Goal: Task Accomplishment & Management: Manage account settings

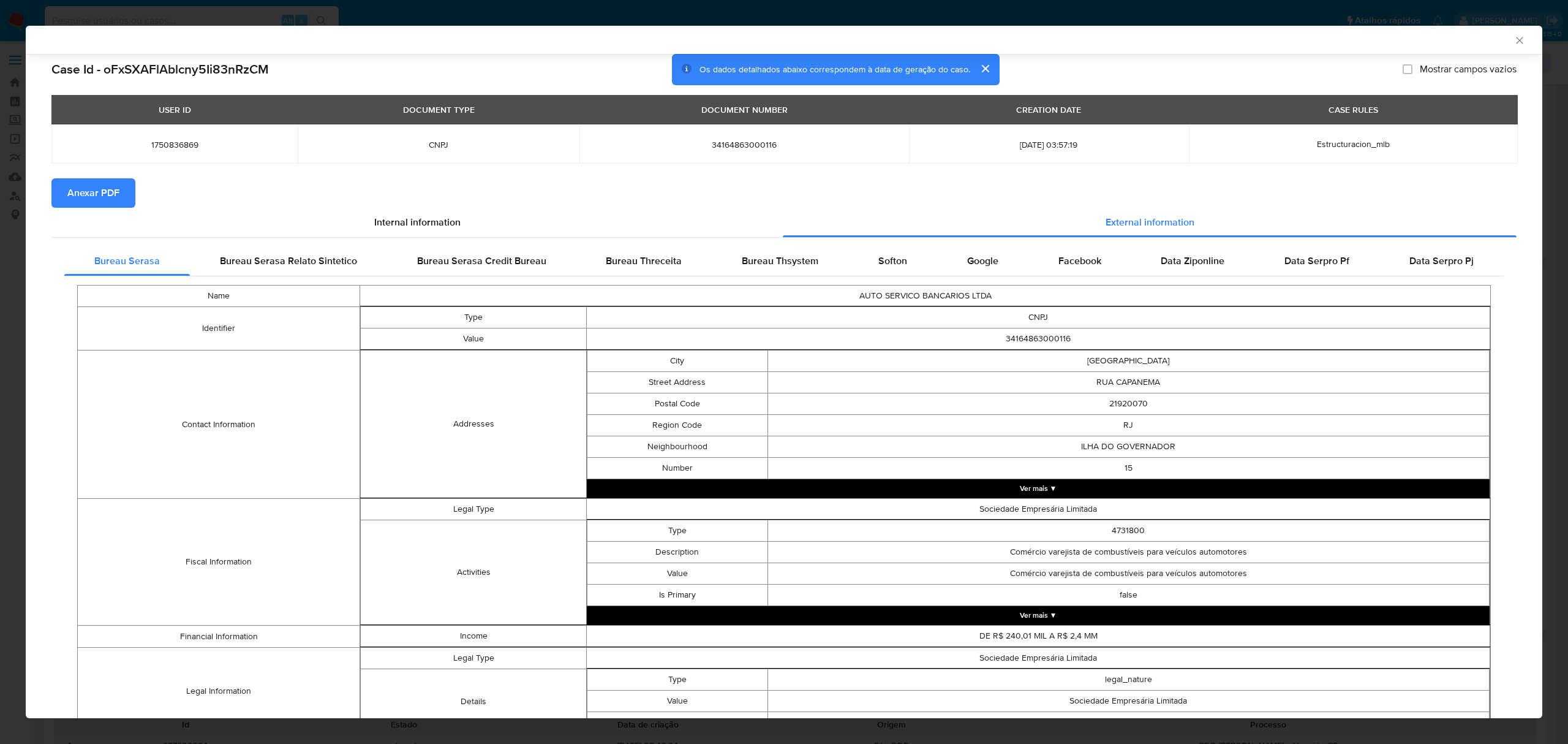
select select "10"
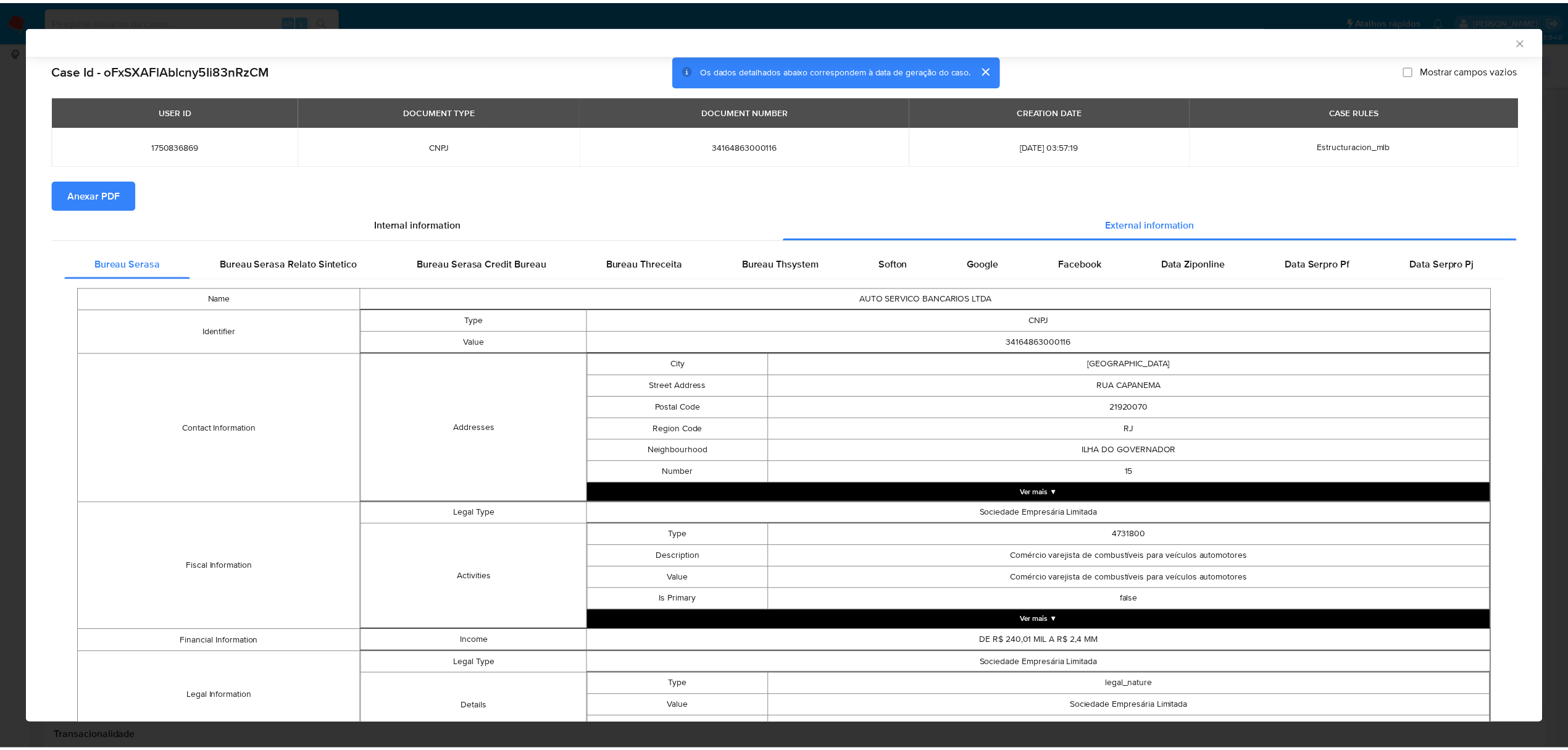
scroll to position [215, 0]
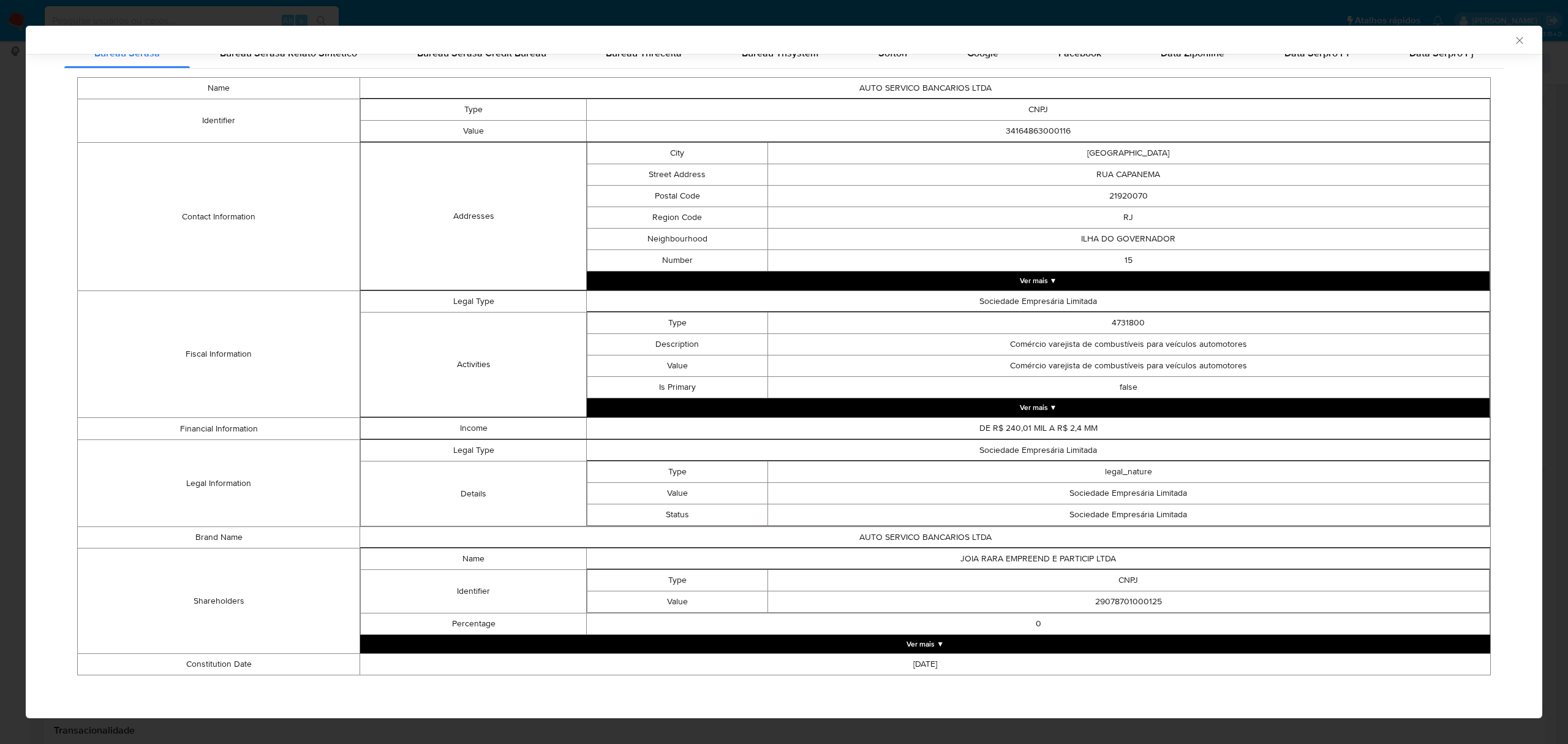
click at [15, 319] on div "AML Data Collector Case Id - oFxSXAFlAblcny5Ii83nRzCM Os dados detalhados abaix…" at bounding box center [784, 372] width 1568 height 744
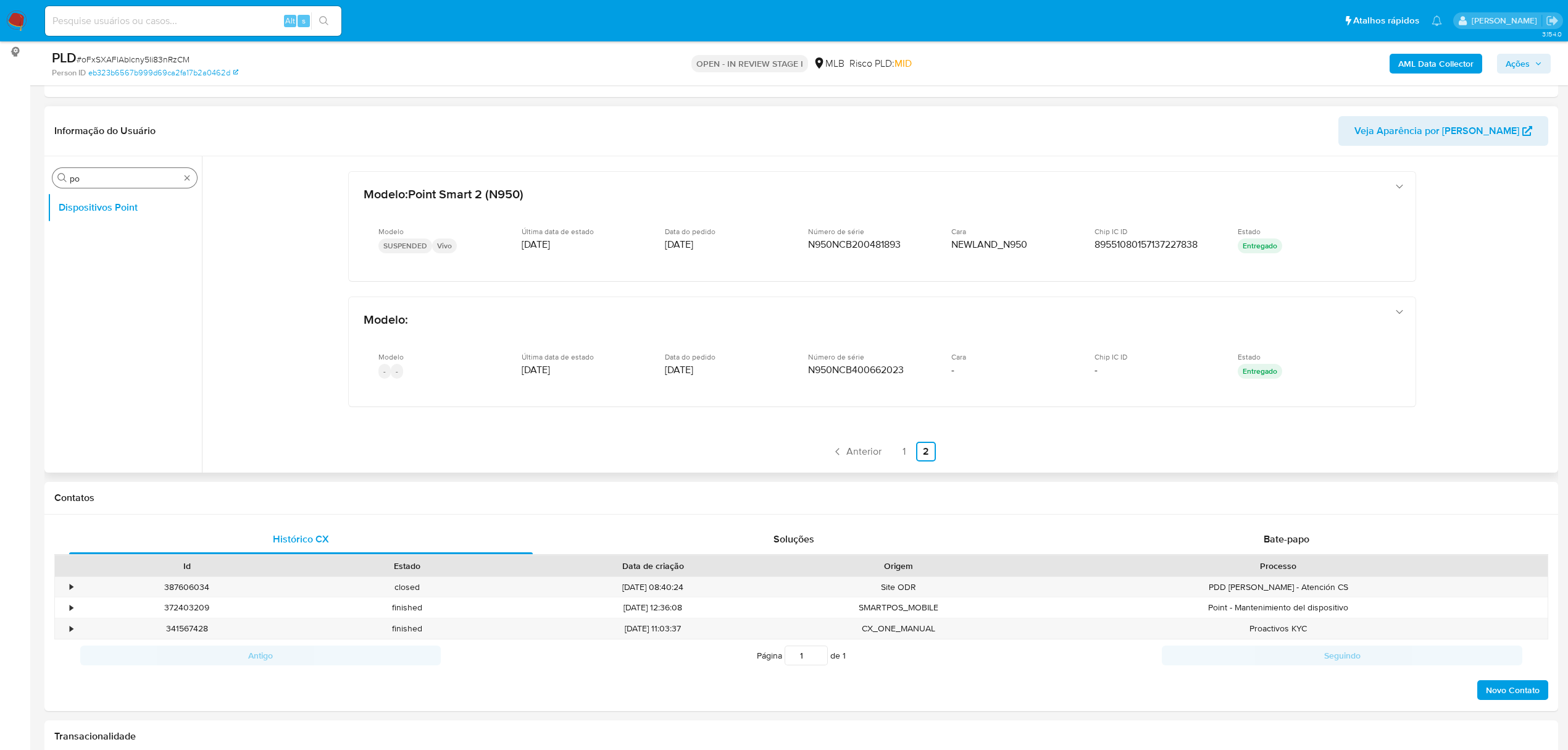
click at [181, 182] on div "Procurar po" at bounding box center [125, 178] width 145 height 20
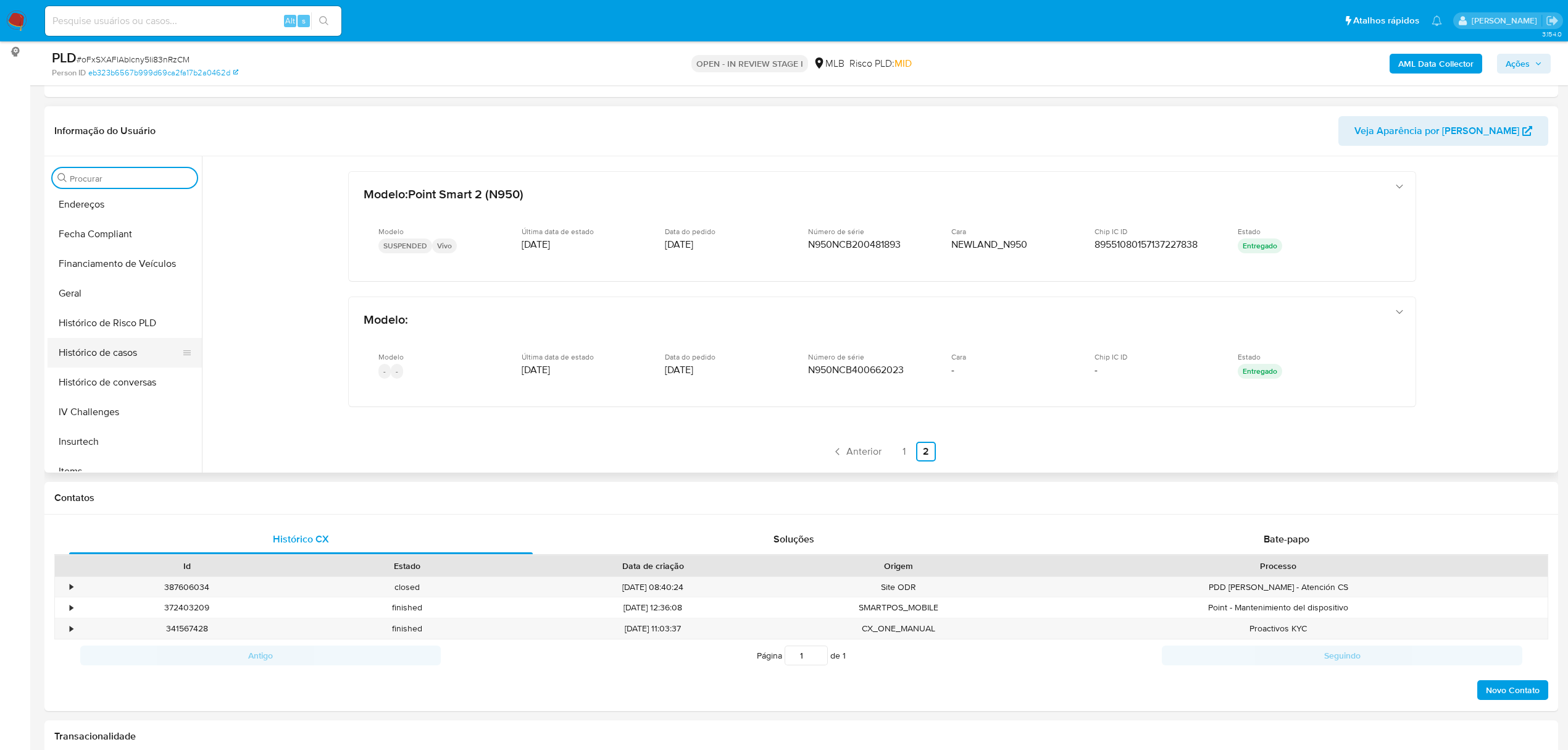
click at [117, 344] on button "Histórico de casos" at bounding box center [120, 352] width 145 height 30
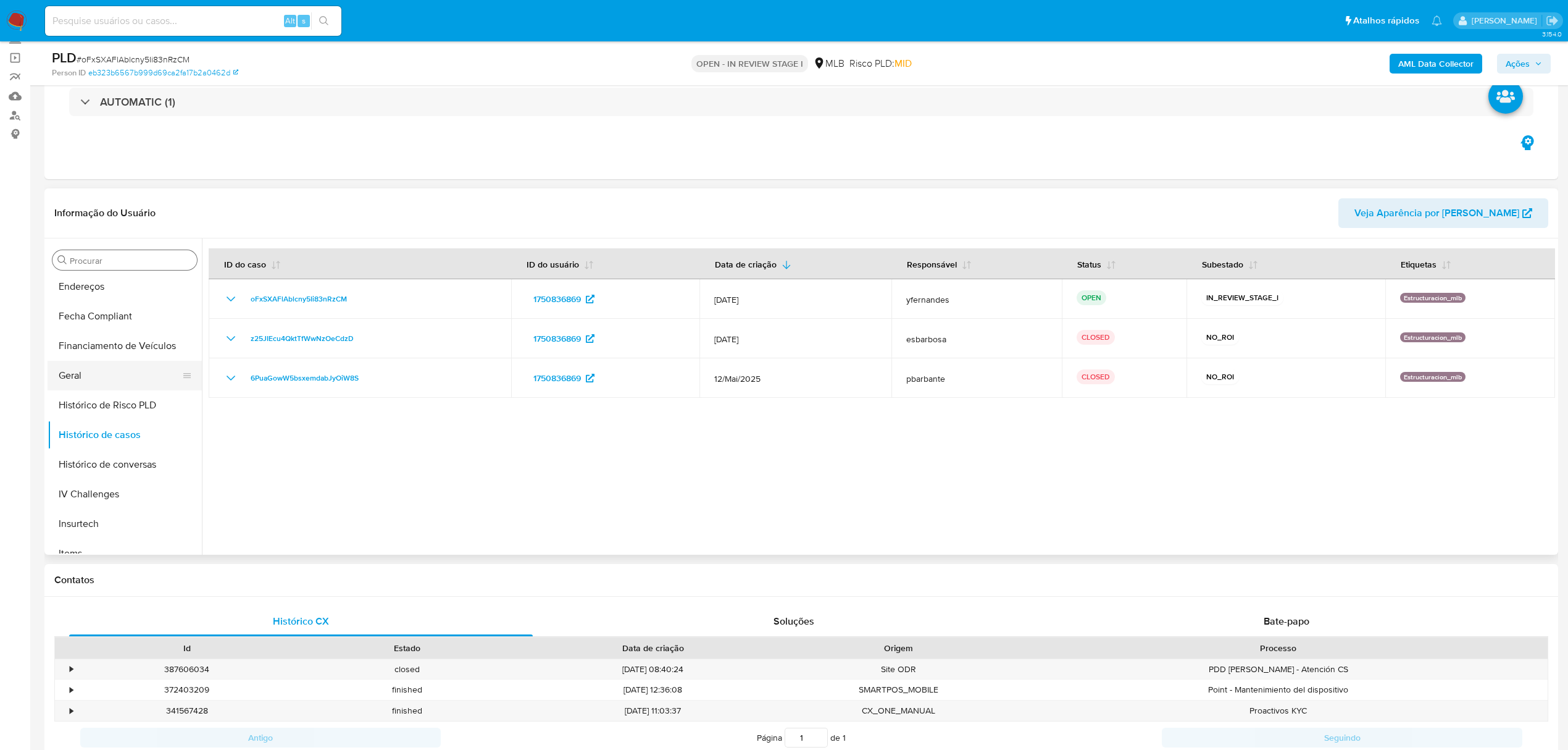
scroll to position [0, 0]
click at [90, 266] on input "po" at bounding box center [131, 261] width 122 height 11
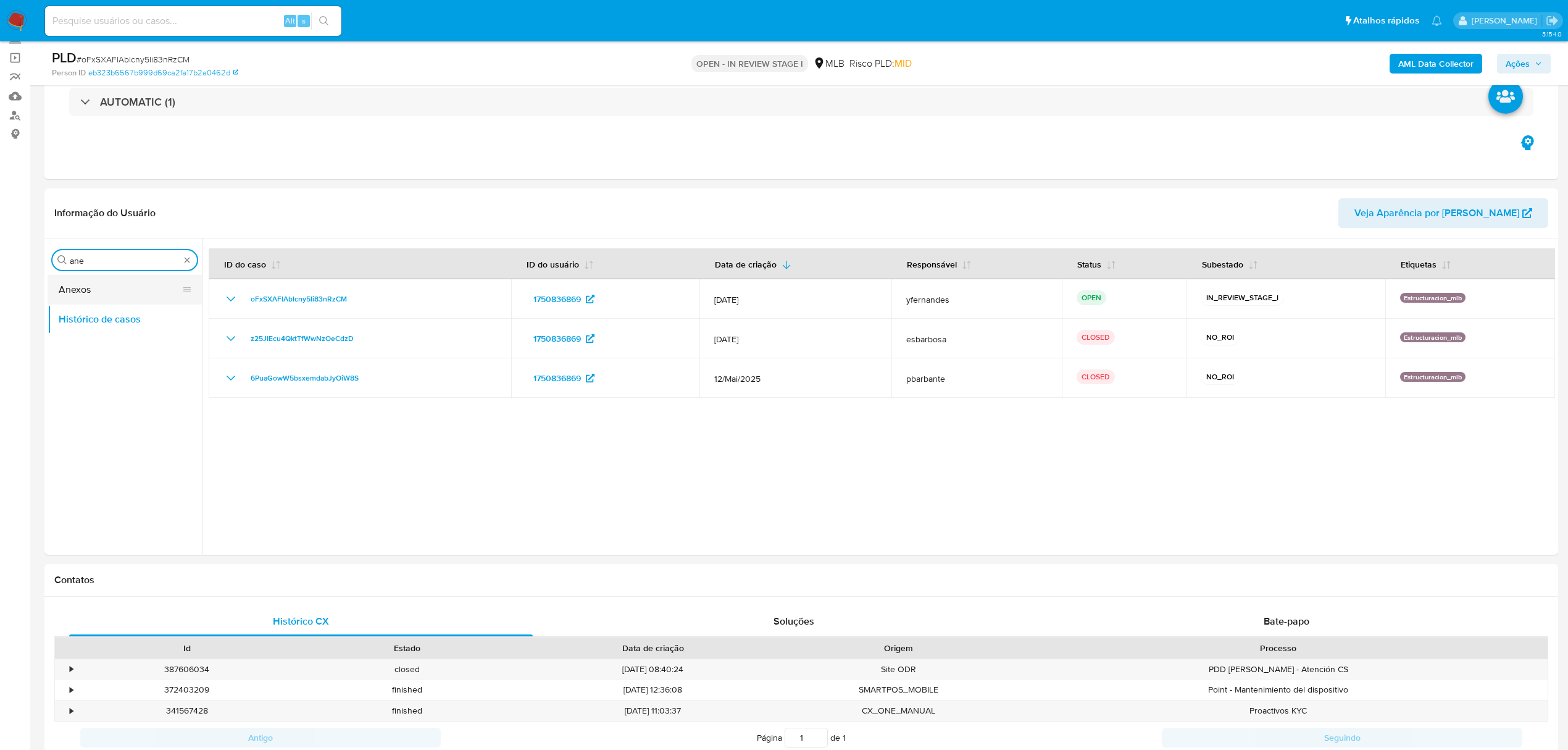
type input "ane"
click at [80, 296] on button "Anexos" at bounding box center [120, 290] width 145 height 30
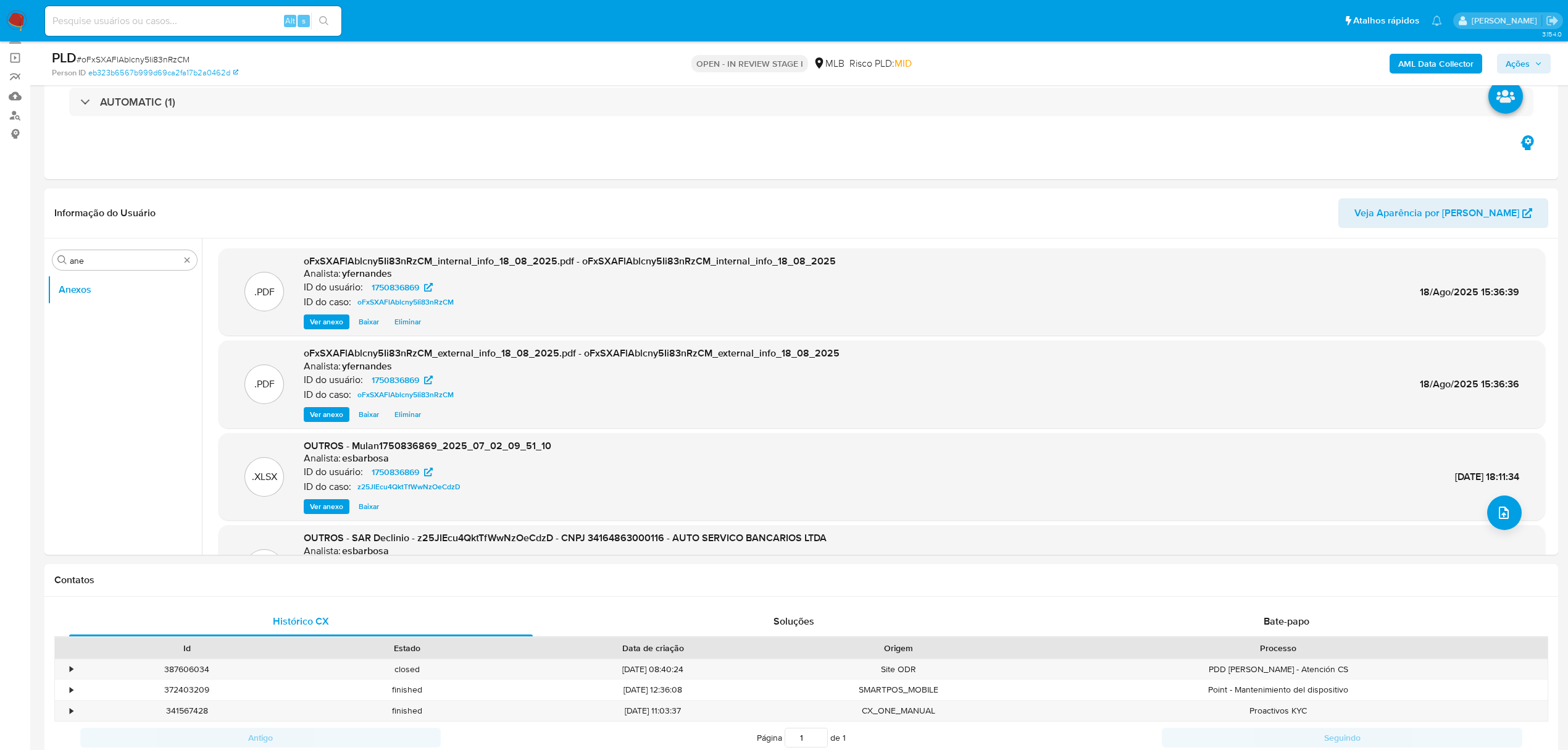
scroll to position [82, 0]
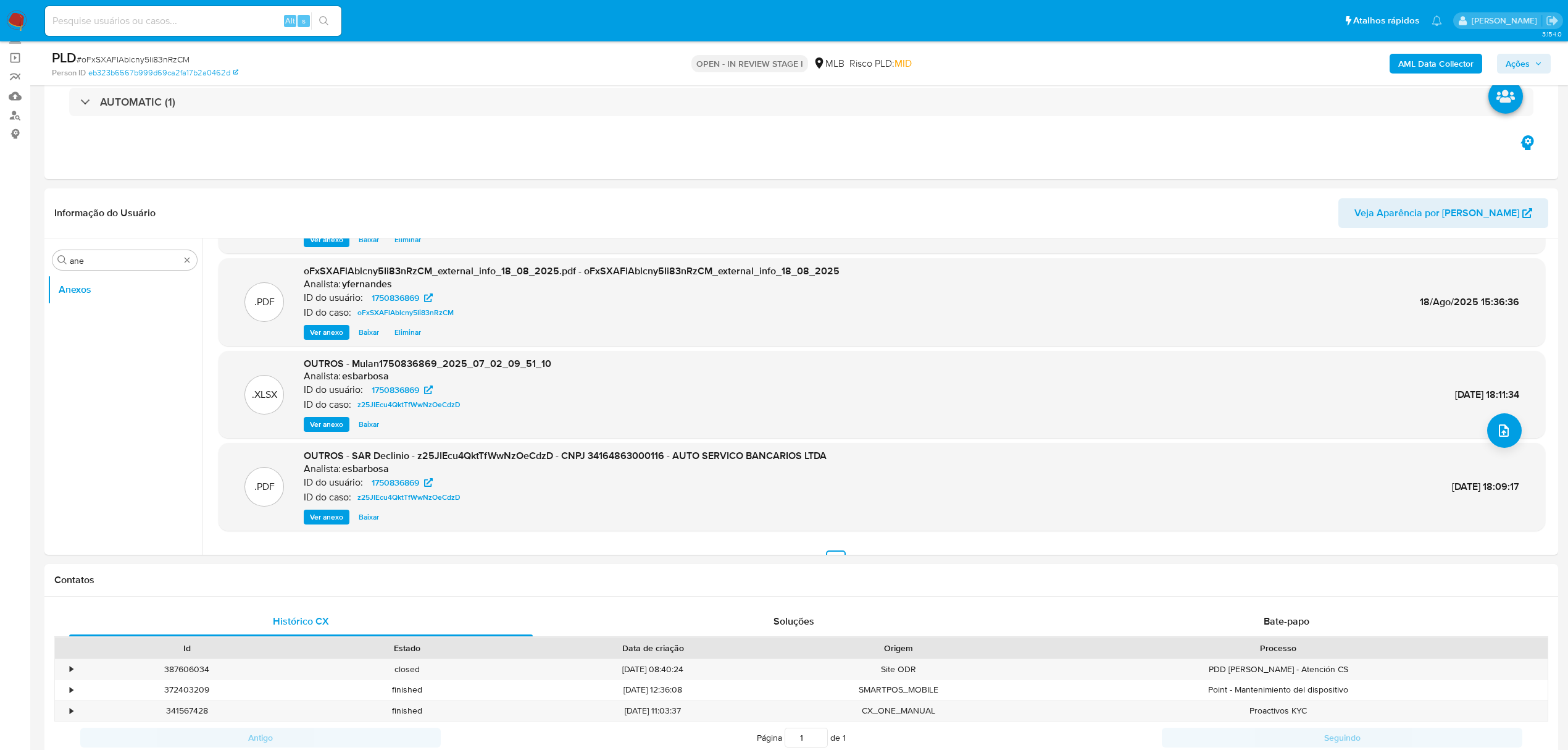
click at [327, 516] on span "Ver anexo" at bounding box center [326, 517] width 33 height 12
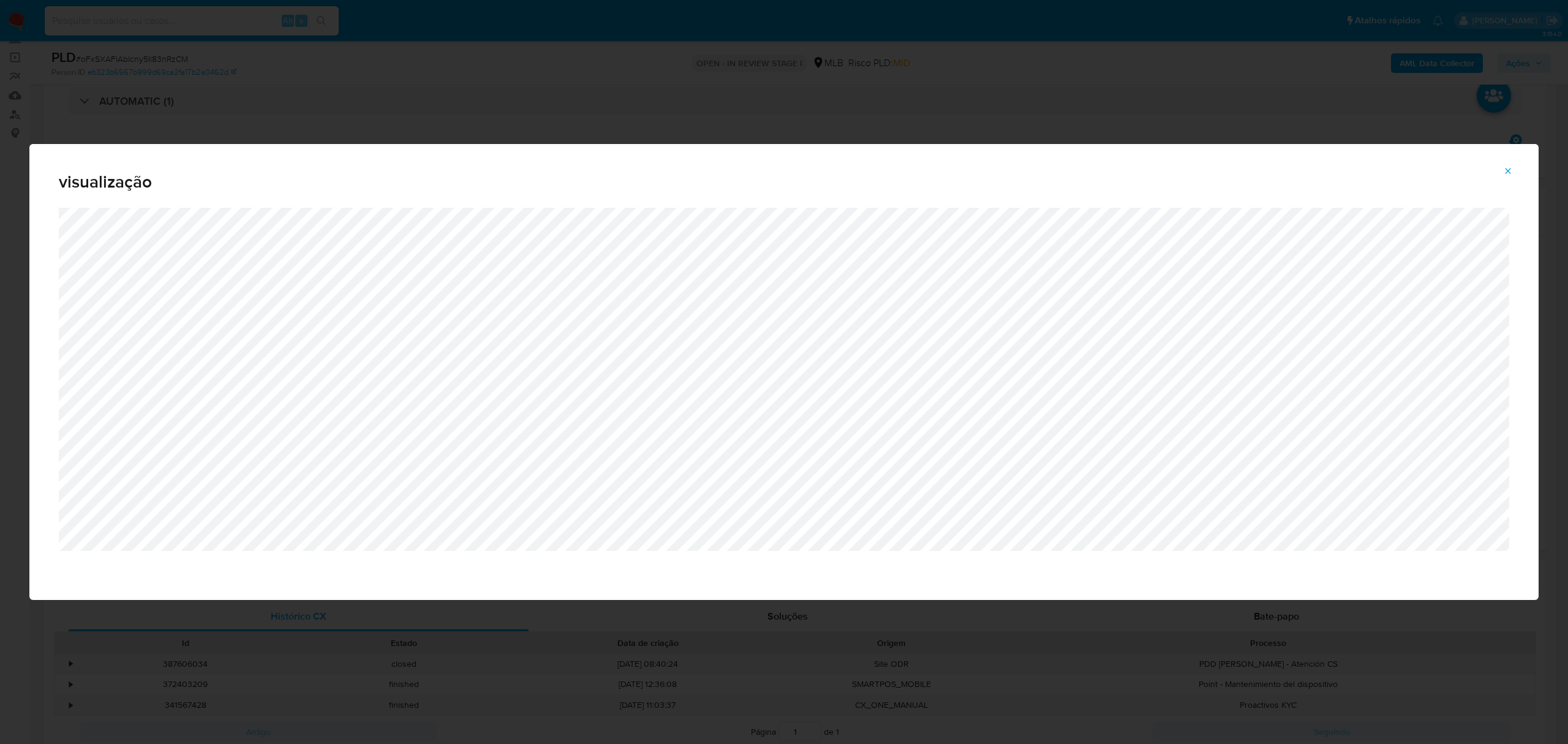
click at [1509, 175] on icon "Attachment preview" at bounding box center [1508, 171] width 10 height 10
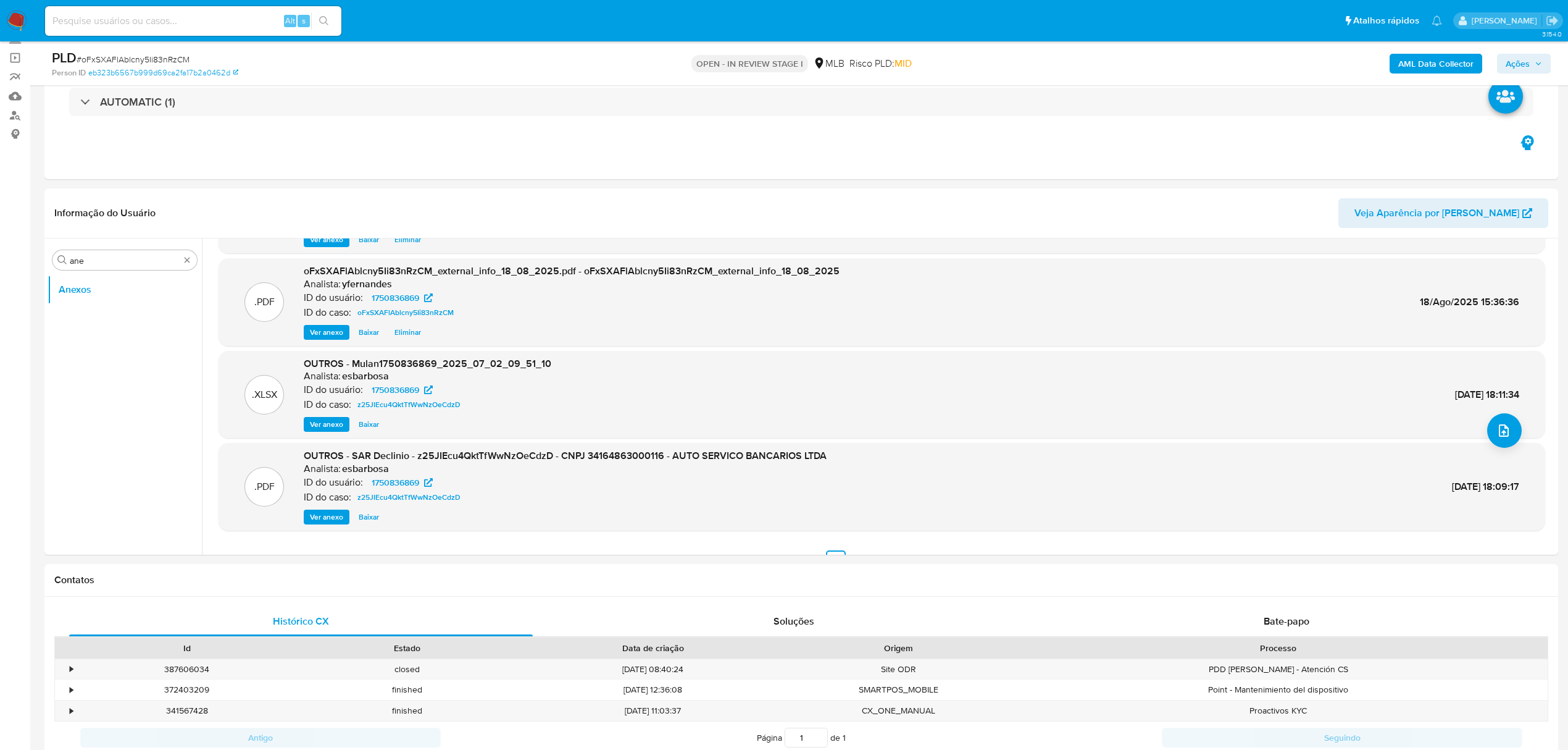
click at [311, 519] on span "Ver anexo" at bounding box center [326, 517] width 33 height 12
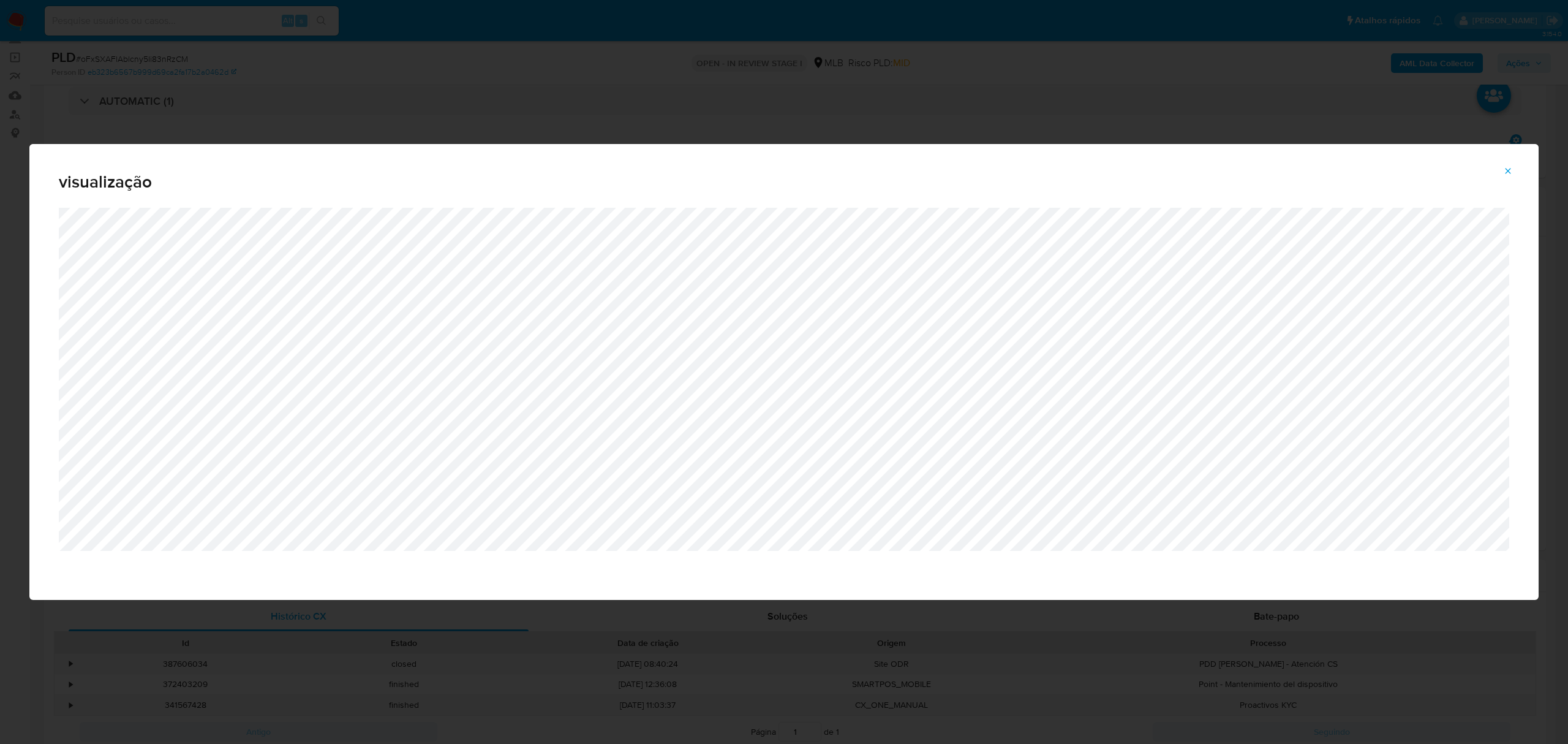
click at [1510, 170] on icon "Attachment preview" at bounding box center [1508, 171] width 6 height 6
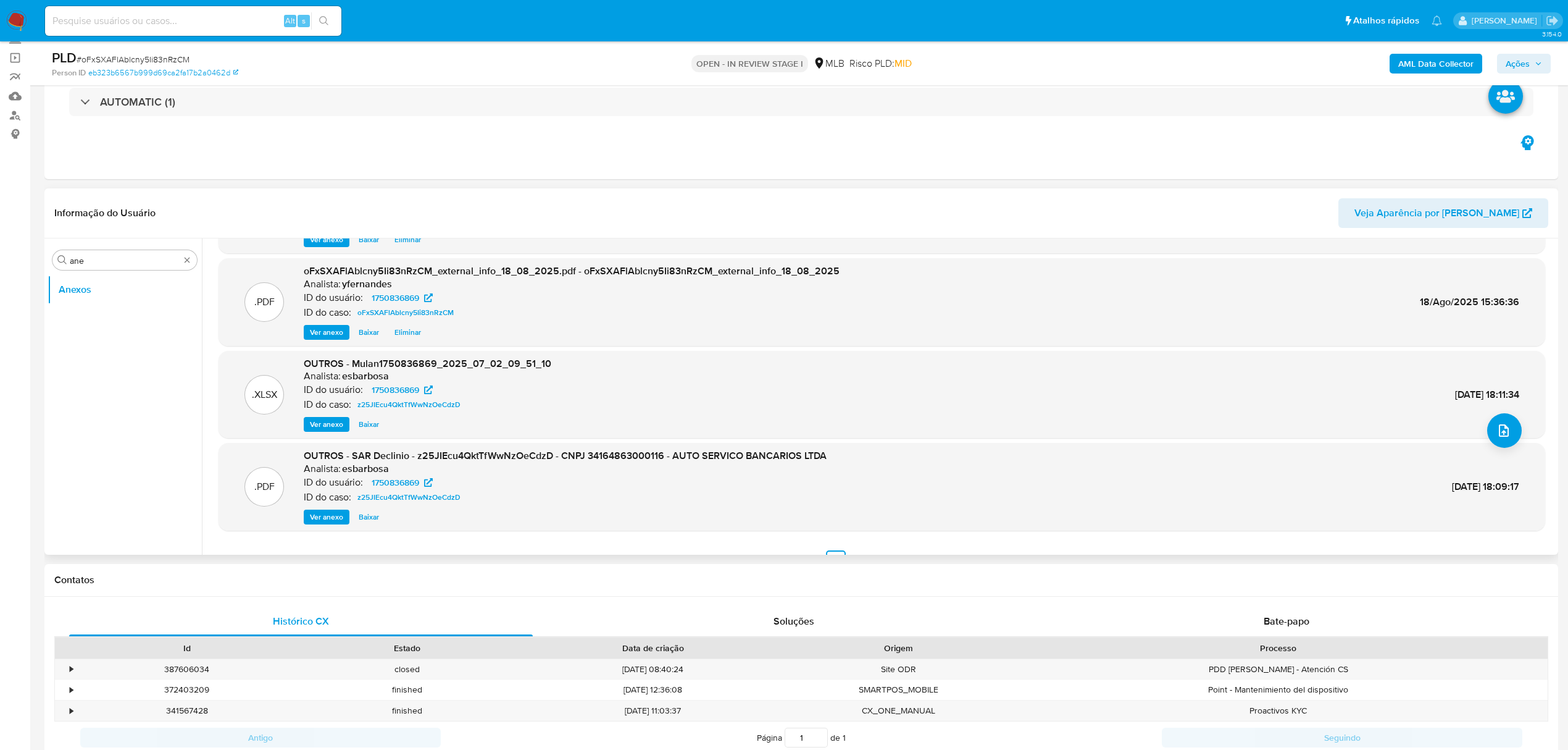
scroll to position [104, 0]
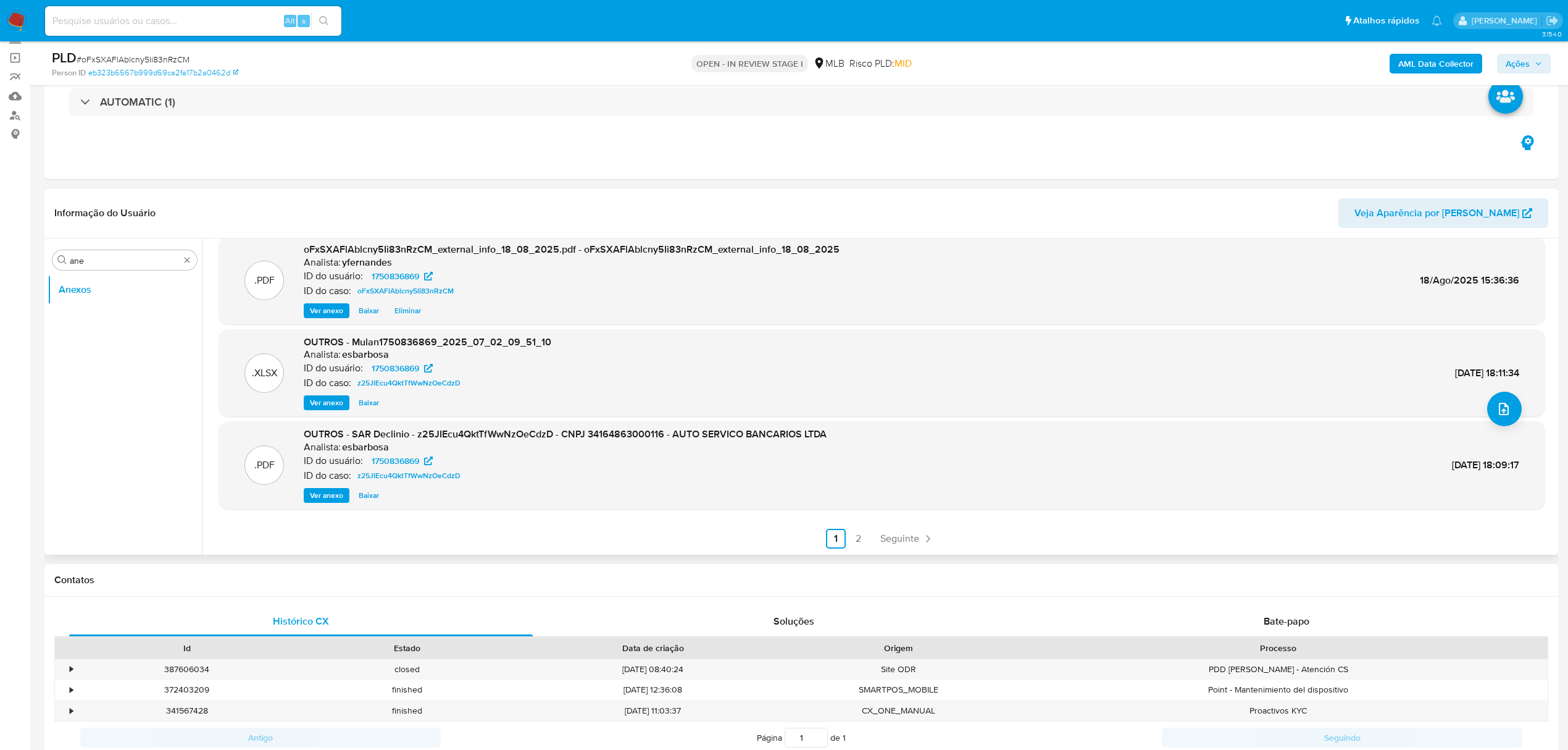
click at [872, 537] on ul "Anterior 1 2 Seguinte" at bounding box center [882, 539] width 1327 height 20
click at [885, 542] on span "Seguinte" at bounding box center [900, 539] width 39 height 10
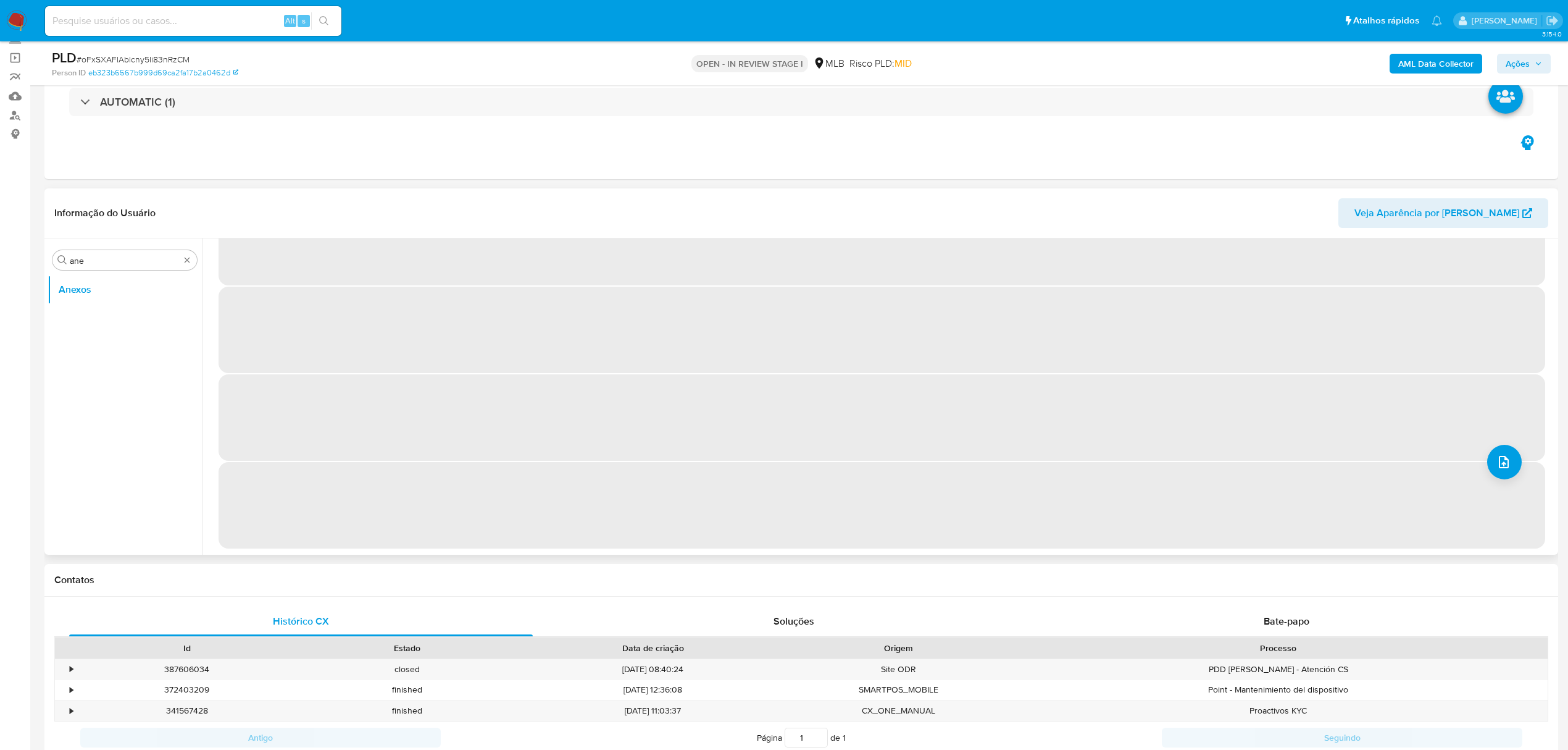
scroll to position [0, 0]
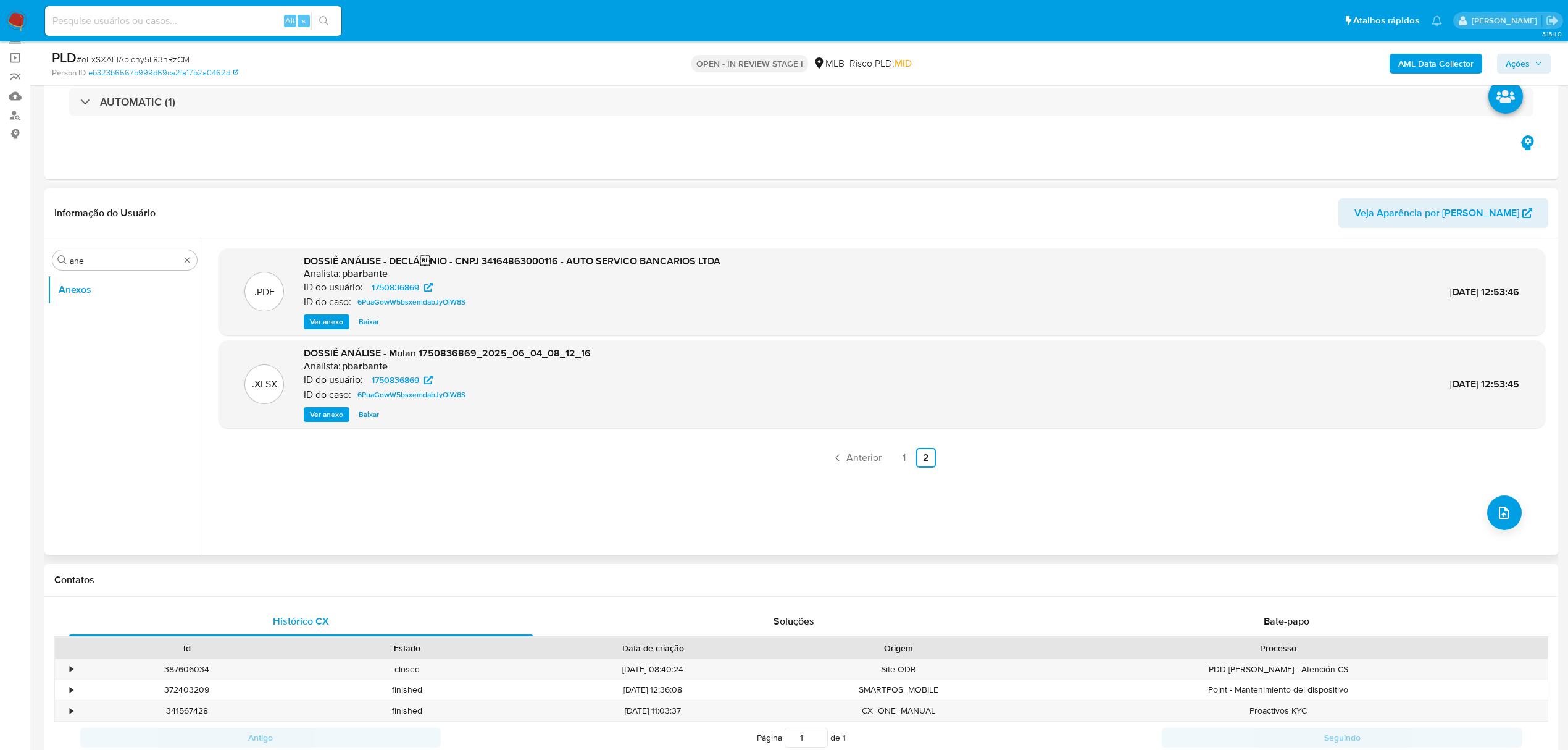
click at [326, 317] on span "Ver anexo" at bounding box center [326, 322] width 33 height 12
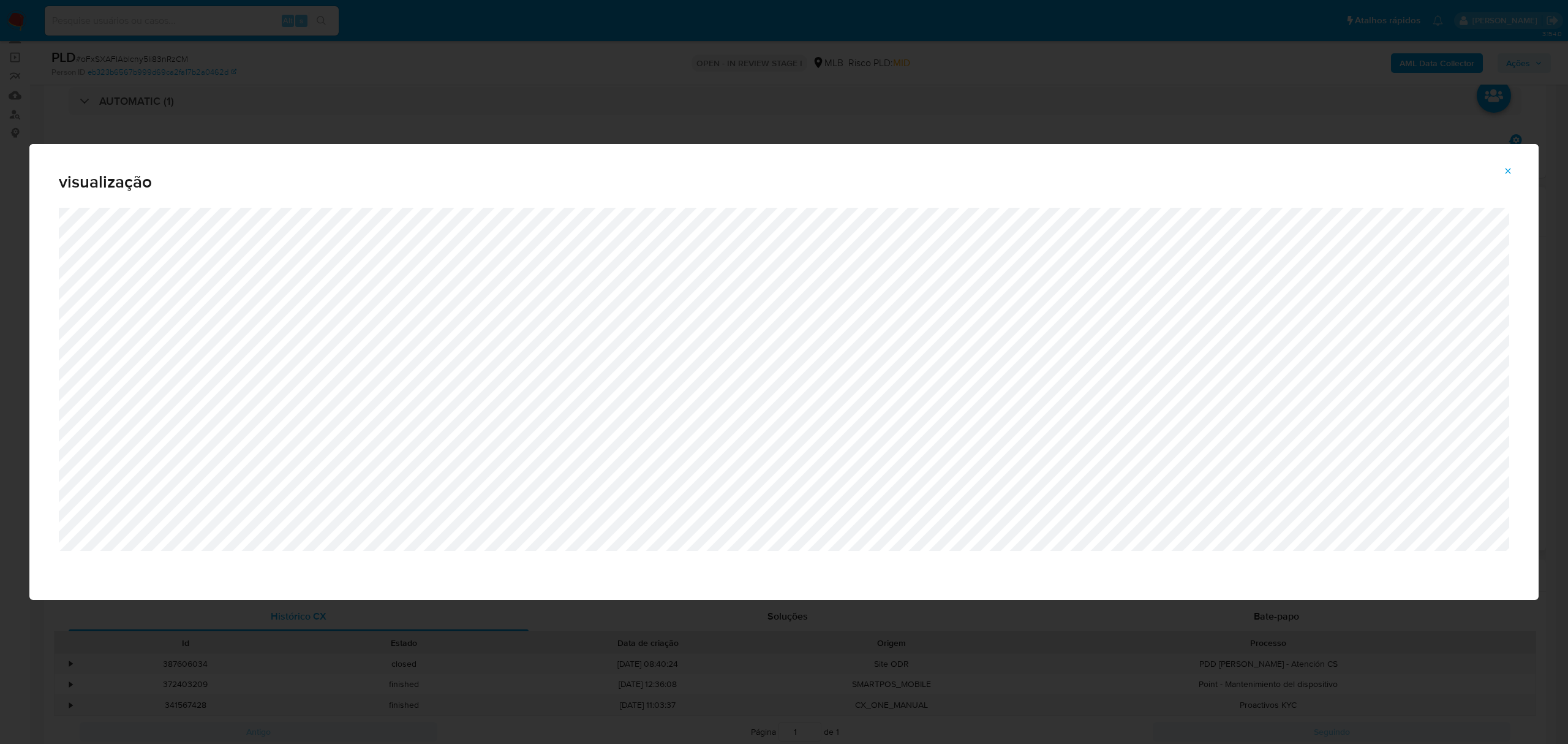
click at [1514, 175] on button "Attachment preview" at bounding box center [1508, 171] width 27 height 20
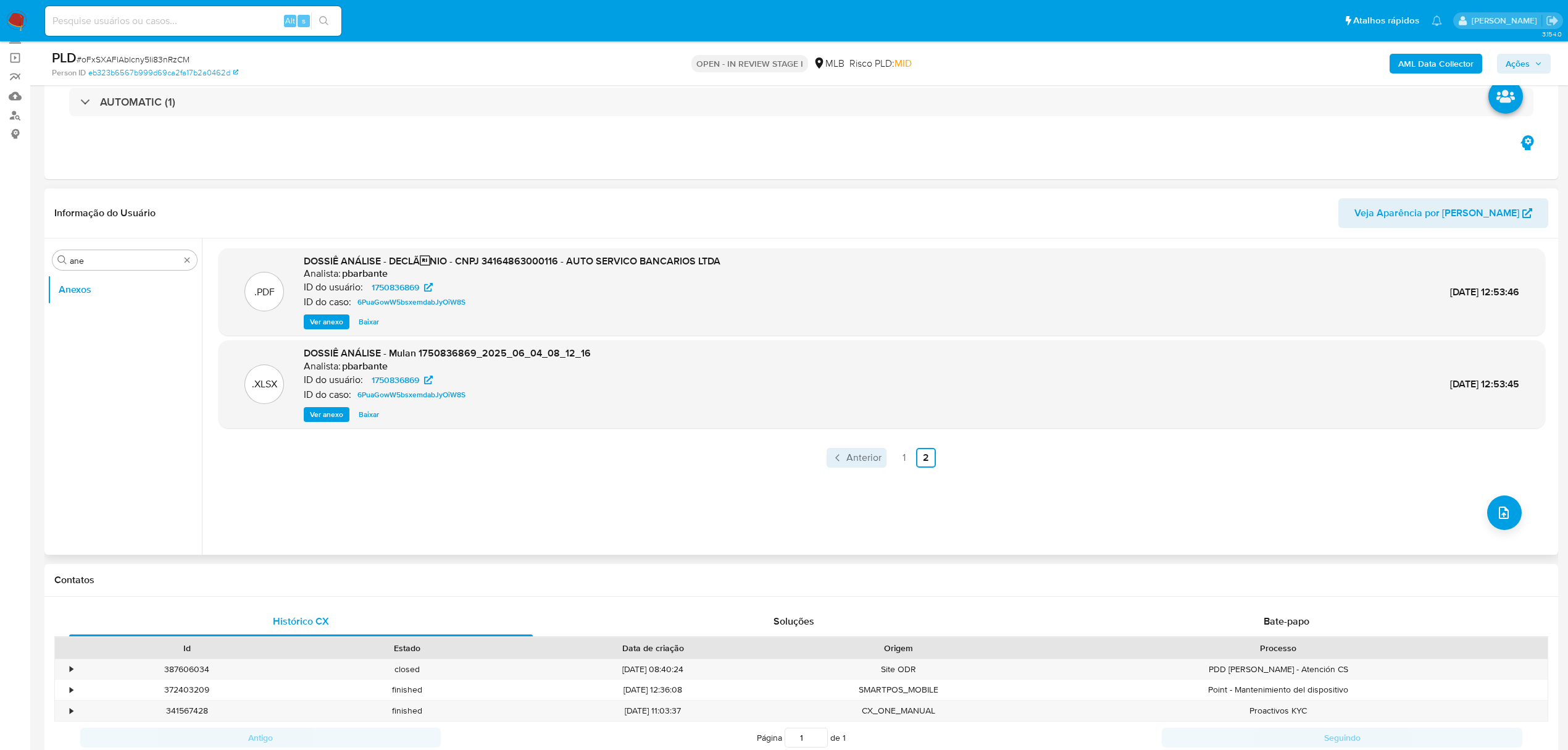
click at [868, 458] on span "Anterior" at bounding box center [864, 458] width 35 height 10
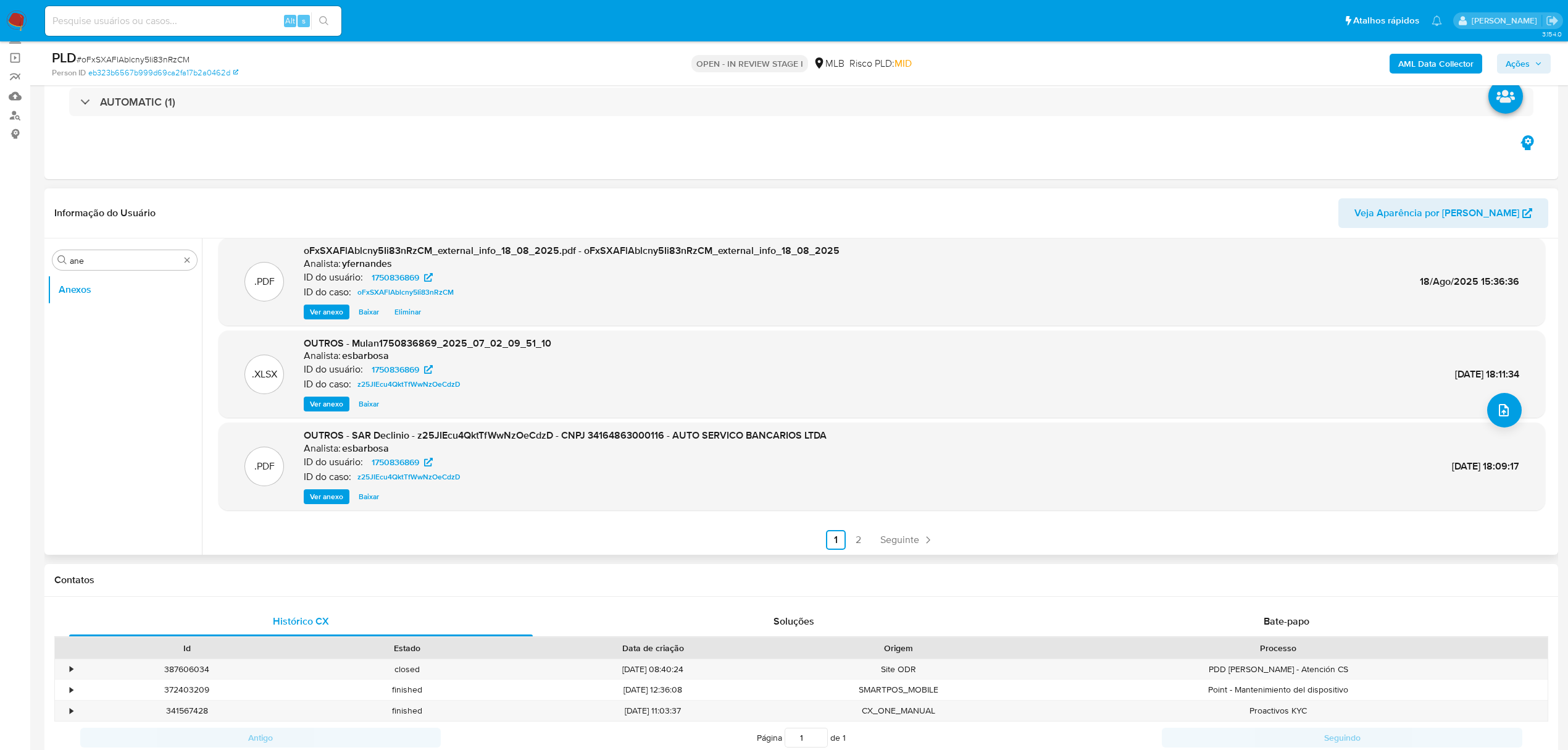
scroll to position [104, 0]
click at [320, 495] on span "Ver anexo" at bounding box center [326, 495] width 33 height 12
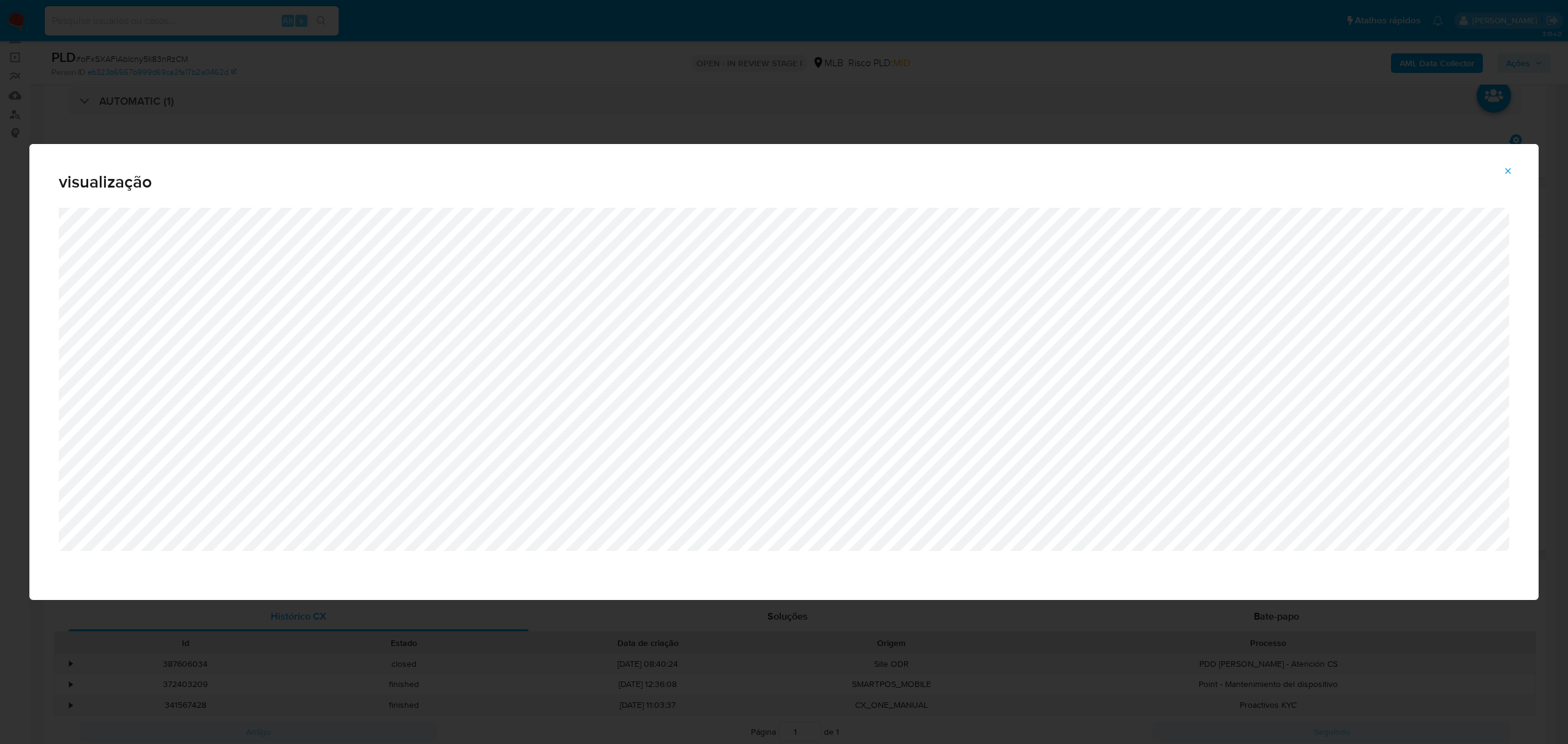
click at [1512, 172] on icon "Attachment preview" at bounding box center [1508, 171] width 10 height 10
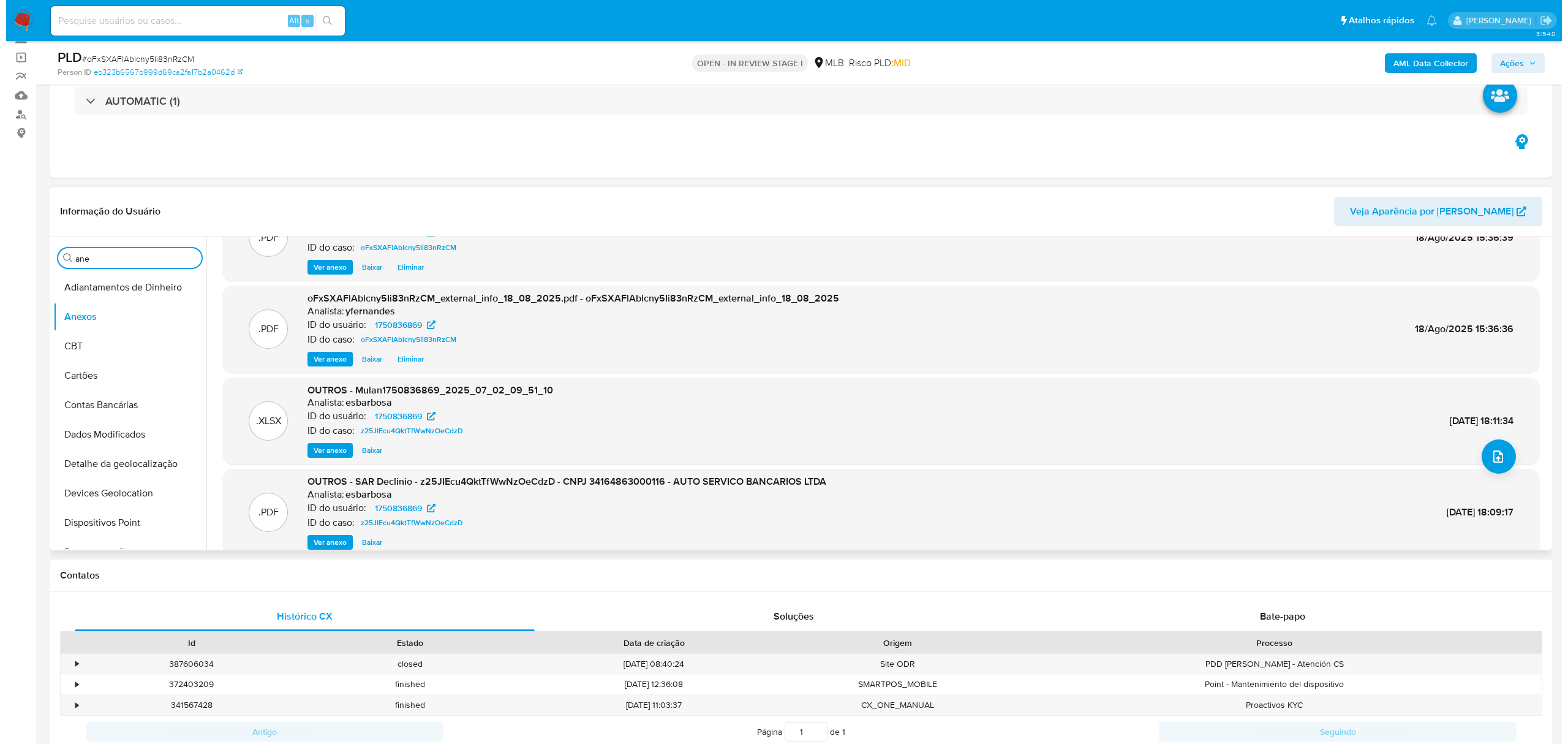
scroll to position [0, 0]
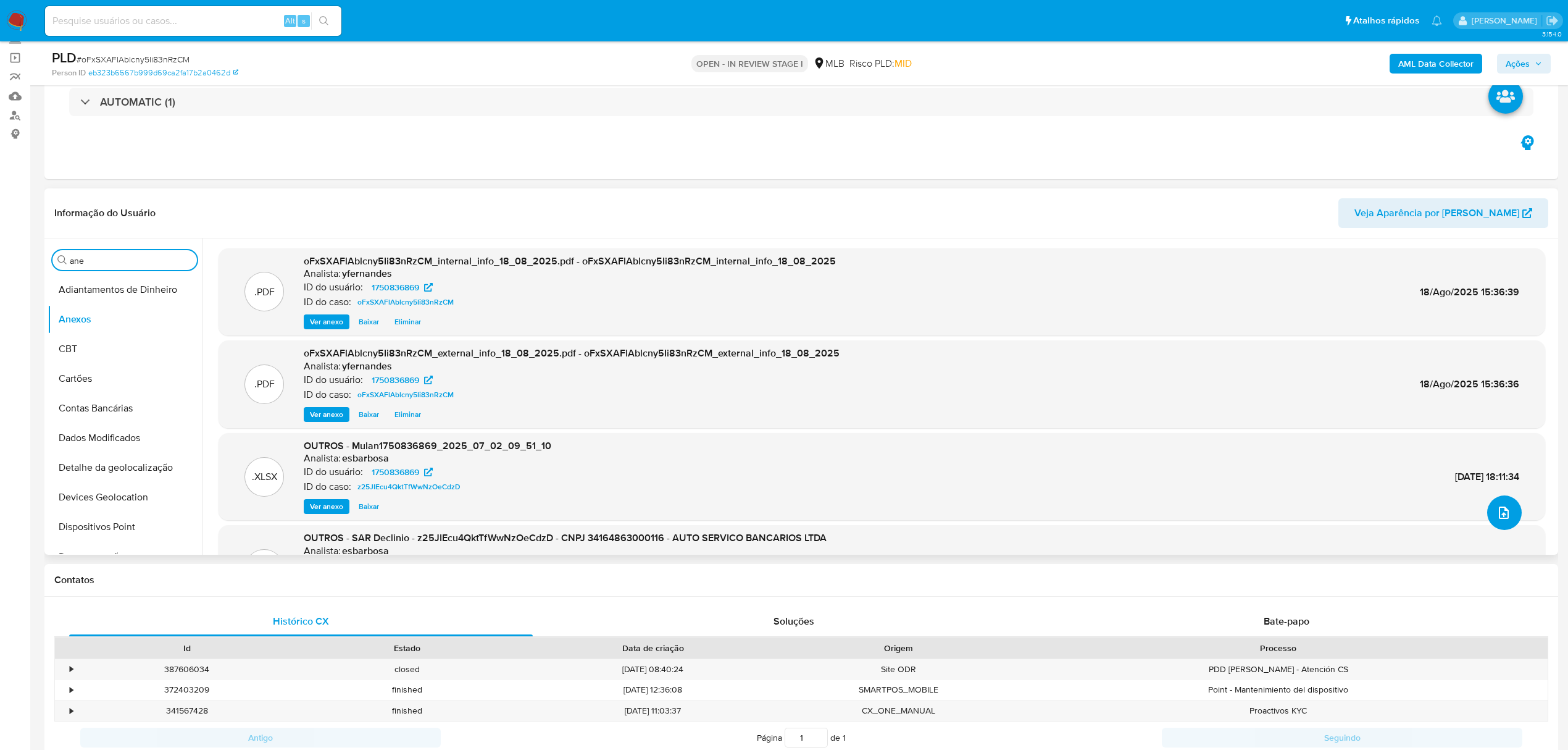
click at [1499, 498] on button "upload-file" at bounding box center [1504, 513] width 35 height 35
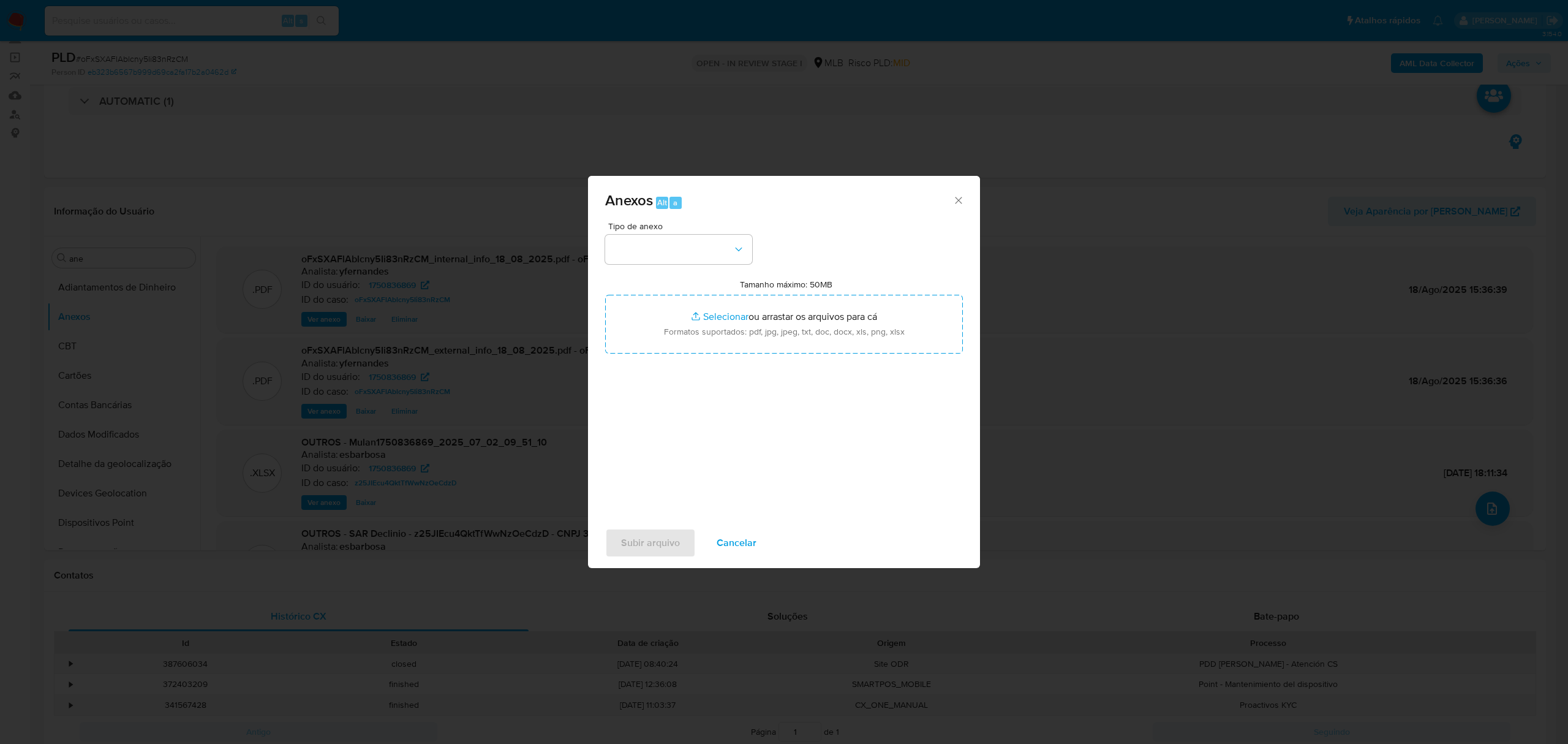
click at [662, 226] on span "Tipo de anexo" at bounding box center [682, 226] width 147 height 9
click at [664, 239] on button "button" at bounding box center [679, 250] width 147 height 29
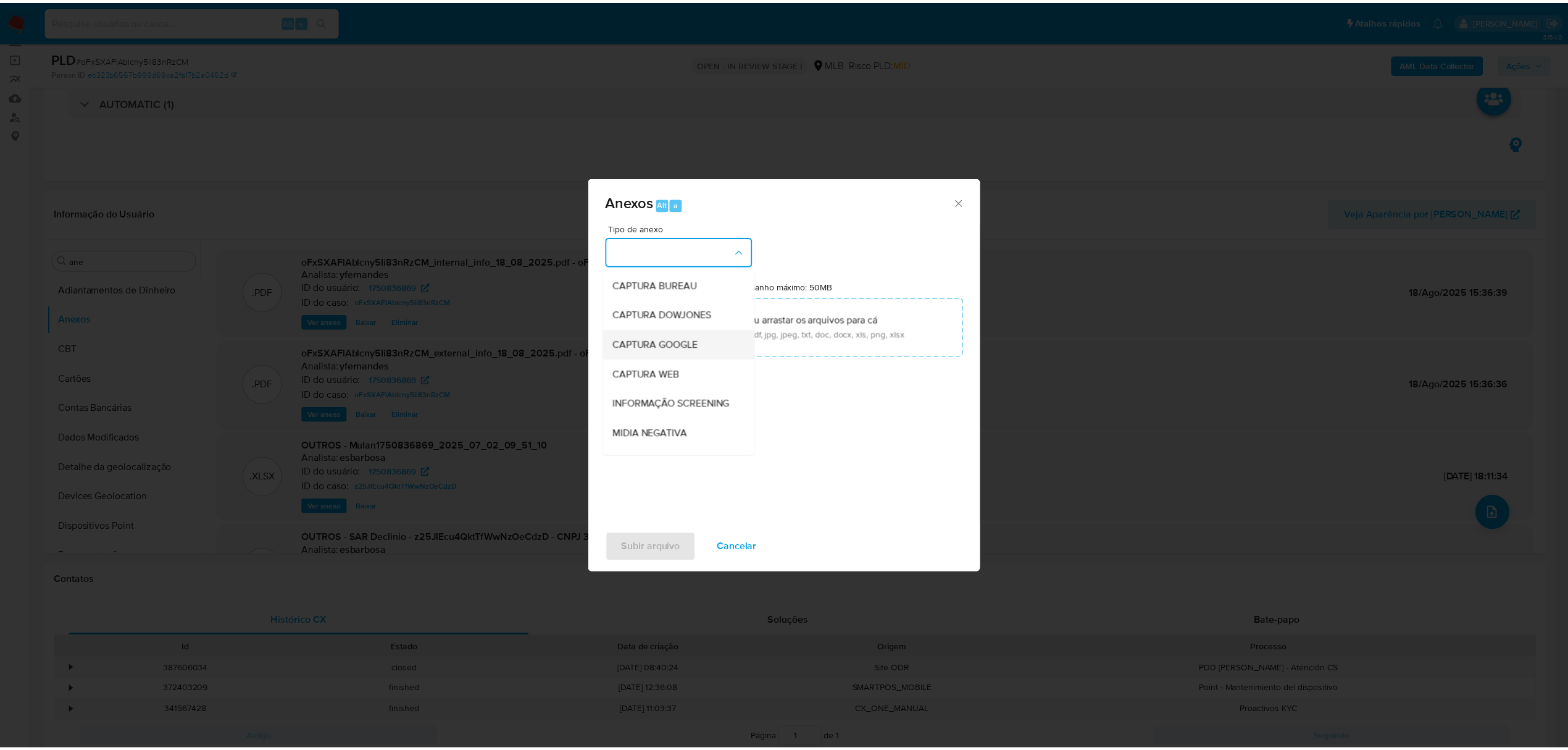
scroll to position [190, 0]
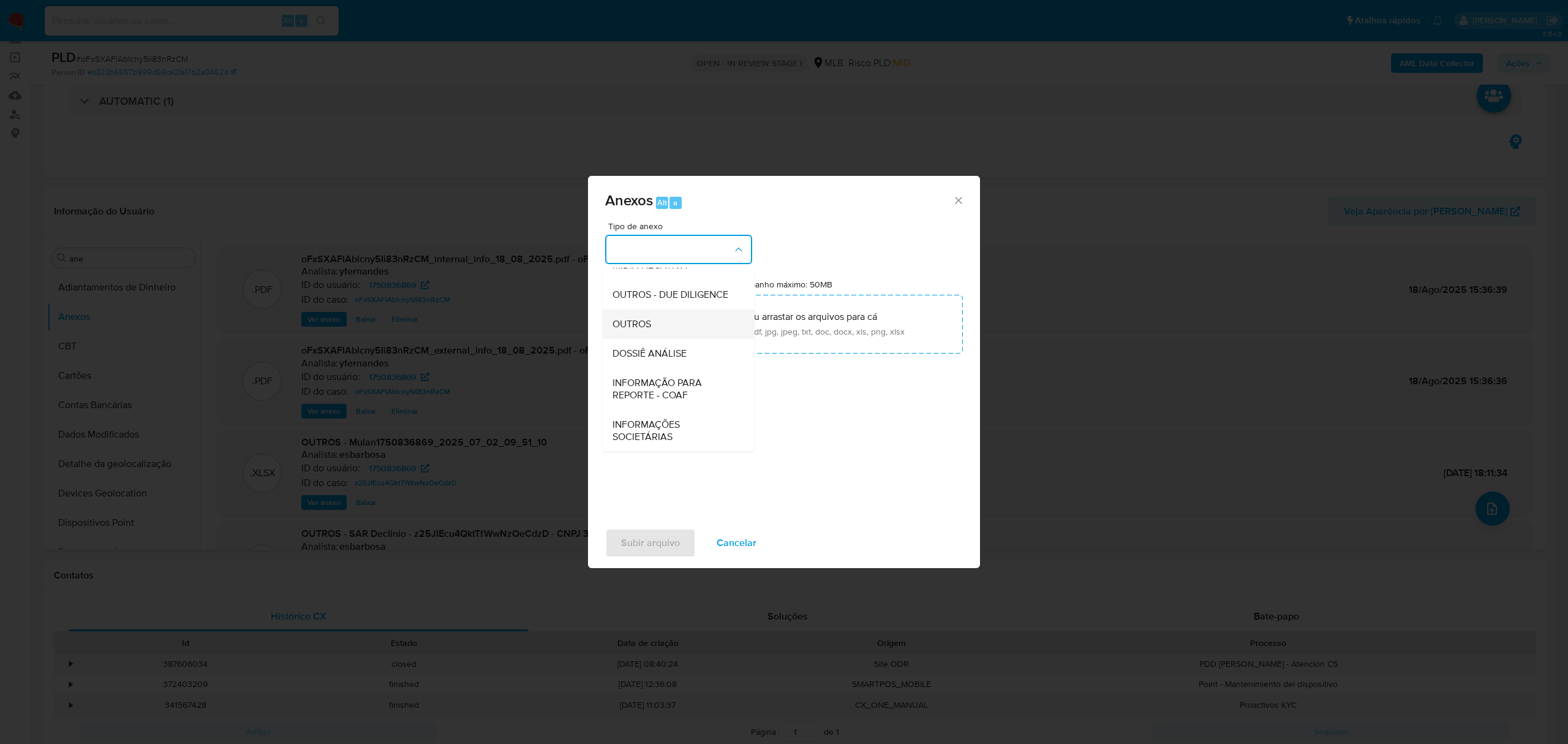
click at [652, 326] on div "OUTROS" at bounding box center [675, 324] width 125 height 29
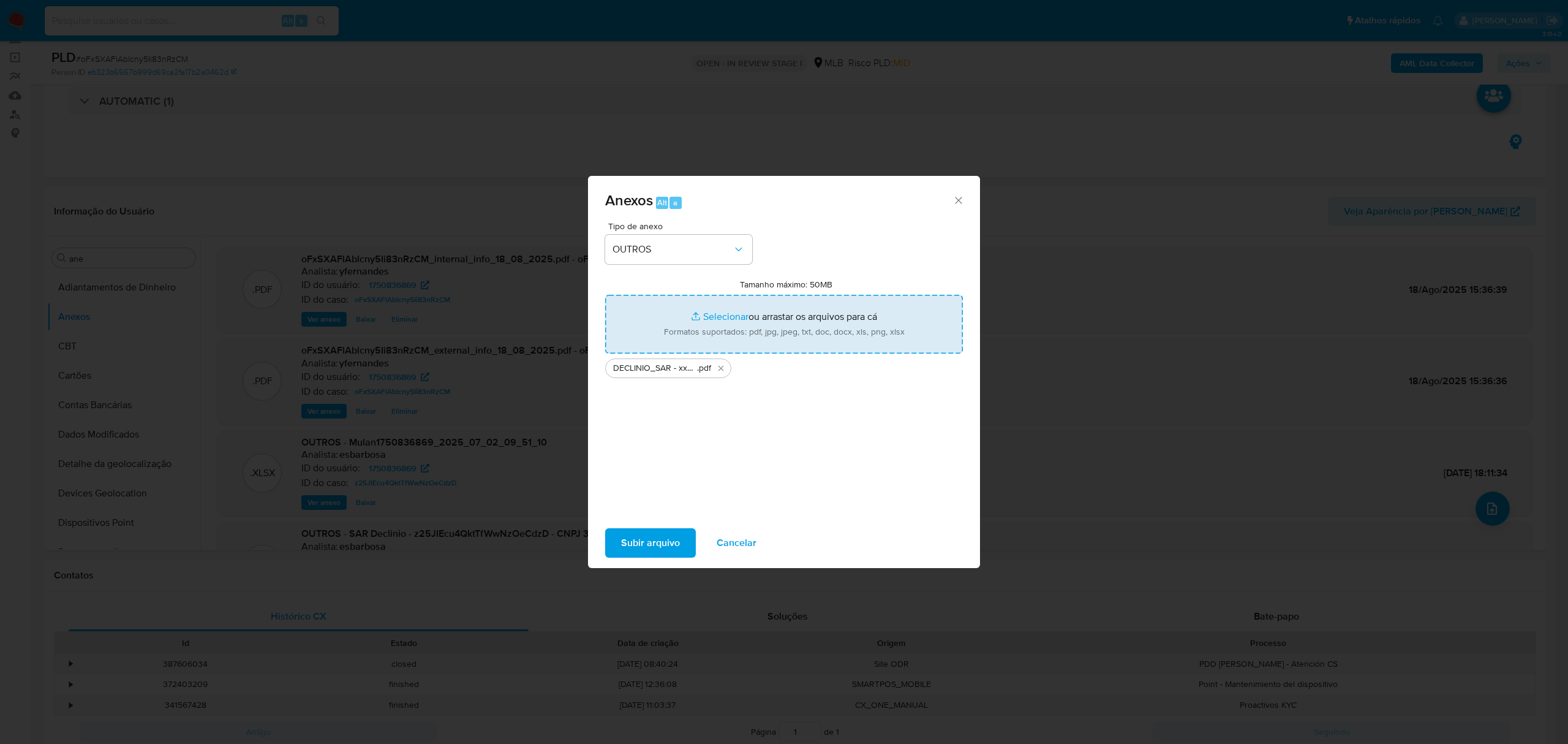
type input "C:\fakepath\Mulan 1750836869_2025_08_18_09_16_30.xlsx"
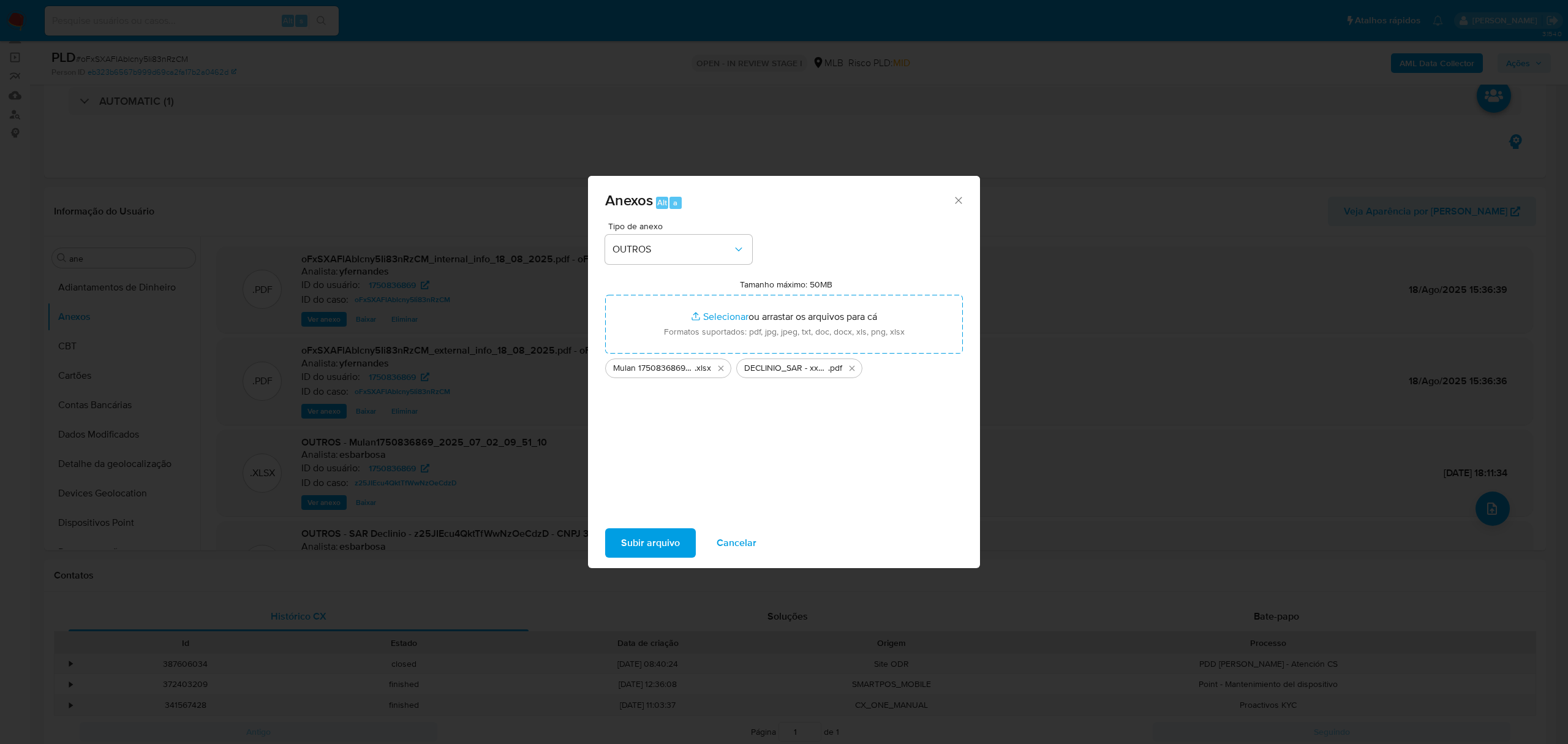
click at [648, 537] on span "Subir arquivo" at bounding box center [651, 543] width 59 height 27
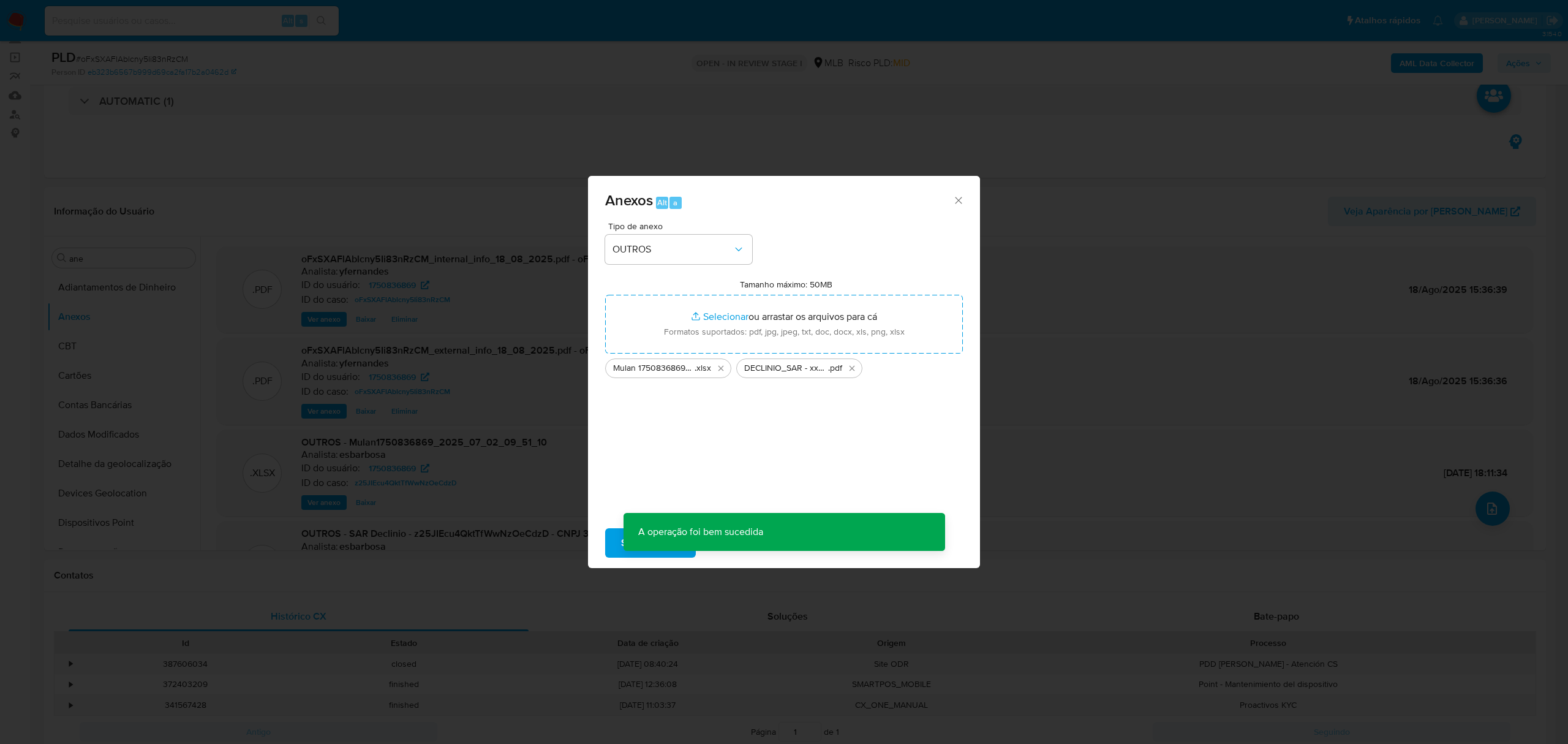
click at [483, 454] on div "Anexos Alt a Tipo de anexo OUTROS Tamanho máximo: 50MB Selecionar arquivos Sele…" at bounding box center [784, 372] width 1568 height 744
click at [101, 340] on div "Anexos Alt a Tipo de anexo Tamanho máximo: 50MB Selecionar arquivos Selecionar …" at bounding box center [784, 372] width 1568 height 744
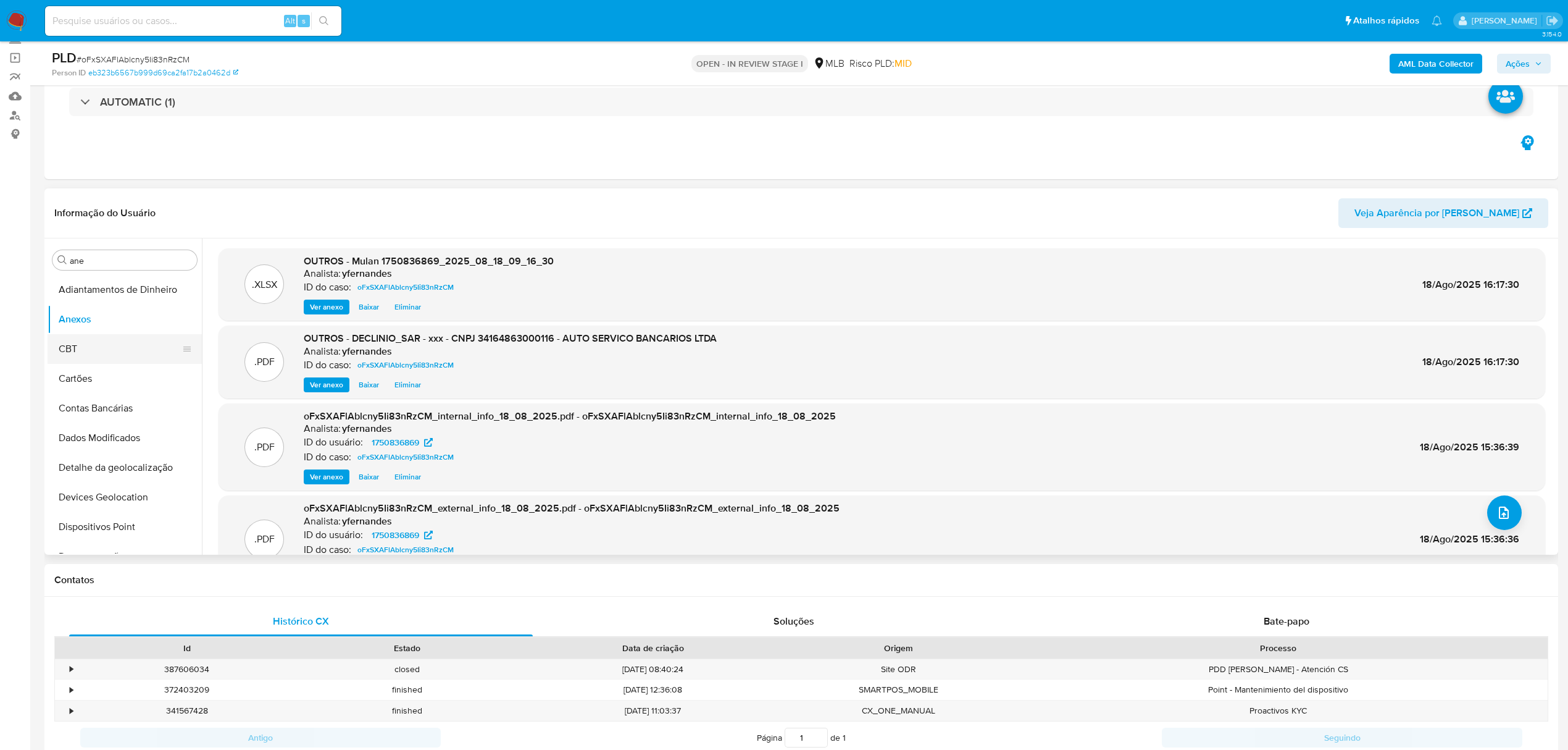
click at [79, 344] on button "CBT" at bounding box center [120, 349] width 145 height 30
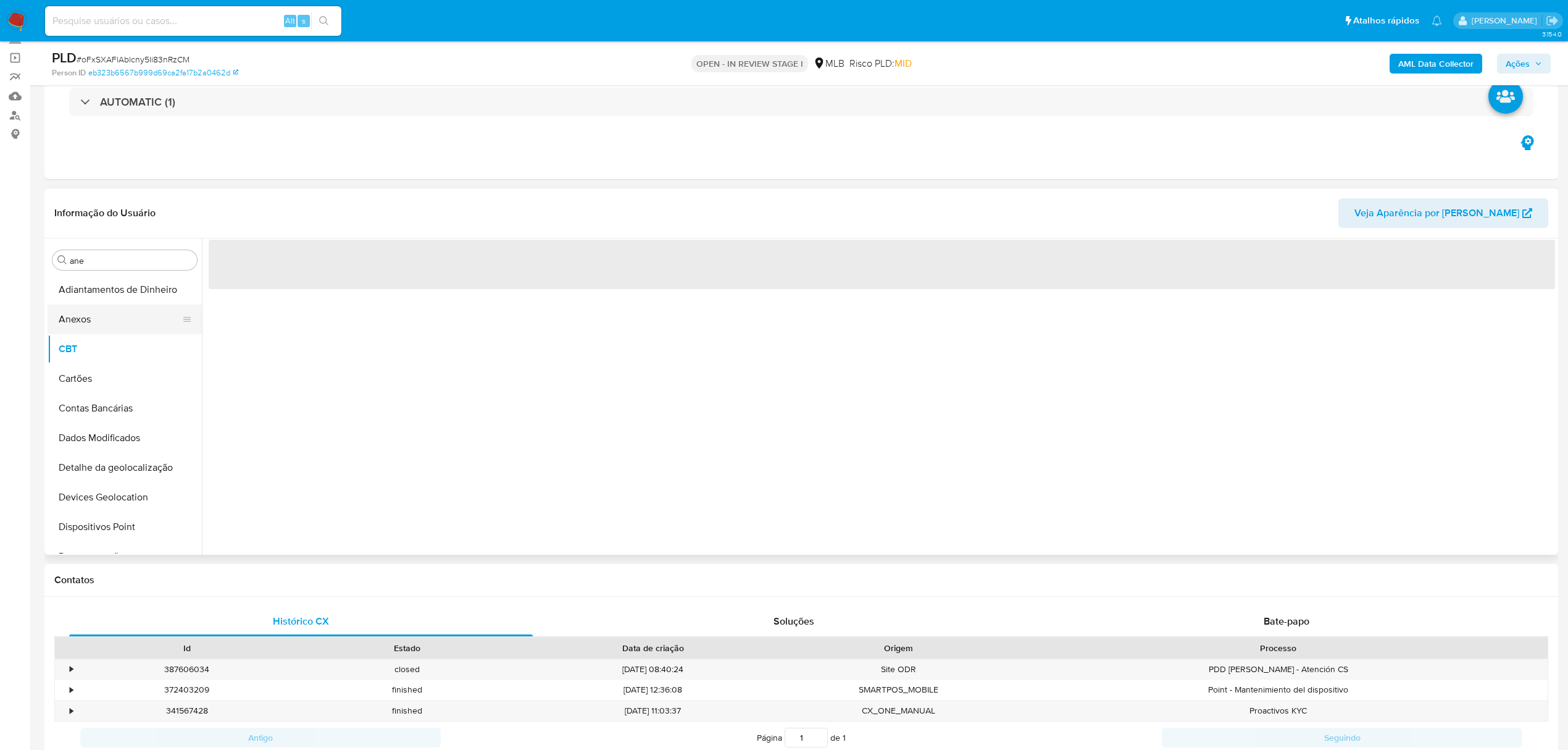
click at [75, 317] on button "Anexos" at bounding box center [120, 319] width 145 height 30
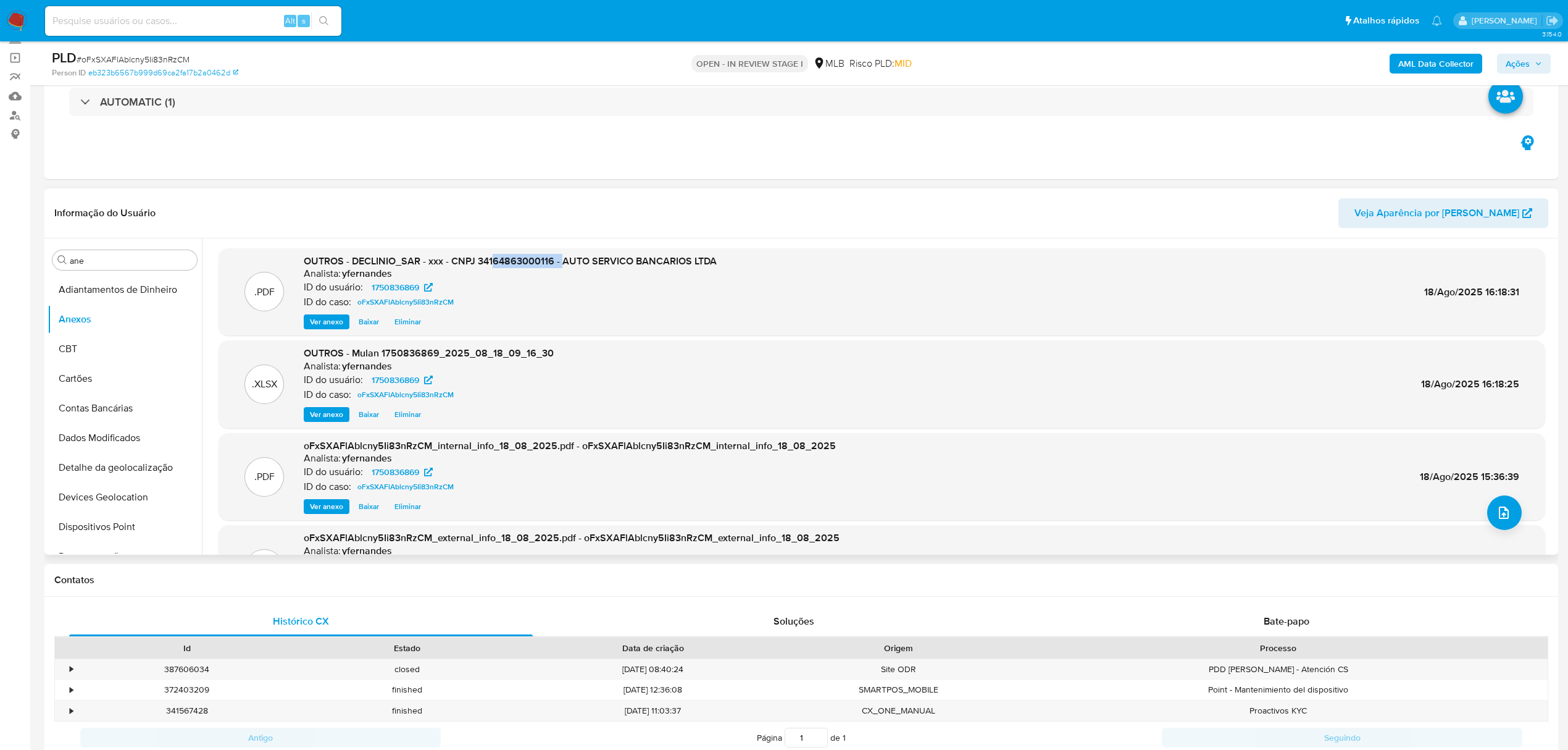
drag, startPoint x: 492, startPoint y: 256, endPoint x: 561, endPoint y: 263, distance: 69.4
click at [561, 263] on span "OUTROS - DECLINIO_SAR - xxx - CNPJ 34164863000116 - AUTO SERVICO BANCARIOS LTDA" at bounding box center [510, 261] width 413 height 14
drag, startPoint x: 456, startPoint y: 339, endPoint x: 472, endPoint y: 341, distance: 16.1
click at [472, 341] on div ".XLSX OUTROS - Mulan 1750836869_2025_08_18_09_16_30 Analista: yfernandes ID do …" at bounding box center [882, 384] width 1327 height 88
click at [1521, 60] on span "Ações" at bounding box center [1517, 64] width 24 height 20
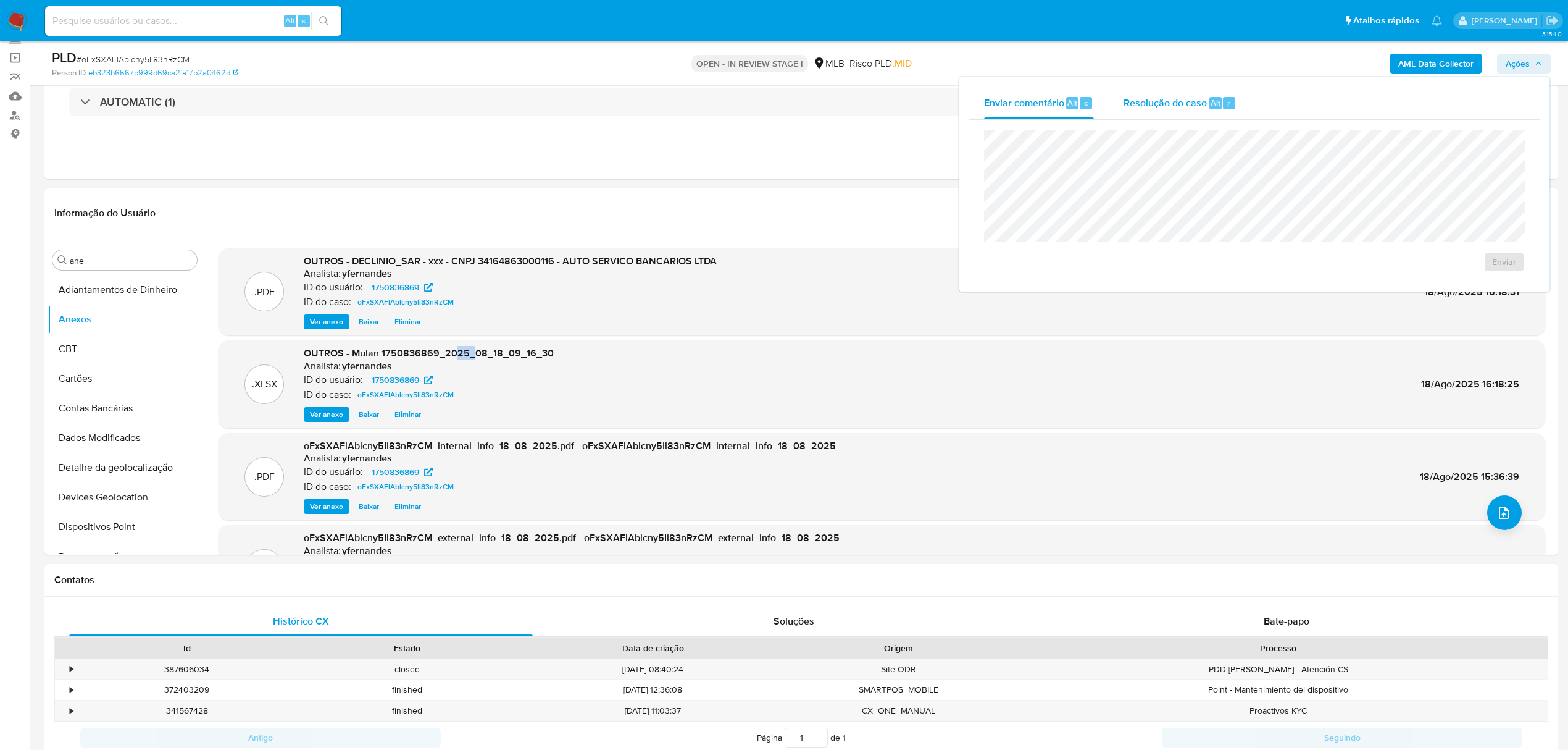
click at [1141, 95] on span "Resolução do caso" at bounding box center [1165, 102] width 83 height 14
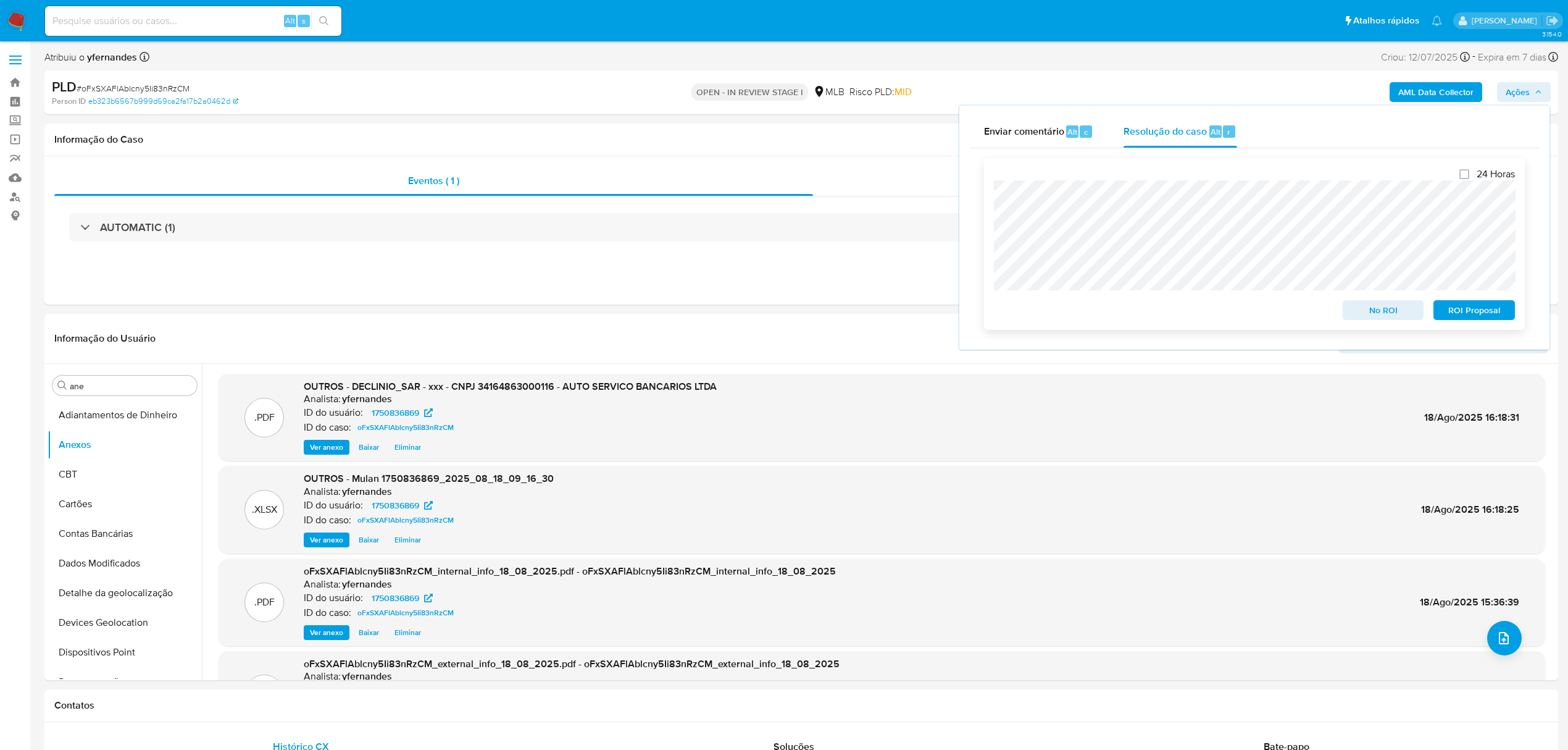
scroll to position [0, 0]
click at [1367, 313] on span "No ROI" at bounding box center [1384, 310] width 64 height 17
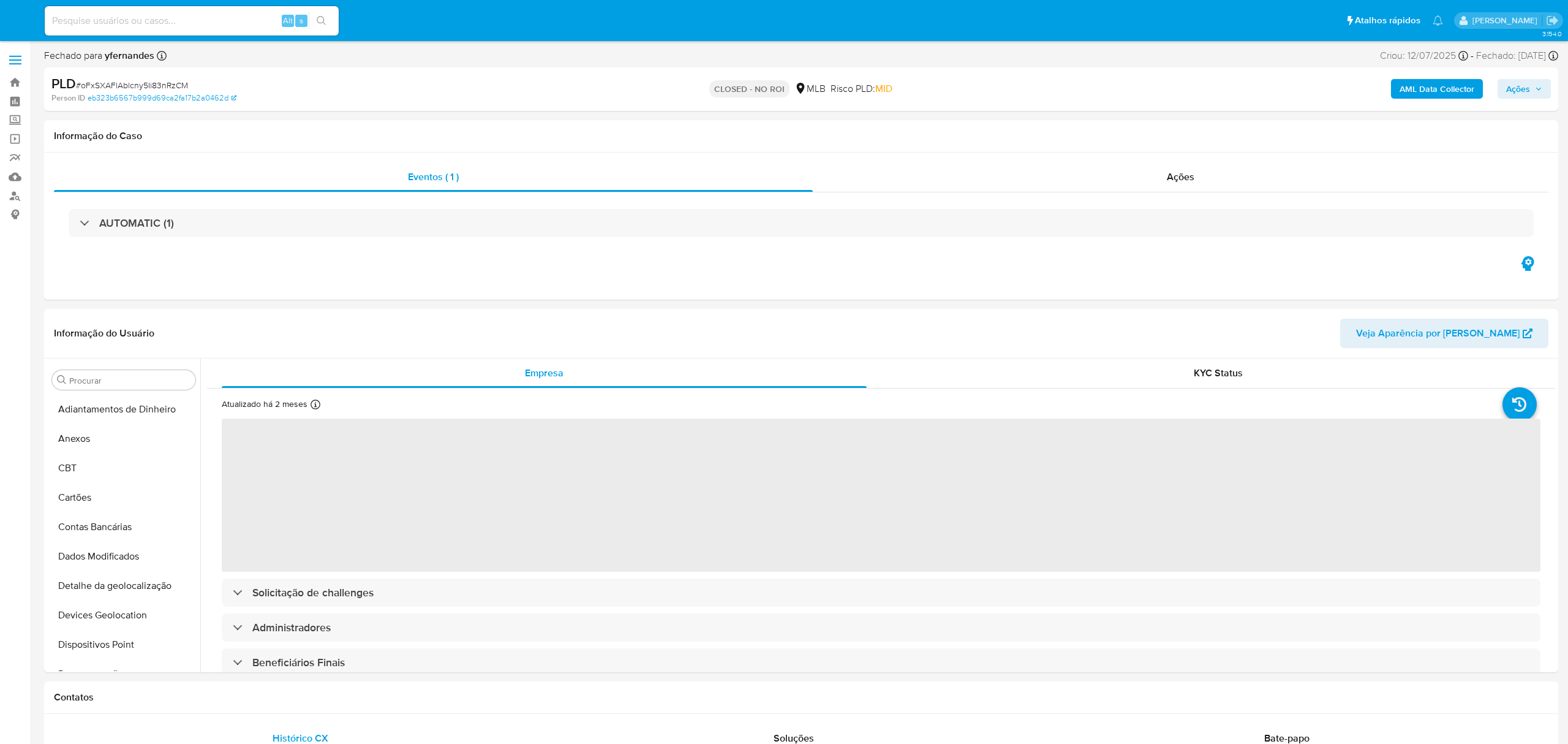
select select "10"
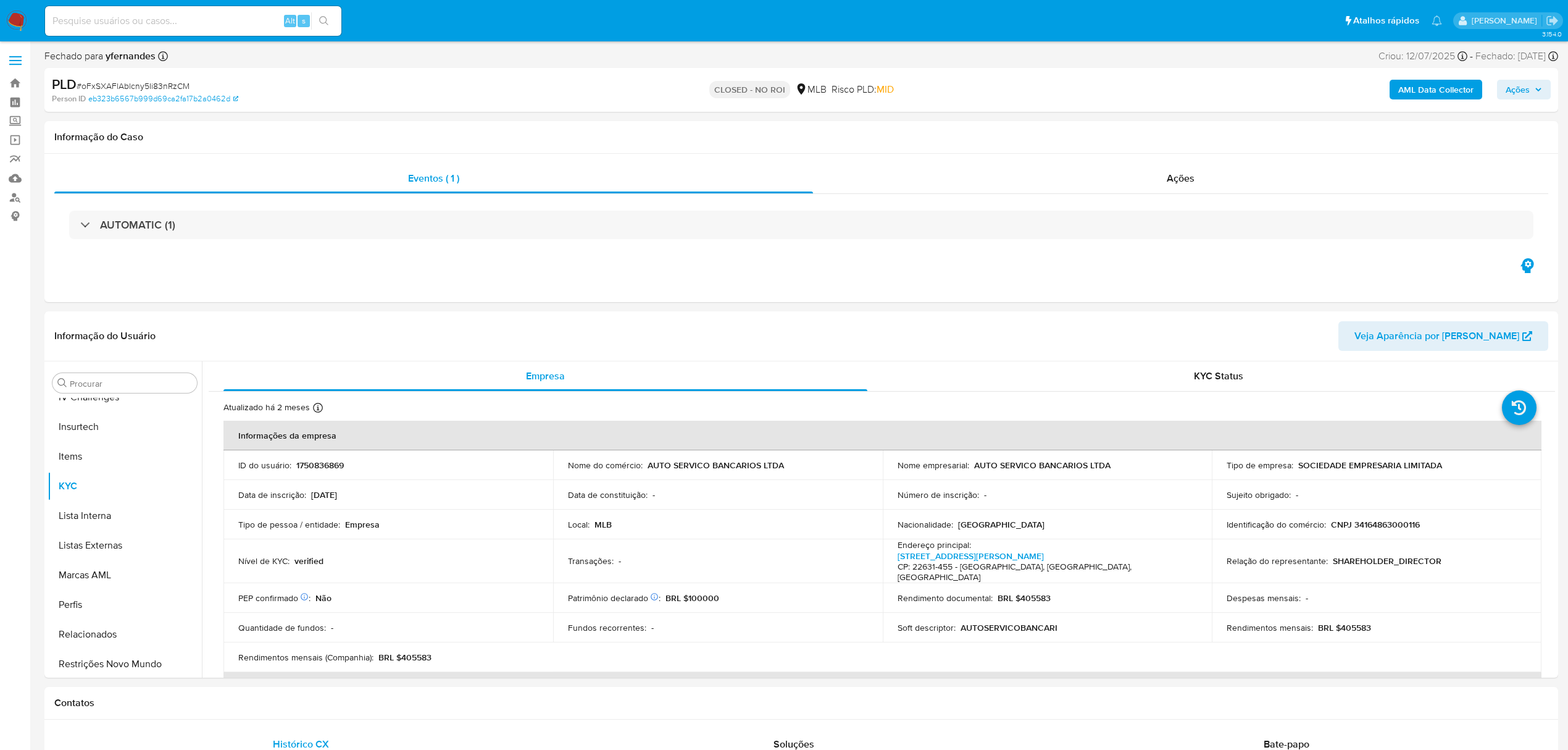
scroll to position [552, 0]
click at [912, 181] on div "Ações" at bounding box center [1181, 179] width 735 height 30
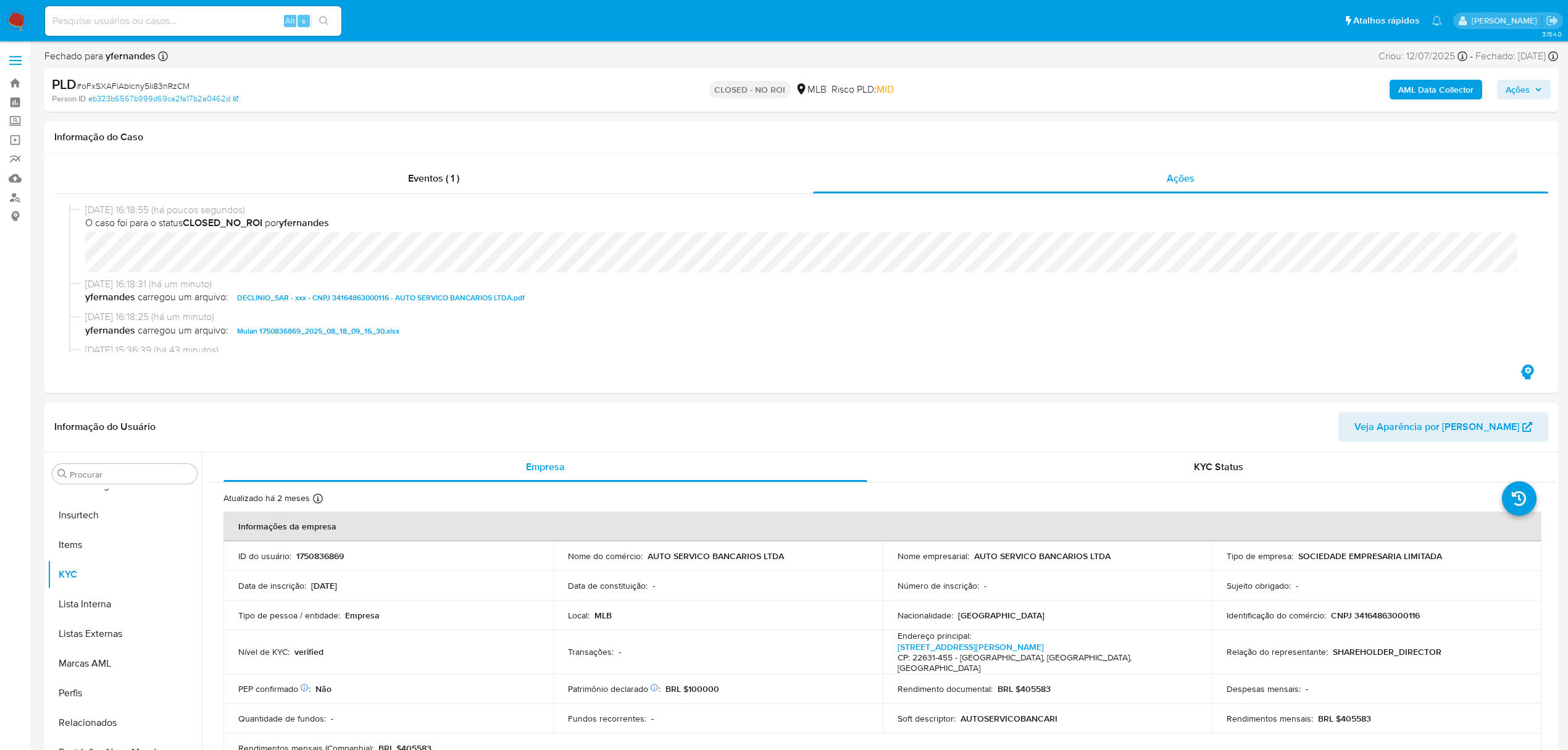
scroll to position [0, 0]
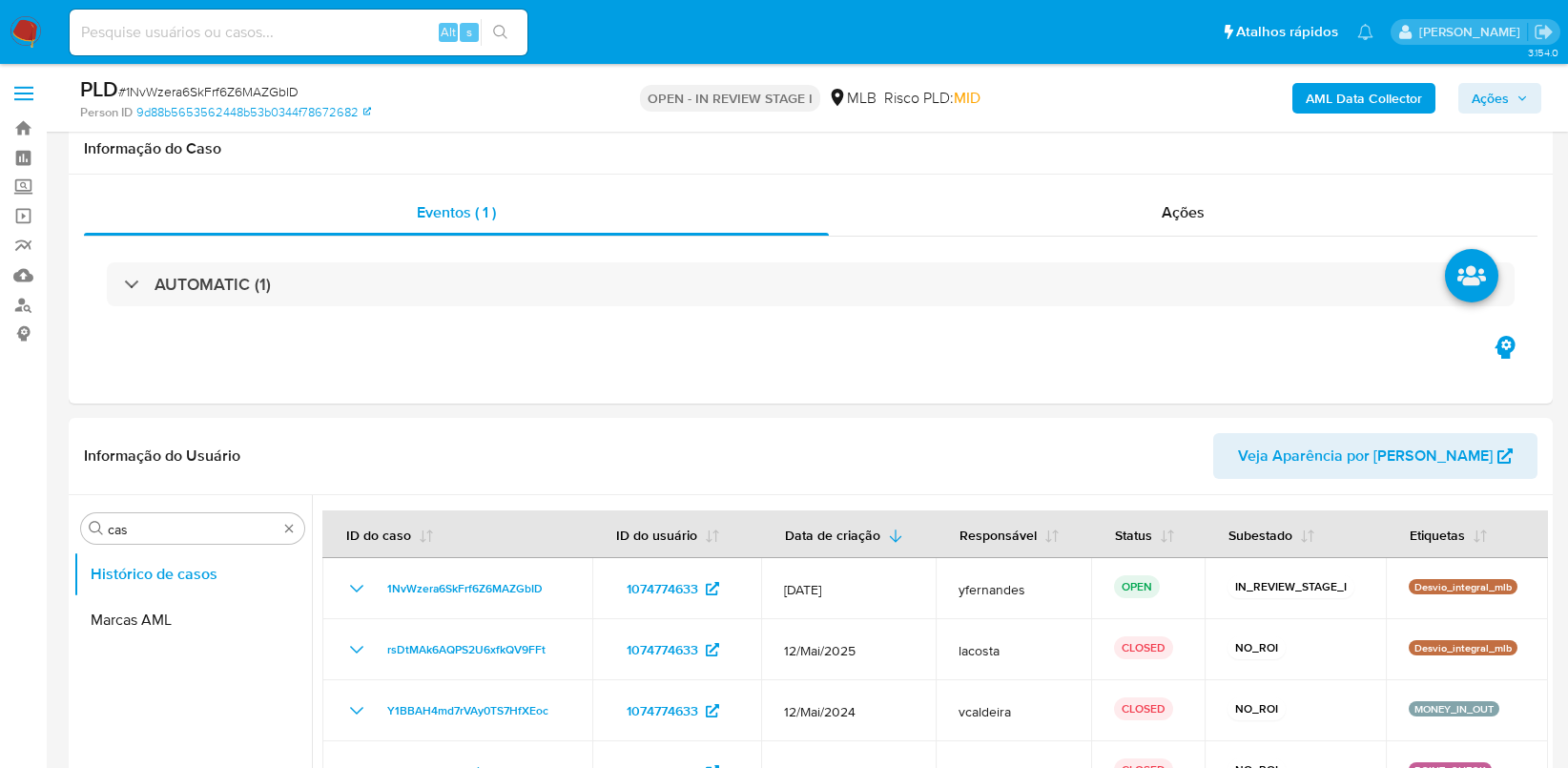
select select "10"
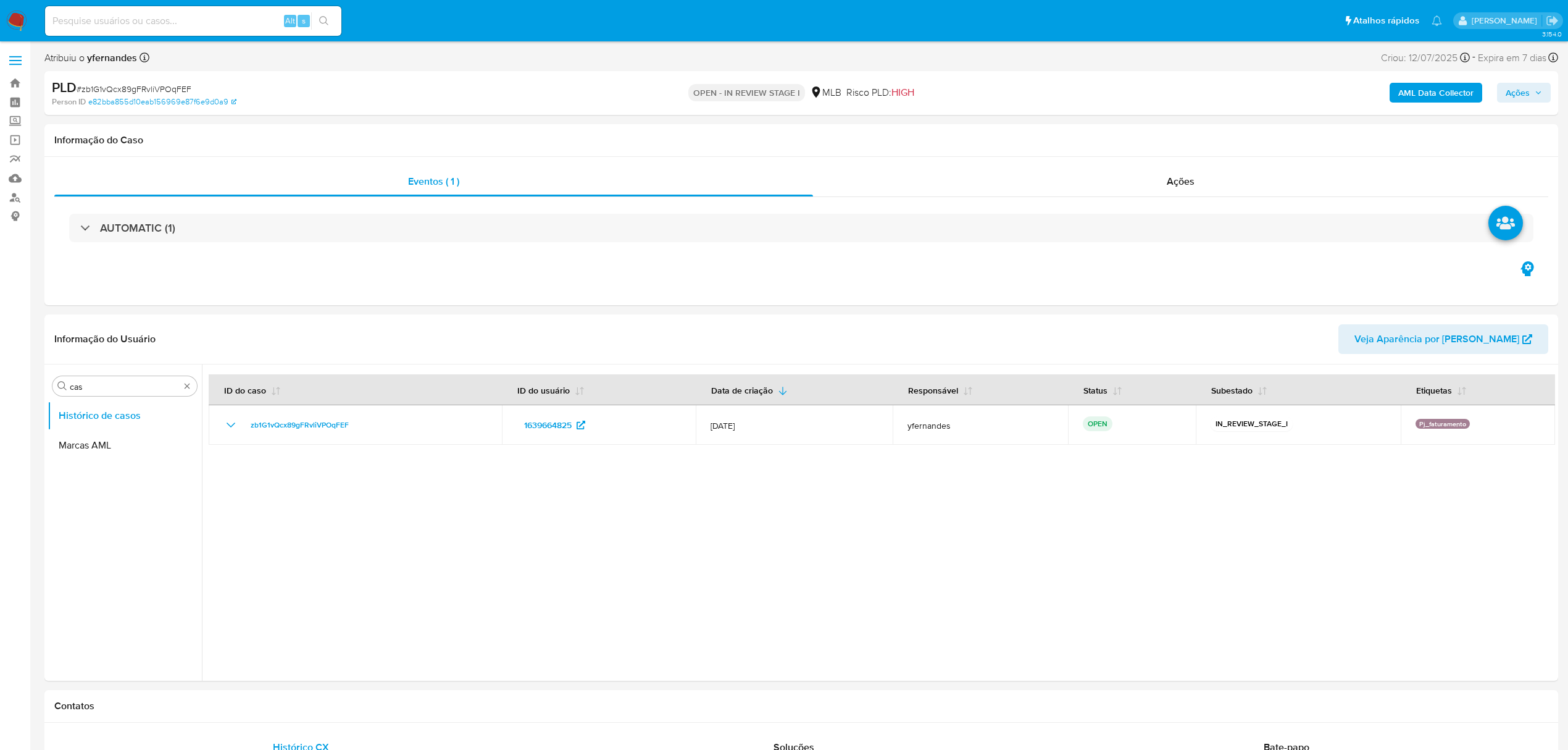
select select "10"
click at [122, 85] on span "# zb1G1vQcx89gFRvliVPOqFEF" at bounding box center [134, 89] width 115 height 12
copy span "zb1G1vQcx89gFRvliVPOqFEF"
click at [573, 191] on div "Eventos ( 1 )" at bounding box center [434, 182] width 759 height 30
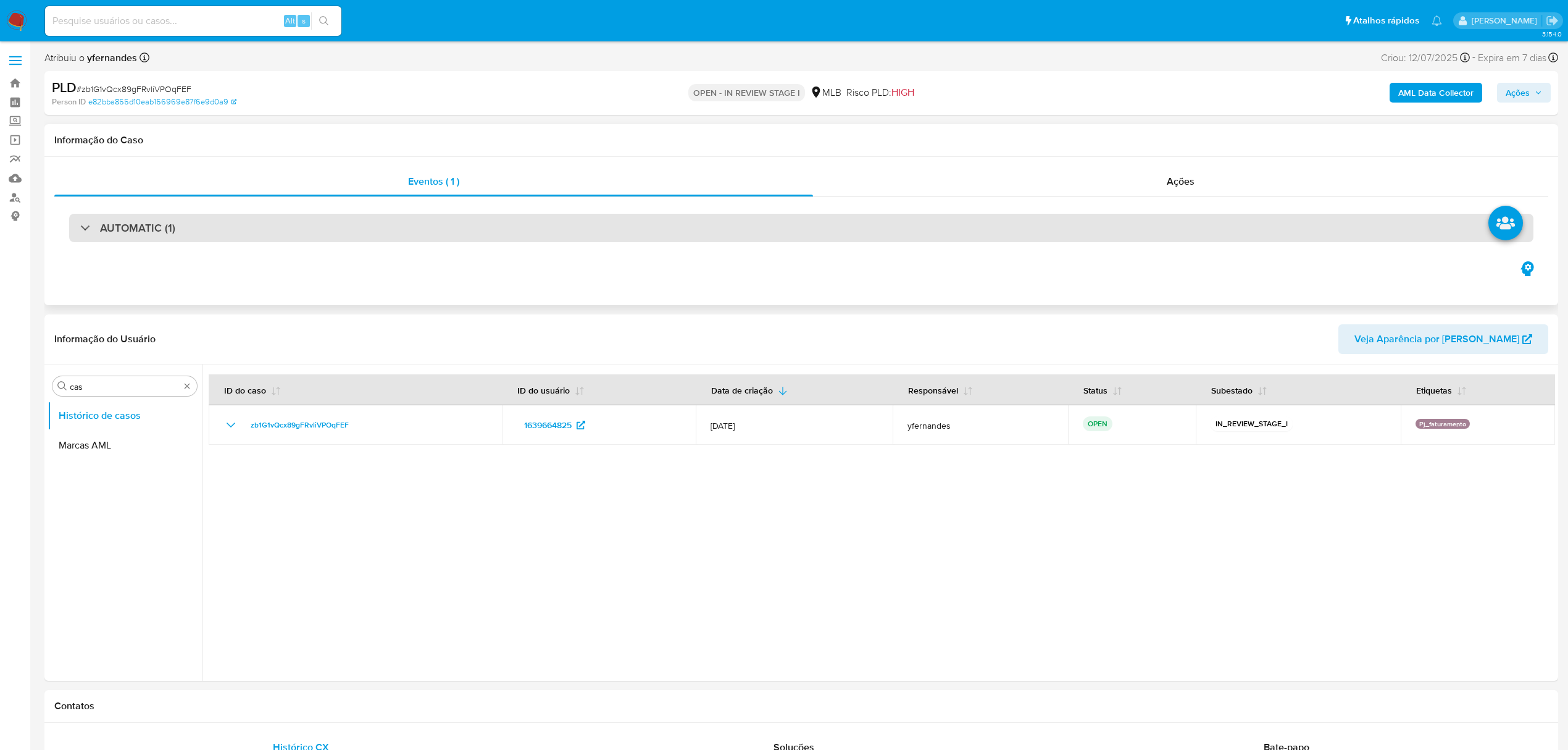
click at [567, 215] on div "AUTOMATIC (1)" at bounding box center [802, 228] width 1465 height 28
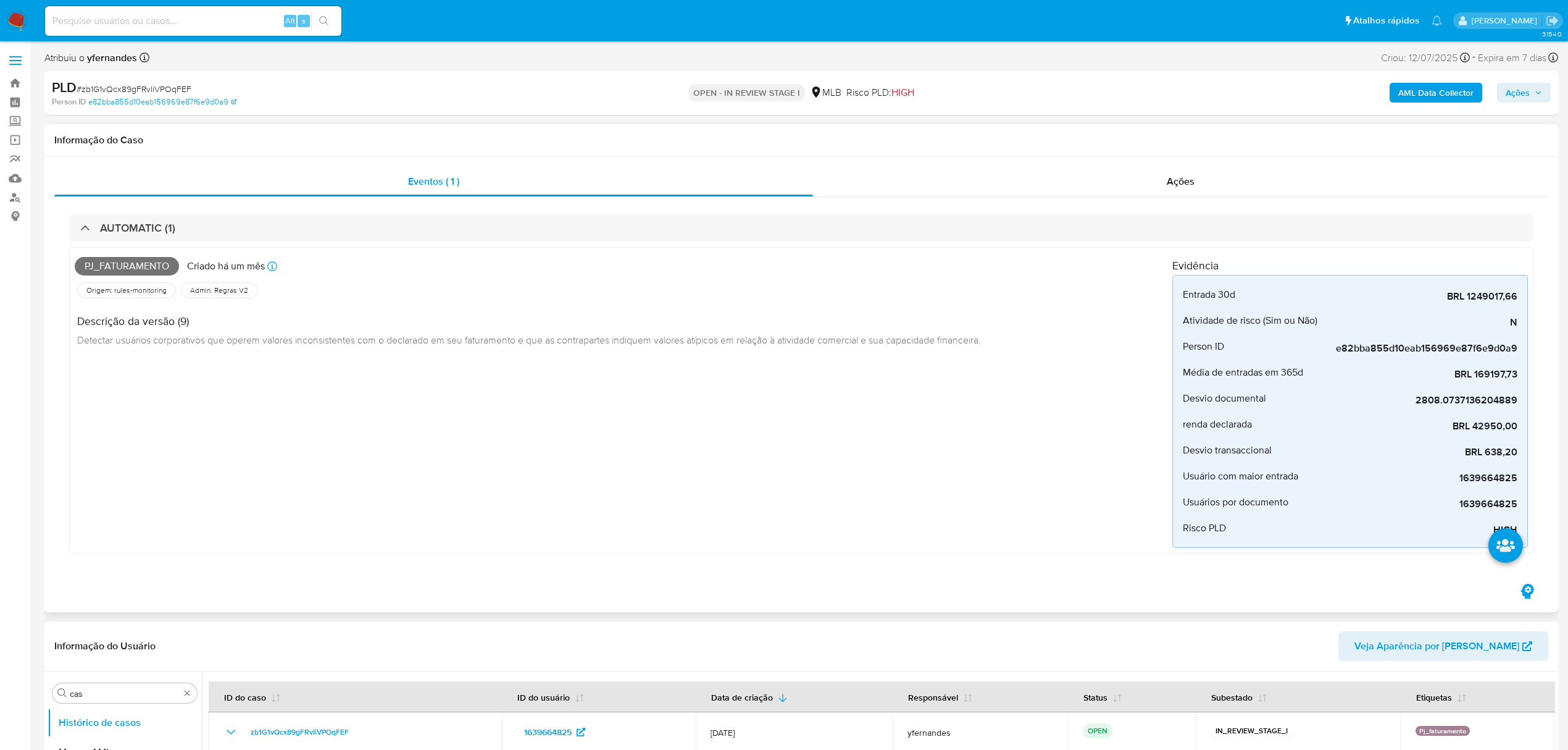
click at [144, 270] on span "Pj_faturamento" at bounding box center [127, 266] width 104 height 19
copy span "Pj_faturamento"
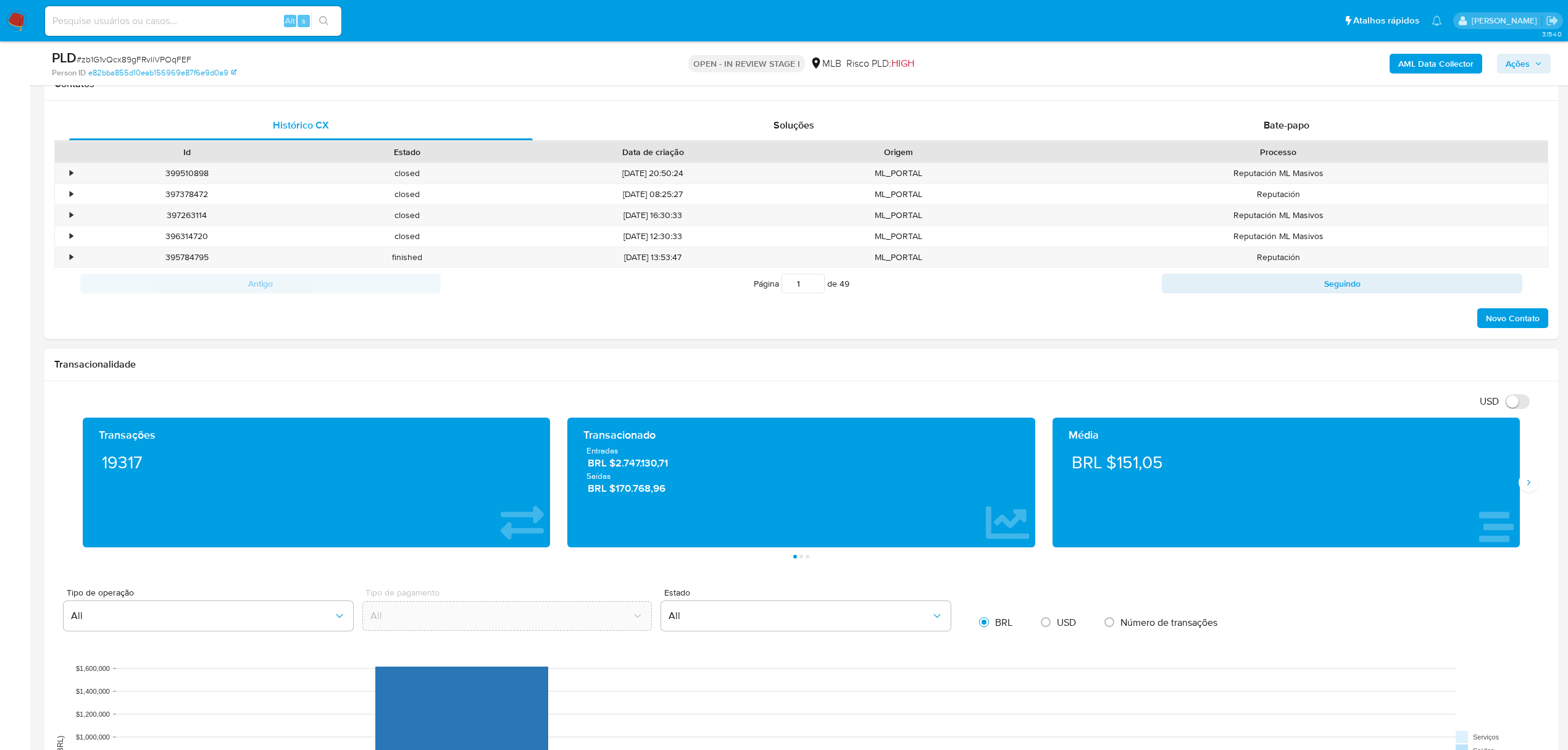
scroll to position [988, 0]
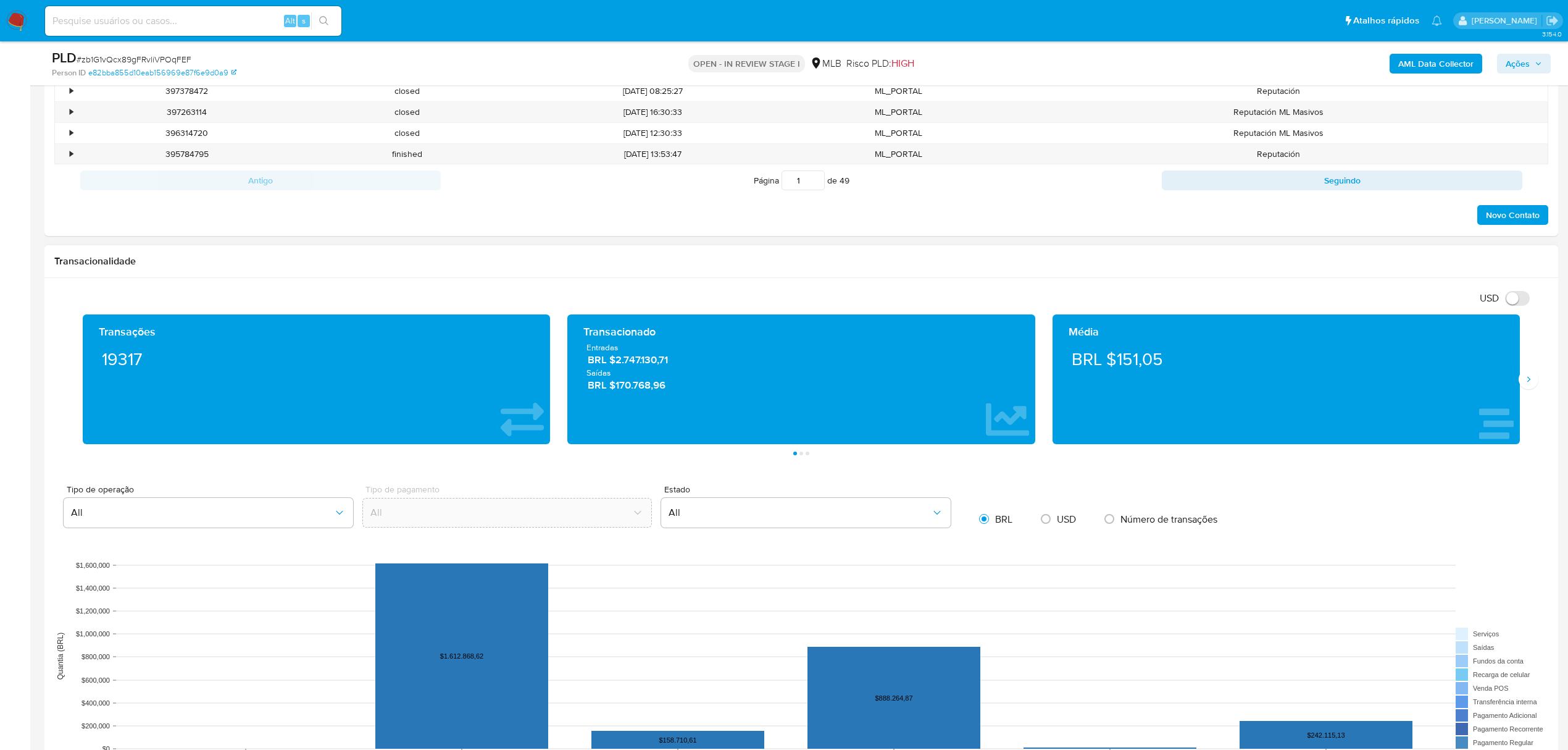
click at [1537, 396] on div "Transações 19317 Transacionado Entradas BRL $2.747.130,71 Saídas BRL $170.768,9…" at bounding box center [801, 385] width 1494 height 141
click at [1529, 384] on icon "Siguiente" at bounding box center [1528, 379] width 10 height 10
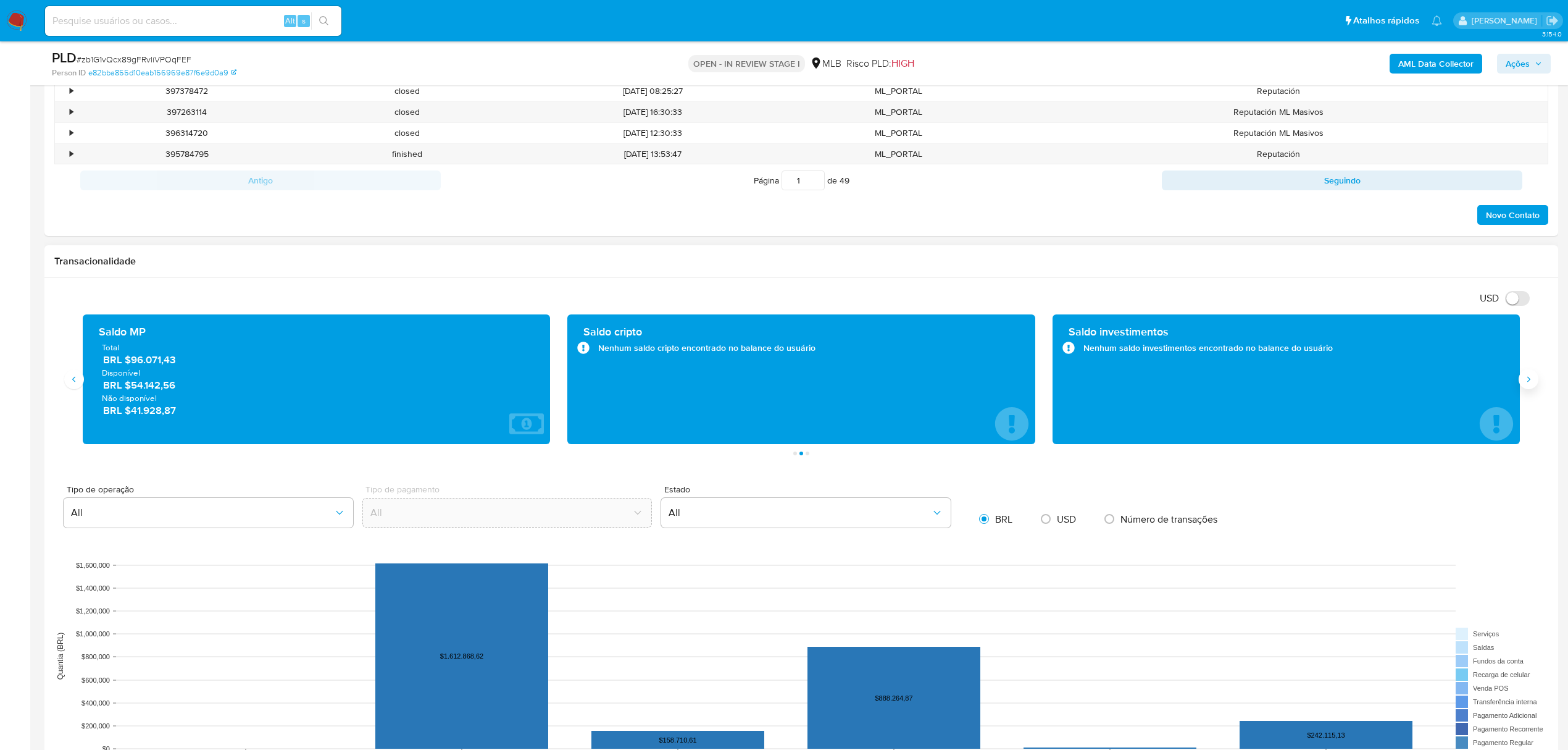
click at [1520, 378] on button "Siguiente" at bounding box center [1528, 379] width 20 height 20
click at [77, 388] on button "Anterior" at bounding box center [74, 379] width 20 height 20
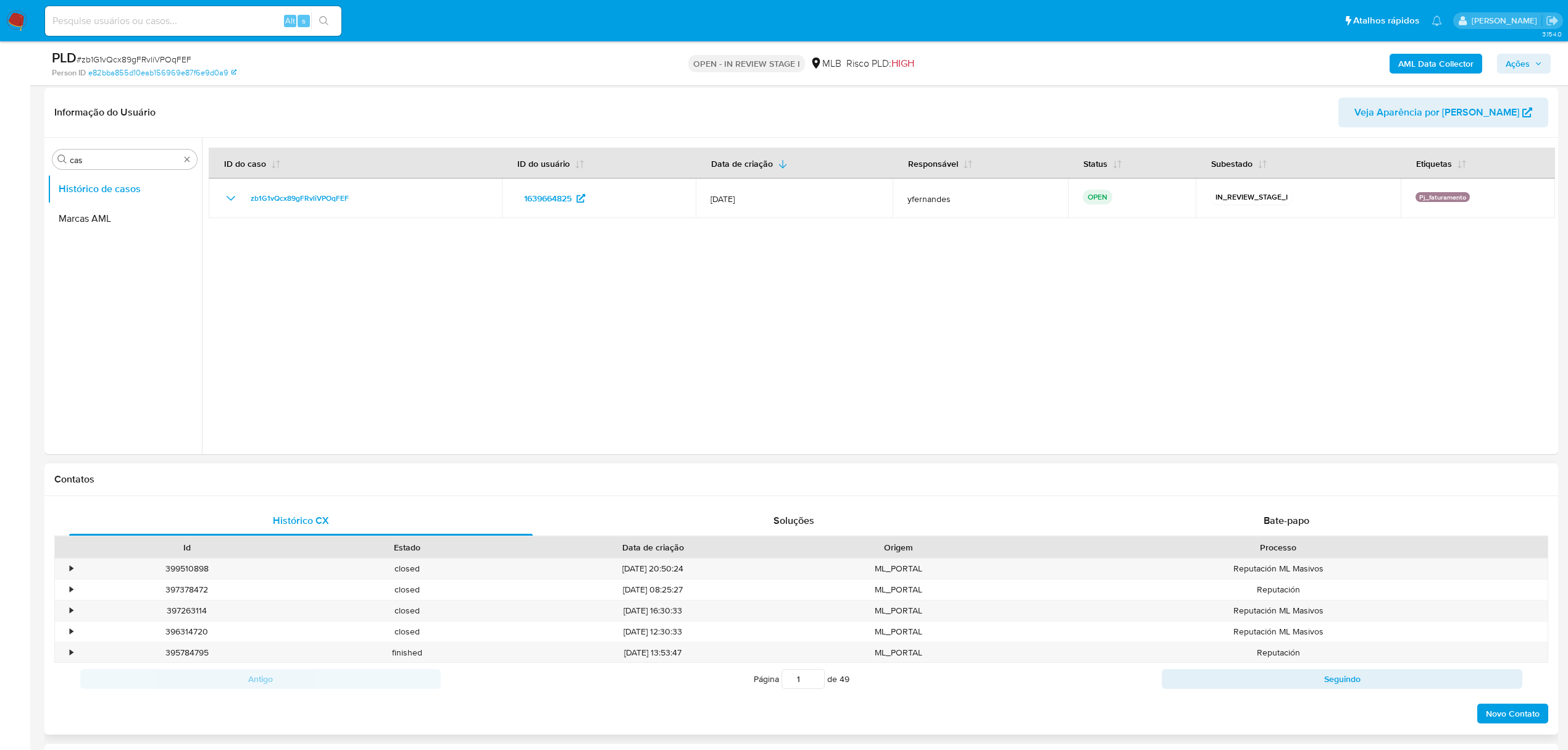
scroll to position [411, 0]
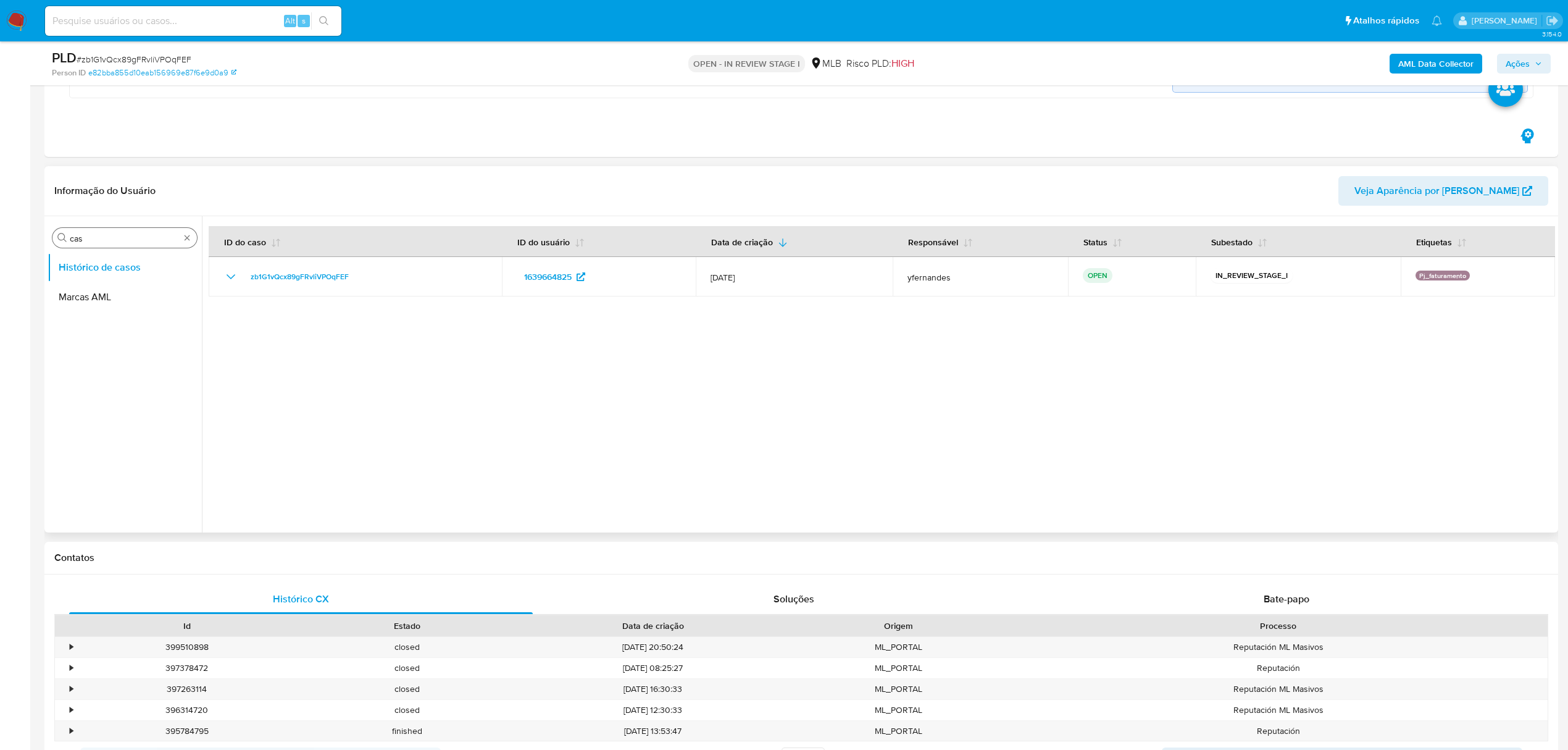
drag, startPoint x: 109, startPoint y: 228, endPoint x: 100, endPoint y: 232, distance: 9.8
click at [109, 228] on div "Procurar cas Histórico de casos Marcas AML" at bounding box center [125, 375] width 155 height 314
click at [96, 233] on input "cas" at bounding box center [125, 239] width 110 height 11
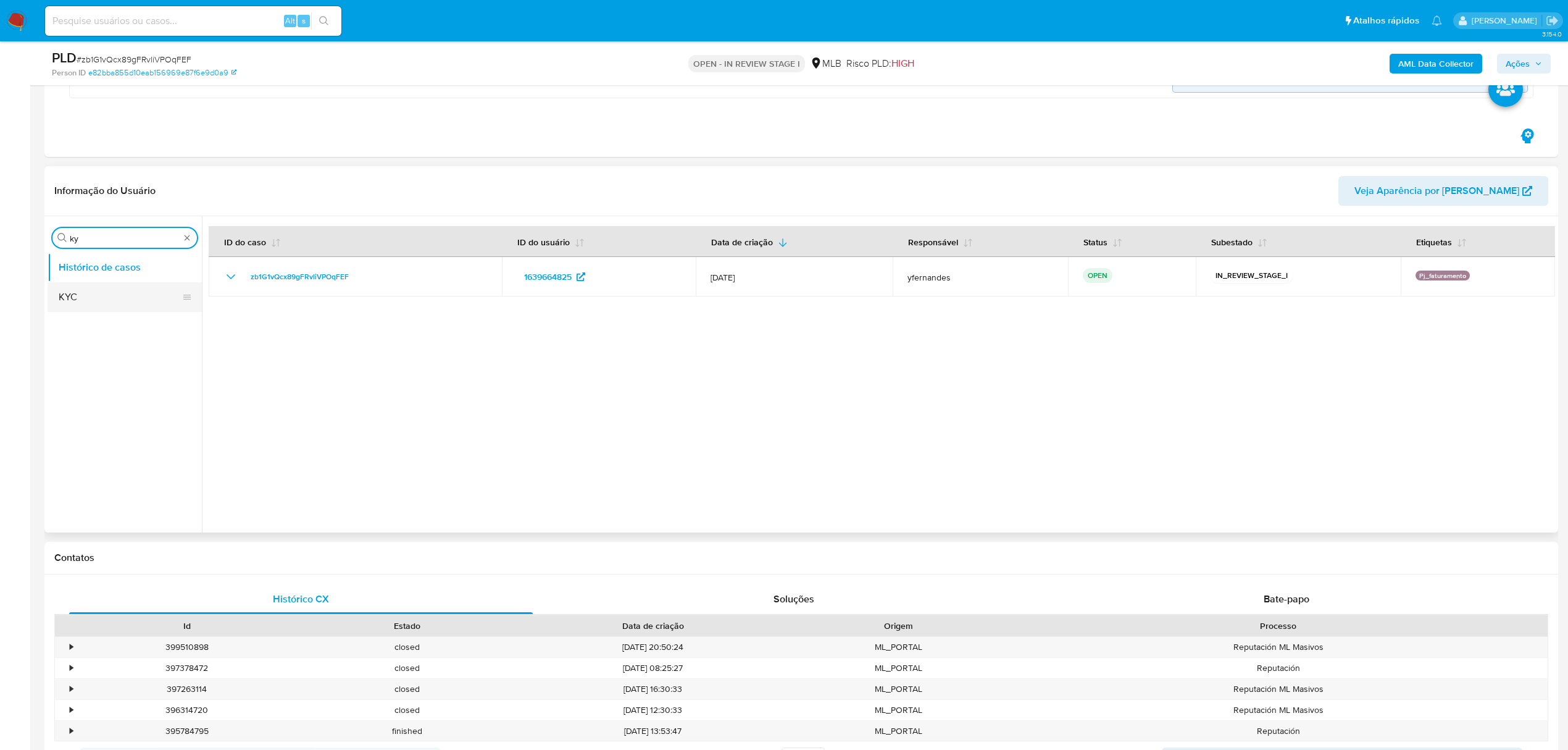
click at [66, 285] on button "KYC" at bounding box center [120, 297] width 145 height 30
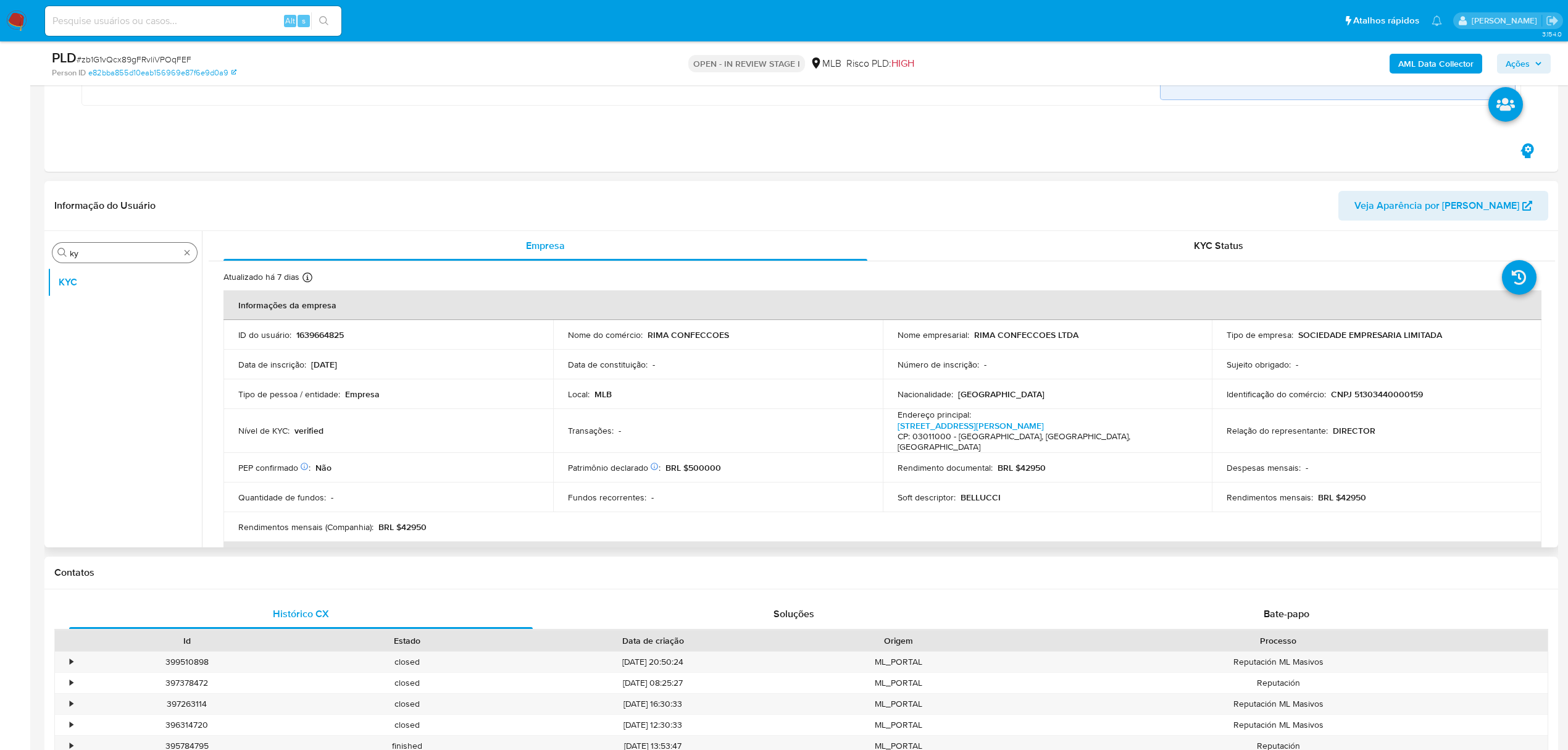
click at [134, 243] on div "Procurar ky" at bounding box center [125, 253] width 145 height 20
click at [122, 251] on input "ky" at bounding box center [125, 254] width 110 height 11
click at [121, 251] on input "ky" at bounding box center [125, 254] width 110 height 11
type input "ger"
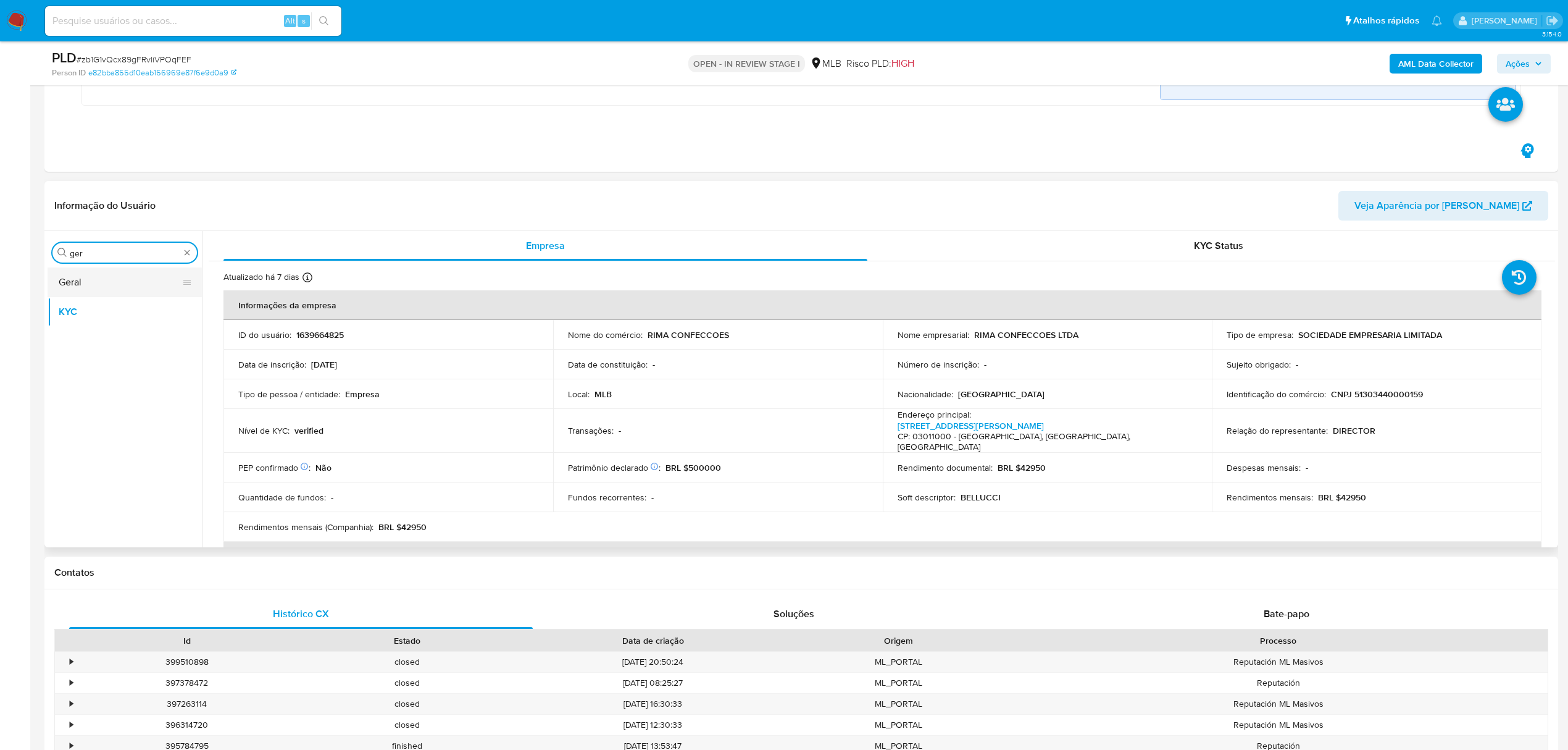
click at [70, 286] on button "Geral" at bounding box center [120, 283] width 145 height 30
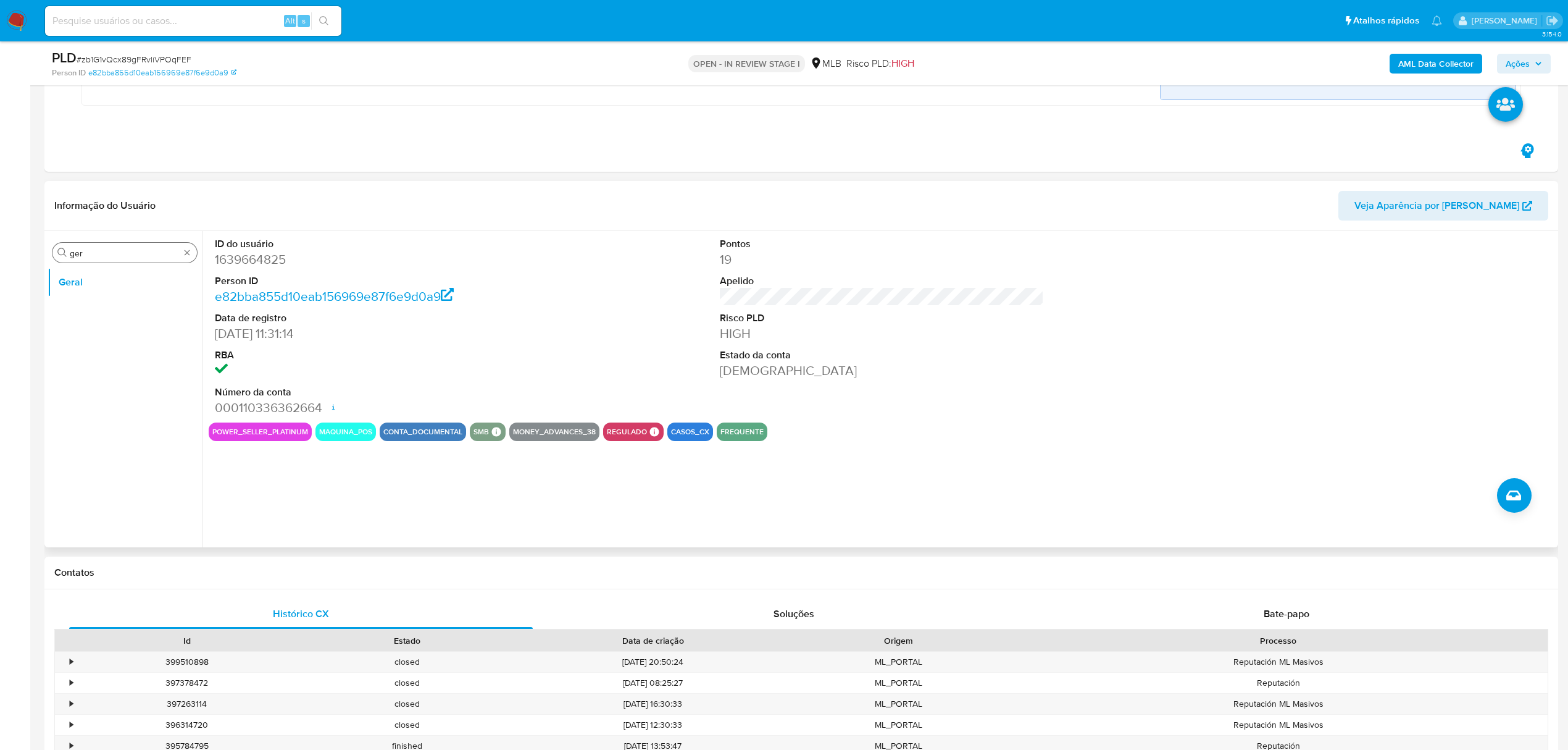
click at [109, 243] on div "Procurar ger" at bounding box center [125, 253] width 145 height 20
click at [114, 255] on input "ger" at bounding box center [125, 254] width 110 height 11
type input "do"
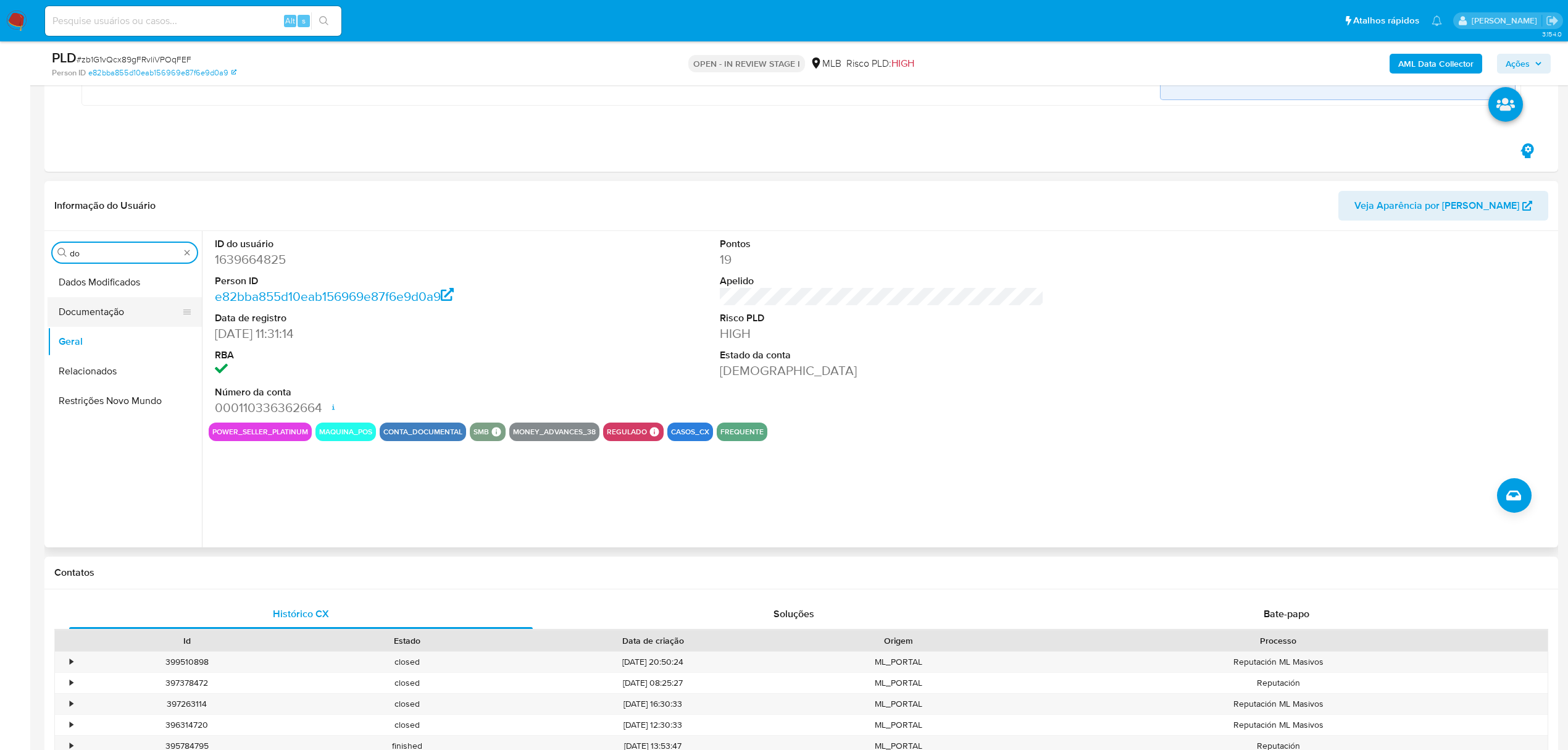
click at [88, 312] on button "Documentação" at bounding box center [120, 312] width 145 height 30
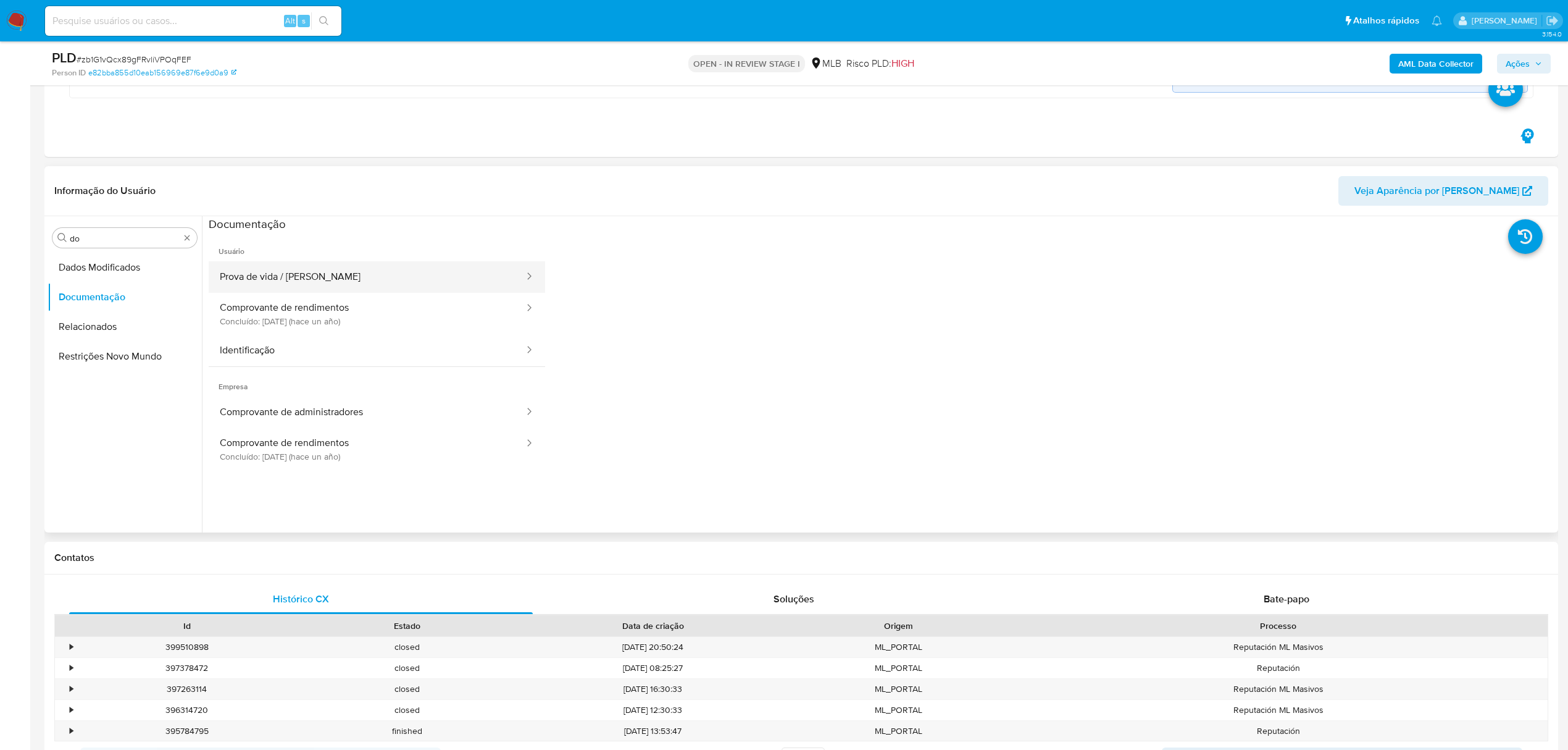
click at [288, 291] on button "Prova de vida / [PERSON_NAME]" at bounding box center [367, 277] width 316 height 32
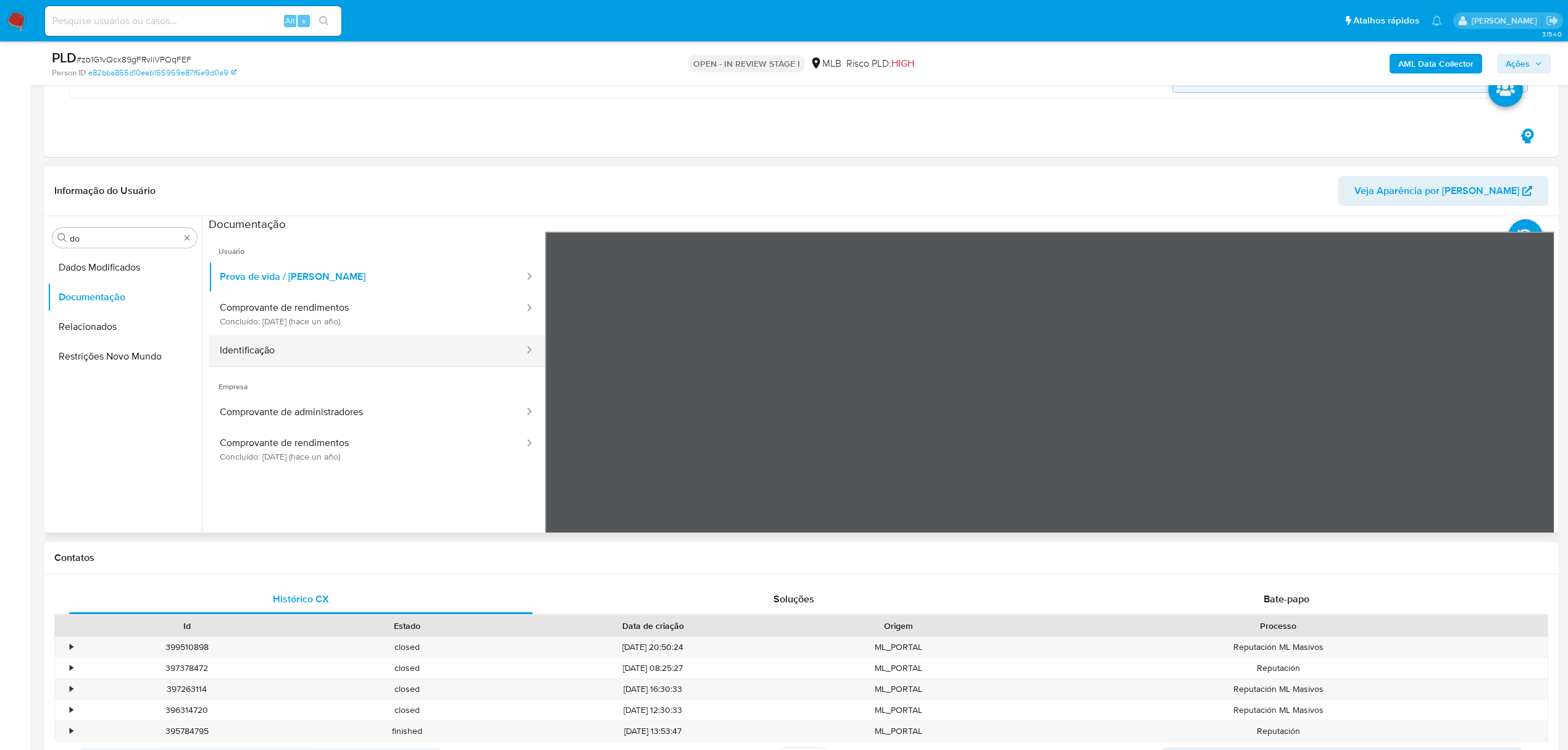
click at [289, 344] on button "Identificação" at bounding box center [367, 350] width 316 height 32
click at [1527, 432] on icon at bounding box center [1540, 432] width 25 height 25
click at [556, 432] on icon at bounding box center [561, 432] width 25 height 25
click at [62, 432] on ul "Dados Modificados Documentação Relacionados Restrições Novo Mundo" at bounding box center [125, 392] width 155 height 279
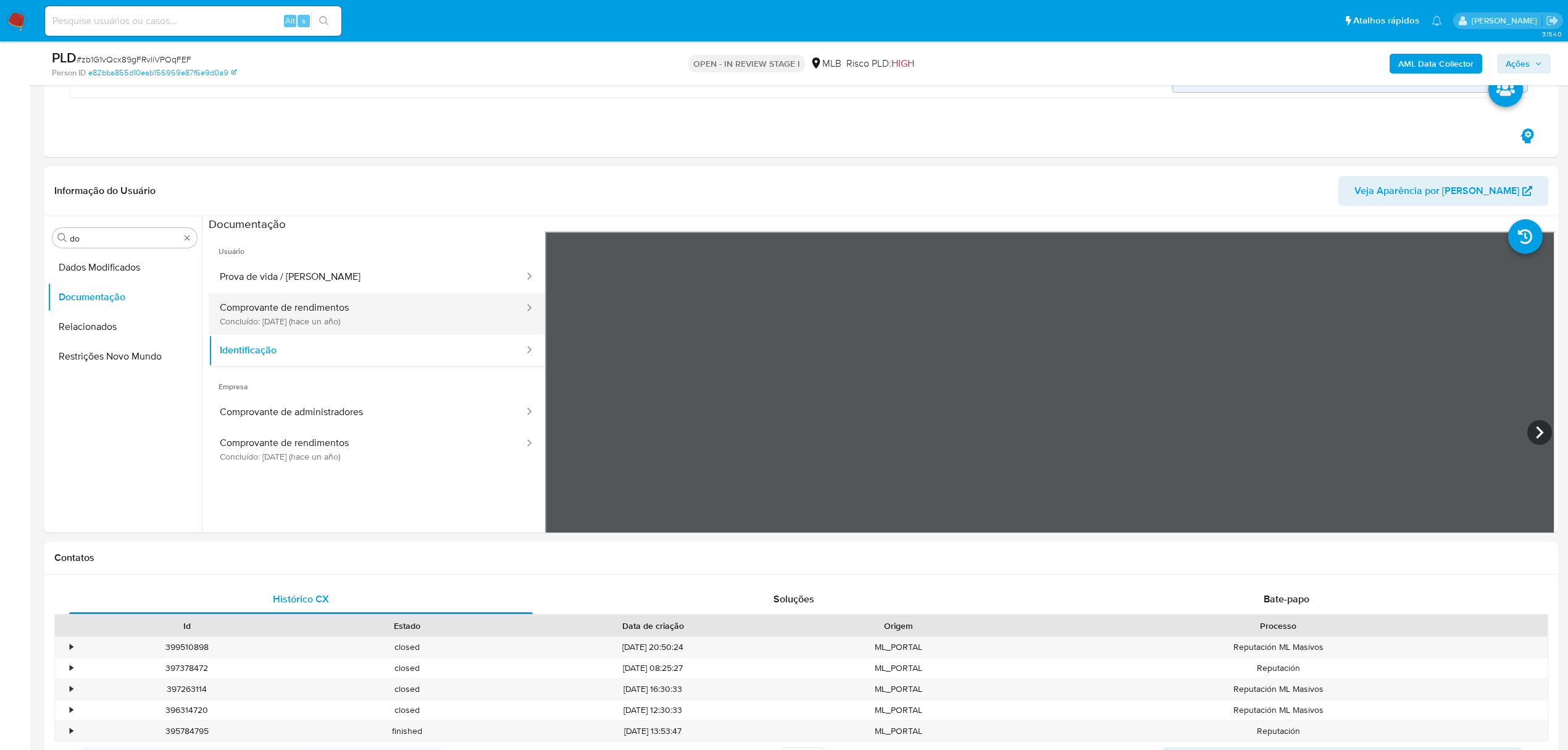
click at [324, 327] on button "Comprovante de rendimentos Concluído: 16/09/2024 (hace un año)" at bounding box center [367, 314] width 316 height 42
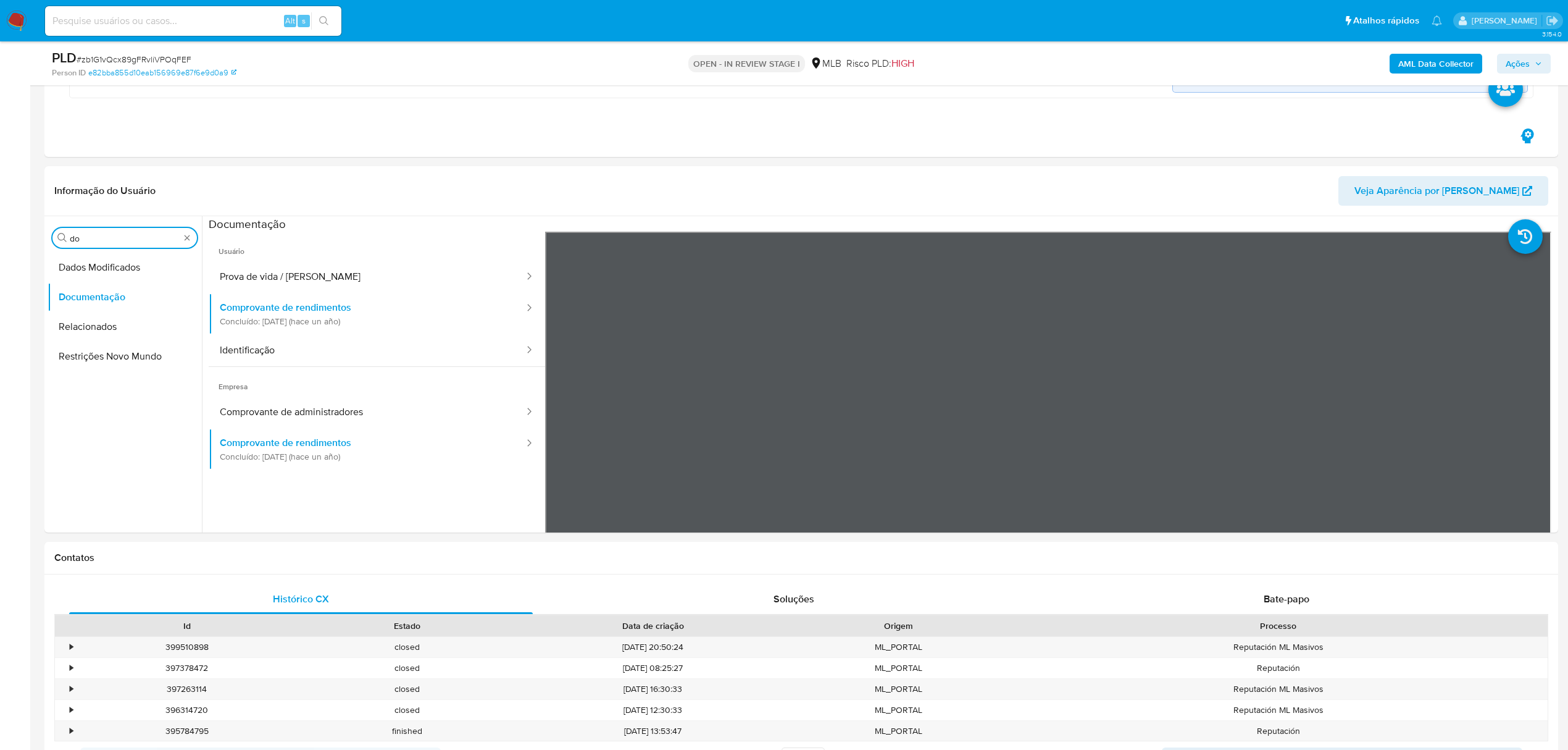
click at [117, 243] on input "do" at bounding box center [125, 239] width 110 height 11
type input "ky"
click at [104, 289] on button "KYC" at bounding box center [120, 297] width 145 height 30
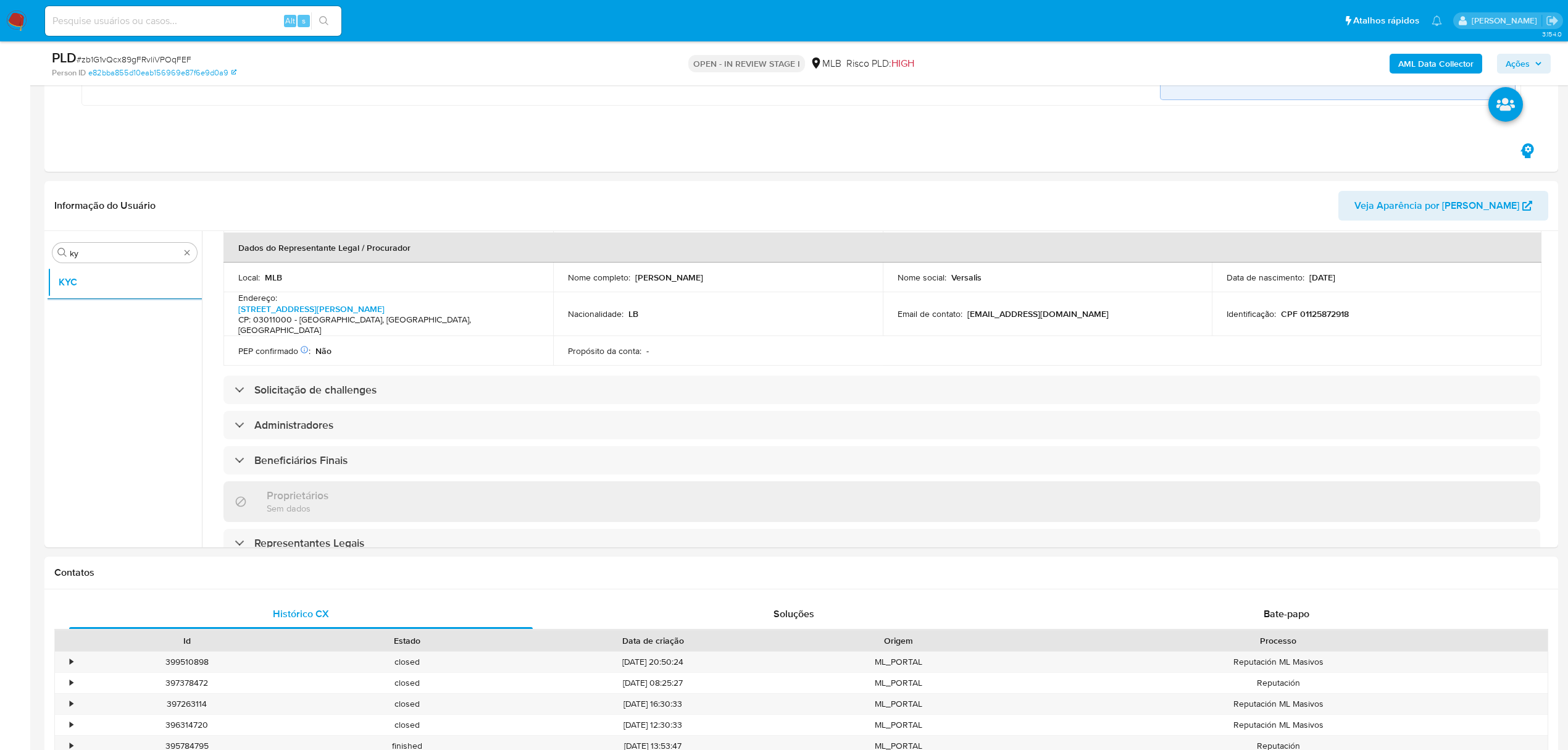
scroll to position [378, 0]
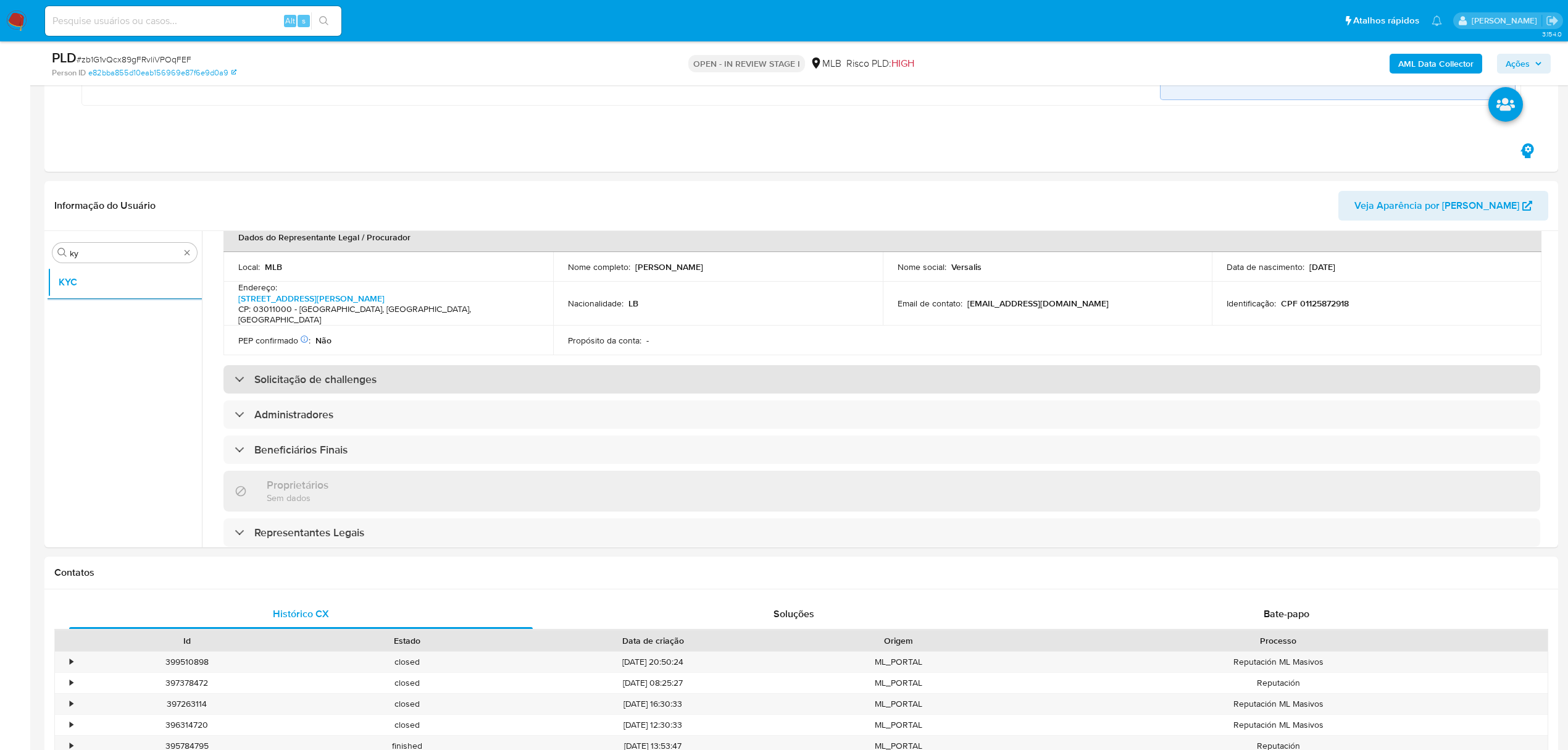
click at [611, 365] on div "Solicitação de challenges" at bounding box center [882, 379] width 1317 height 28
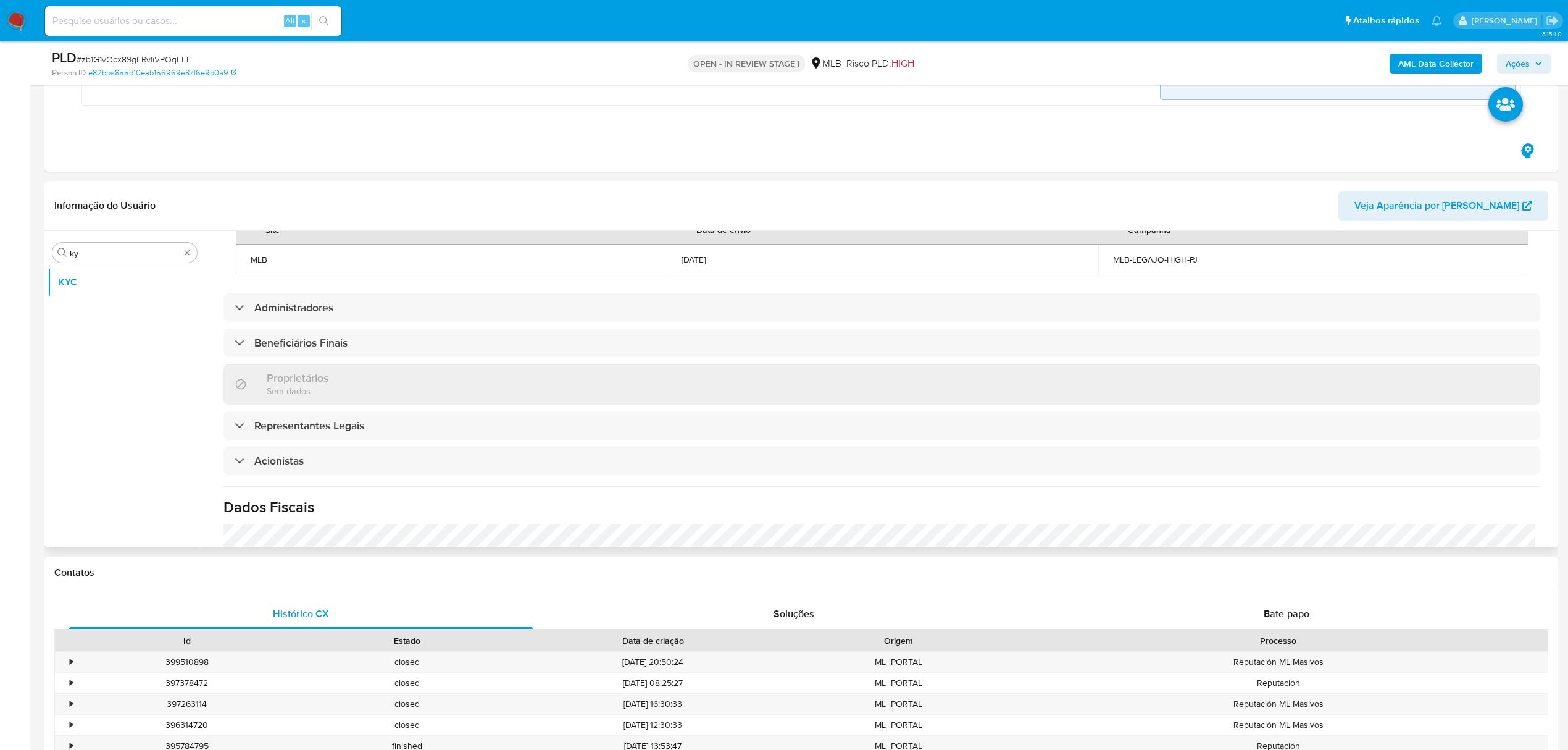
scroll to position [785, 0]
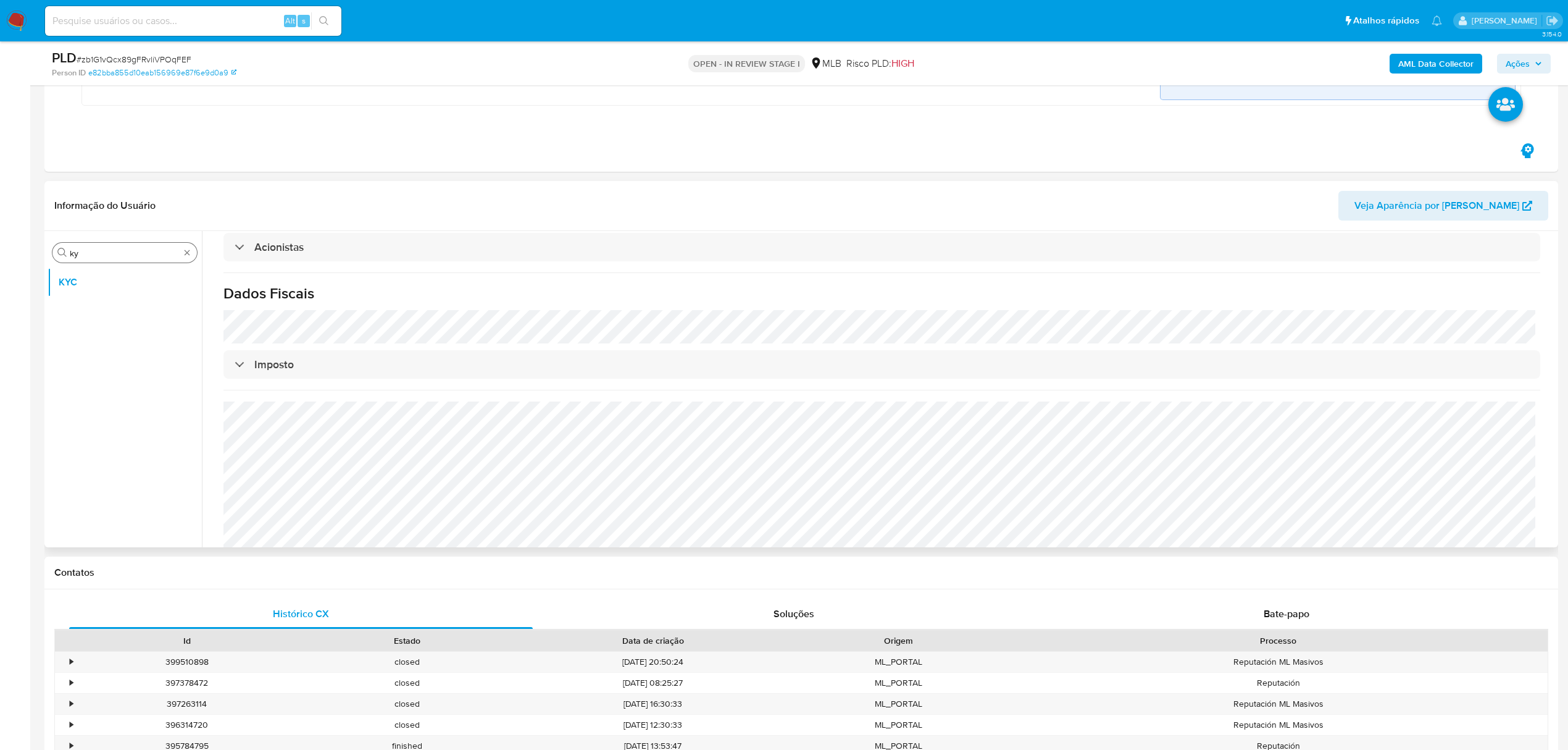
click at [126, 247] on div "Procurar ky" at bounding box center [125, 253] width 145 height 20
click at [110, 253] on input "ky" at bounding box center [125, 254] width 110 height 11
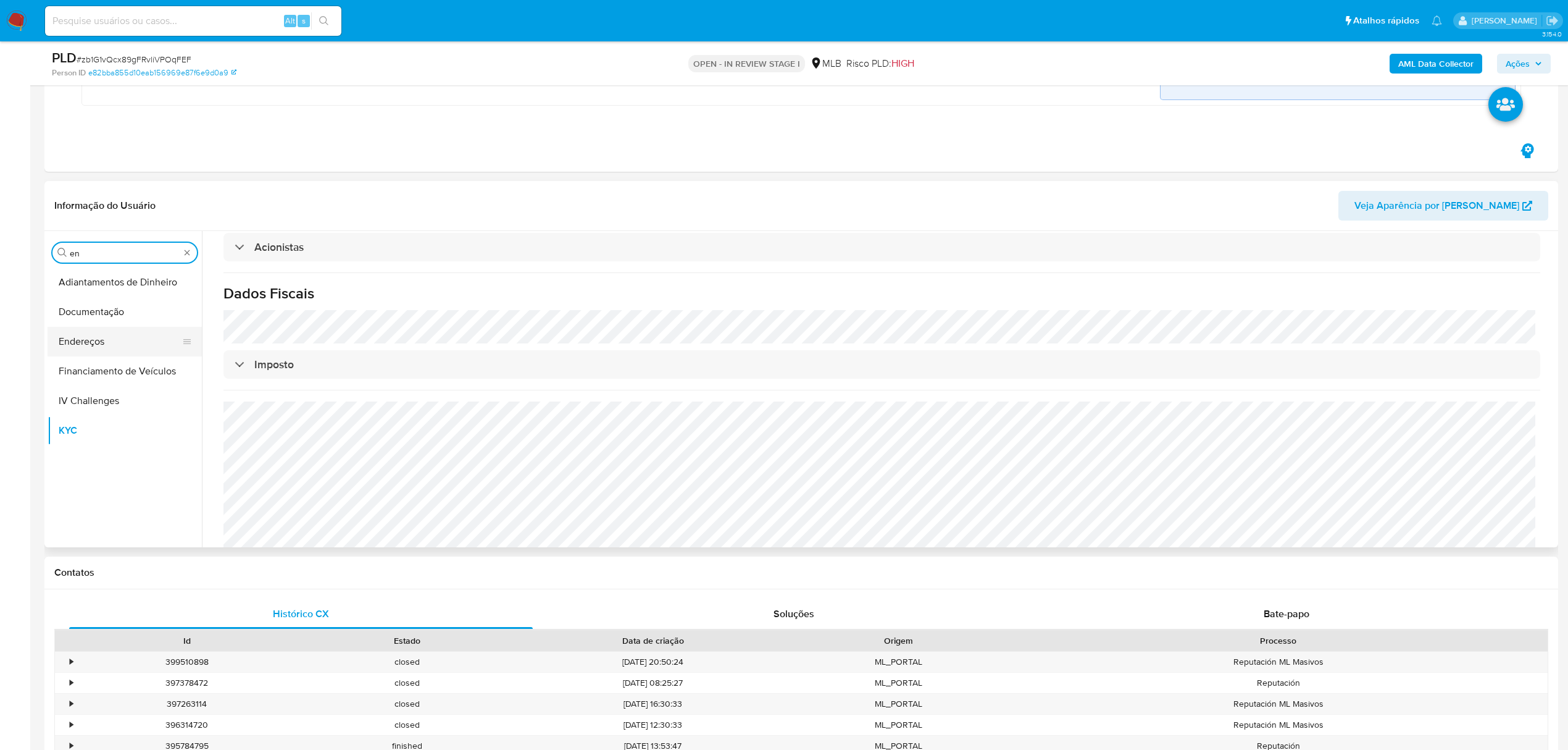
type input "en"
click at [109, 346] on button "Endereços" at bounding box center [120, 341] width 145 height 30
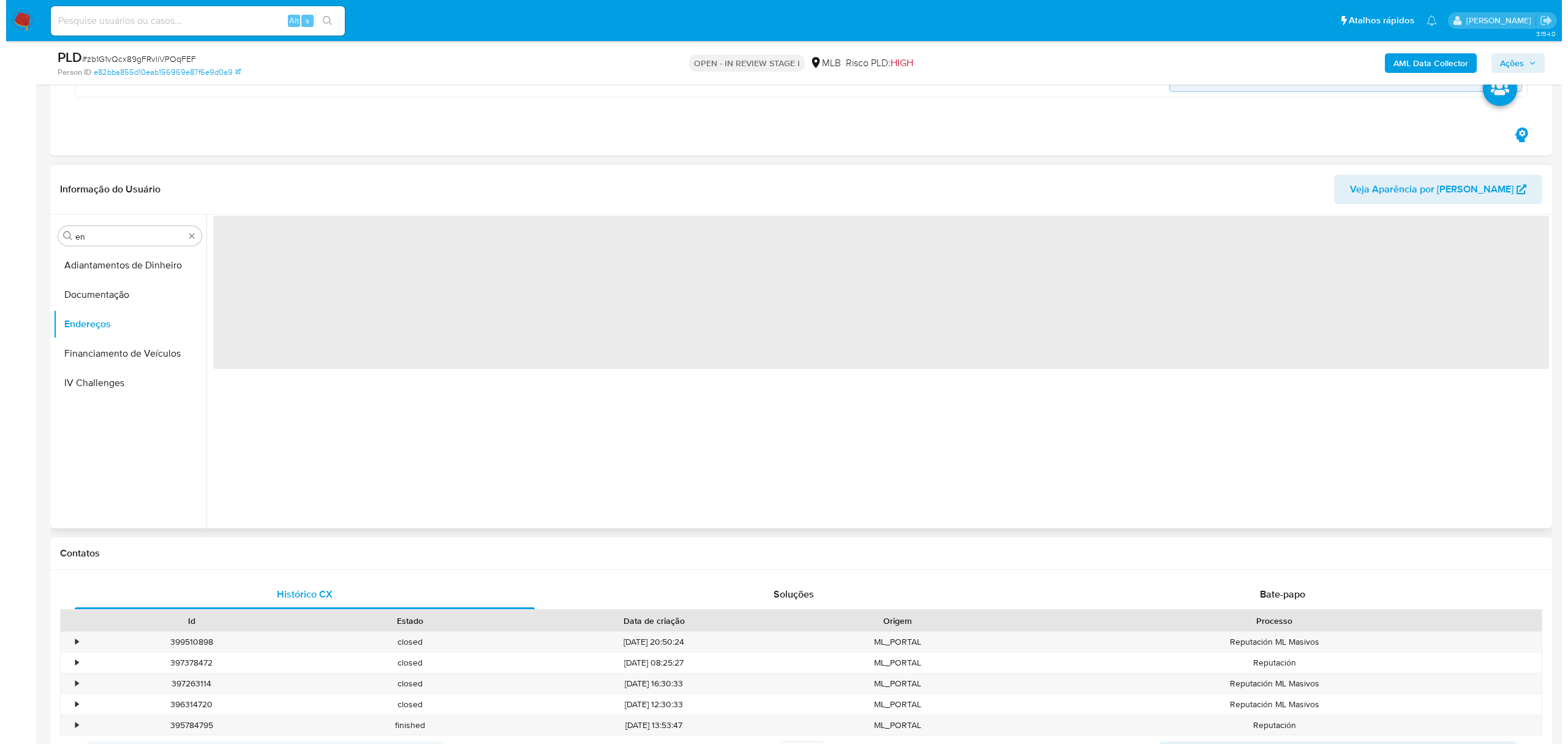
scroll to position [0, 0]
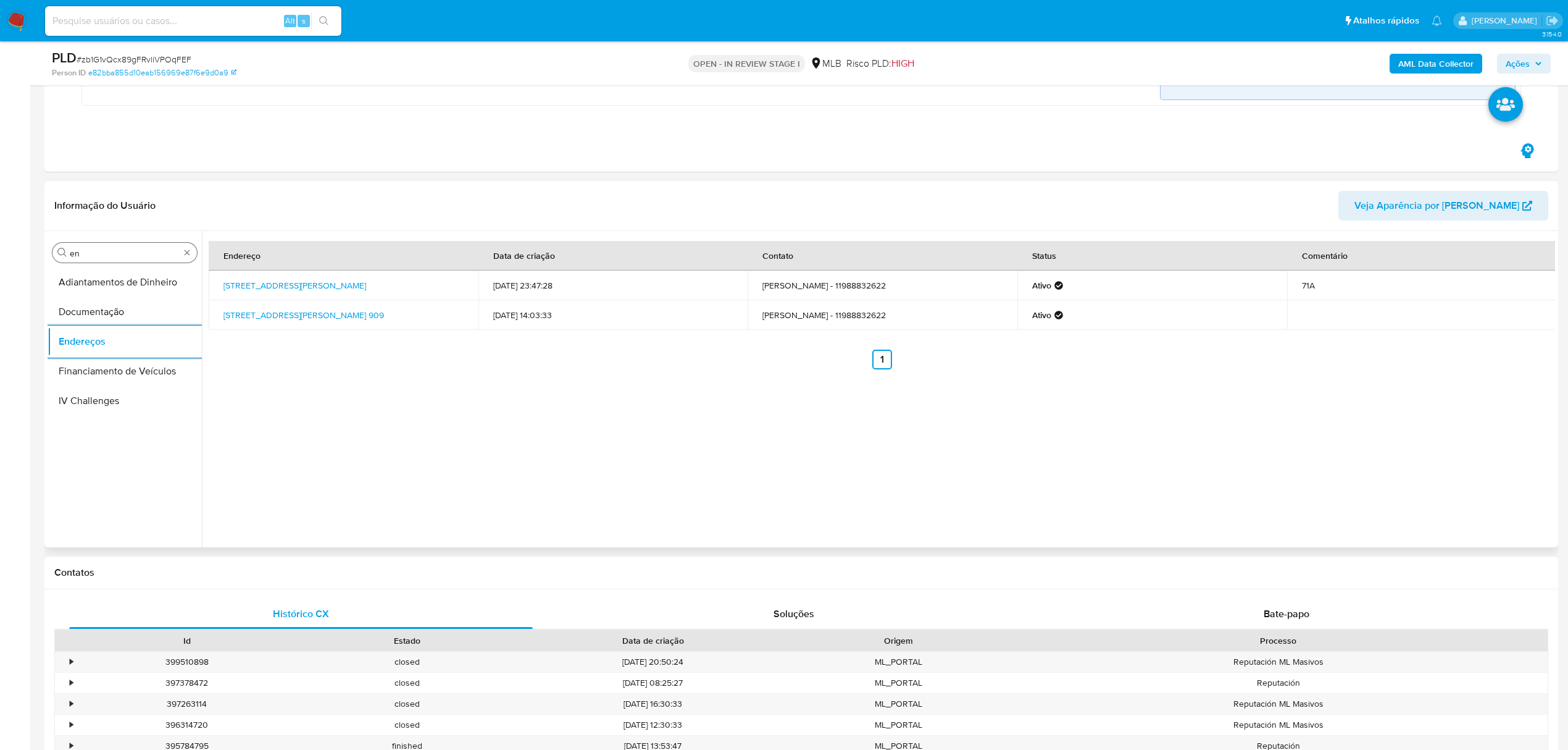
click at [117, 258] on input "en" at bounding box center [125, 254] width 110 height 11
click at [127, 281] on button "Endereços" at bounding box center [120, 283] width 145 height 30
click at [90, 258] on input "ger" at bounding box center [125, 254] width 110 height 11
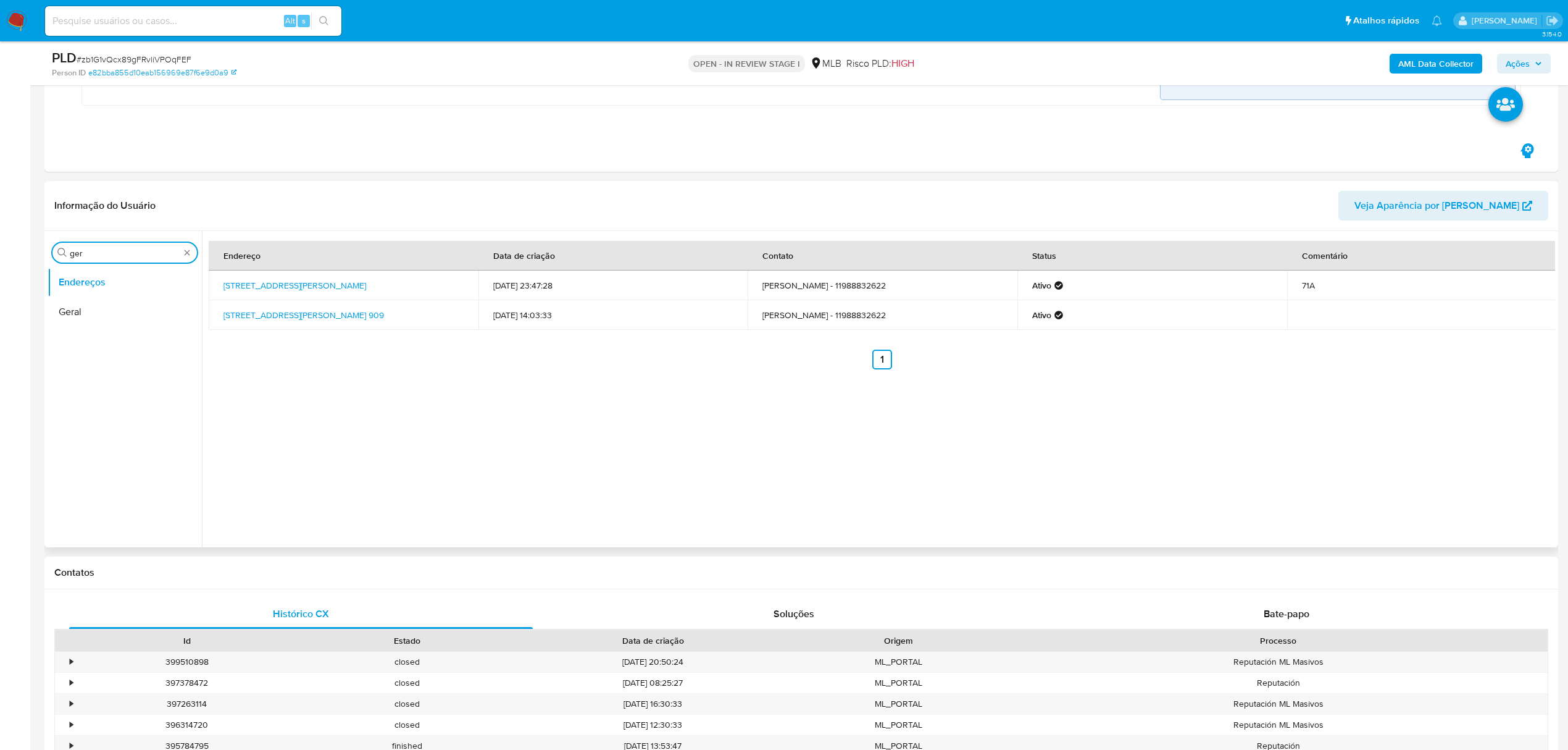
click at [90, 258] on input "ger" at bounding box center [125, 254] width 110 height 11
type input "ge"
click at [92, 289] on button "Detalhe da geolocalização" at bounding box center [120, 283] width 145 height 30
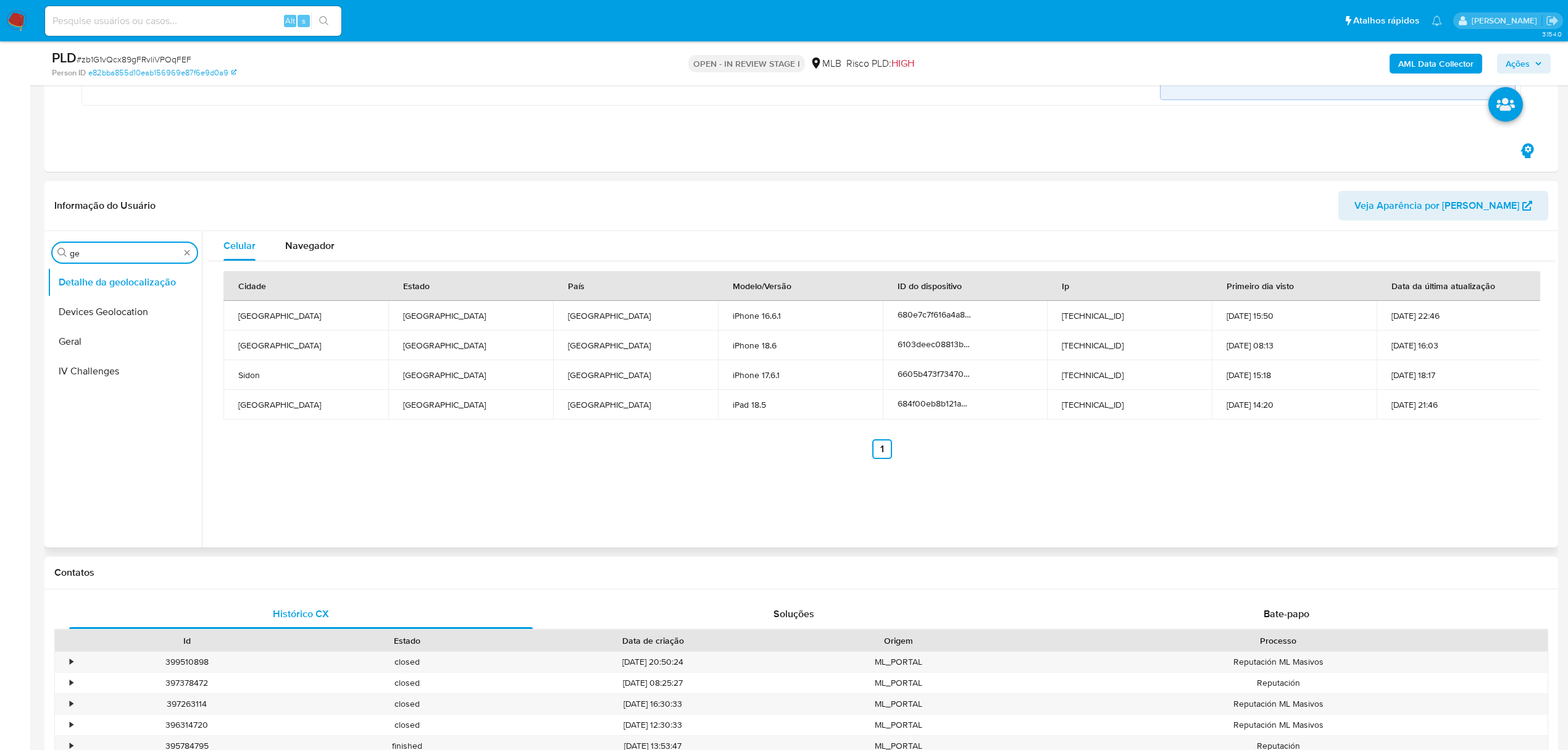
click at [82, 254] on input "ge" at bounding box center [125, 254] width 110 height 11
click at [82, 254] on input "ge" at bounding box center [125, 254] width 110 height 11
type input "res"
click at [96, 359] on ul "Detalhe da geolocalização Empréstimos Restrições Novo Mundo" at bounding box center [125, 407] width 155 height 279
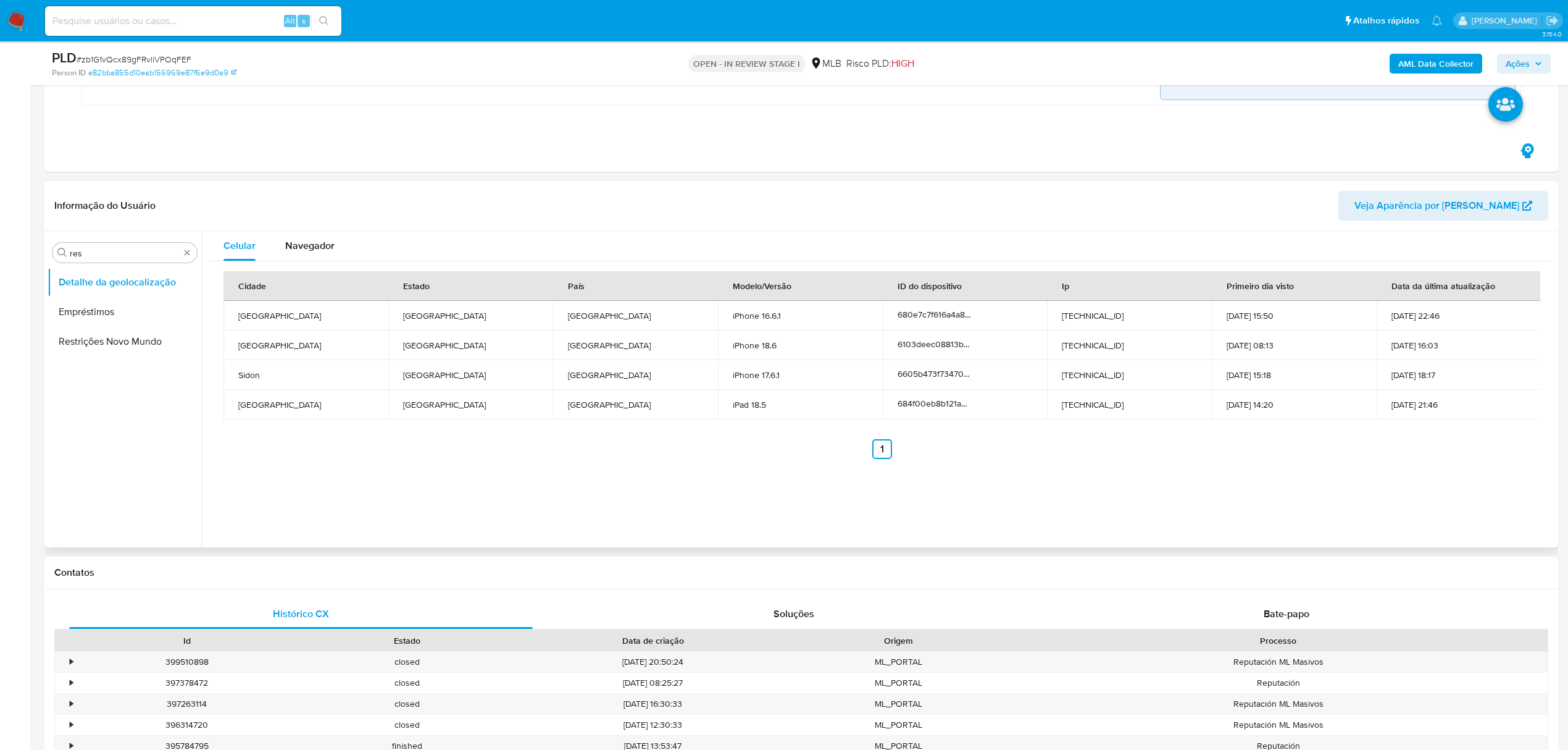
click at [134, 337] on button "Restrições Novo Mundo" at bounding box center [125, 341] width 155 height 30
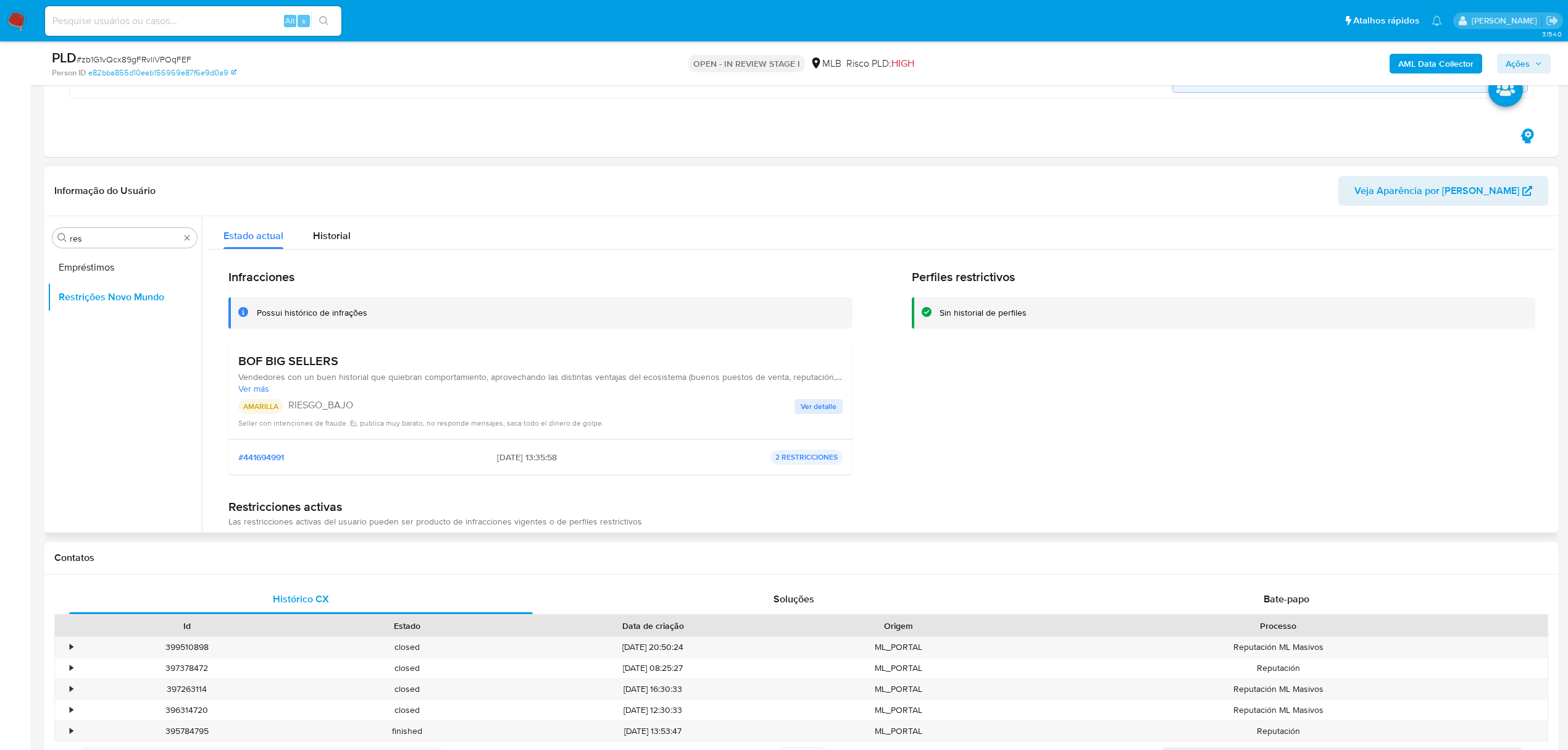
click at [442, 241] on div "Estado actual Historial" at bounding box center [882, 232] width 1347 height 33
drag, startPoint x: 443, startPoint y: 198, endPoint x: 577, endPoint y: 1, distance: 238.3
click at [443, 198] on header "Informação do Usuário Veja Aparência por Pessoa" at bounding box center [801, 191] width 1494 height 30
click at [124, 232] on div "Procurar res" at bounding box center [125, 238] width 145 height 20
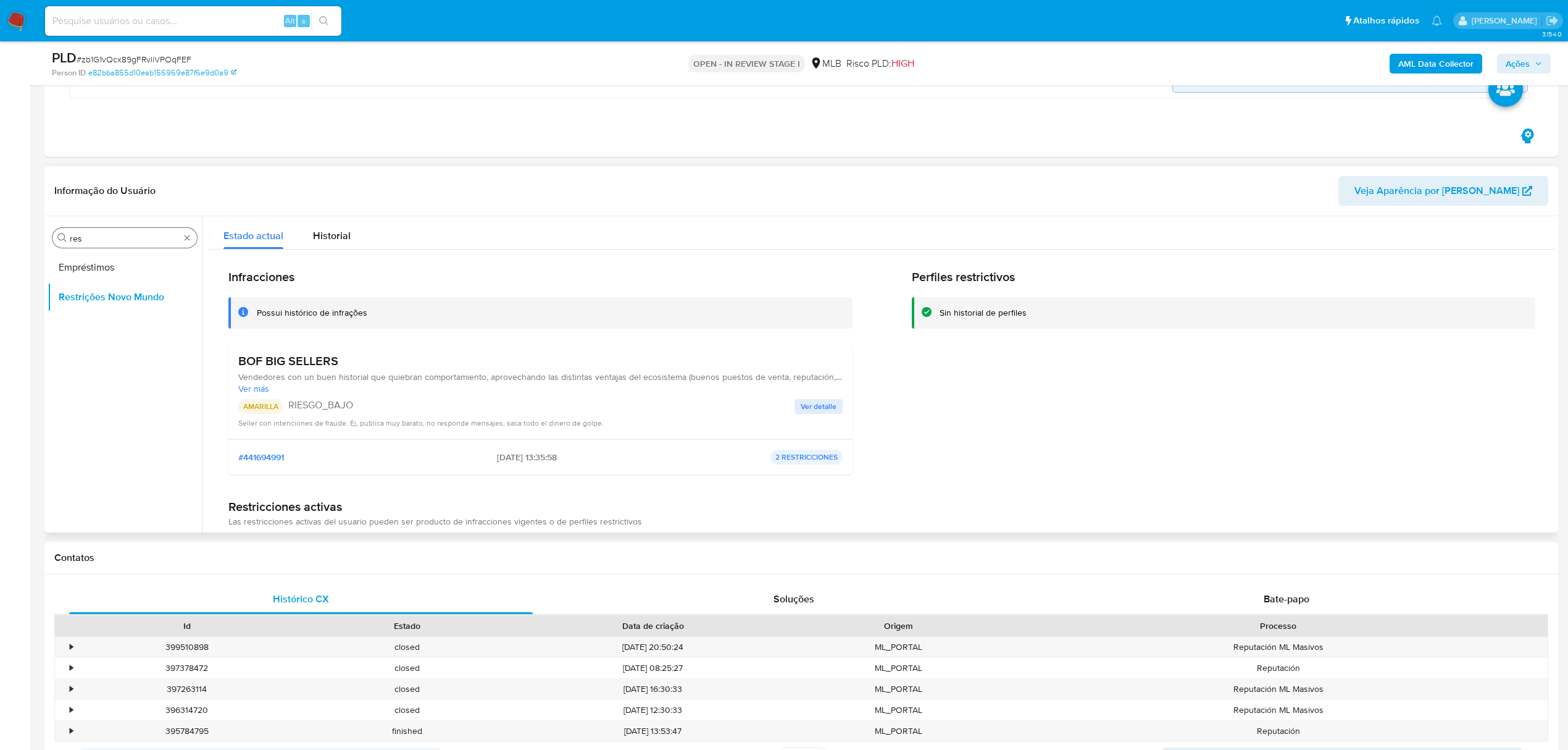
click at [114, 236] on input "res" at bounding box center [125, 239] width 110 height 11
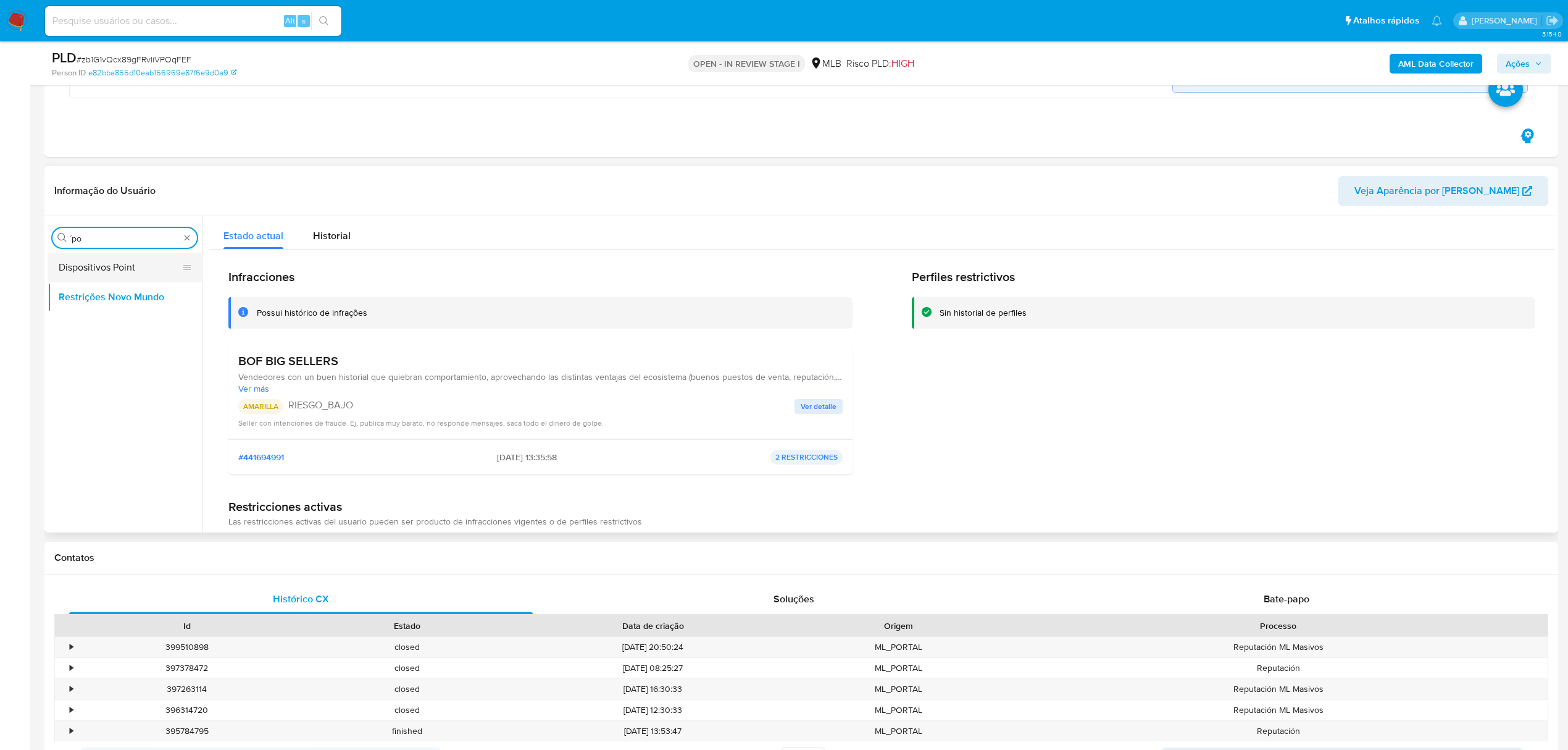
type input "´po"
click at [83, 277] on button "Dispositivos Point" at bounding box center [120, 268] width 145 height 30
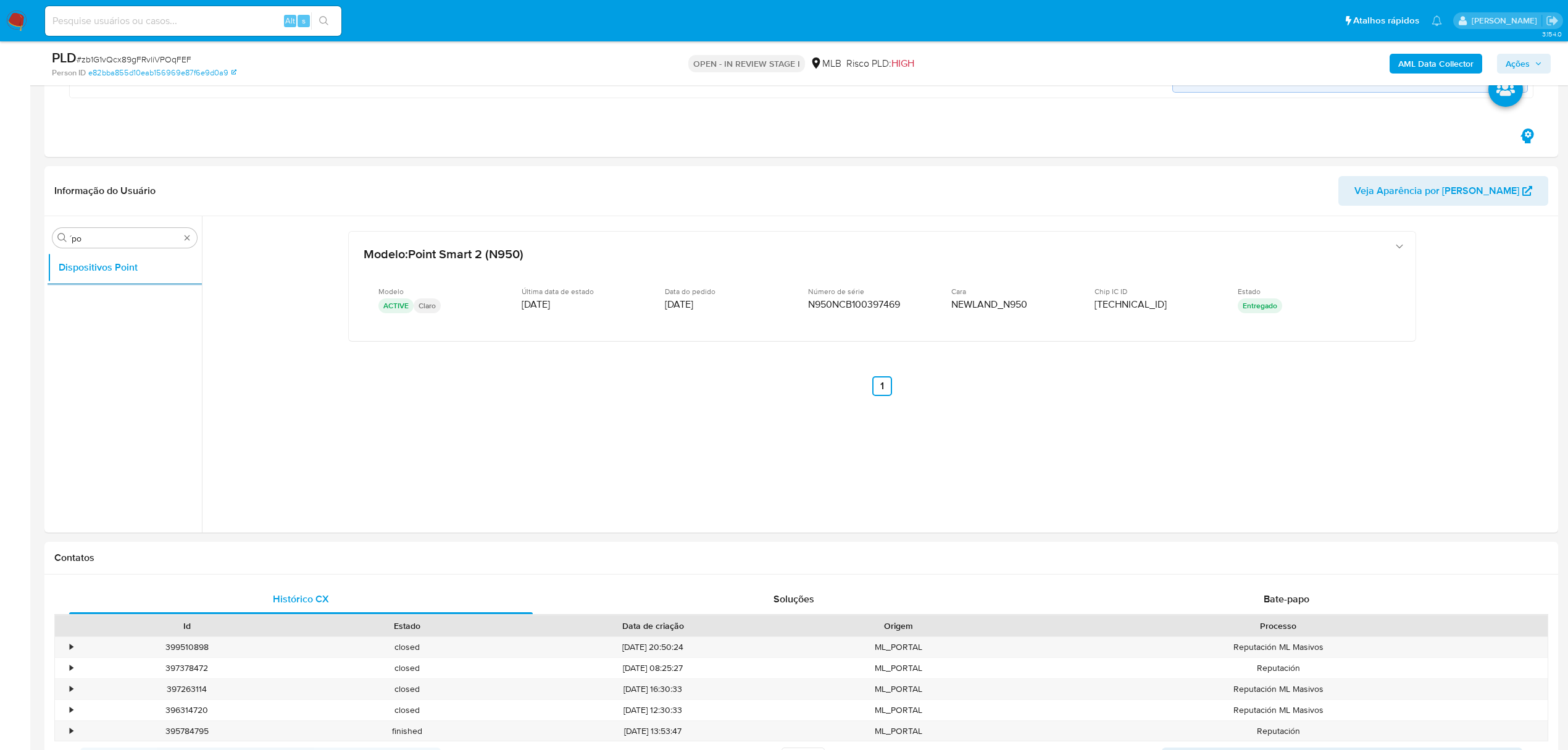
click at [1431, 47] on div "PLD # zb1G1vQcx89gFRvliVPOqFEF Person ID e82bba855d10eab156969e87f6e9d0a9 OPEN …" at bounding box center [801, 63] width 1514 height 44
click at [1433, 58] on b "AML Data Collector" at bounding box center [1436, 64] width 75 height 20
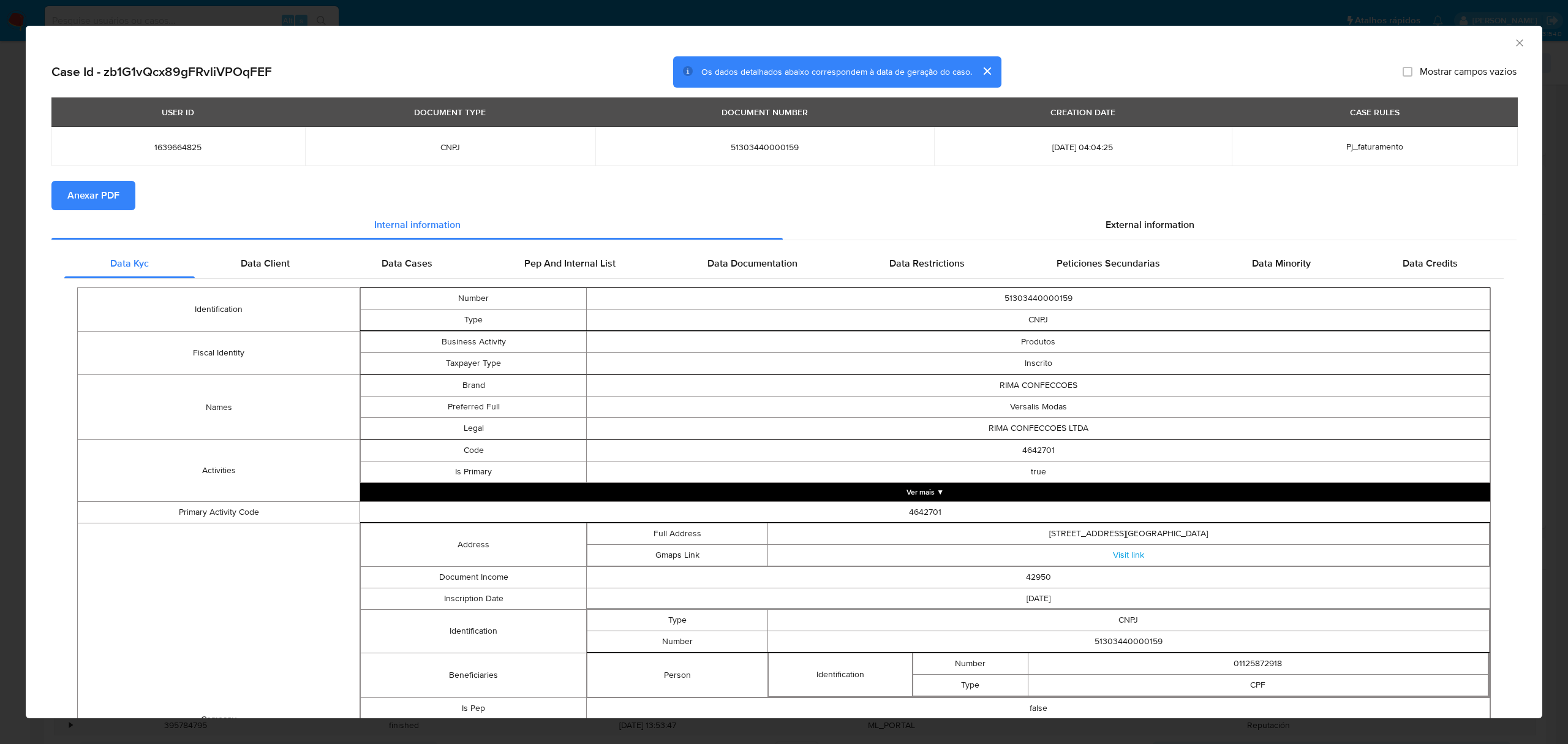
click at [105, 192] on span "Anexar PDF" at bounding box center [93, 196] width 52 height 27
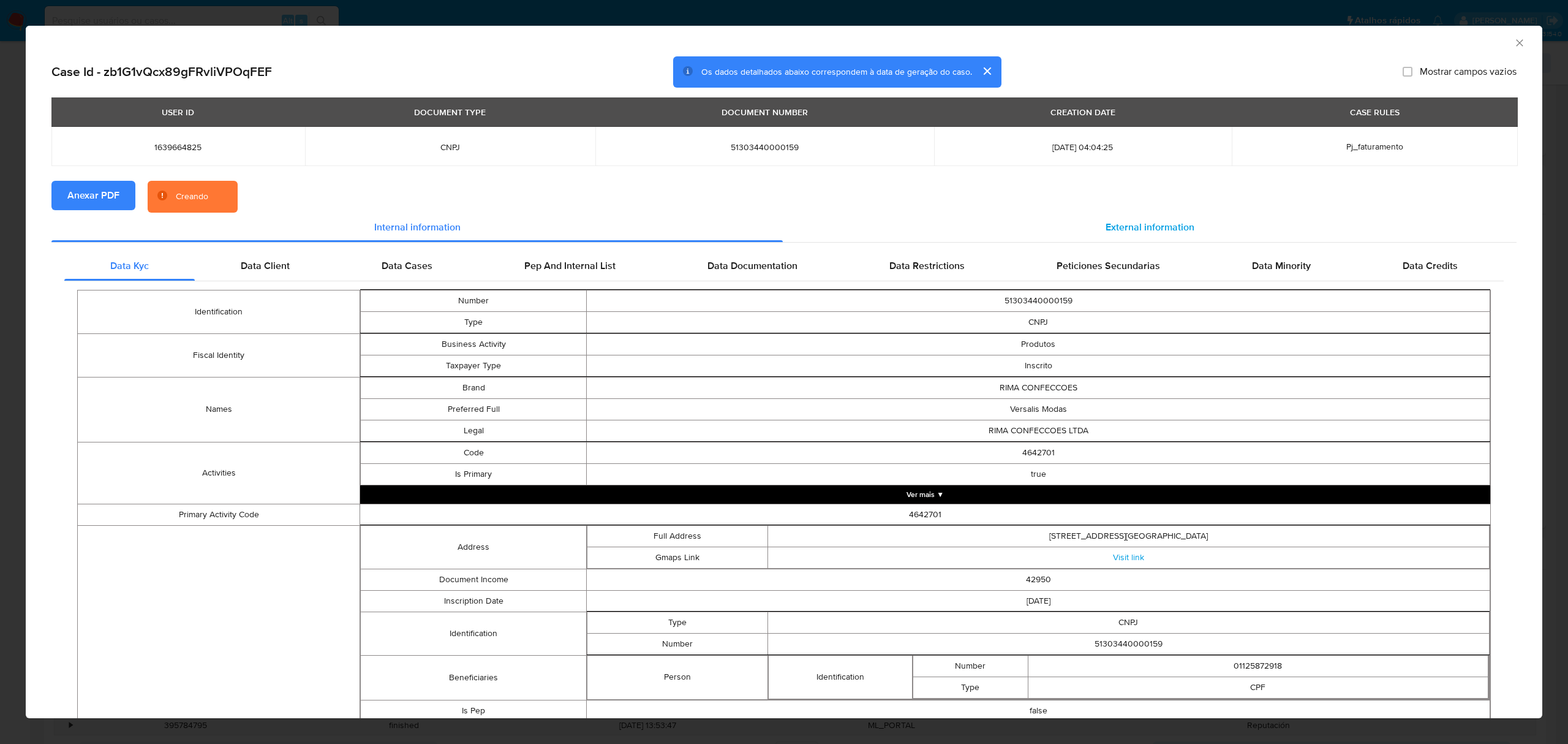
click at [1161, 232] on span "External information" at bounding box center [1150, 227] width 89 height 14
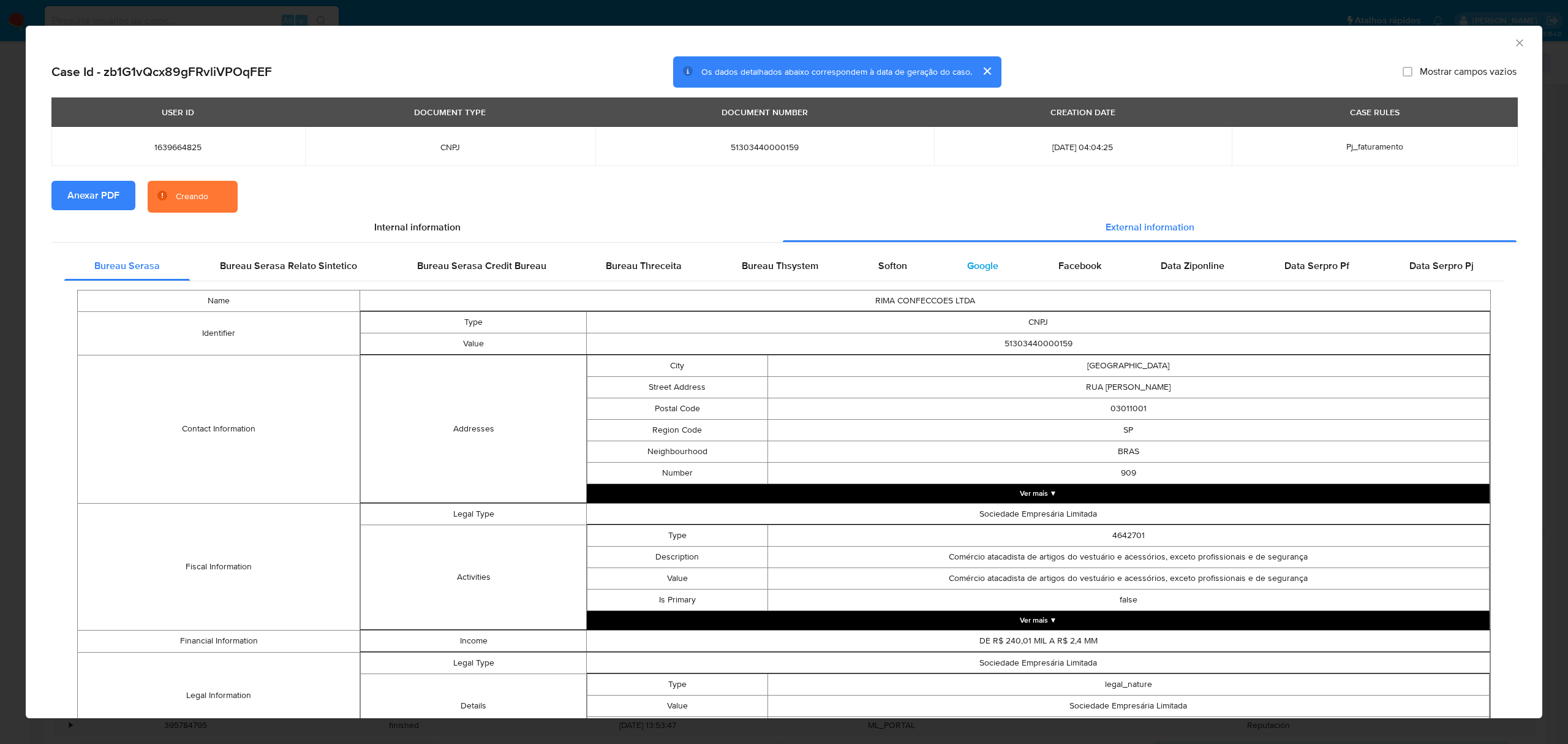
click at [989, 270] on span "Google" at bounding box center [982, 266] width 31 height 14
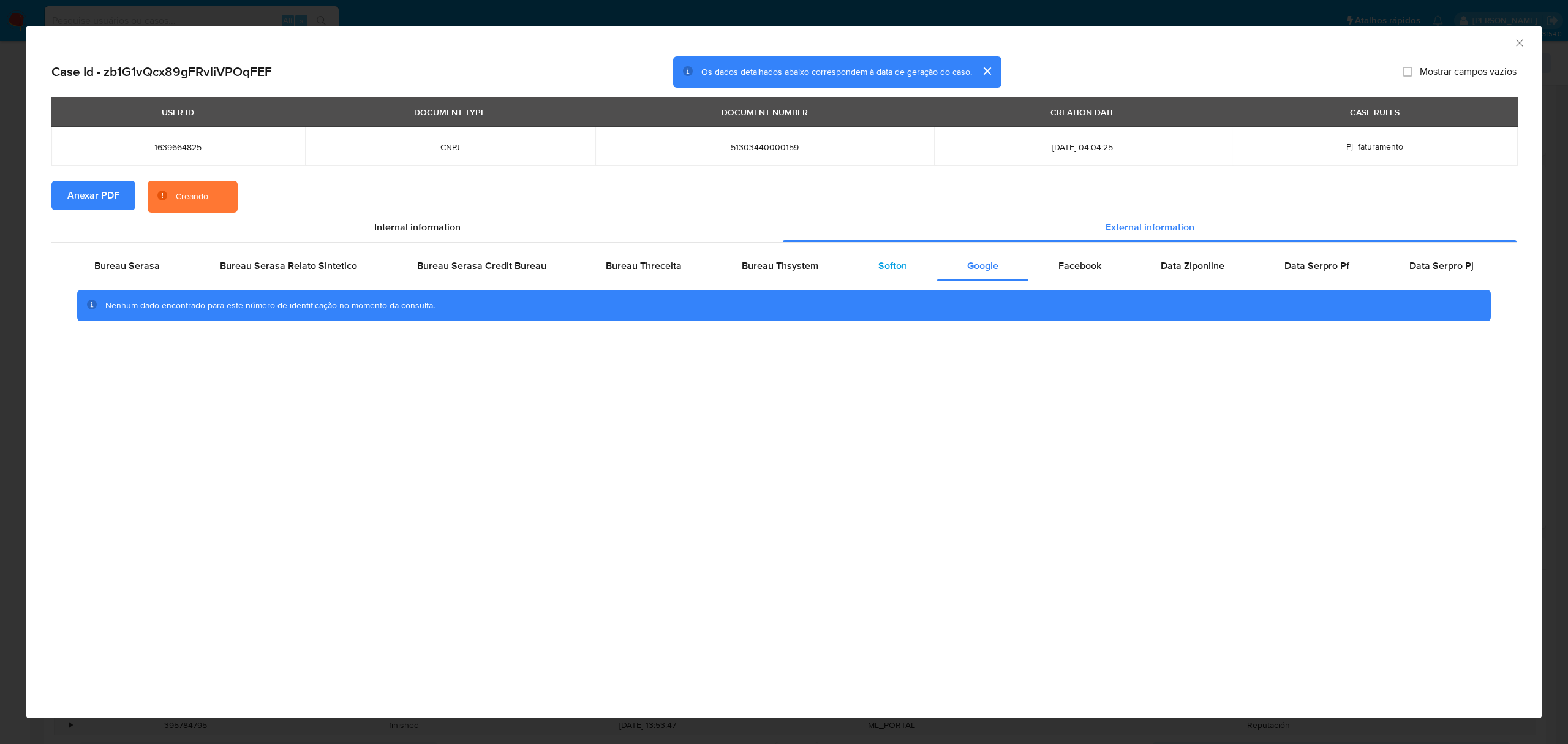
click at [900, 267] on span "Softon" at bounding box center [893, 266] width 29 height 14
click at [819, 270] on div "Bureau Thsystem" at bounding box center [780, 266] width 137 height 29
click at [609, 266] on span "Bureau Threceita" at bounding box center [644, 266] width 76 height 14
click at [153, 272] on span "Bureau Serasa" at bounding box center [127, 266] width 66 height 14
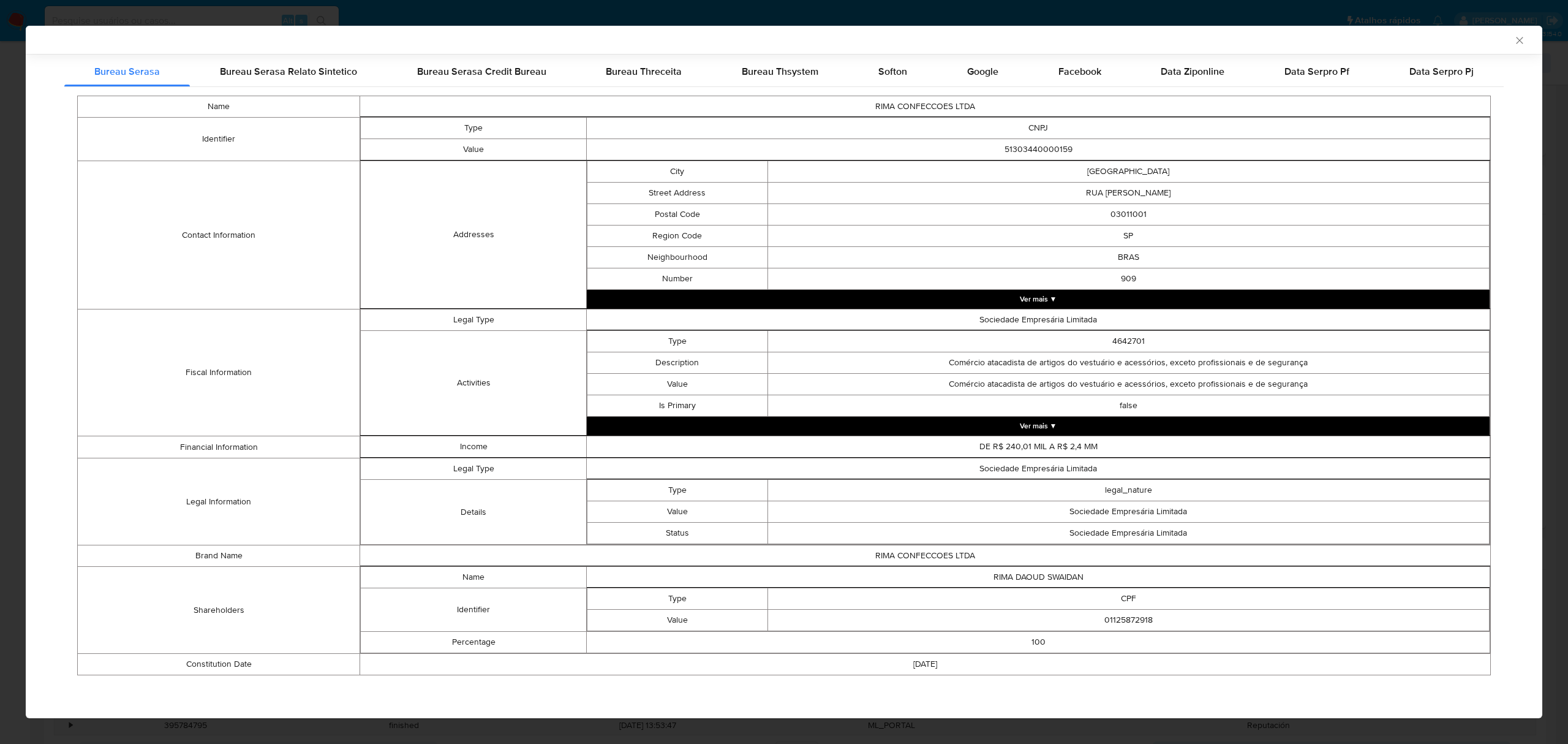
scroll to position [195, 0]
click at [18, 153] on div "AML Data Collector Case Id - zb1G1vQcx89gFRvliVPOqFEF Os dados detalhados abaix…" at bounding box center [784, 372] width 1568 height 744
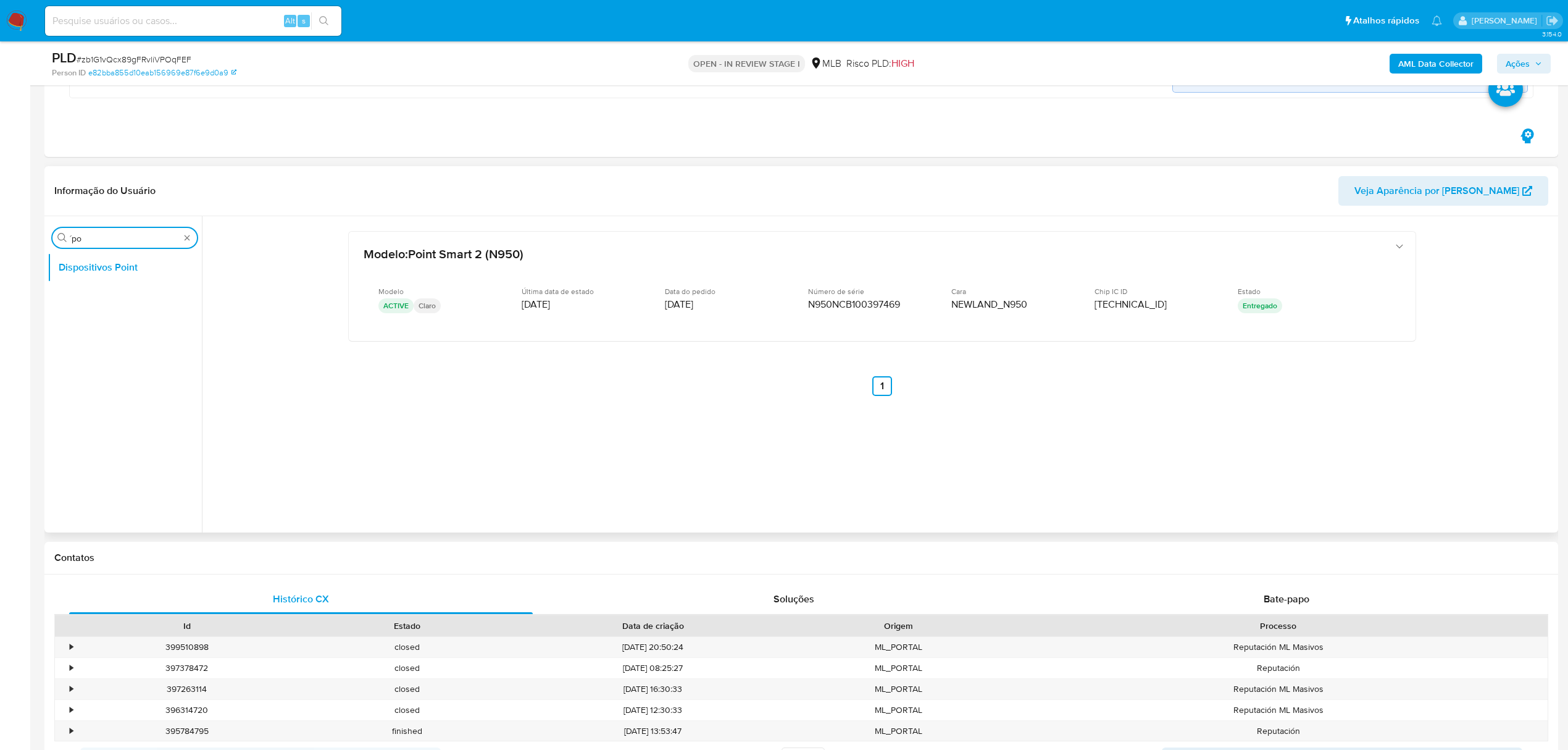
click at [139, 234] on input "´po" at bounding box center [125, 239] width 110 height 11
click at [132, 235] on input "´po" at bounding box center [125, 239] width 110 height 11
type input "cas"
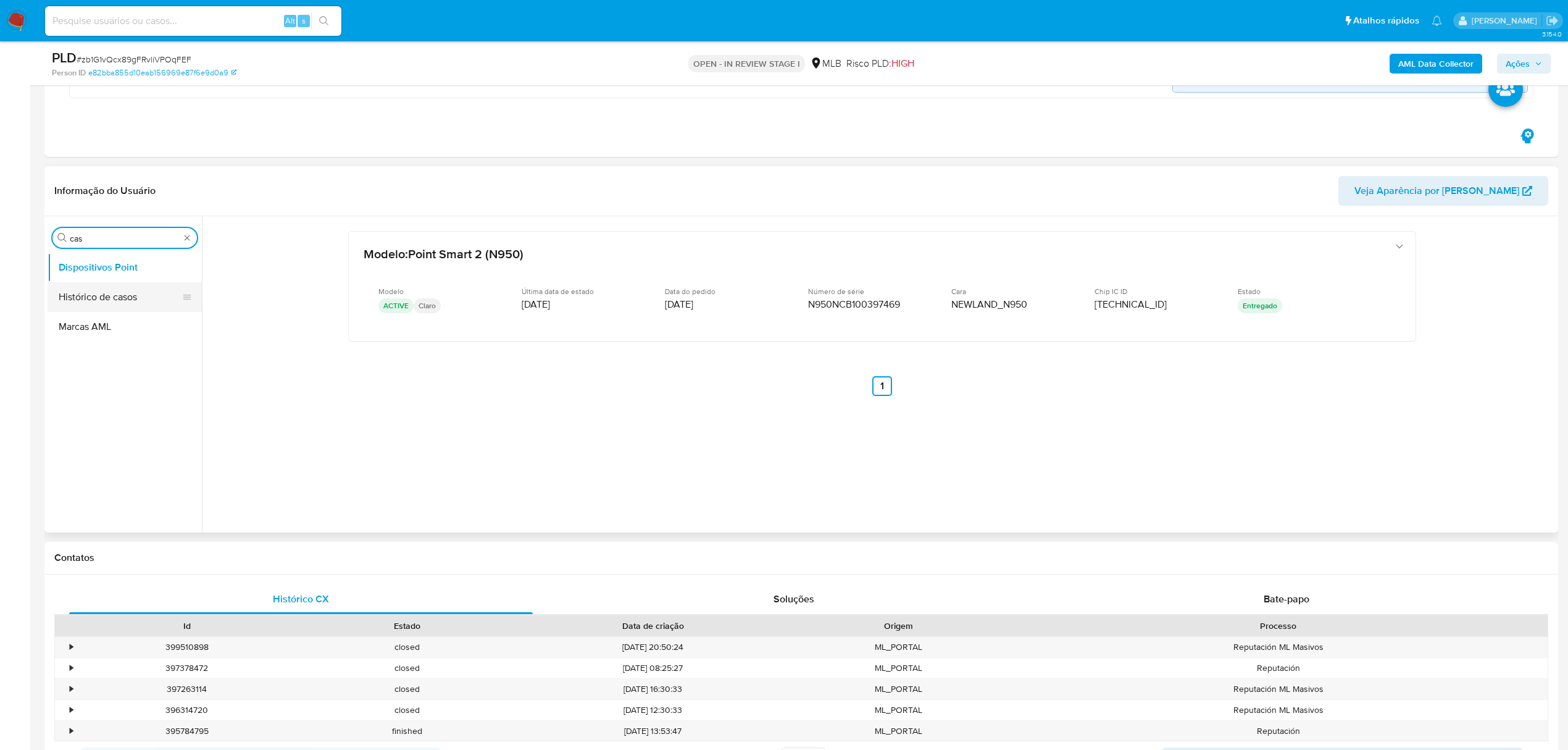
click at [97, 294] on button "Histórico de casos" at bounding box center [120, 297] width 145 height 30
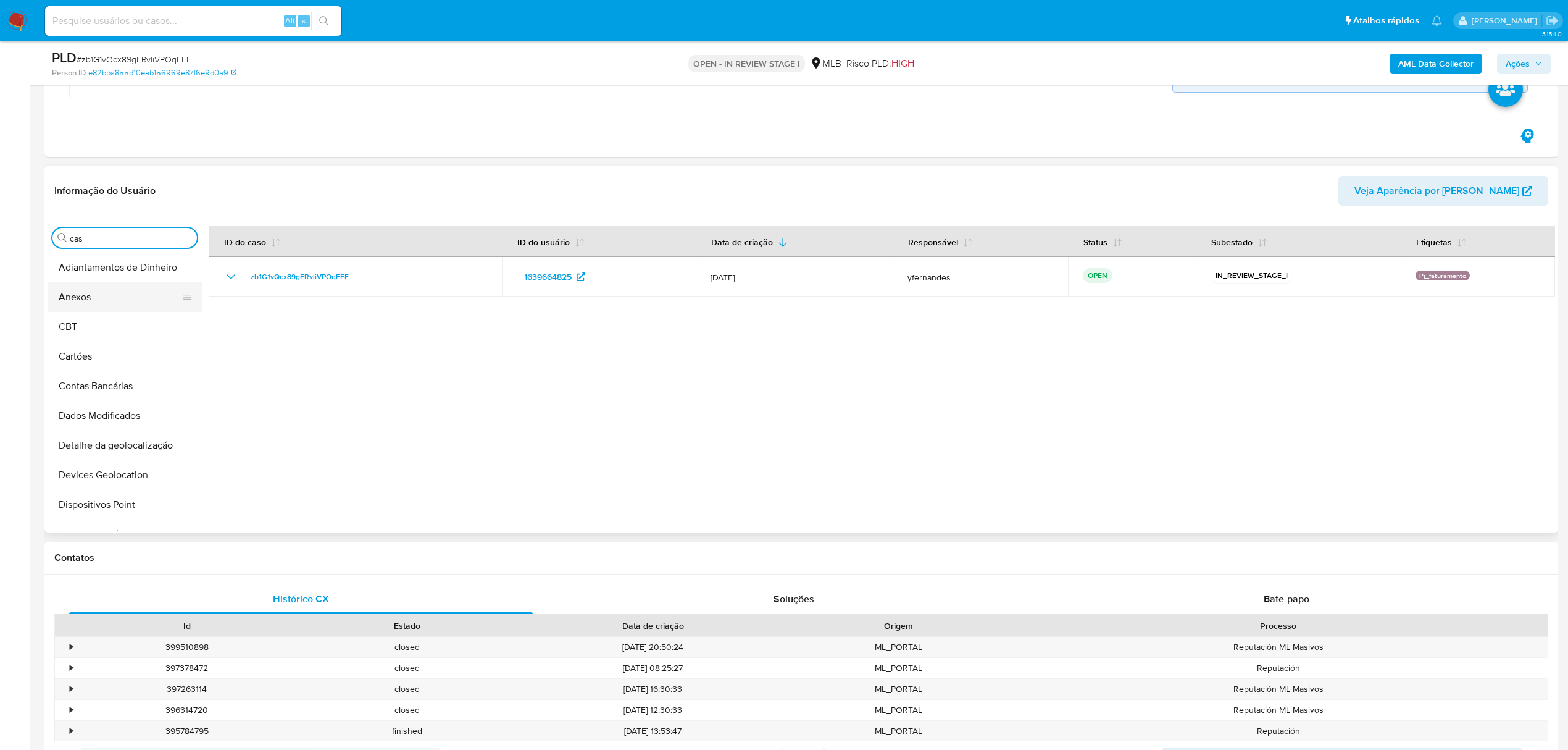
click at [135, 307] on button "Anexos" at bounding box center [120, 297] width 145 height 30
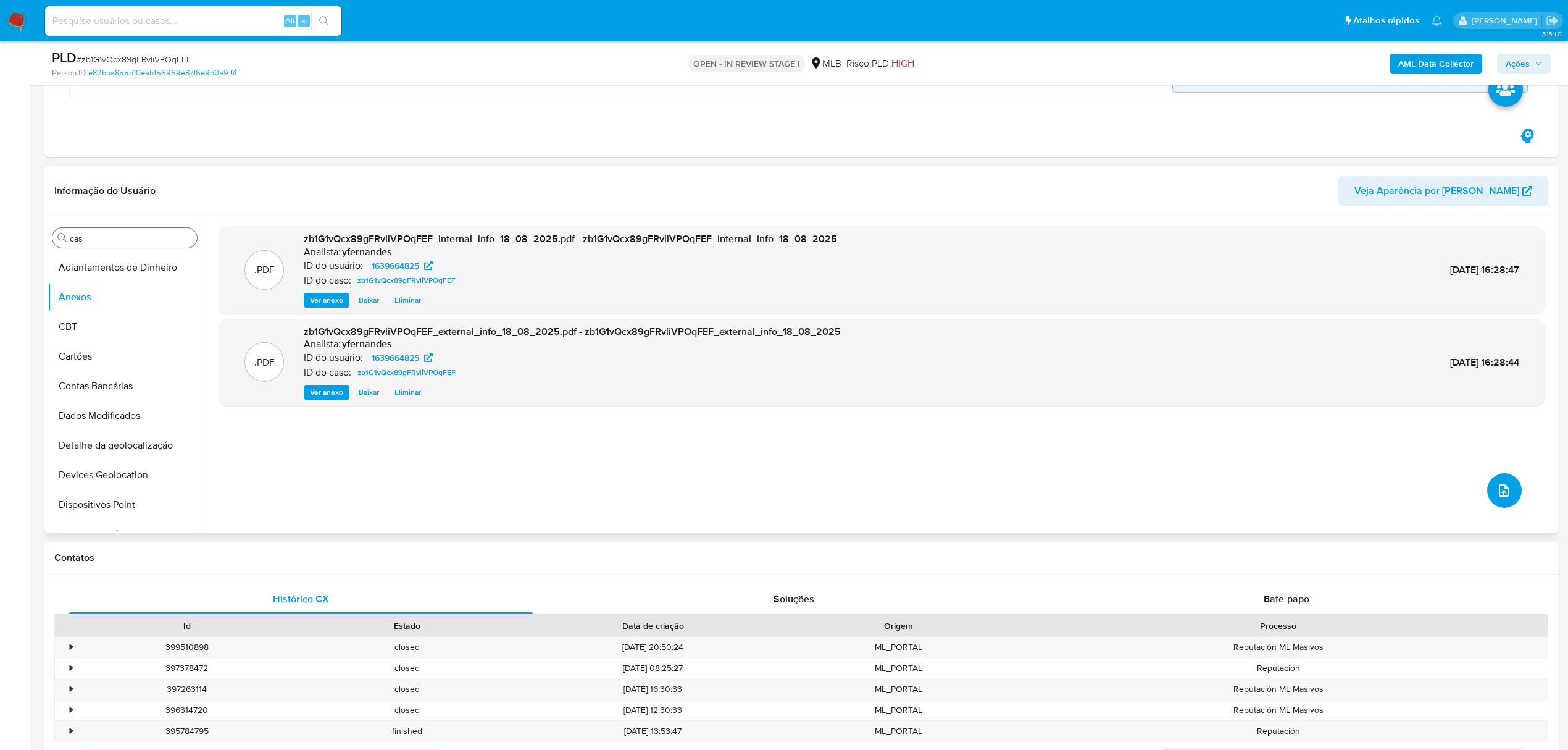
click at [1501, 499] on button "upload-file" at bounding box center [1504, 490] width 35 height 35
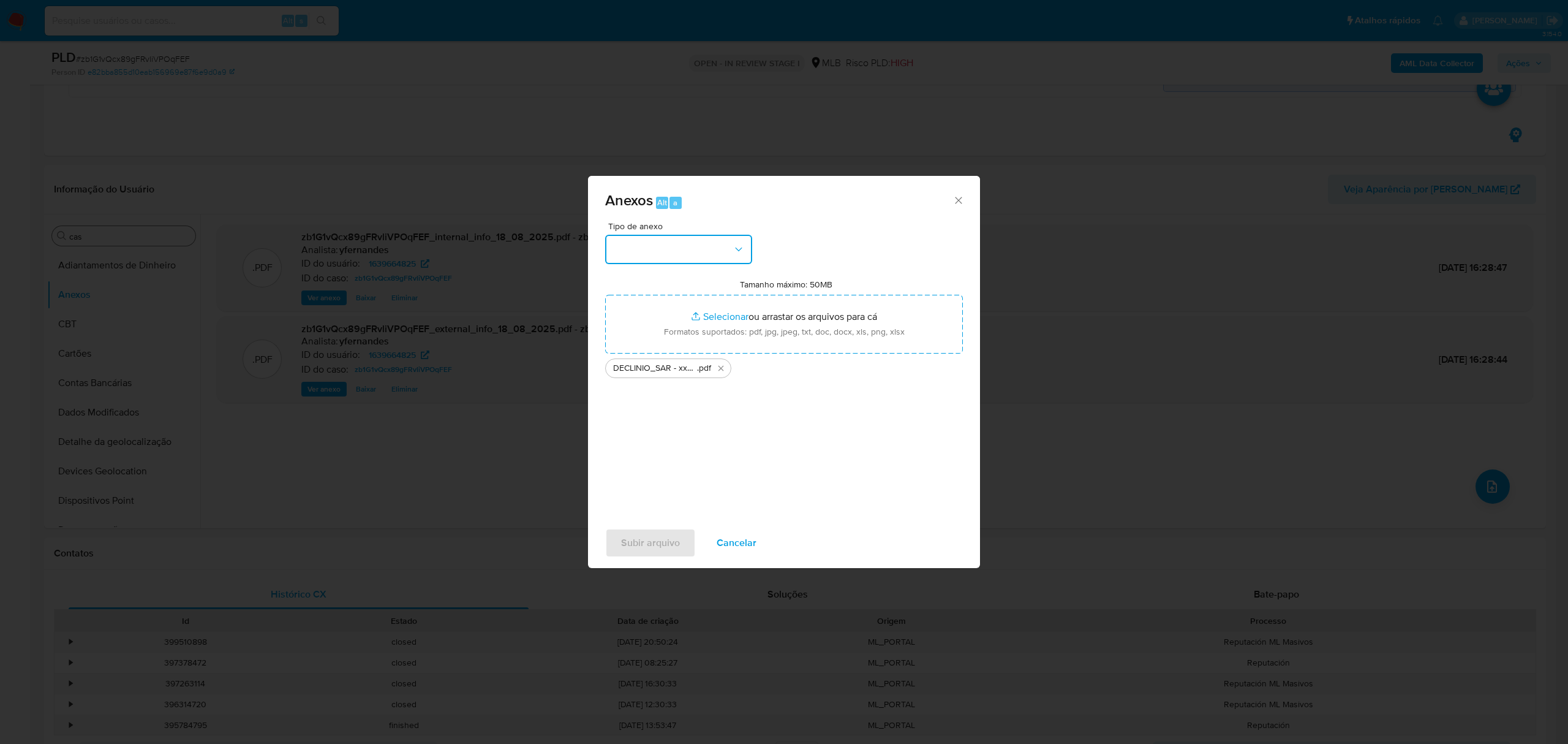
click at [668, 241] on button "button" at bounding box center [679, 250] width 147 height 29
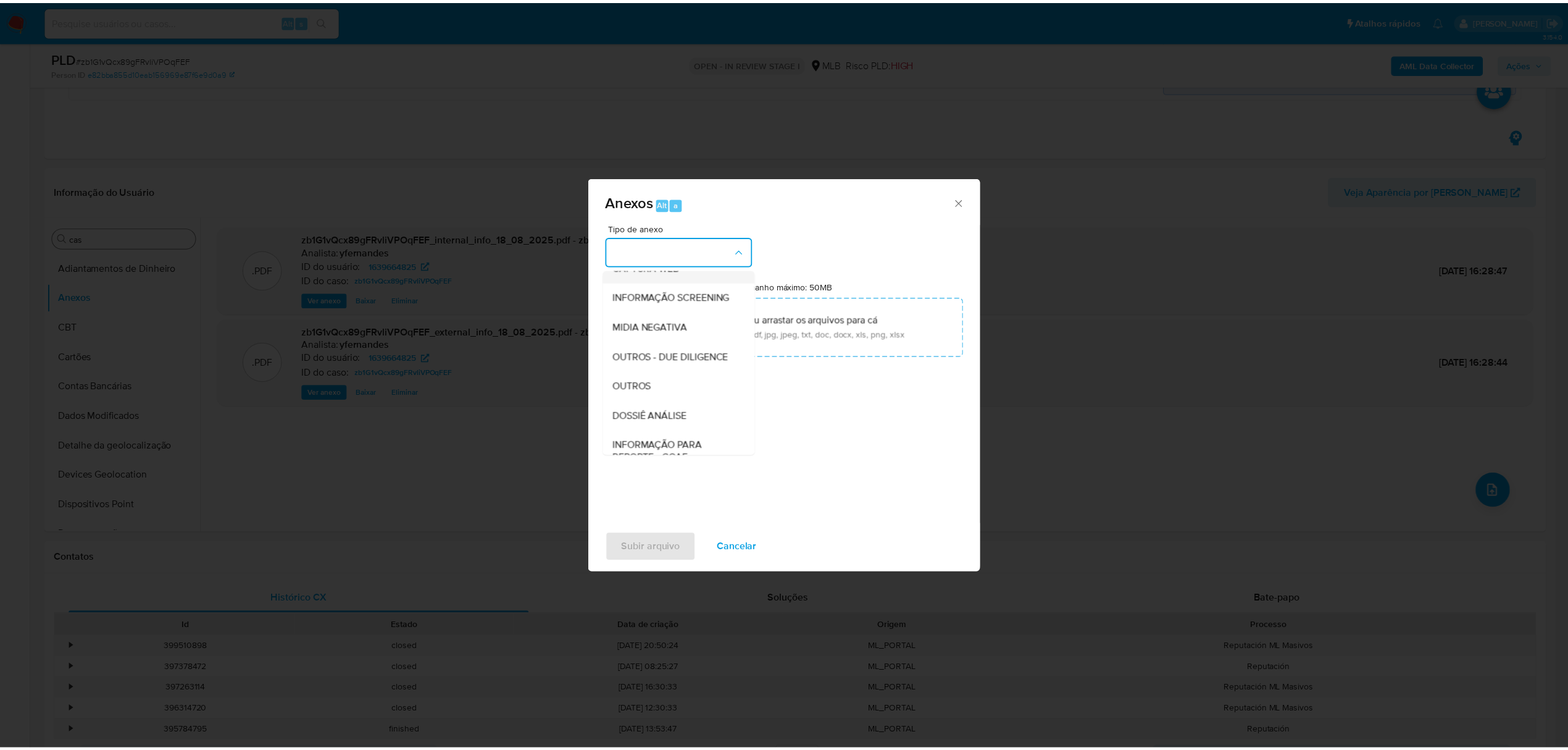
scroll to position [190, 0]
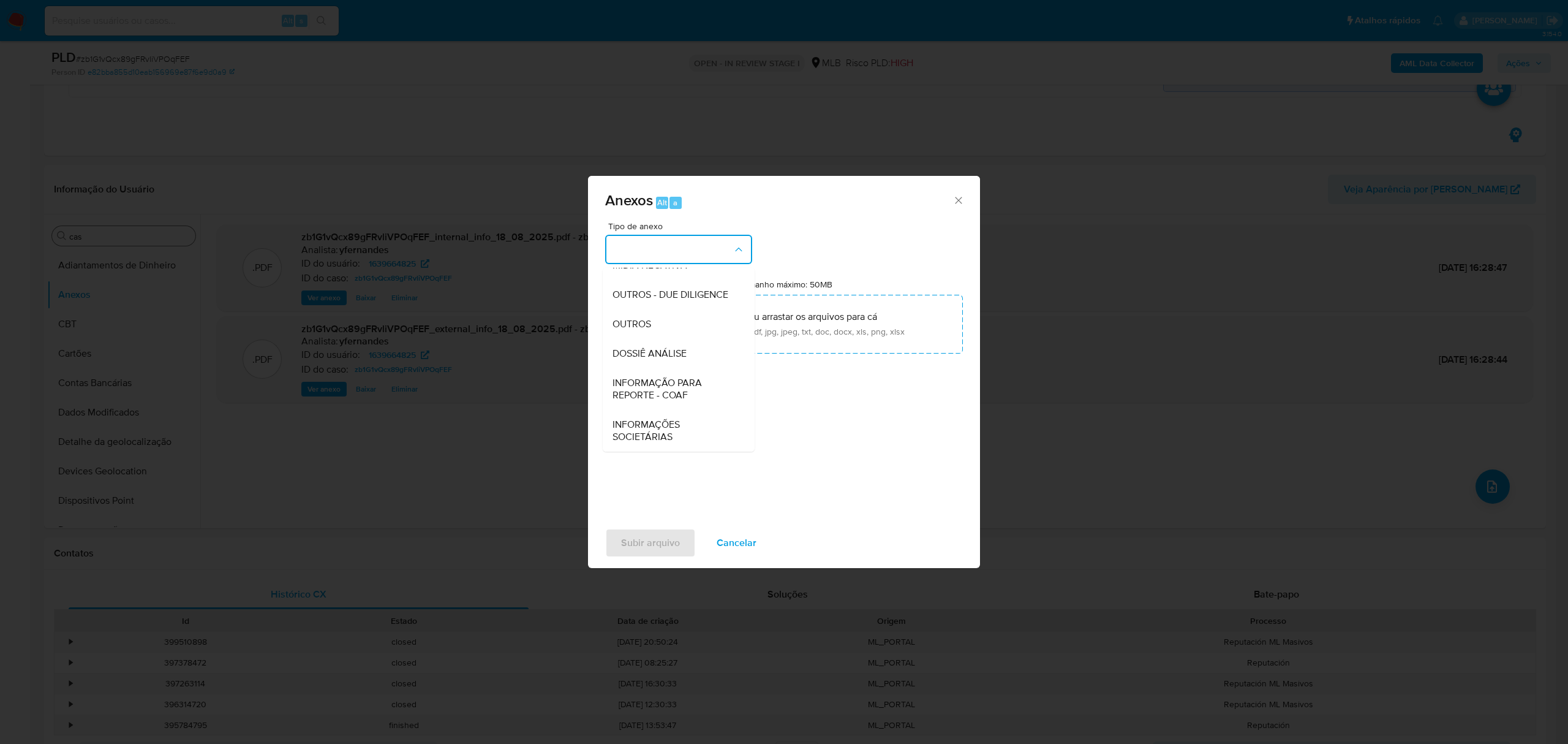
click at [652, 327] on div "OUTROS" at bounding box center [675, 324] width 125 height 29
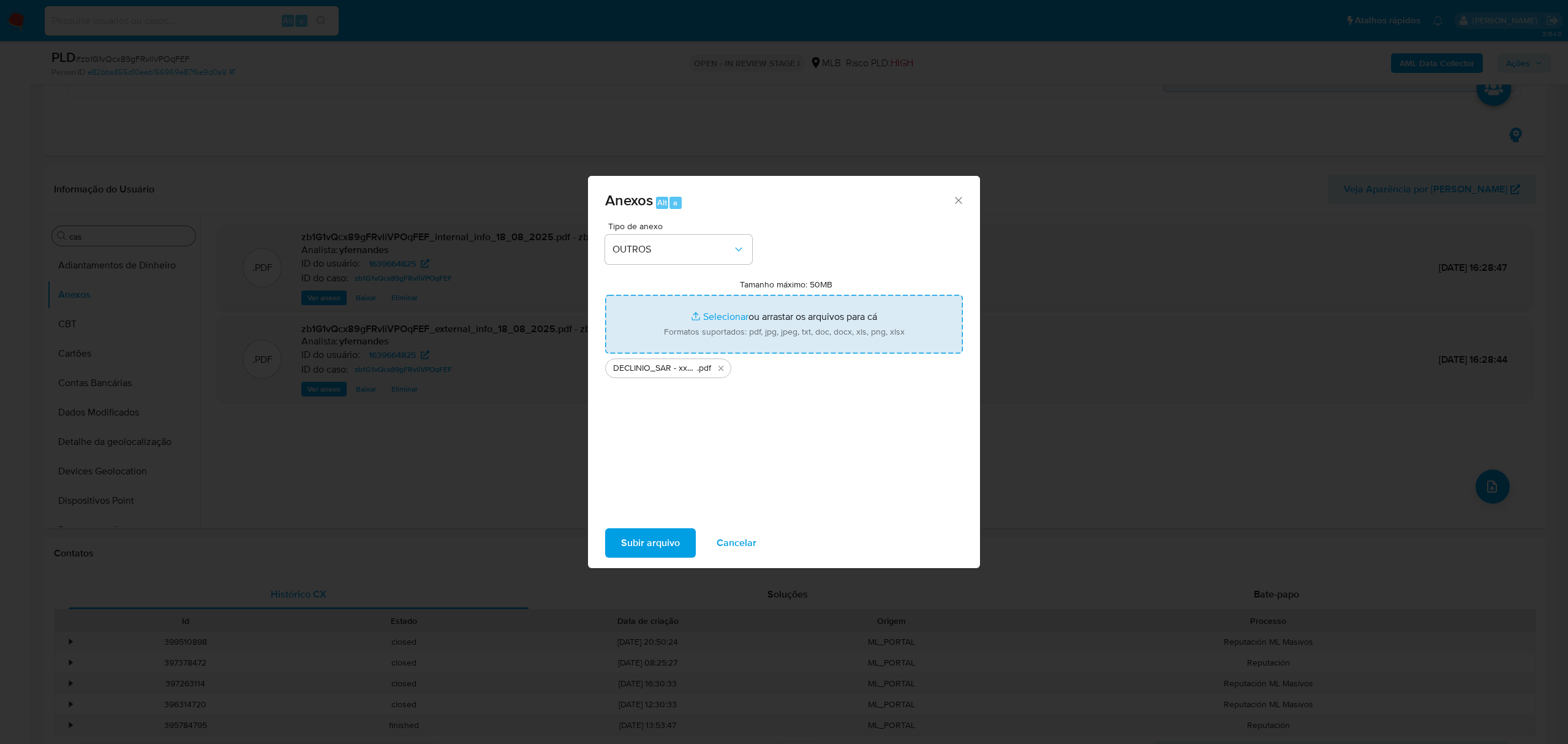
type input "C:\fakepath\Mulan 1639664825_2025_08_18_08_47_44.xlsx"
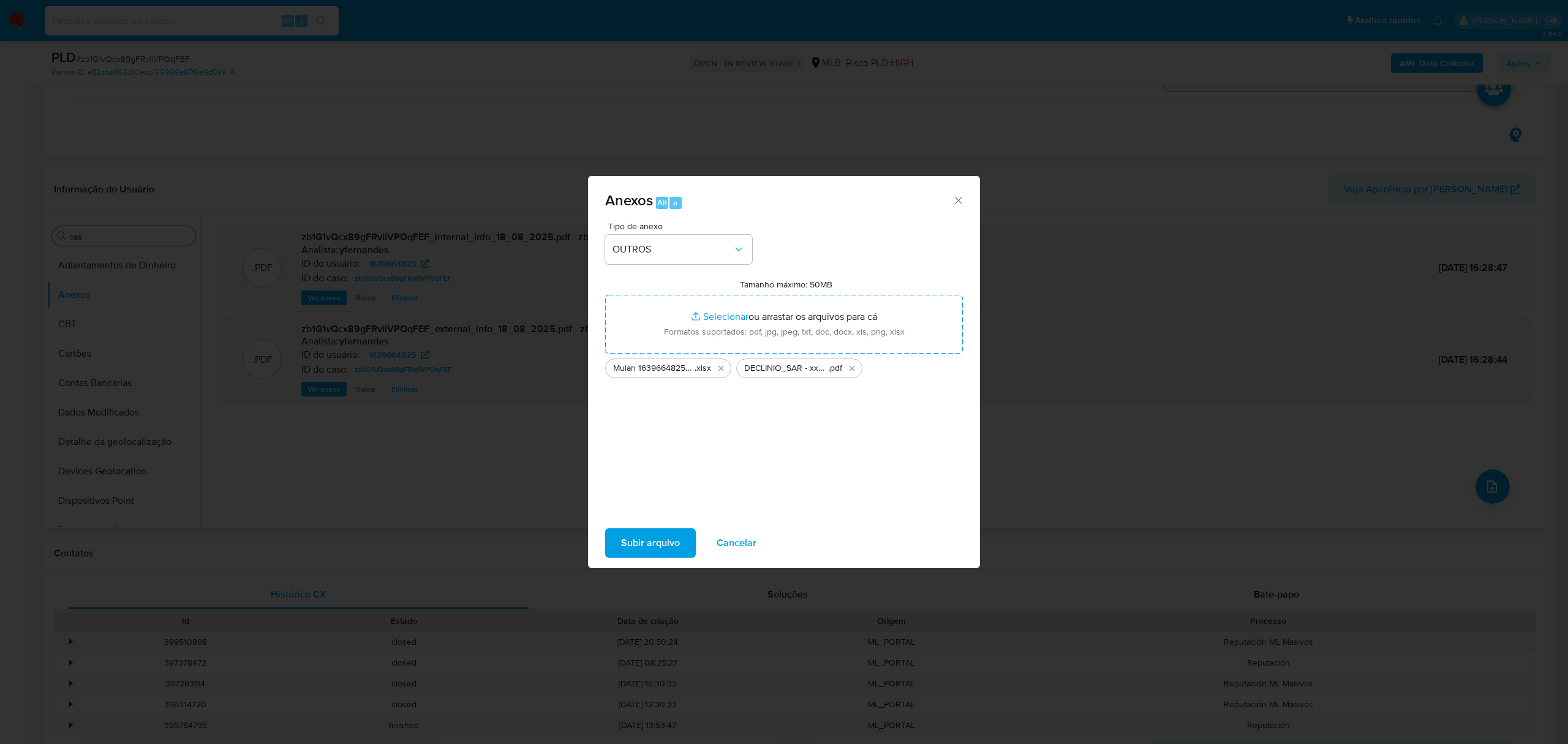
click at [656, 534] on span "Subir arquivo" at bounding box center [651, 543] width 59 height 27
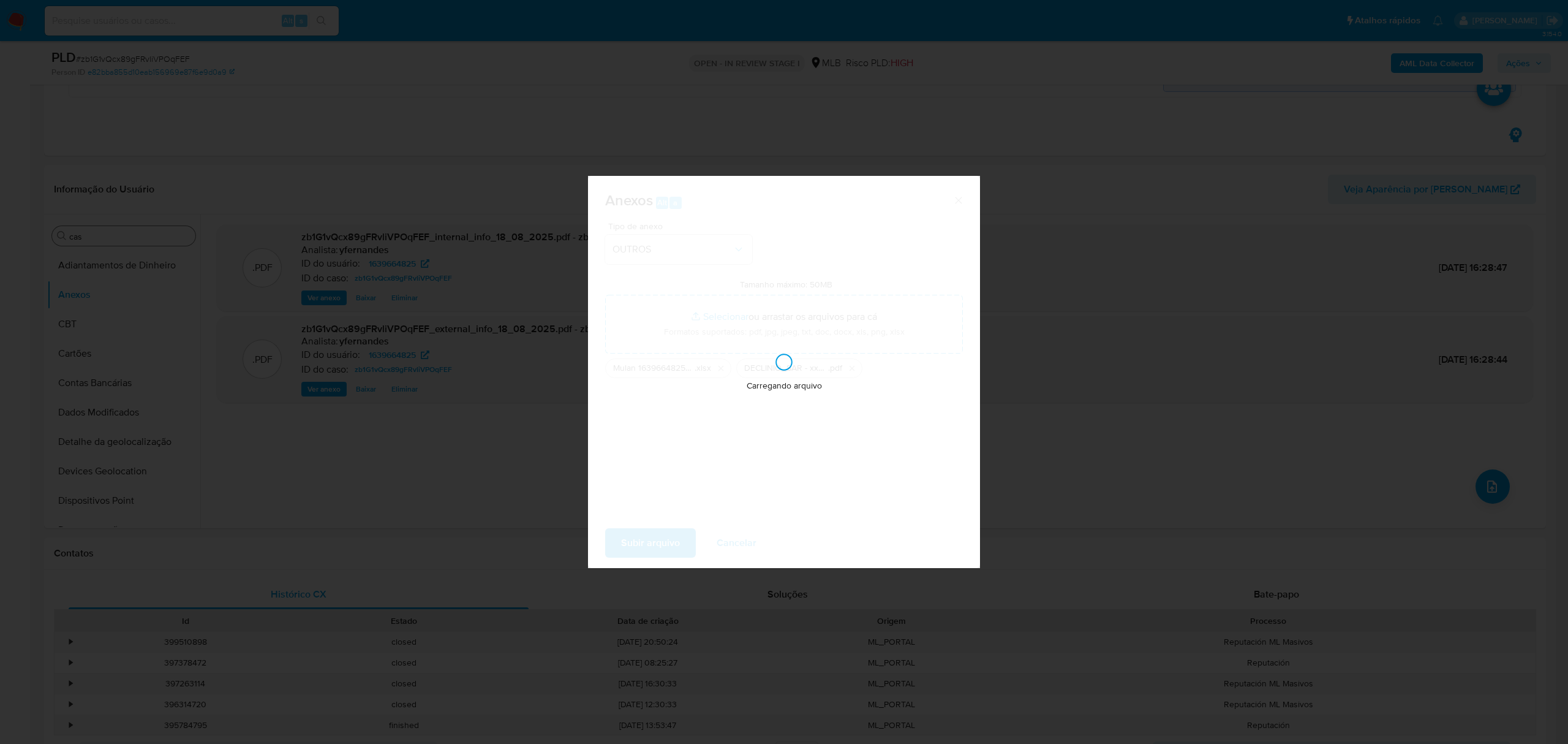
click at [102, 326] on div "Anexos Alt a Tipo de anexo OUTROS Tamanho máximo: 50MB Selecionar arquivos Sele…" at bounding box center [784, 372] width 1568 height 744
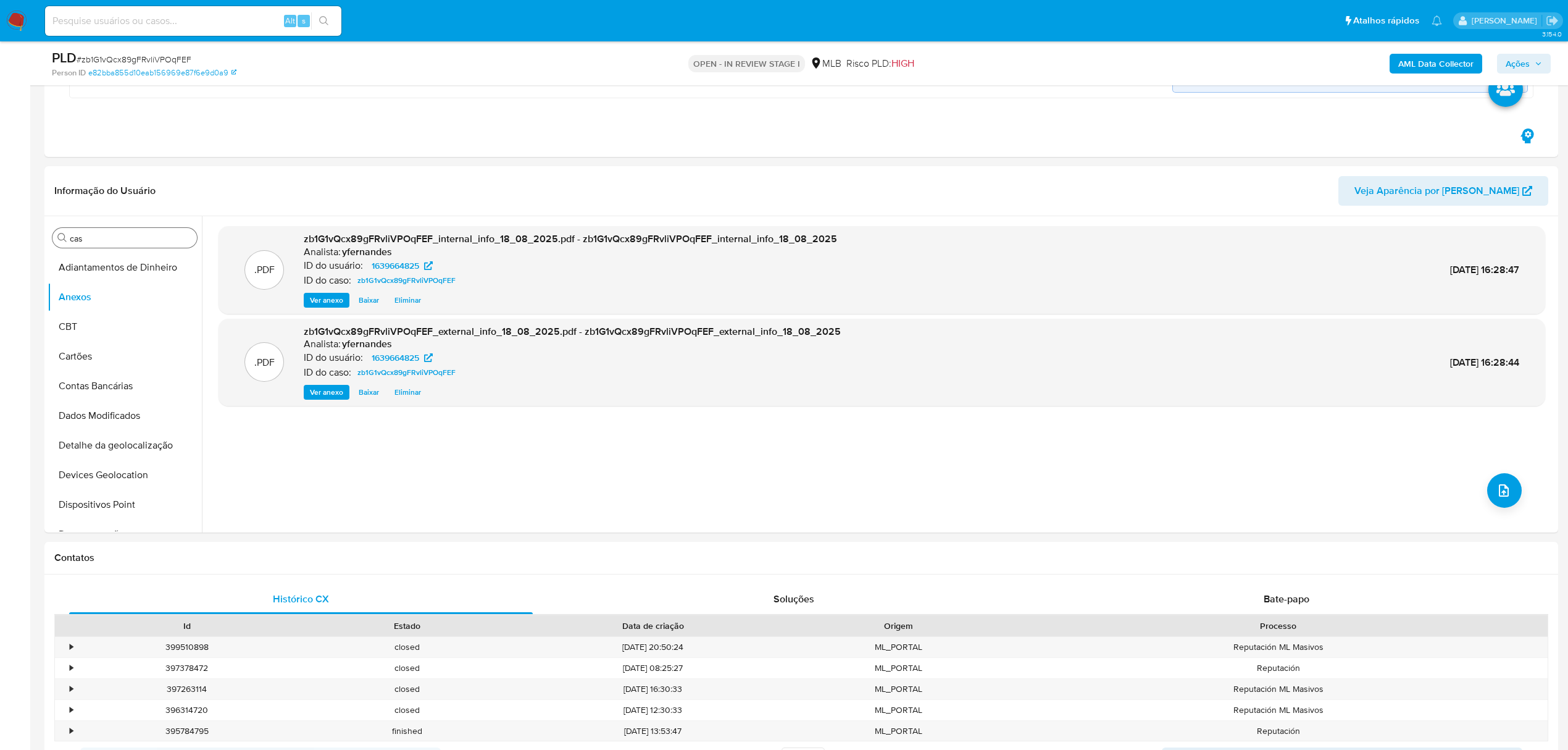
click at [103, 328] on button "CBT" at bounding box center [125, 326] width 155 height 30
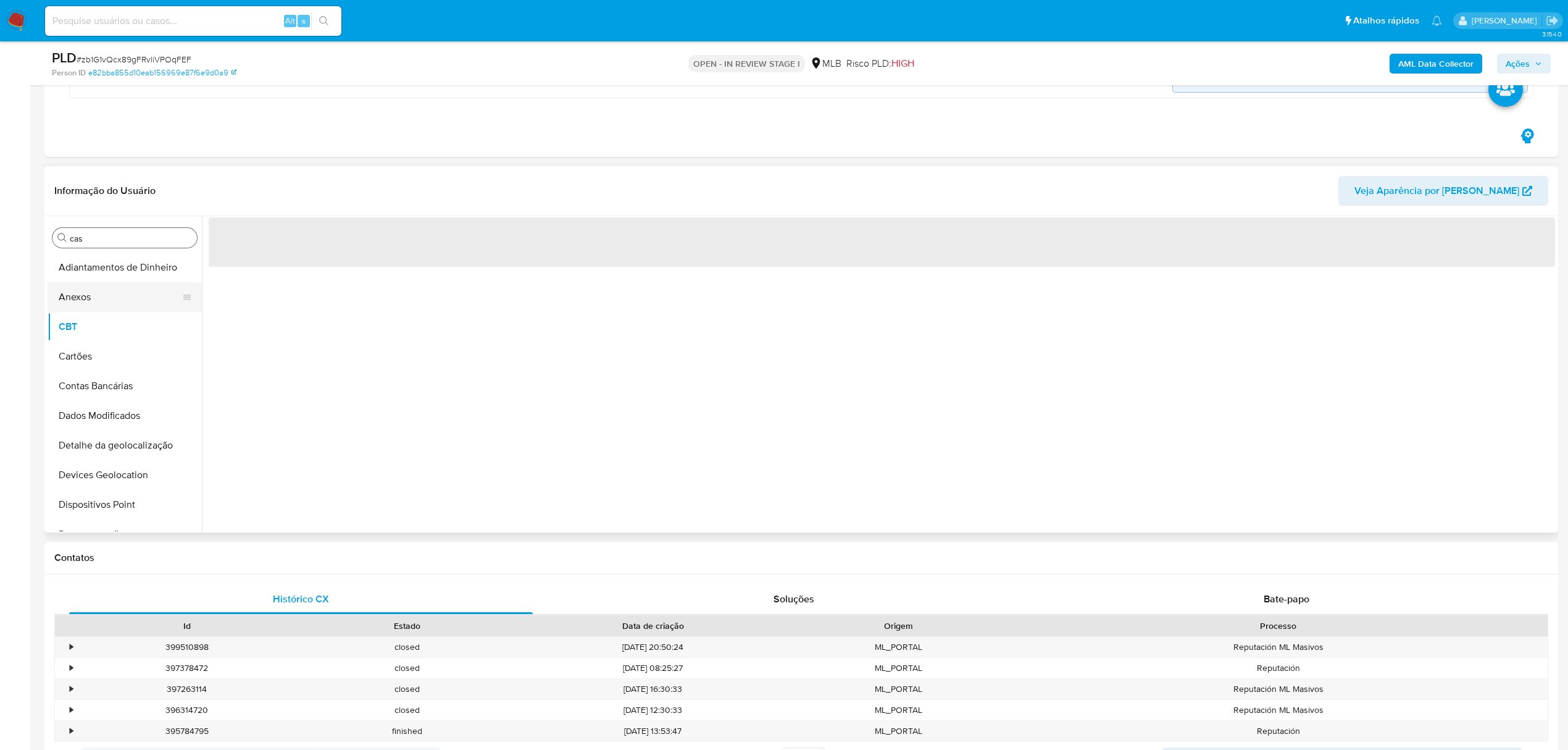
click at [72, 295] on button "Anexos" at bounding box center [120, 297] width 145 height 30
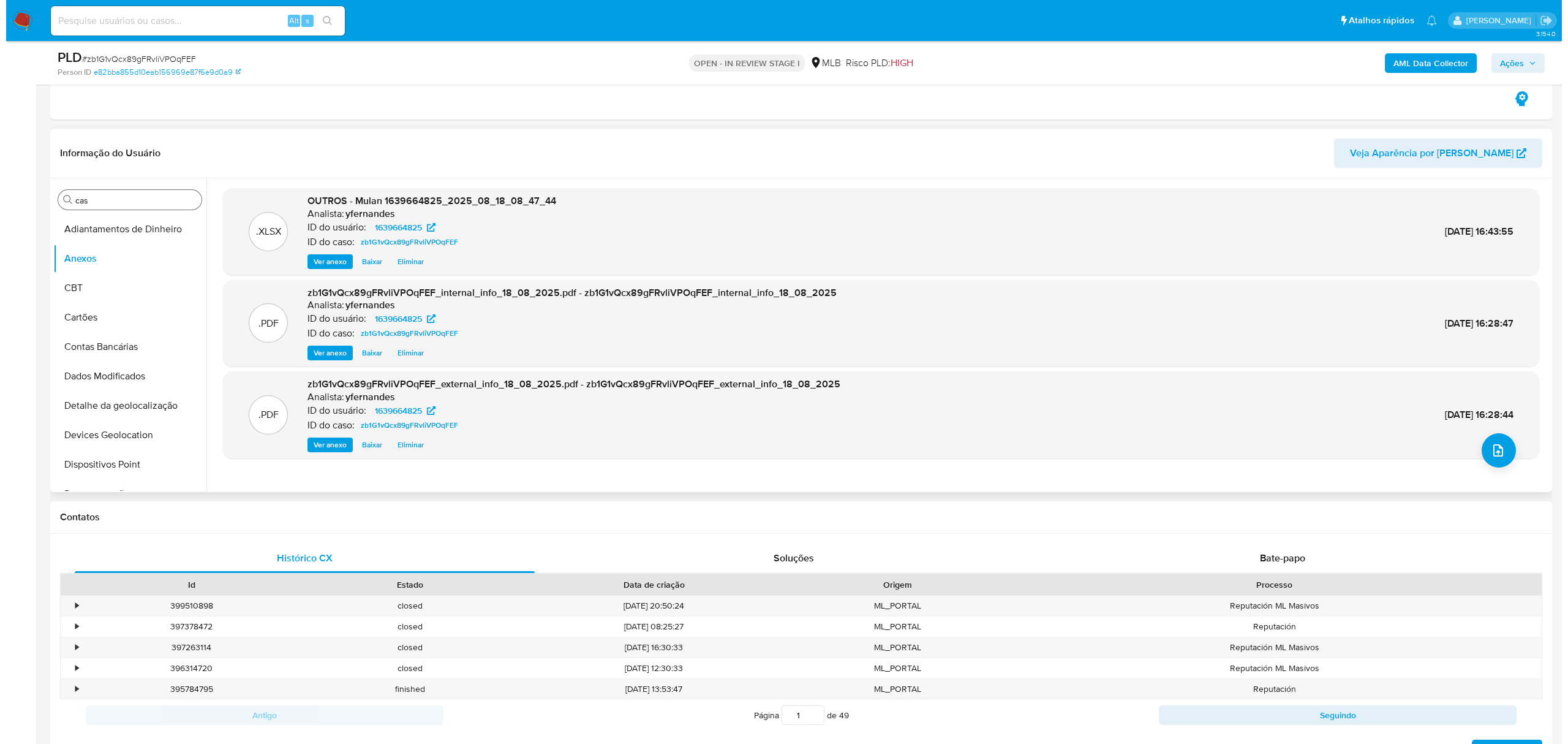
scroll to position [408, 0]
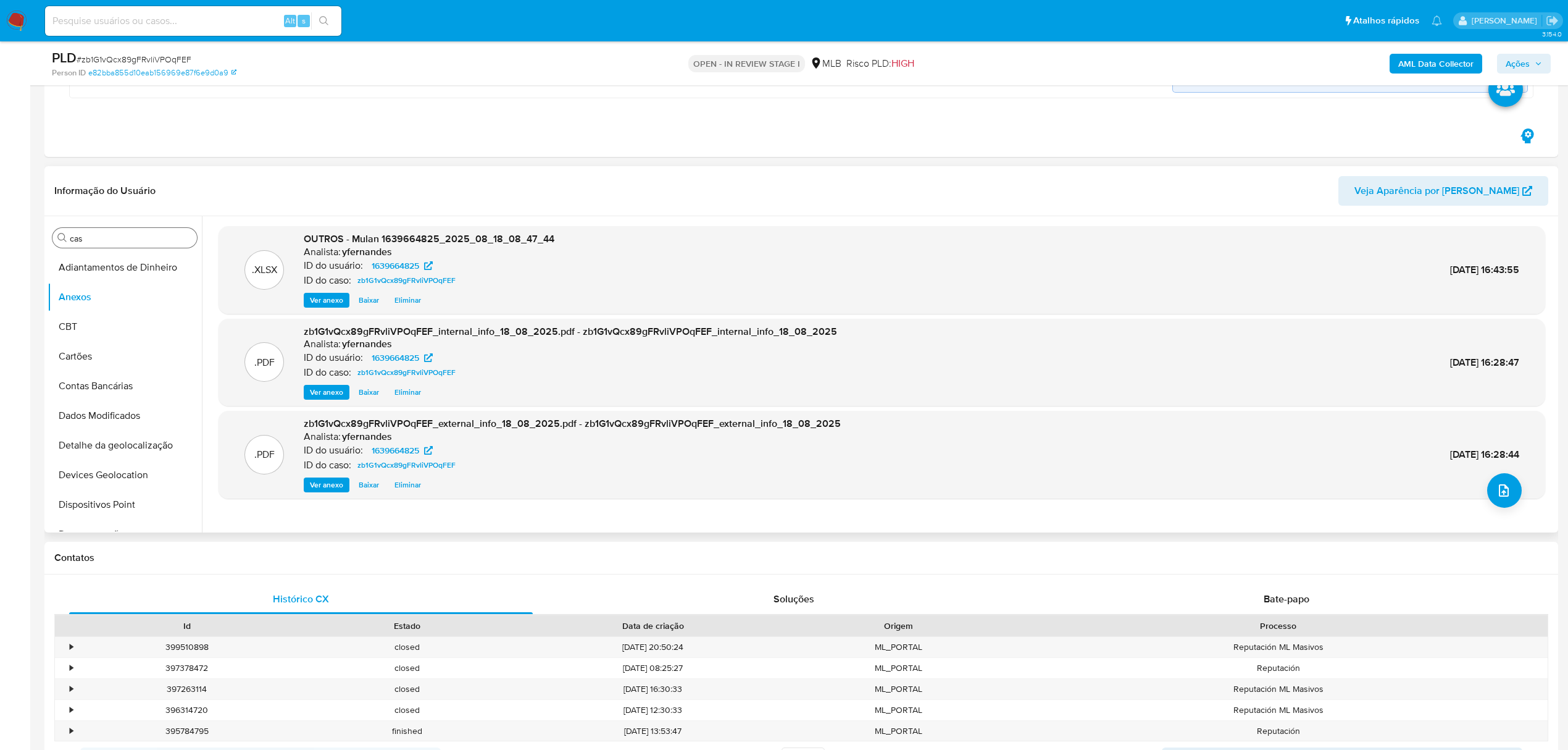
click at [1519, 492] on div ".PDF zb1G1vQcx89gFRvliVPOqFEF_external_info_18_08_2025.pdf - zb1G1vQcx89gFRvliV…" at bounding box center [882, 454] width 1315 height 75
click at [1478, 498] on div ".PDF zb1G1vQcx89gFRvliVPOqFEF_external_info_18_08_2025.pdf - zb1G1vQcx89gFRvliV…" at bounding box center [882, 454] width 1327 height 88
click at [1487, 499] on button "upload-file" at bounding box center [1504, 490] width 35 height 35
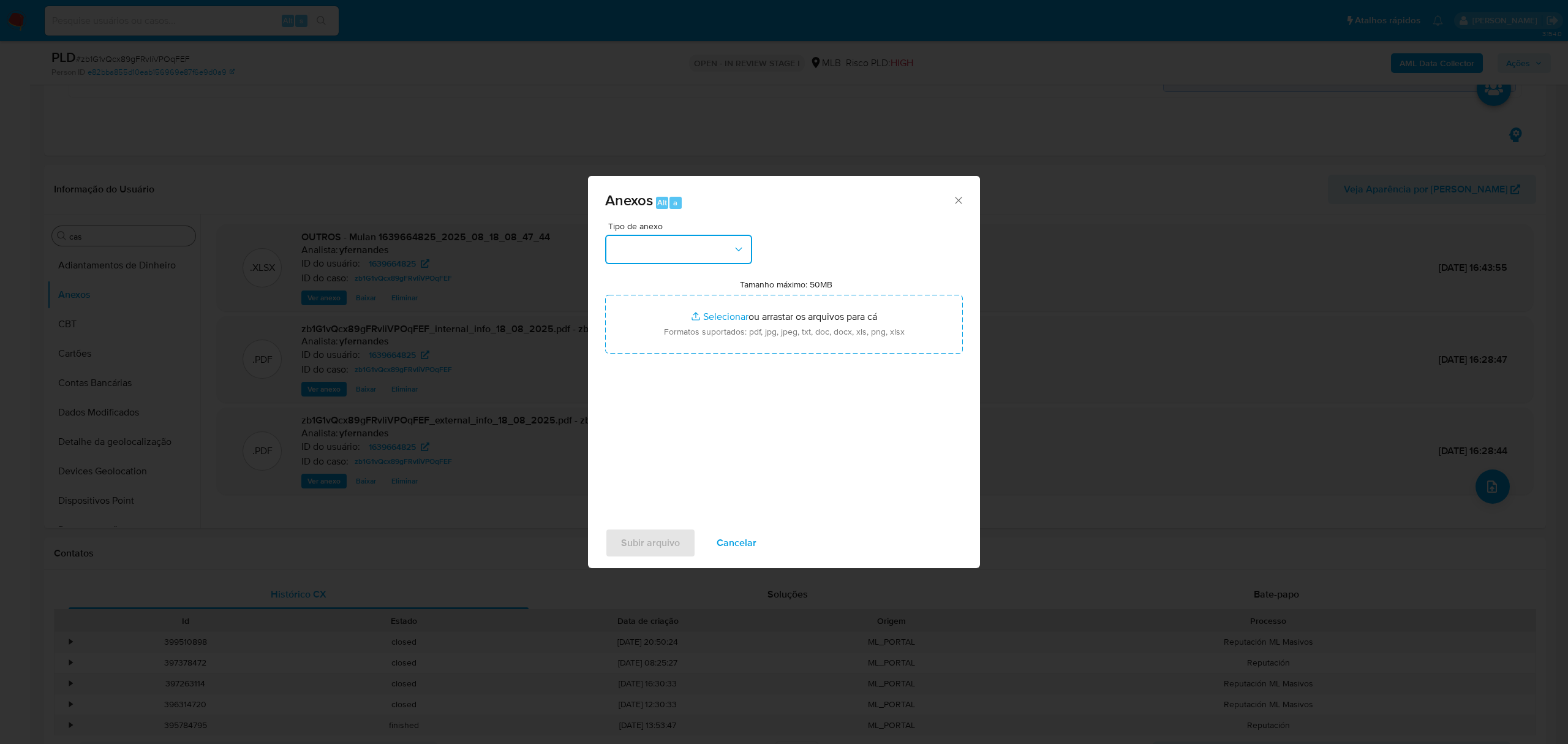
click at [703, 251] on button "button" at bounding box center [679, 250] width 147 height 29
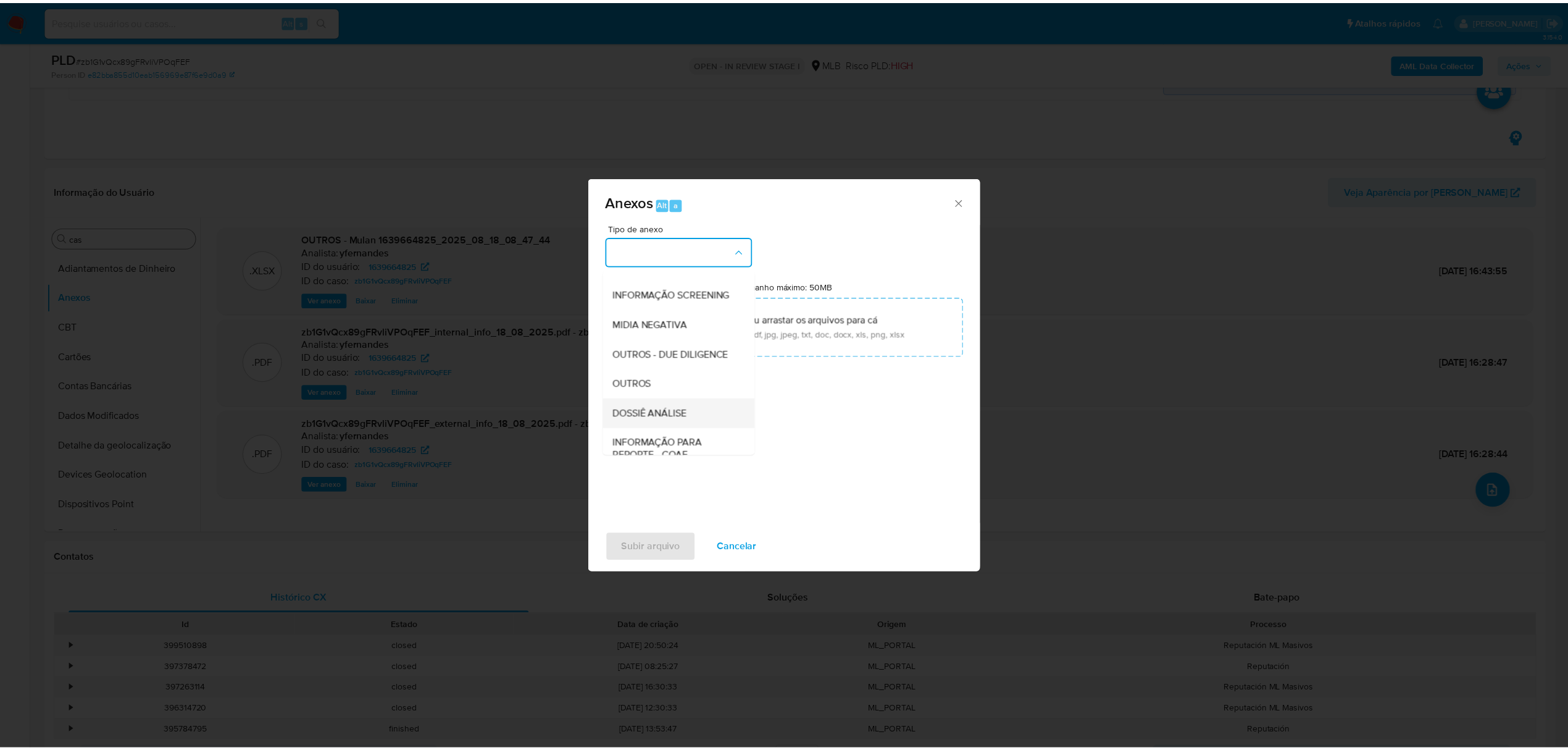
scroll to position [190, 0]
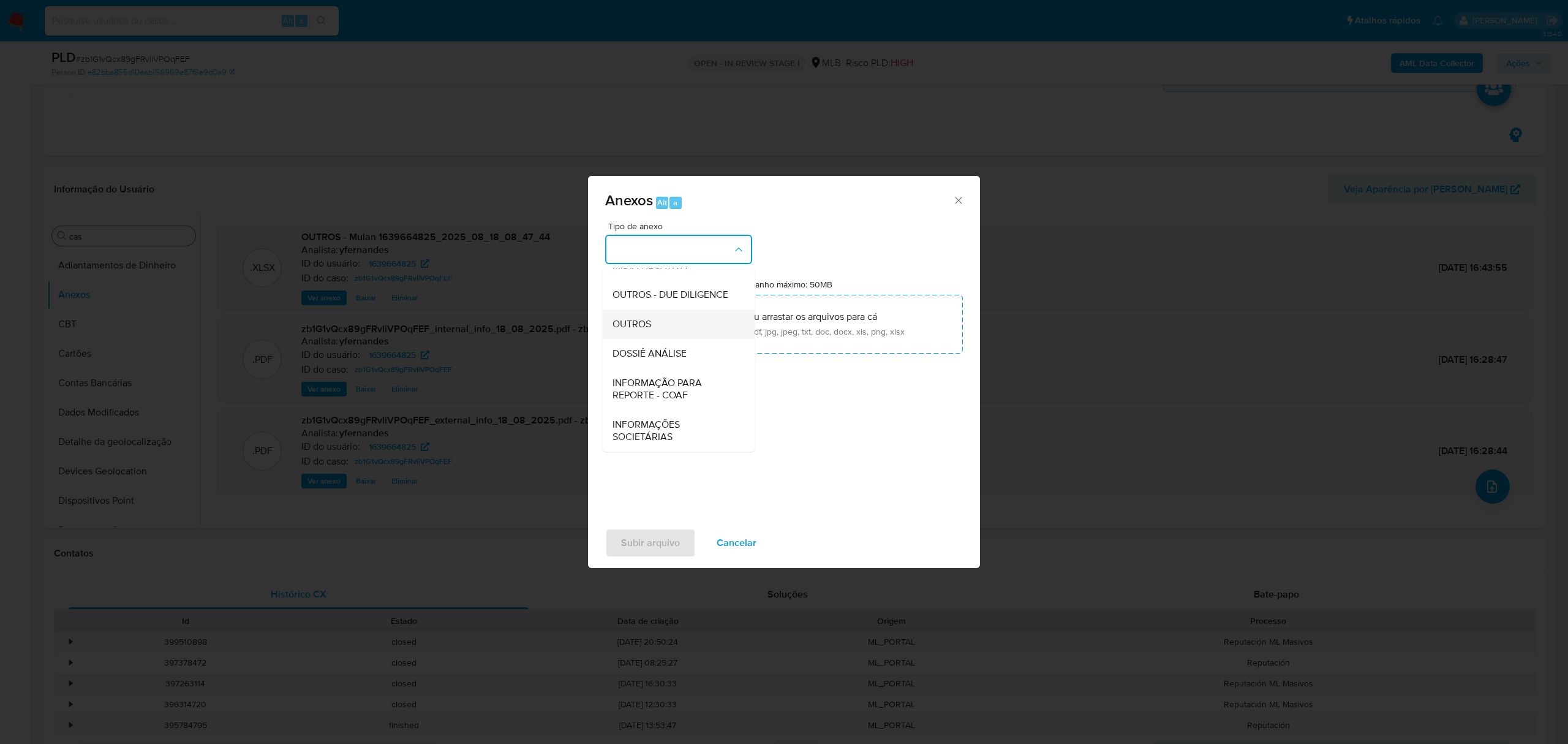
click at [640, 320] on span "OUTROS" at bounding box center [632, 324] width 39 height 12
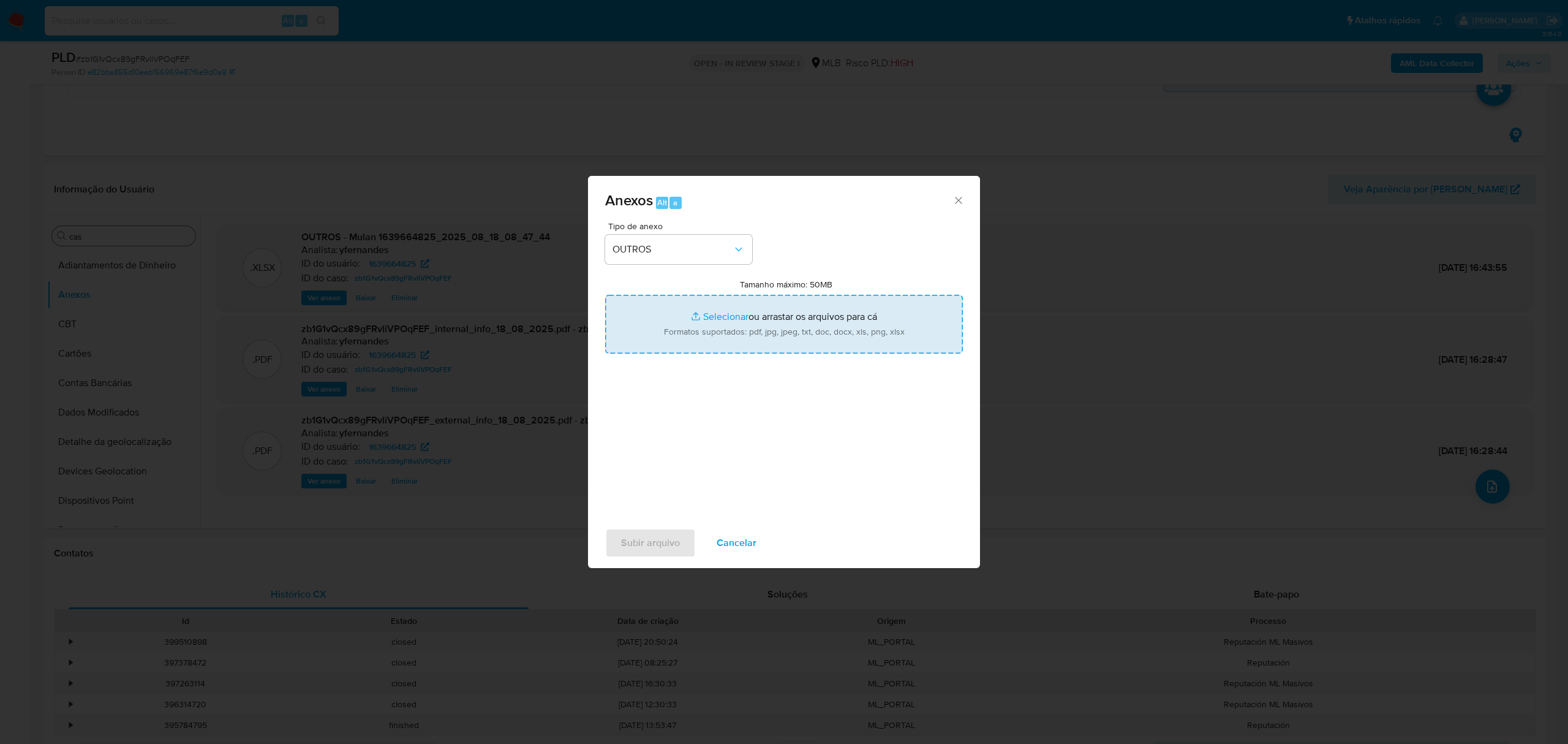
type input "C:\fakepath\DECLINIO_SAR - xxx - CNPJ 51303440000159 - RIMA CONFECCOES LTDA.pdf"
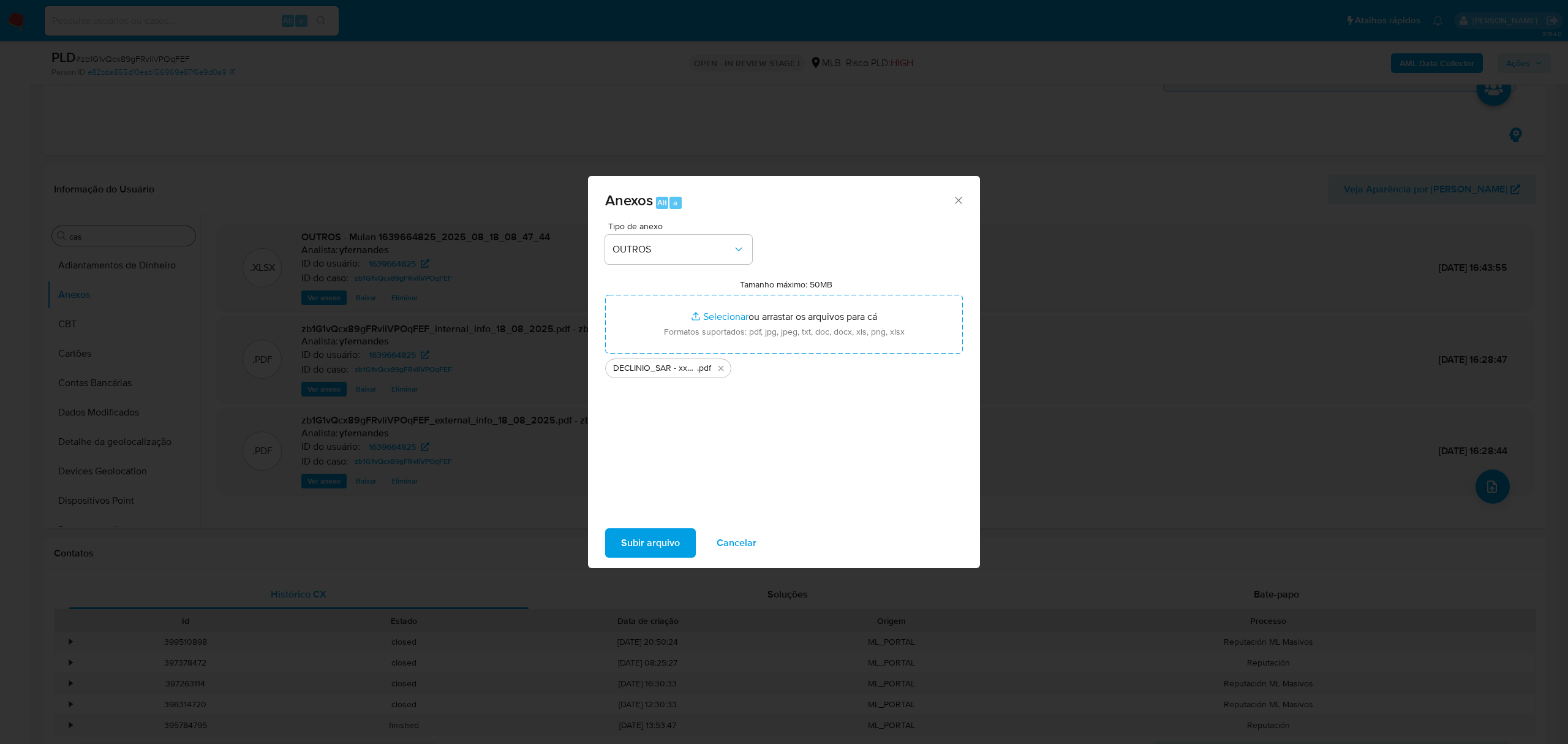
click at [640, 540] on span "Subir arquivo" at bounding box center [651, 543] width 59 height 27
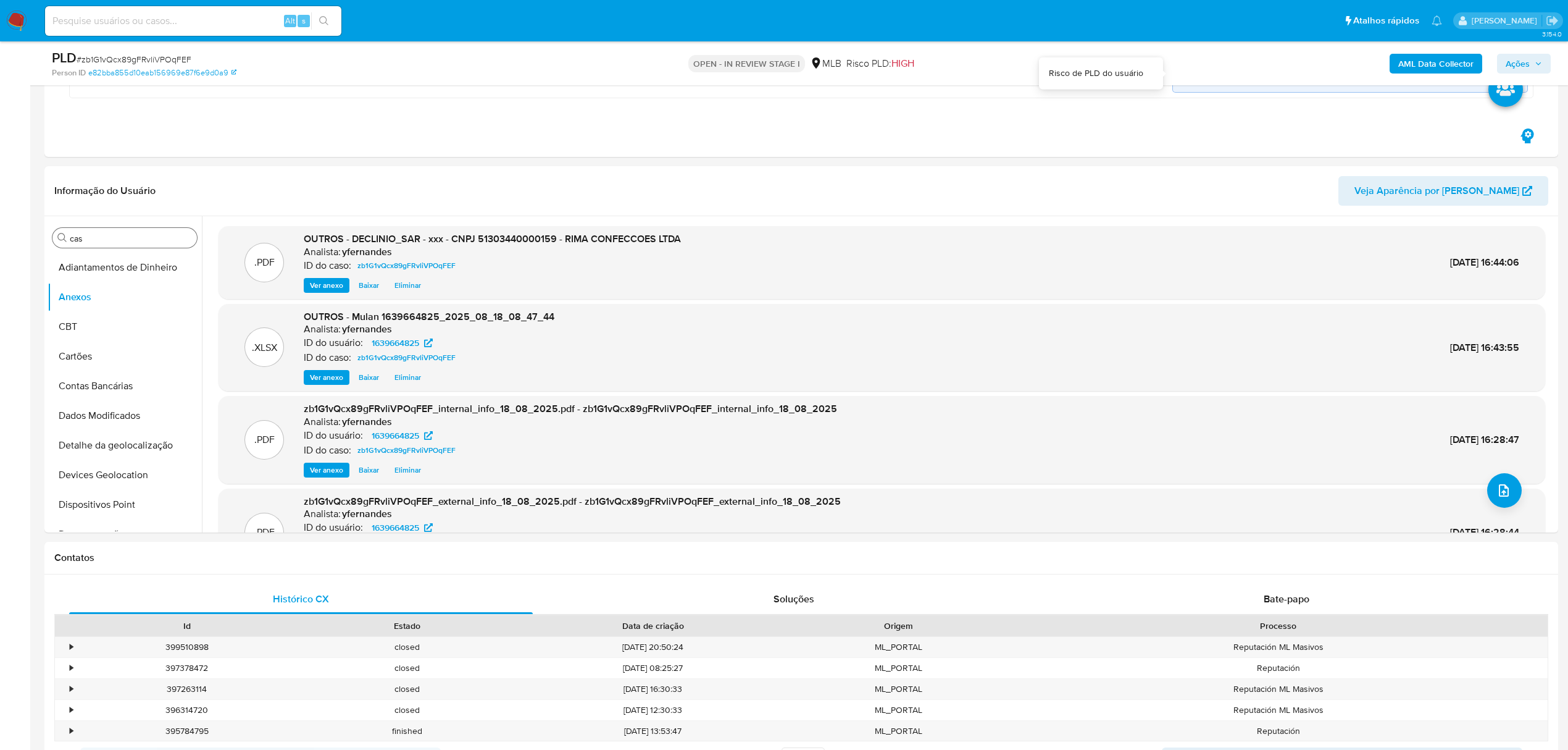
click at [1514, 69] on span "Ações" at bounding box center [1517, 64] width 24 height 20
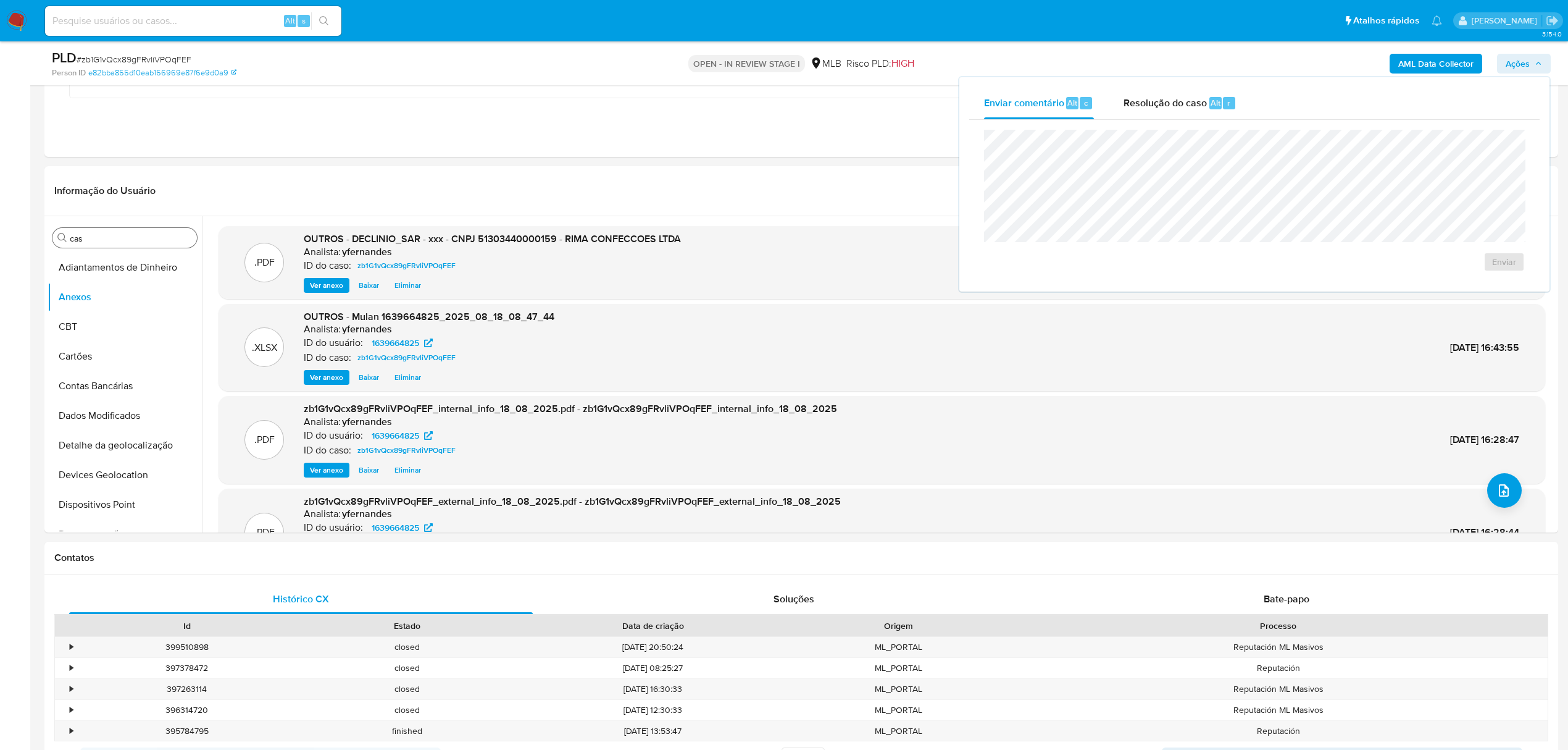
click at [1166, 122] on div "Enviar" at bounding box center [1254, 201] width 570 height 162
click at [1155, 116] on div "Resolução do caso Alt r" at bounding box center [1180, 103] width 113 height 32
click at [1357, 281] on span "No ROI" at bounding box center [1384, 282] width 64 height 17
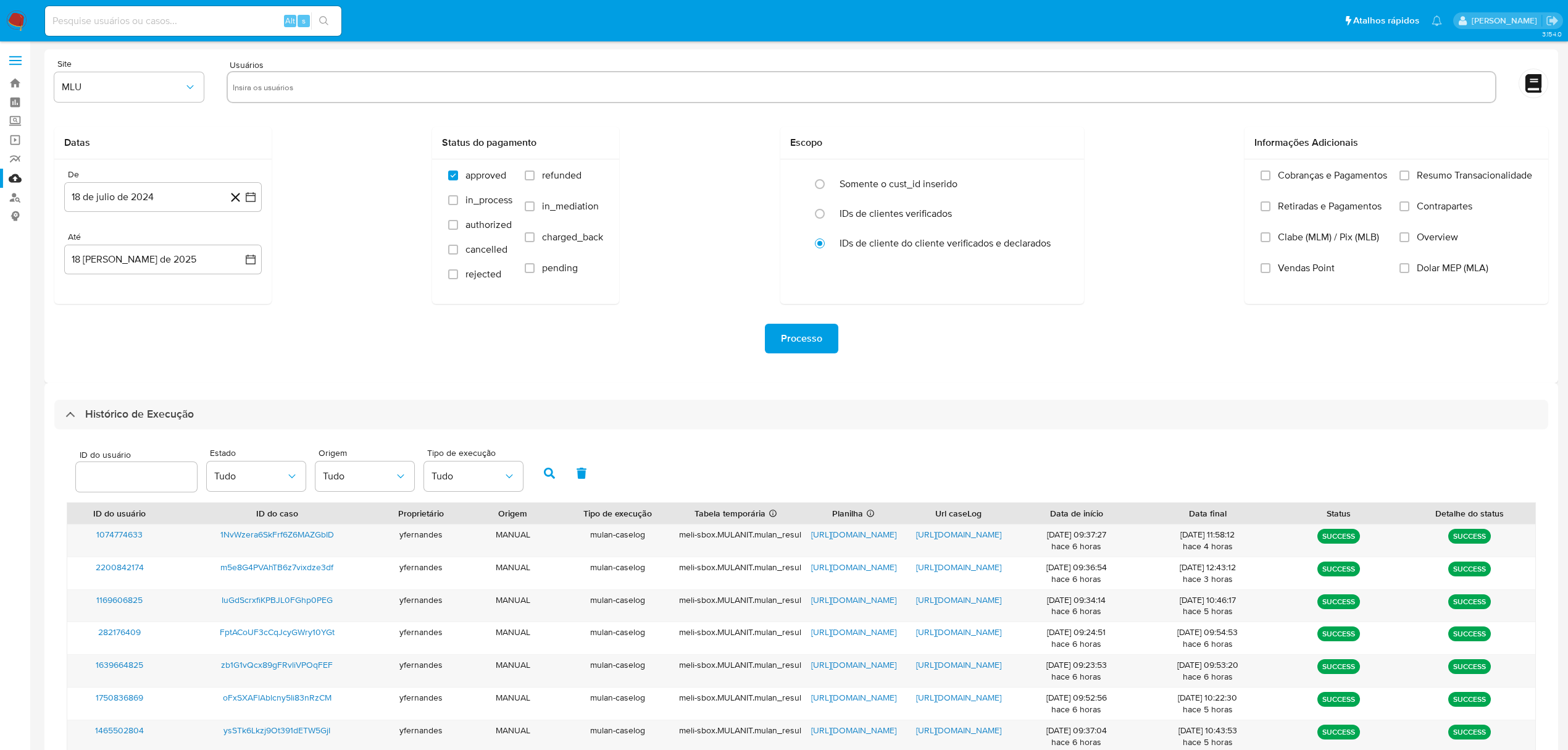
select select "10"
click at [831, 665] on span "https://docs.google.com/spreadsheets/d/1gJKINQYHMyvxNdpDe5HWcLYatOJ8cSLhYoMNxSn…" at bounding box center [854, 665] width 85 height 12
click at [917, 665] on span "https://docs.google.com/document/d/1BfsbIbxSBnh16tp-ny2EQvp1I9NxuTCRnk2lz0dKQL0…" at bounding box center [959, 665] width 85 height 12
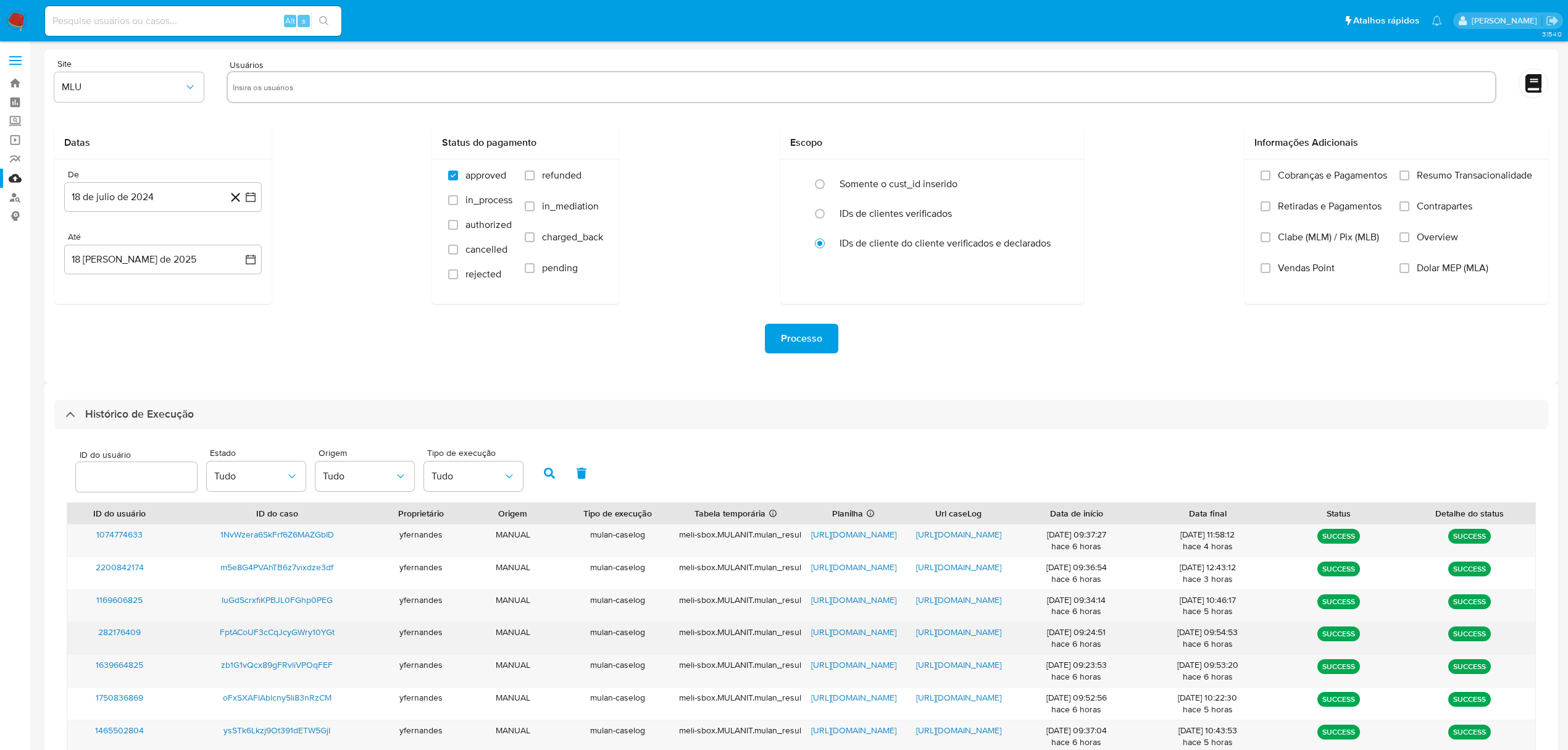
click at [828, 630] on span "https://docs.google.com/spreadsheets/d/1EpUr_x1gB8JrozavwaWx424fKDA-TV6uS0_W4Xr…" at bounding box center [854, 632] width 85 height 12
click at [939, 633] on span "https://docs.google.com/document/d/187B-TjiW0f81plOUvTGHOOSnWSa4cLXibc9rIGxG6Fw…" at bounding box center [959, 632] width 85 height 12
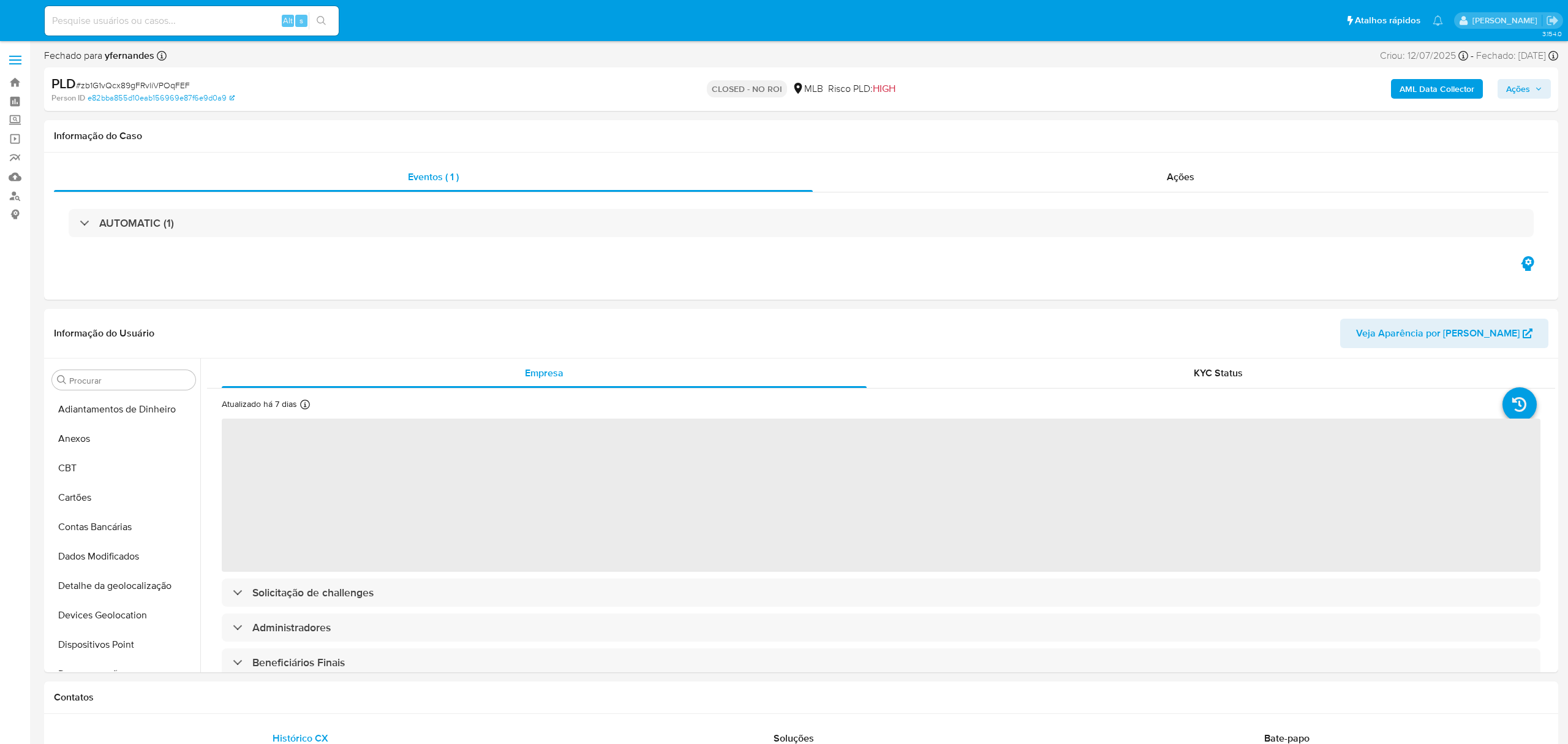
select select "10"
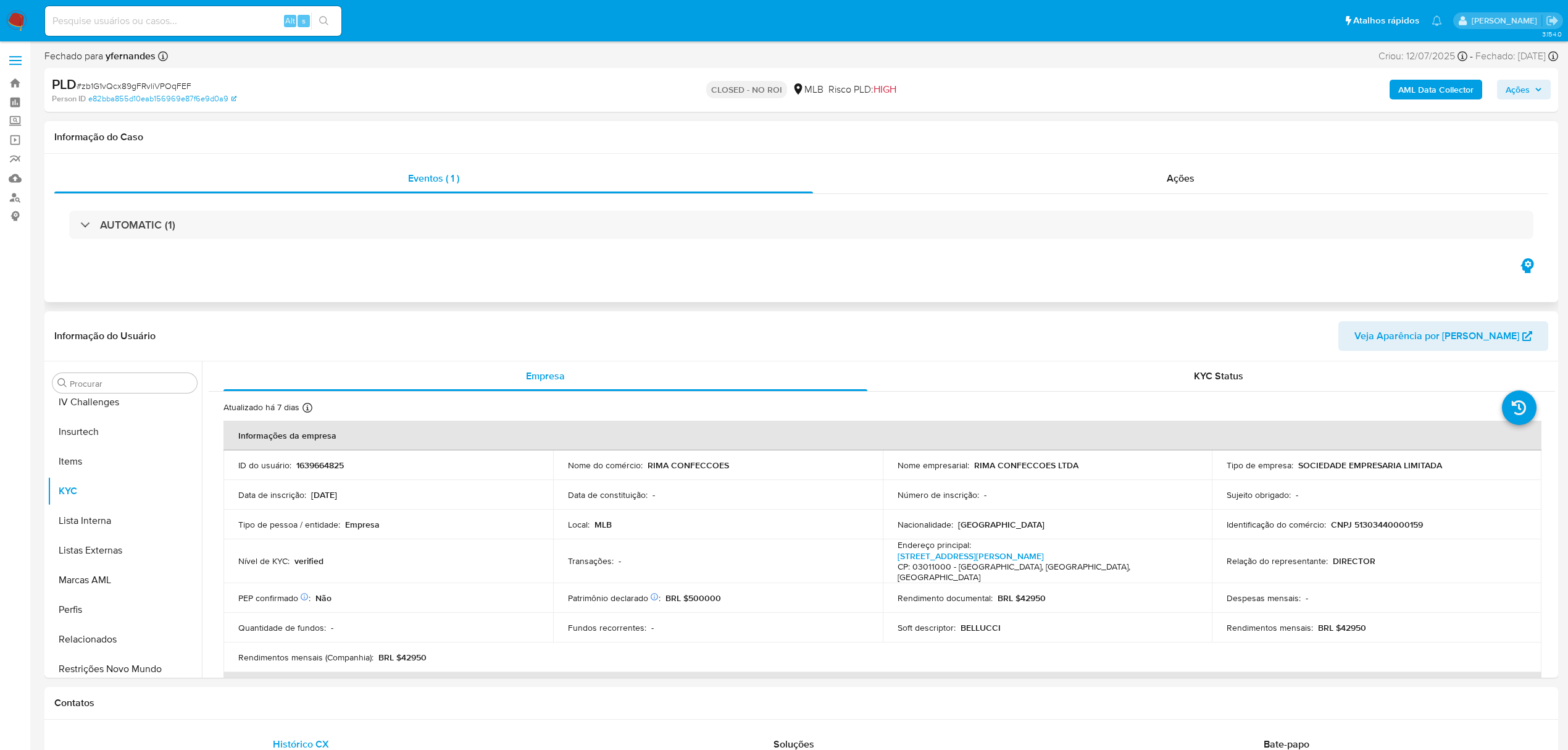
scroll to position [552, 0]
click at [890, 184] on div "Ações" at bounding box center [1181, 179] width 735 height 30
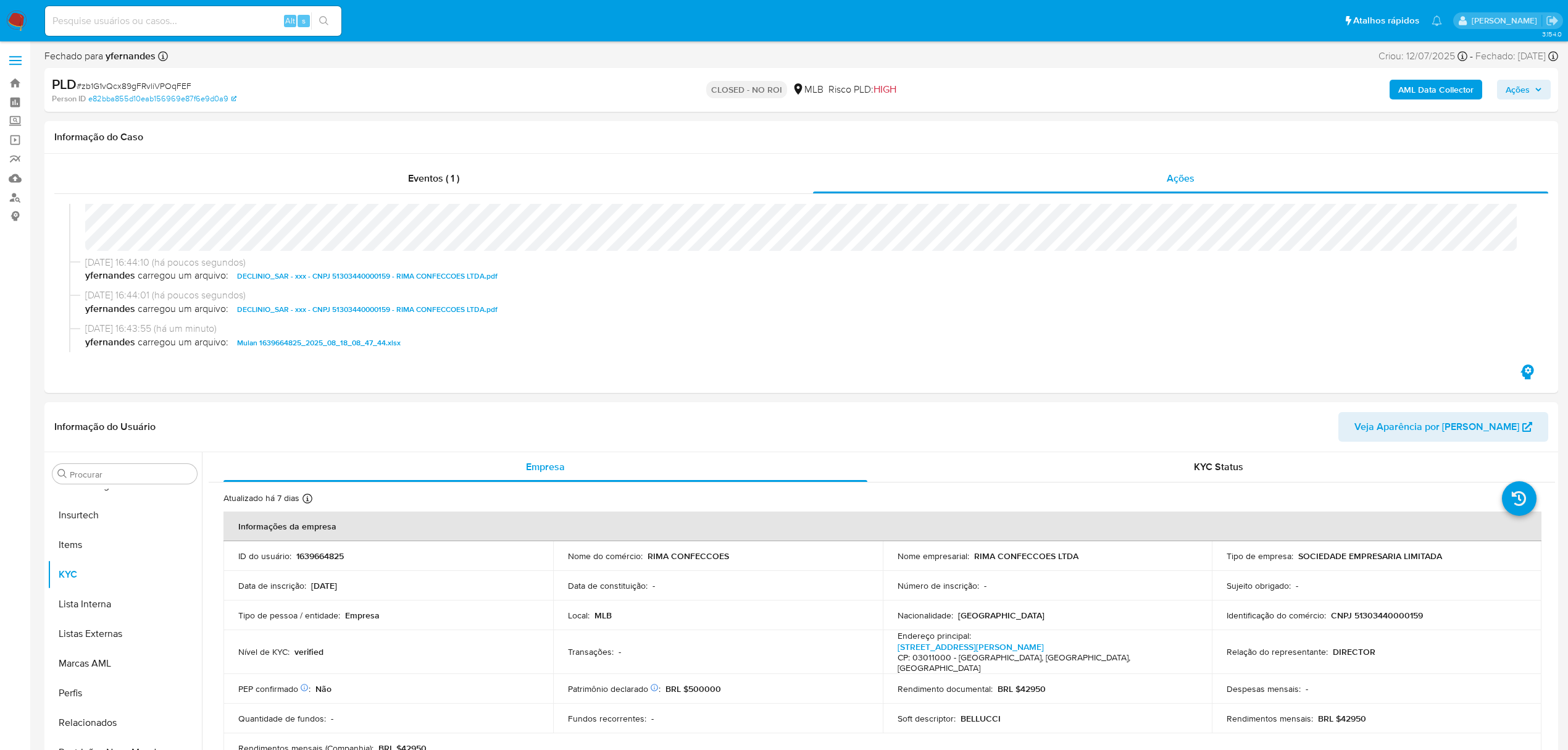
scroll to position [0, 0]
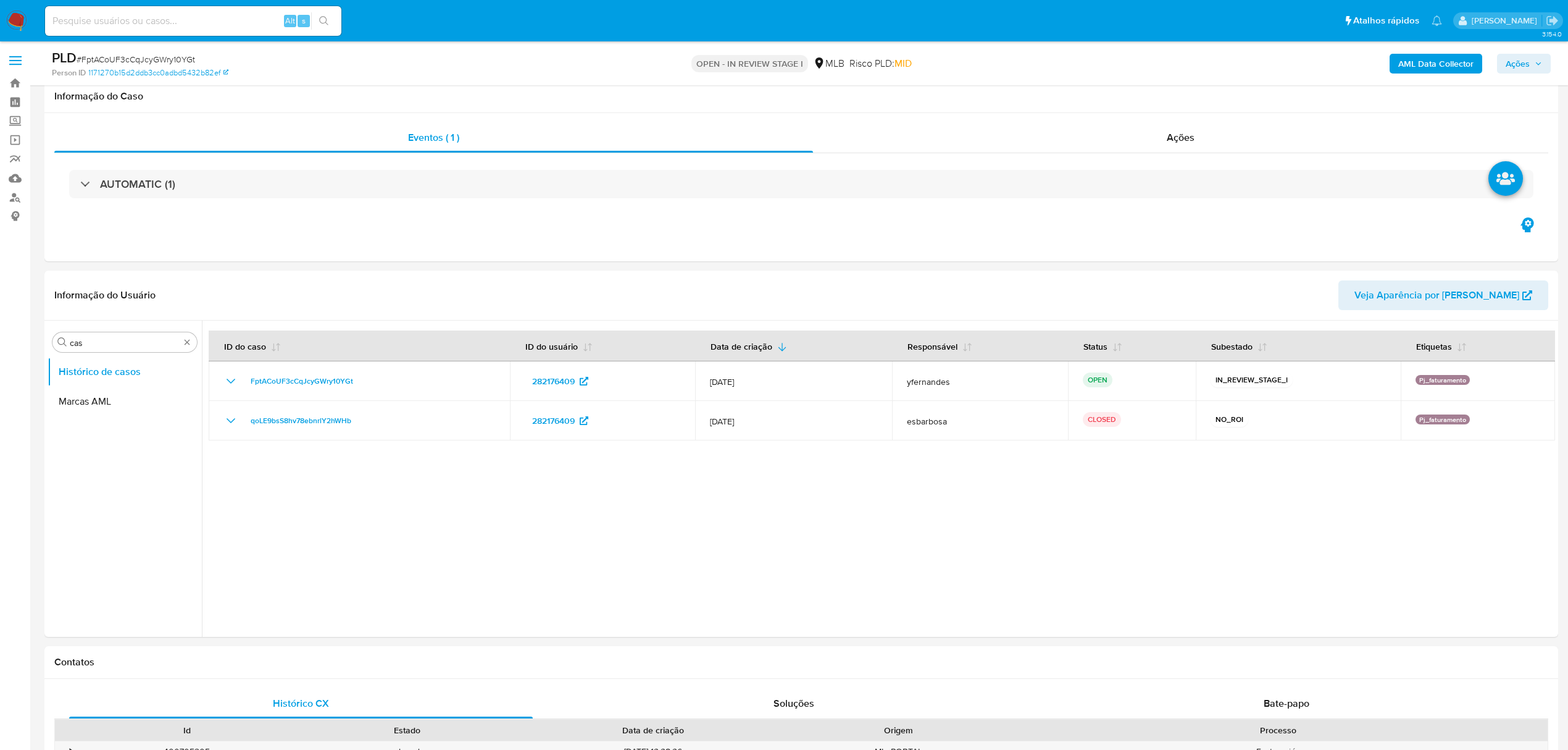
select select "10"
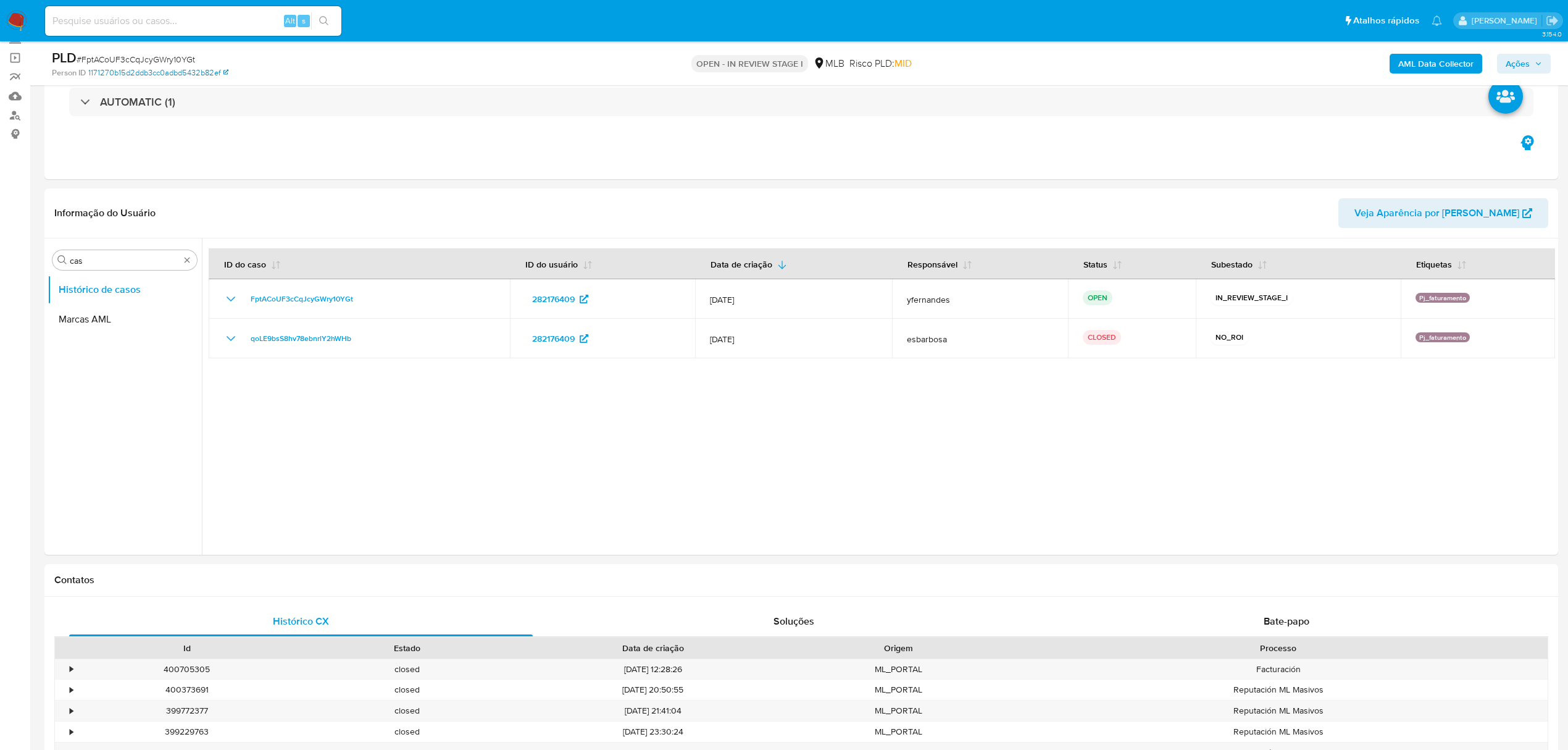
click at [115, 69] on link "1171270b15d2ddb3cc0adbd5432b82ef" at bounding box center [158, 73] width 140 height 11
click at [95, 56] on span "# FptACoUF3cCqJcyGWry10YGt" at bounding box center [136, 59] width 119 height 12
copy span "FptACoUF3cCqJcyGWry10YGt"
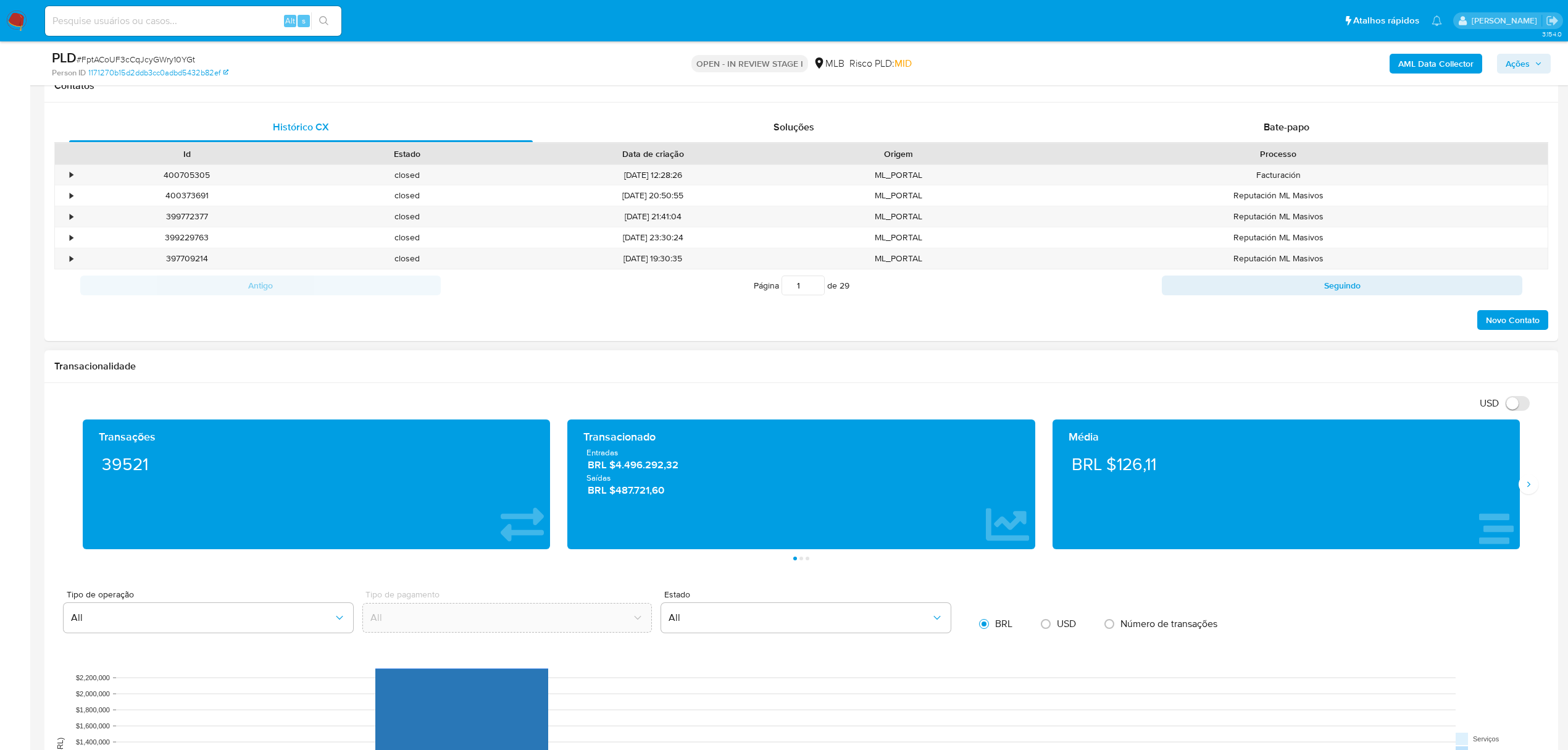
click at [1532, 496] on div "Transações 39521 Transacionado Entradas BRL $4.496.292,32 Saídas BRL $487.721,6…" at bounding box center [801, 490] width 1494 height 141
click at [1525, 488] on icon "Siguiente" at bounding box center [1528, 484] width 10 height 10
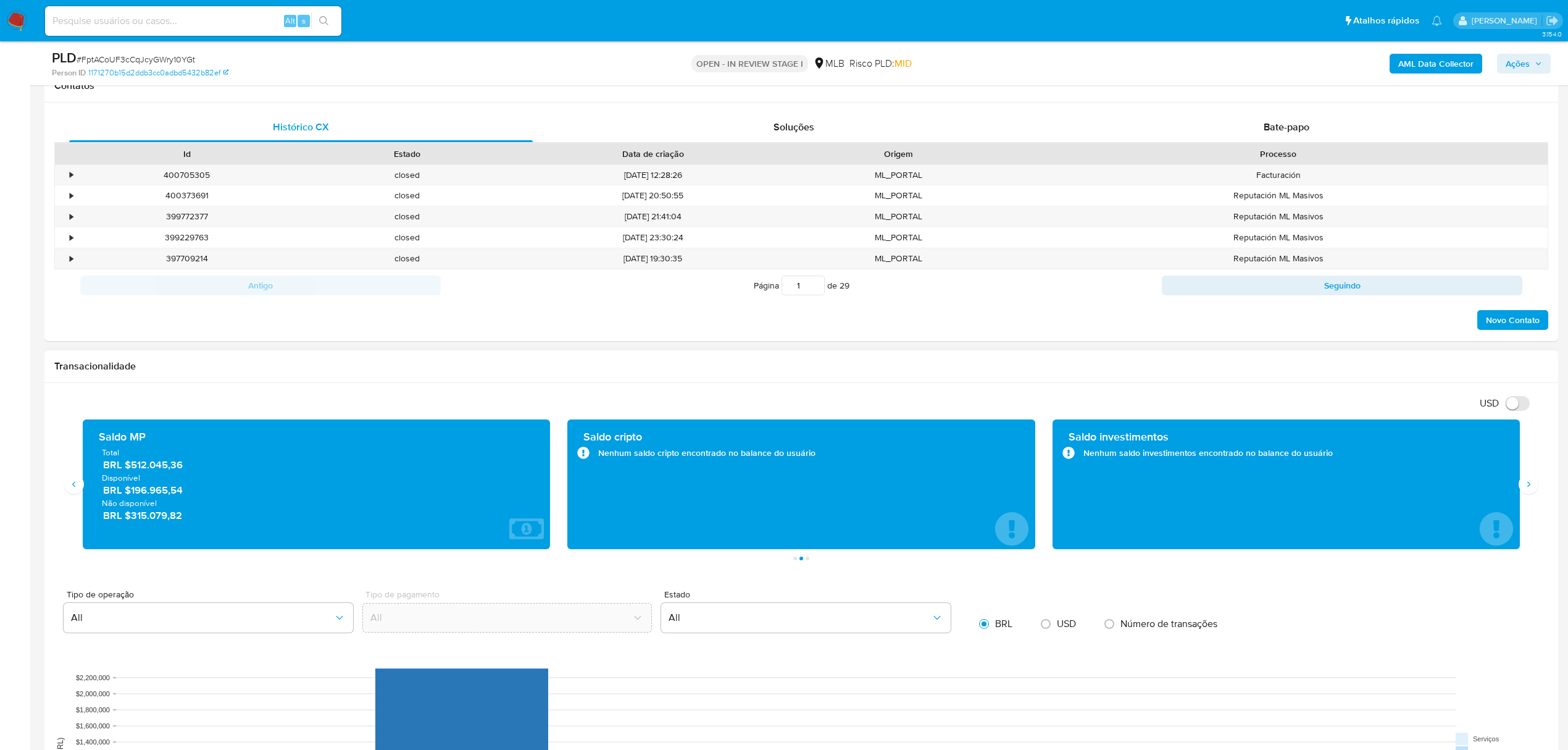
click at [161, 470] on span "BRL $512.045,36" at bounding box center [317, 464] width 428 height 14
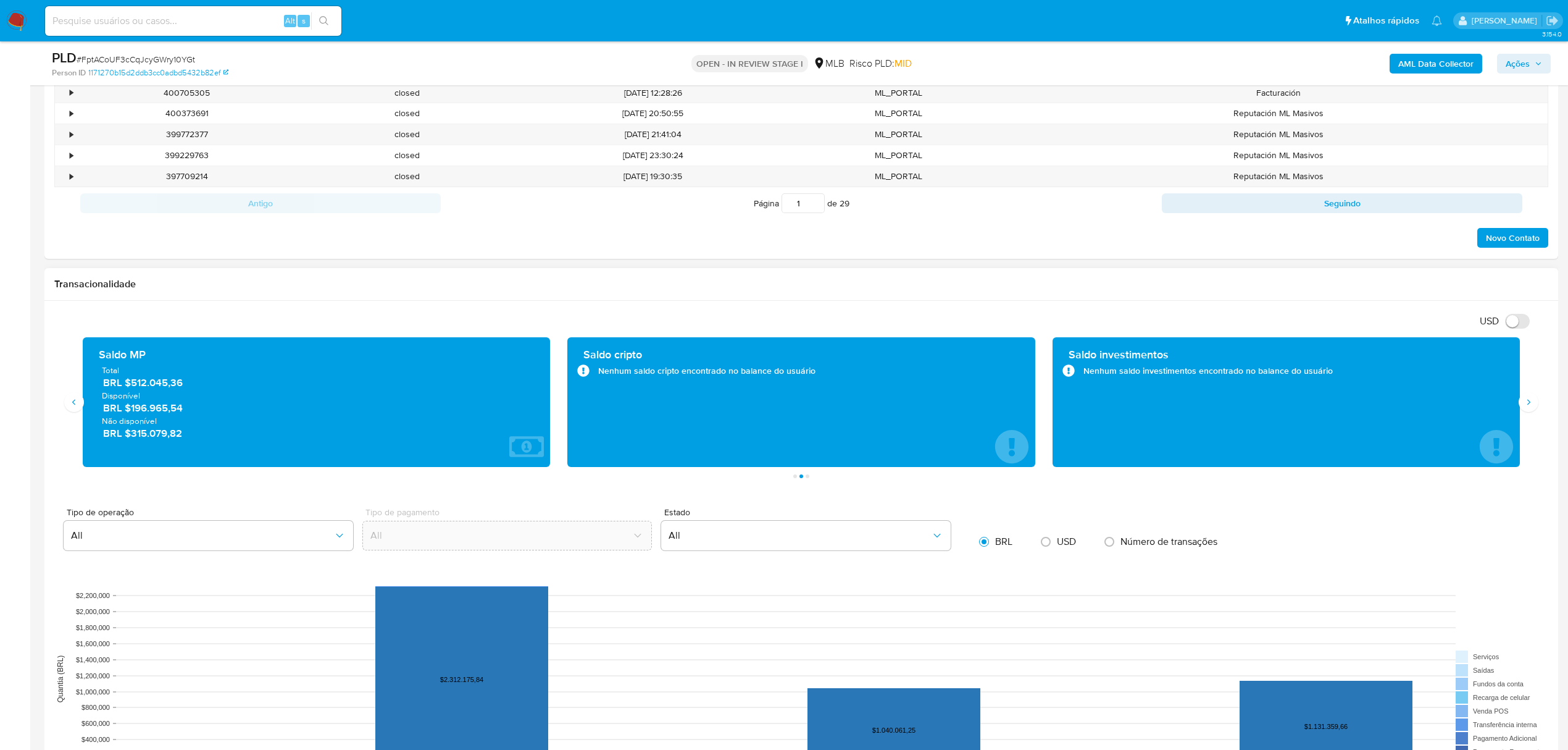
click at [758, 291] on h1 "Transacionalidade" at bounding box center [801, 284] width 1494 height 12
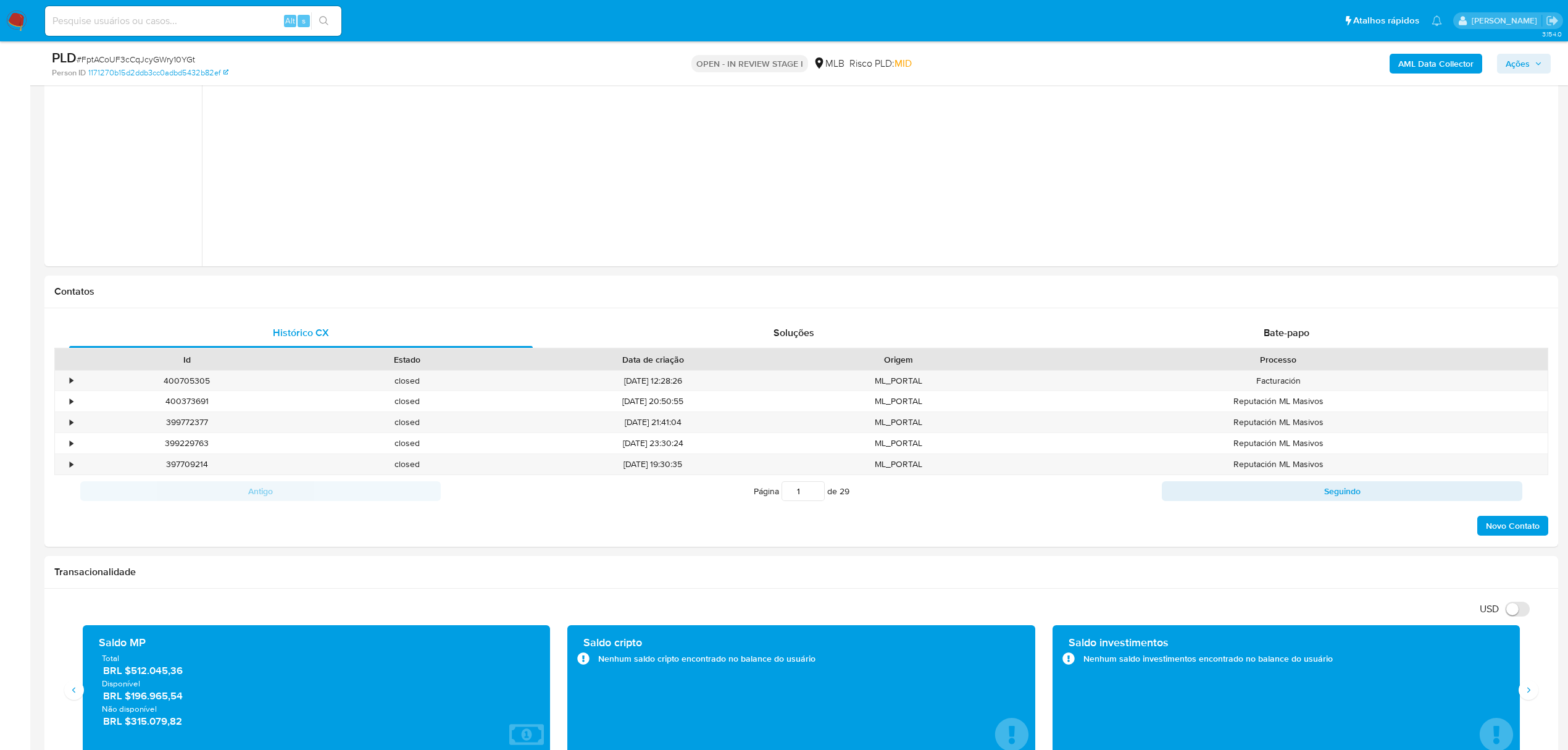
scroll to position [494, 0]
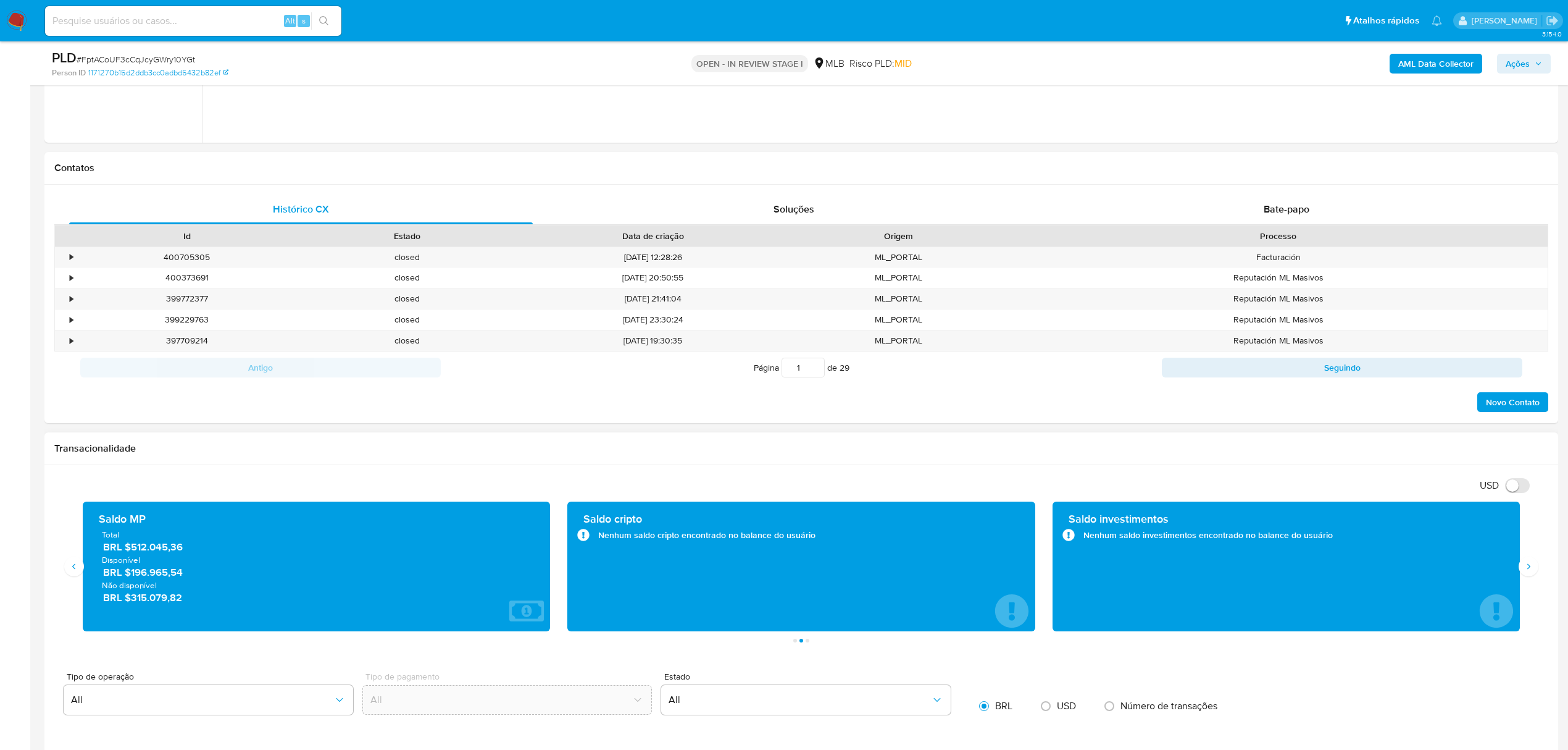
click at [1524, 579] on div "Saldo investimentos Nenhum saldo investimentos encontrado no balance do usuário" at bounding box center [1286, 566] width 485 height 130
click at [1527, 566] on icon "Siguiente" at bounding box center [1528, 566] width 10 height 10
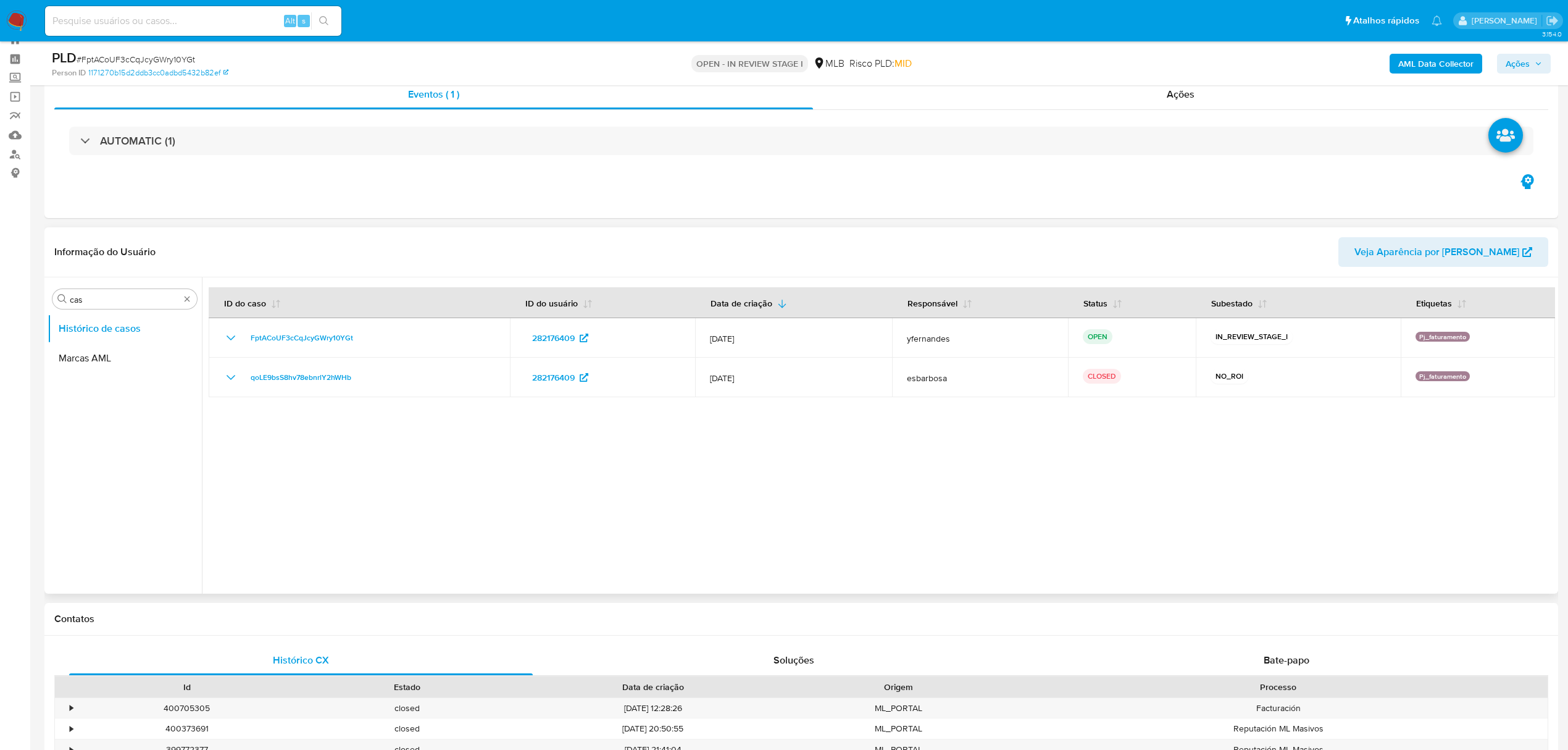
scroll to position [82, 0]
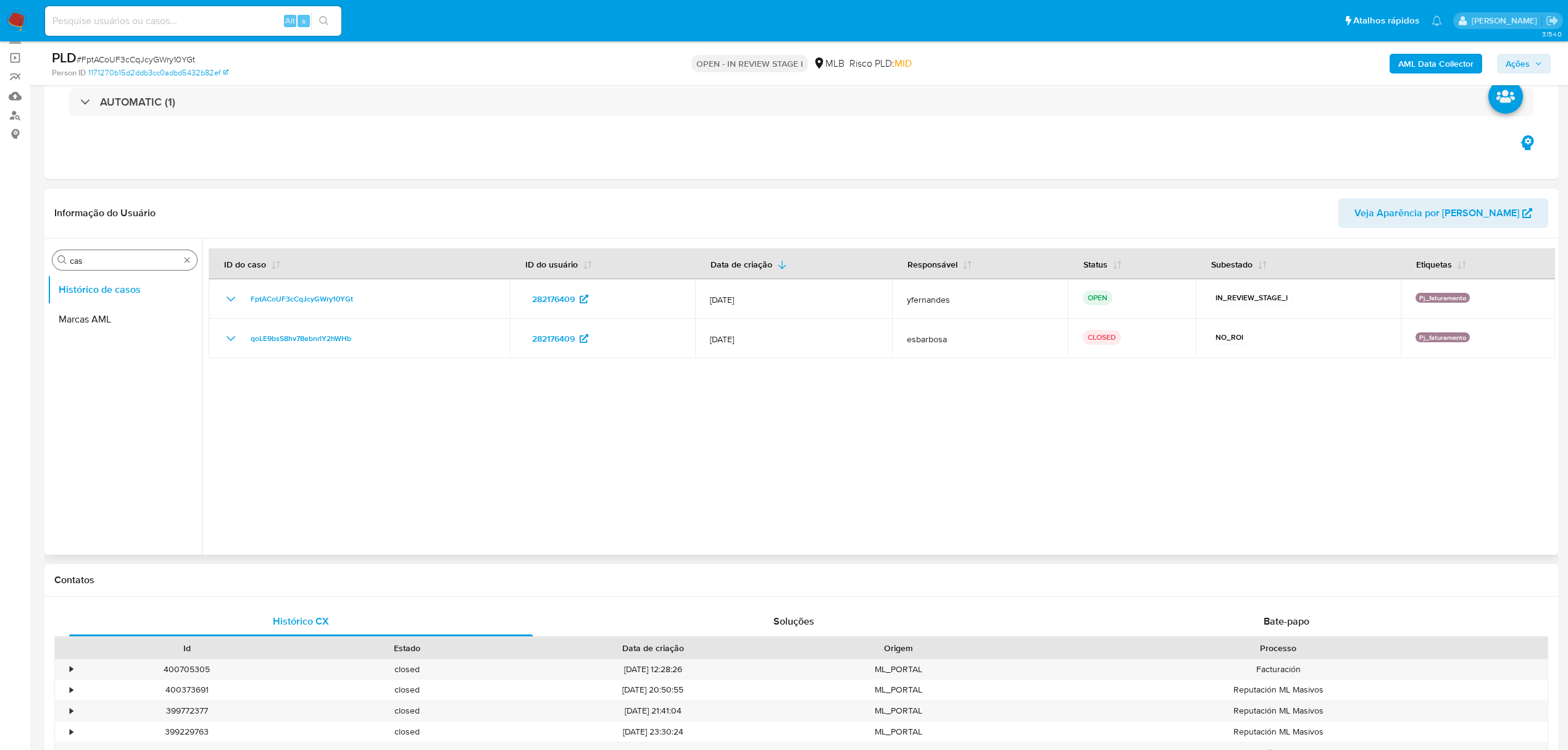
click at [97, 265] on input "cas" at bounding box center [125, 261] width 110 height 11
click at [96, 265] on input "cas" at bounding box center [125, 261] width 110 height 11
click at [77, 292] on button "Histórico de casos" at bounding box center [120, 290] width 145 height 30
click at [74, 310] on button "KYC" at bounding box center [120, 319] width 145 height 30
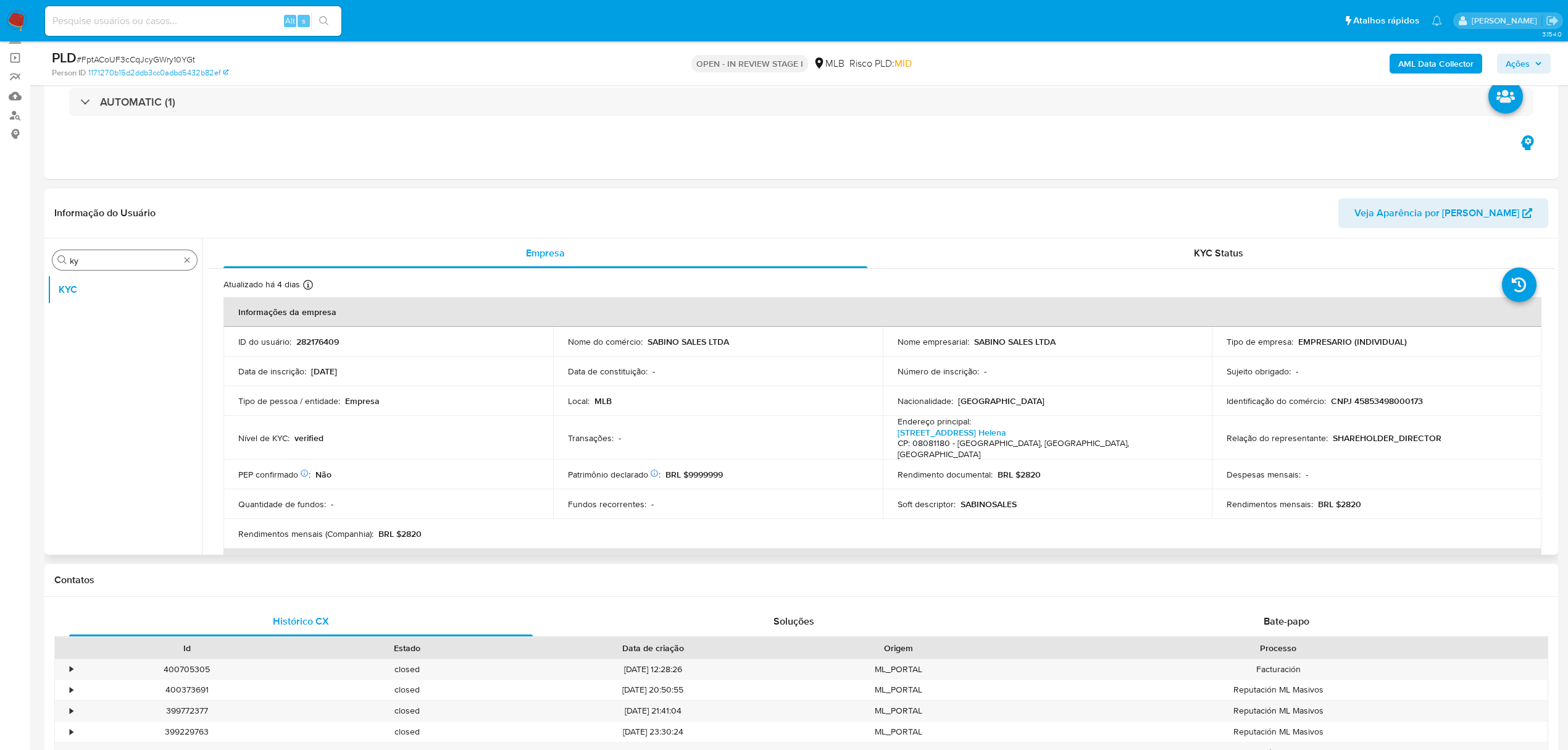
click at [117, 268] on div "Procurar ky" at bounding box center [125, 260] width 145 height 20
click at [114, 263] on input "ky" at bounding box center [125, 261] width 110 height 11
type input "ger"
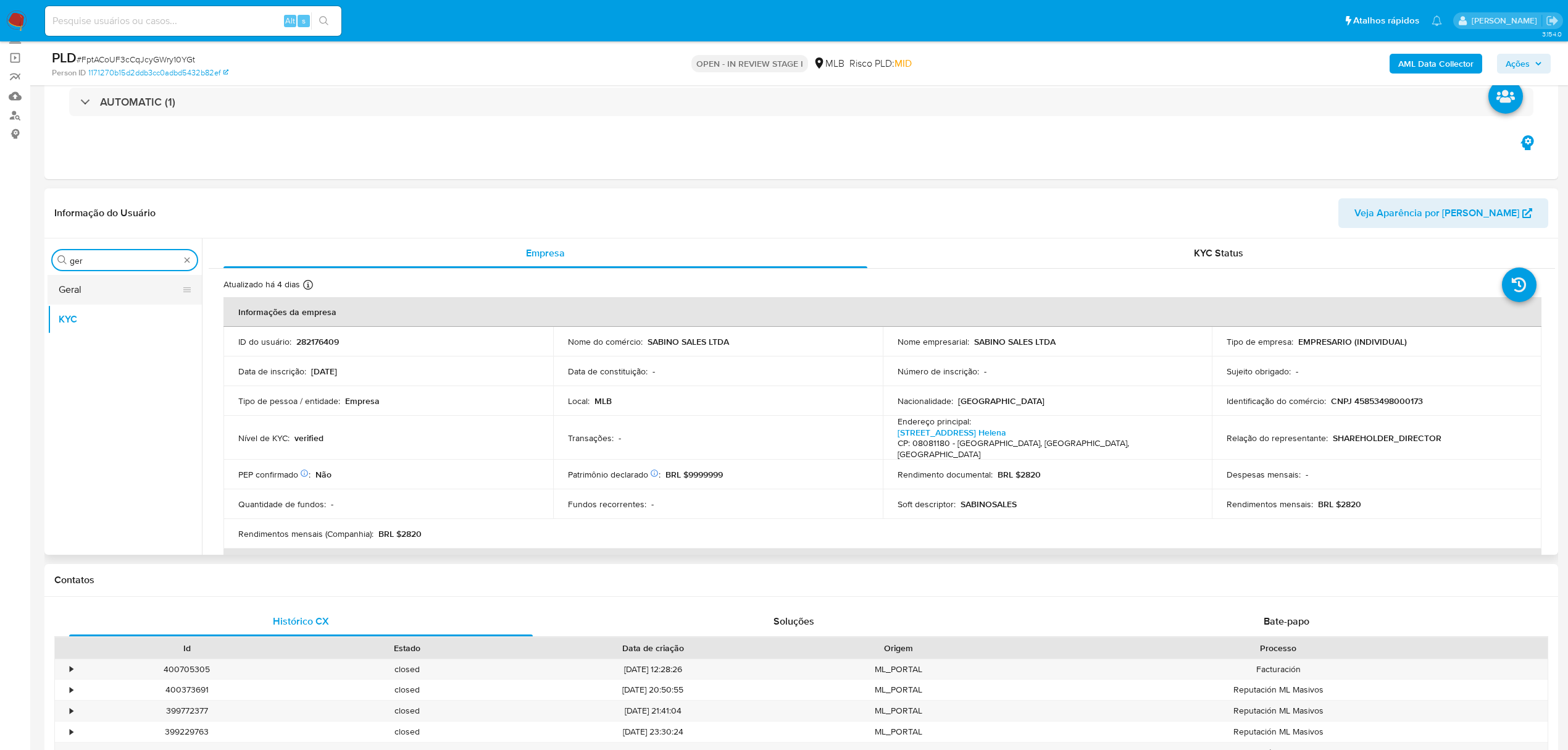
click at [90, 295] on button "Geral" at bounding box center [120, 290] width 145 height 30
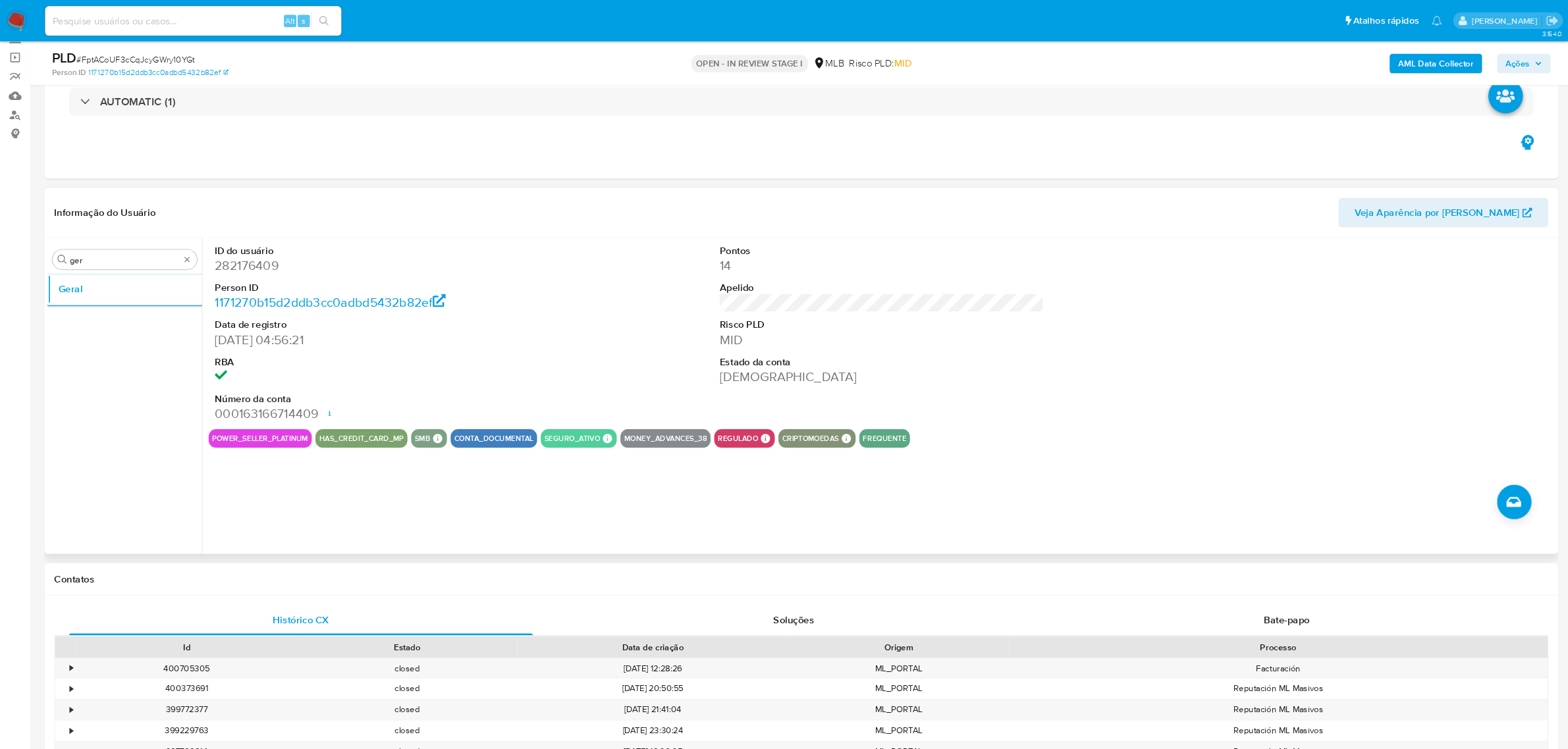
scroll to position [0, 0]
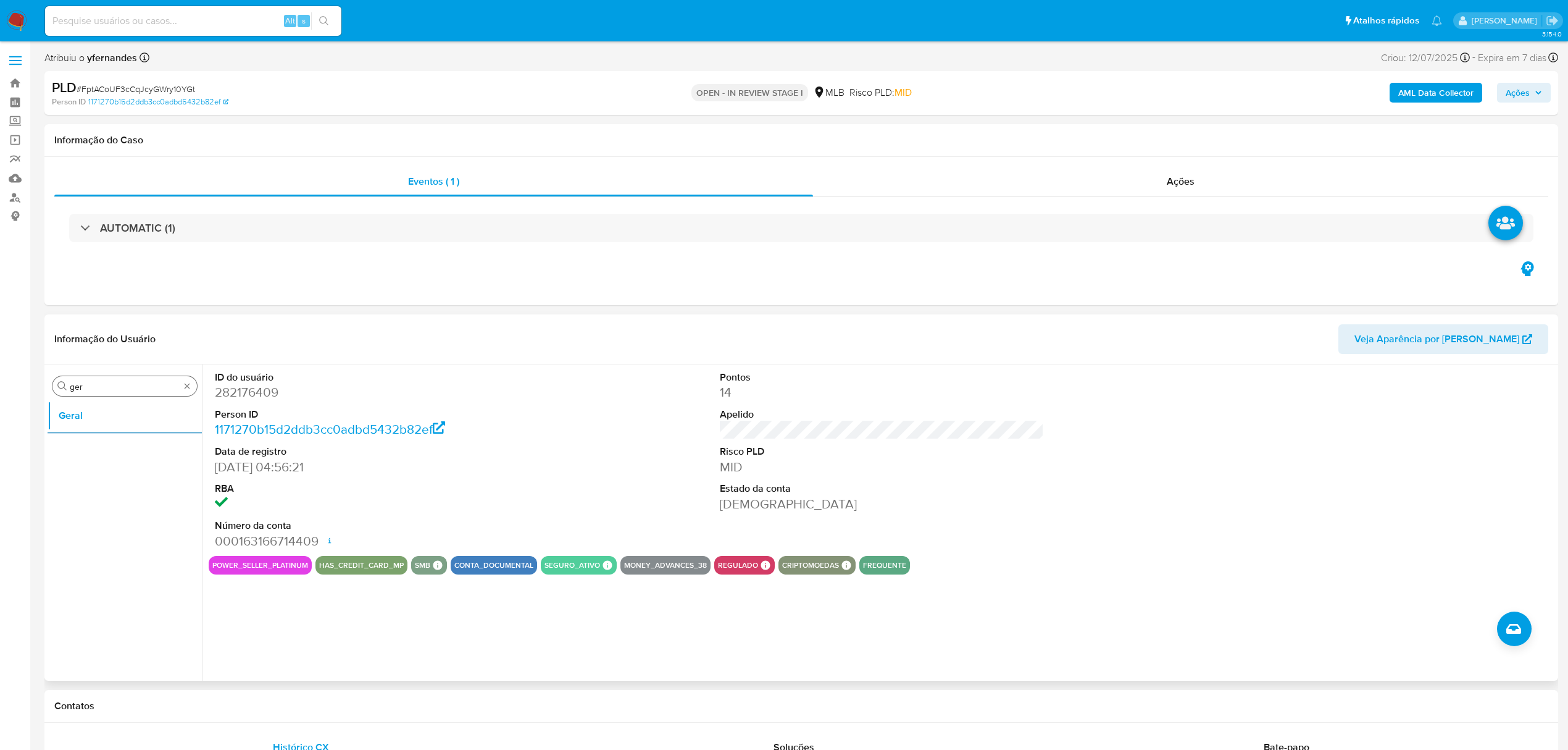
click at [104, 388] on input "ger" at bounding box center [125, 386] width 110 height 11
type input "do"
click at [104, 451] on button "Documentação" at bounding box center [120, 445] width 145 height 30
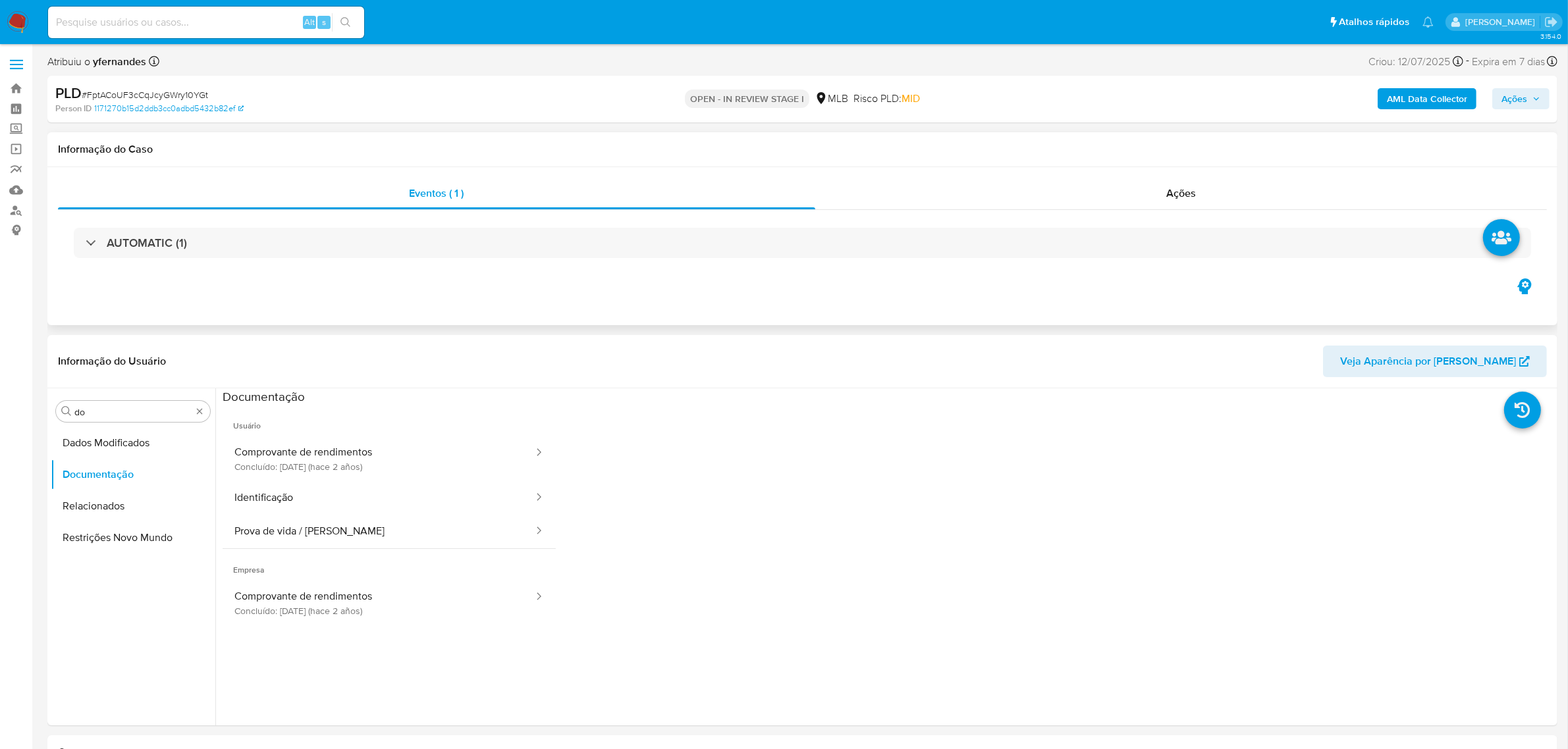
drag, startPoint x: 1610, startPoint y: 0, endPoint x: 758, endPoint y: 272, distance: 894.4
click at [758, 272] on div "AUTOMATIC (1)" at bounding box center [802, 243] width 1489 height 66
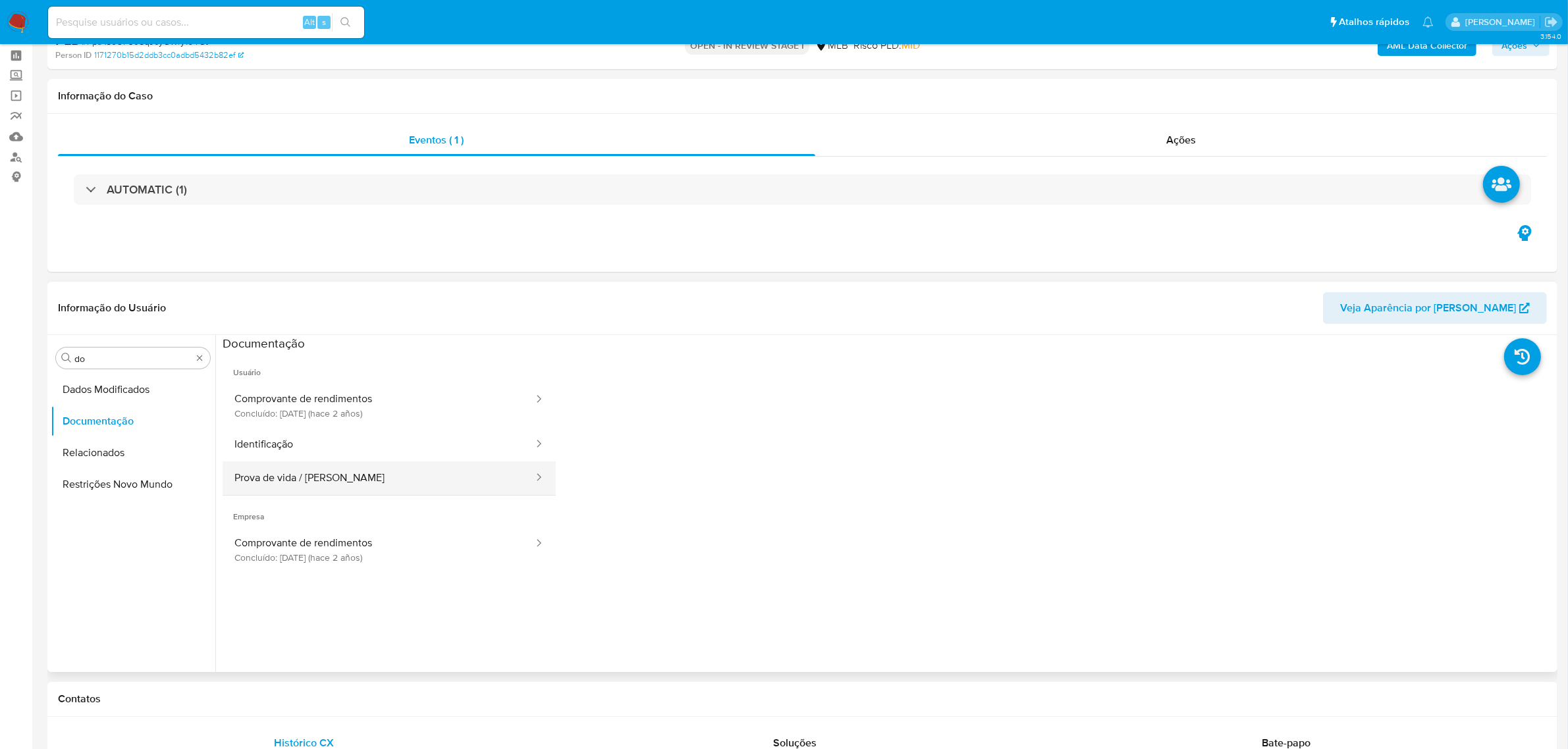
scroll to position [82, 0]
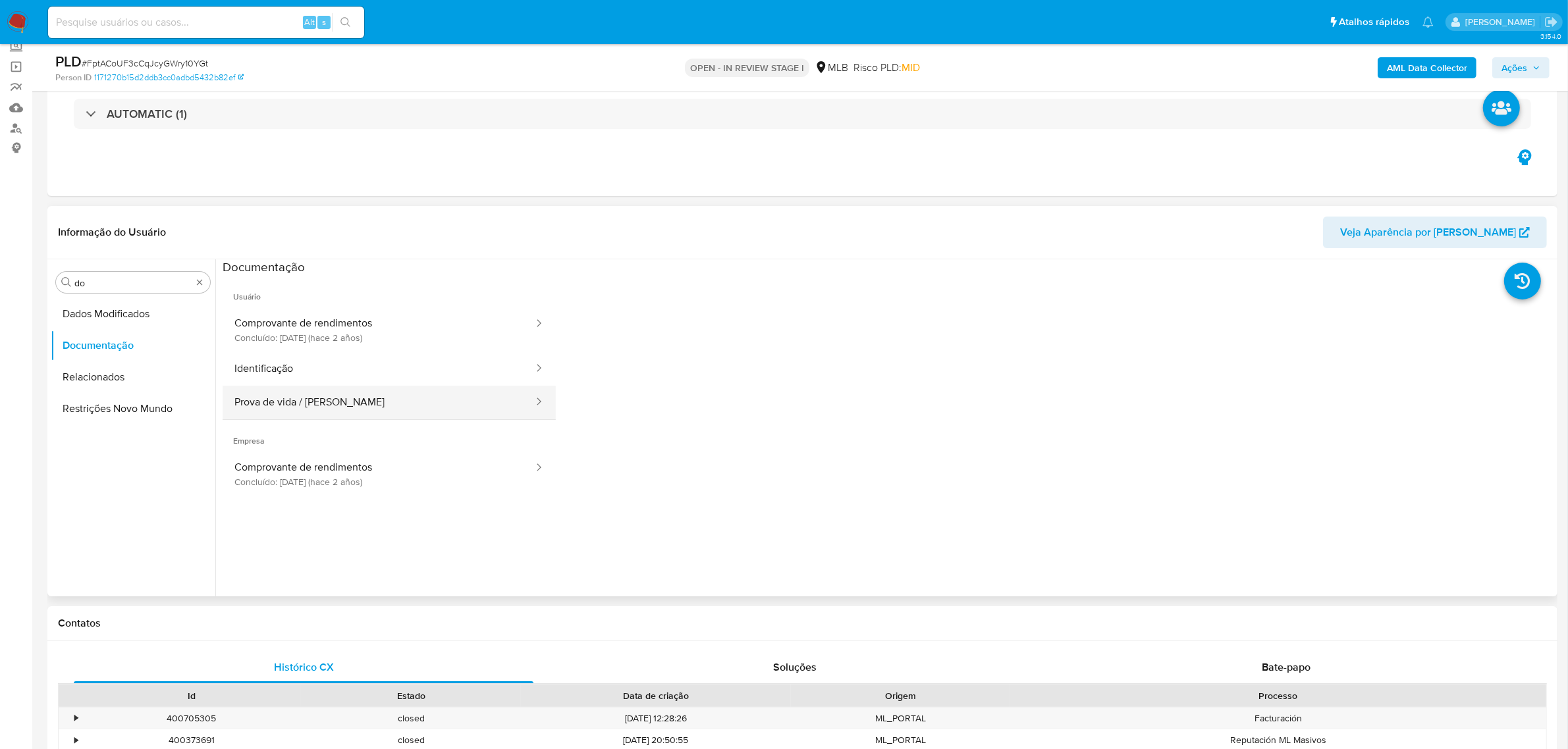
click at [387, 390] on button "Prova de vida / Selfie" at bounding box center [379, 402] width 312 height 34
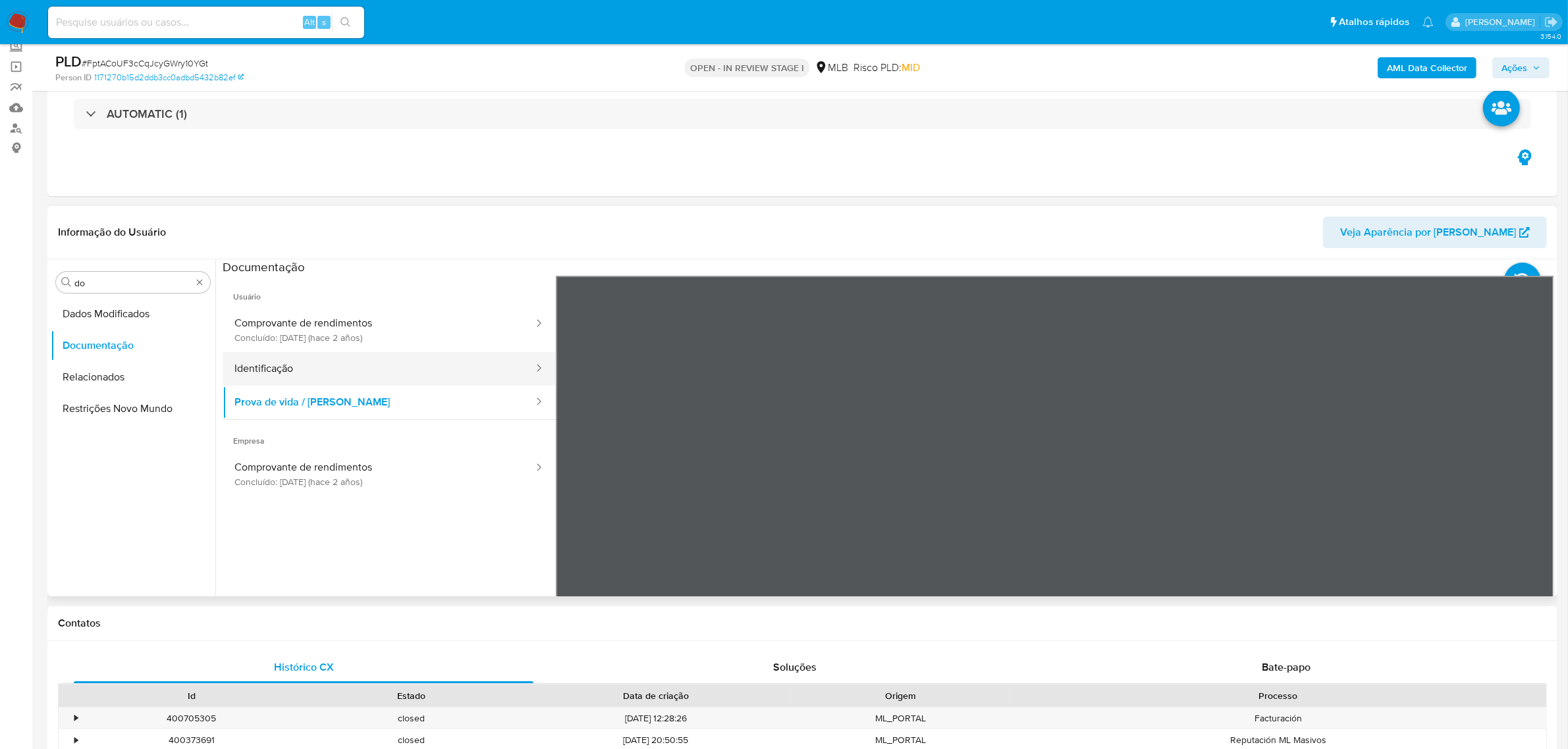
click at [357, 367] on button "Identificação" at bounding box center [379, 368] width 312 height 34
click at [1524, 485] on icon at bounding box center [1538, 489] width 26 height 26
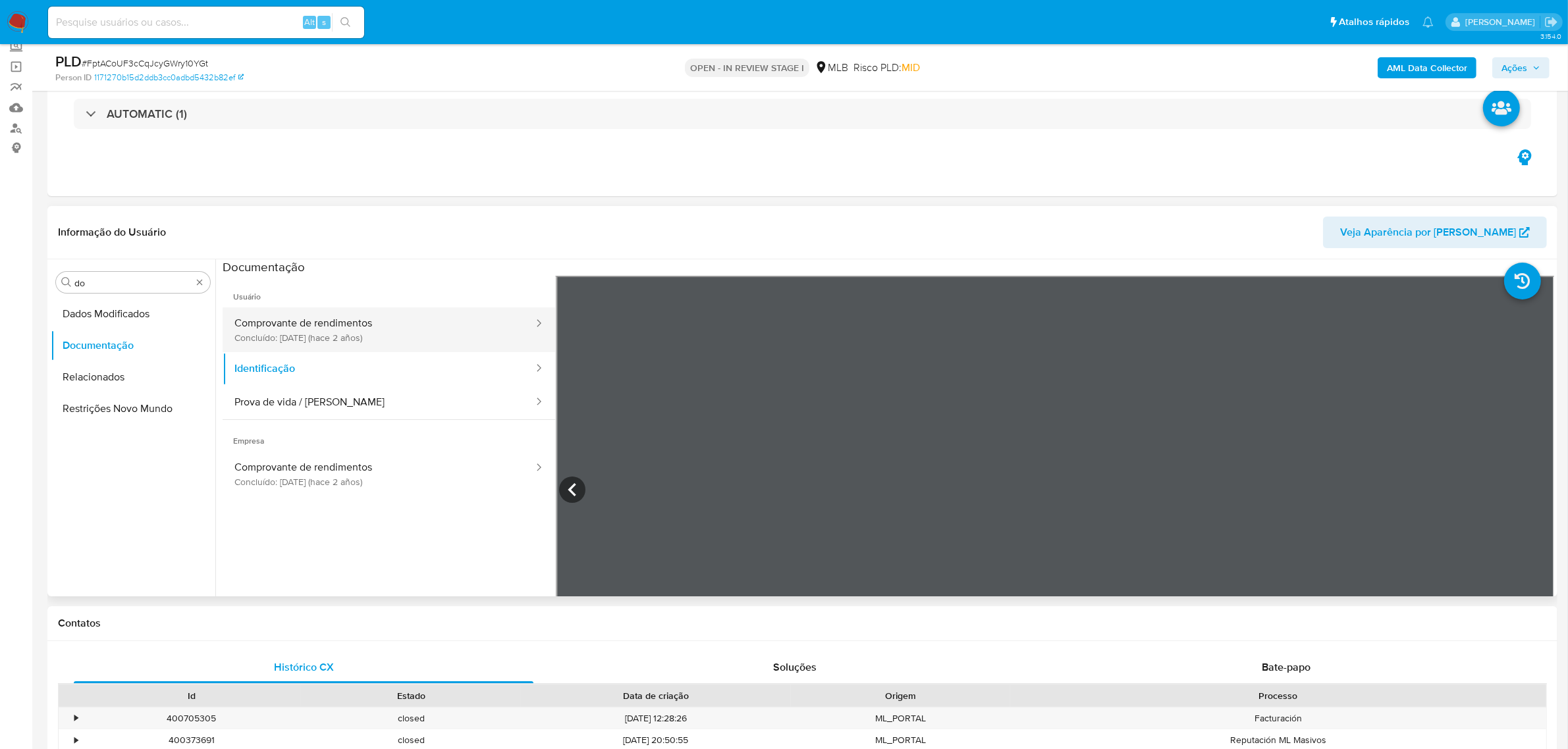
click at [378, 326] on button "Comprovante de rendimentos Concluído: 11/04/2023 (hace 2 años)" at bounding box center [379, 330] width 312 height 45
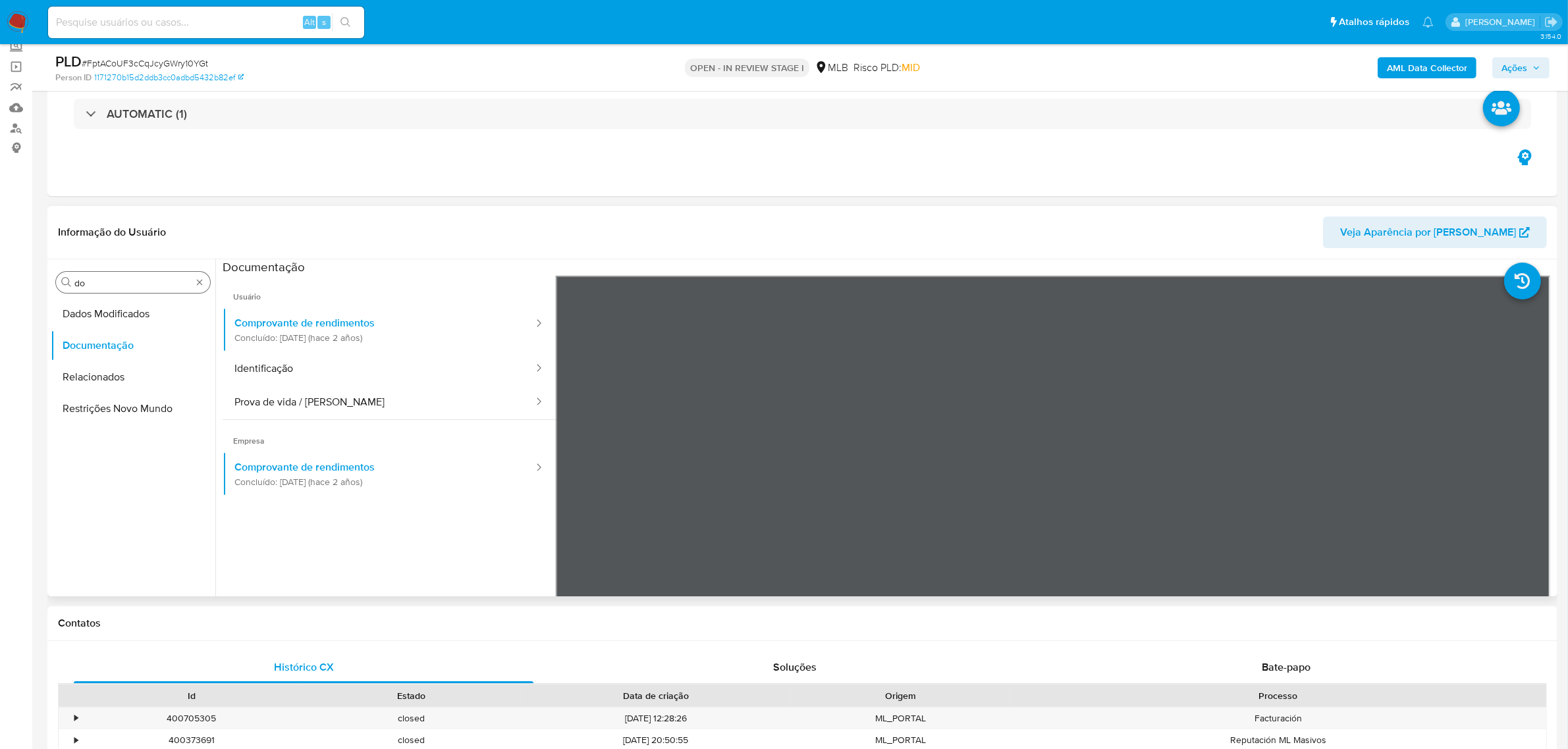
click at [149, 284] on input "do" at bounding box center [133, 283] width 117 height 12
click at [94, 327] on button "Documentação" at bounding box center [128, 314] width 154 height 32
click at [109, 336] on button "KYC" at bounding box center [128, 345] width 154 height 32
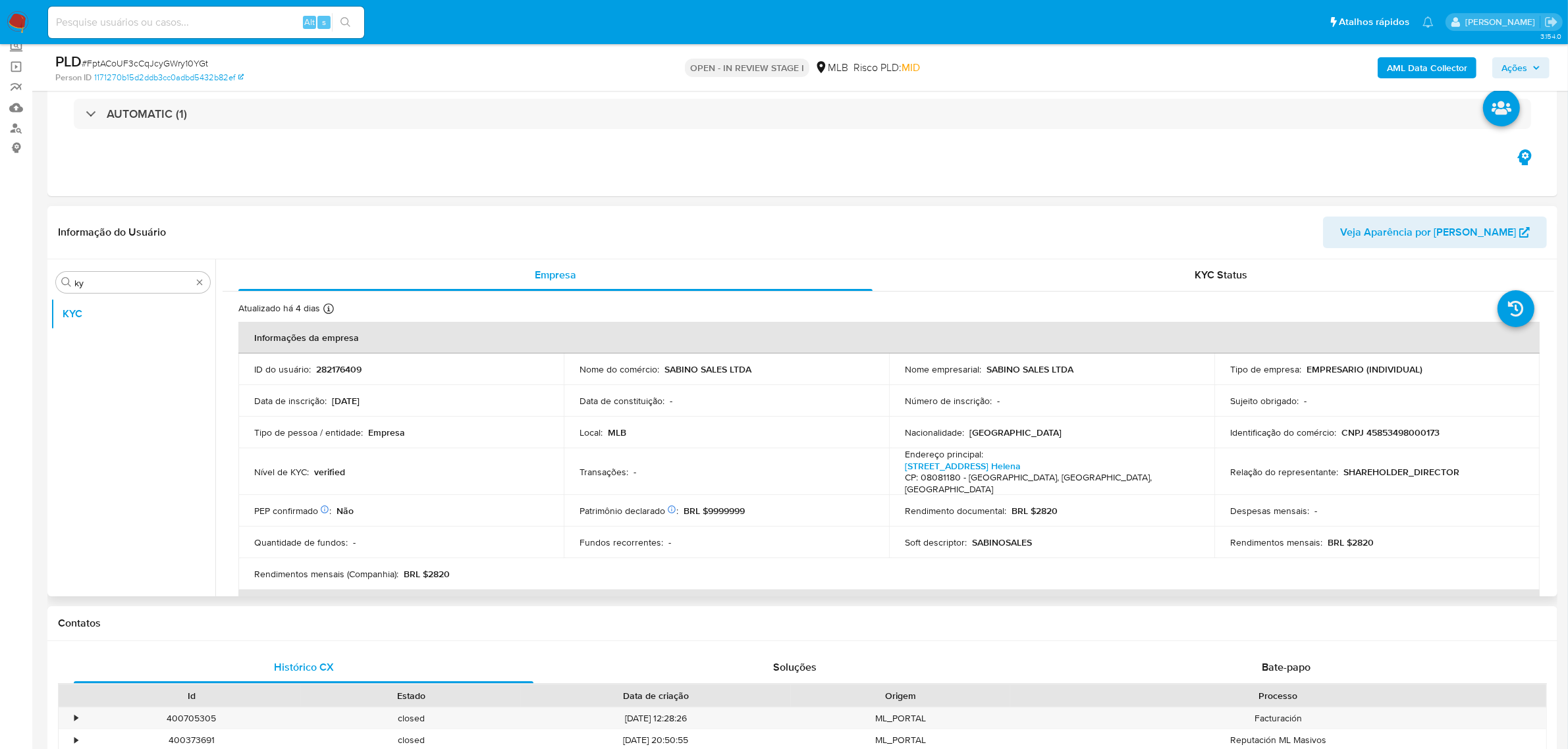
drag, startPoint x: 1549, startPoint y: 293, endPoint x: 1552, endPoint y: 308, distance: 15.3
click at [1552, 308] on div "Empresa KYC Status Atualizado há 4 dias Criado: 13/03/2020 14:51:49 Atualizado:…" at bounding box center [885, 428] width 1339 height 337
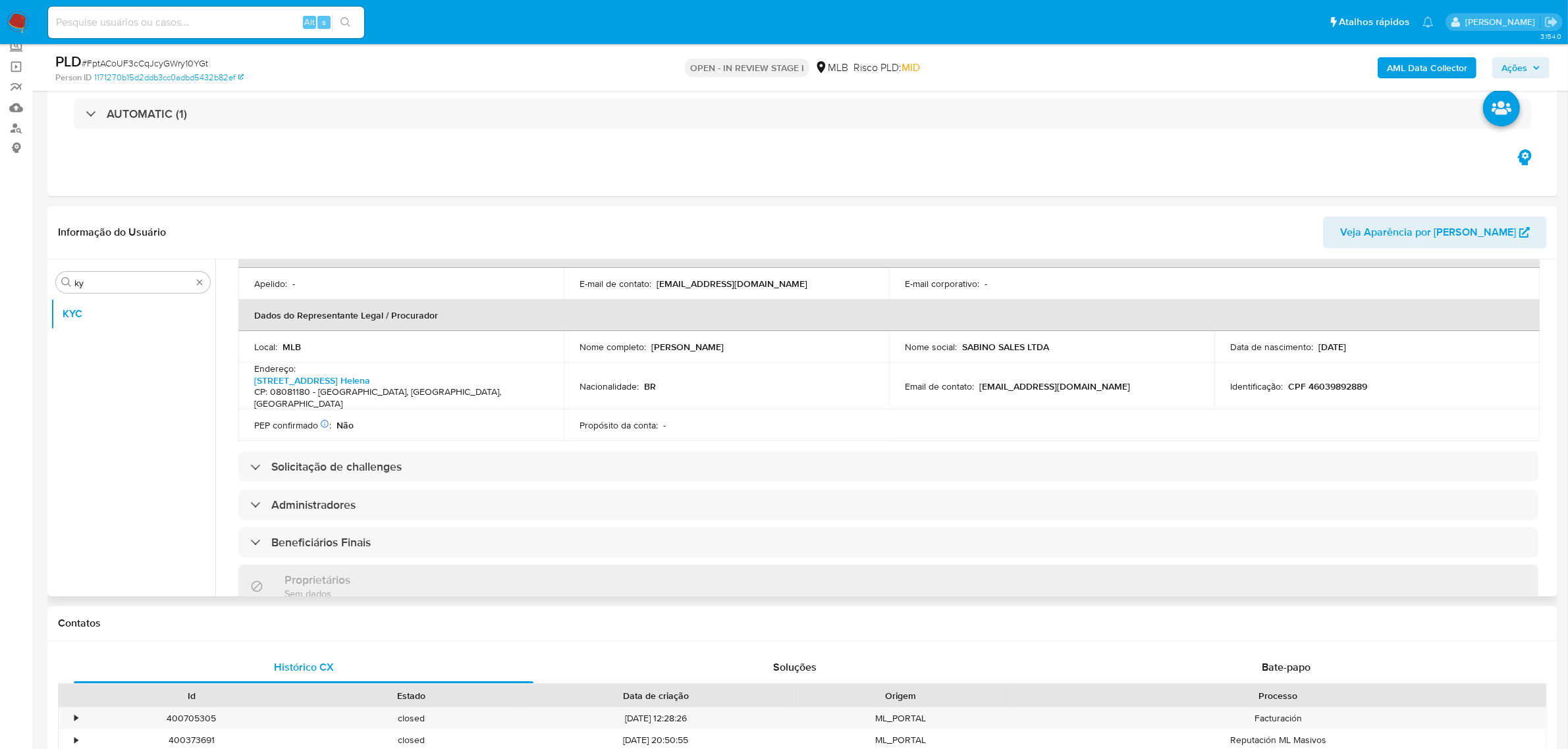
scroll to position [380, 0]
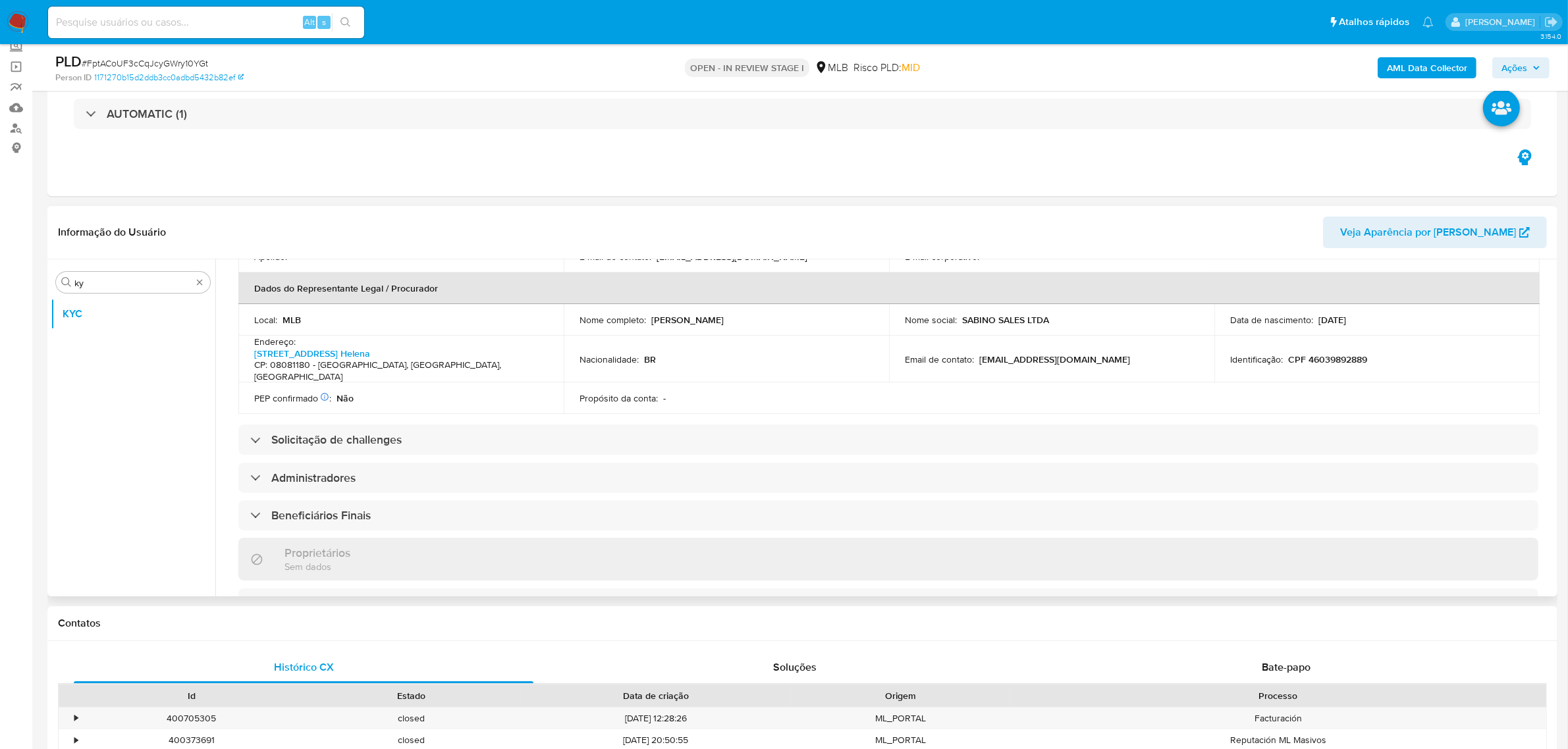
click at [775, 428] on div "Informações da empresa ID do usuário : 282176409 Nome do comércio : SABINO SALE…" at bounding box center [888, 454] width 1300 height 1025
click at [771, 424] on div "Informações da empresa ID do usuário : 282176409 Nome do comércio : SABINO SALE…" at bounding box center [888, 454] width 1300 height 1025
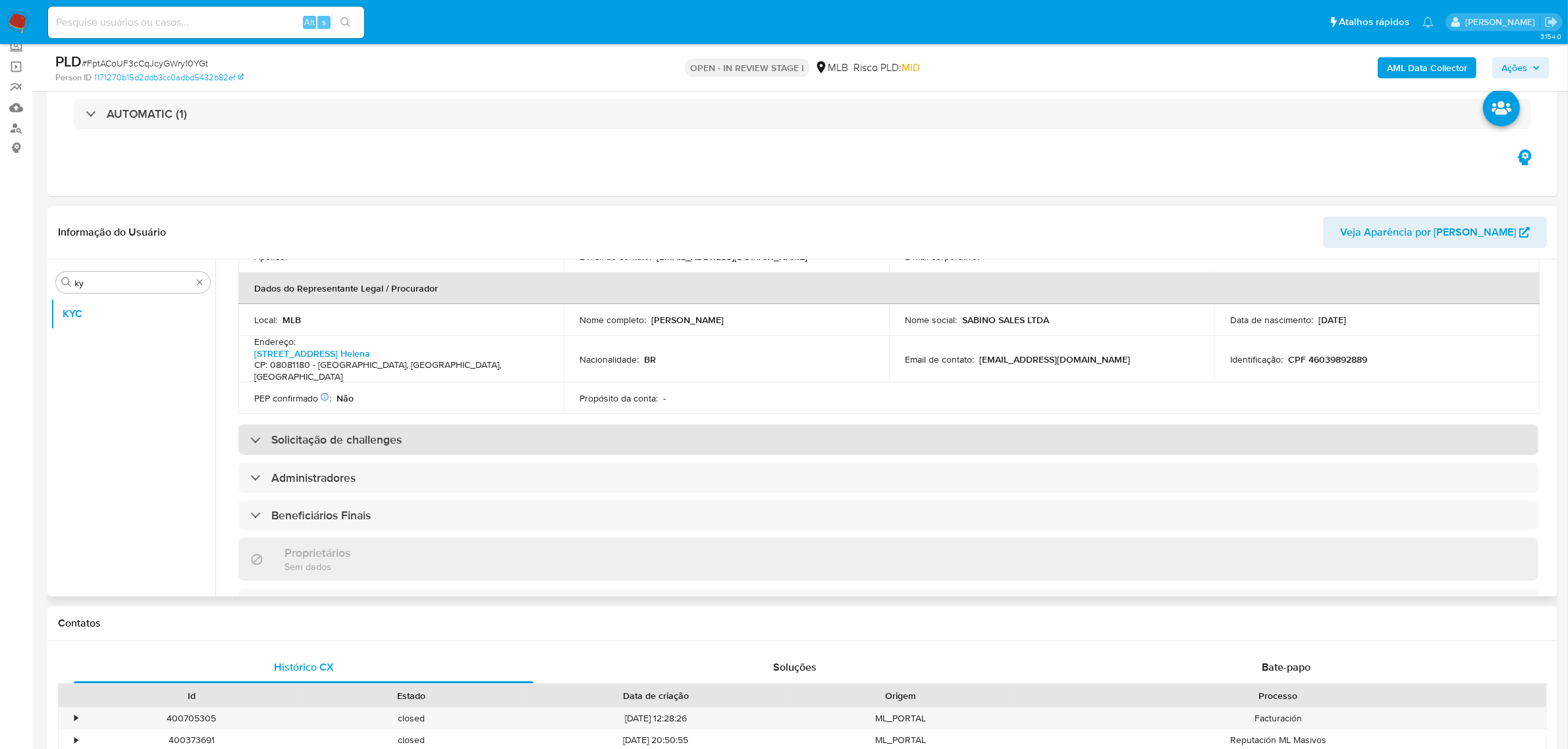
click at [767, 424] on div "Solicitação de challenges" at bounding box center [888, 439] width 1300 height 30
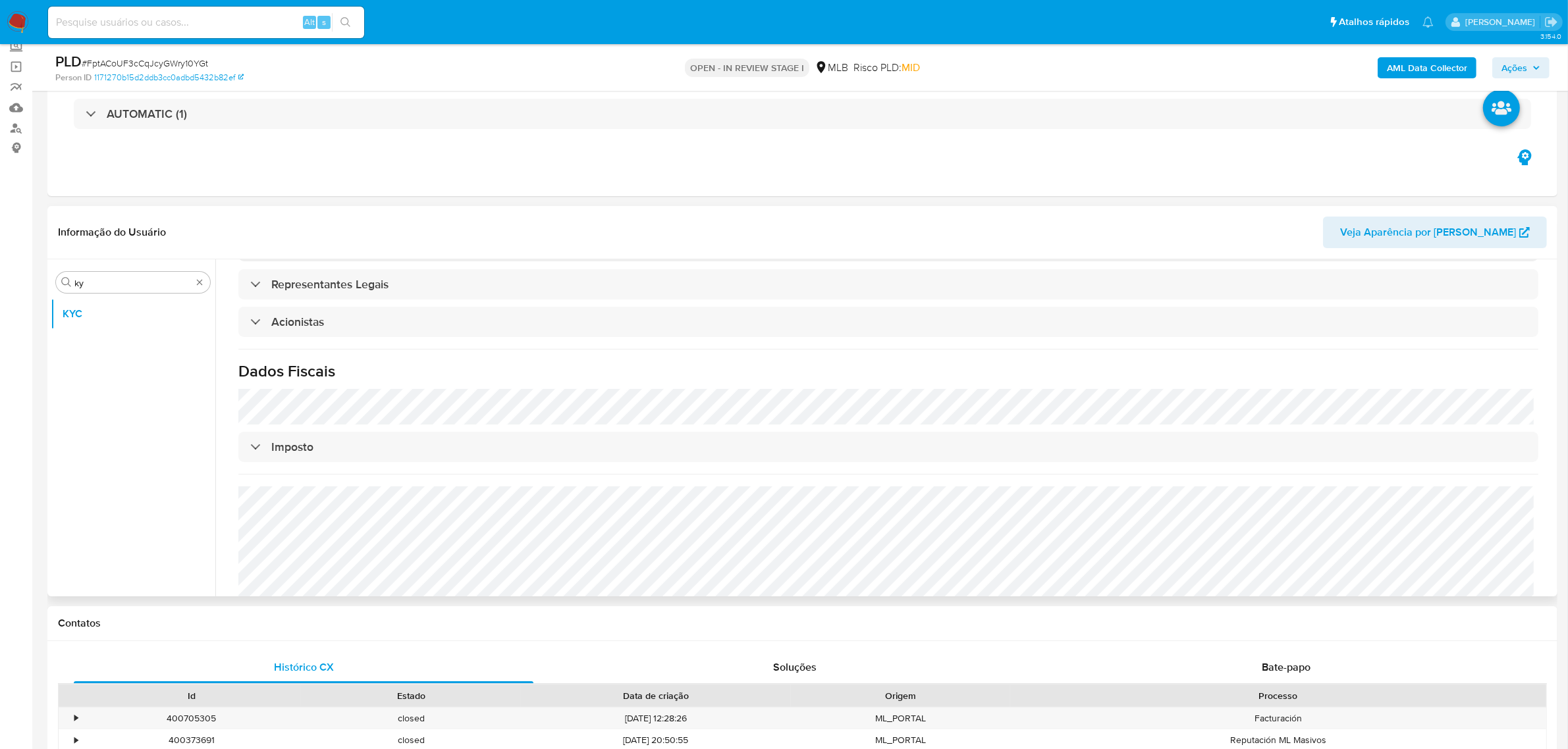
scroll to position [835, 0]
click at [163, 275] on div "Procurar ky" at bounding box center [133, 283] width 154 height 21
click at [147, 281] on input "ky" at bounding box center [133, 283] width 117 height 12
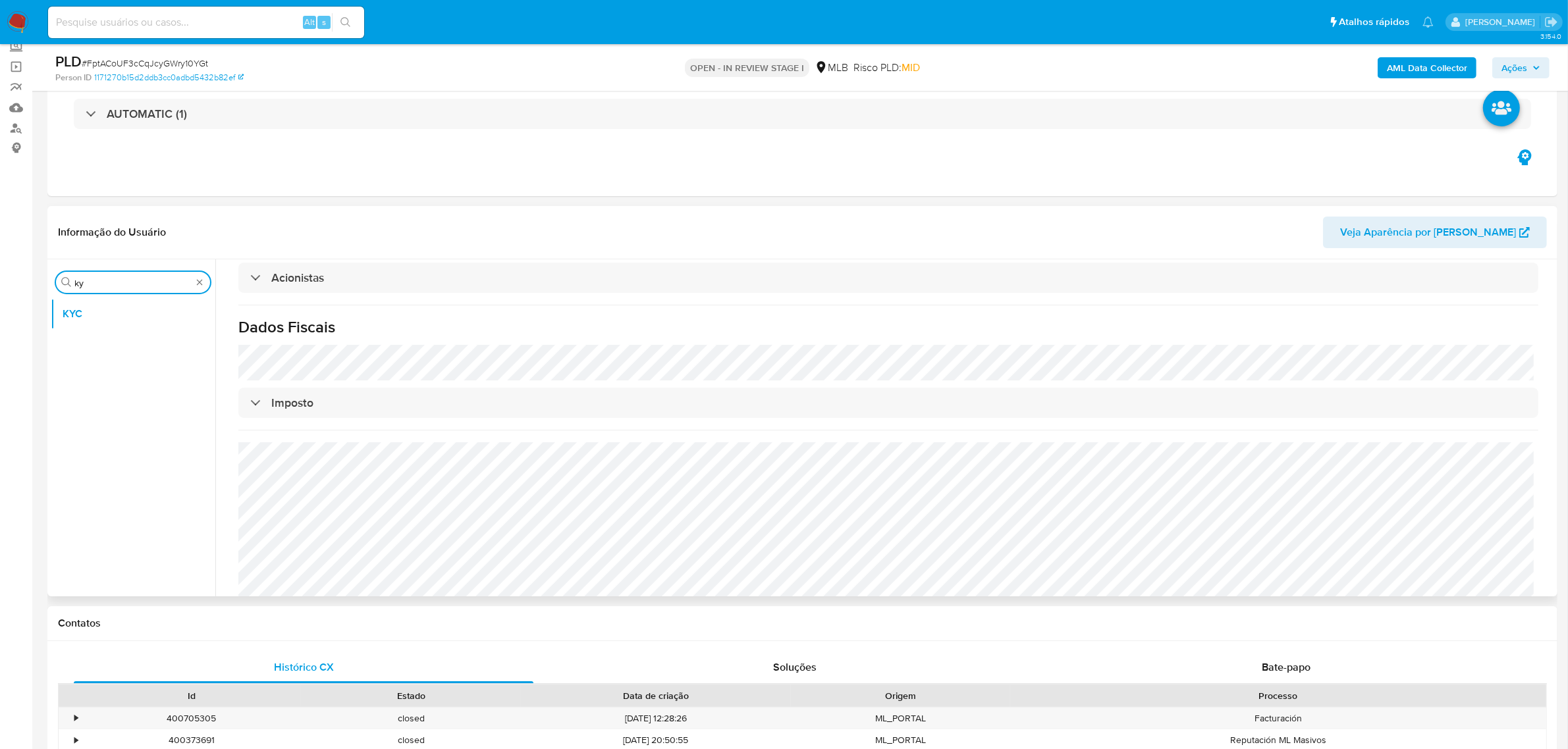
click at [147, 281] on input "ky" at bounding box center [133, 283] width 117 height 12
type input "en"
click at [145, 379] on button "Endereços" at bounding box center [128, 377] width 154 height 32
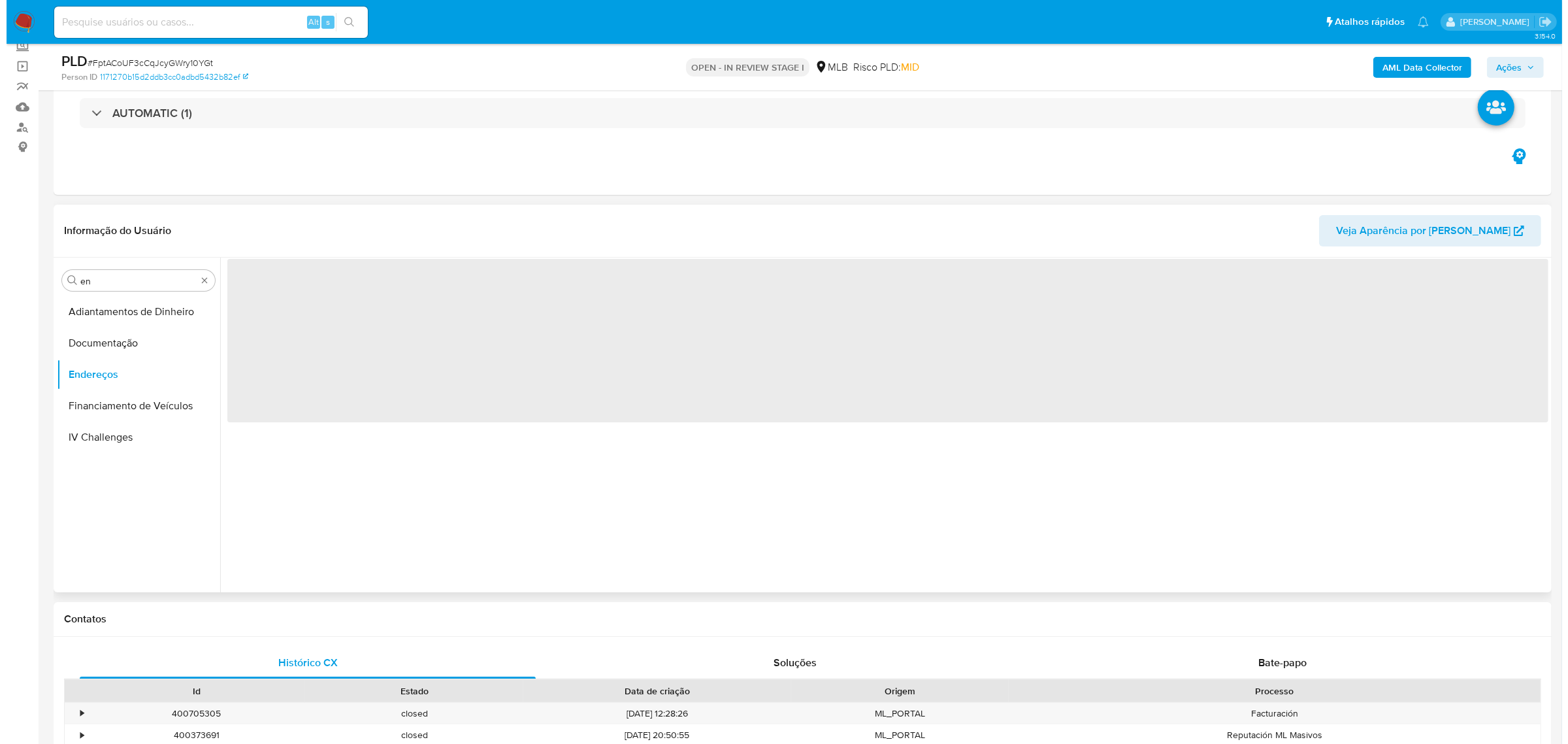
scroll to position [0, 0]
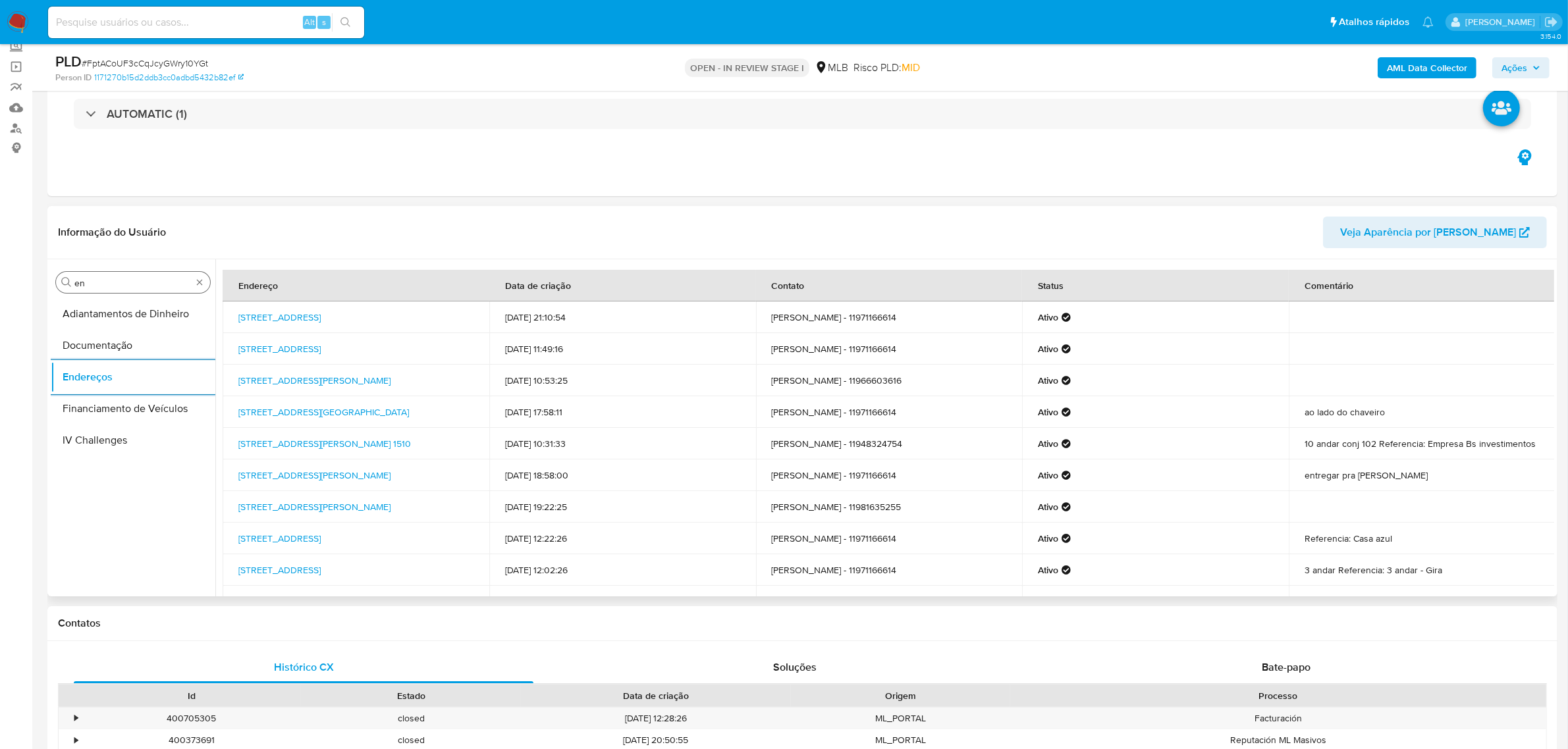
click at [123, 285] on input "en" at bounding box center [133, 283] width 117 height 12
type input "ge"
click at [104, 311] on button "Detalhe da geolocalização" at bounding box center [128, 314] width 154 height 32
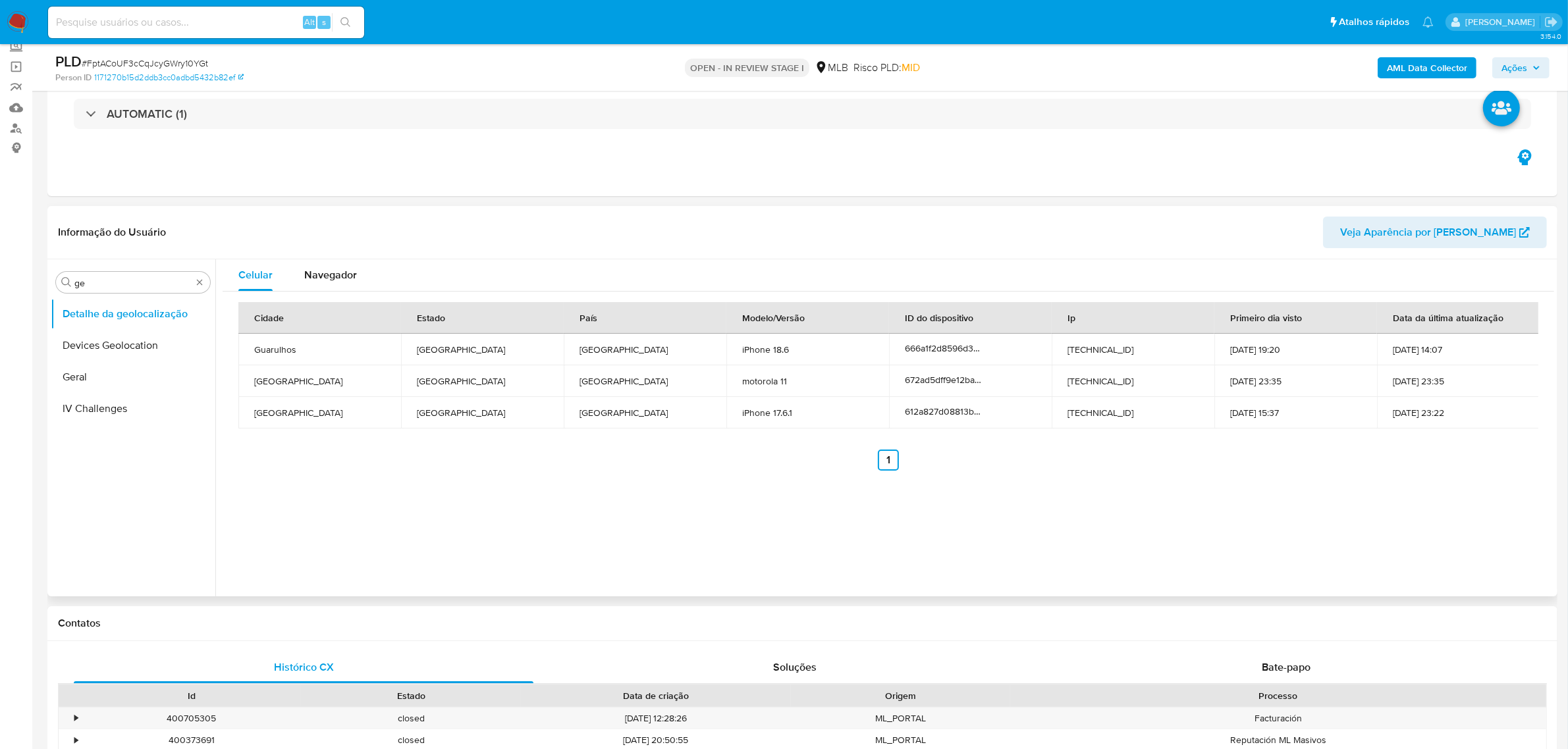
click at [156, 269] on div "Procurar ge Detalhe da geolocalização Devices Geolocation Geral IV Challenges" at bounding box center [133, 429] width 165 height 335
click at [130, 279] on input "ge" at bounding box center [133, 283] width 117 height 12
type input "res"
click at [105, 376] on button "Restrições Novo Mundo" at bounding box center [128, 377] width 154 height 32
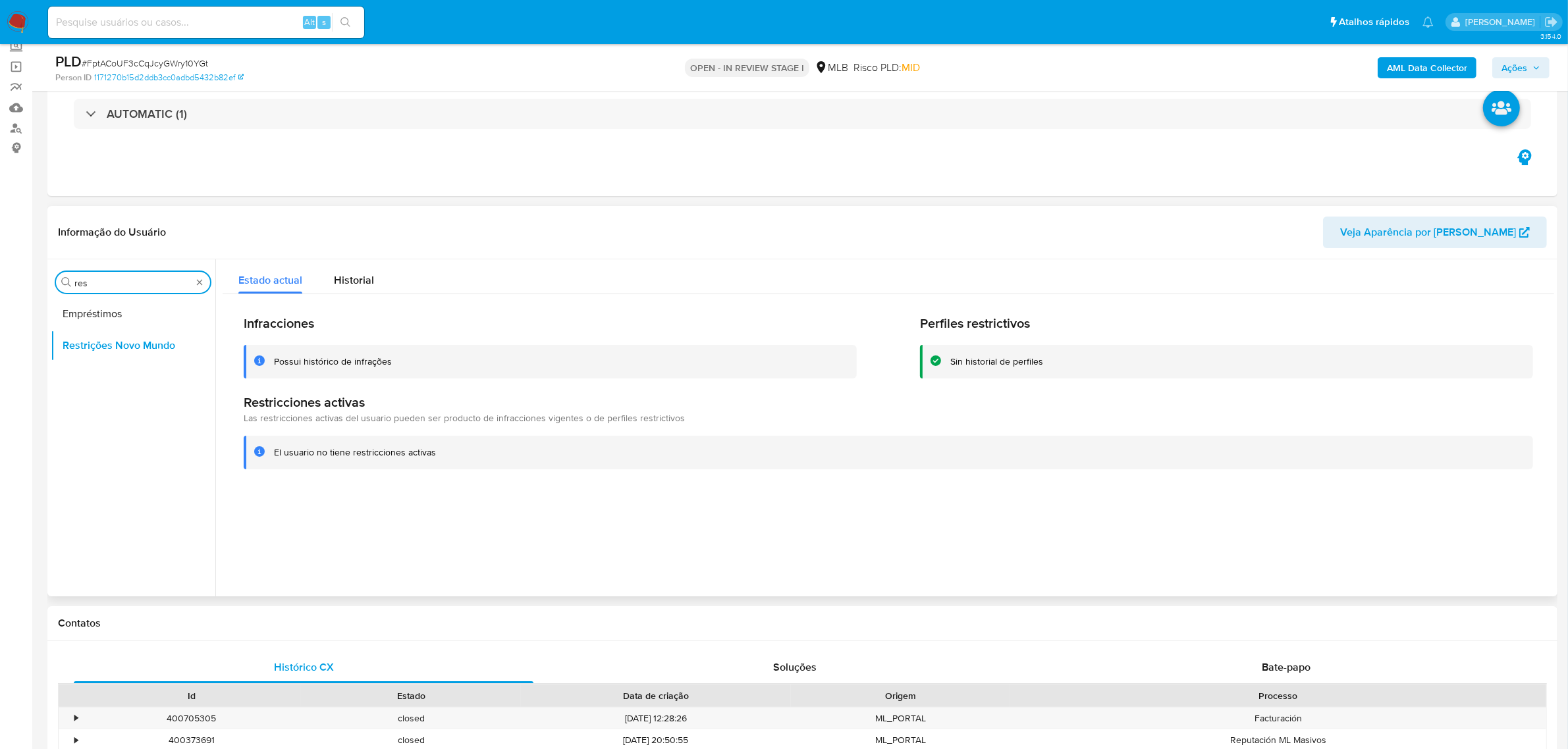
click at [117, 287] on input "res" at bounding box center [133, 283] width 117 height 12
type input "po"
click at [101, 314] on button "Dispositivos Point" at bounding box center [128, 314] width 154 height 32
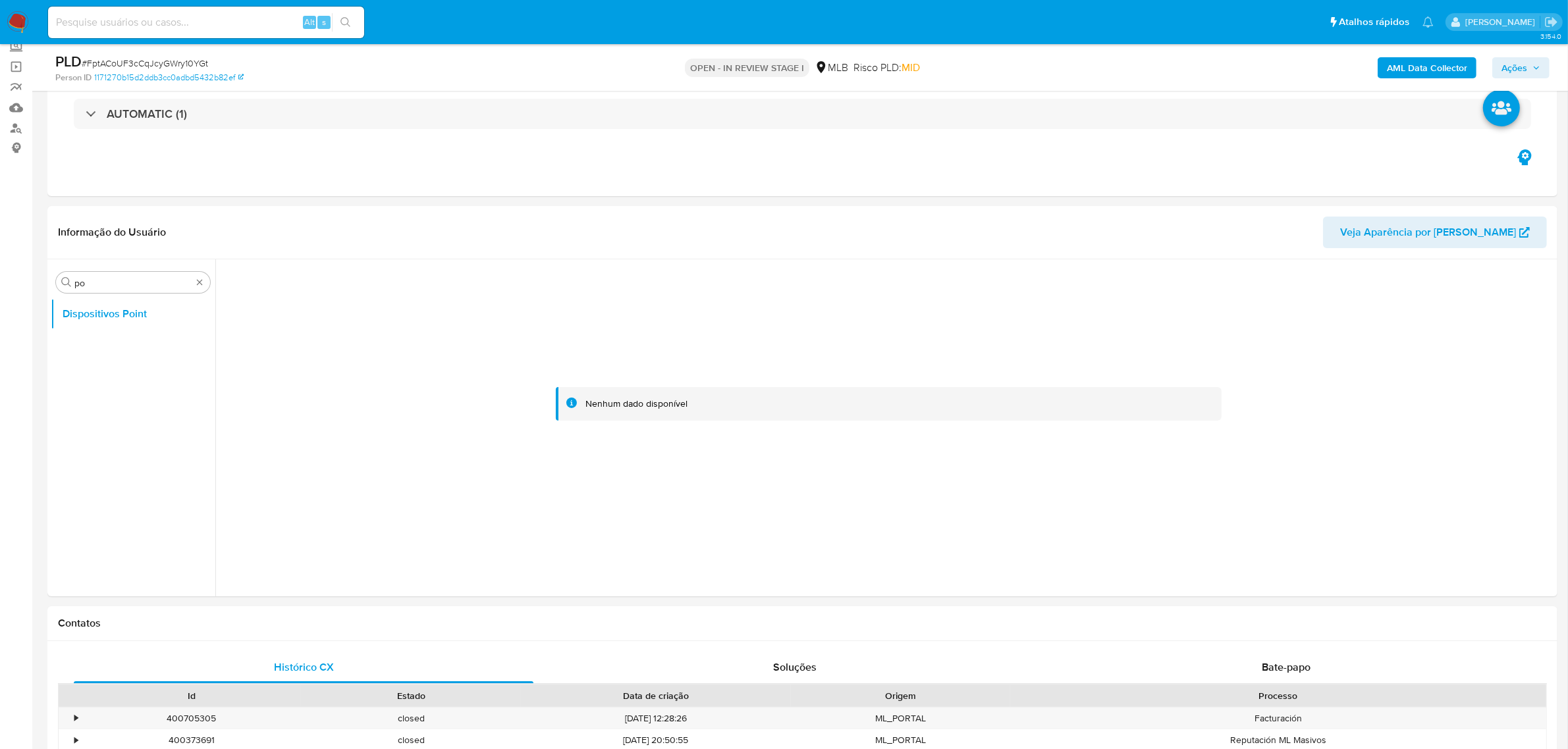
click at [1364, 81] on div "AML Data Collector Ações" at bounding box center [1302, 67] width 494 height 31
click at [1446, 80] on div "AML Data Collector Ações" at bounding box center [1302, 67] width 494 height 31
click at [1437, 61] on b "AML Data Collector" at bounding box center [1427, 68] width 80 height 21
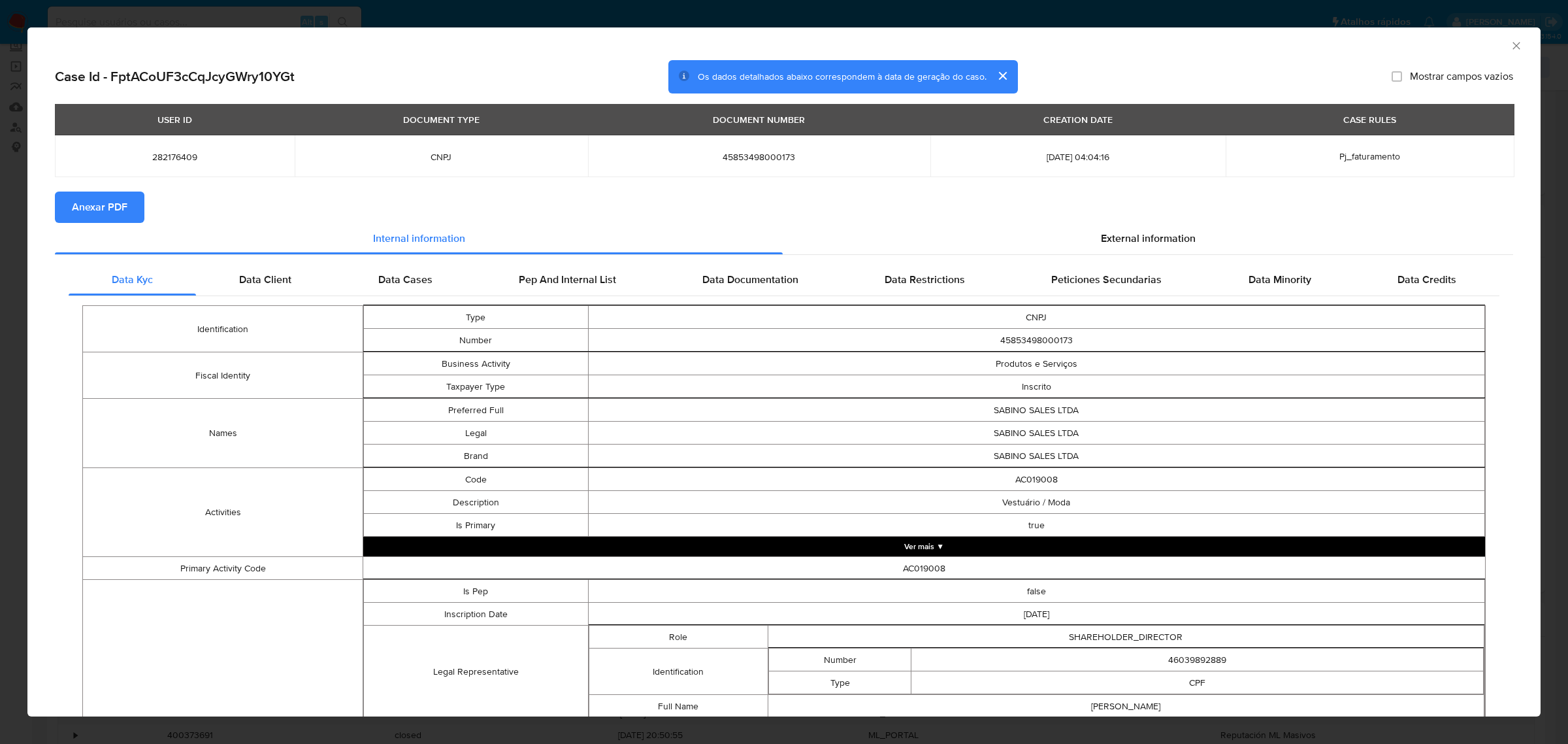
click at [88, 211] on span "Anexar PDF" at bounding box center [99, 207] width 56 height 29
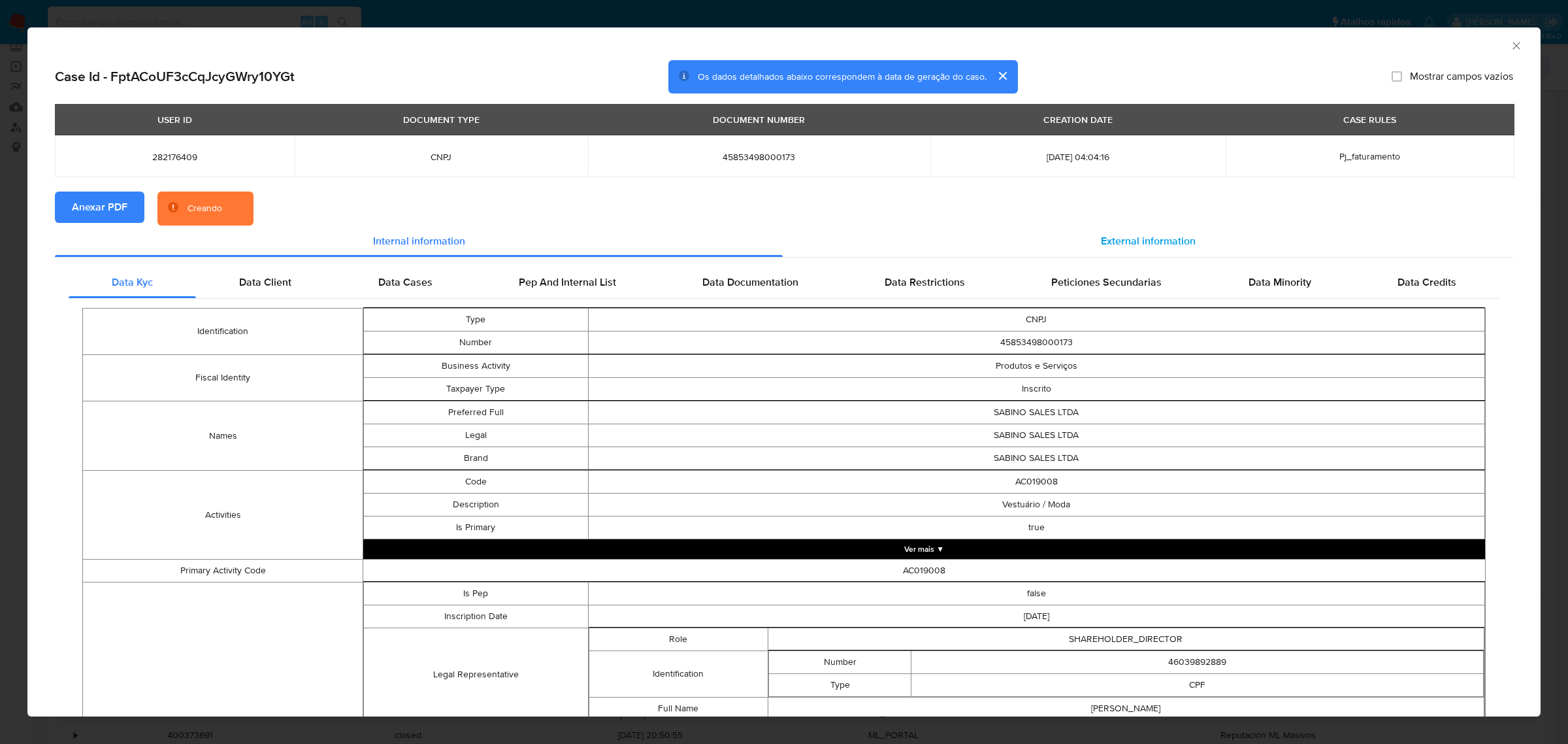
click at [1134, 231] on div "External information" at bounding box center [1148, 241] width 731 height 31
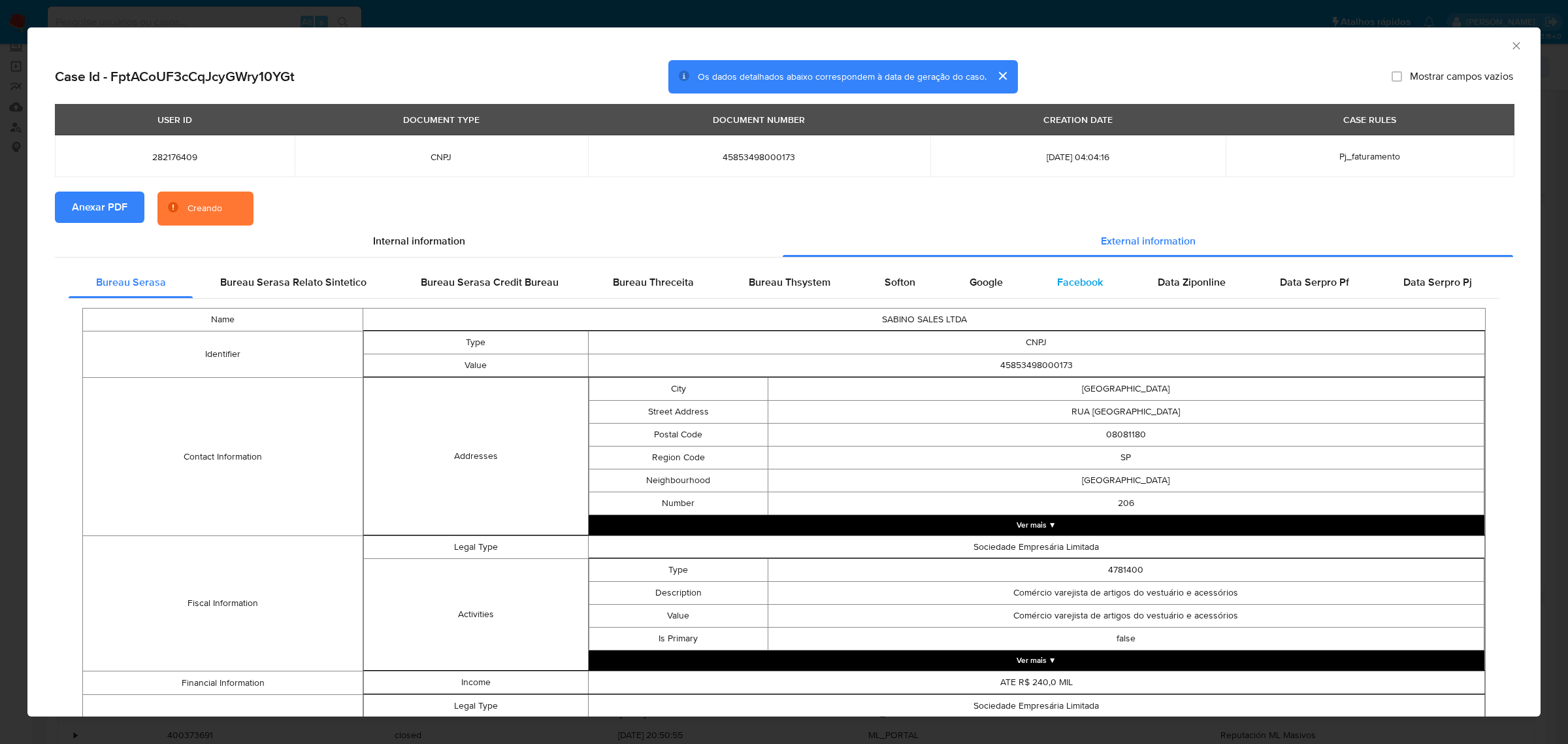
click at [1085, 283] on span "Facebook" at bounding box center [1080, 282] width 46 height 15
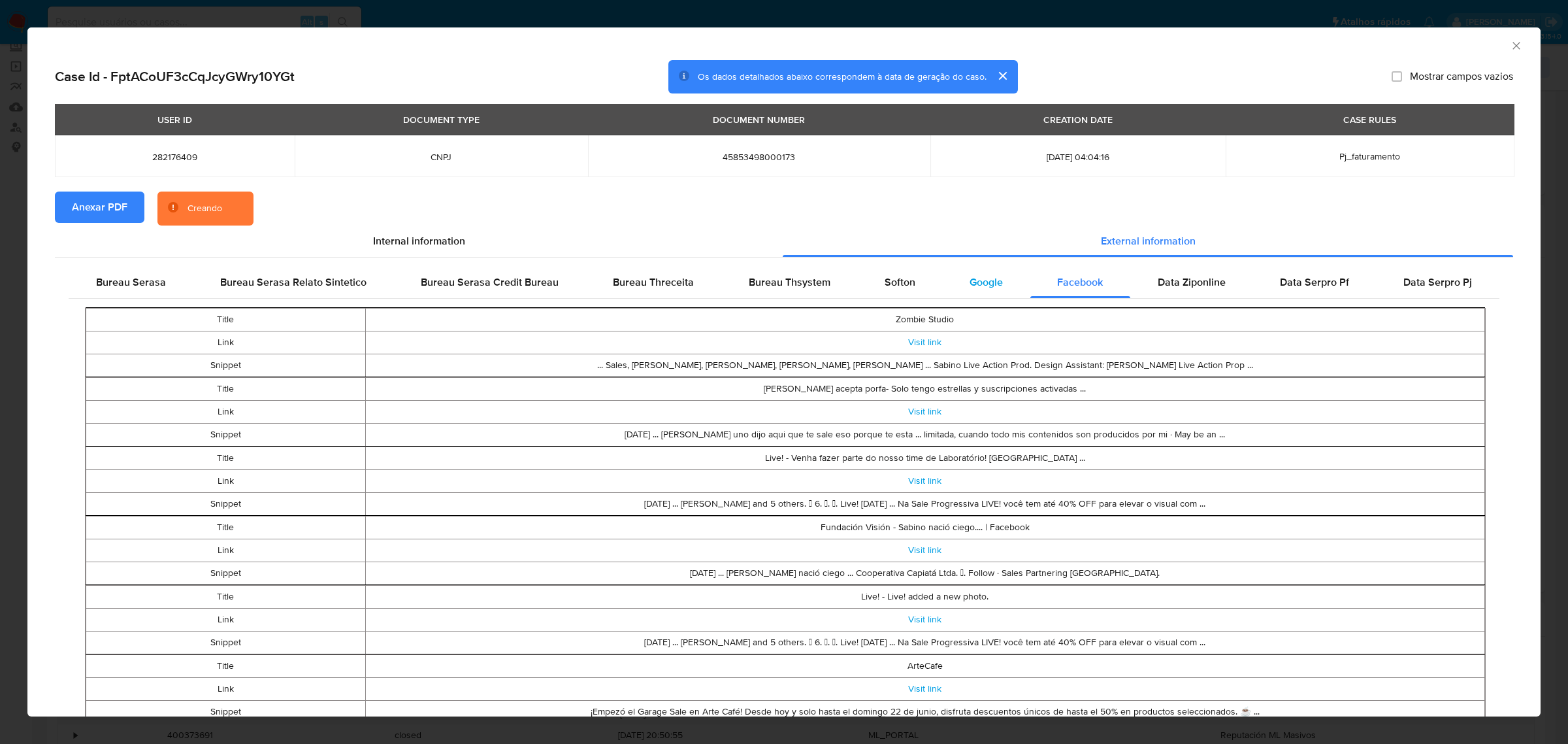
click at [987, 293] on div "Google" at bounding box center [986, 283] width 88 height 31
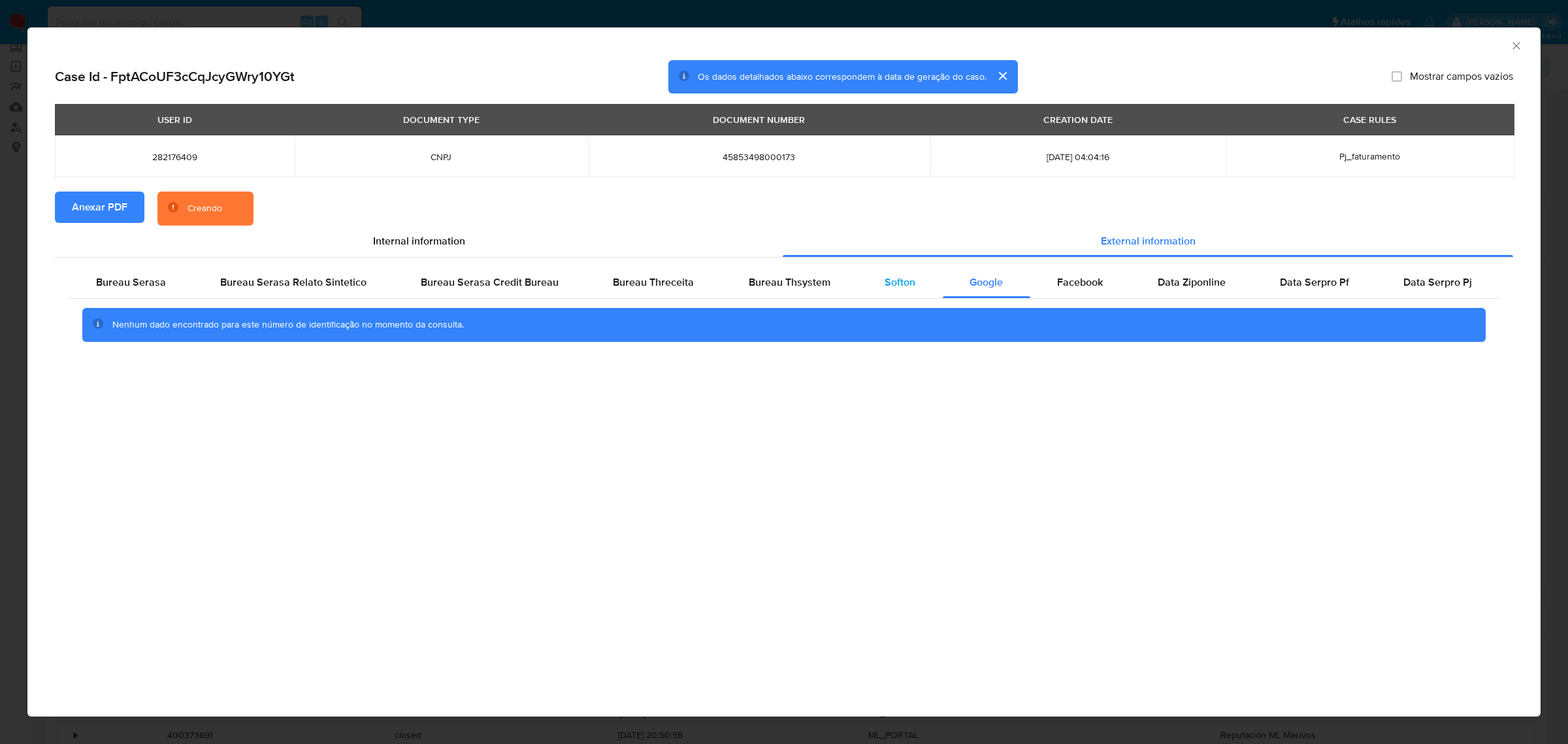
click at [880, 285] on div "Softon" at bounding box center [900, 283] width 85 height 31
click at [812, 291] on div "Bureau Thsystem" at bounding box center [790, 283] width 136 height 31
click at [650, 290] on div "Bureau Threceita" at bounding box center [653, 283] width 135 height 31
click at [143, 285] on span "Bureau Serasa" at bounding box center [131, 282] width 70 height 15
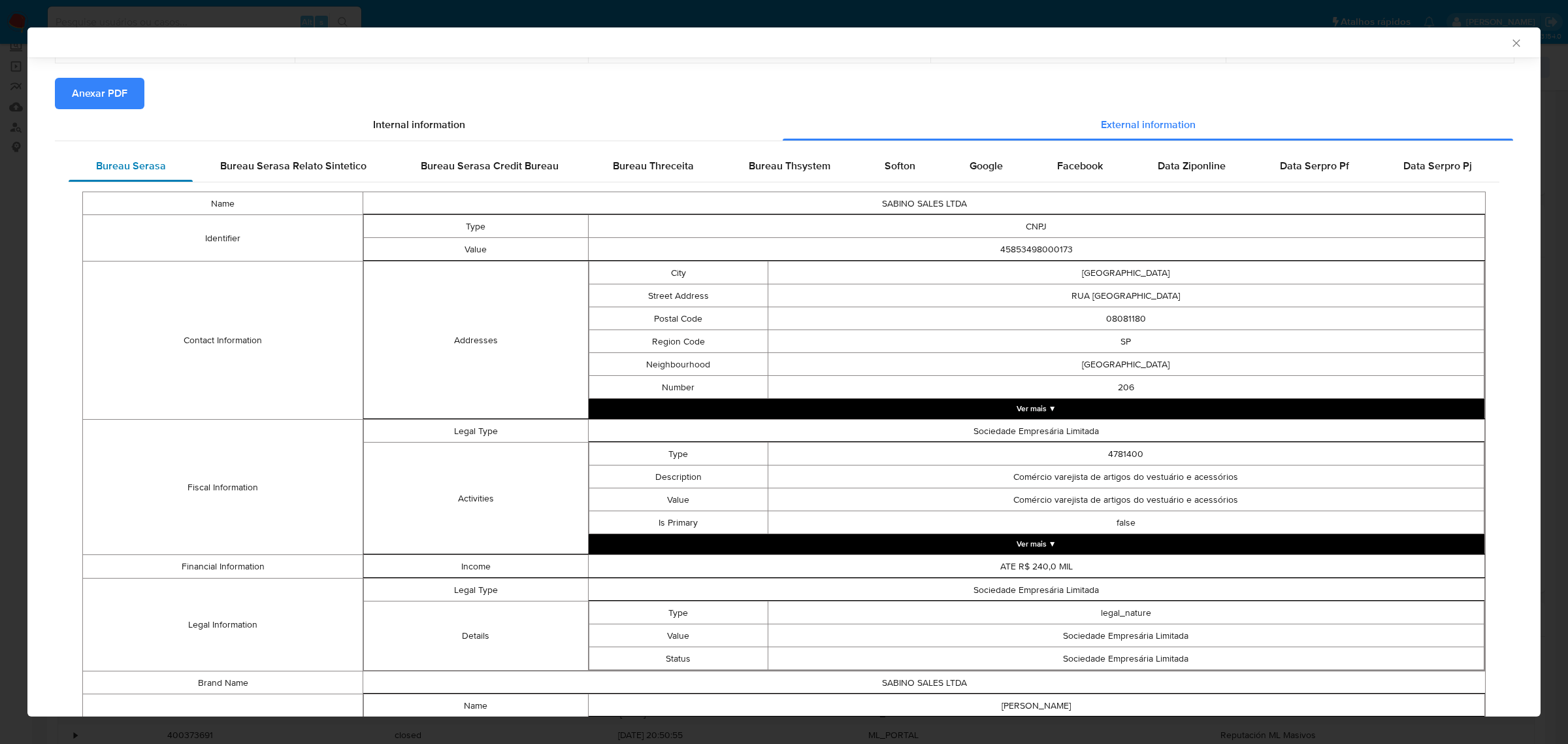
scroll to position [255, 0]
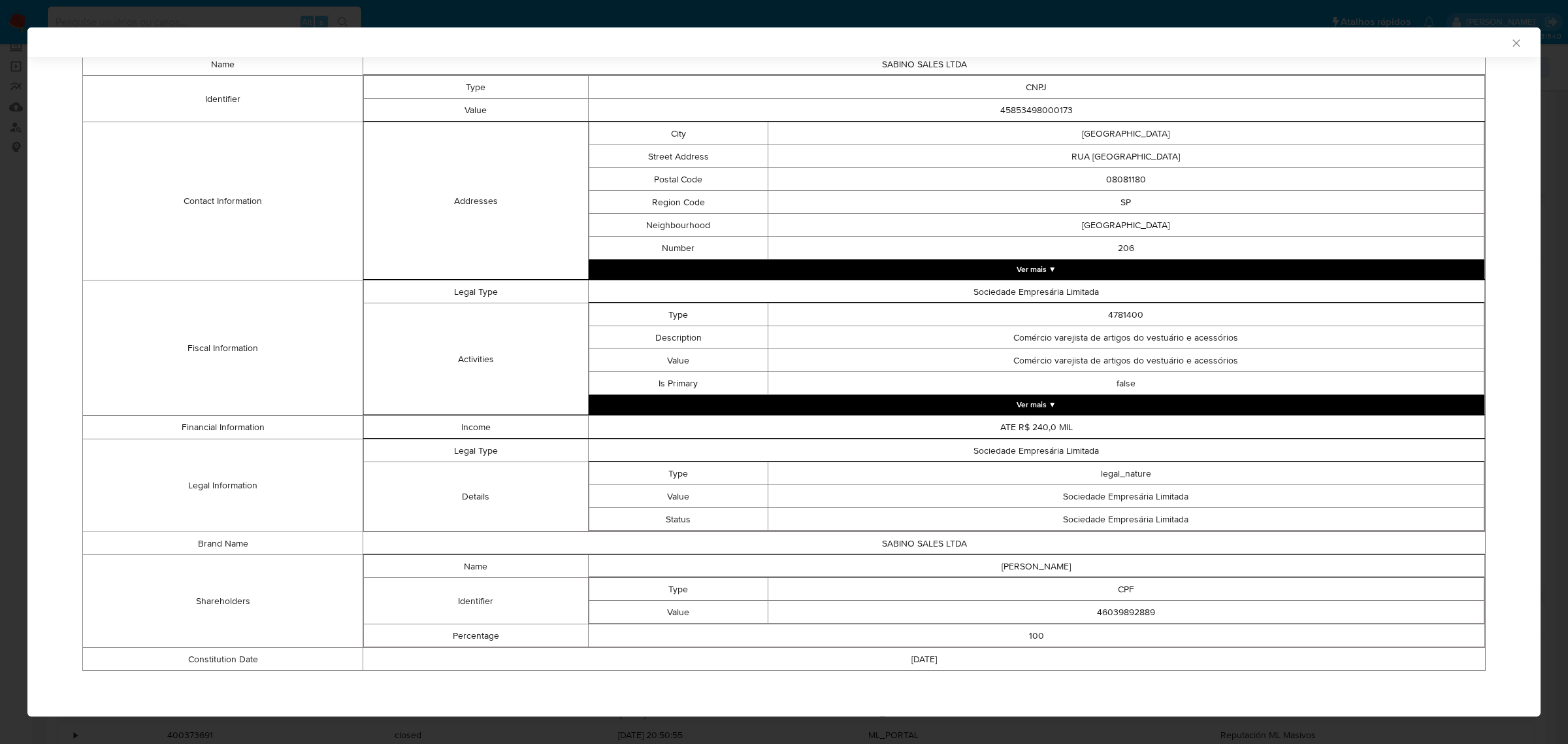
click at [18, 162] on div "AML Data Collector Case Id - FptACoUF3cCqJcyGWry10YGt Os dados detalhados abaix…" at bounding box center [784, 372] width 1568 height 744
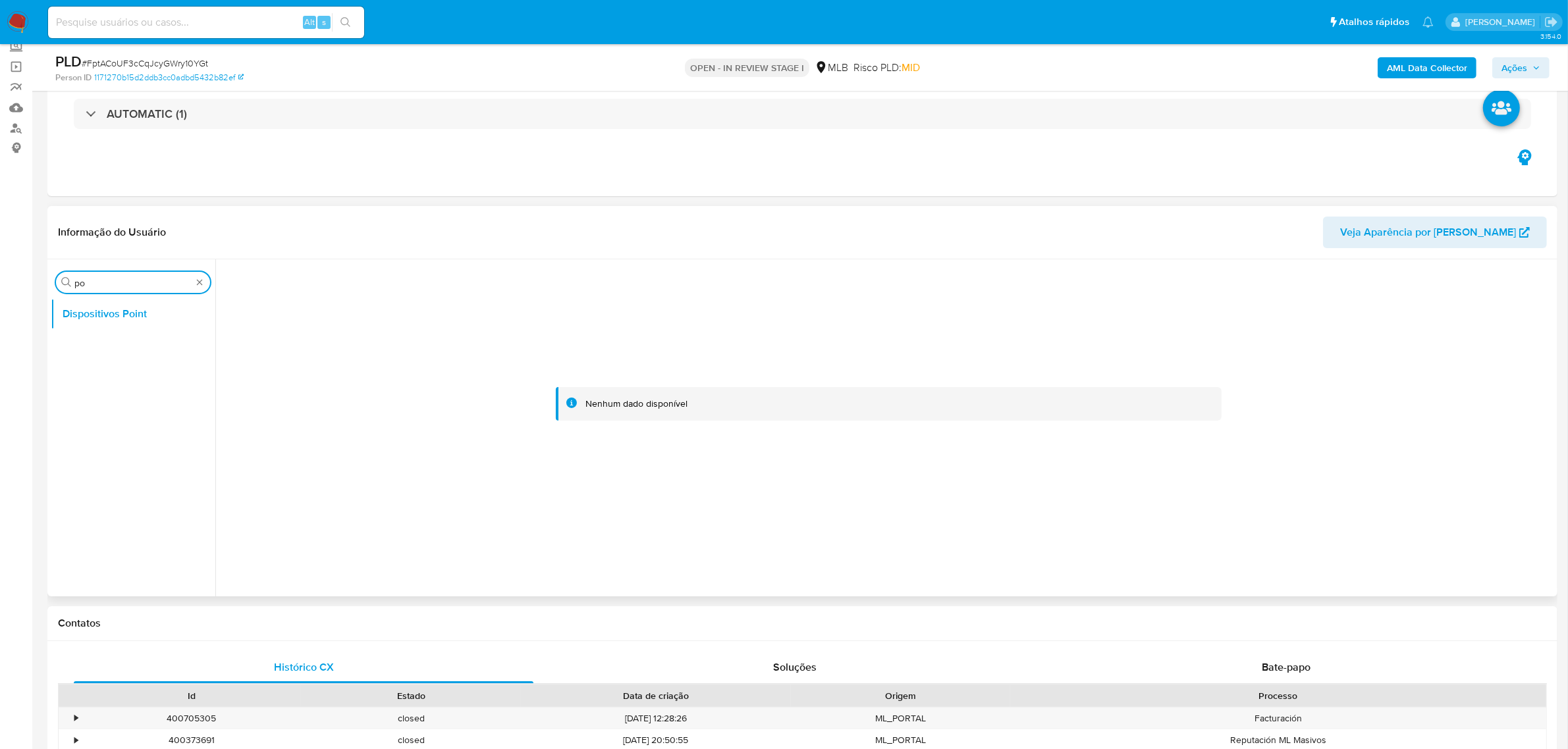
click at [106, 278] on input "po" at bounding box center [133, 283] width 117 height 12
type input "ky"
click at [77, 336] on button "KYC" at bounding box center [128, 345] width 154 height 32
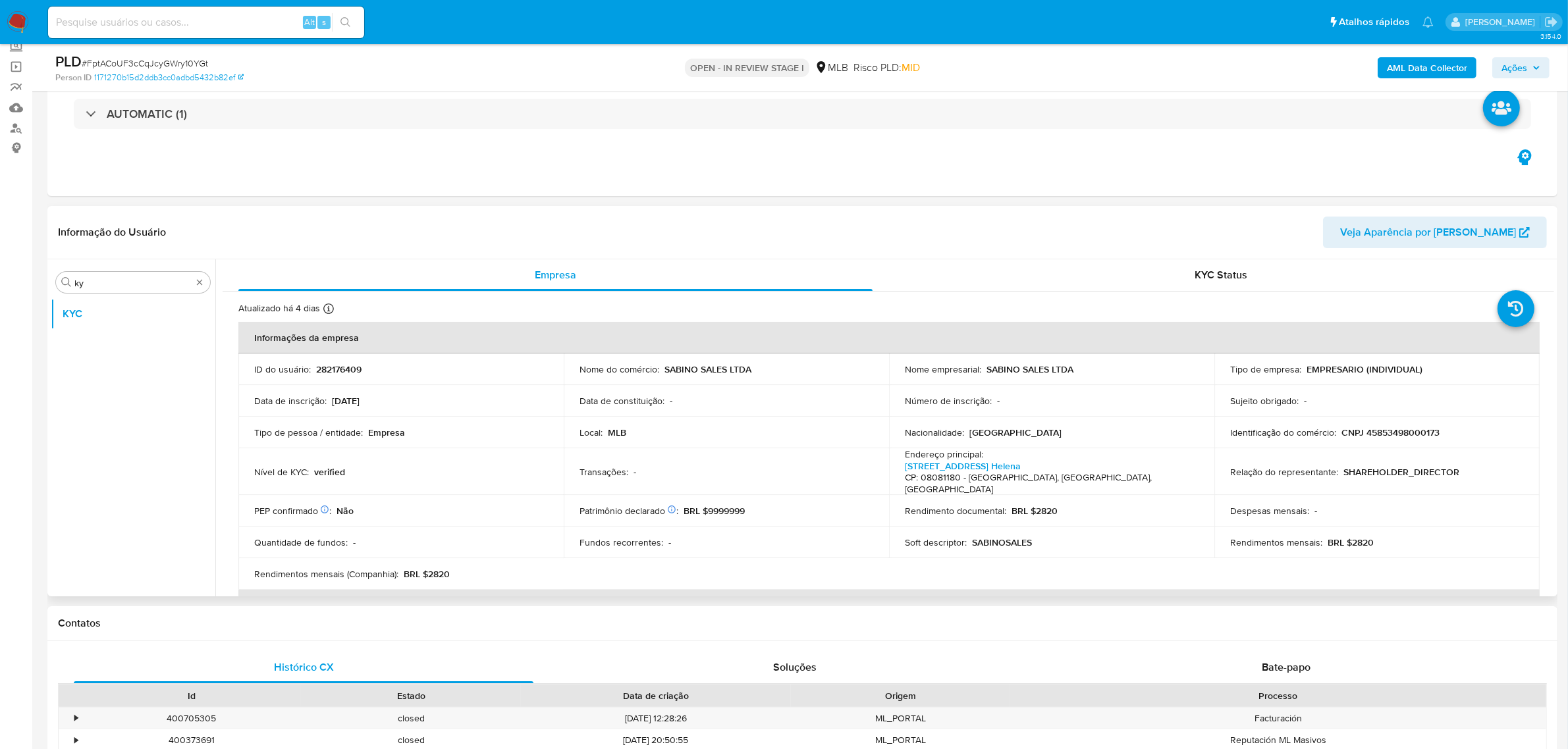
click at [1347, 536] on p "BRL $2820" at bounding box center [1350, 542] width 46 height 12
copy p "2820"
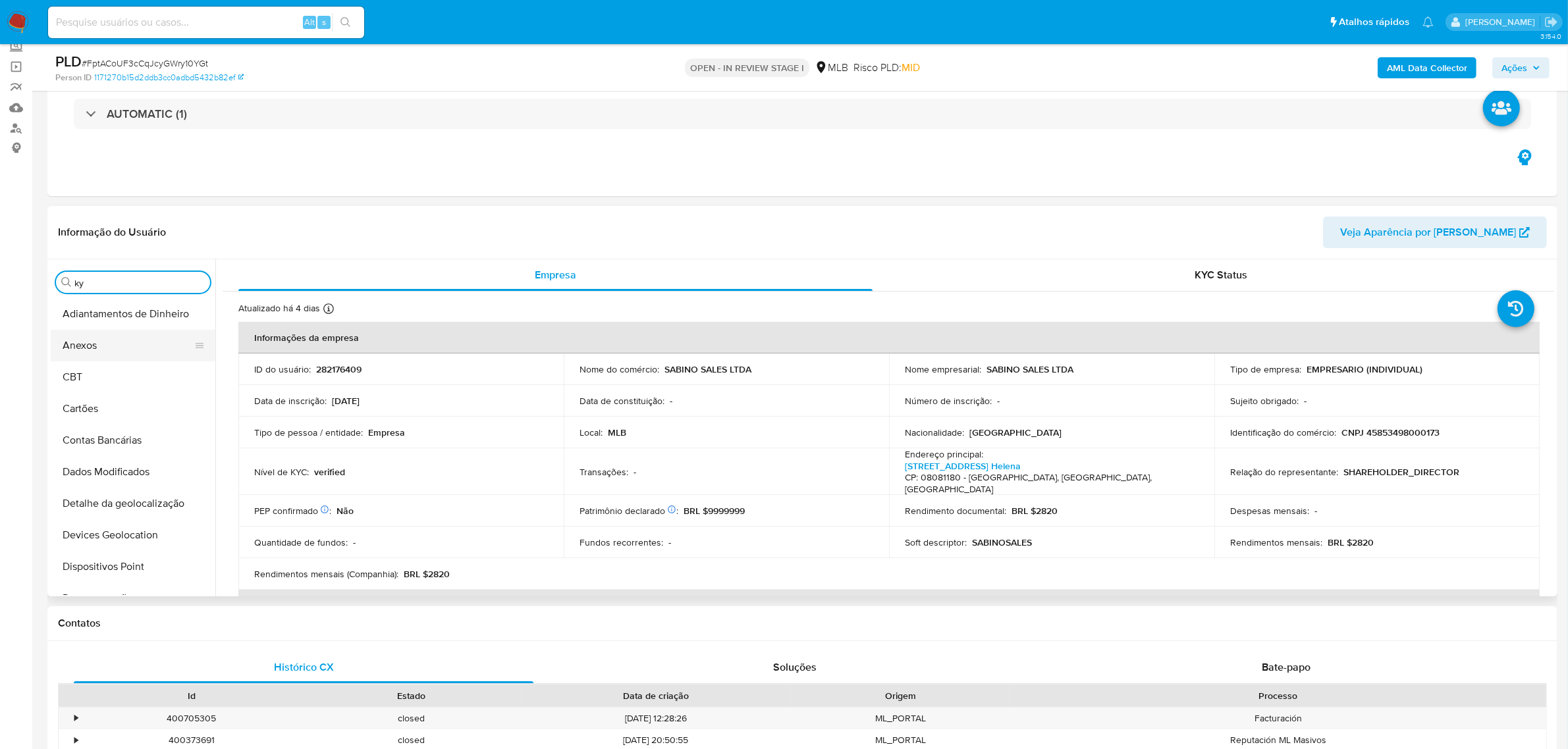
click at [124, 345] on button "Anexos" at bounding box center [128, 345] width 154 height 32
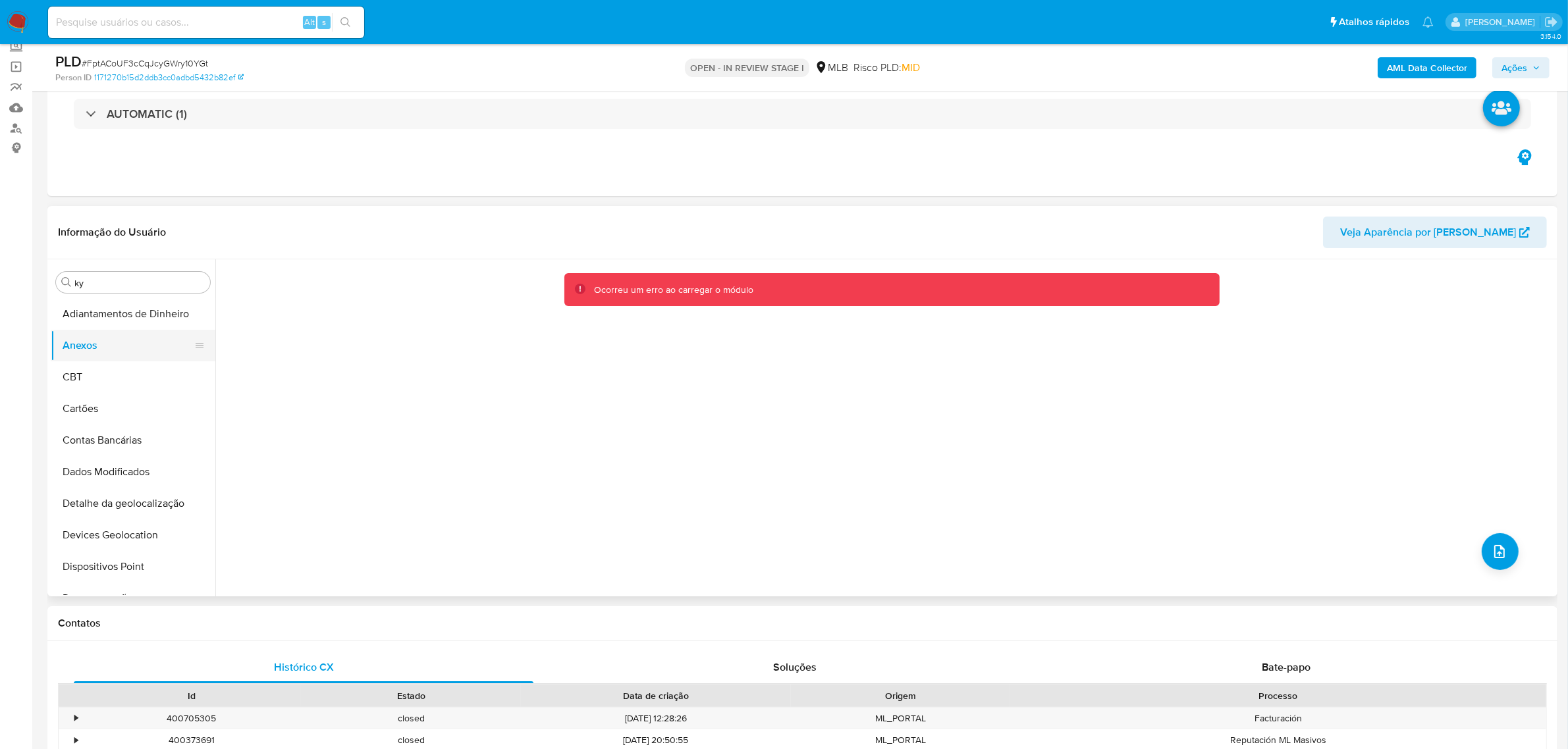
click at [114, 387] on button "CBT" at bounding box center [133, 377] width 165 height 32
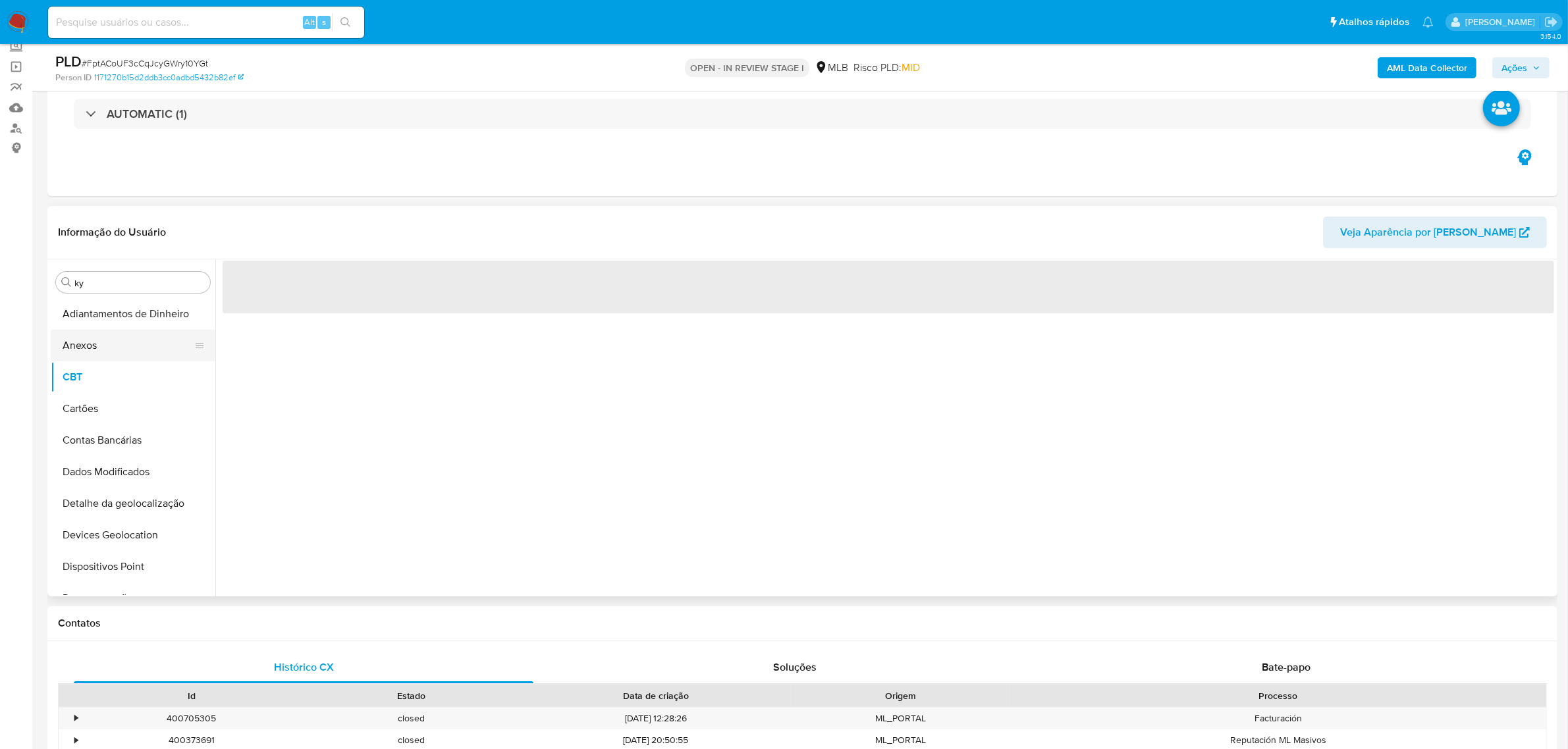
click at [87, 350] on button "Anexos" at bounding box center [128, 345] width 154 height 32
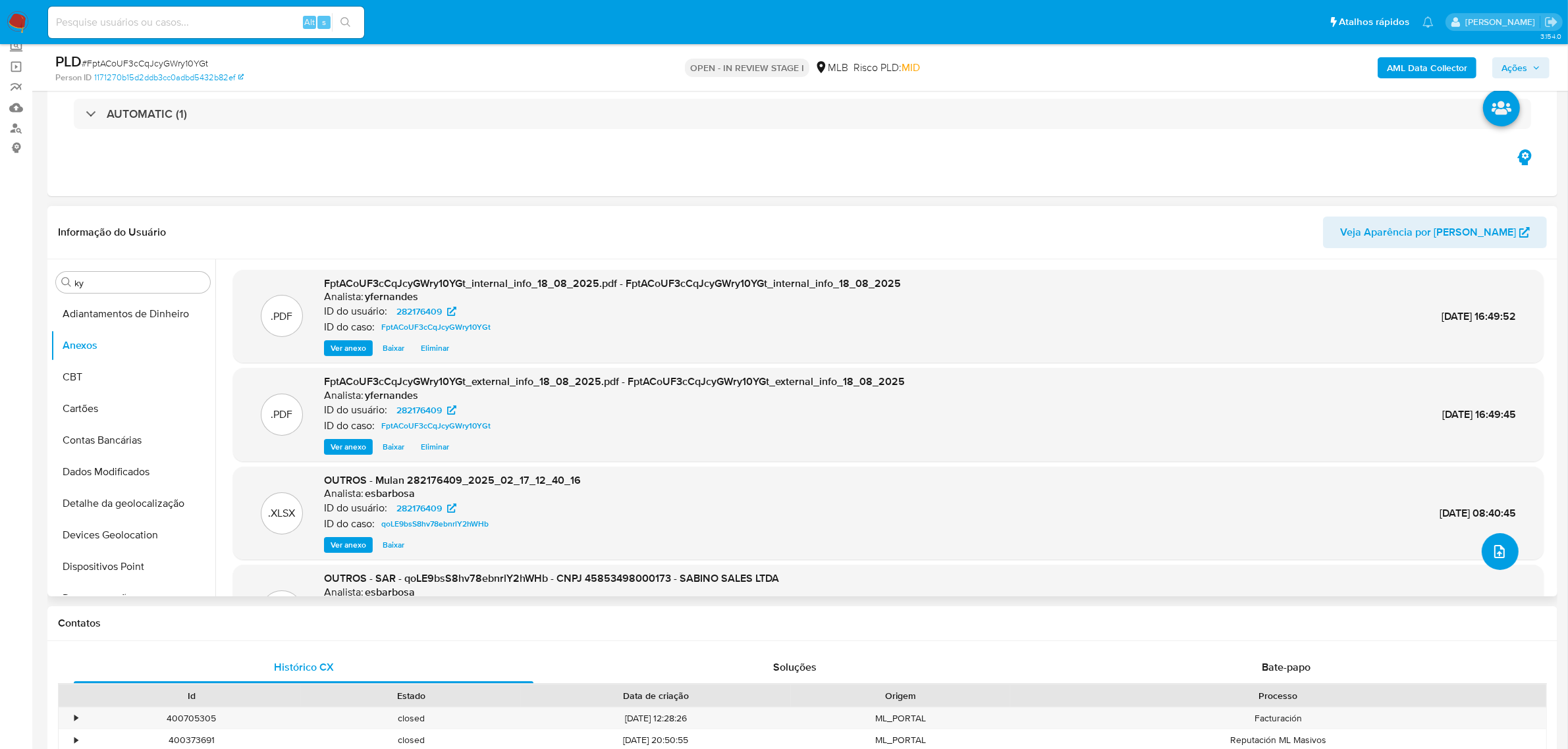
click at [1505, 548] on button "upload-file" at bounding box center [1500, 551] width 37 height 37
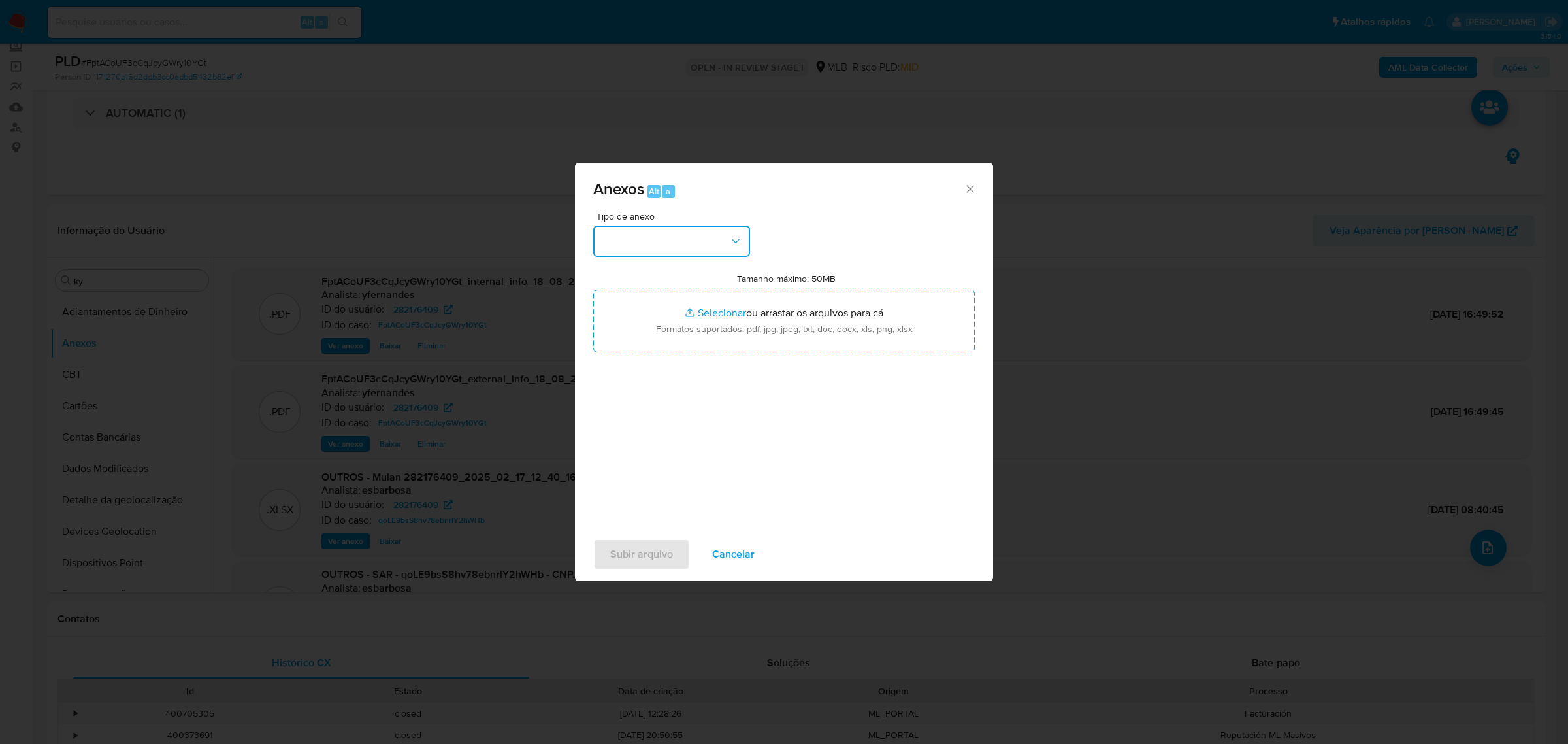
click at [677, 247] on button "button" at bounding box center [672, 241] width 157 height 31
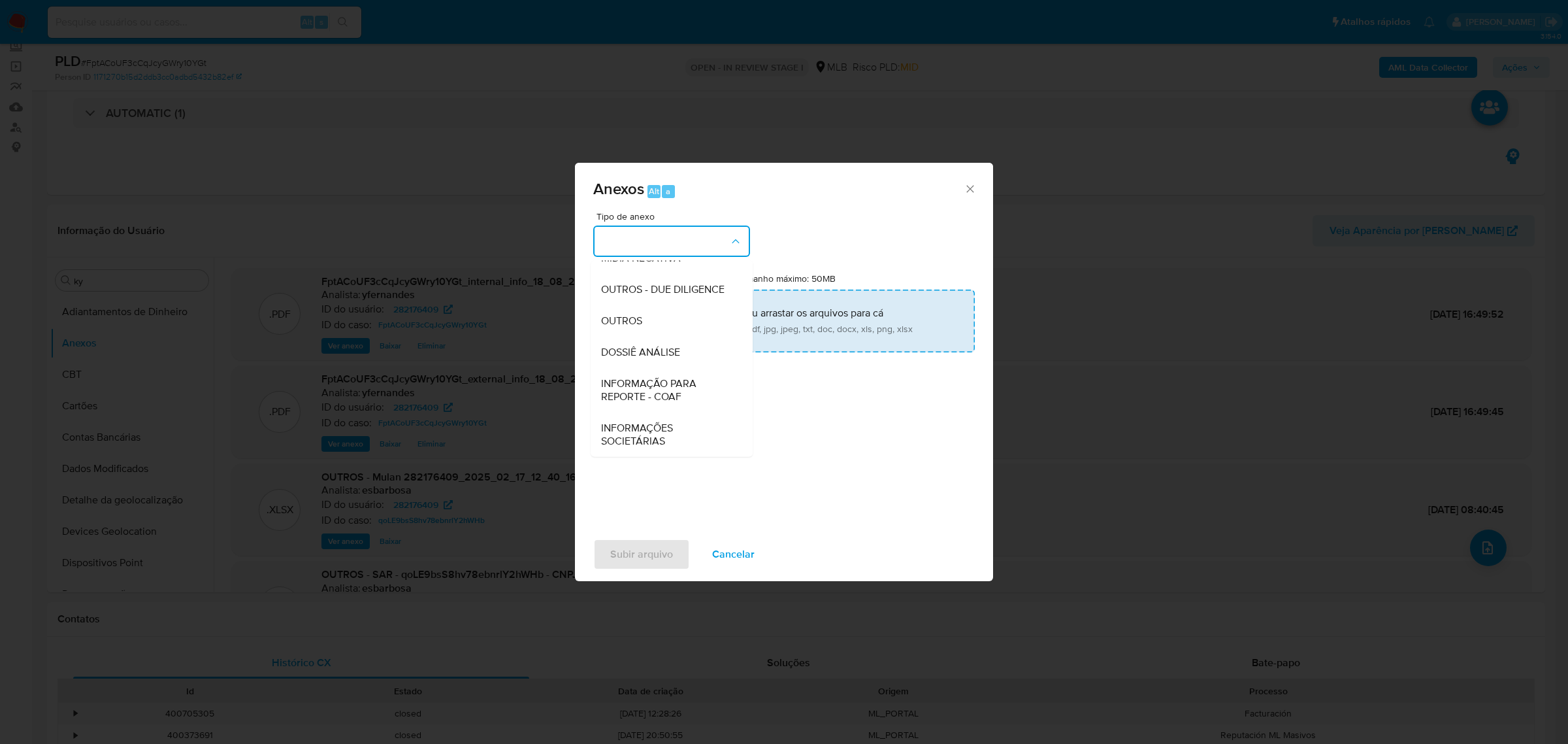
click at [636, 314] on span "OUTROS" at bounding box center [621, 320] width 41 height 13
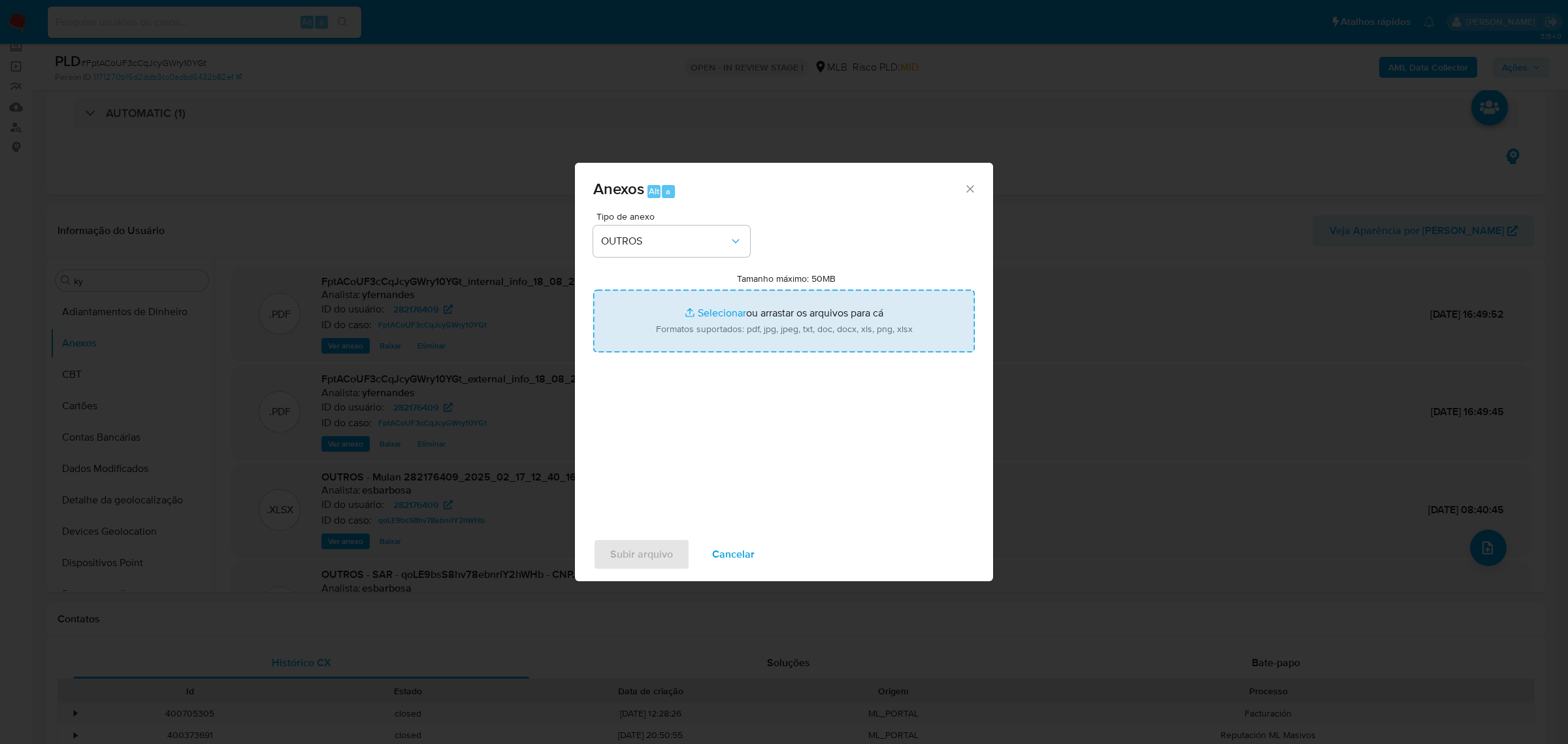
type input "C:\fakepath\SAR - xxx - CNPJ 45853498000173 - SABINO SALES LTDA.pdf"
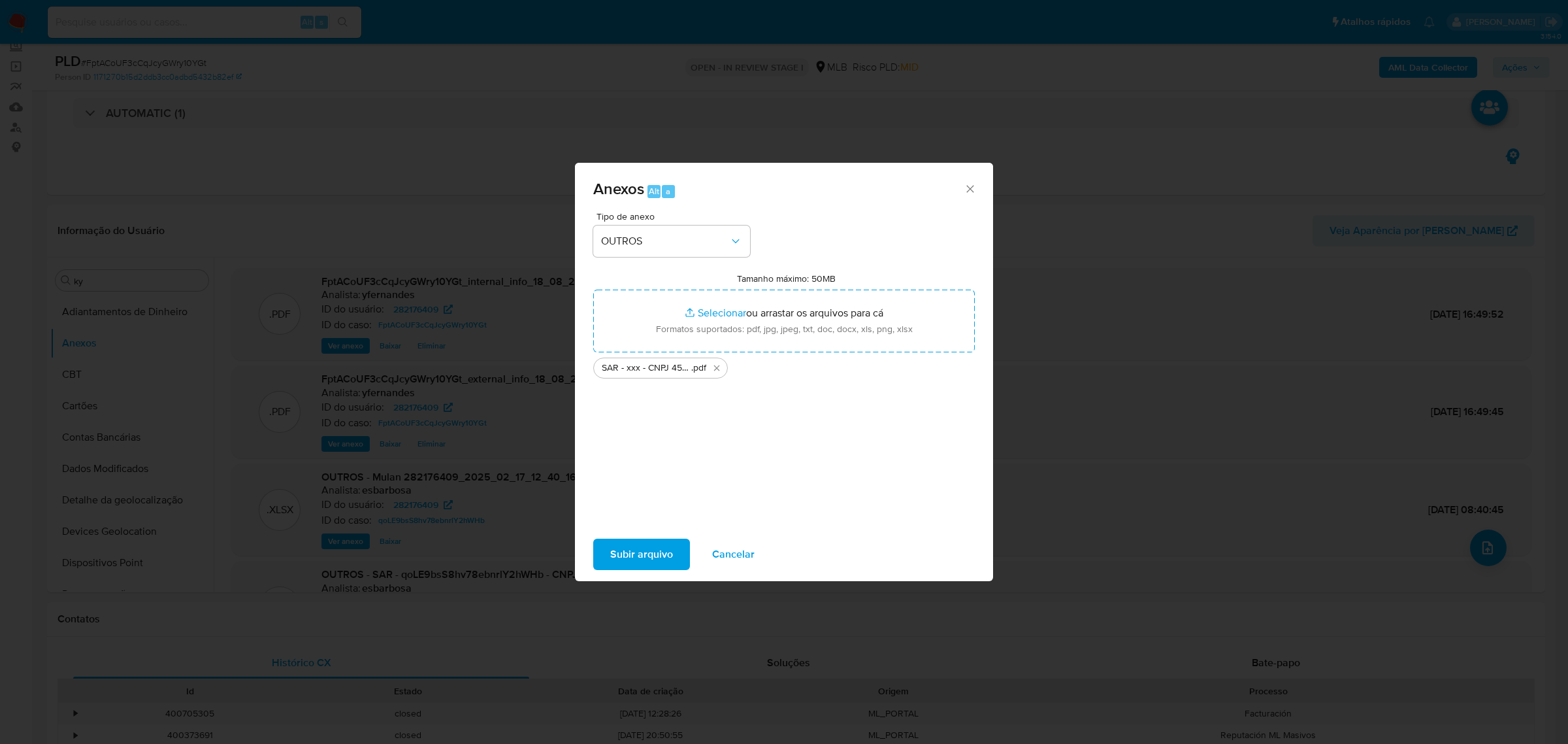
click at [610, 557] on span "Subir arquivo" at bounding box center [642, 554] width 63 height 29
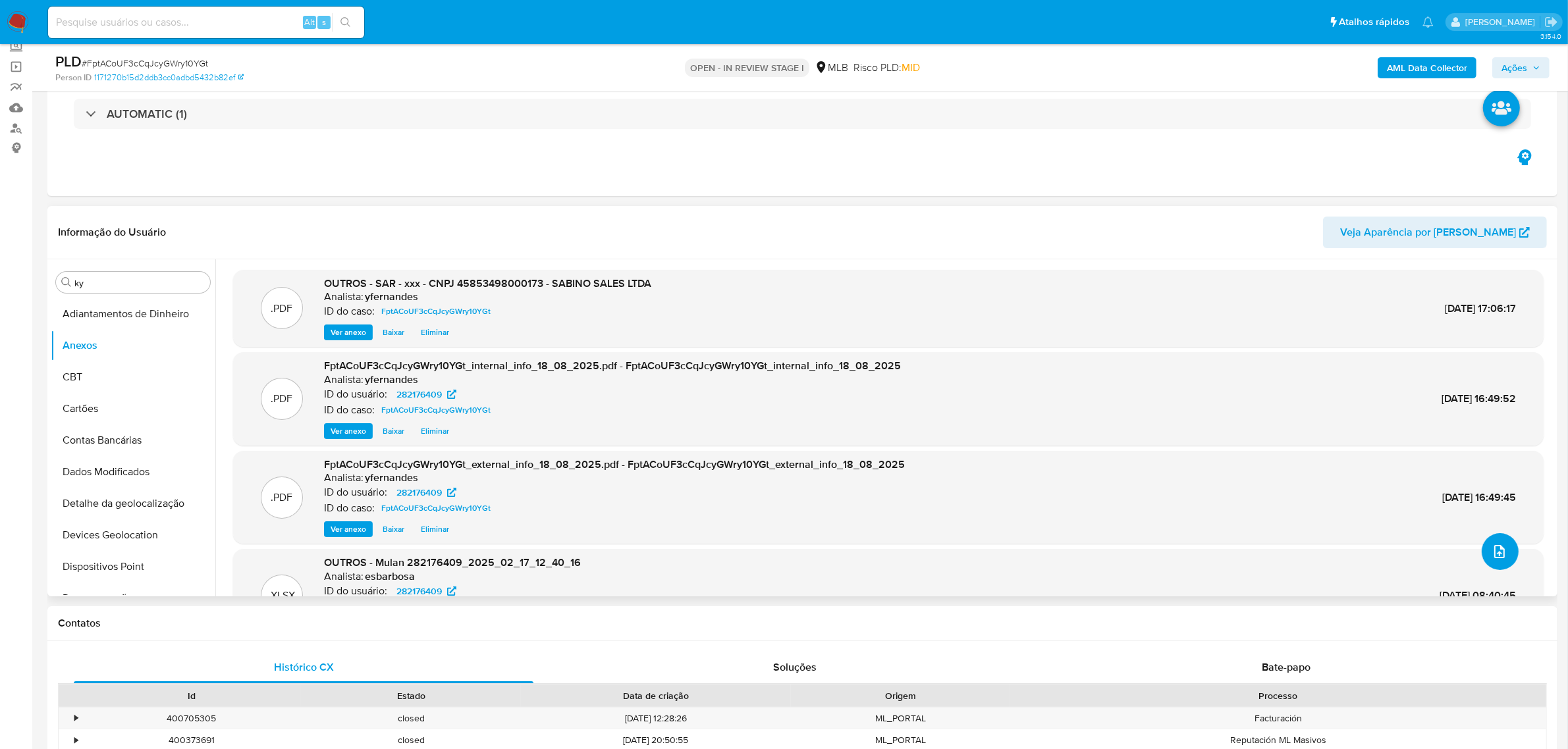
click at [1505, 556] on button "upload-file" at bounding box center [1500, 551] width 37 height 37
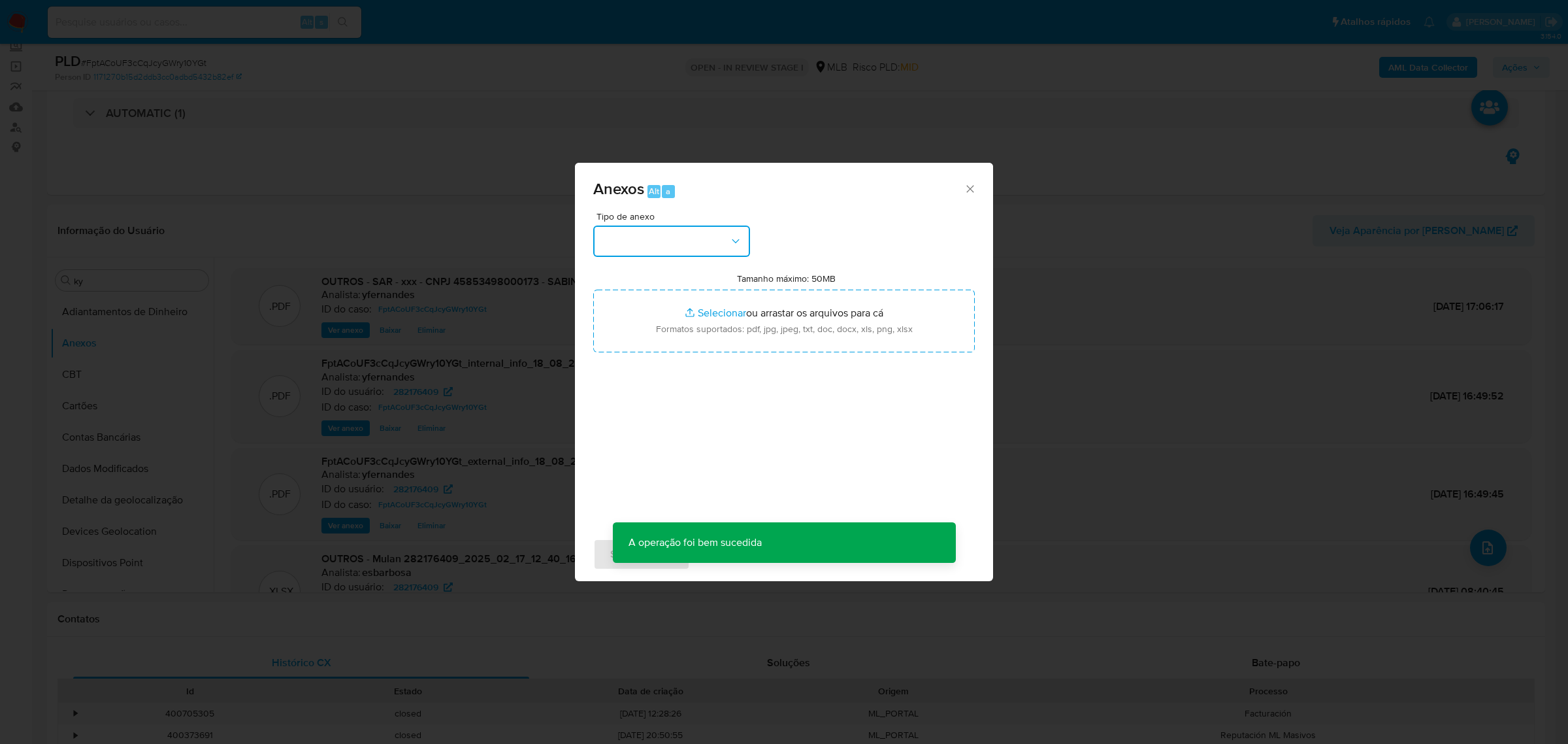
click at [665, 249] on button "button" at bounding box center [672, 241] width 157 height 31
click at [634, 322] on span "OUTROS" at bounding box center [621, 320] width 41 height 13
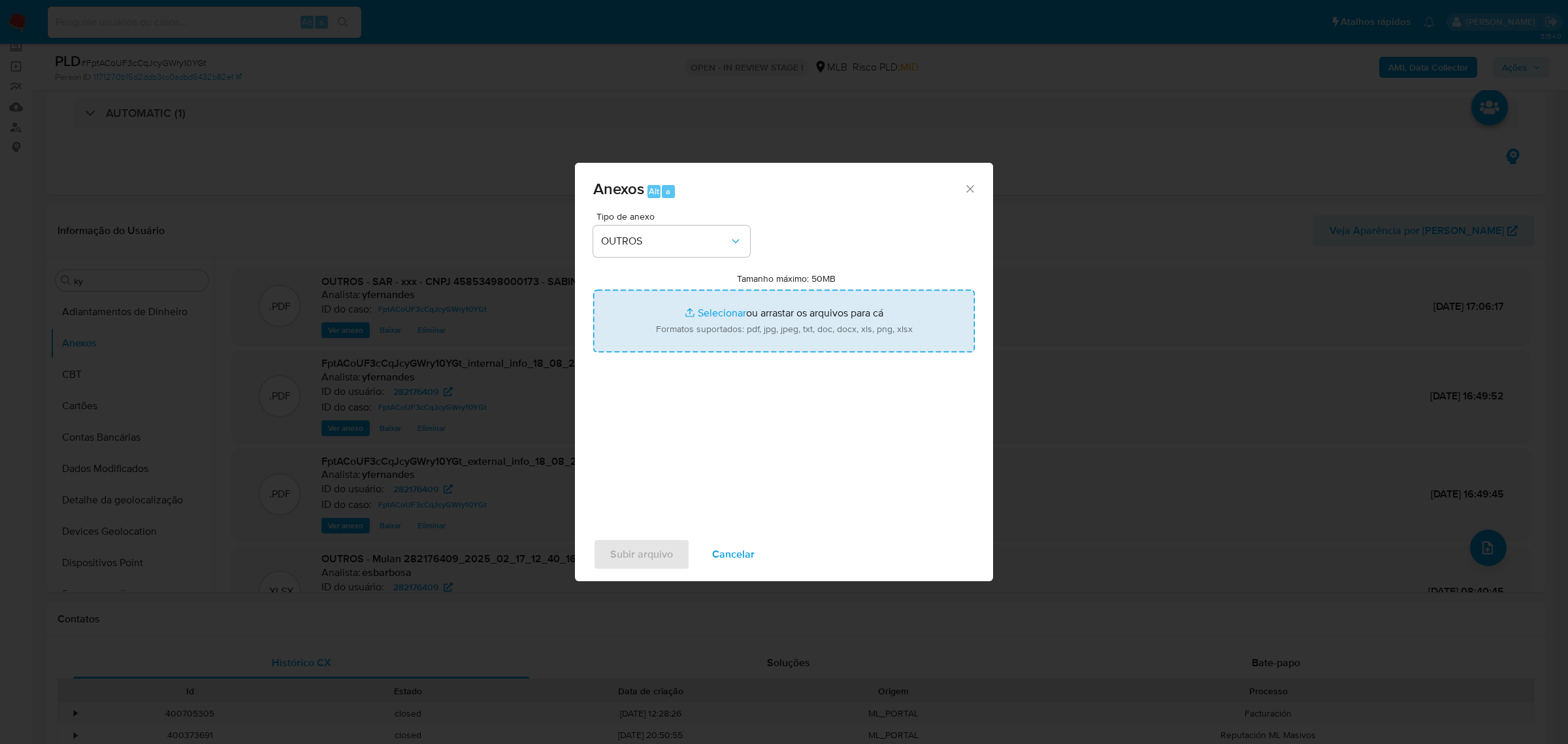
type input "C:\fakepath\Mulan 282176409_2025_08_18_08_48_58.xlsx"
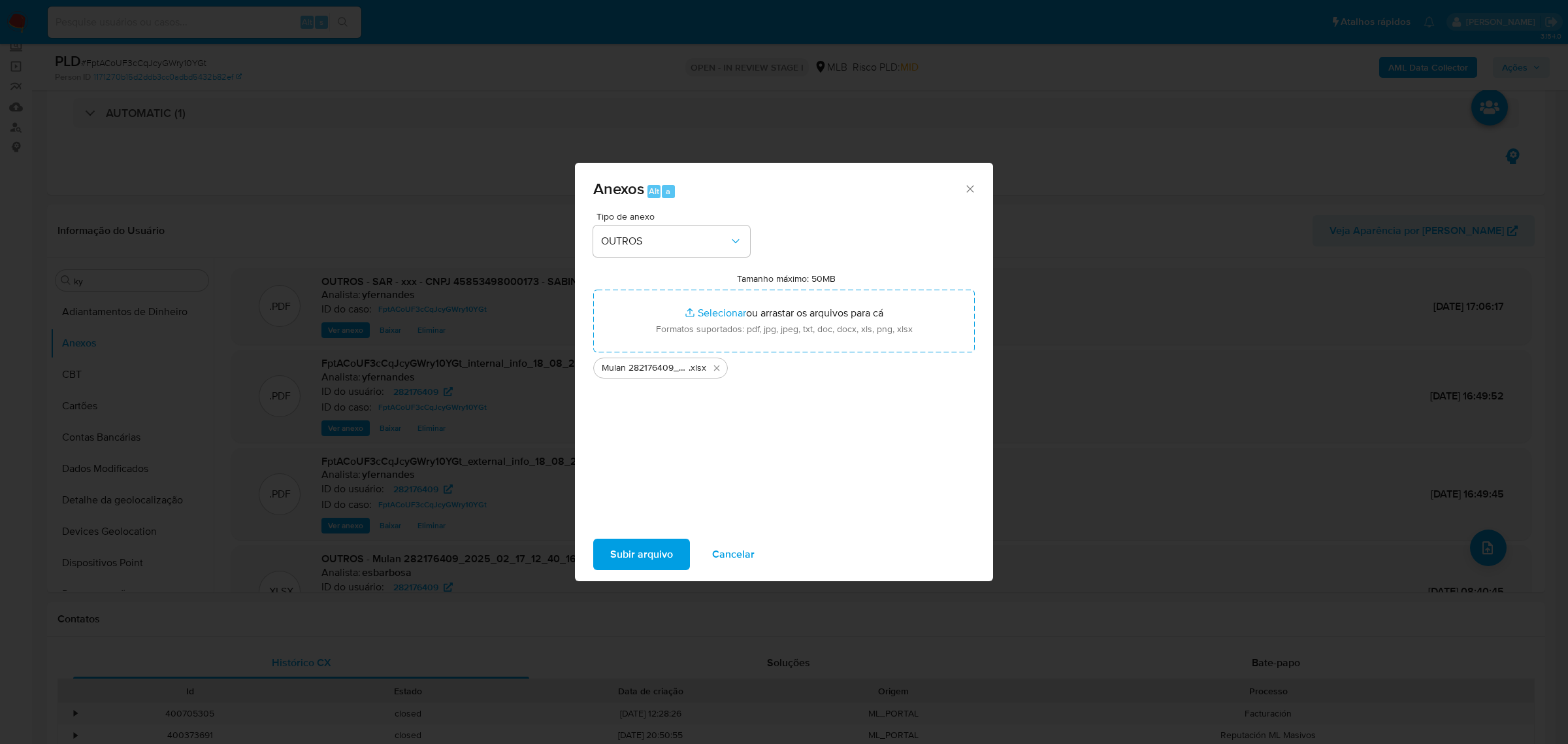
click at [670, 542] on span "Subir arquivo" at bounding box center [642, 554] width 63 height 29
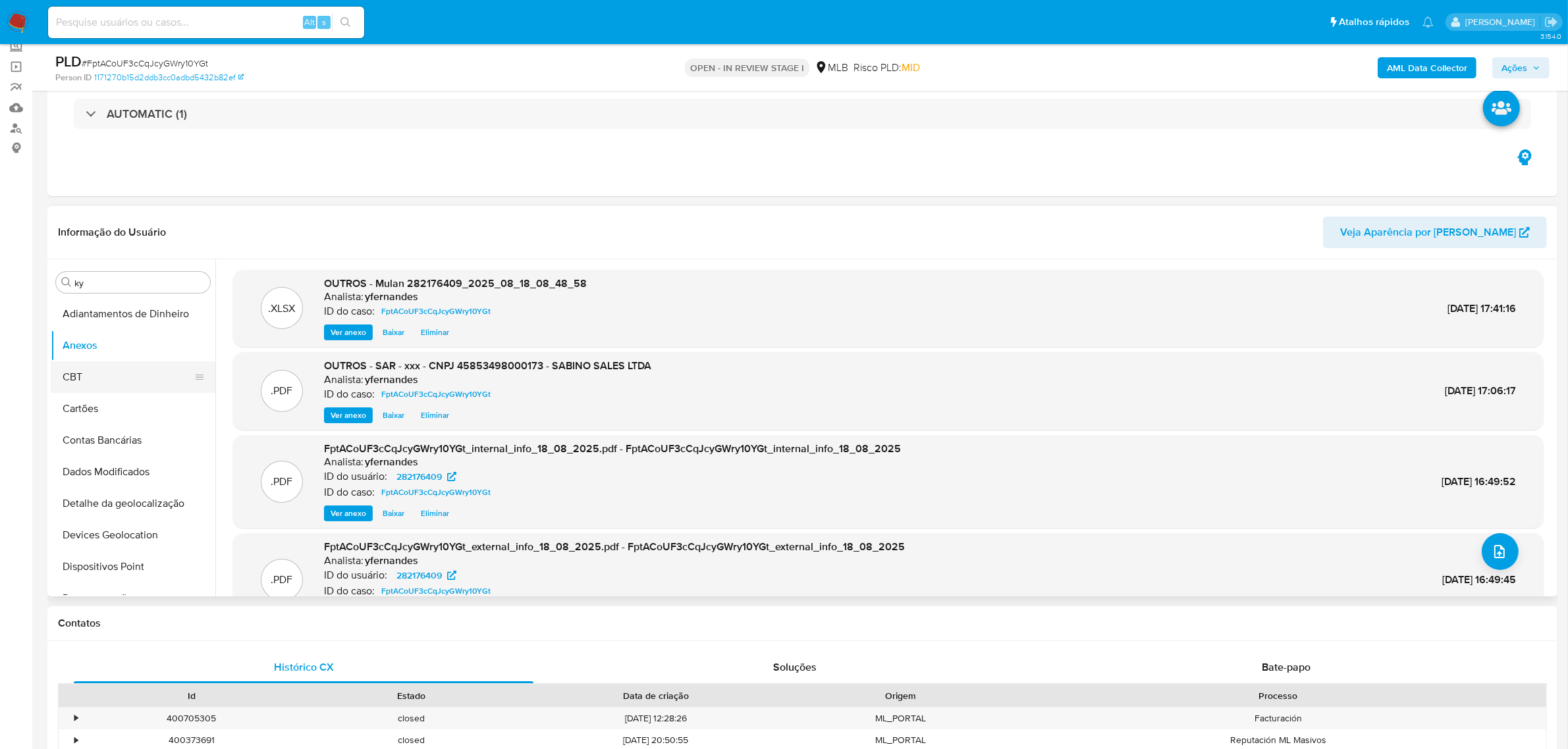
click at [83, 374] on button "CBT" at bounding box center [128, 377] width 154 height 32
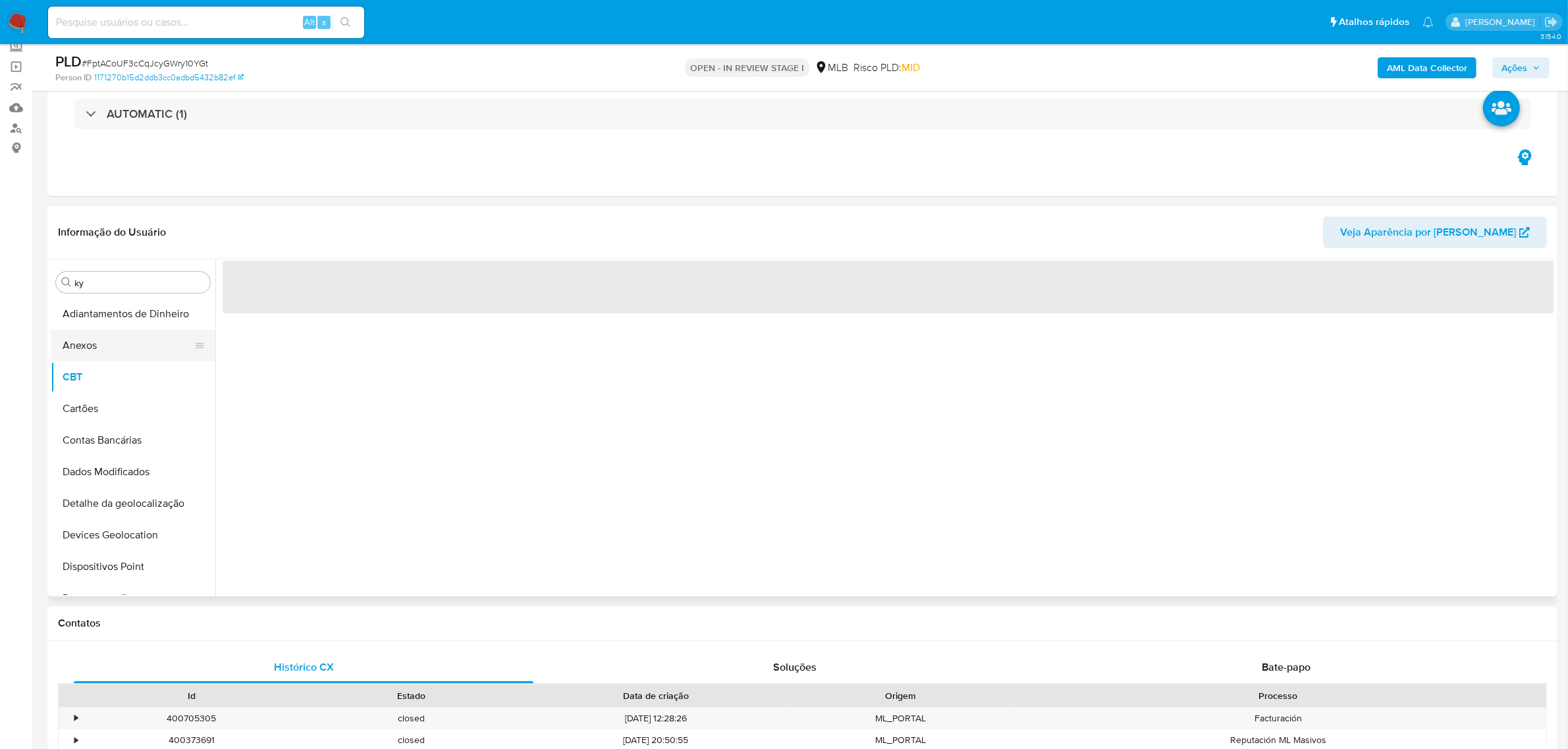
click at [76, 347] on button "Anexos" at bounding box center [128, 345] width 154 height 32
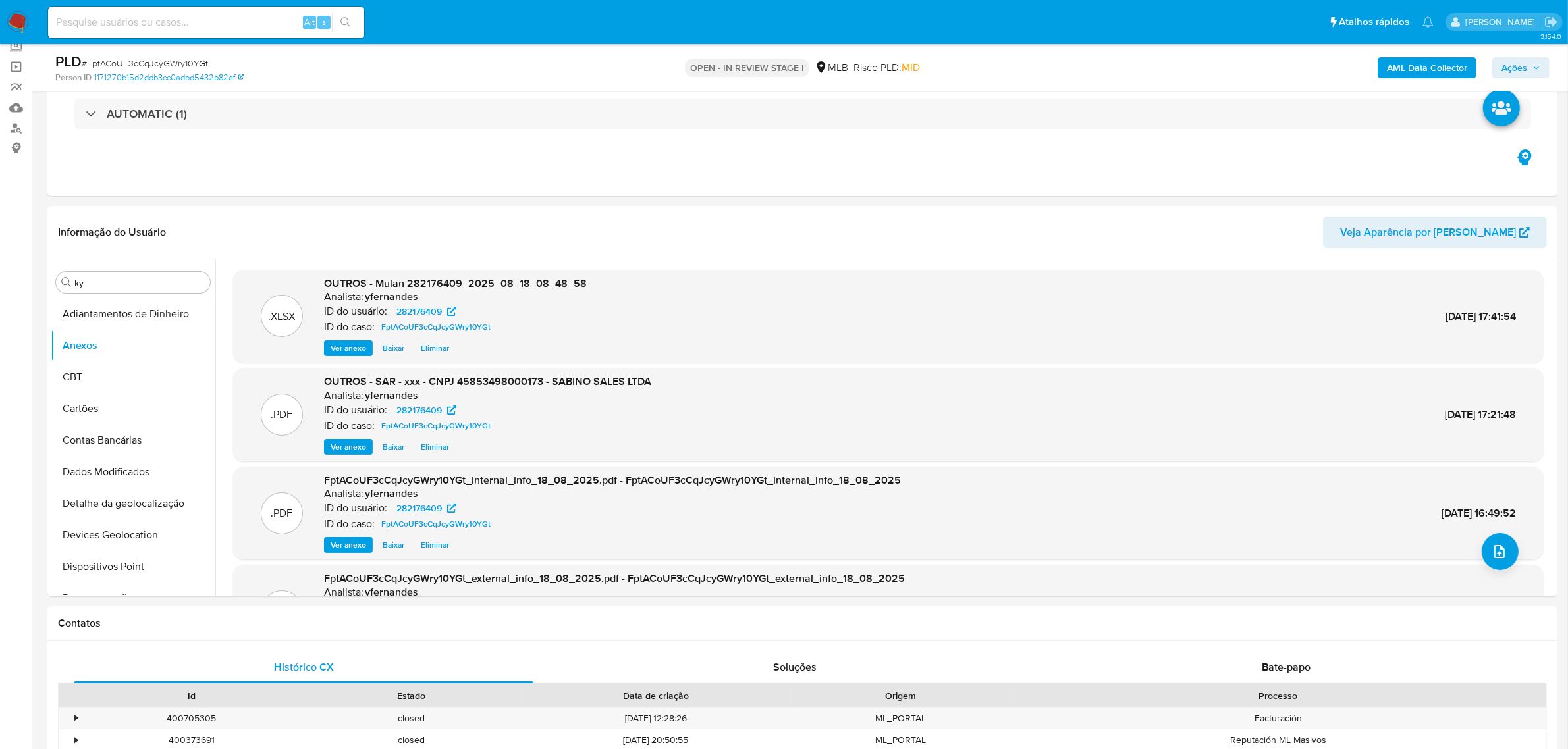
click at [1511, 67] on span "Ações" at bounding box center [1514, 68] width 26 height 21
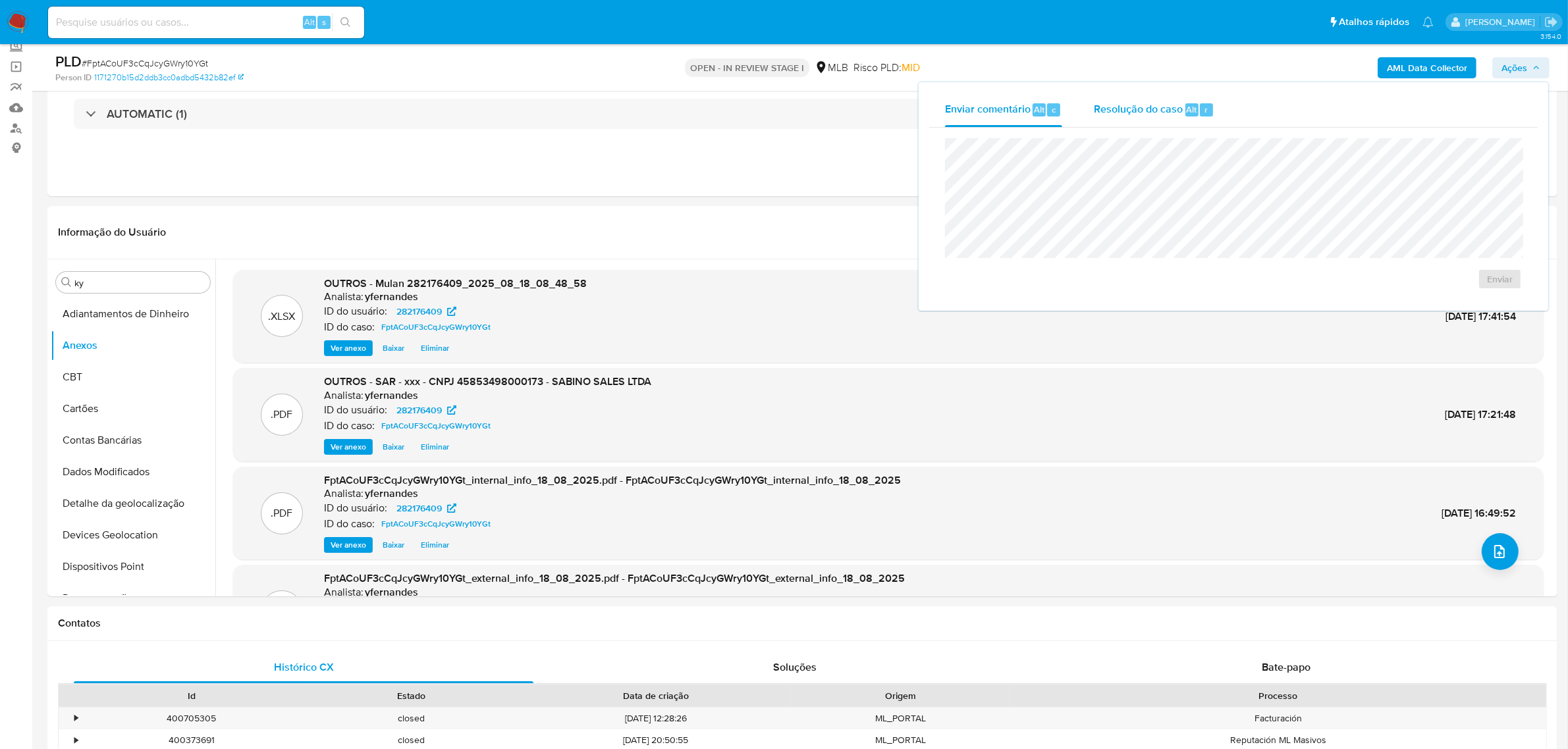
click at [1147, 121] on div "Resolução do caso Alt r" at bounding box center [1153, 110] width 121 height 34
click at [1479, 294] on span "ROI Proposal" at bounding box center [1468, 300] width 69 height 18
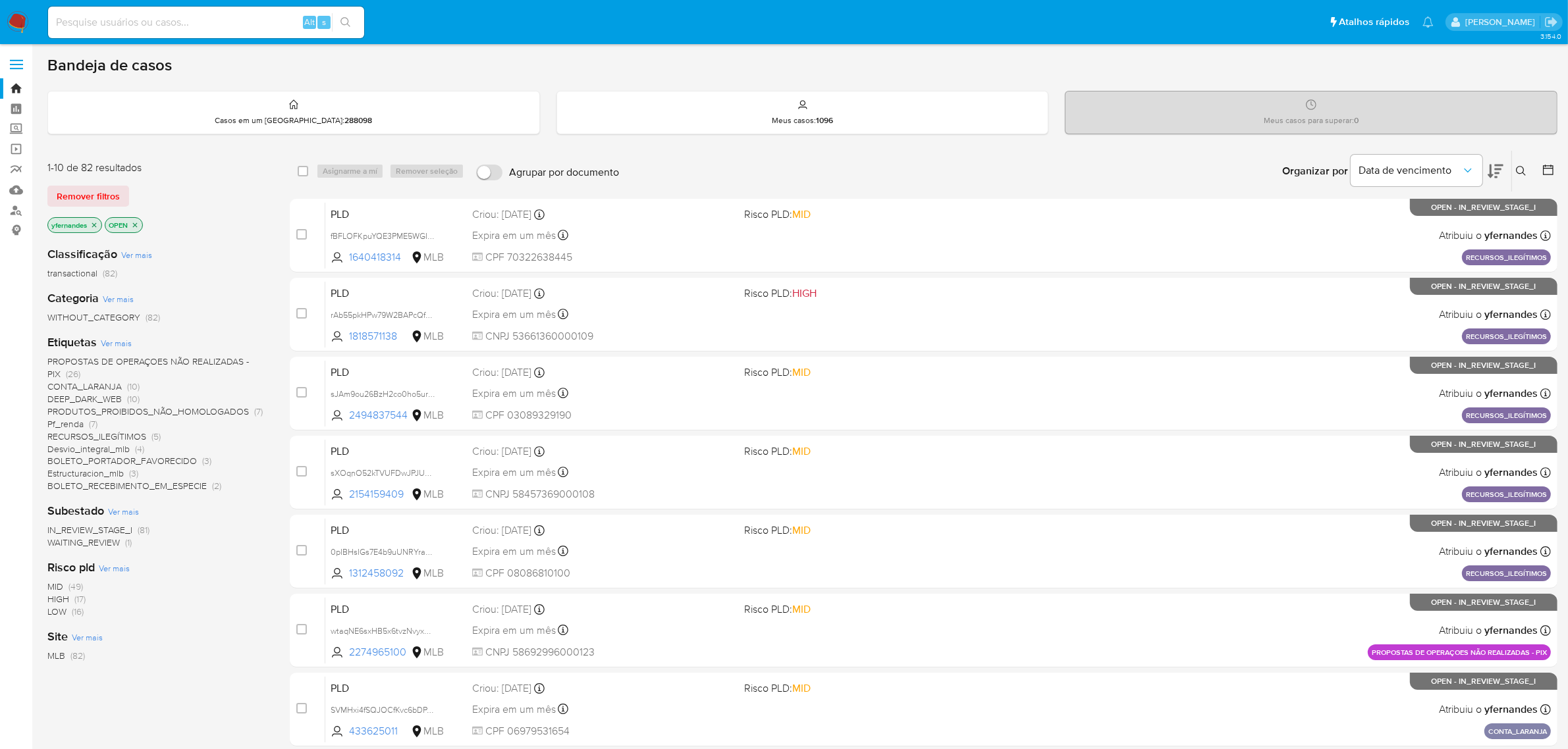
click at [1499, 171] on icon at bounding box center [1495, 171] width 16 height 16
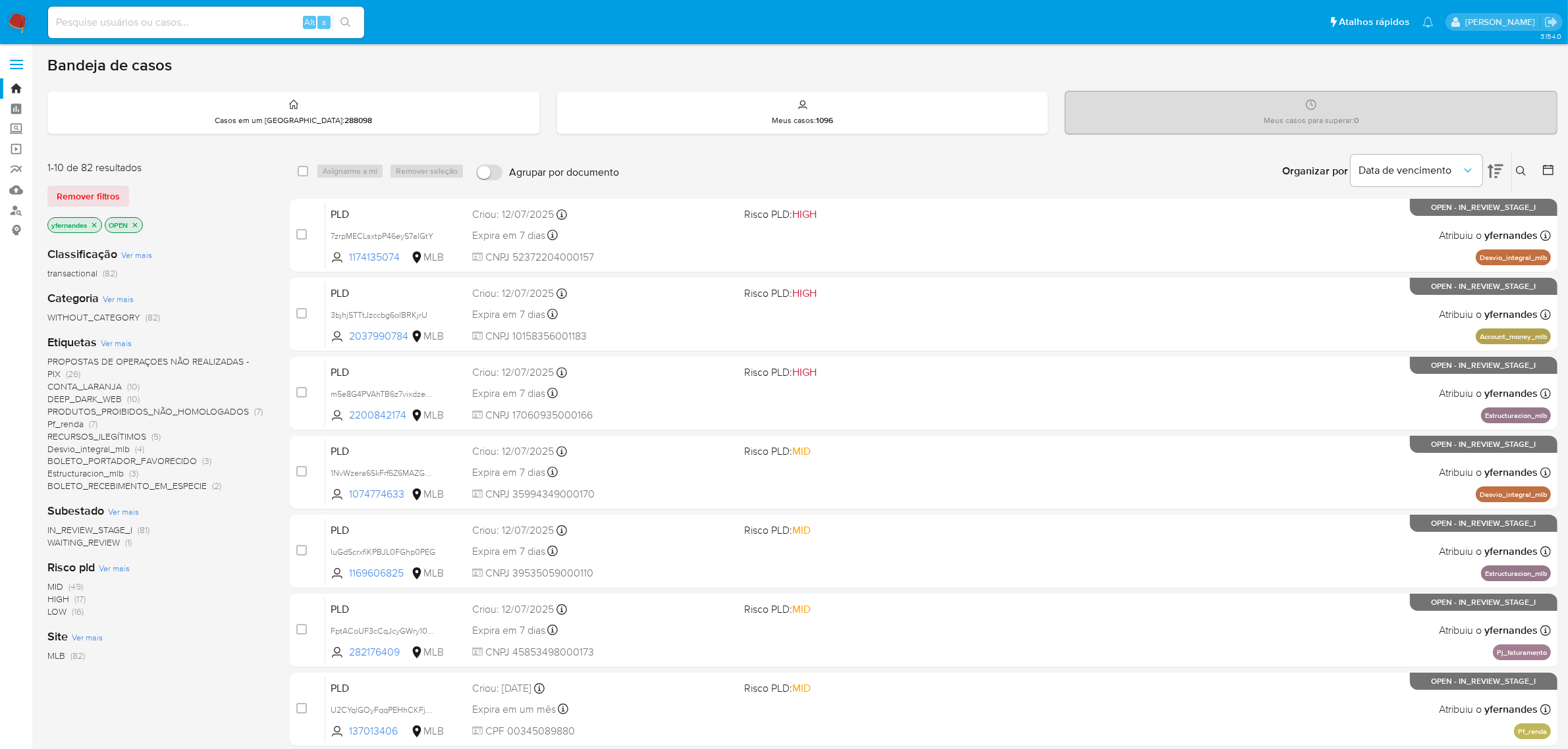
click at [90, 219] on p "yfernandes" at bounding box center [74, 225] width 53 height 14
click at [94, 223] on icon "close-filter" at bounding box center [94, 225] width 8 height 8
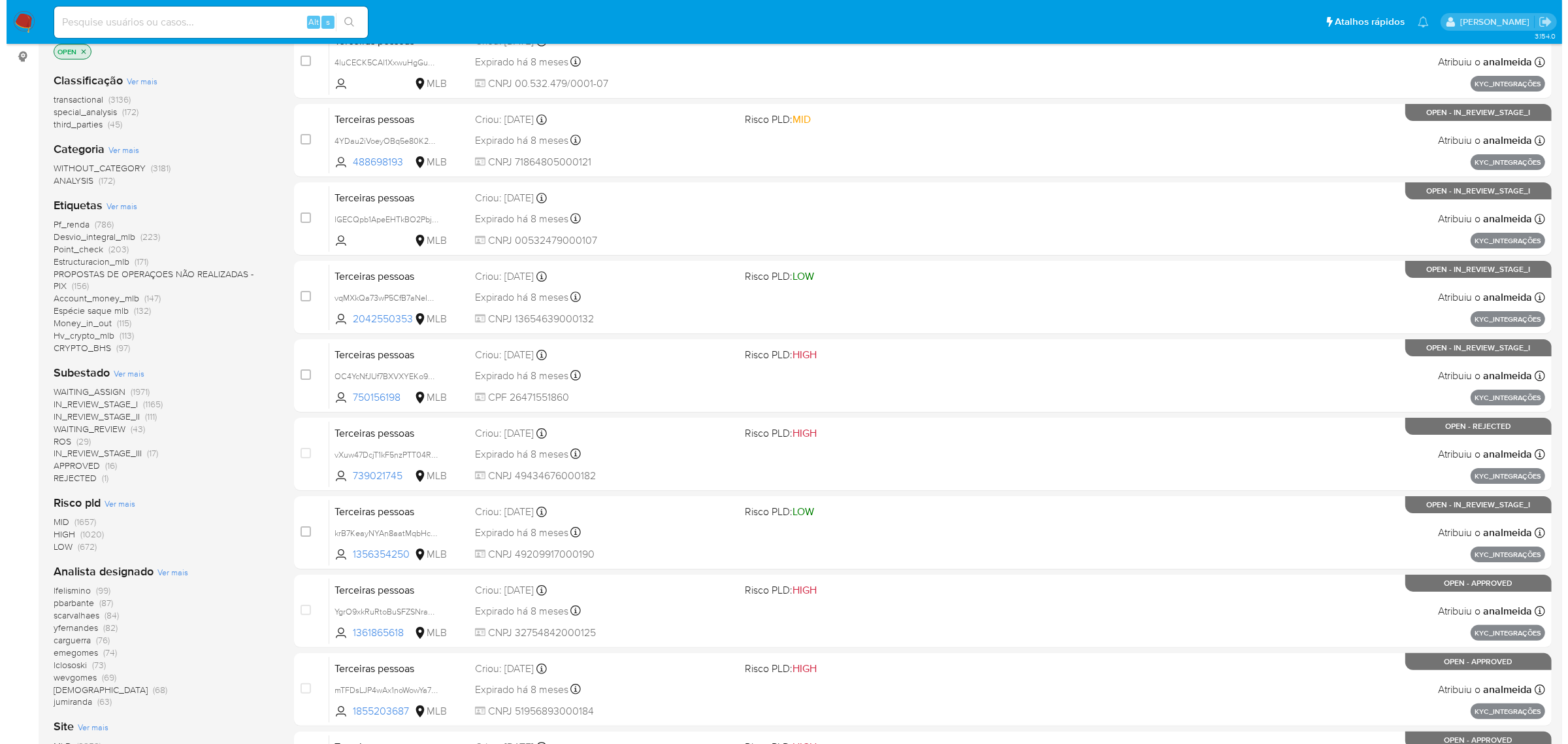
scroll to position [287, 0]
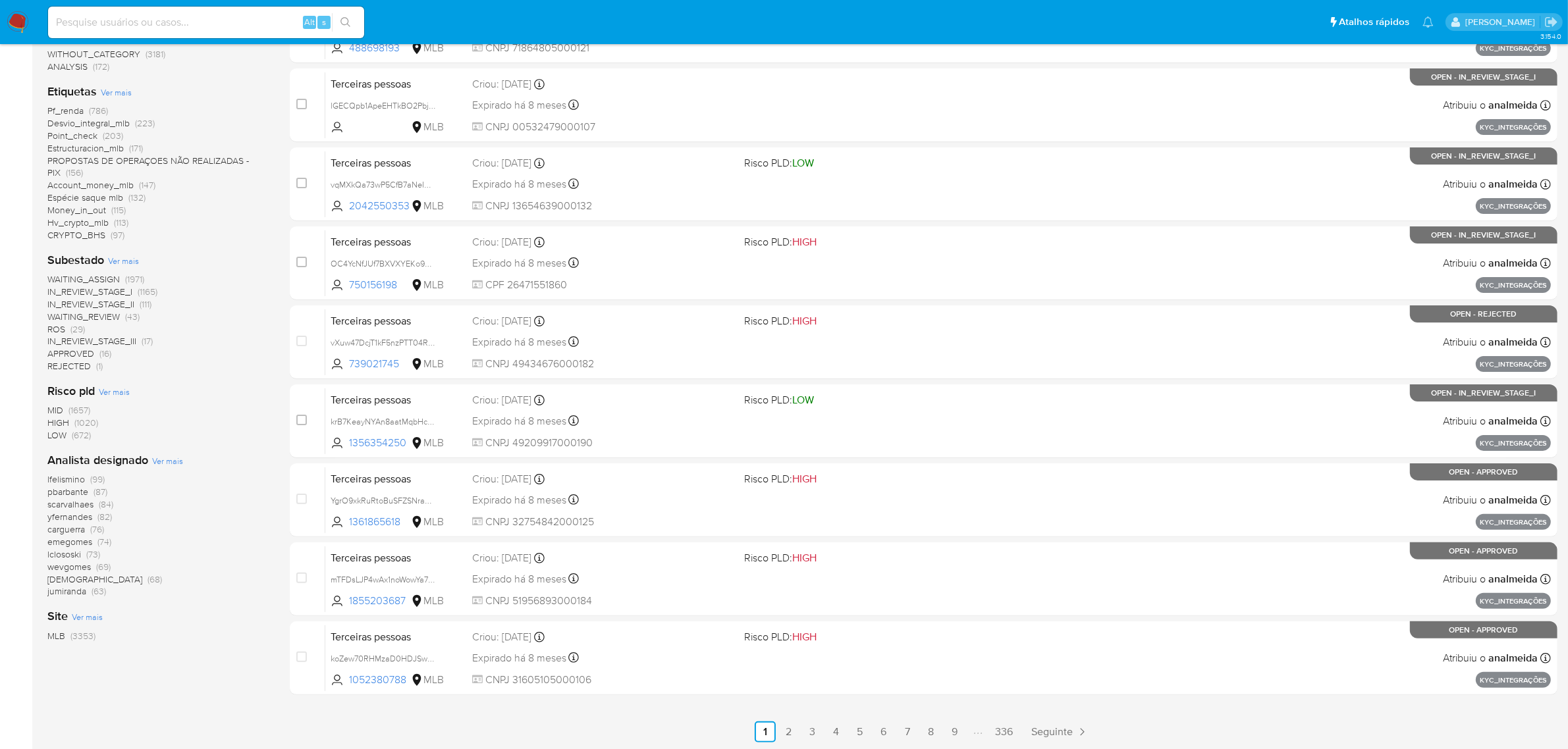
click at [165, 458] on span "Ver mais" at bounding box center [167, 460] width 31 height 12
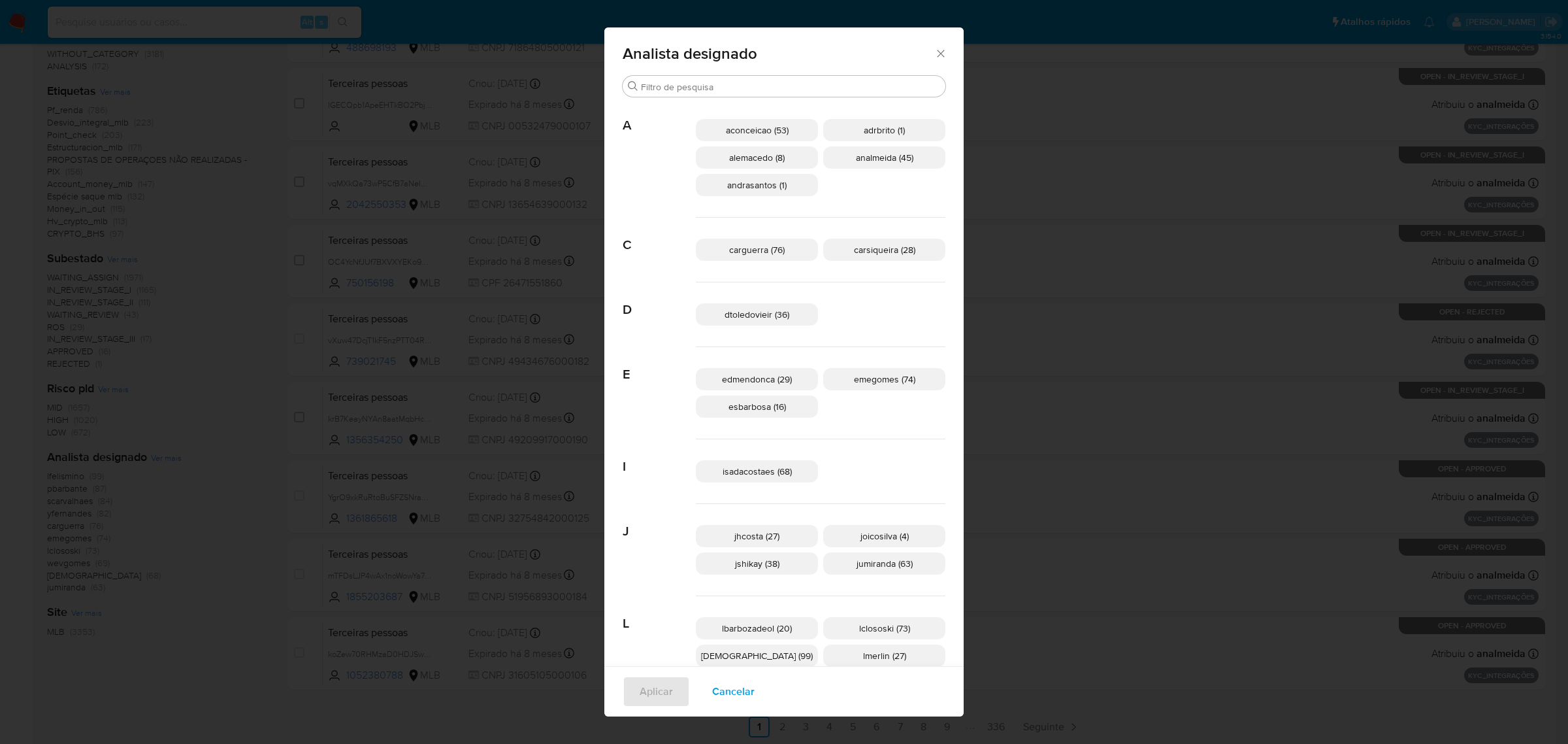
click at [789, 135] on span "aconceicao (53)" at bounding box center [758, 130] width 63 height 13
click at [708, 675] on div "Aplicar Cancelar" at bounding box center [784, 691] width 359 height 50
click at [673, 706] on span "Aplicar" at bounding box center [656, 692] width 33 height 29
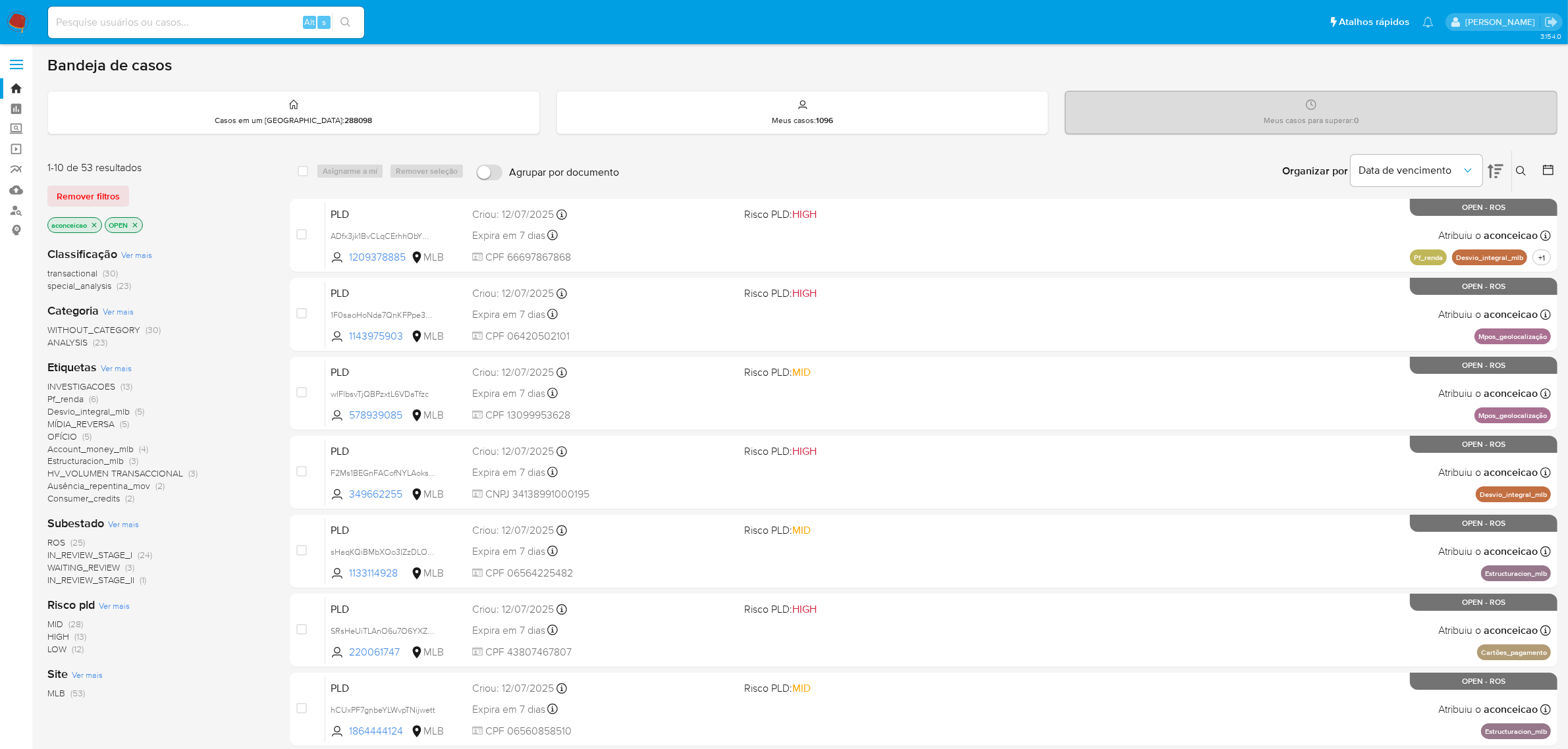
click at [91, 225] on icon "close-filter" at bounding box center [94, 225] width 8 height 8
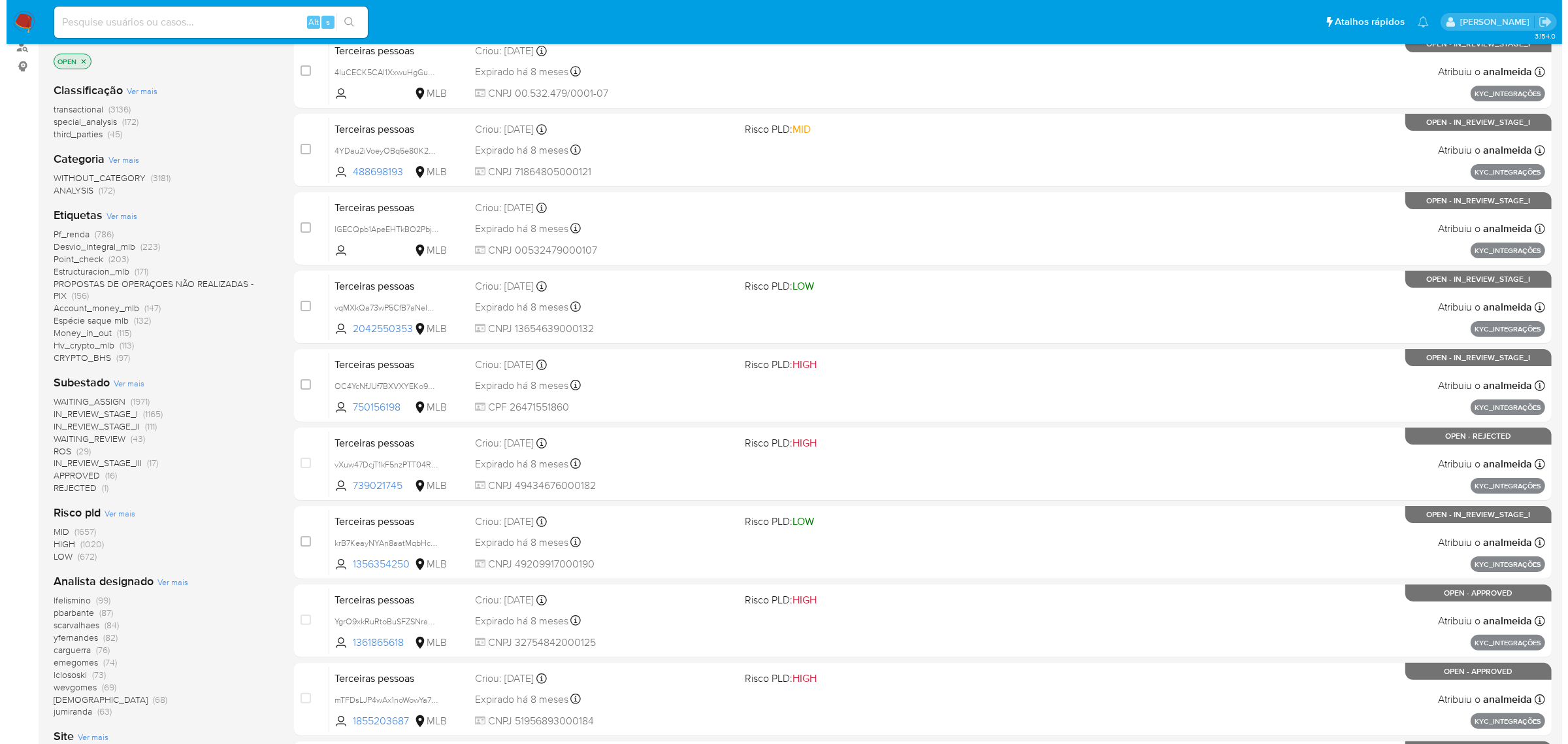
scroll to position [287, 0]
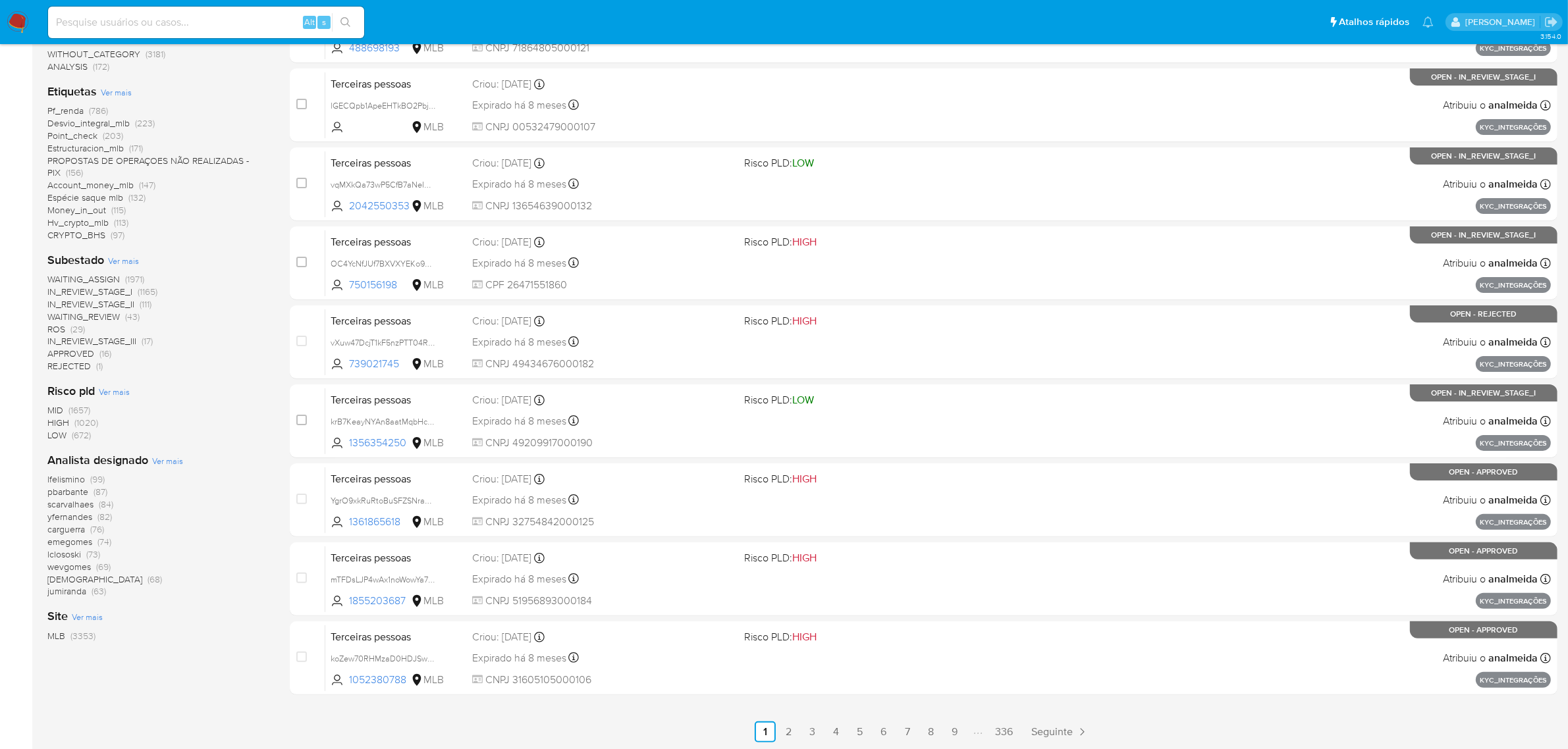
click at [167, 455] on span "Ver mais" at bounding box center [167, 460] width 31 height 12
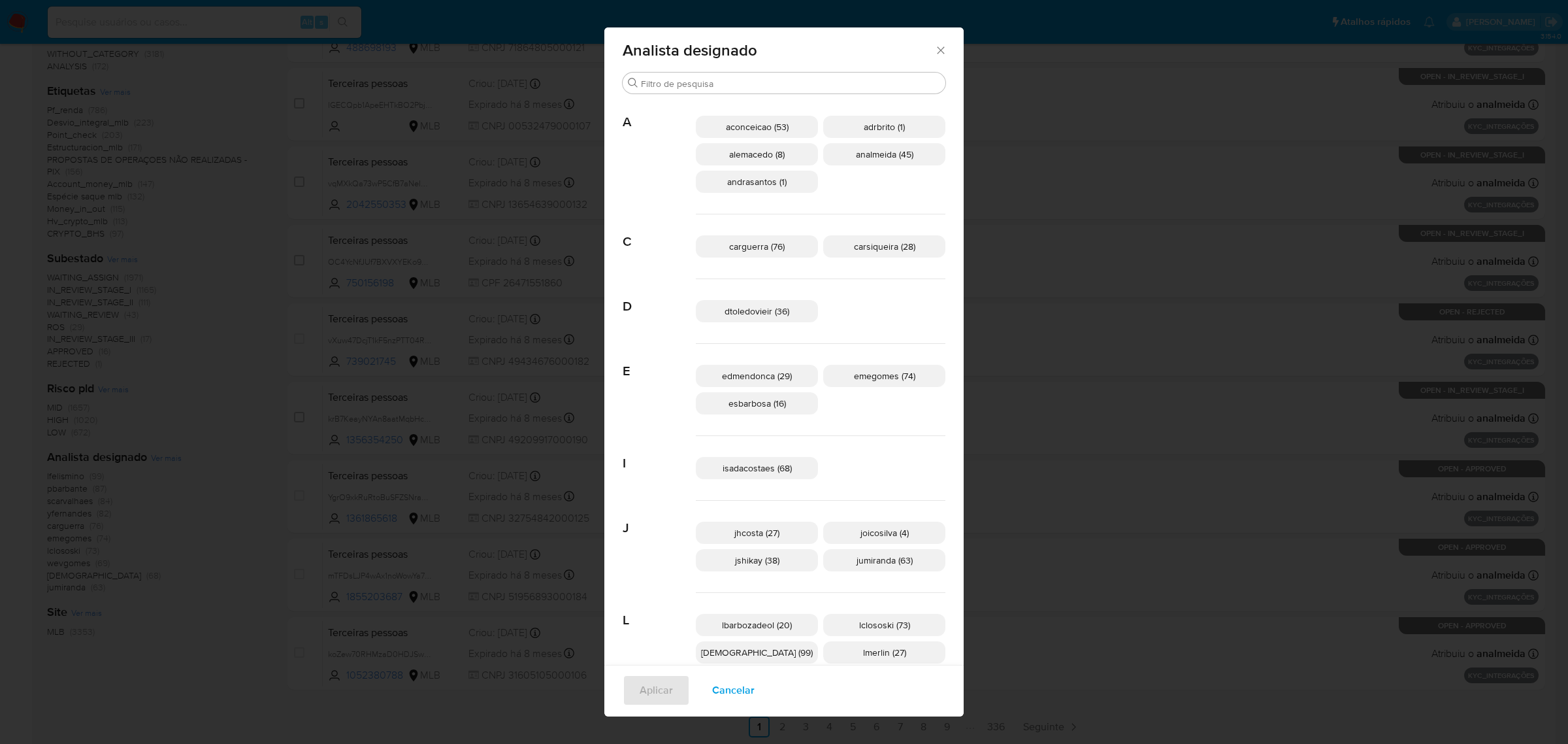
scroll to position [0, 0]
click at [752, 246] on span "carguerra (76)" at bounding box center [757, 250] width 56 height 13
click at [673, 698] on span "Aplicar" at bounding box center [656, 690] width 33 height 29
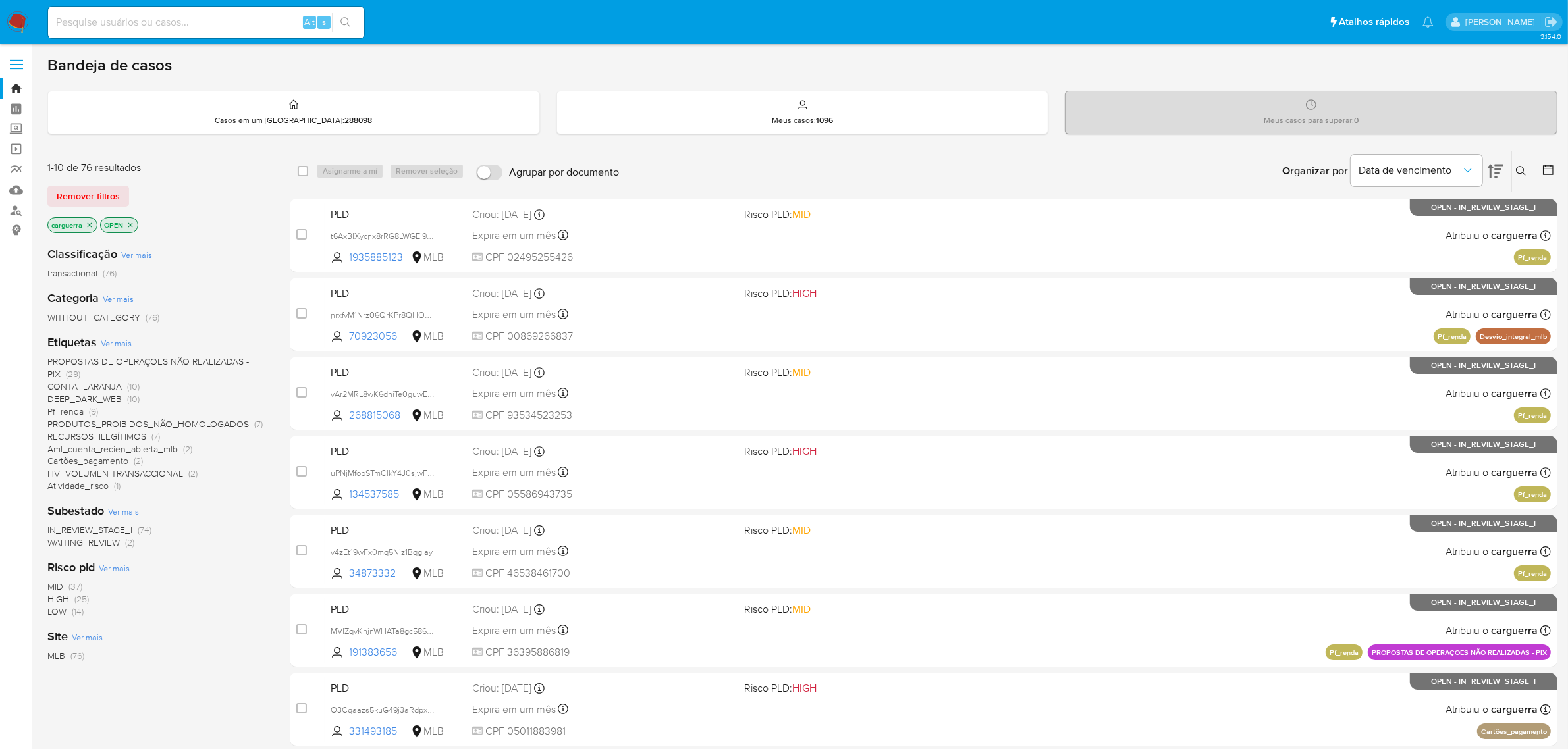
click at [1492, 169] on icon at bounding box center [1495, 171] width 16 height 16
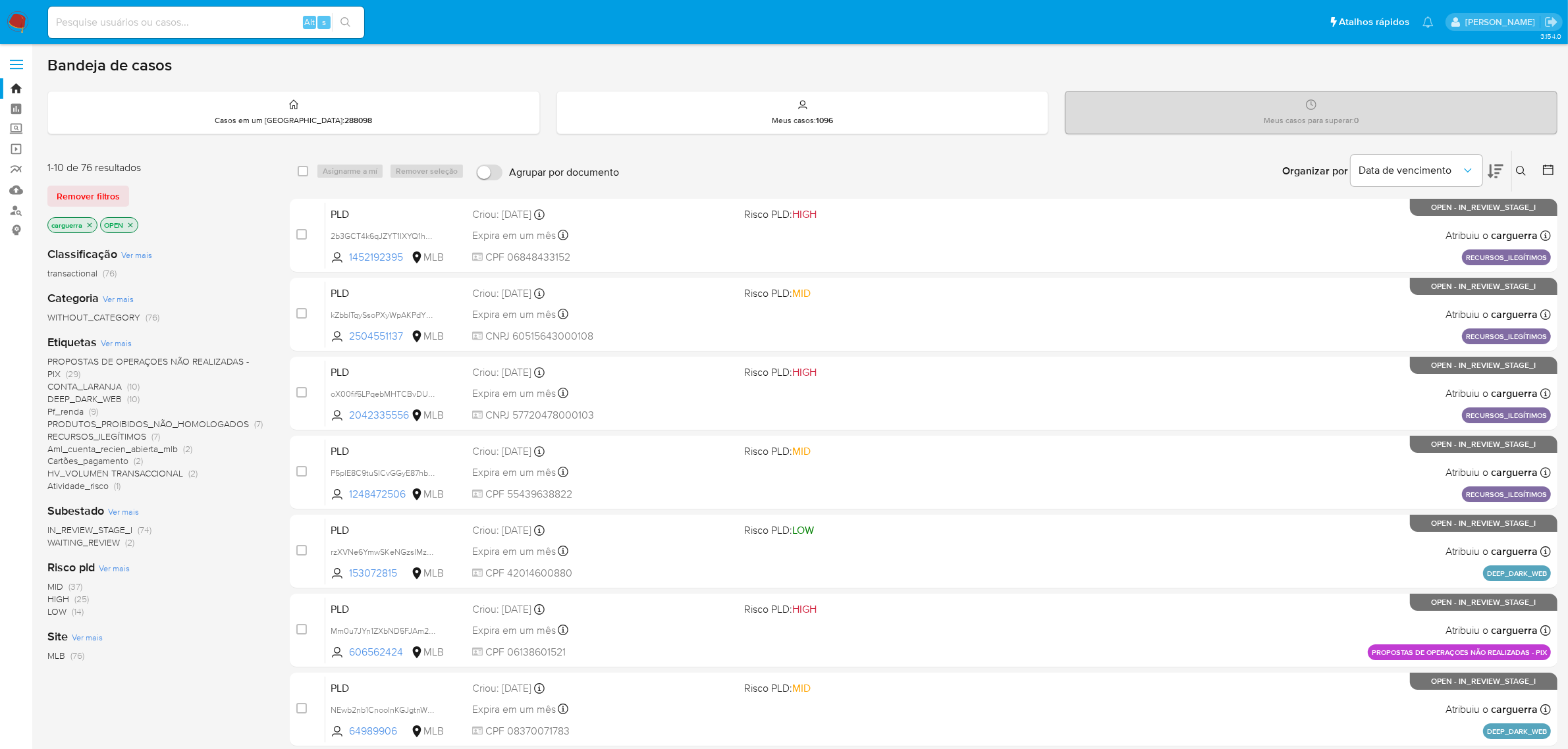
click at [84, 226] on p "carguerra" at bounding box center [73, 225] width 49 height 14
click at [88, 219] on p "carguerra" at bounding box center [73, 225] width 49 height 14
click at [87, 228] on icon "close-filter" at bounding box center [90, 225] width 8 height 8
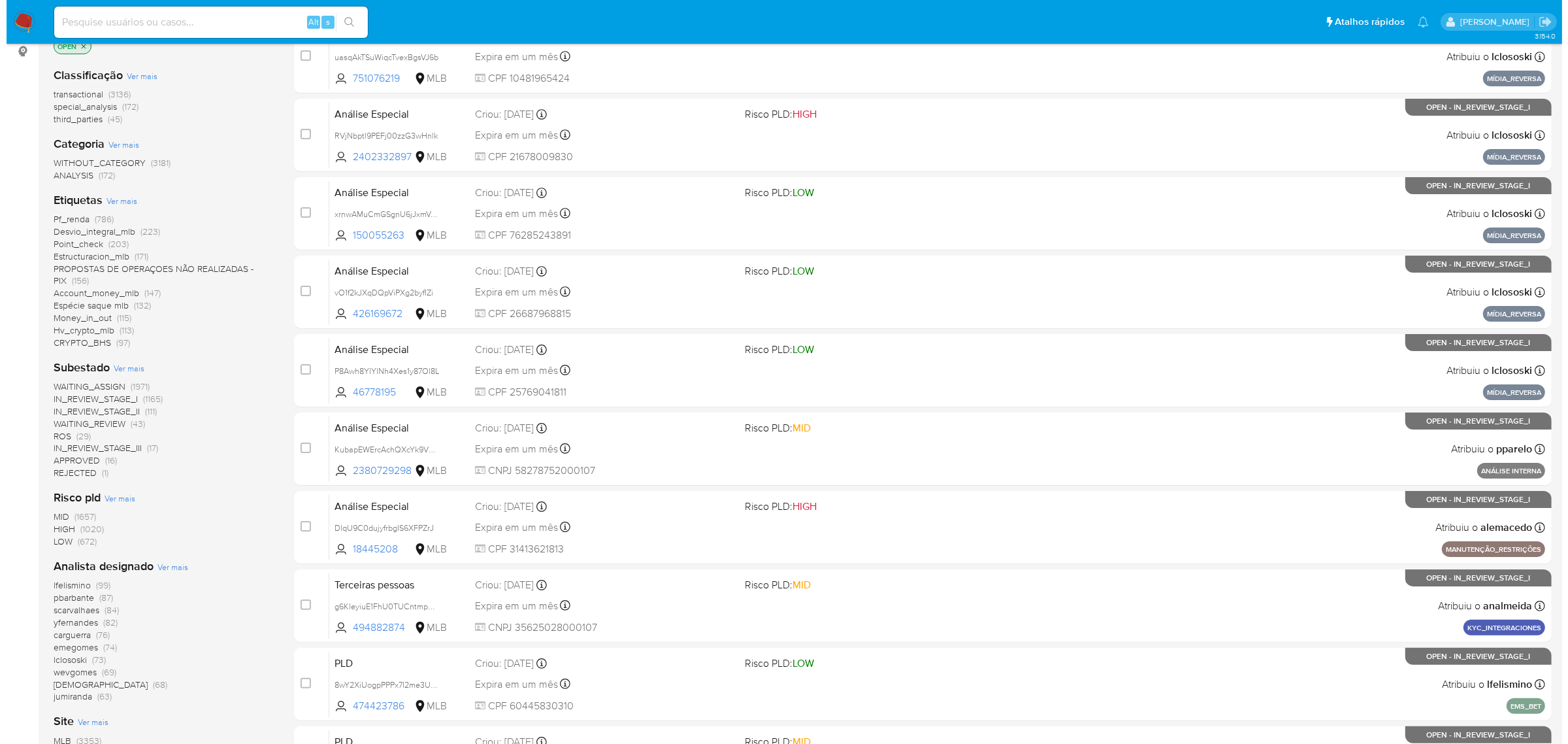
scroll to position [287, 0]
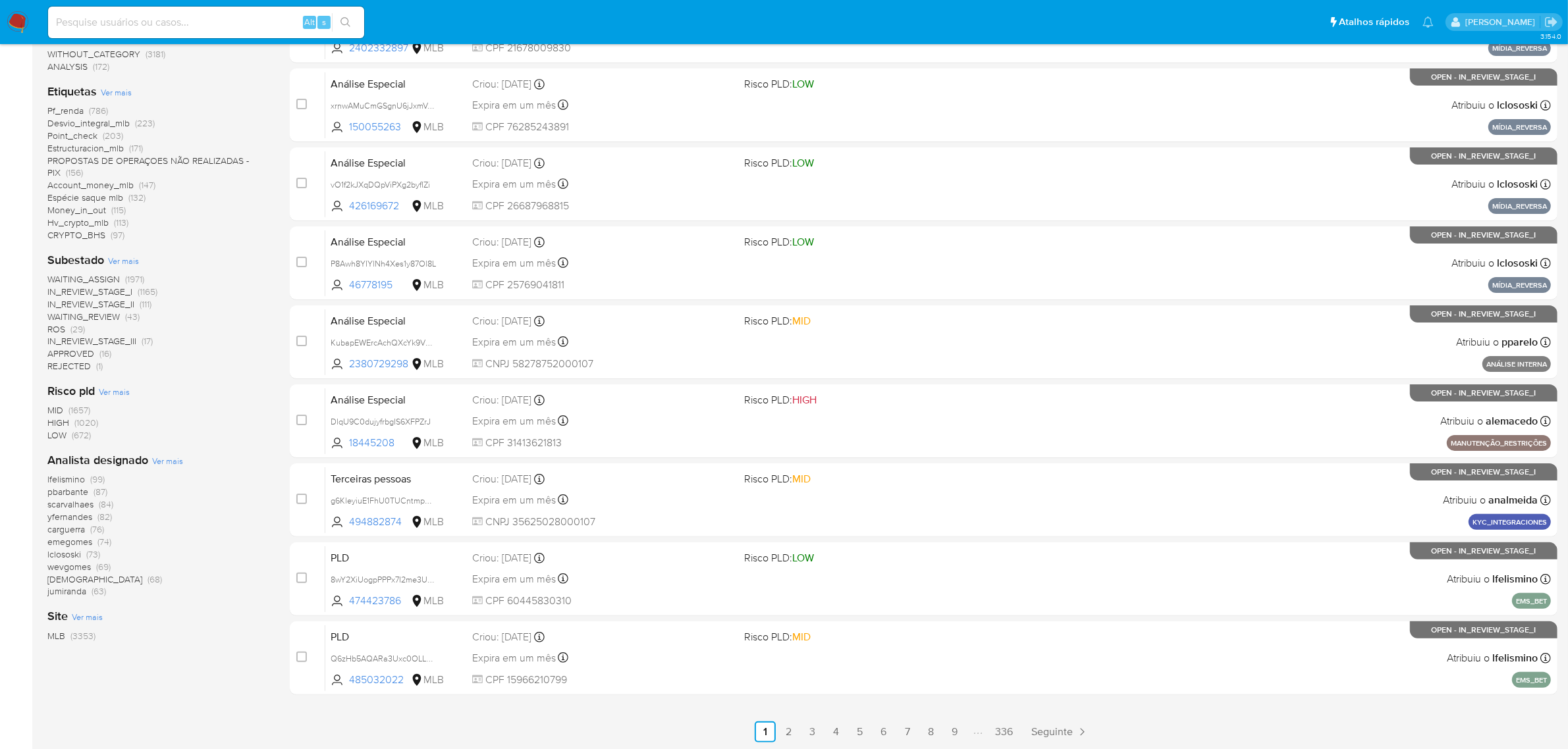
click at [169, 458] on span "Ver mais" at bounding box center [167, 460] width 31 height 12
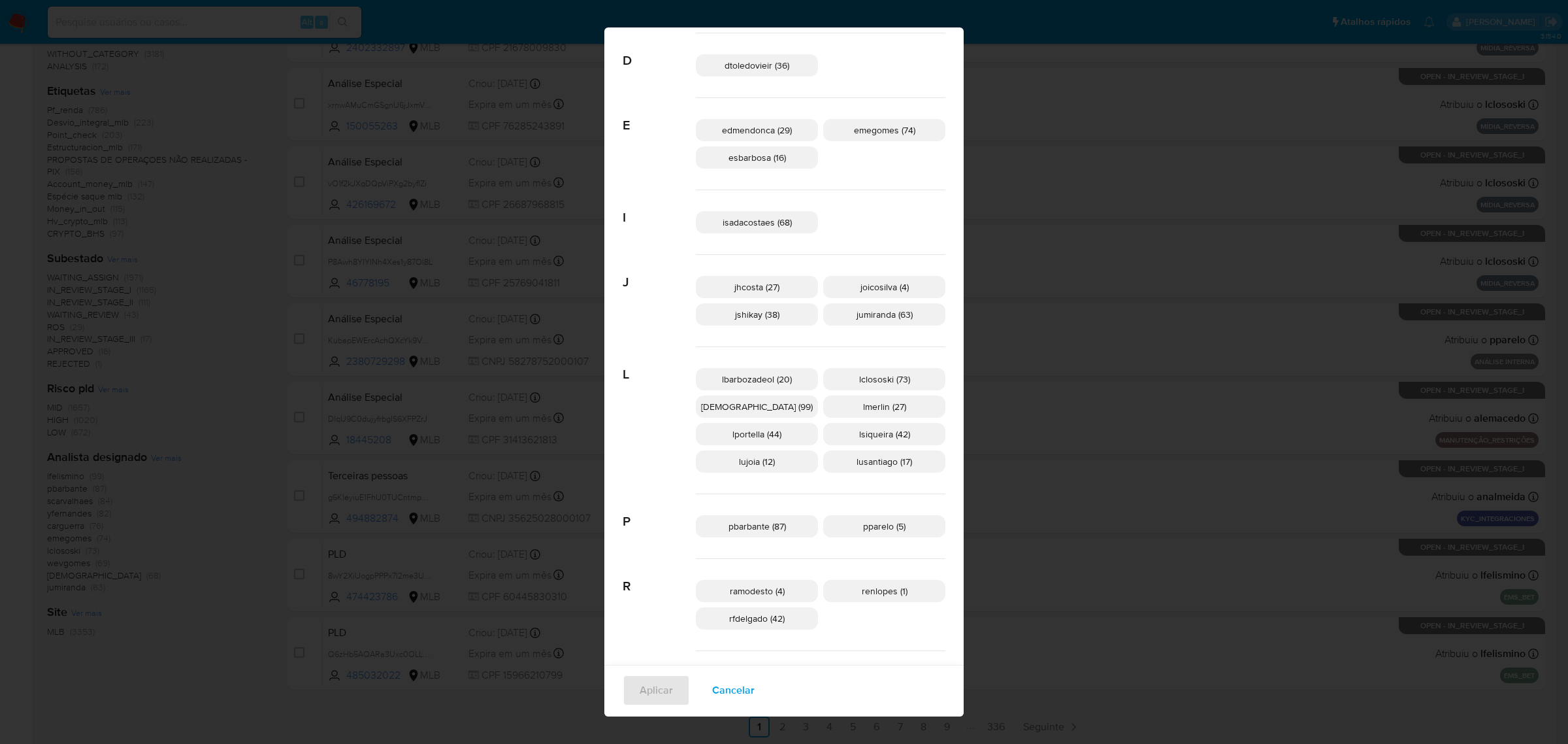
scroll to position [0, 0]
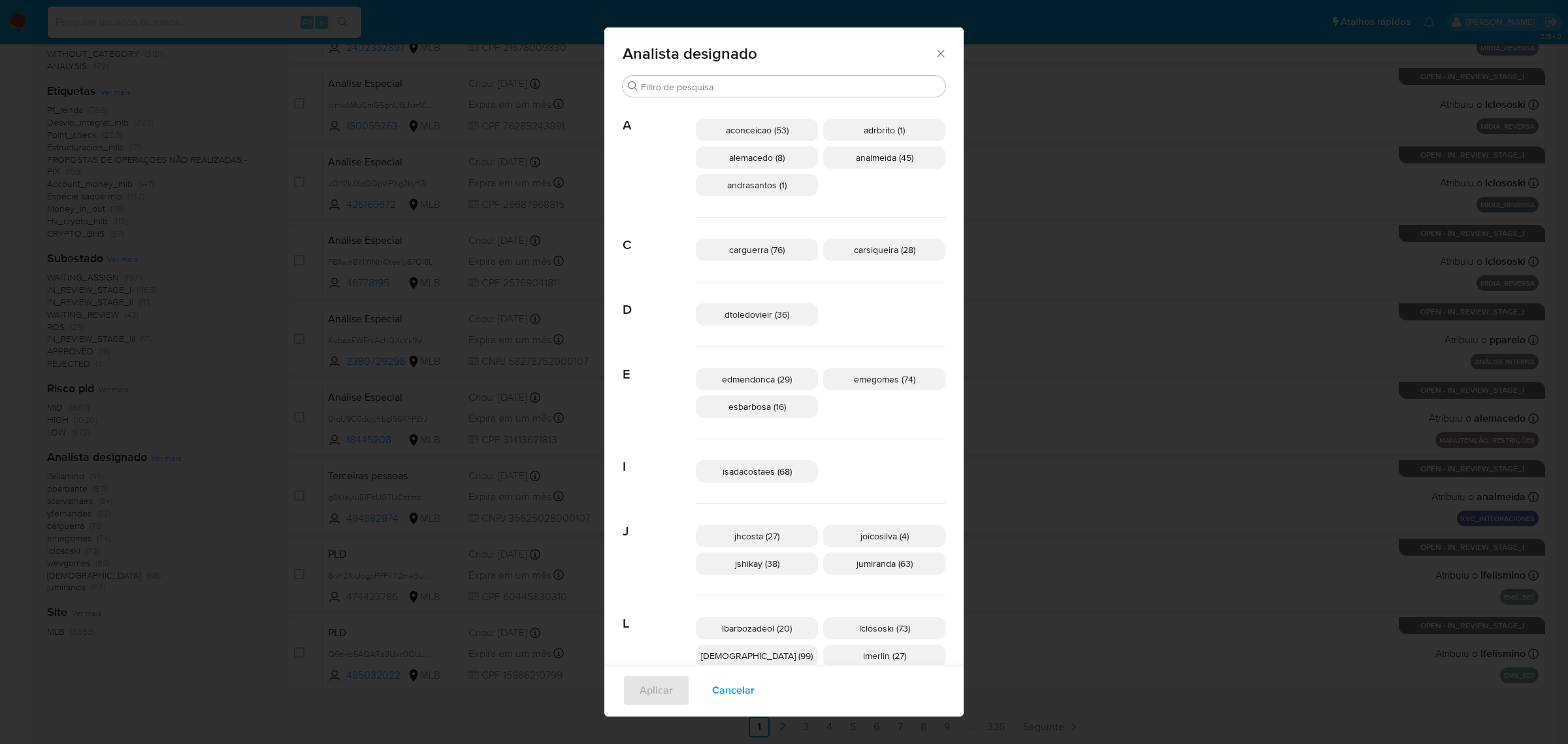
click at [781, 317] on span "dtoledovieir (36)" at bounding box center [757, 315] width 65 height 13
click at [781, 317] on span "dtoledovieir (36)" at bounding box center [757, 315] width 66 height 13
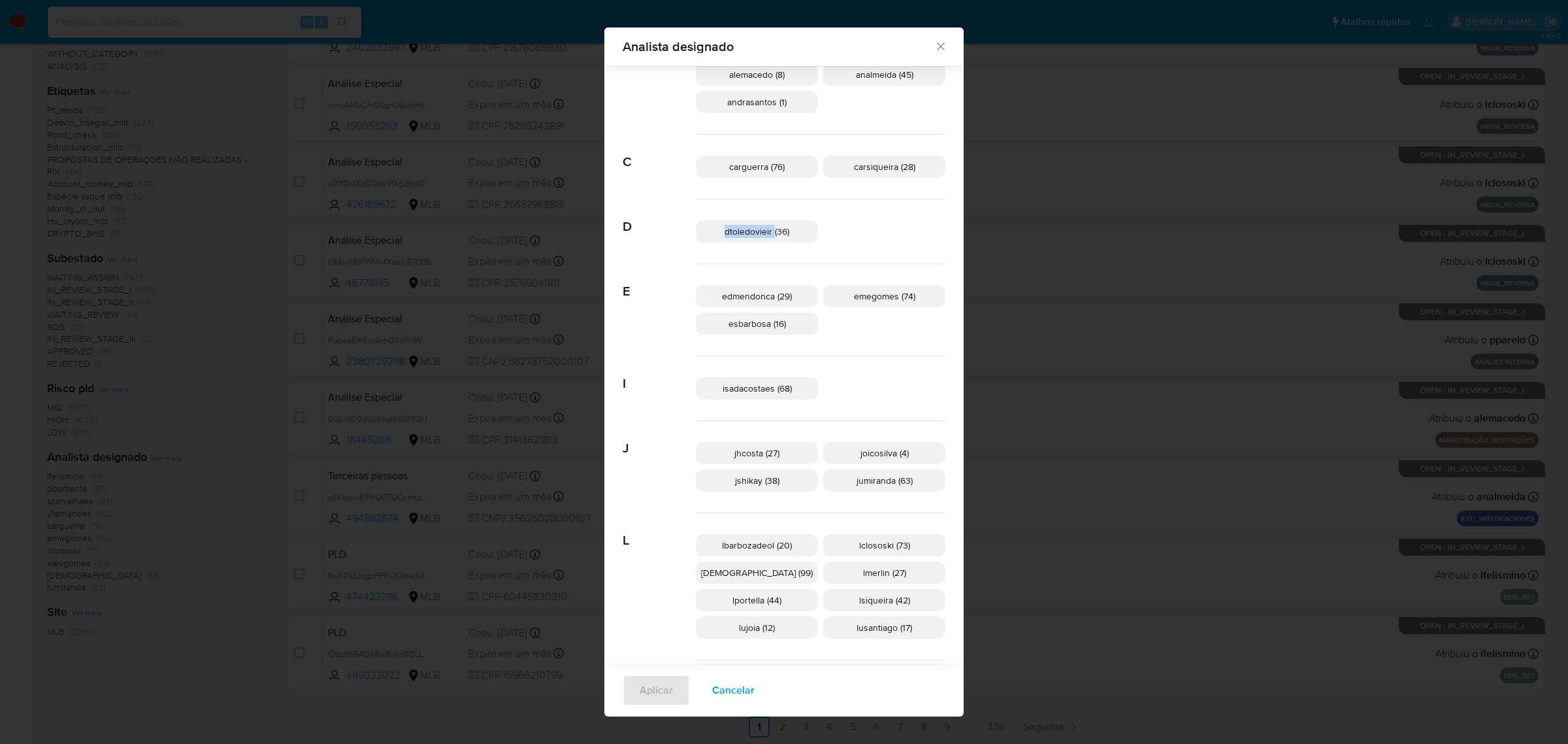
scroll to position [154, 0]
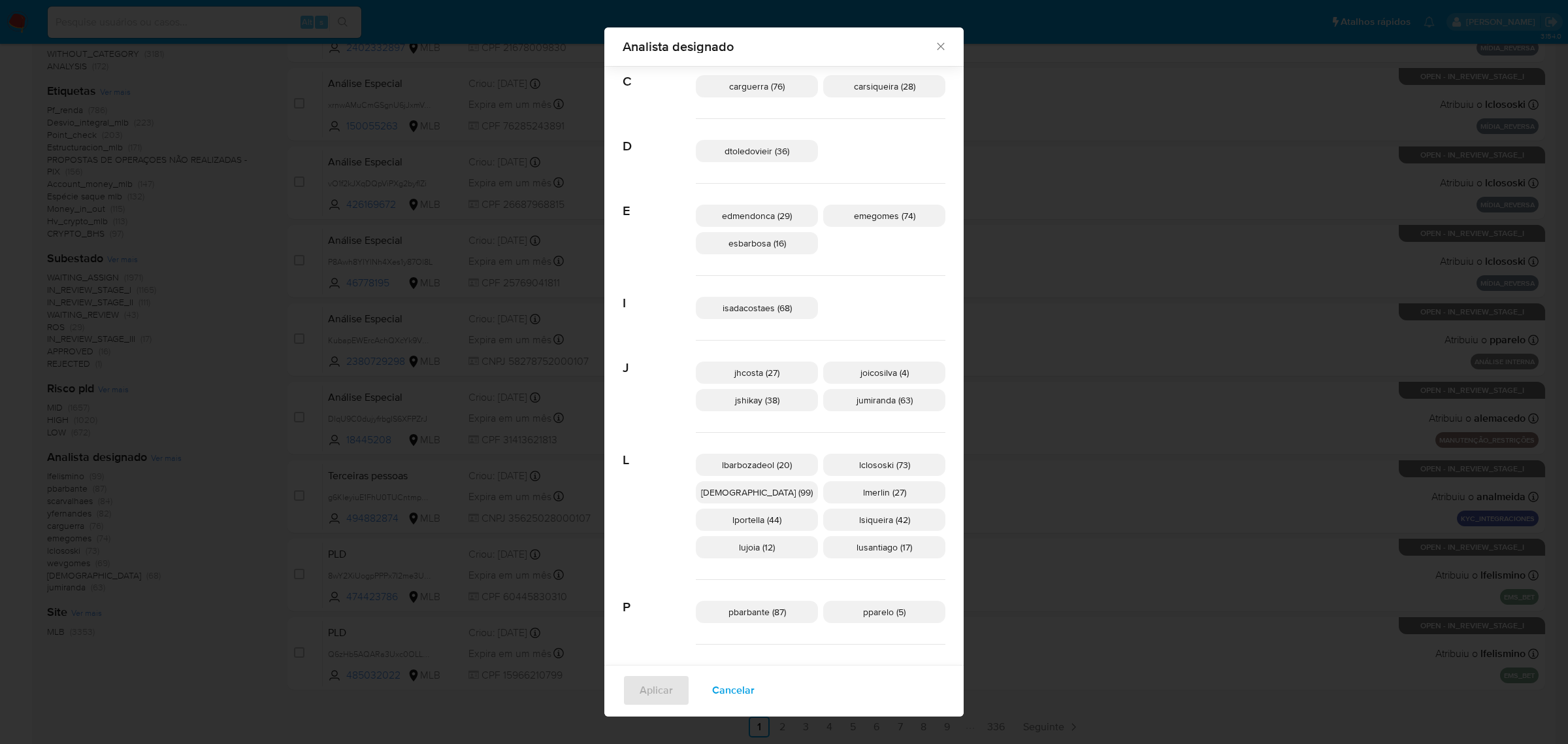
drag, startPoint x: 770, startPoint y: 310, endPoint x: 704, endPoint y: 655, distance: 351.3
click at [769, 310] on span "isadacostaes (68)" at bounding box center [758, 308] width 69 height 13
click at [673, 700] on span "Aplicar" at bounding box center [656, 690] width 33 height 29
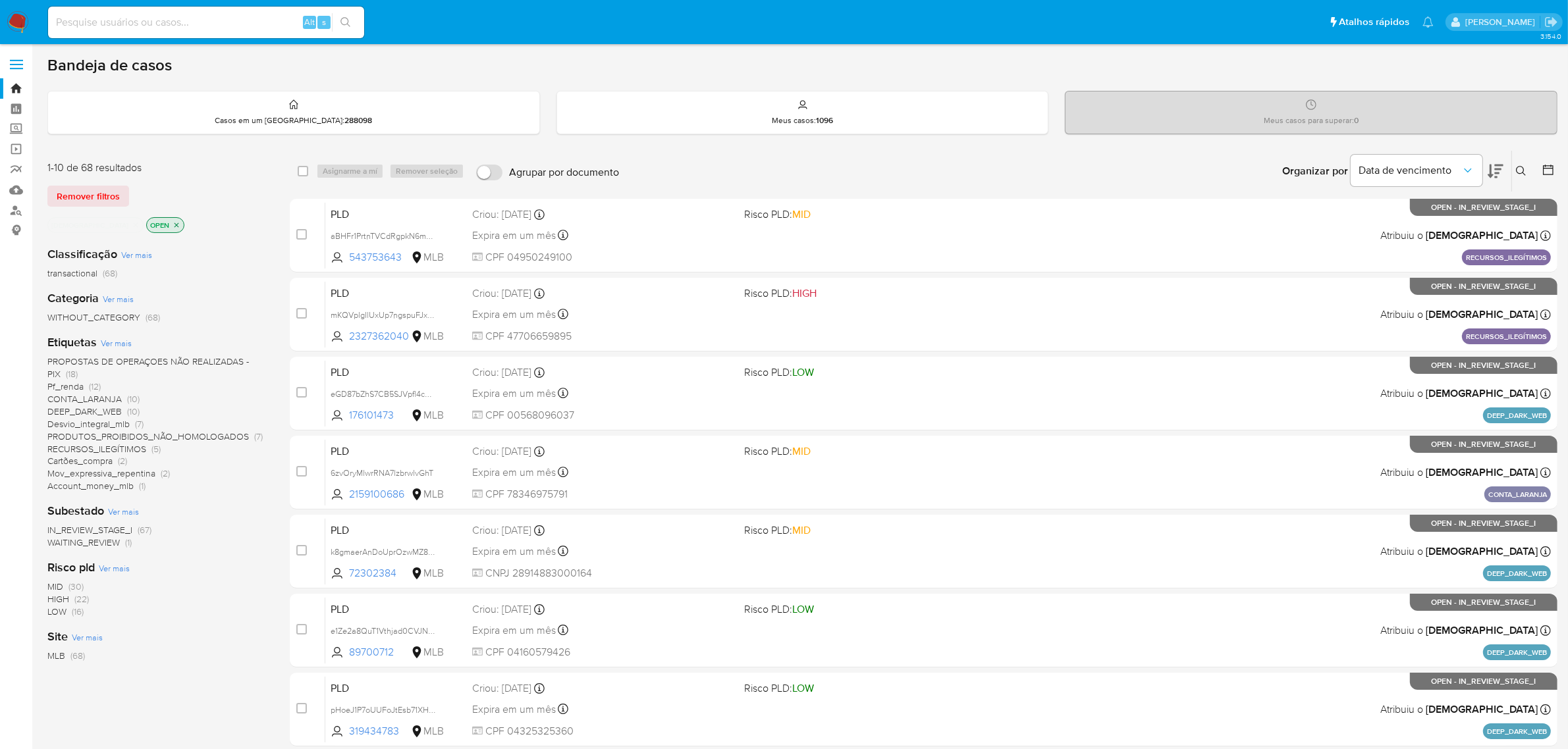
click at [1493, 169] on icon at bounding box center [1495, 171] width 16 height 16
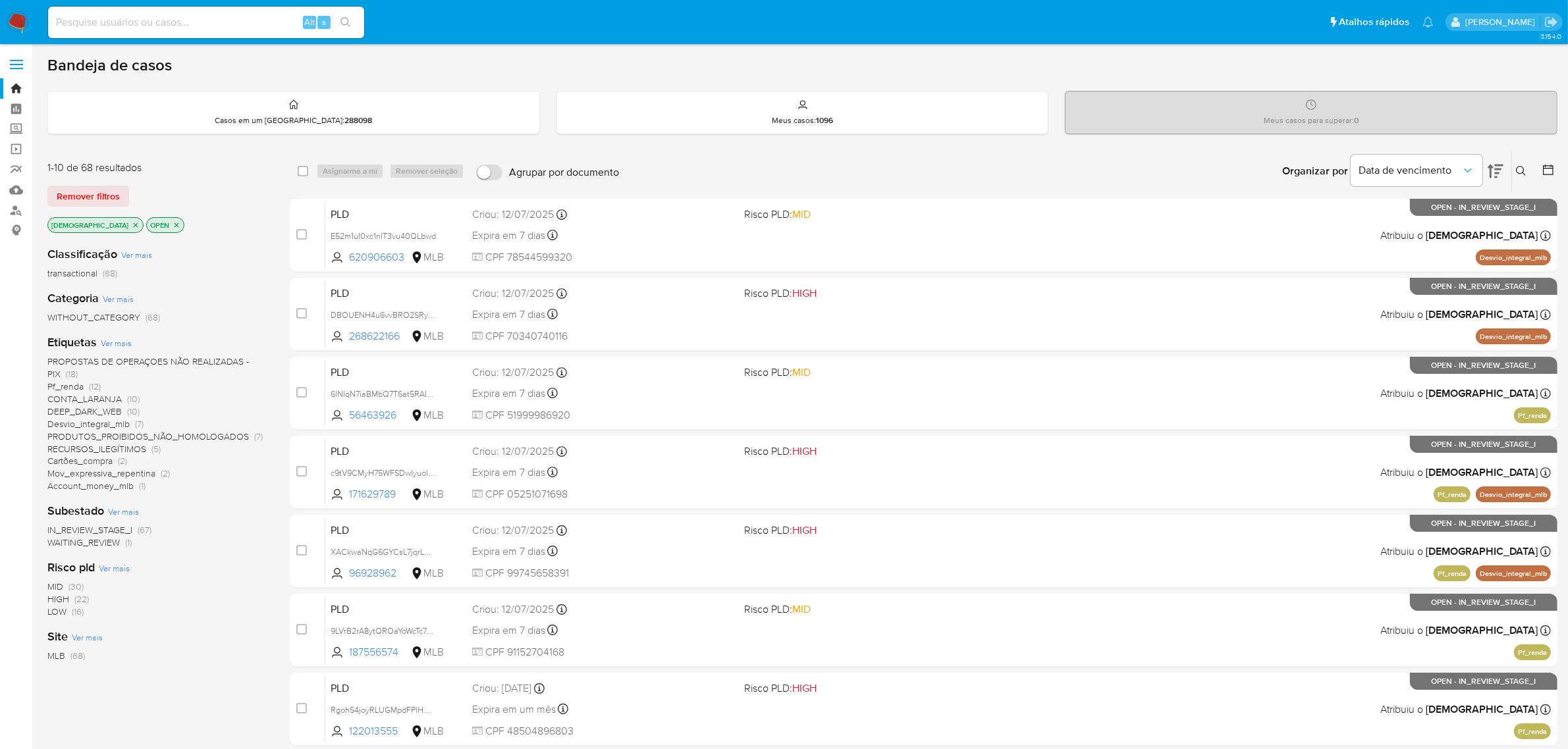
click at [132, 226] on icon "close-filter" at bounding box center [136, 225] width 8 height 8
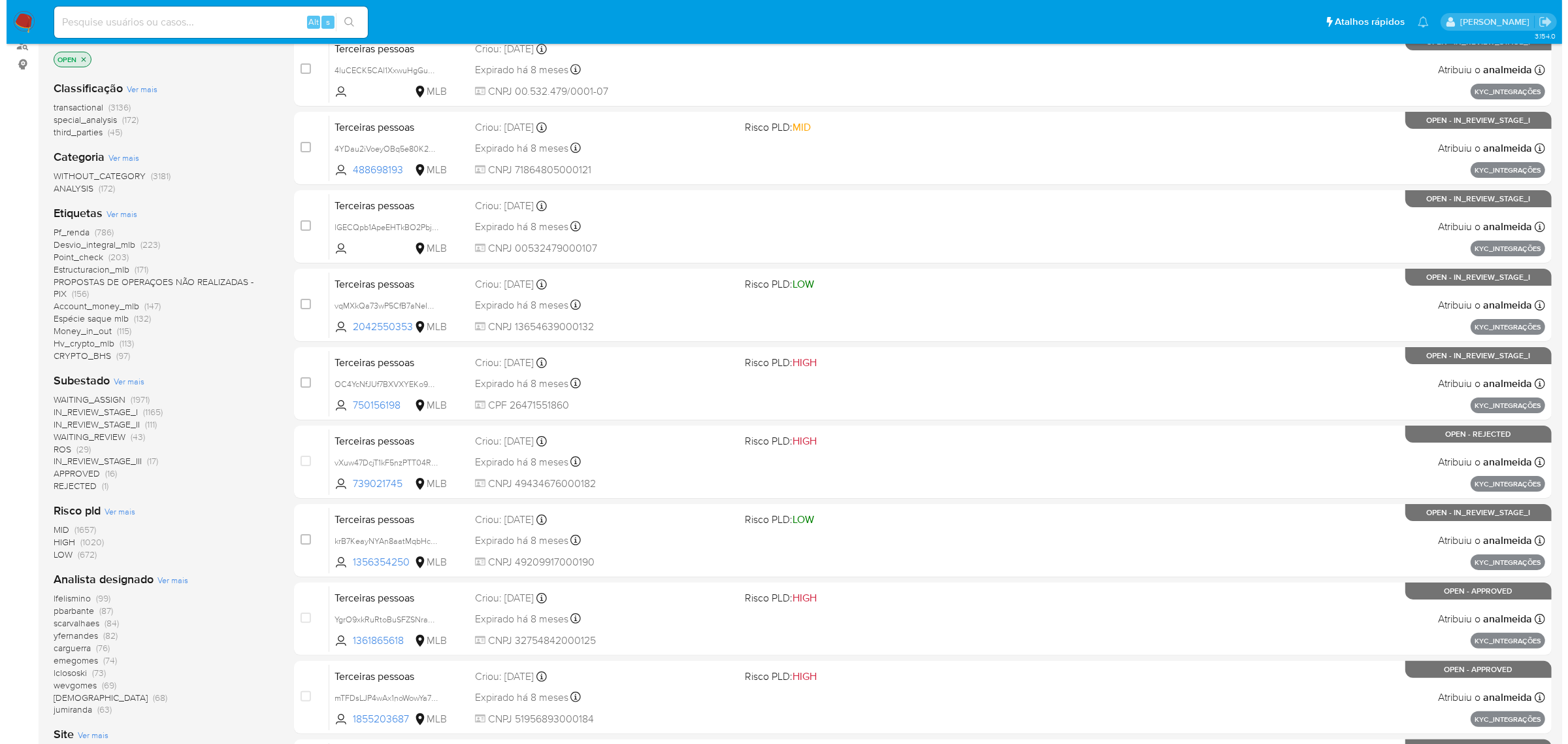
scroll to position [287, 0]
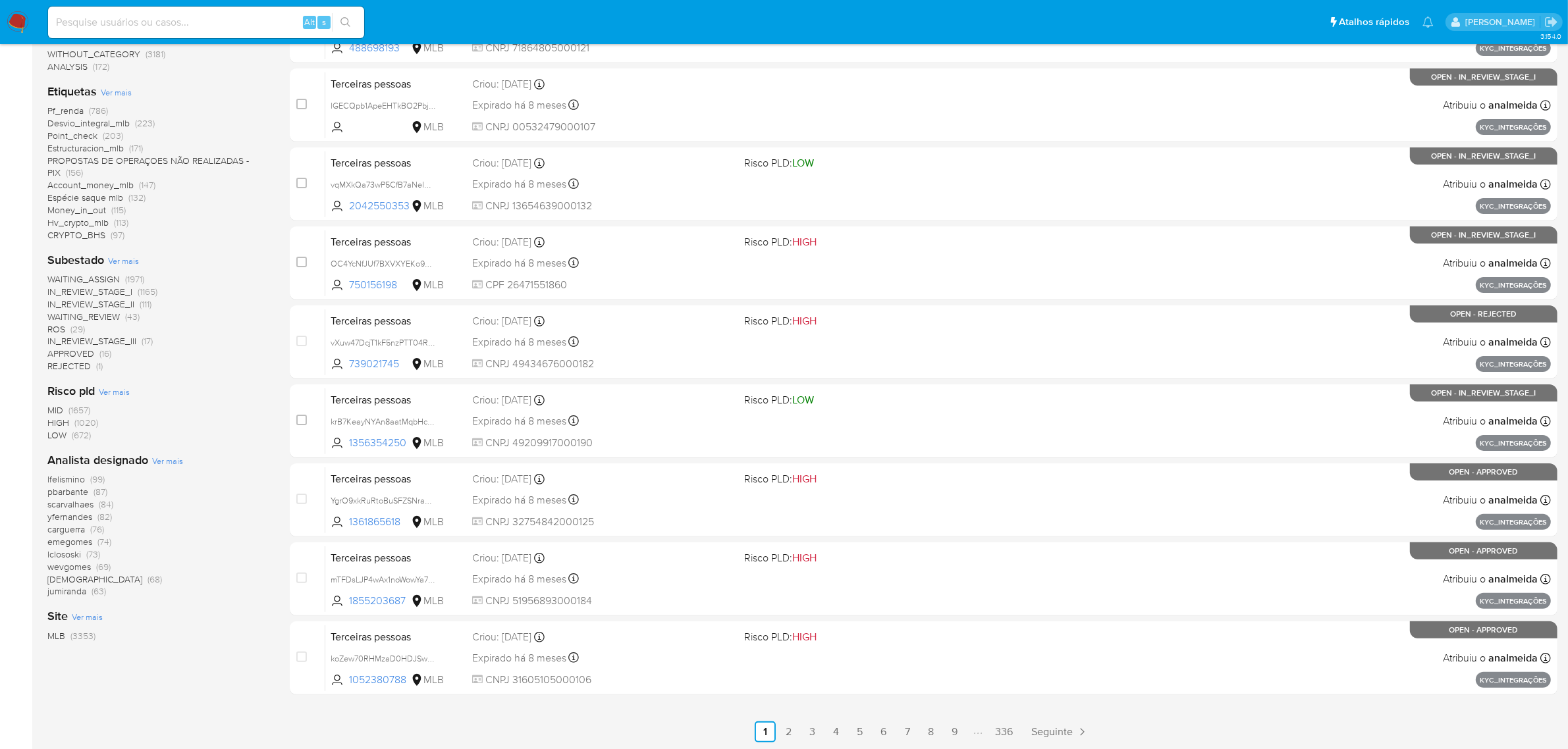
click at [169, 464] on span "Ver mais" at bounding box center [167, 460] width 31 height 12
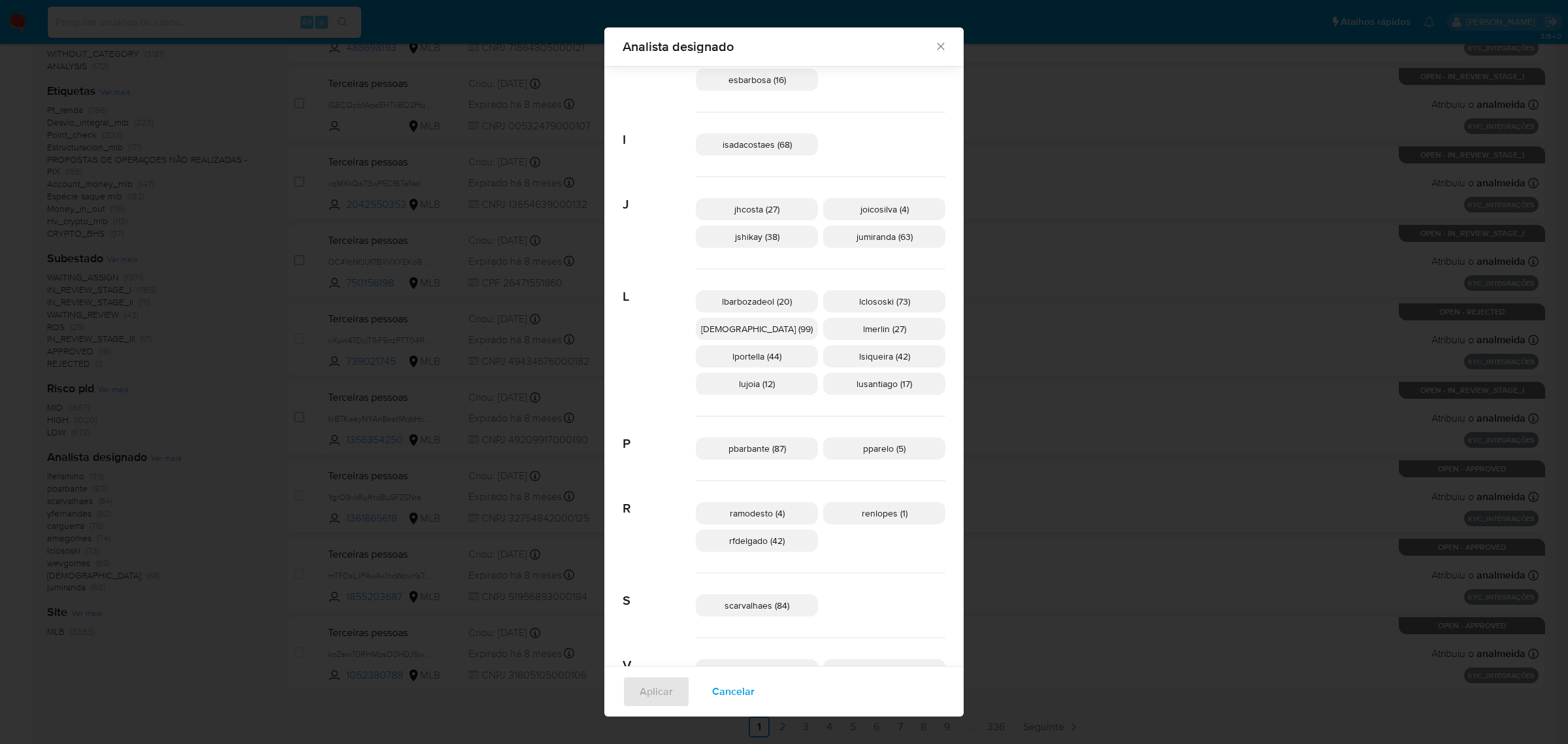
scroll to position [399, 0]
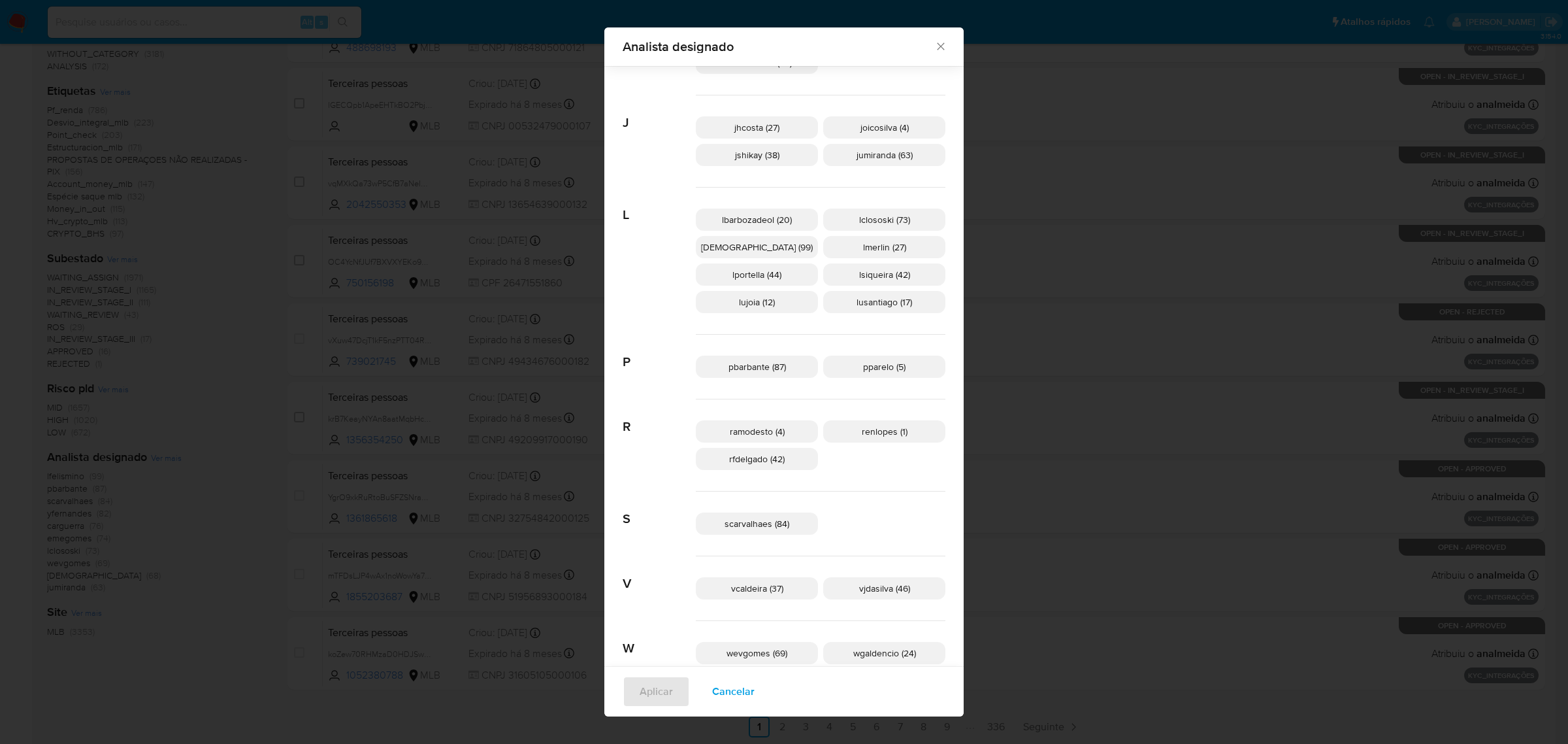
click at [767, 367] on span "pbarbante (87)" at bounding box center [758, 366] width 58 height 13
click at [673, 684] on span "Aplicar" at bounding box center [656, 692] width 33 height 29
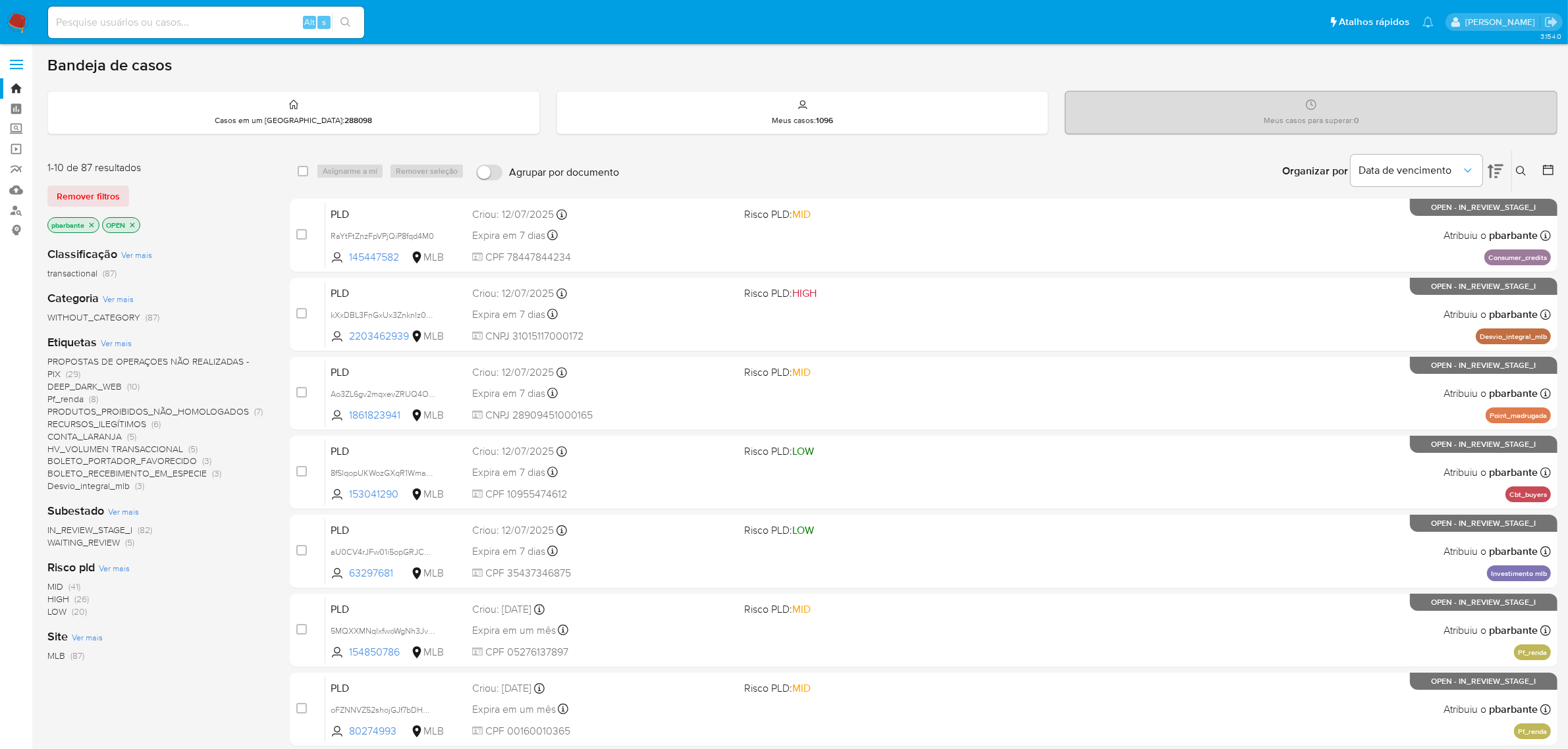
click at [1495, 166] on icon at bounding box center [1495, 171] width 16 height 16
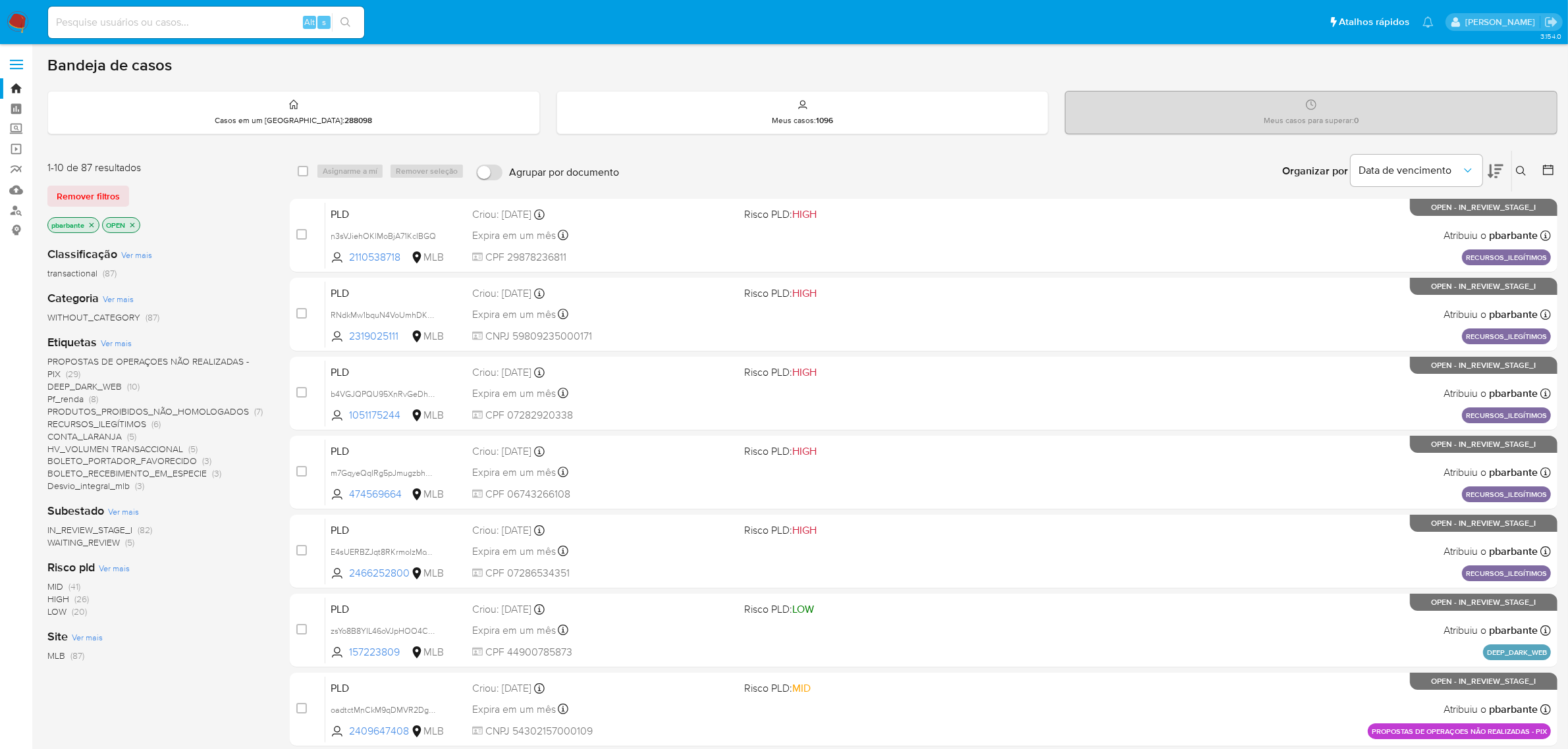
click at [1495, 166] on icon at bounding box center [1495, 171] width 16 height 16
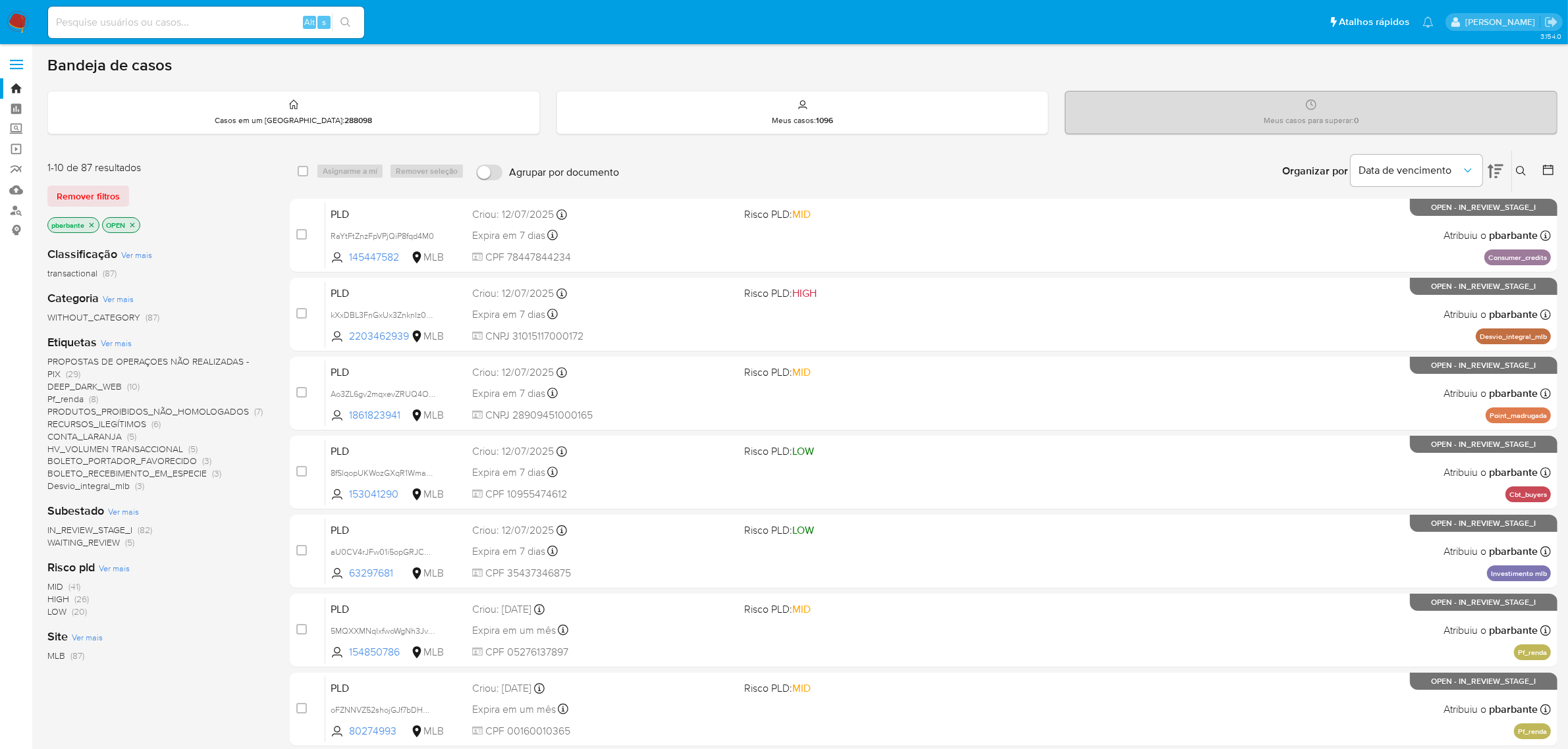
click at [94, 218] on p "pbarbante" at bounding box center [73, 225] width 51 height 14
click at [91, 225] on icon "close-filter" at bounding box center [92, 225] width 8 height 8
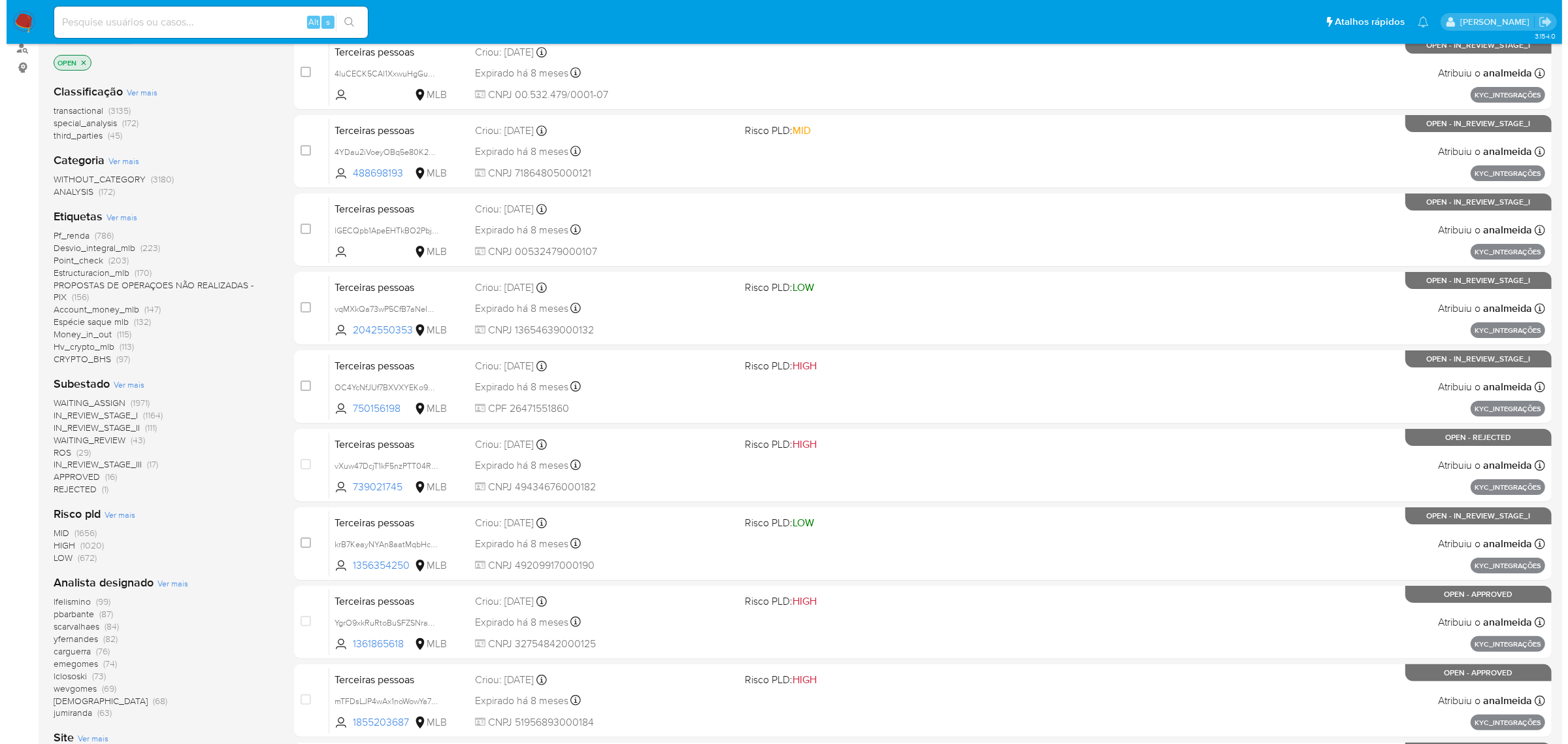
scroll to position [287, 0]
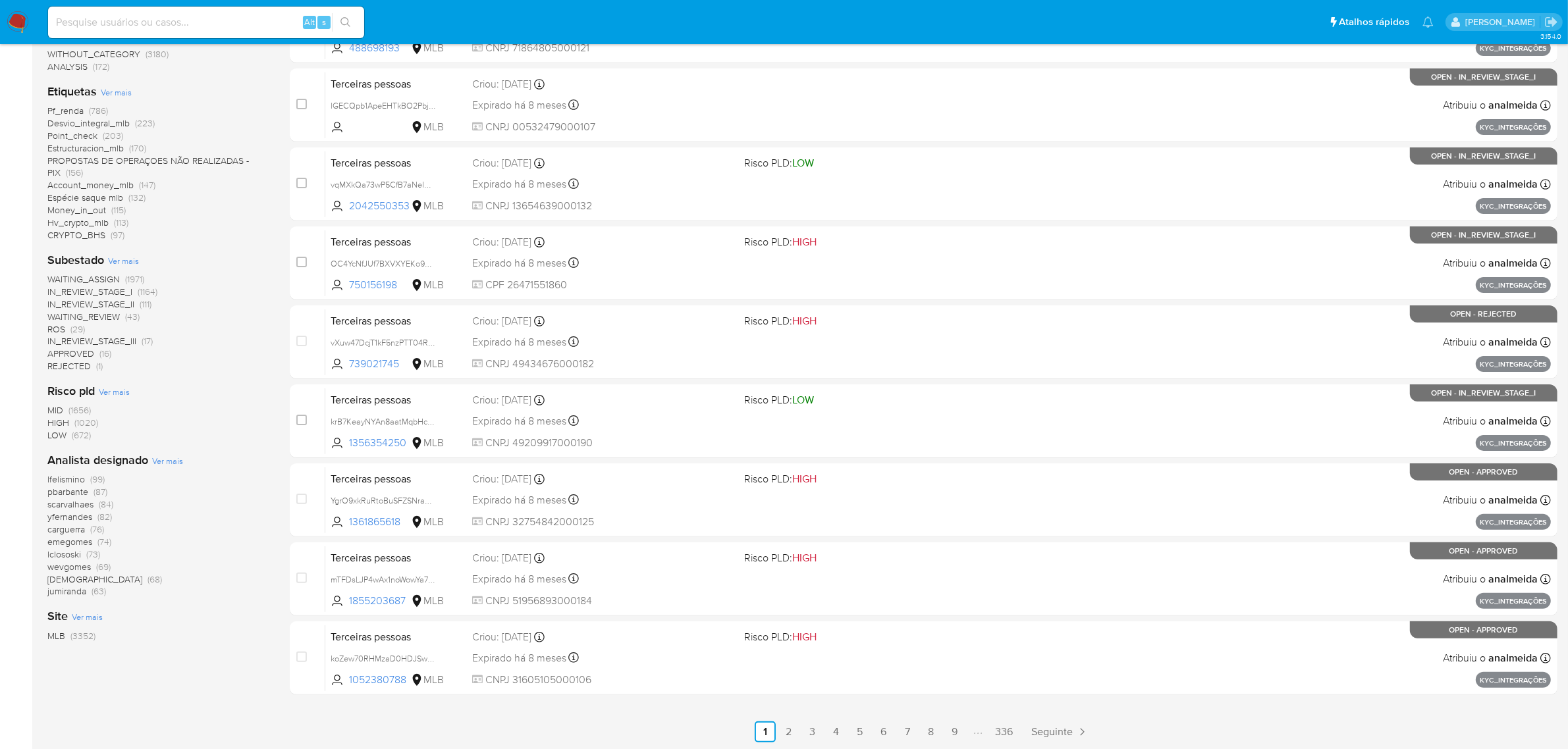
click at [171, 459] on span "Ver mais" at bounding box center [167, 460] width 31 height 12
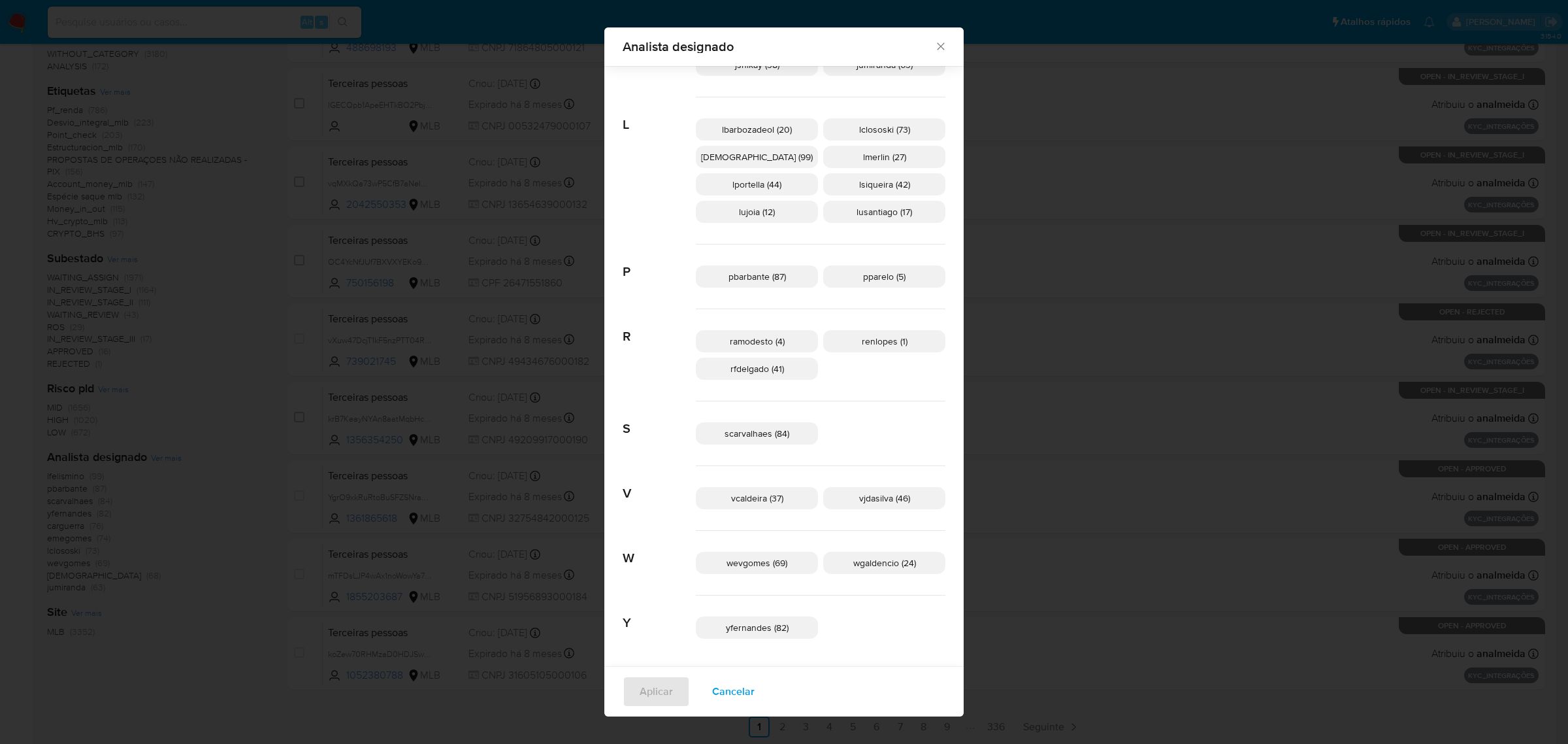
scroll to position [492, 0]
click at [783, 439] on p "scarvalhaes (84)" at bounding box center [757, 430] width 122 height 22
click at [673, 686] on span "Aplicar" at bounding box center [656, 680] width 33 height 29
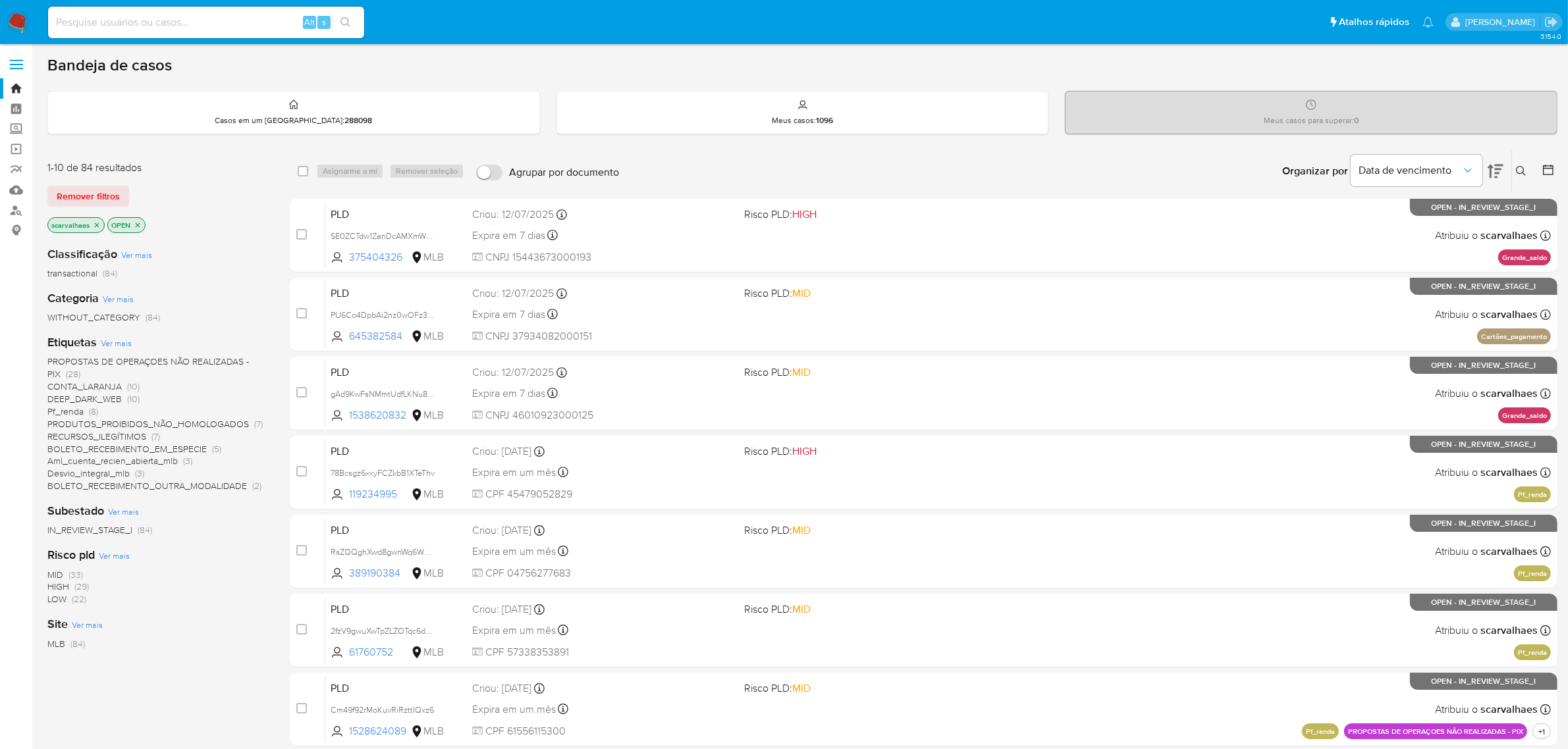
click at [20, 24] on img at bounding box center [18, 22] width 22 height 22
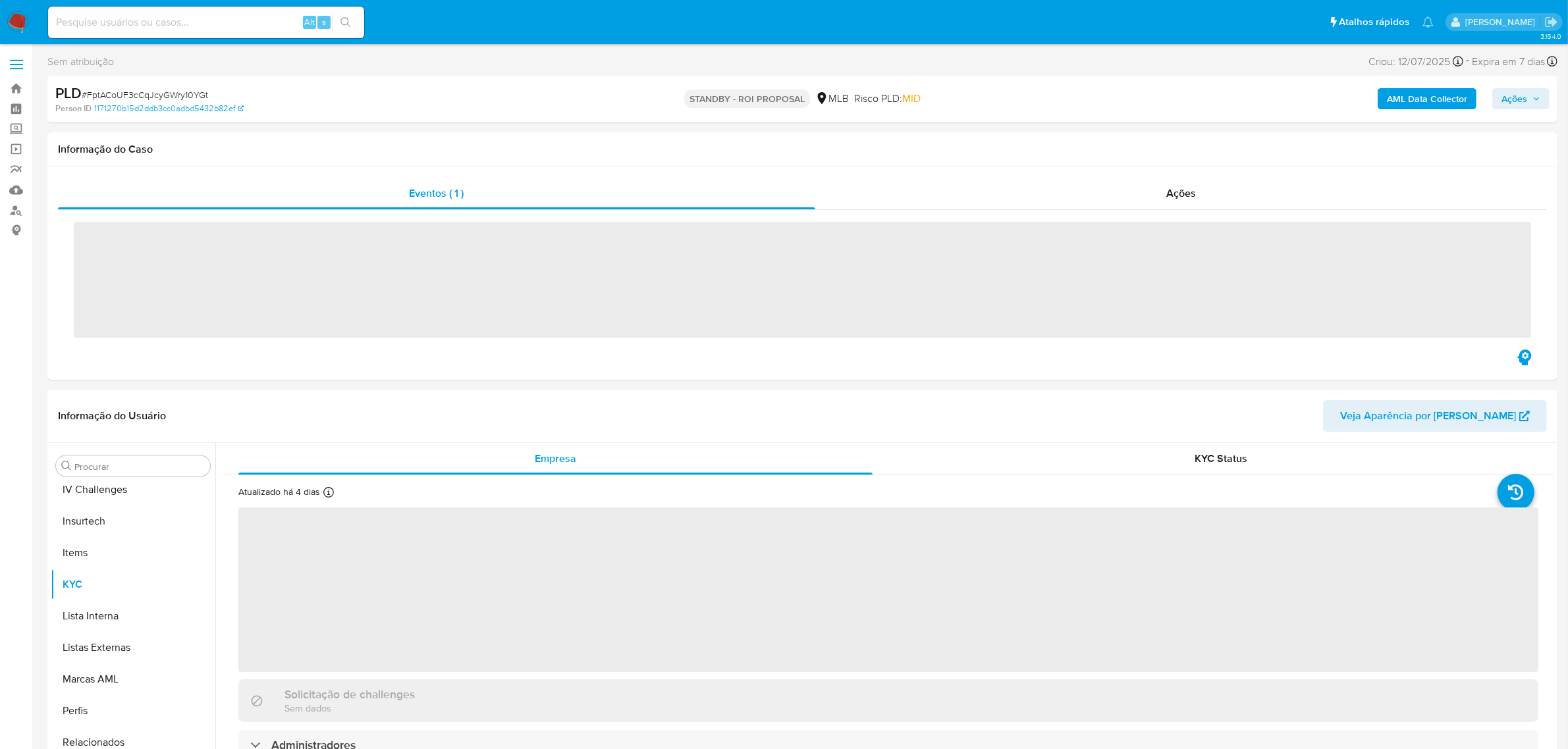
scroll to position [586, 0]
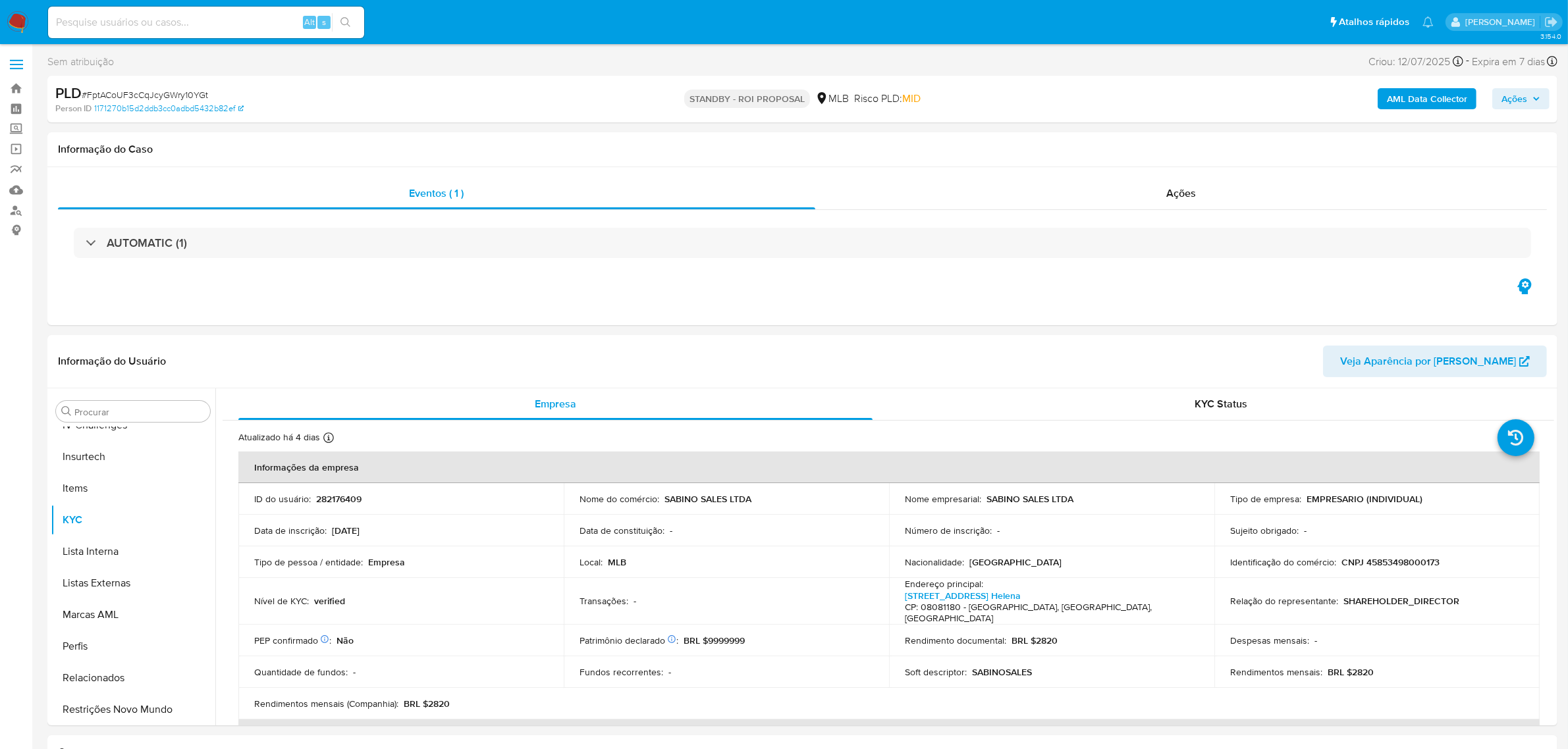
select select "10"
click at [901, 204] on div "Ações" at bounding box center [1181, 194] width 732 height 32
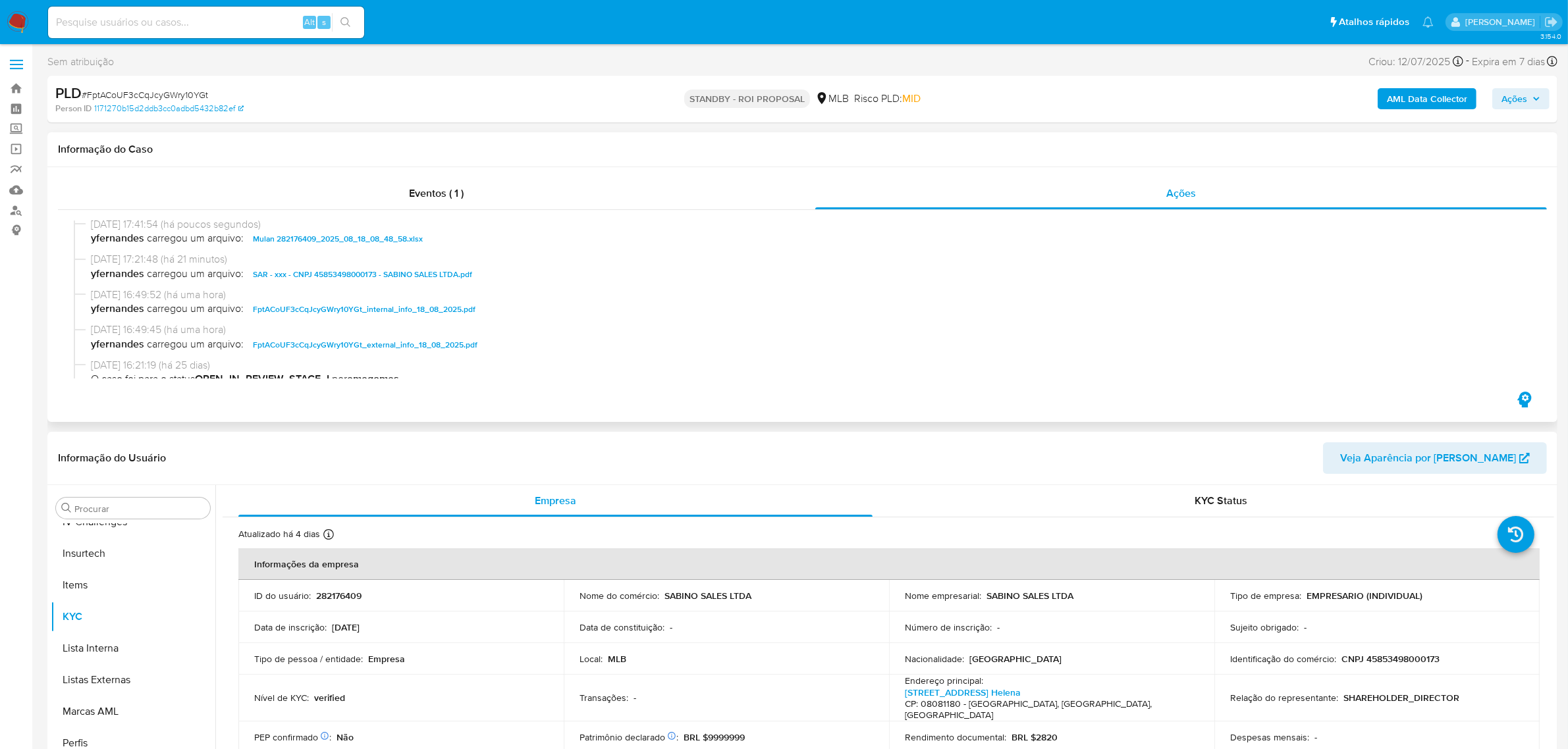
scroll to position [0, 0]
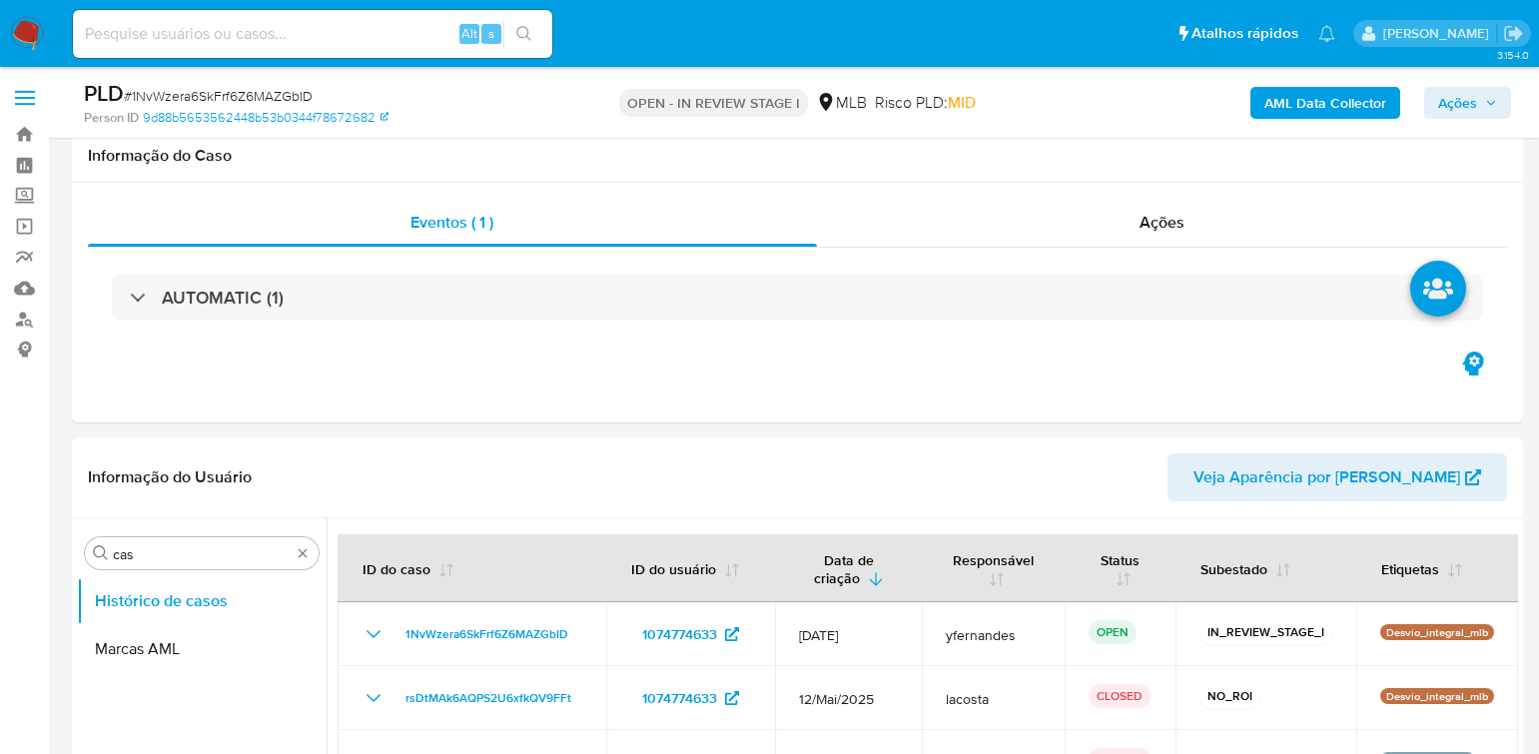
select select "10"
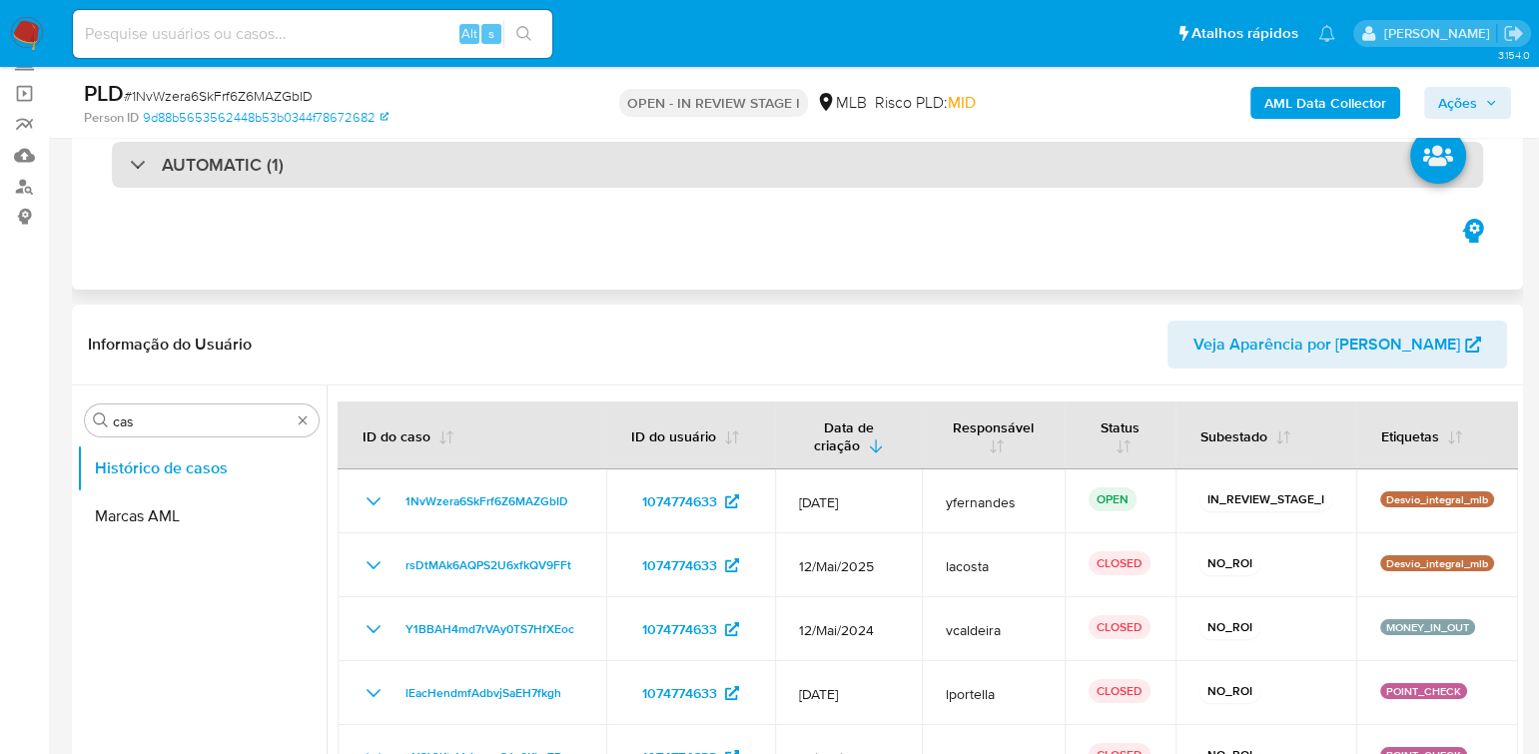
click at [355, 174] on div "AUTOMATIC (1)" at bounding box center [798, 165] width 1372 height 46
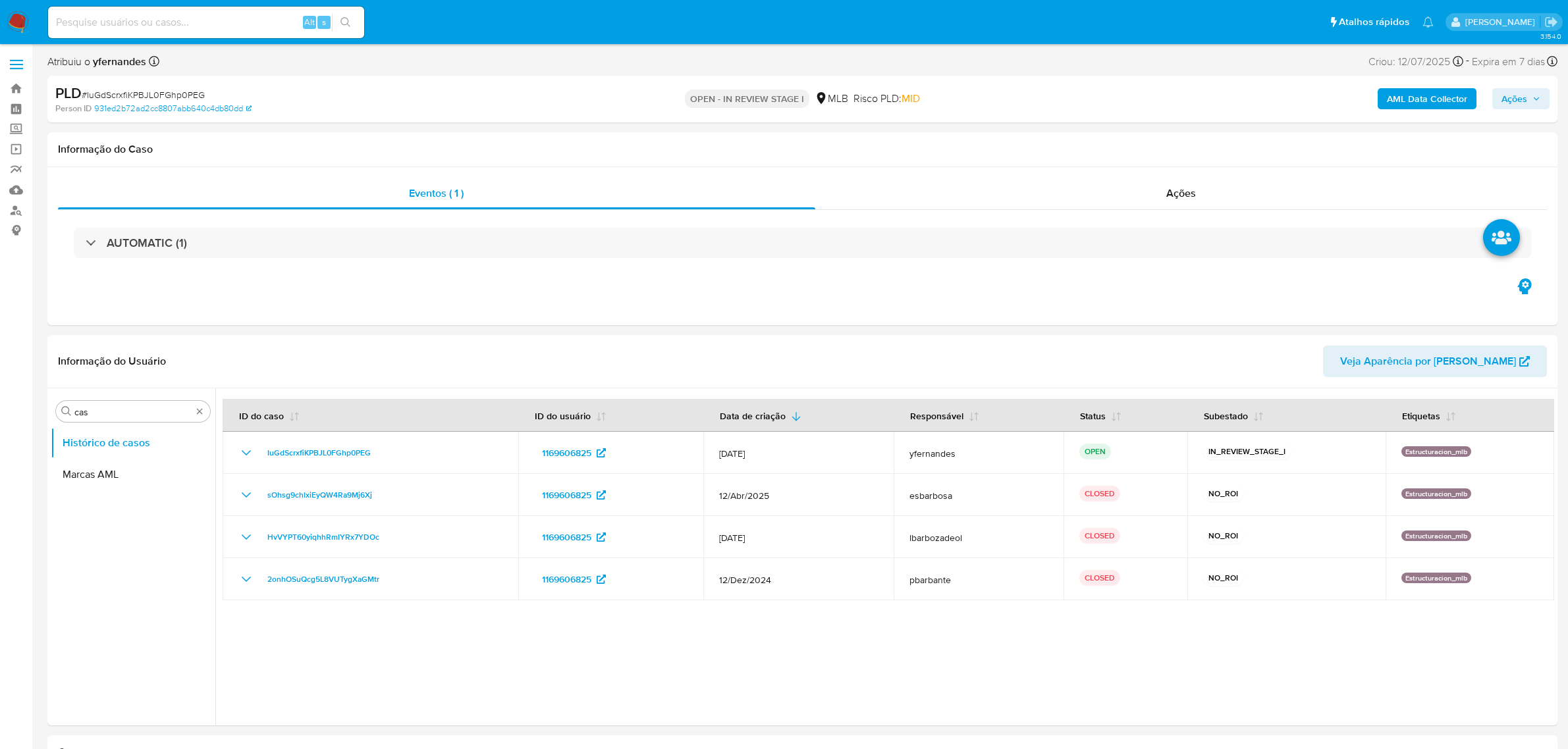
select select "10"
click at [181, 90] on span "# IuGdScrxfiKPBJL0FGhp0PEG" at bounding box center [143, 95] width 123 height 13
click at [180, 90] on span "# IuGdScrxfiKPBJL0FGhp0PEG" at bounding box center [143, 95] width 123 height 13
copy span "IuGdScrxfiKPBJL0FGhp0PEG"
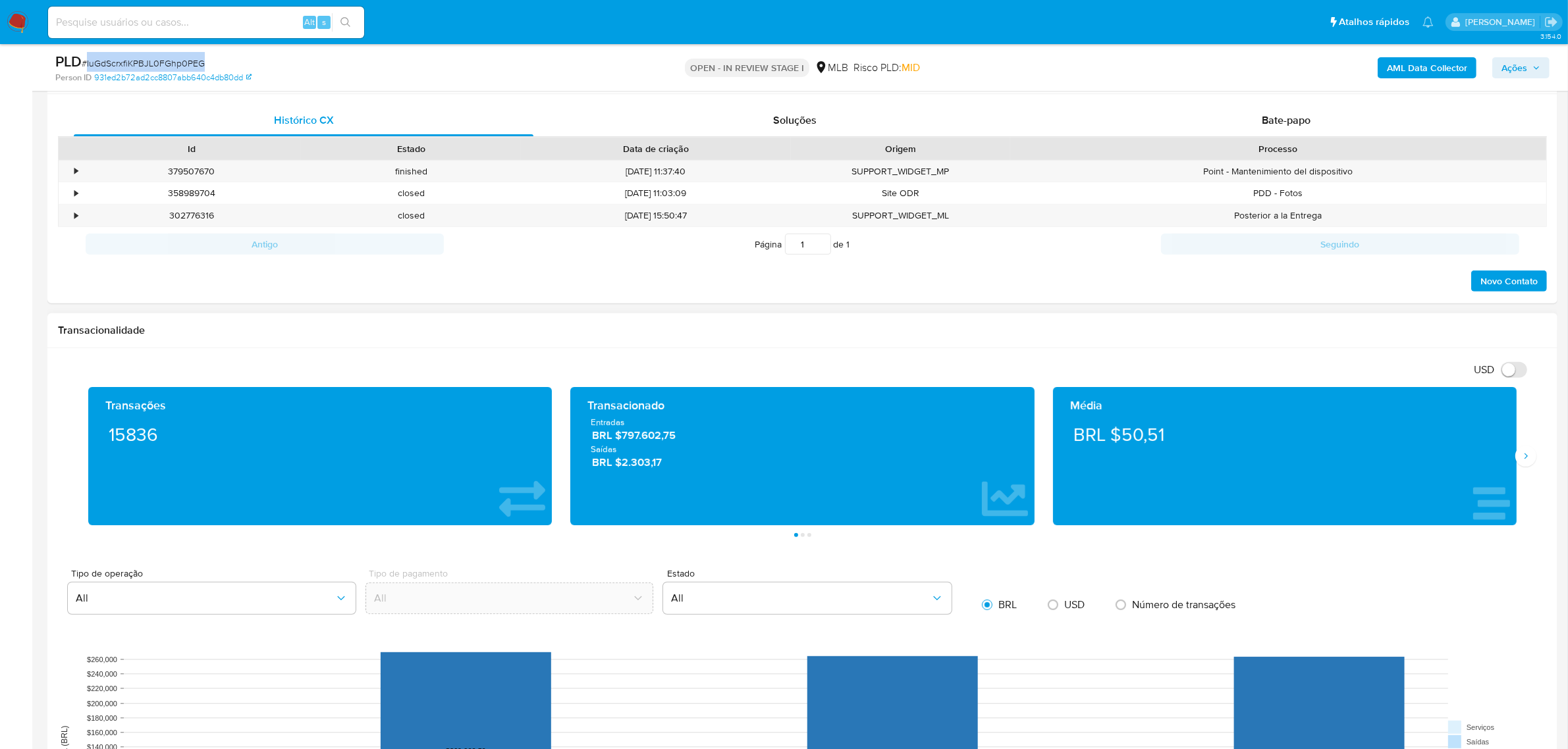
scroll to position [823, 0]
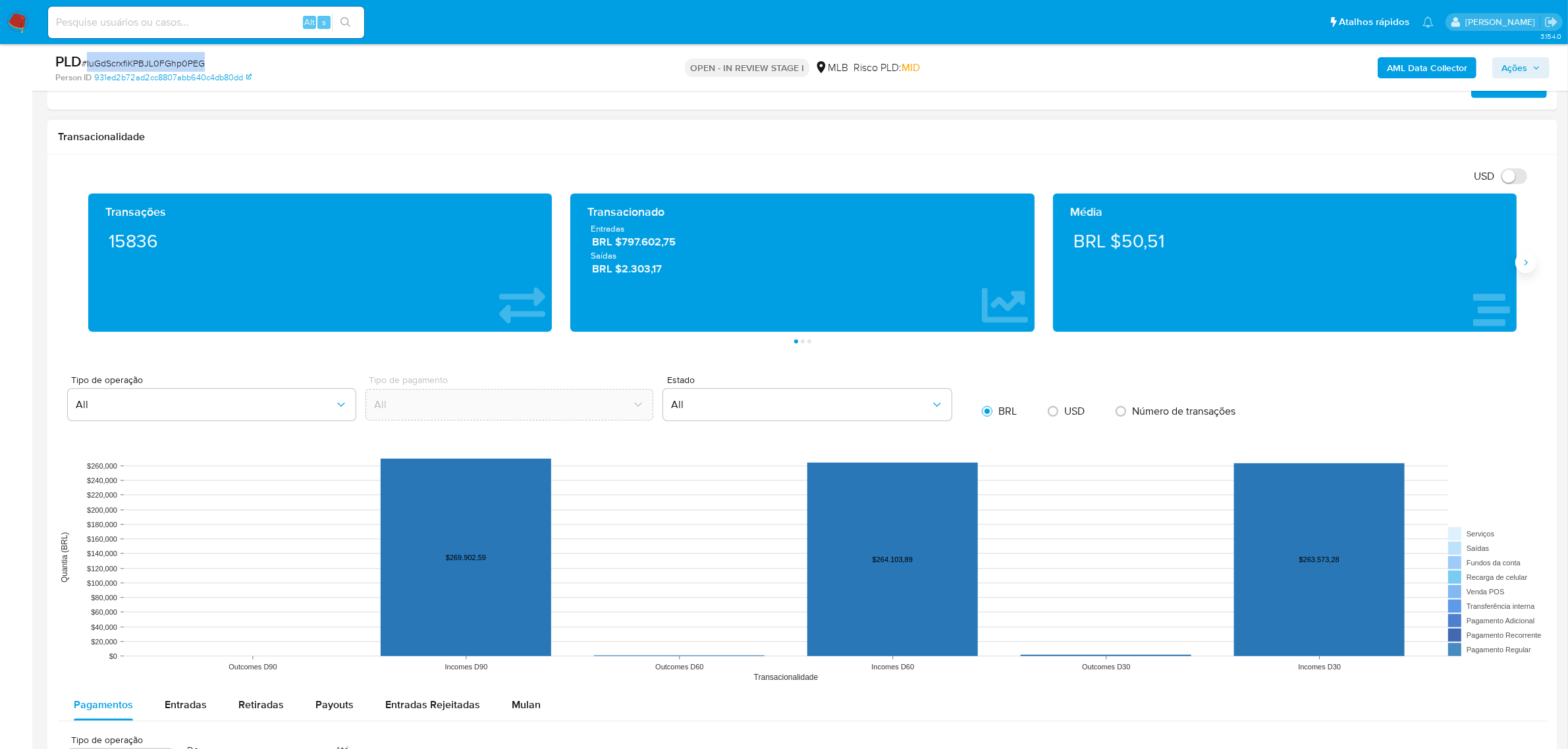
click at [1525, 271] on button "Siguiente" at bounding box center [1526, 263] width 21 height 21
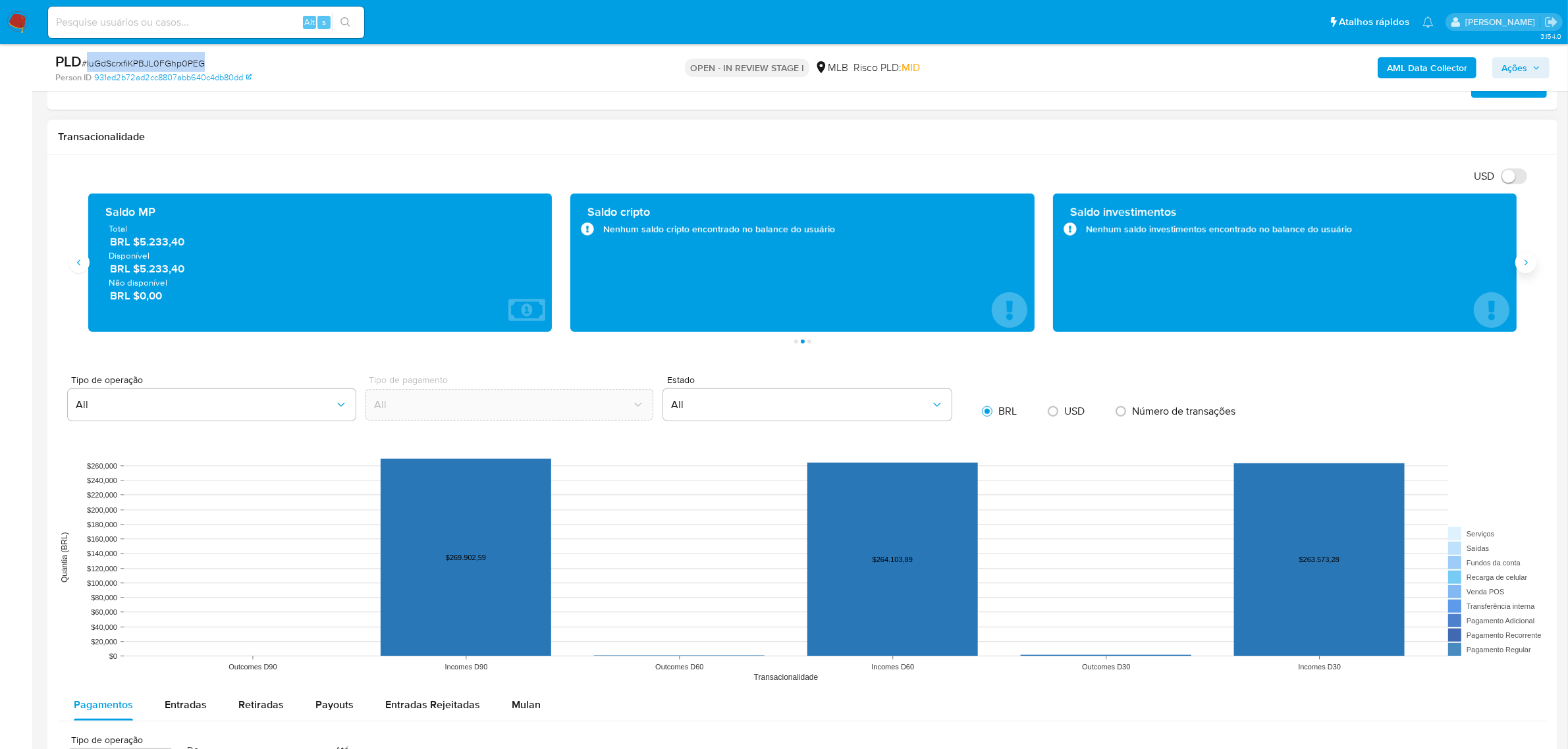
click at [1525, 271] on button "Siguiente" at bounding box center [1526, 263] width 21 height 21
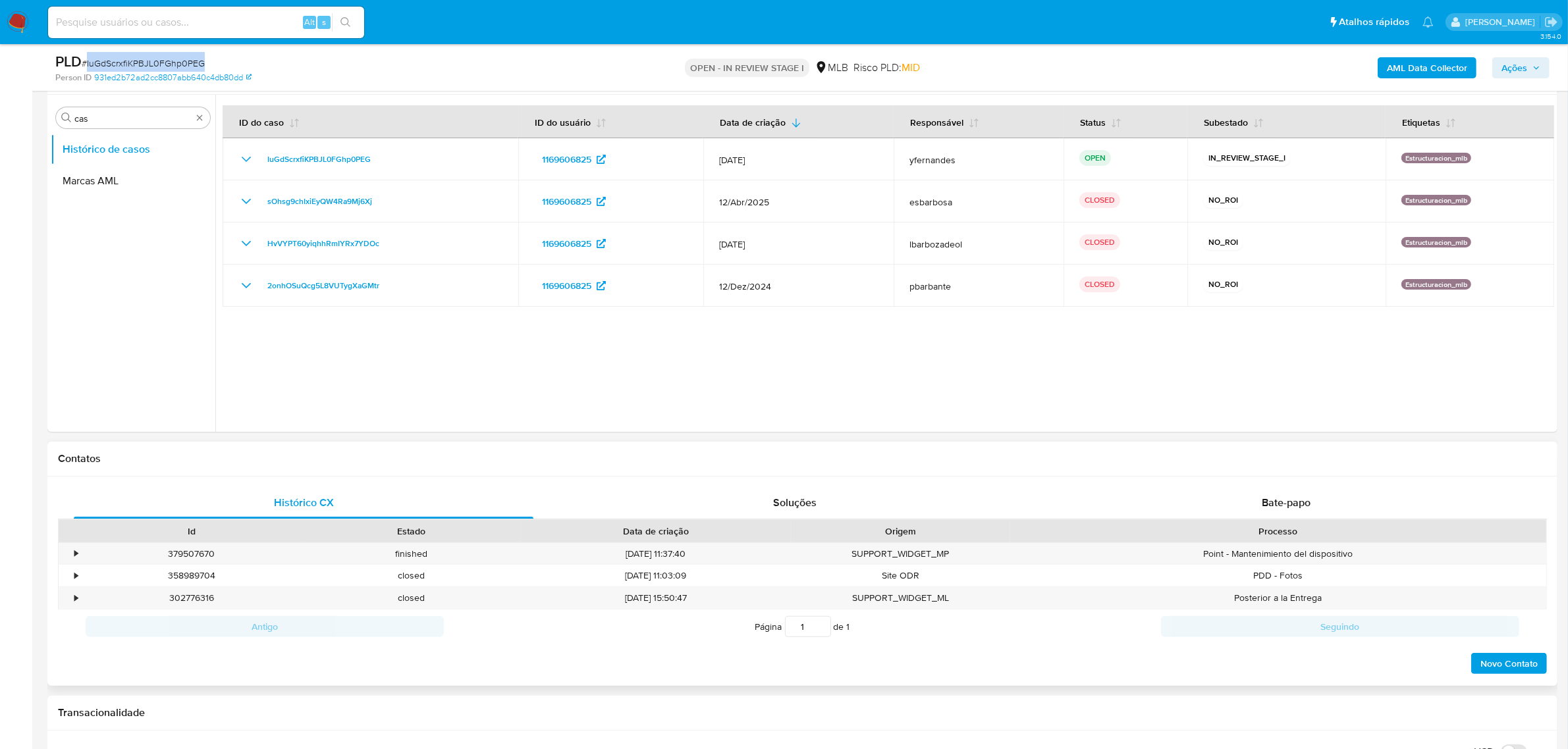
scroll to position [82, 0]
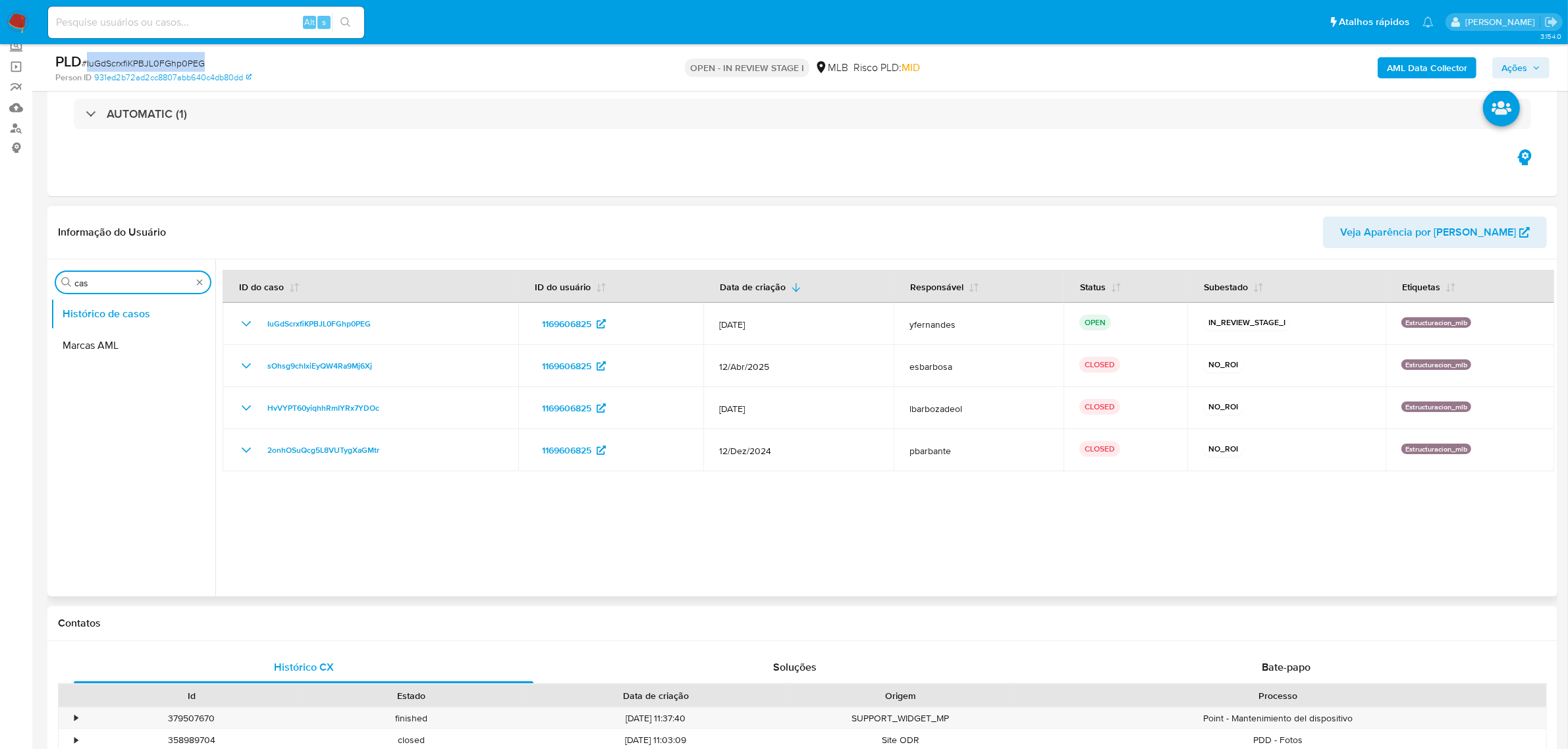
click at [132, 280] on input "cas" at bounding box center [133, 283] width 117 height 12
click at [98, 285] on input "gert" at bounding box center [133, 283] width 117 height 12
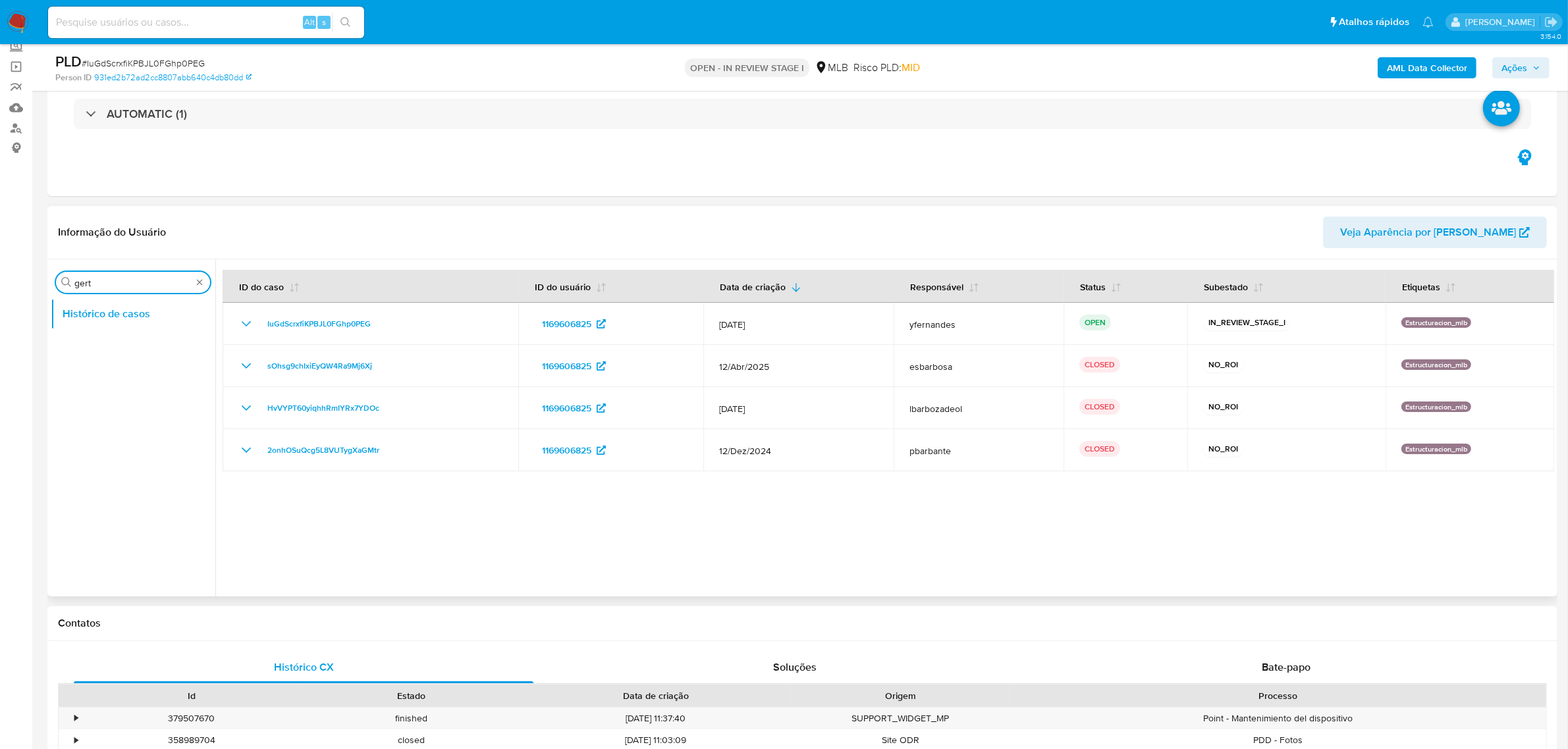
click at [98, 285] on input "gert" at bounding box center [133, 283] width 117 height 12
type input "ger"
click at [76, 313] on button "Geral" at bounding box center [128, 314] width 154 height 32
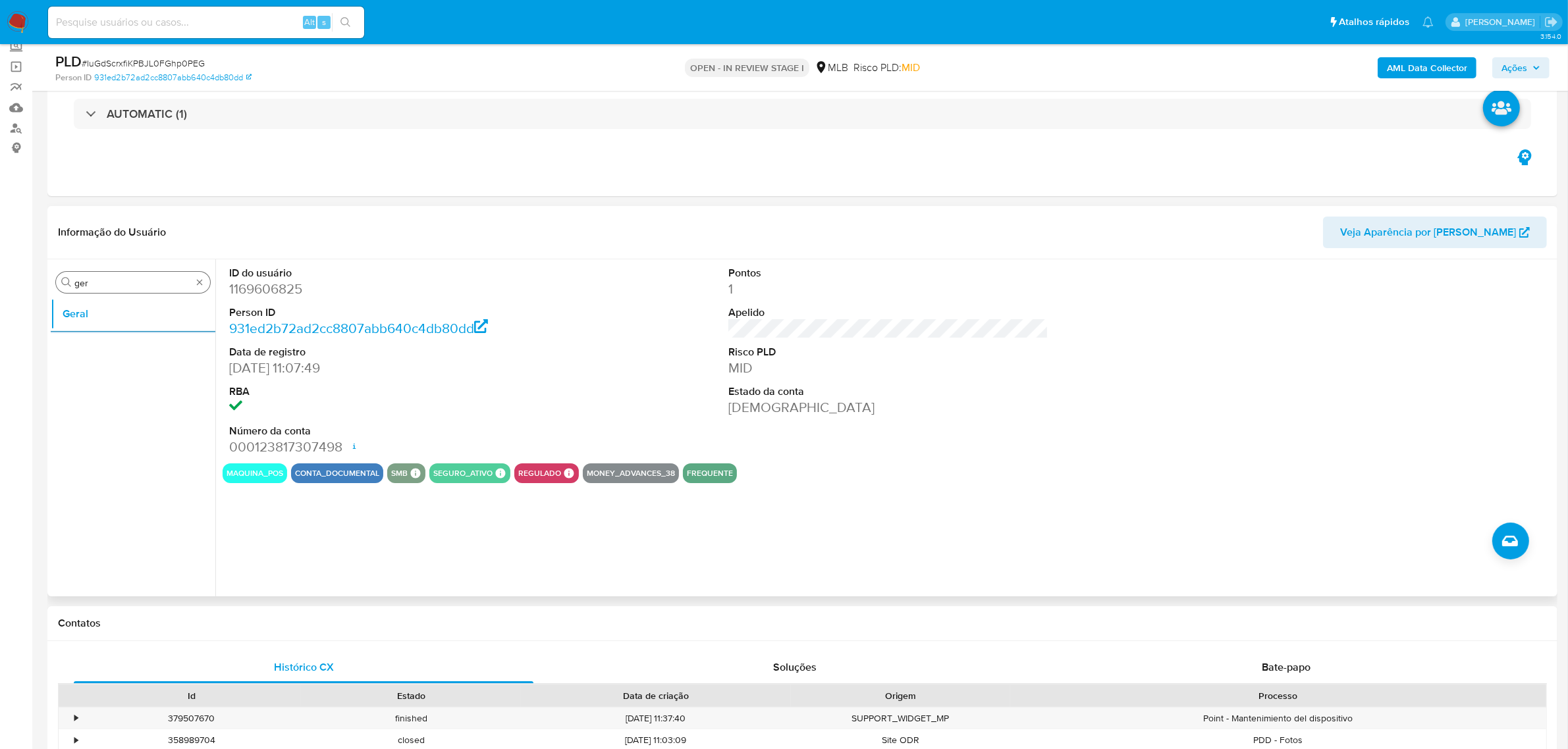
click at [114, 281] on input "ger" at bounding box center [133, 283] width 117 height 12
type input "do"
click at [117, 346] on button "Documentação" at bounding box center [128, 345] width 154 height 32
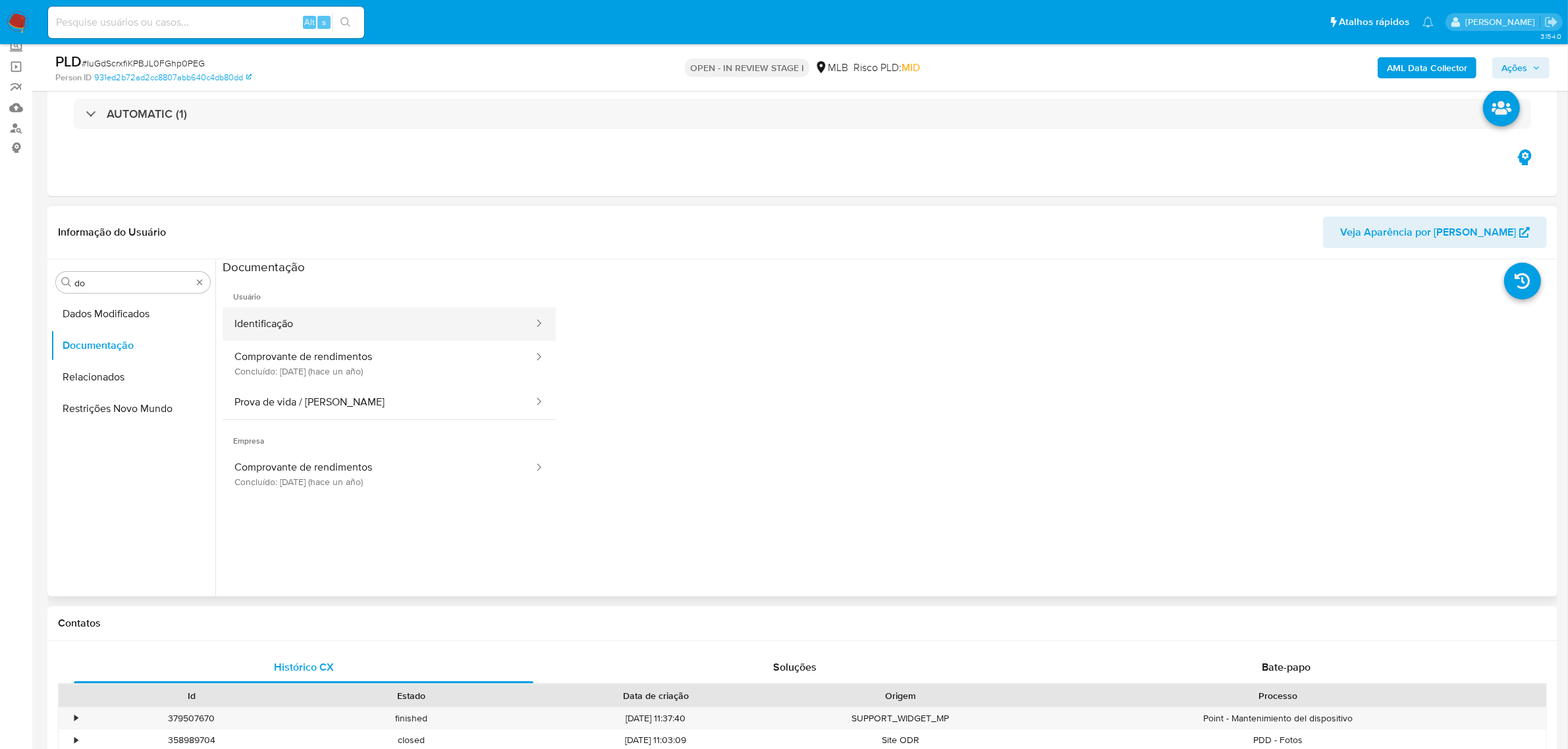
click at [390, 325] on button "Identificação" at bounding box center [379, 324] width 312 height 34
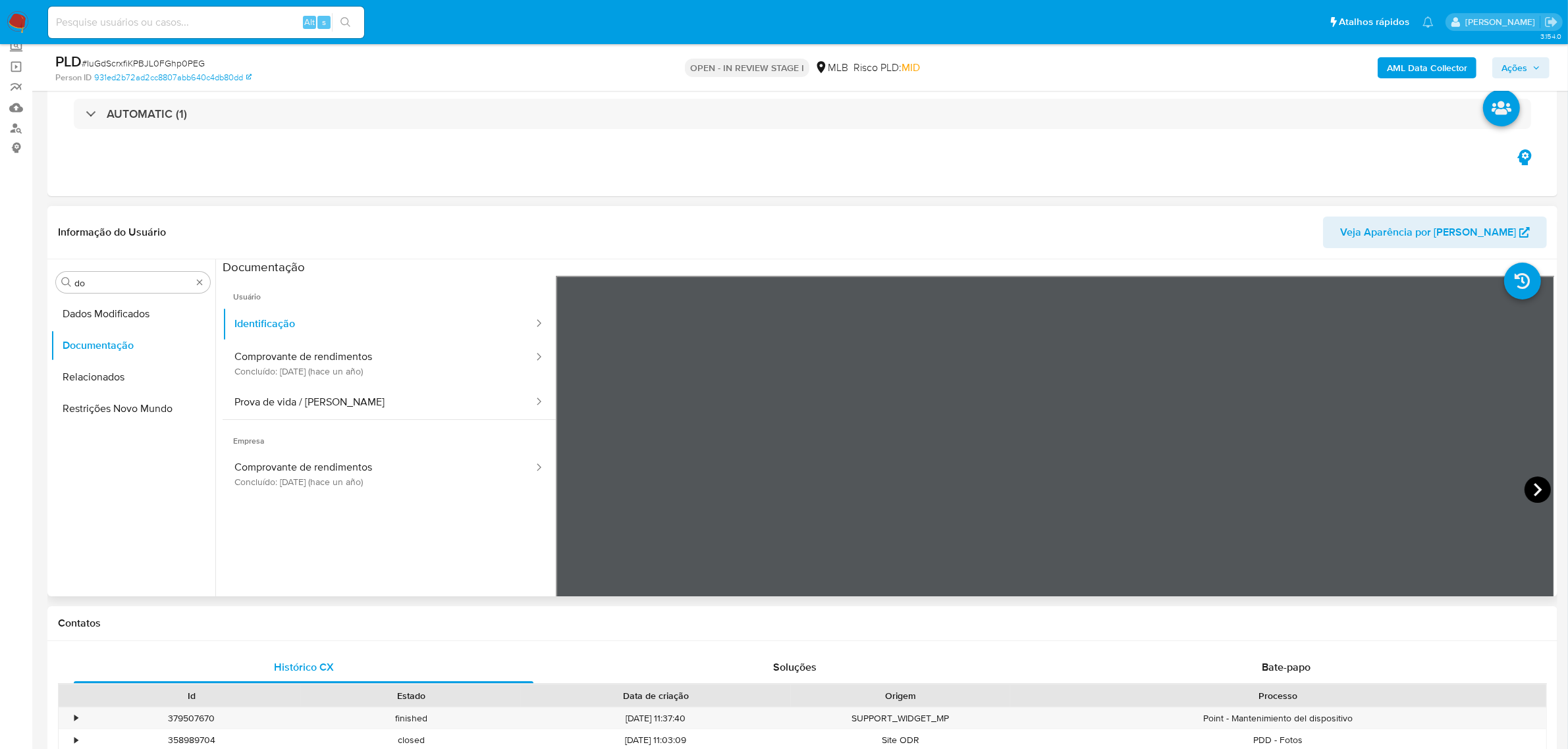
click at [1528, 482] on icon at bounding box center [1538, 489] width 26 height 26
drag, startPoint x: 323, startPoint y: 395, endPoint x: 322, endPoint y: 387, distance: 8.1
click at [322, 395] on button "Prova de vida / Selfie" at bounding box center [379, 402] width 312 height 34
click at [318, 368] on button "Comprovante de rendimentos Concluído: 19/09/2024 (hace un año)" at bounding box center [379, 363] width 312 height 45
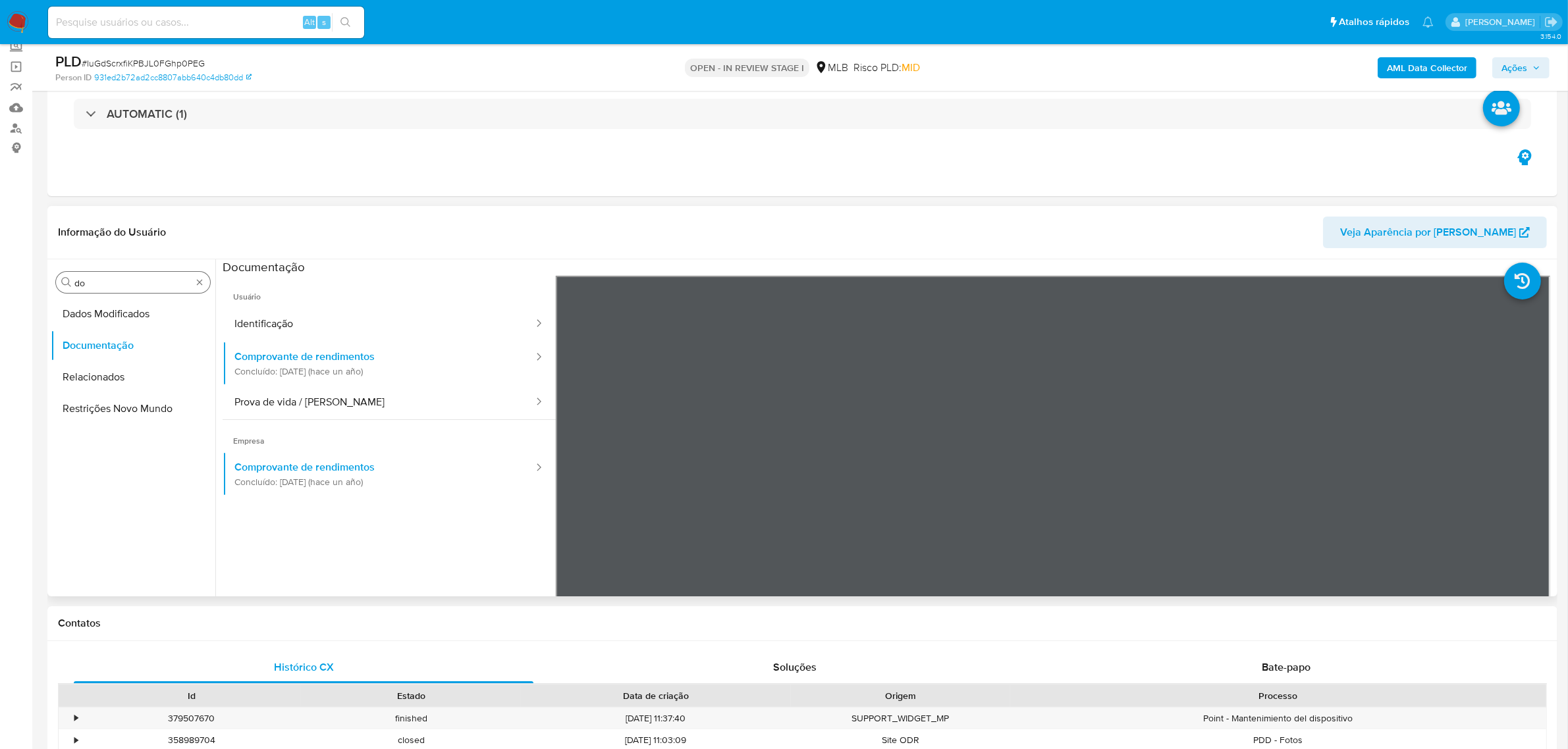
click at [113, 287] on input "do" at bounding box center [133, 283] width 117 height 12
type input "ky"
click at [73, 341] on button "KYC" at bounding box center [128, 345] width 154 height 32
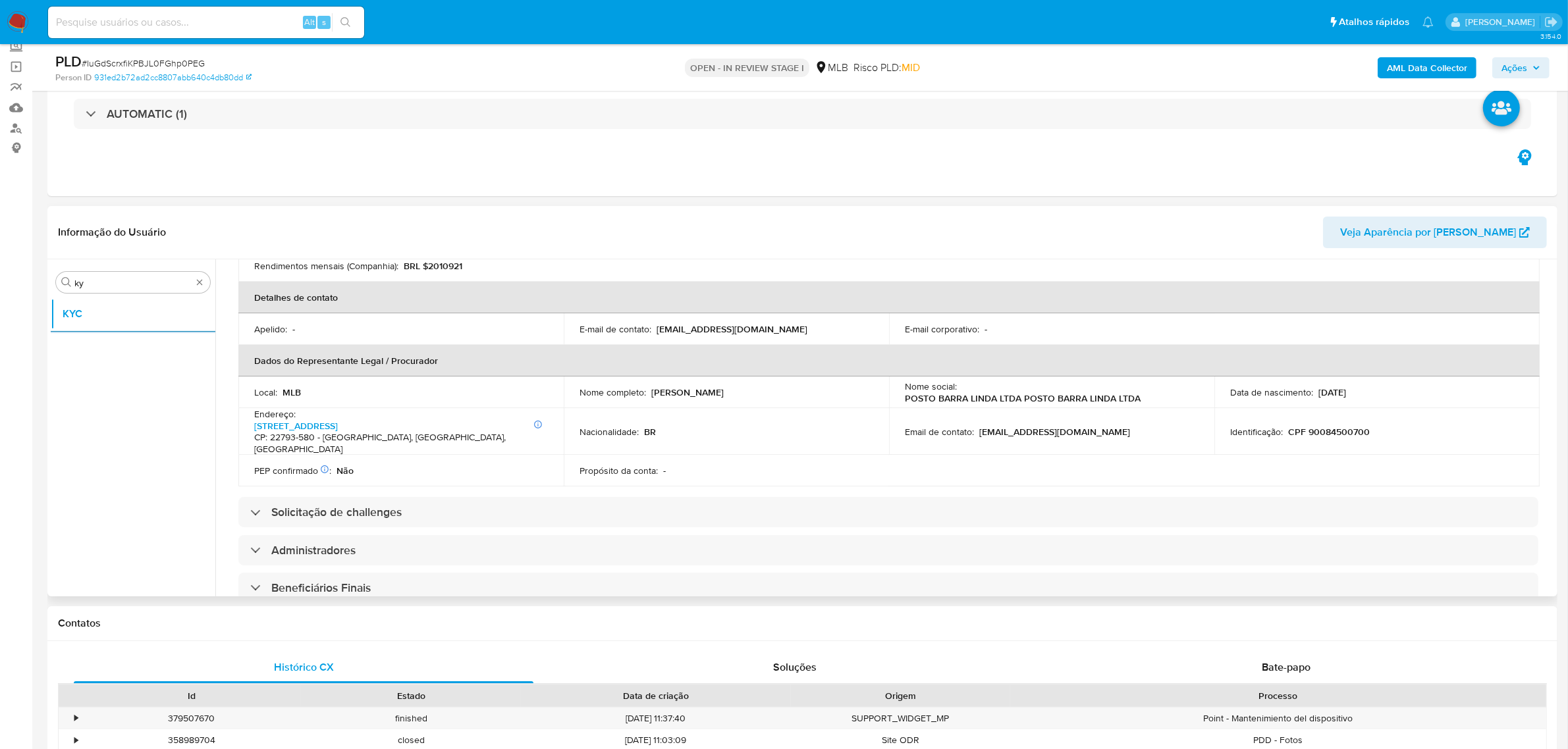
scroll to position [390, 0]
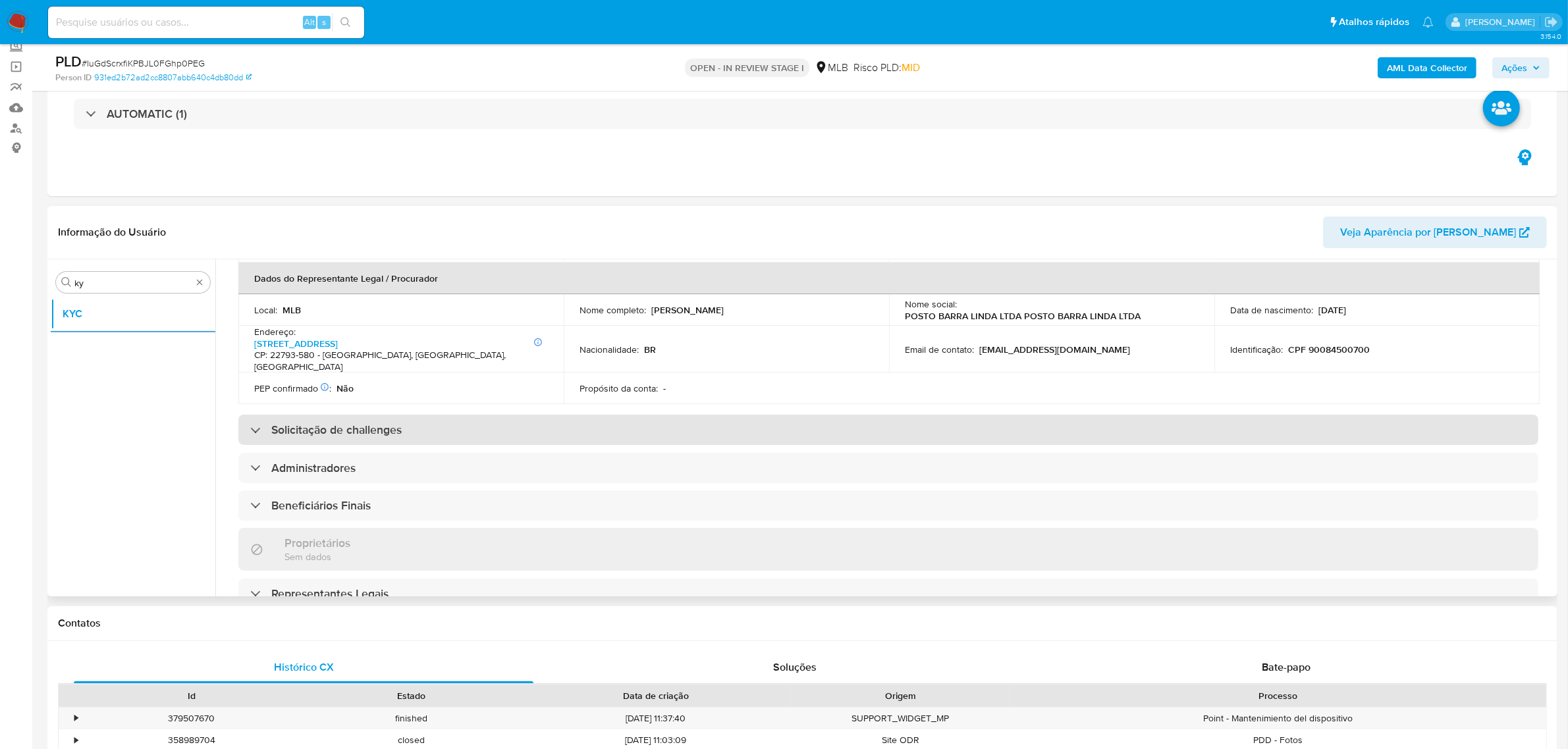
click at [784, 433] on div "Solicitação de challenges" at bounding box center [888, 430] width 1300 height 30
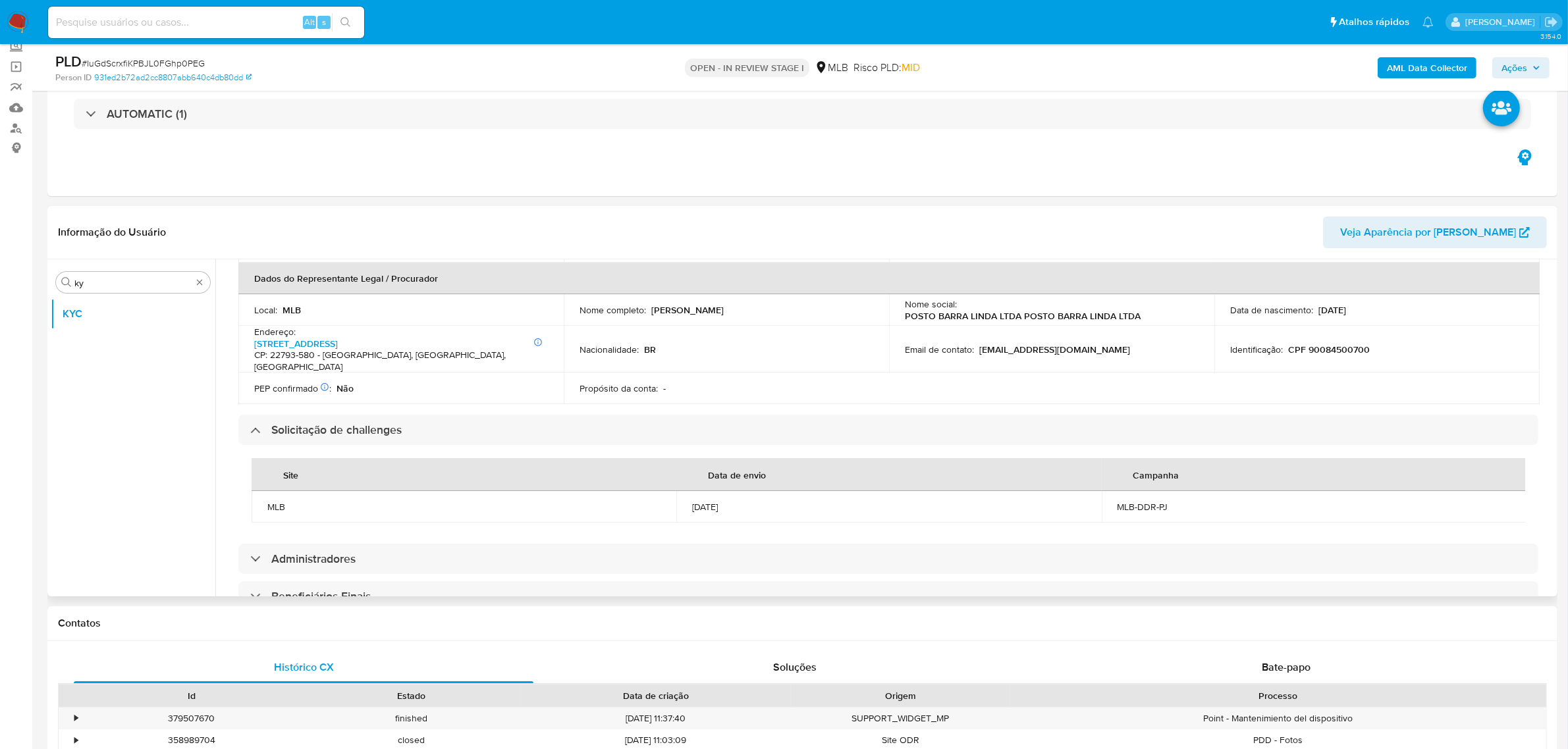
scroll to position [802, 0]
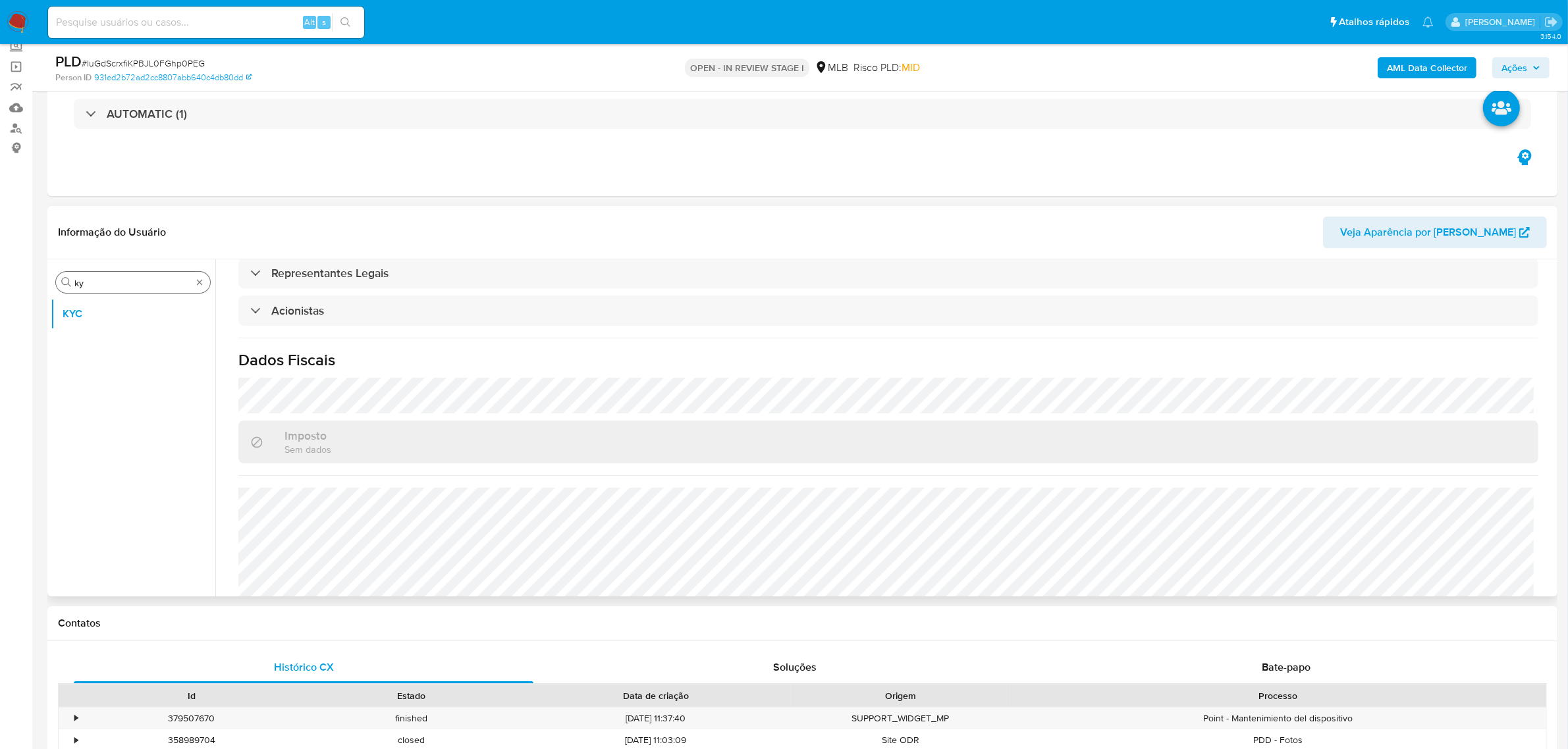
click at [147, 275] on div "Procurar ky" at bounding box center [133, 283] width 154 height 21
click at [132, 282] on input "ky" at bounding box center [133, 283] width 117 height 12
click at [113, 283] on input "een" at bounding box center [133, 283] width 117 height 12
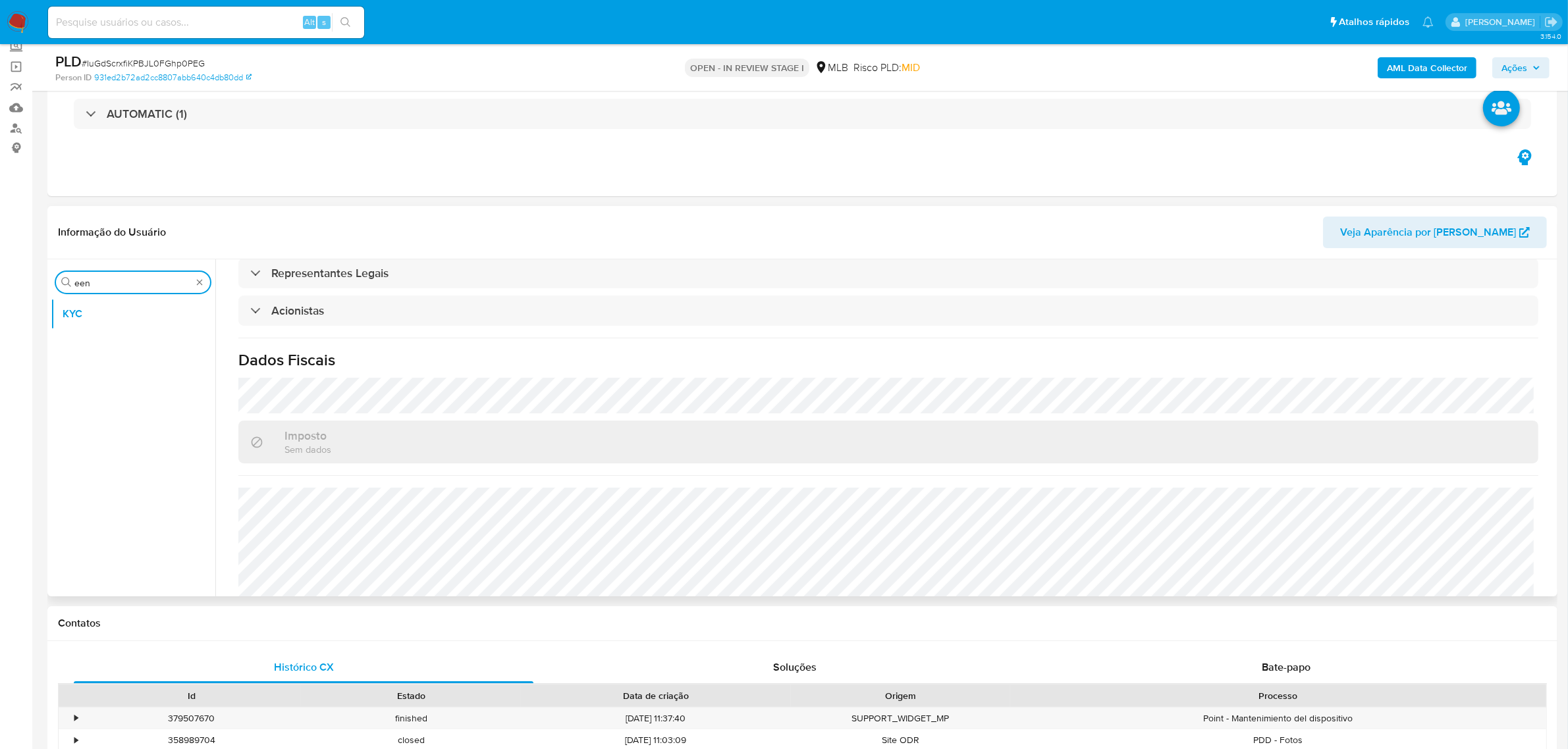
click at [113, 283] on input "een" at bounding box center [133, 283] width 117 height 12
type input "en"
click at [139, 372] on button "Endereços" at bounding box center [128, 377] width 154 height 32
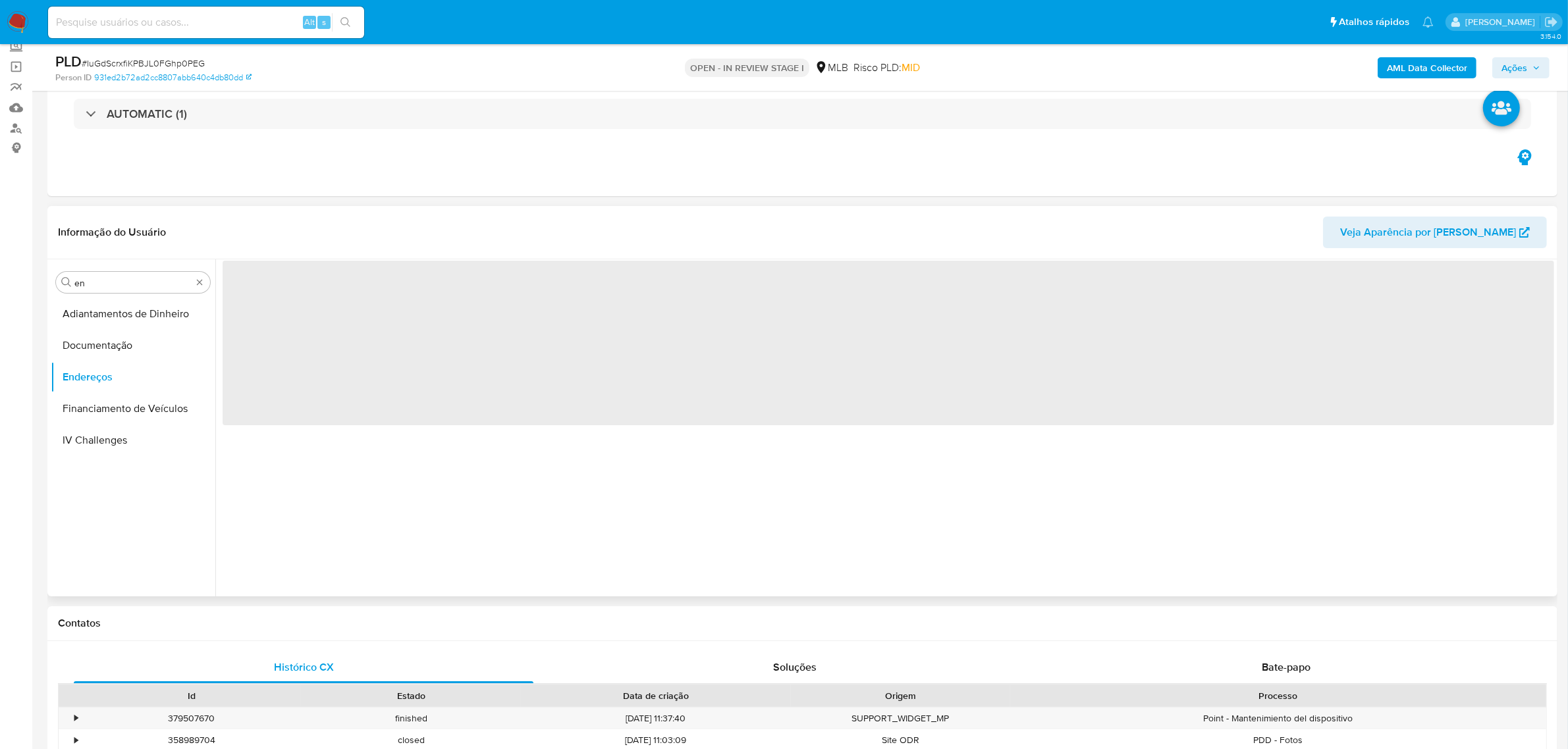
scroll to position [0, 0]
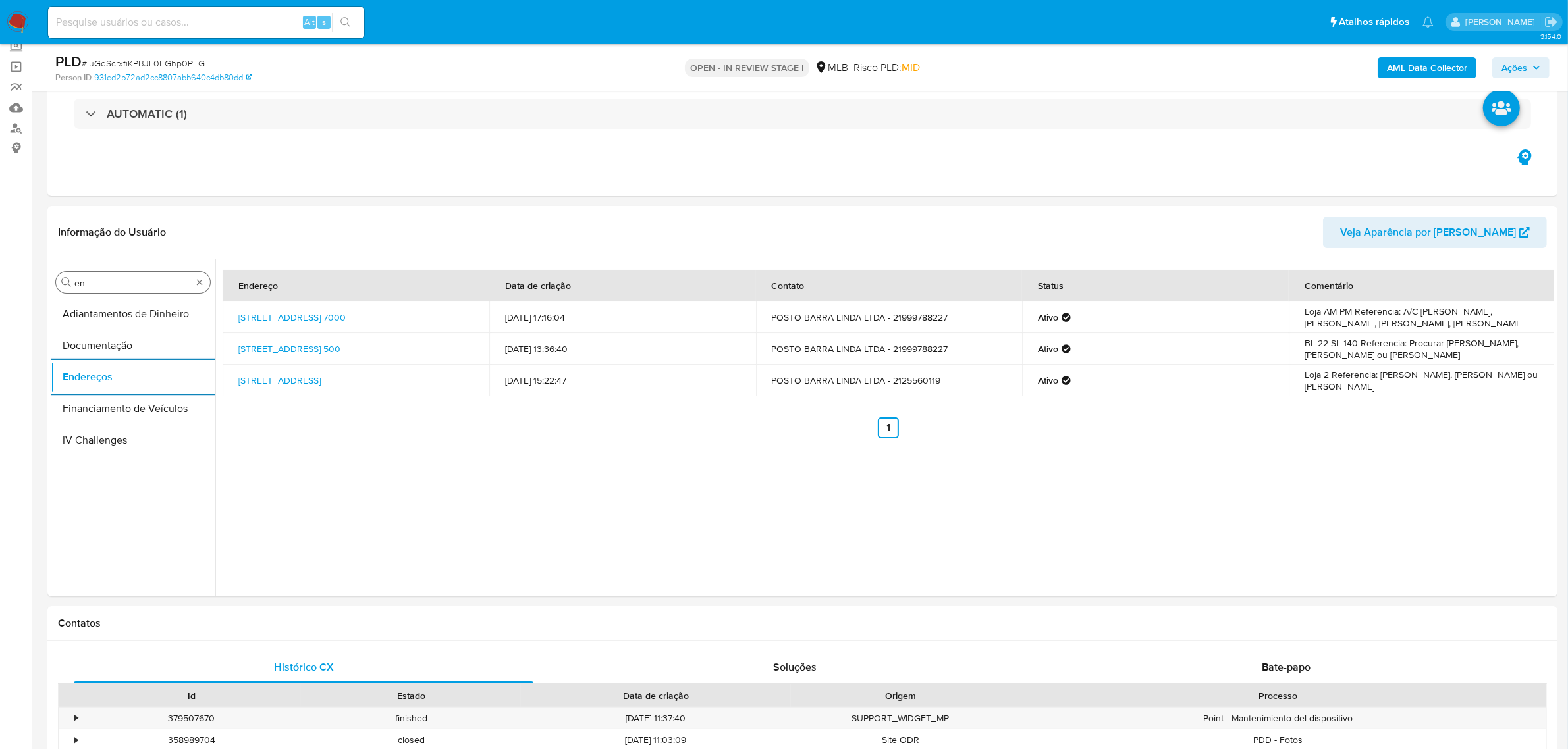
click at [106, 288] on input "en" at bounding box center [133, 283] width 117 height 12
type input "ge"
click at [97, 306] on button "Detalhe da geolocalização" at bounding box center [128, 314] width 154 height 32
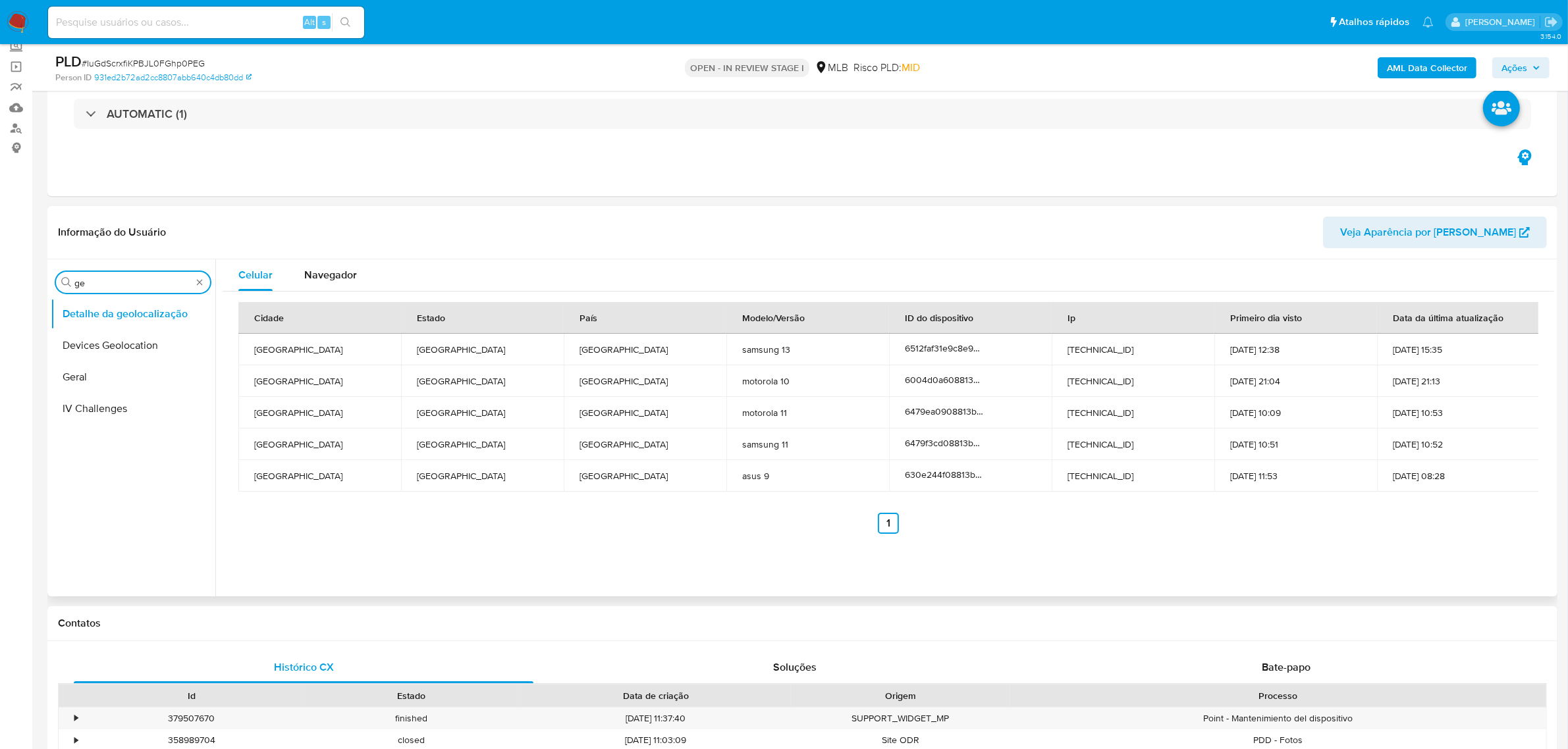
click at [130, 287] on input "ge" at bounding box center [133, 283] width 117 height 12
type input "res"
click at [106, 381] on button "Restrições Novo Mundo" at bounding box center [133, 377] width 165 height 32
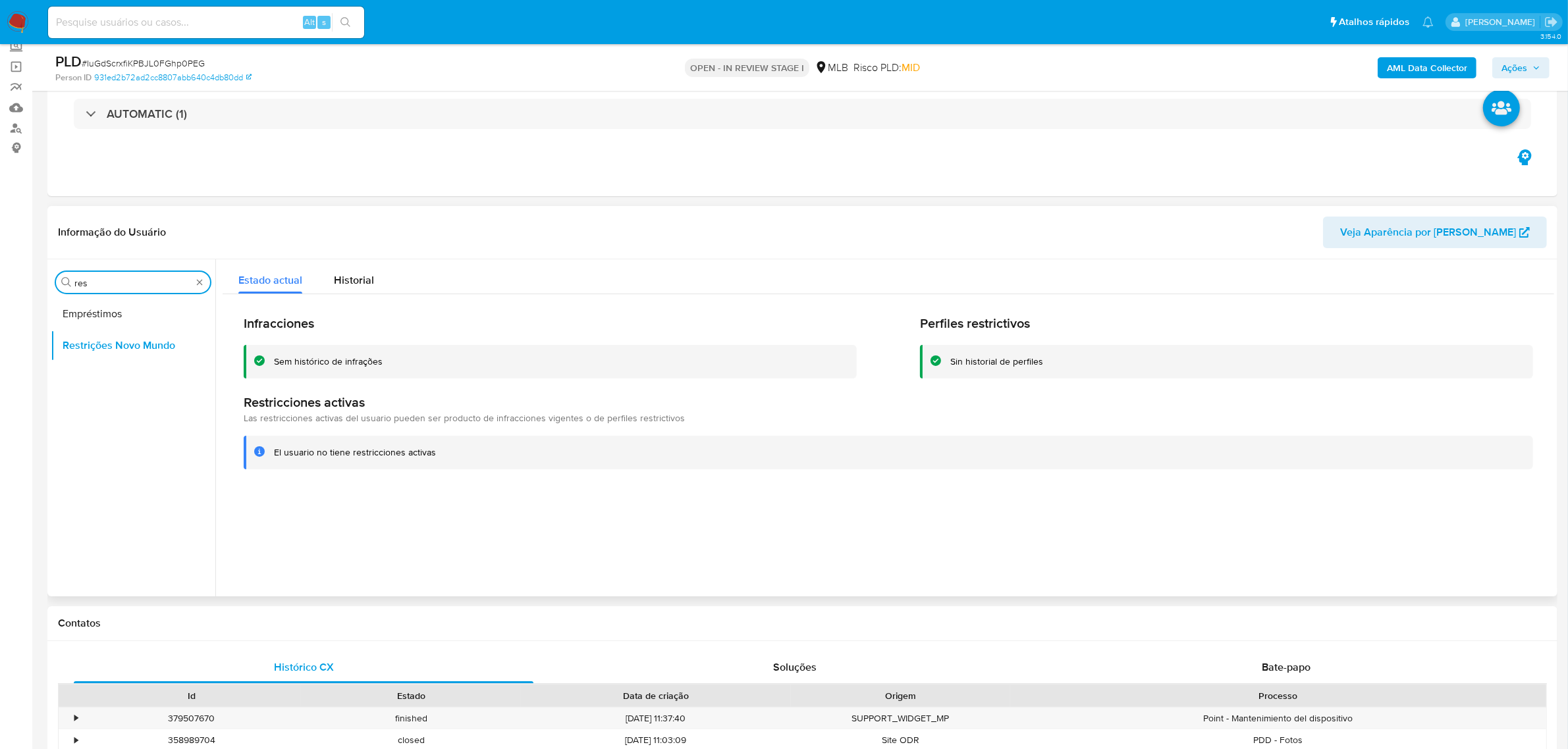
click at [123, 283] on input "res" at bounding box center [133, 283] width 117 height 12
type input "po"
click at [100, 314] on button "Dispositivos Point" at bounding box center [128, 314] width 154 height 32
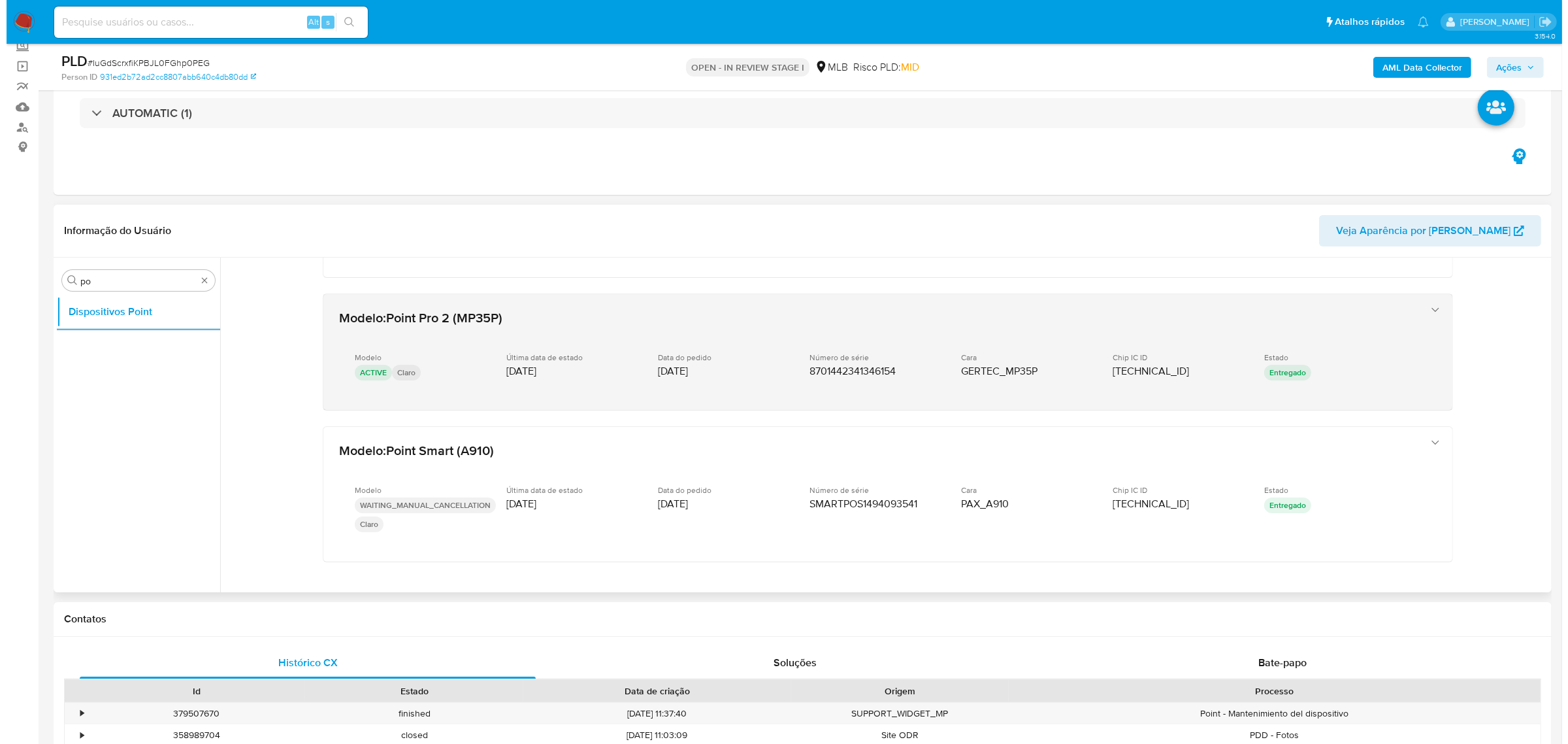
scroll to position [296, 0]
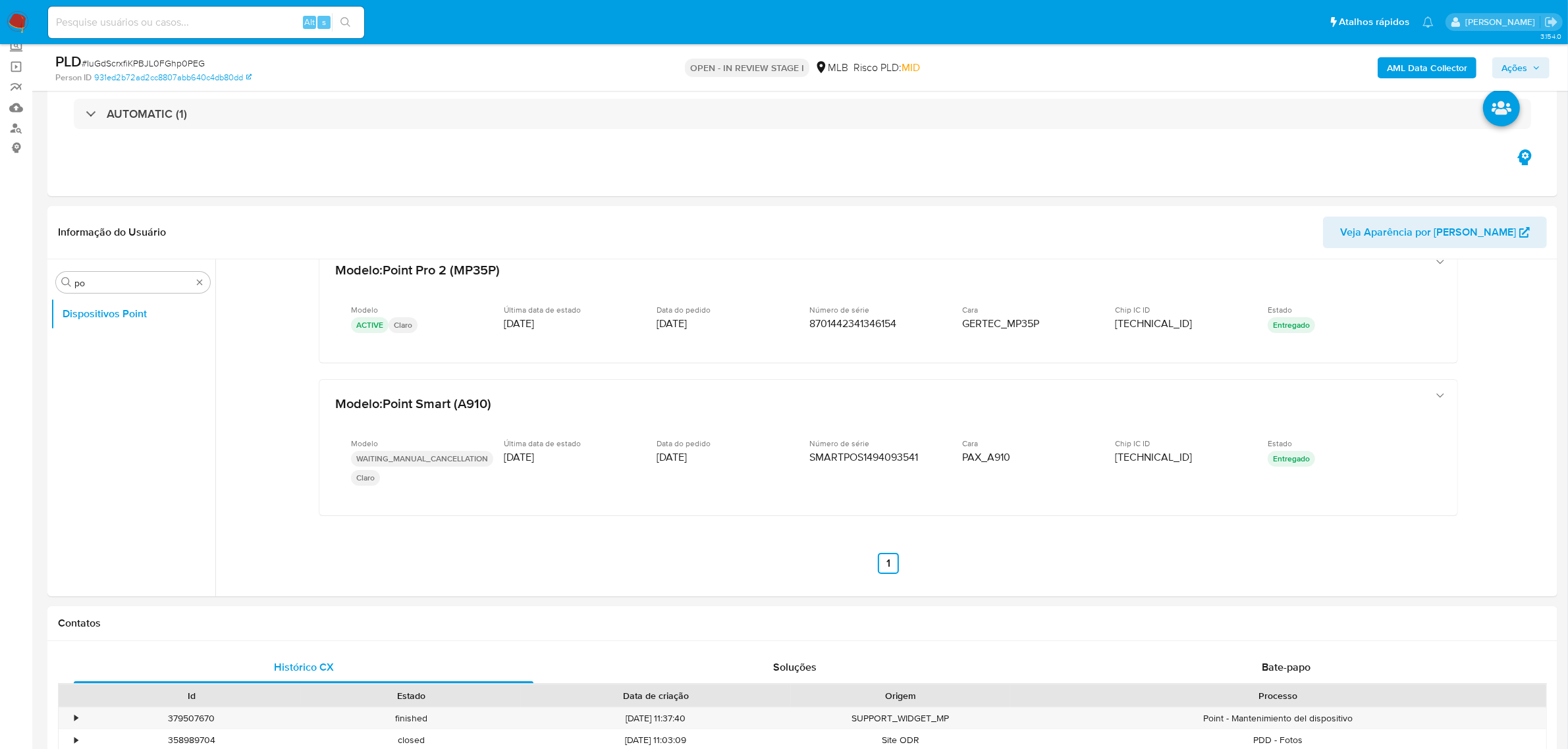
click at [1420, 77] on b "AML Data Collector" at bounding box center [1427, 68] width 80 height 21
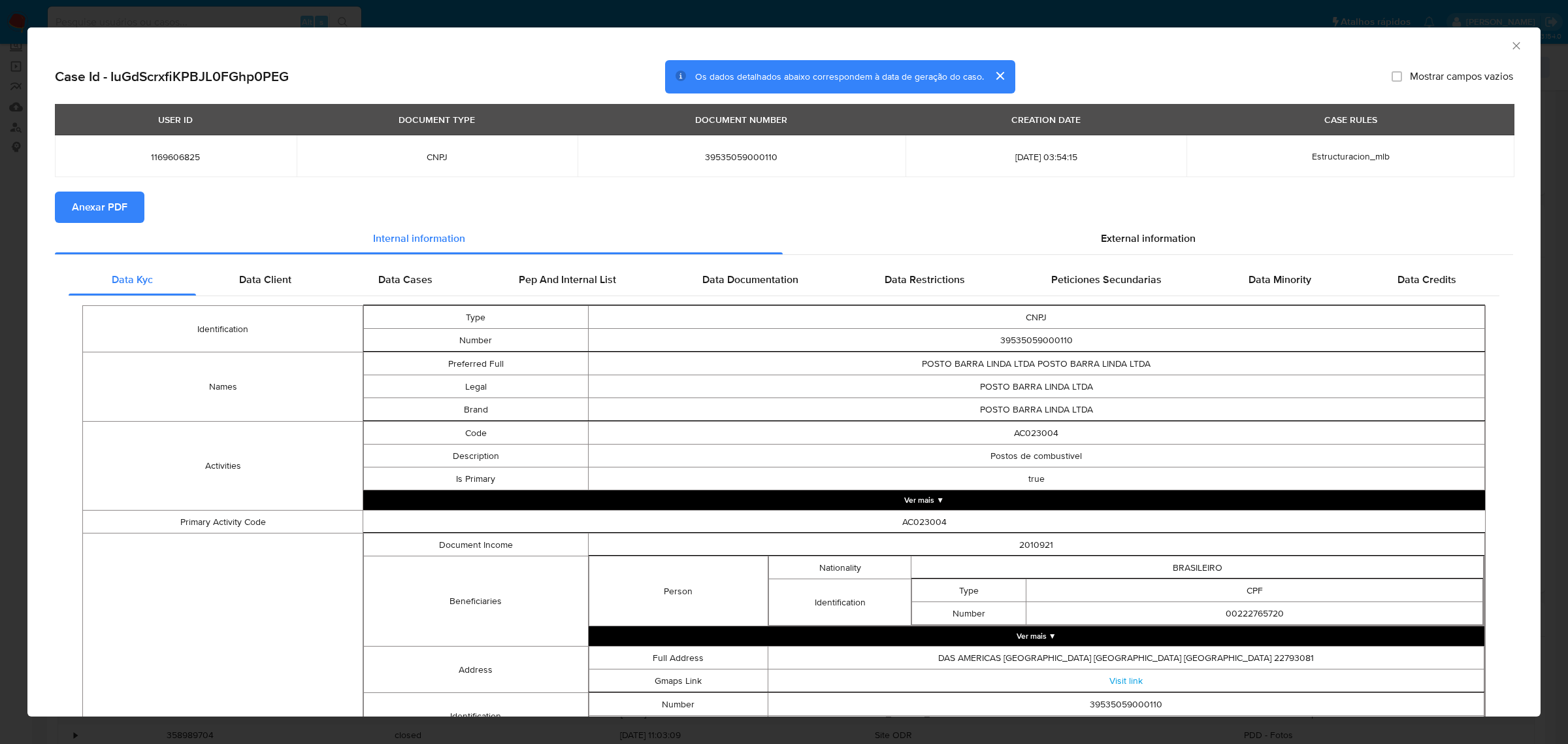
click at [79, 215] on span "Anexar PDF" at bounding box center [99, 207] width 56 height 29
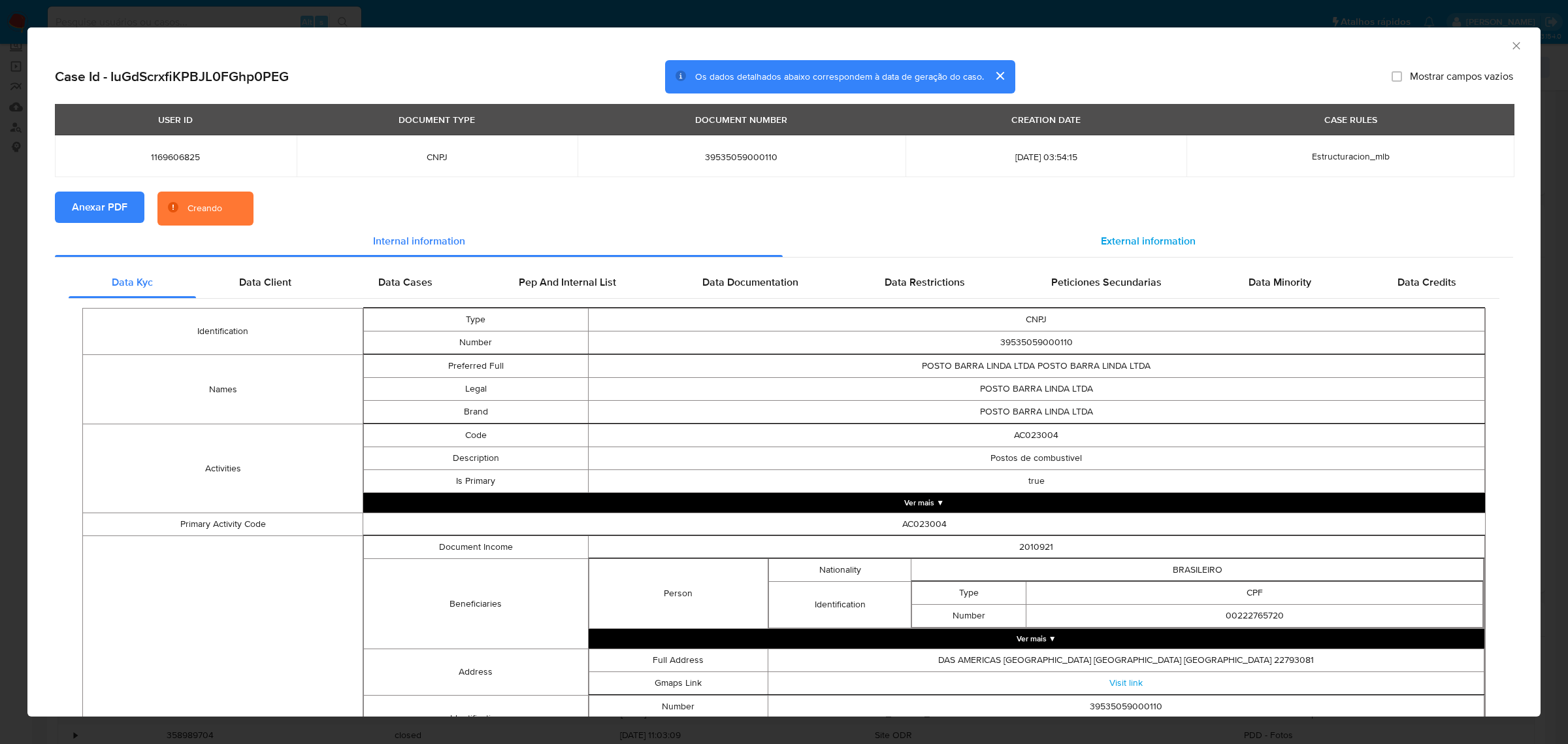
click at [1137, 234] on span "External information" at bounding box center [1148, 241] width 95 height 15
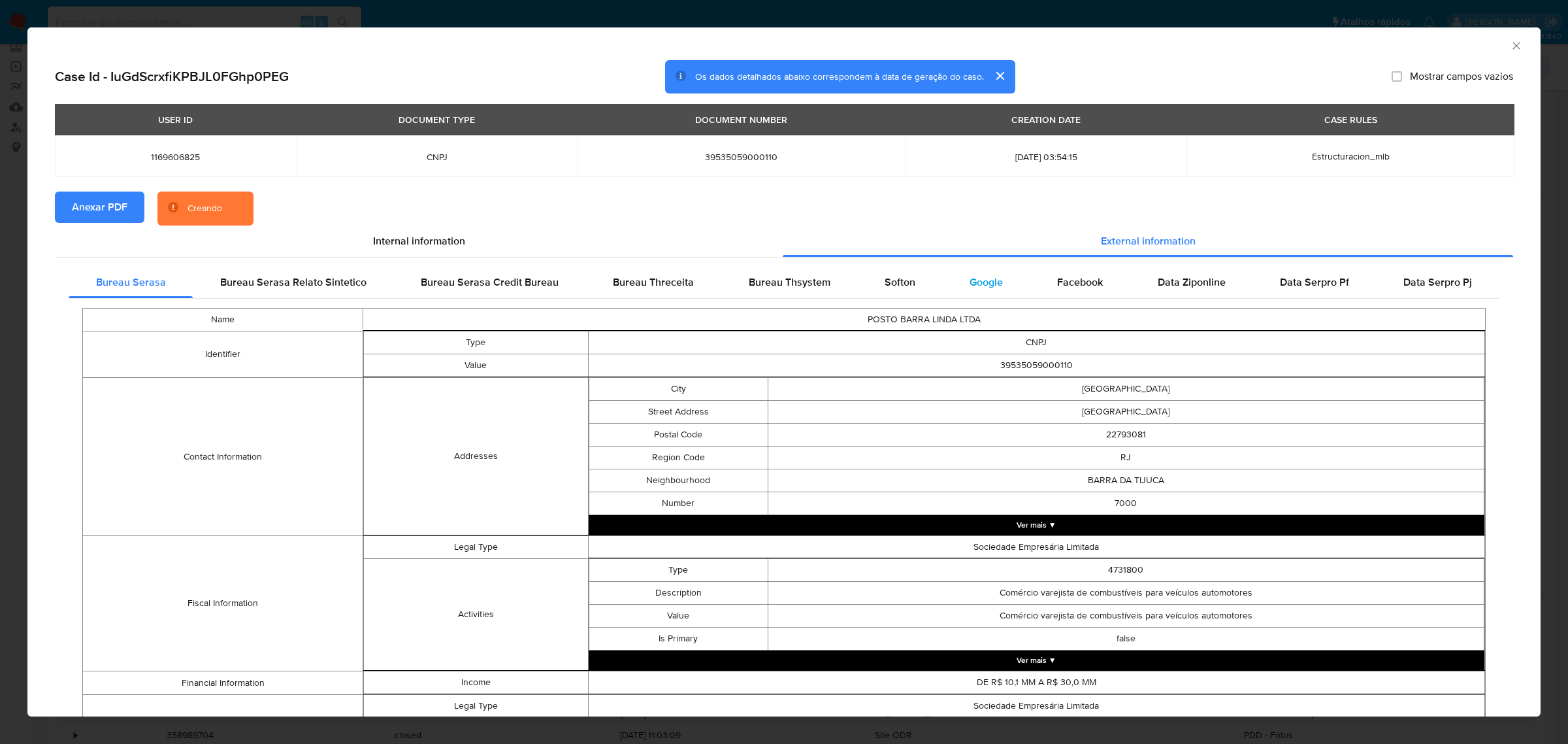
click at [949, 278] on div "Google" at bounding box center [986, 283] width 88 height 31
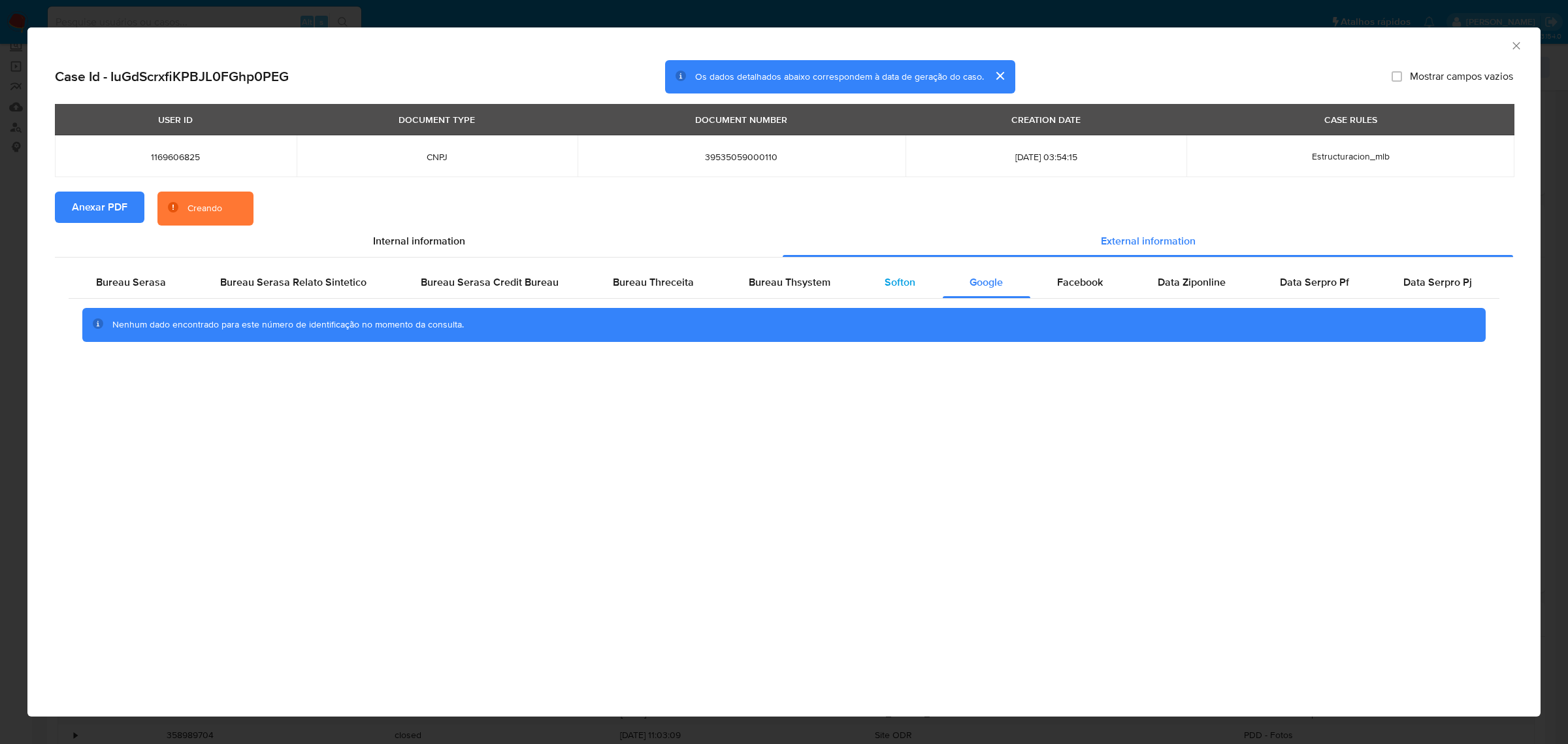
click at [874, 283] on div "Softon" at bounding box center [900, 283] width 85 height 31
click at [827, 279] on div "Bureau Thsystem" at bounding box center [790, 283] width 136 height 31
click at [629, 290] on div "Bureau Threceita" at bounding box center [653, 283] width 135 height 31
click at [157, 282] on span "Bureau Serasa" at bounding box center [131, 282] width 70 height 15
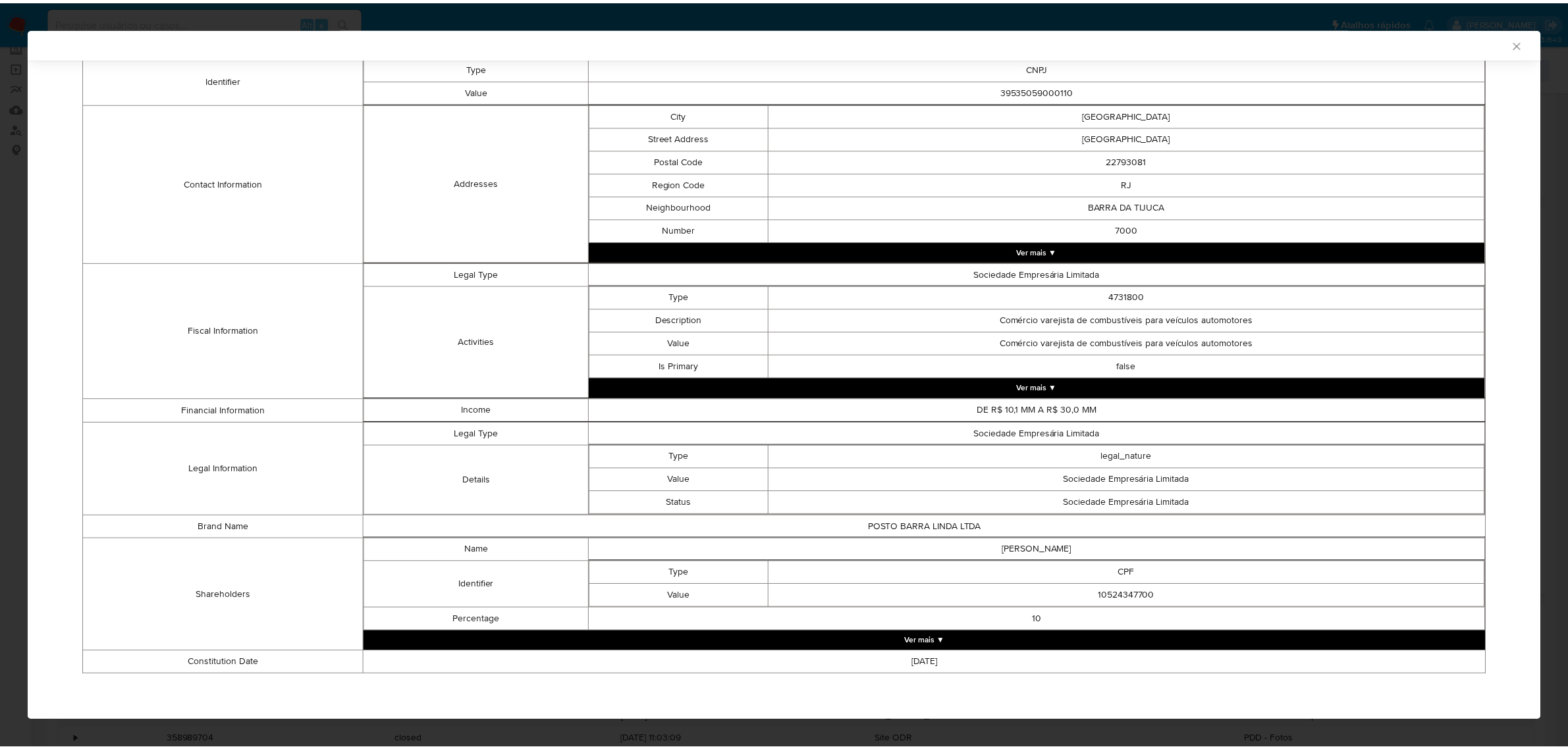
scroll to position [277, 0]
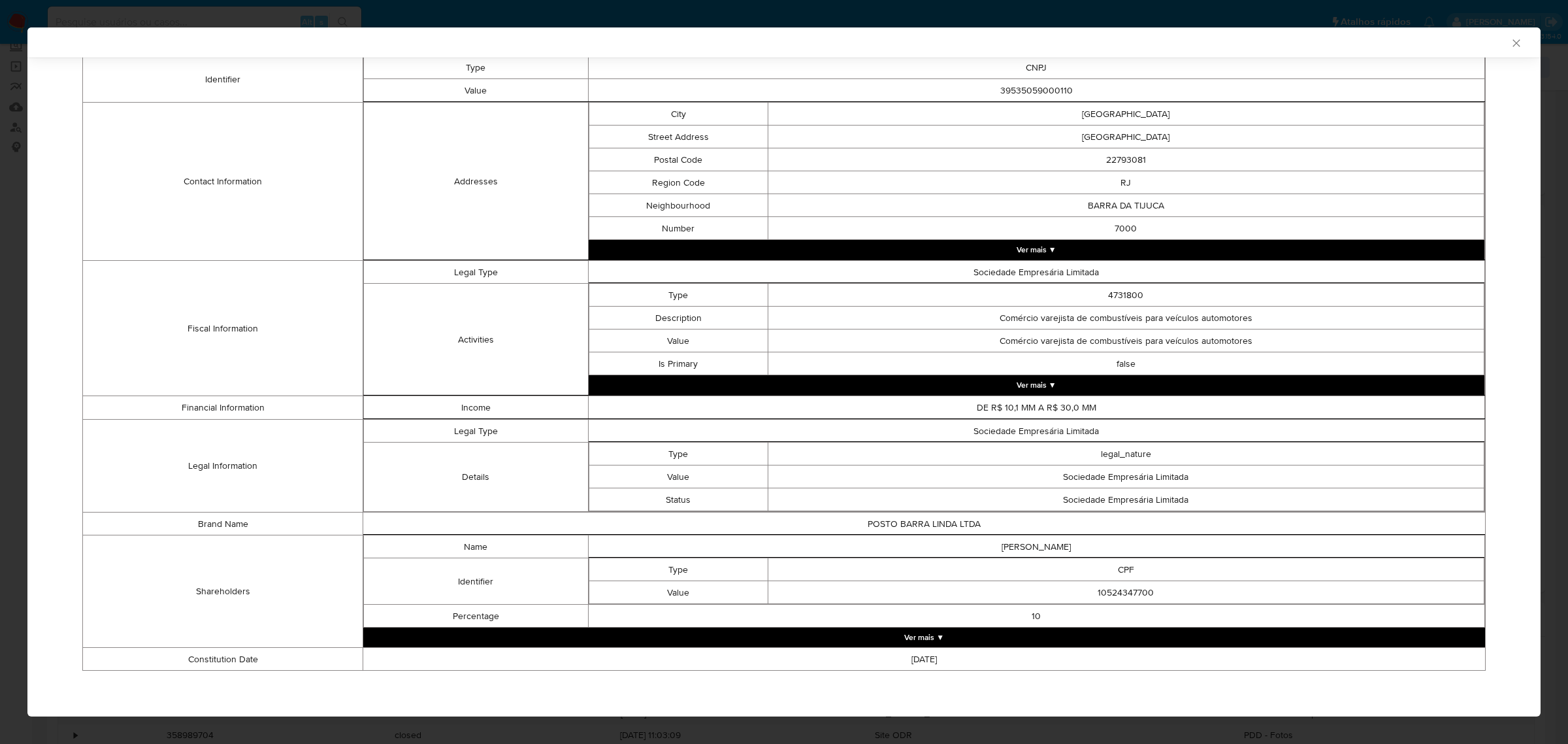
click at [20, 293] on div "AML Data Collector Case Id - IuGdScrxfiKPBJL0FGhp0PEG Os dados detalhados abaix…" at bounding box center [784, 372] width 1568 height 744
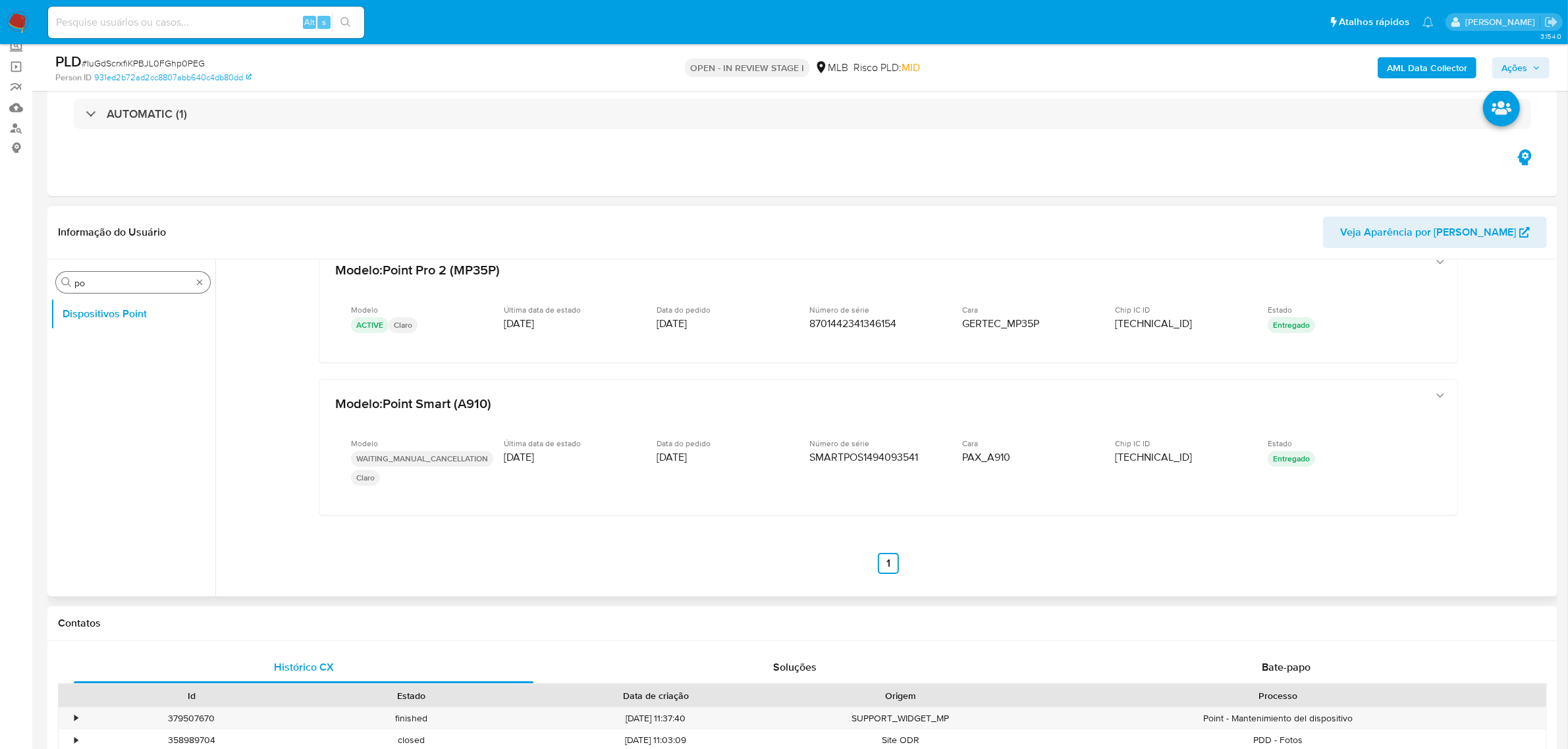
click at [109, 278] on input "po" at bounding box center [133, 283] width 117 height 12
type input "ane"
click at [92, 310] on button "Anexos" at bounding box center [128, 314] width 154 height 32
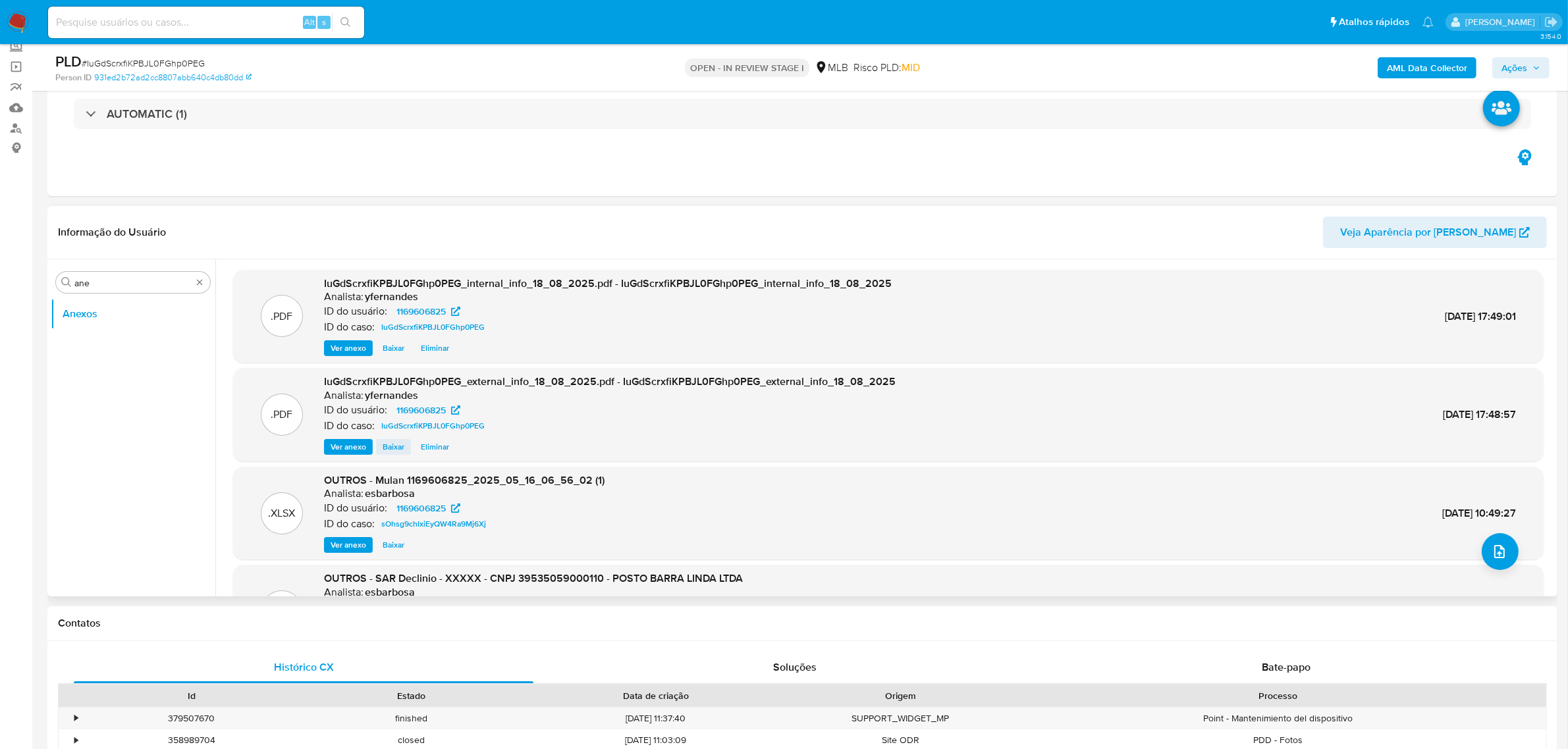
scroll to position [82, 0]
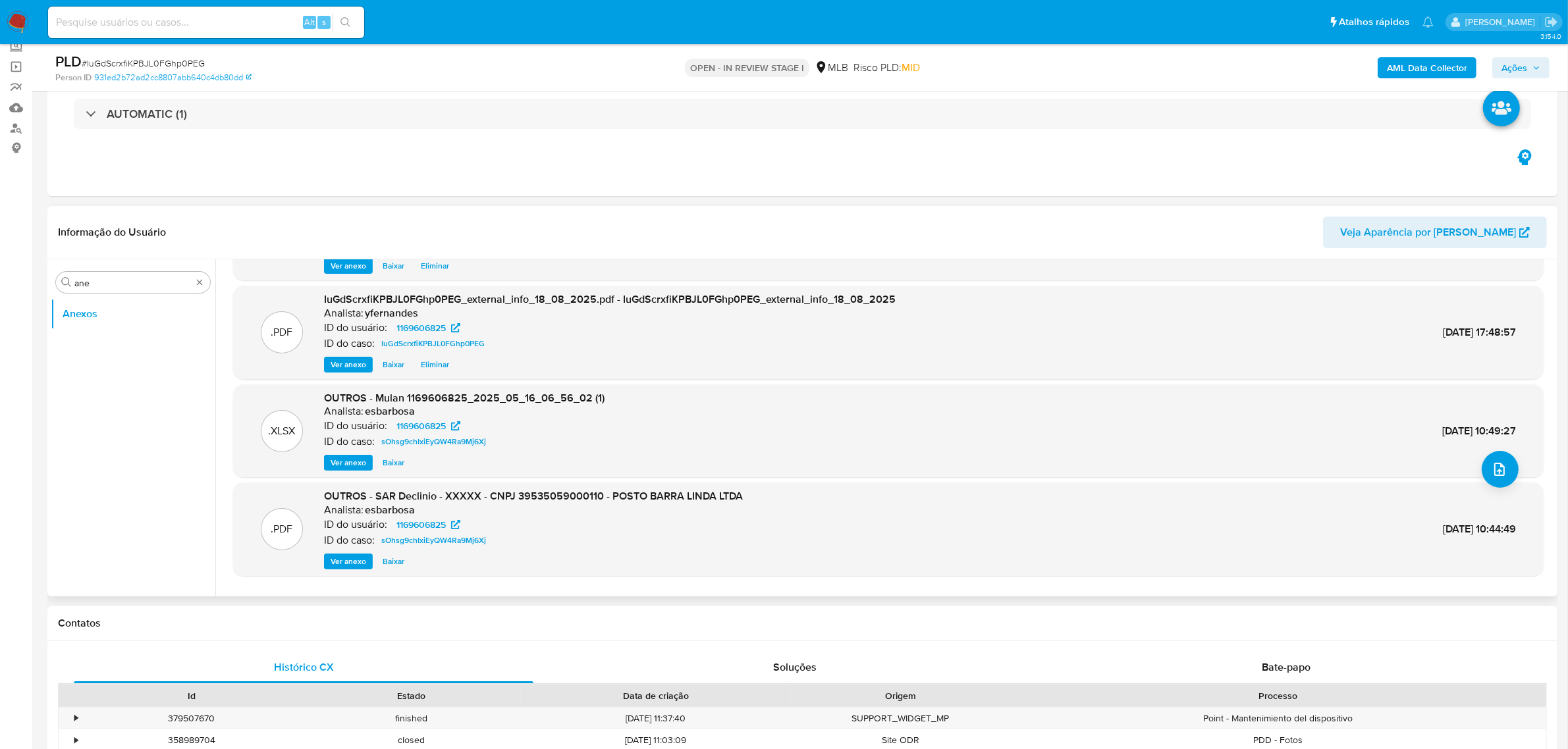
click at [336, 559] on span "Ver anexo" at bounding box center [348, 561] width 36 height 13
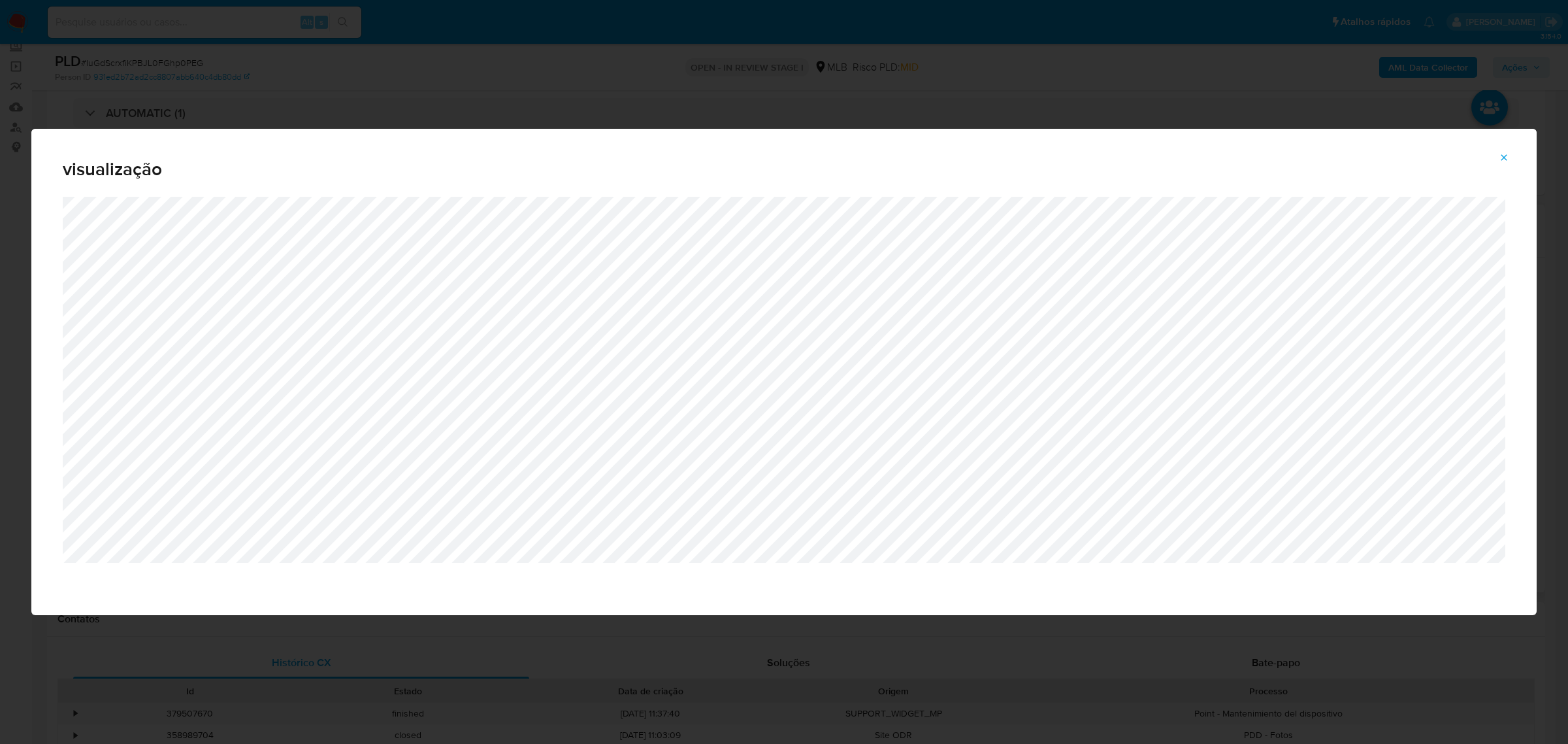
click at [13, 201] on div "visualização" at bounding box center [784, 372] width 1568 height 744
click at [1503, 149] on span "Attachment preview" at bounding box center [1505, 158] width 10 height 18
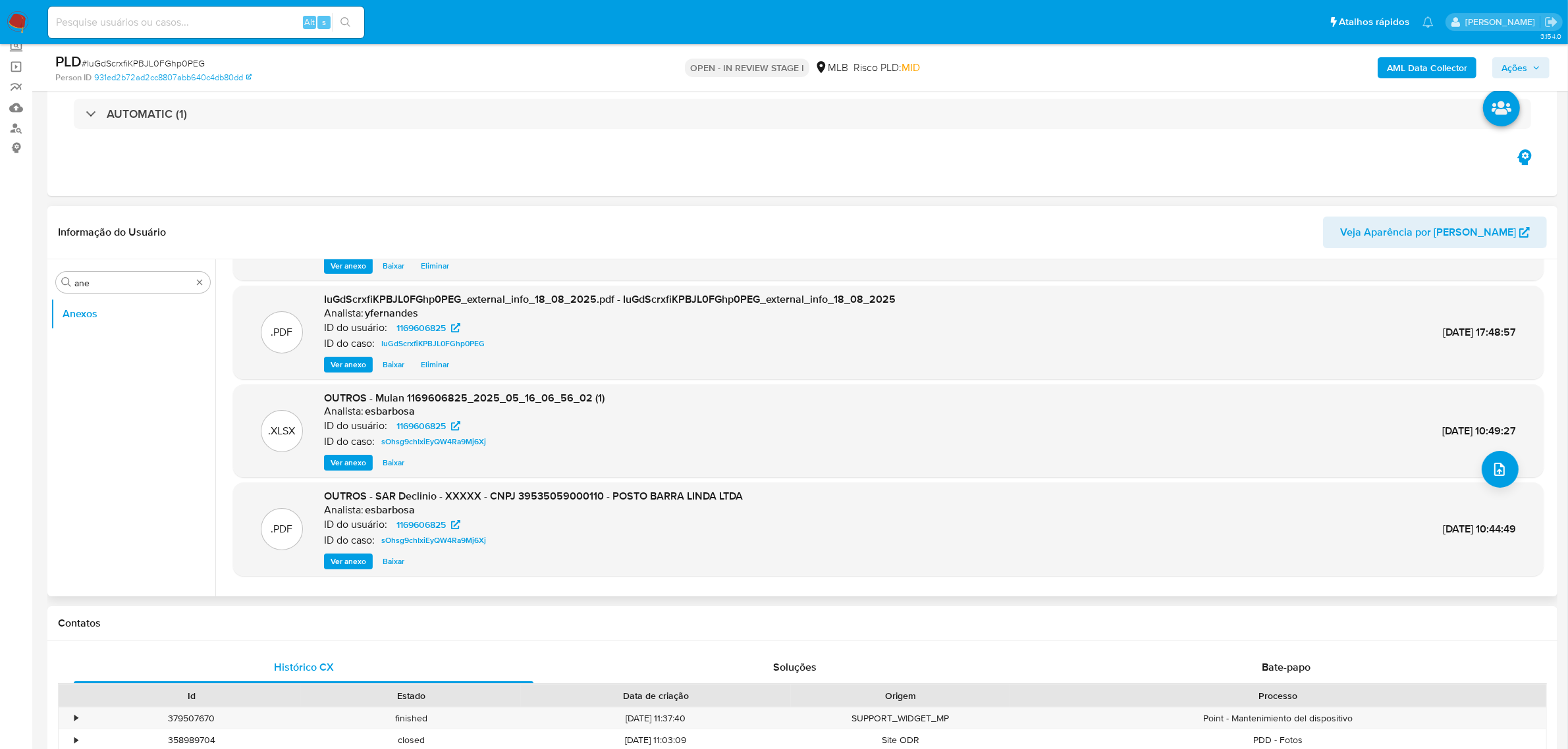
scroll to position [110, 0]
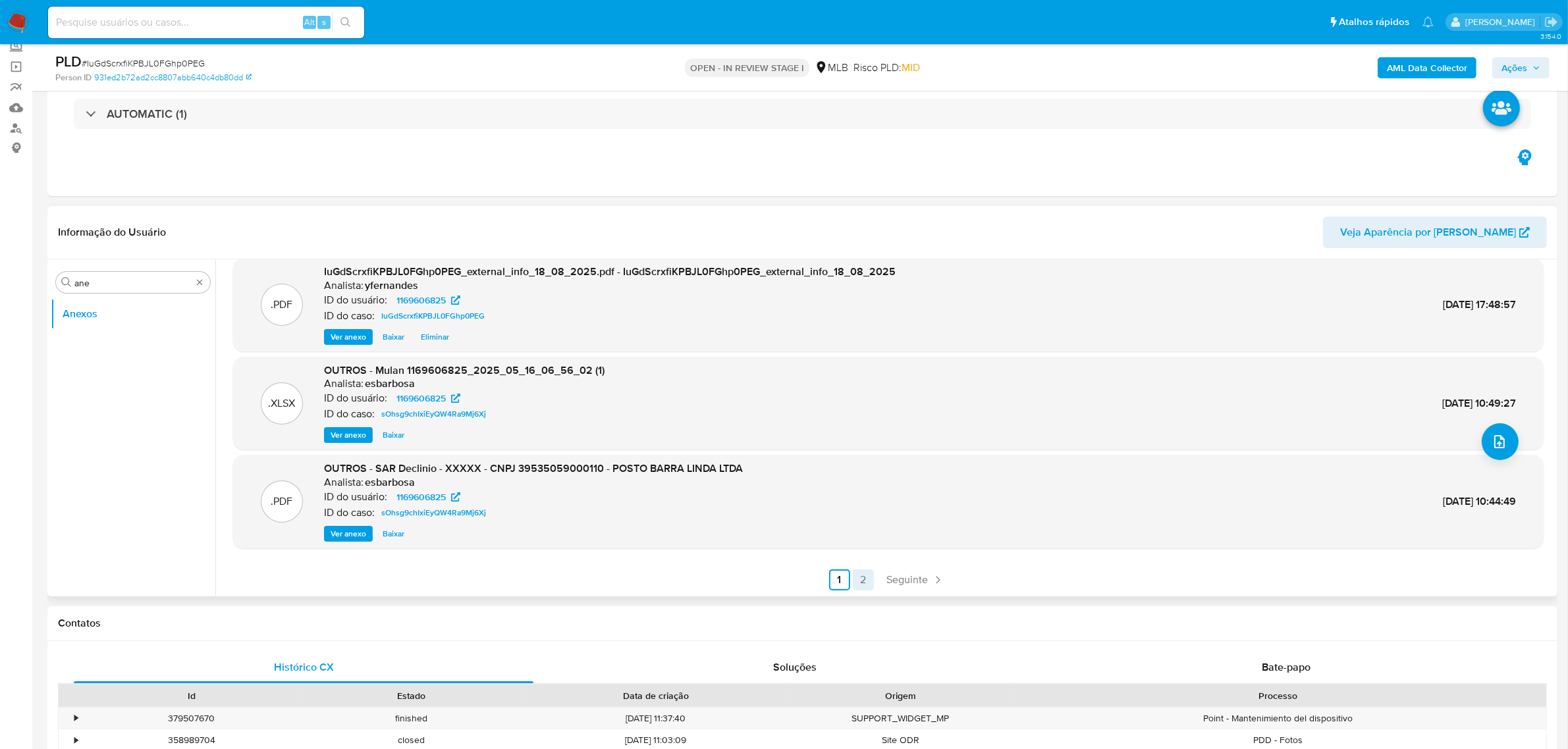
click at [861, 576] on link "2" at bounding box center [863, 580] width 21 height 21
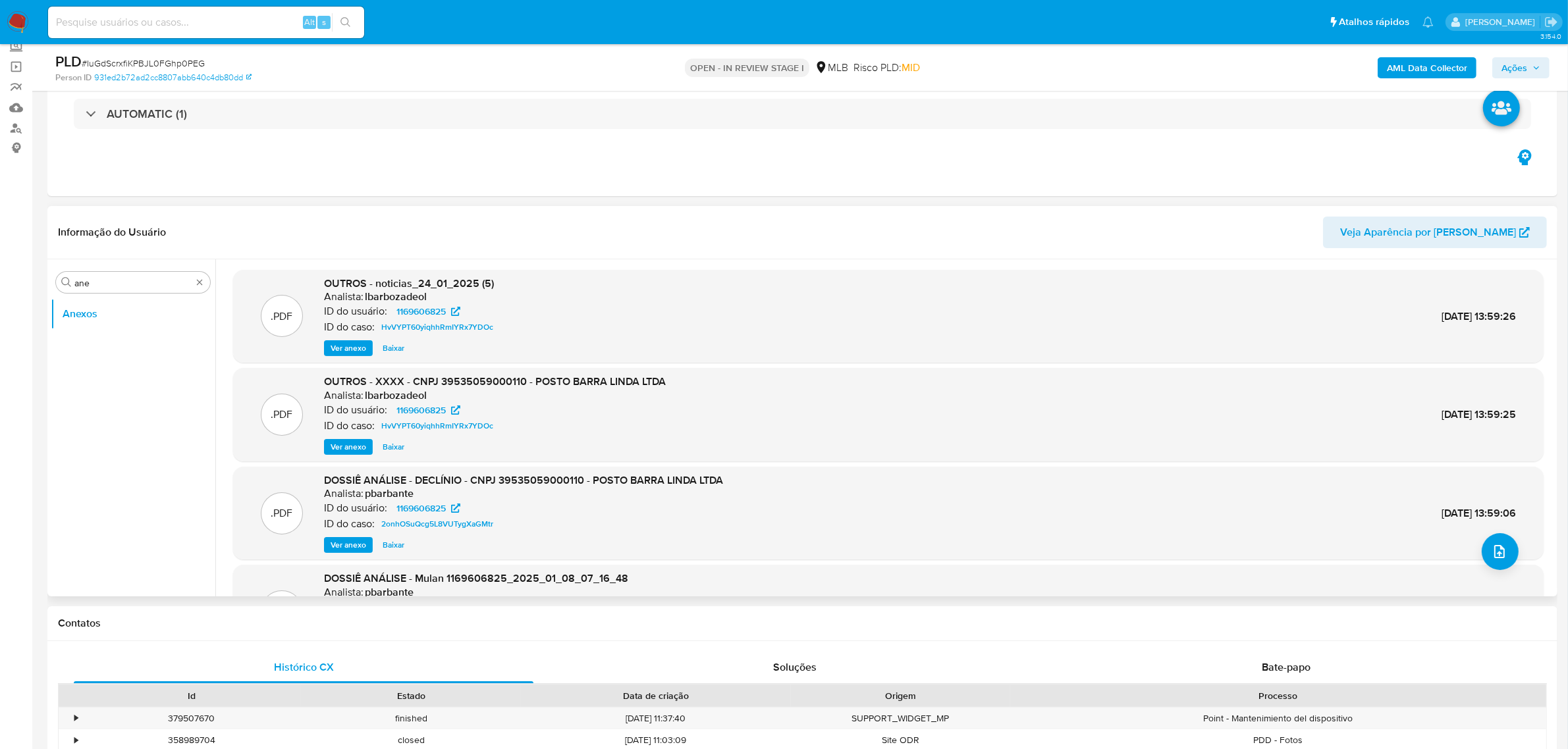
scroll to position [82, 0]
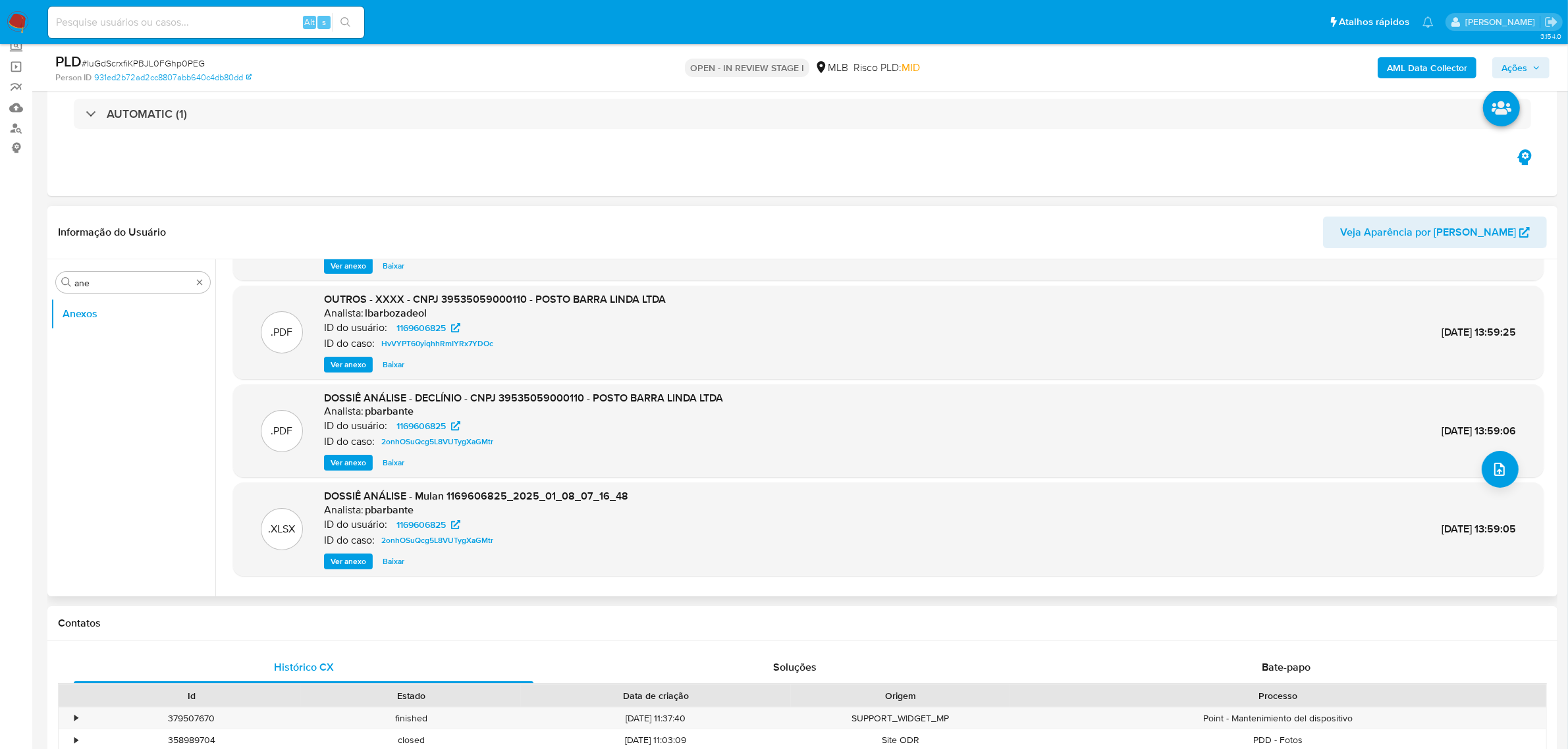
click at [343, 360] on span "Ver anexo" at bounding box center [348, 364] width 36 height 13
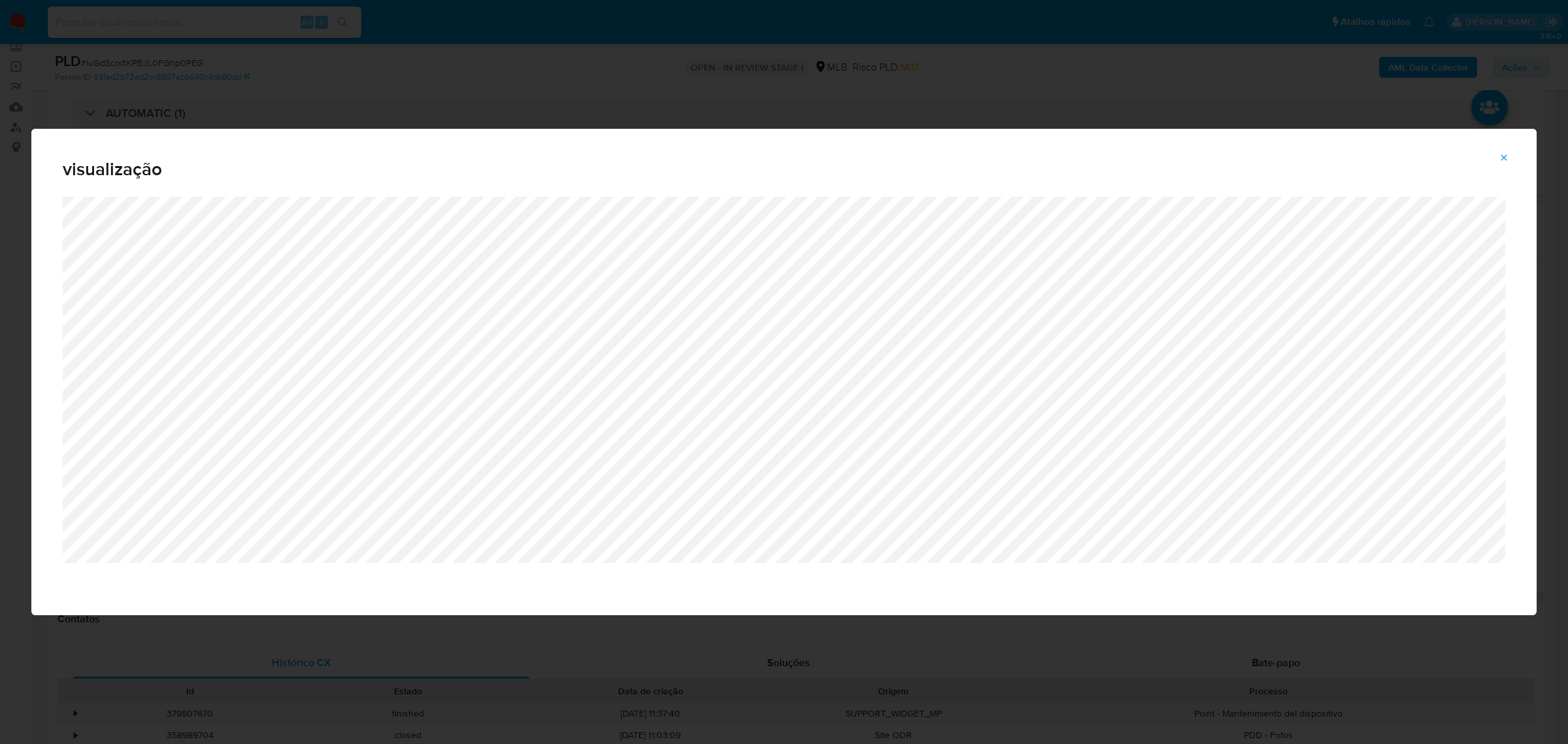
click at [1153, 132] on div "visualização" at bounding box center [784, 163] width 1506 height 68
click at [1128, 80] on div "visualização" at bounding box center [784, 372] width 1568 height 744
click at [1514, 164] on button "Attachment preview" at bounding box center [1505, 158] width 29 height 21
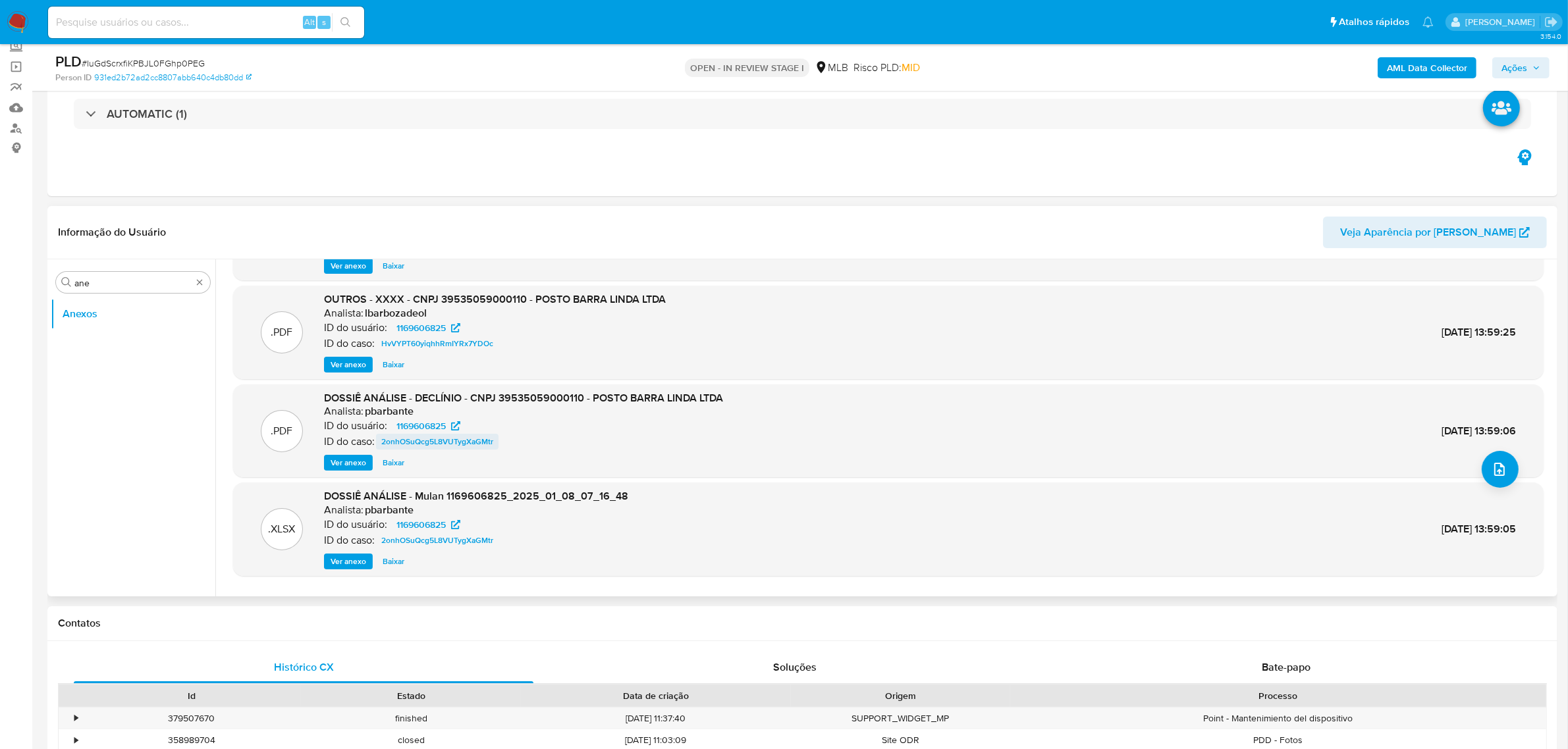
scroll to position [110, 0]
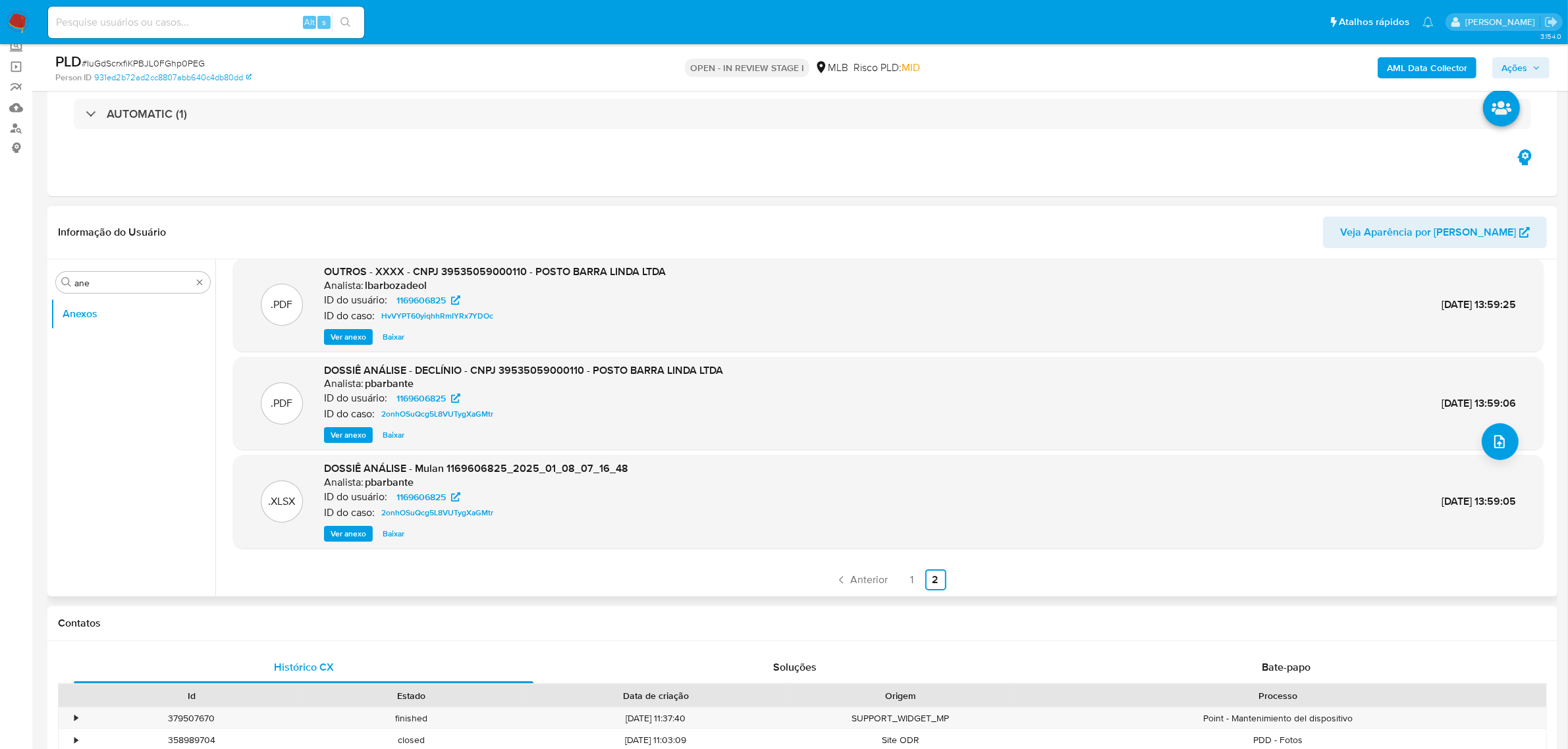
click at [353, 431] on span "Ver anexo" at bounding box center [348, 435] width 36 height 13
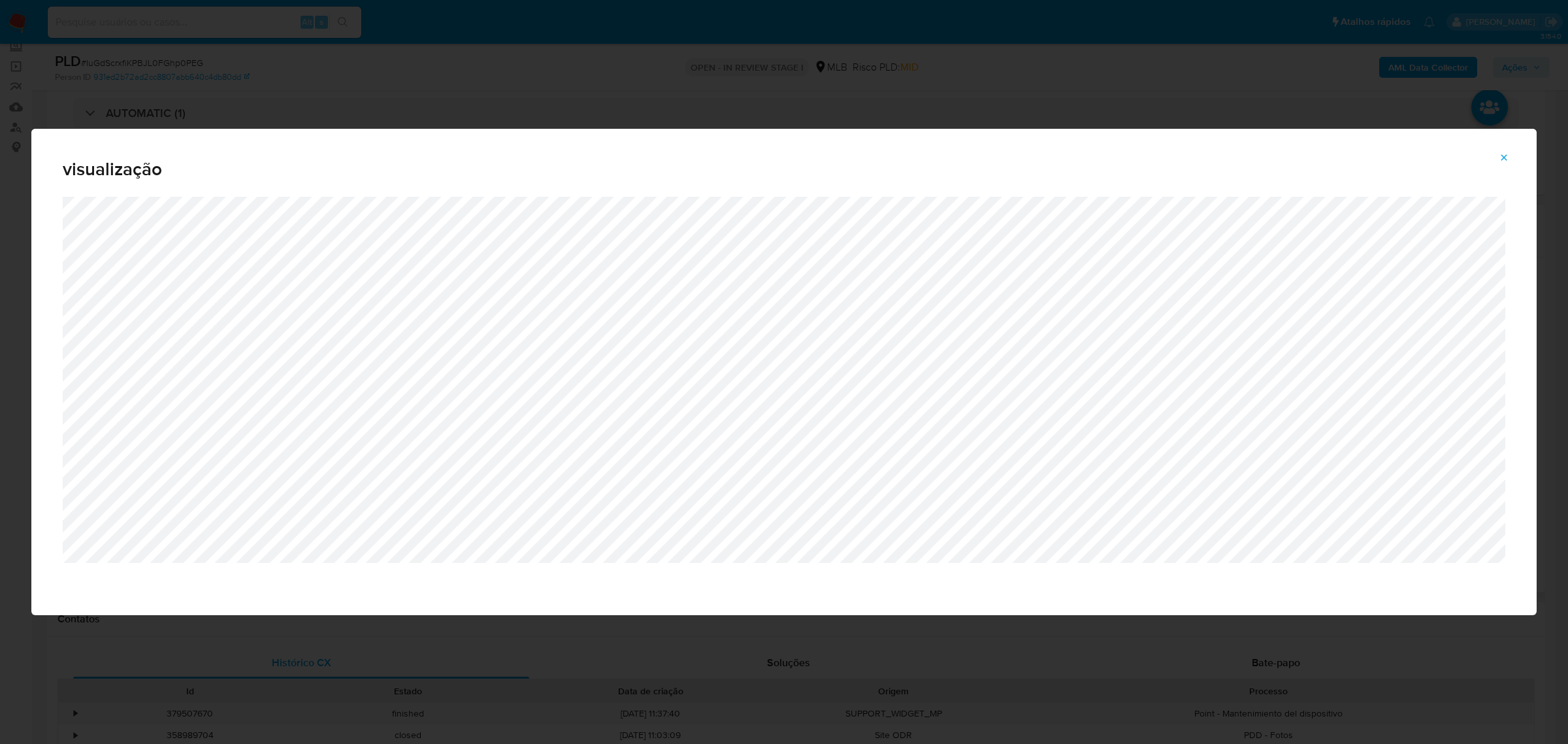
click at [548, 123] on div "visualização" at bounding box center [784, 372] width 1568 height 744
click at [1500, 162] on icon "Attachment preview" at bounding box center [1505, 158] width 10 height 10
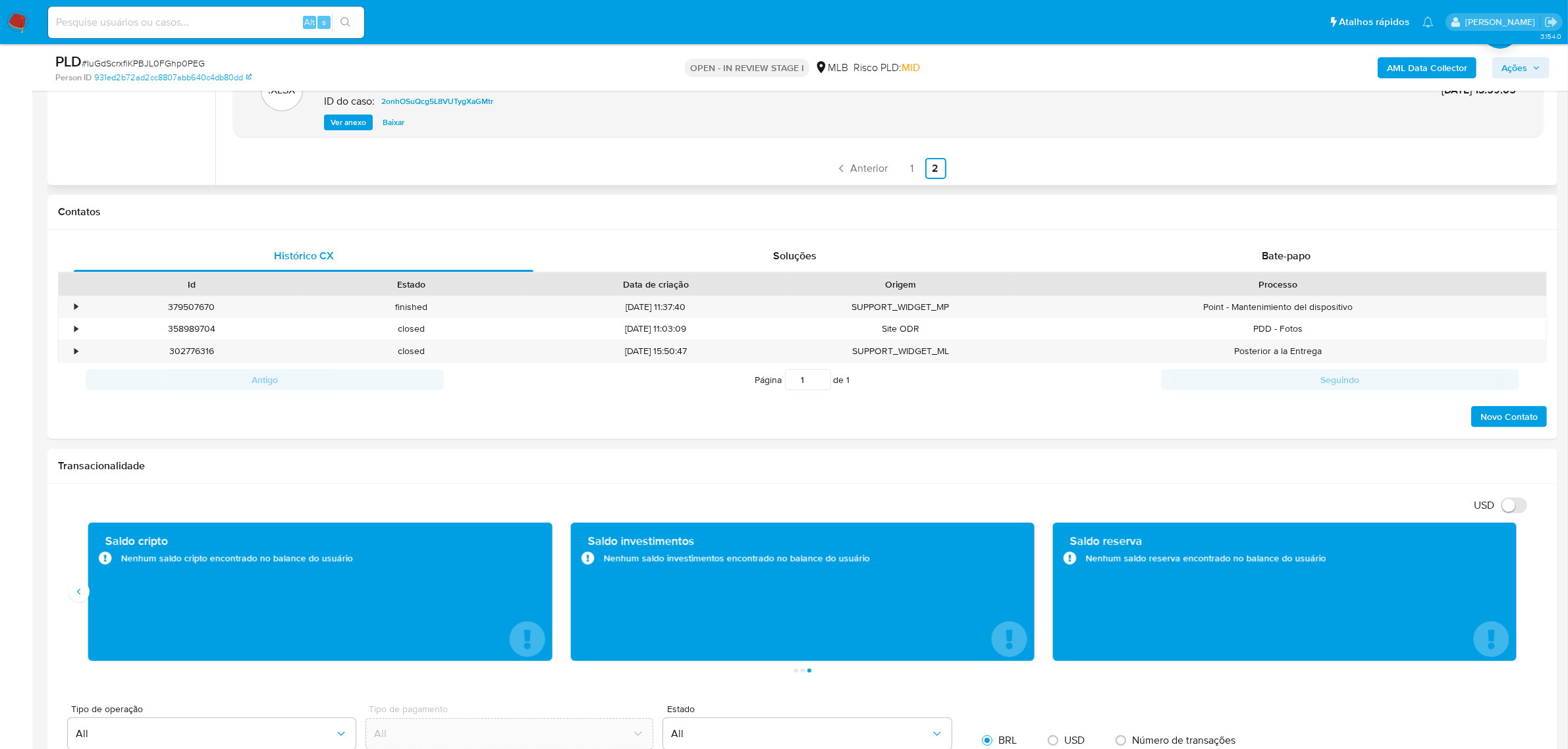
scroll to position [329, 0]
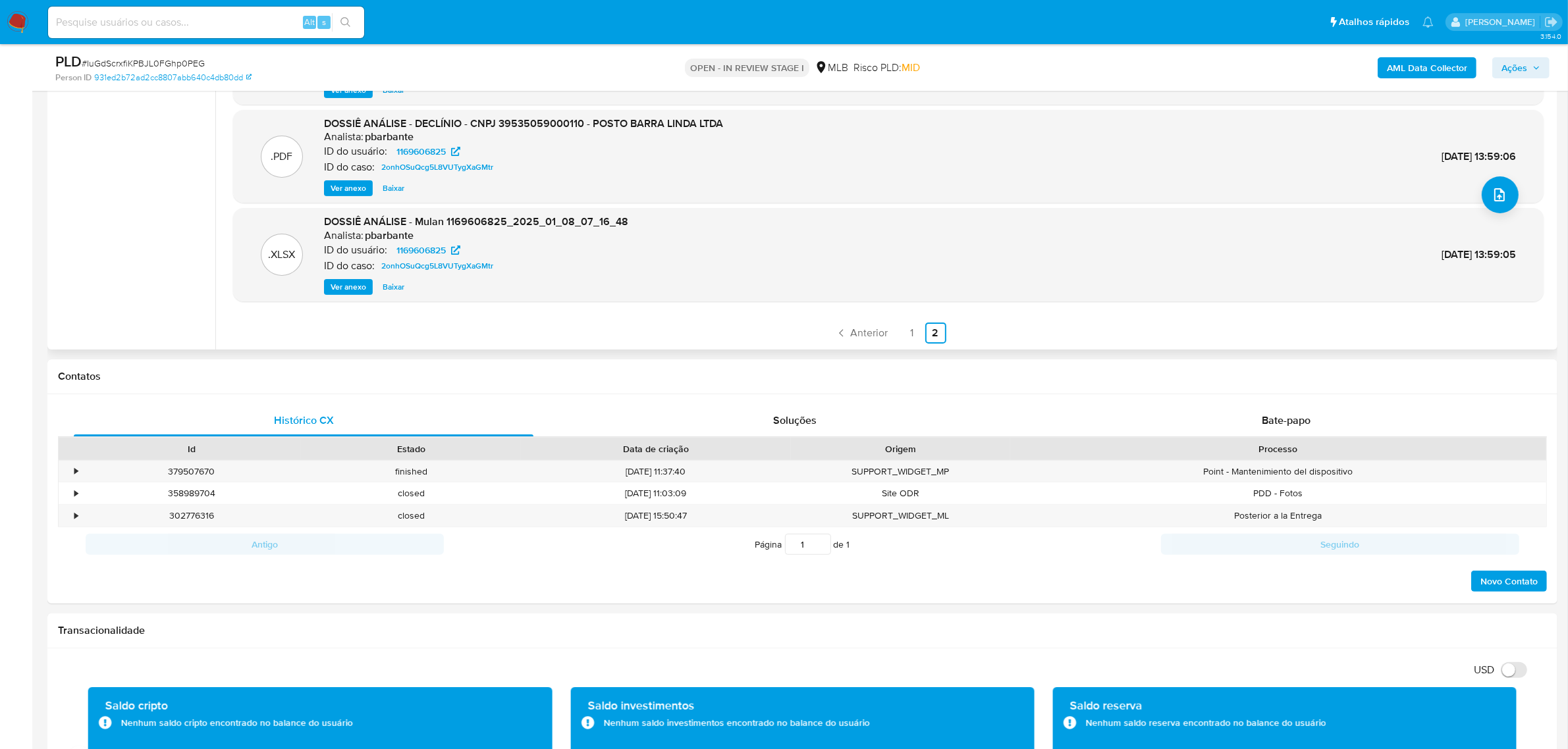
click at [854, 315] on div ".PDF OUTROS - noticias_24_01_2025 (5) Analista: lbarbozadeol ID do usuário: 116…" at bounding box center [888, 128] width 1310 height 430
click at [860, 342] on link "Anterior" at bounding box center [861, 333] width 64 height 21
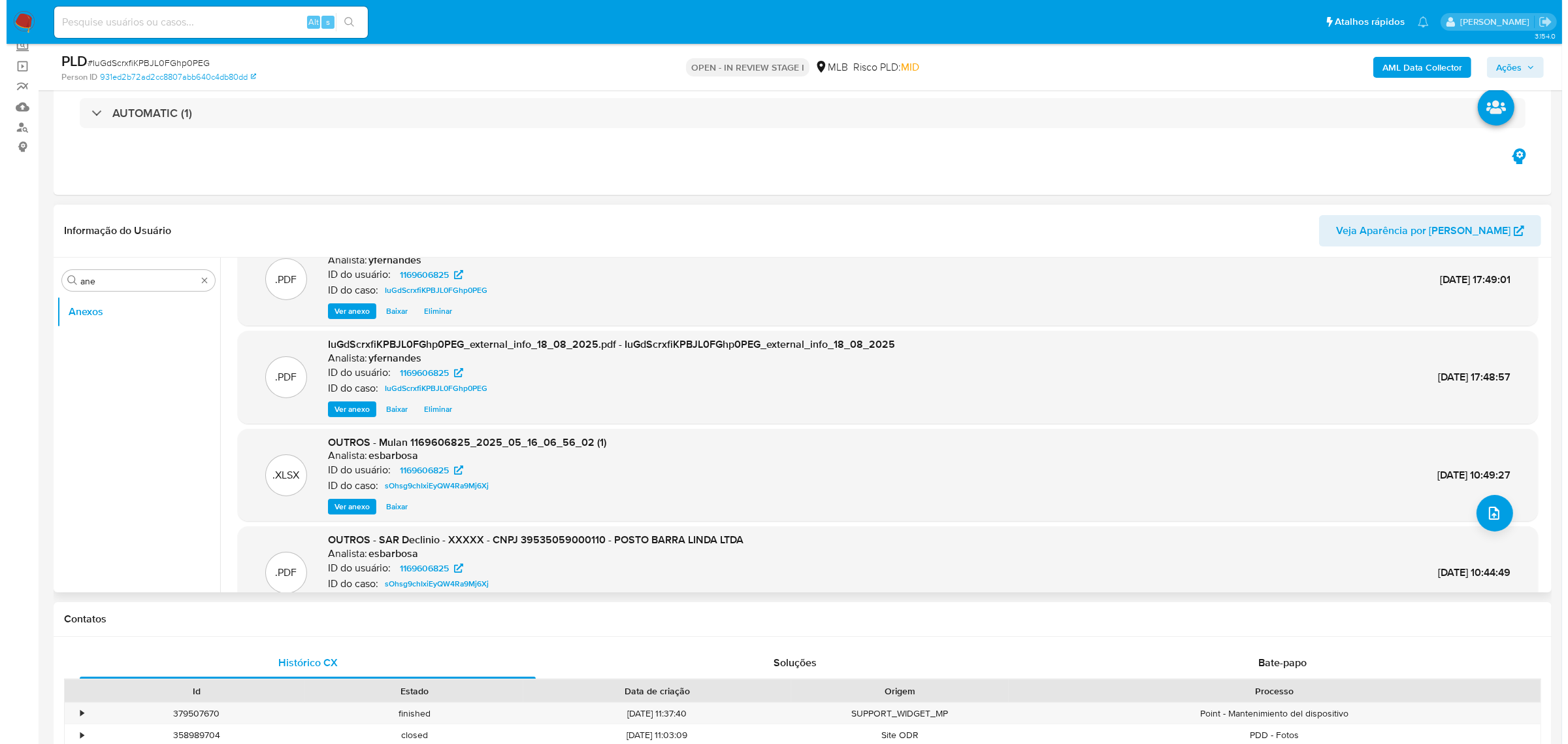
scroll to position [0, 0]
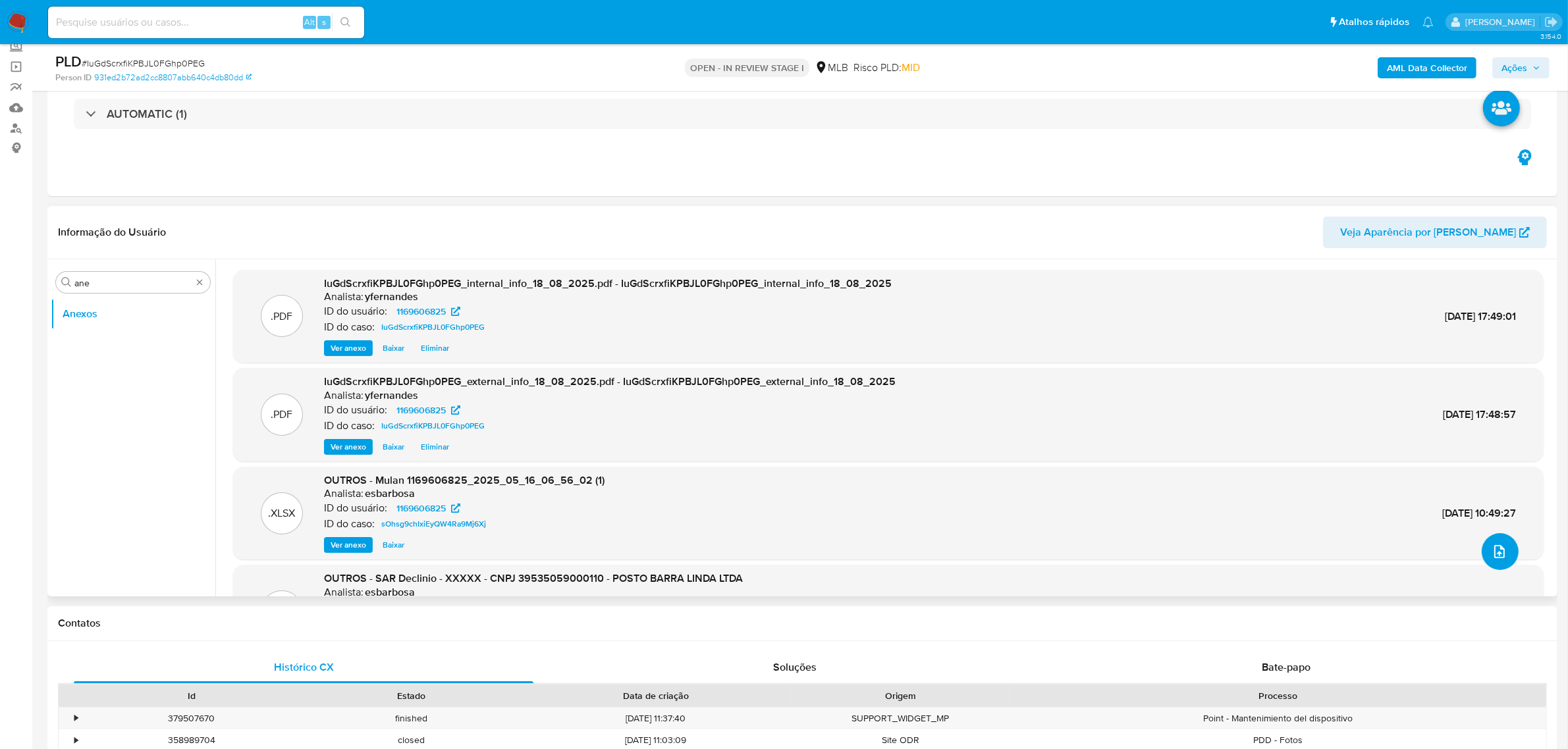
click at [1494, 555] on icon "upload-file" at bounding box center [1499, 551] width 16 height 16
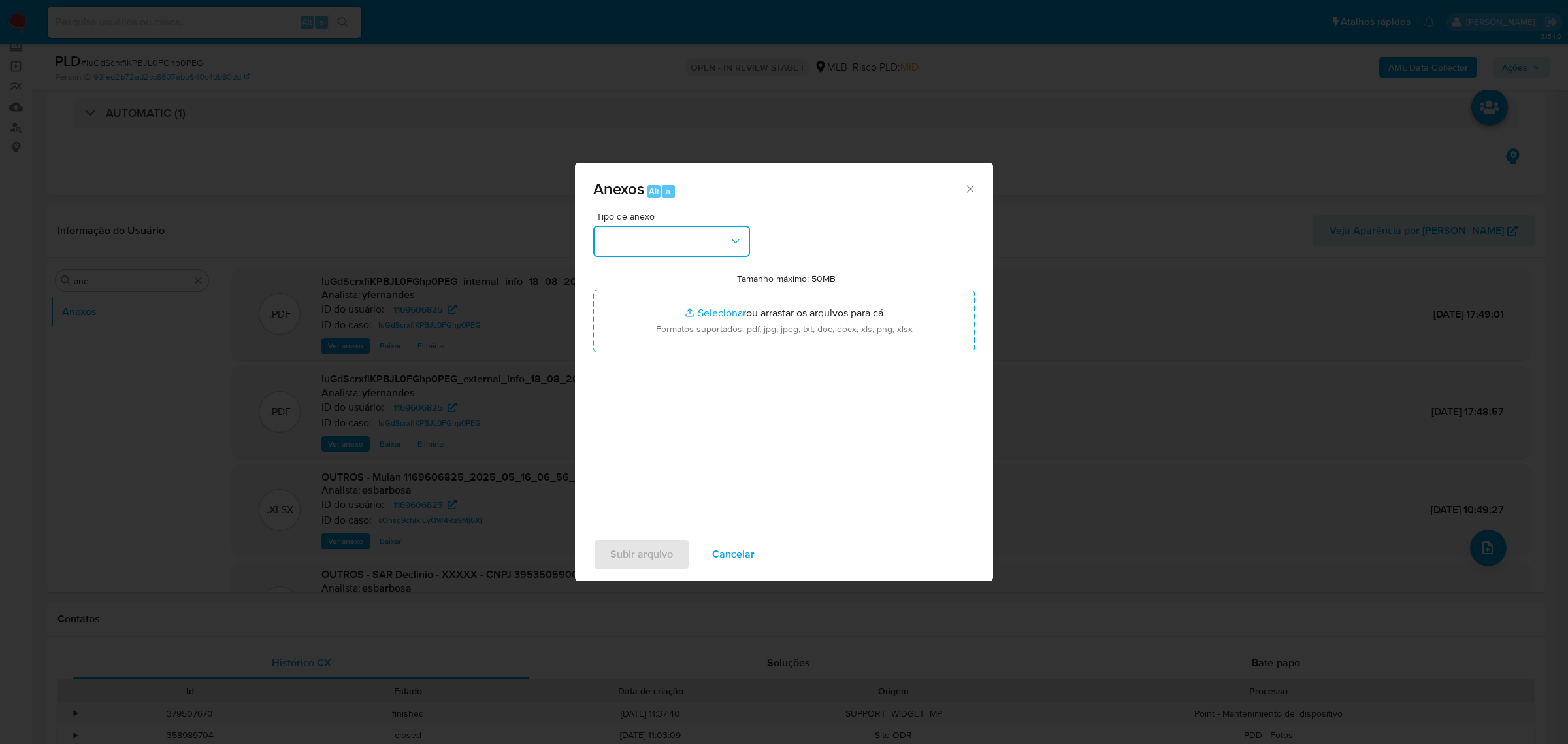
click at [684, 239] on button "button" at bounding box center [672, 241] width 157 height 31
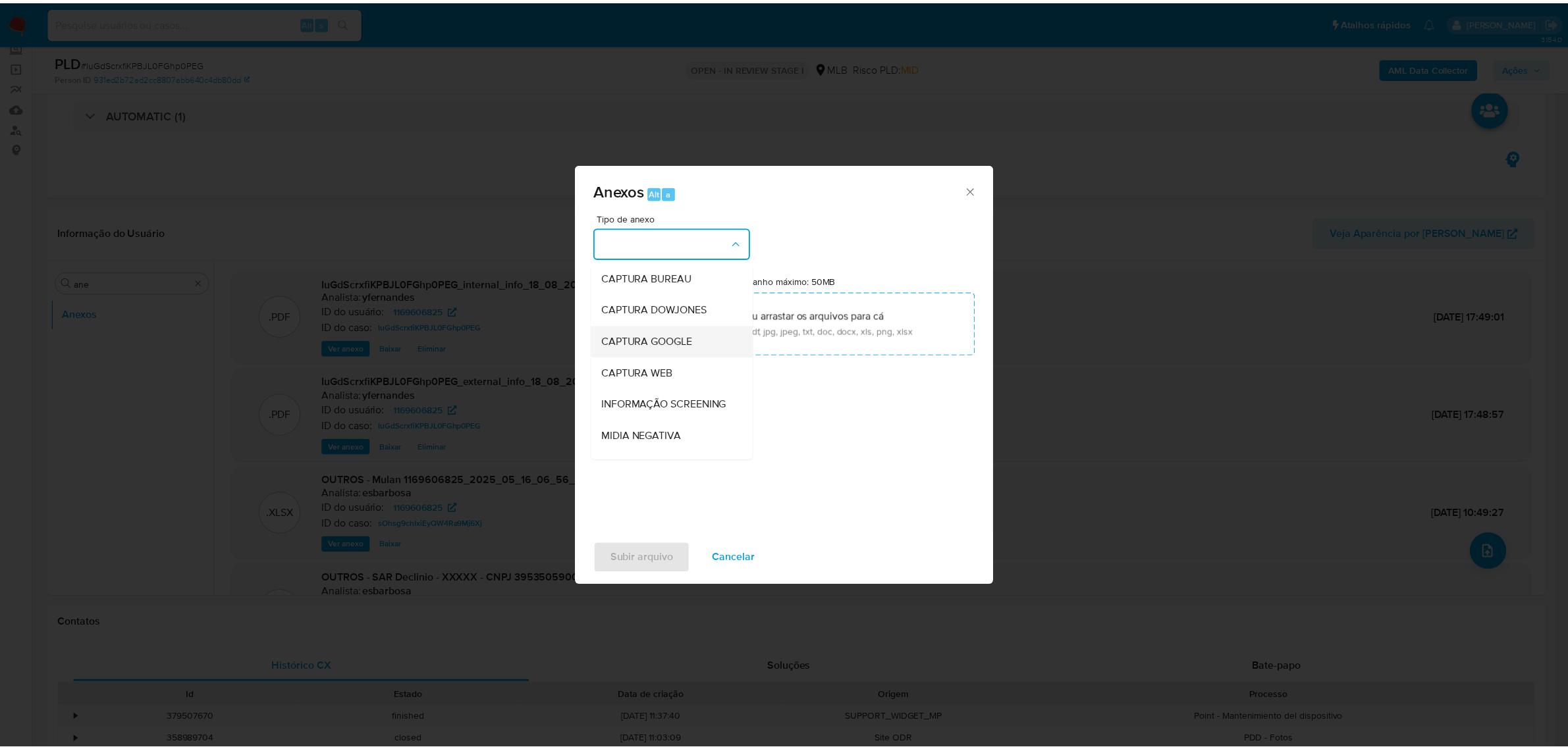
scroll to position [202, 0]
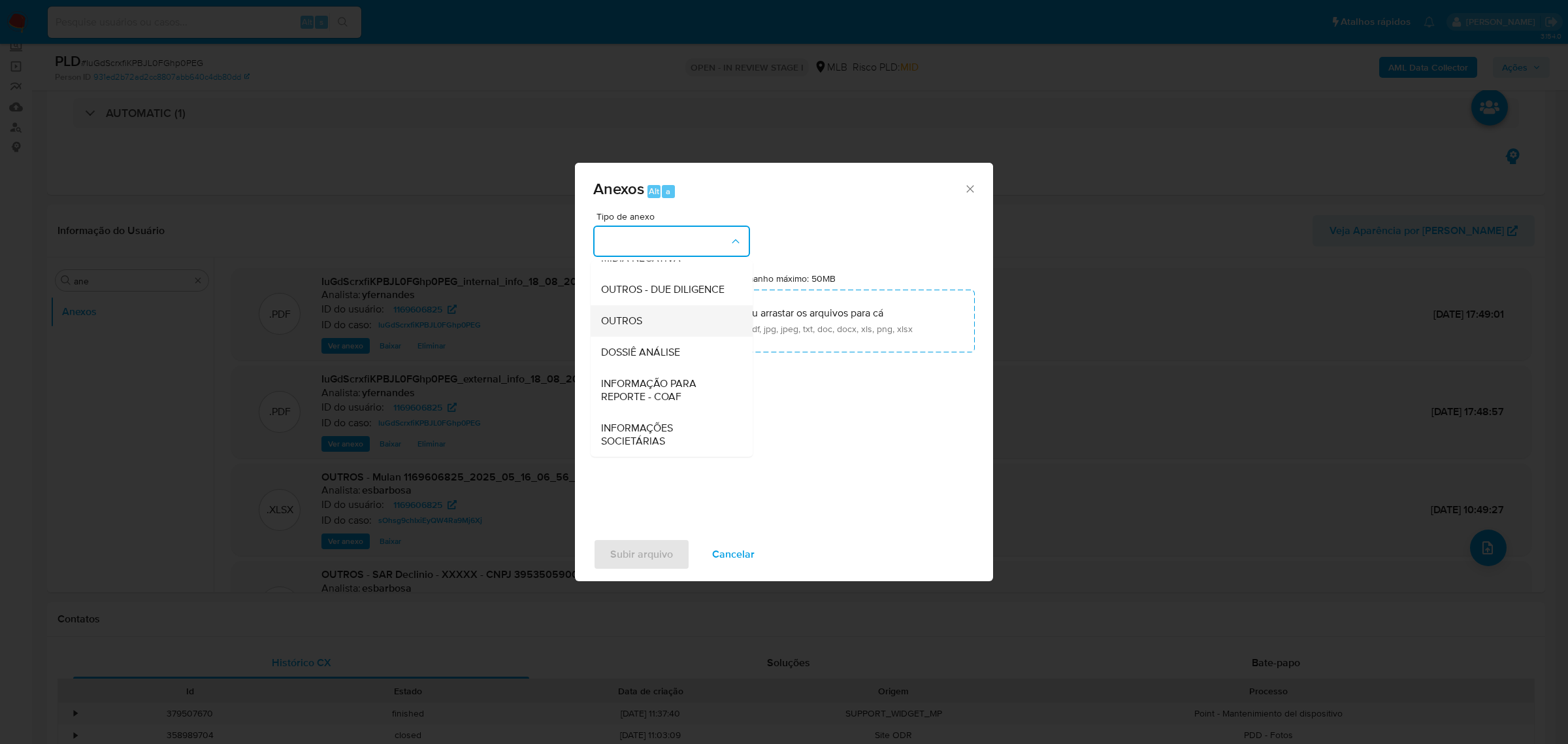
click at [645, 325] on div "OUTROS" at bounding box center [668, 321] width 133 height 31
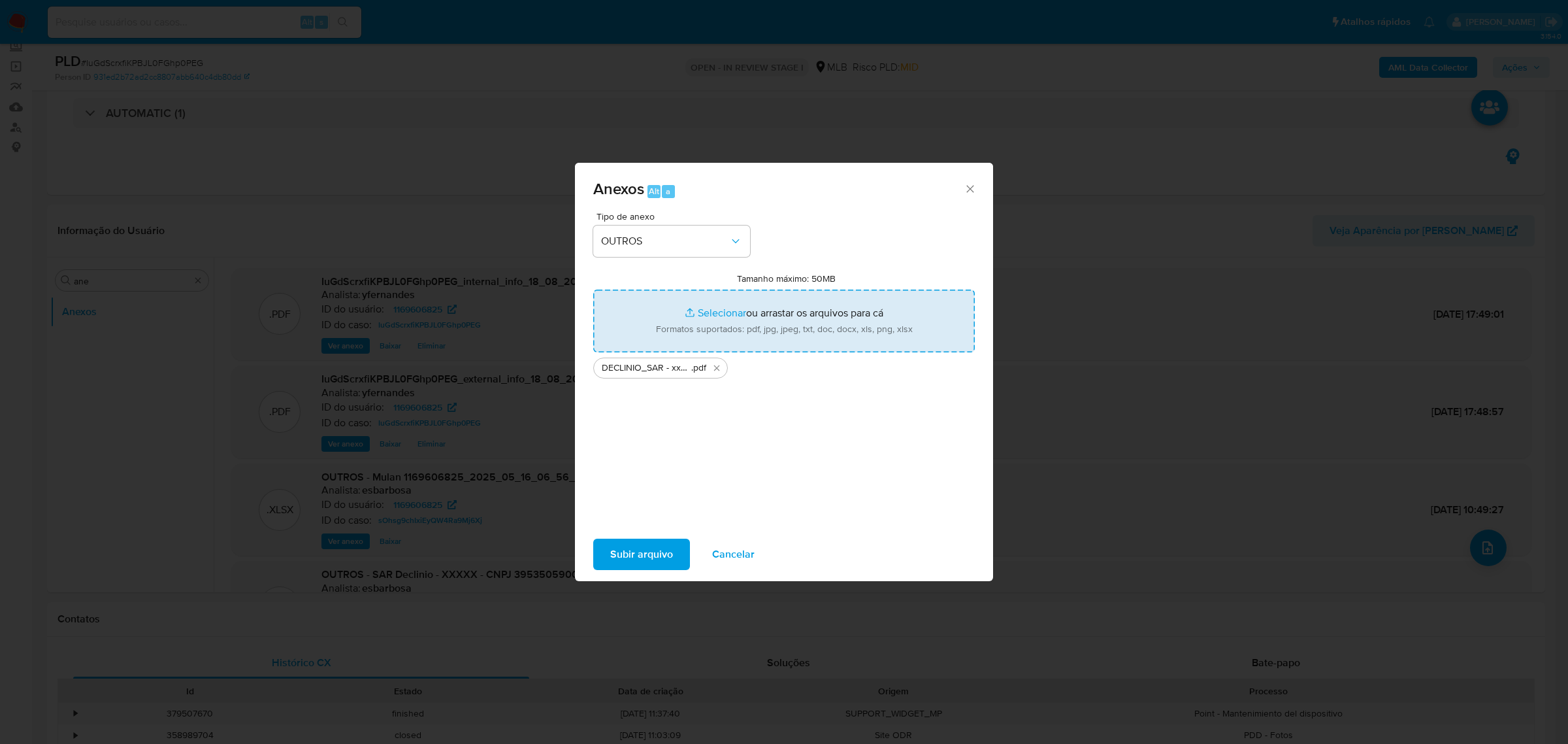
type input "C:\fakepath\Mulan 1169606825_2025_08_18_09_40_19.xlsx"
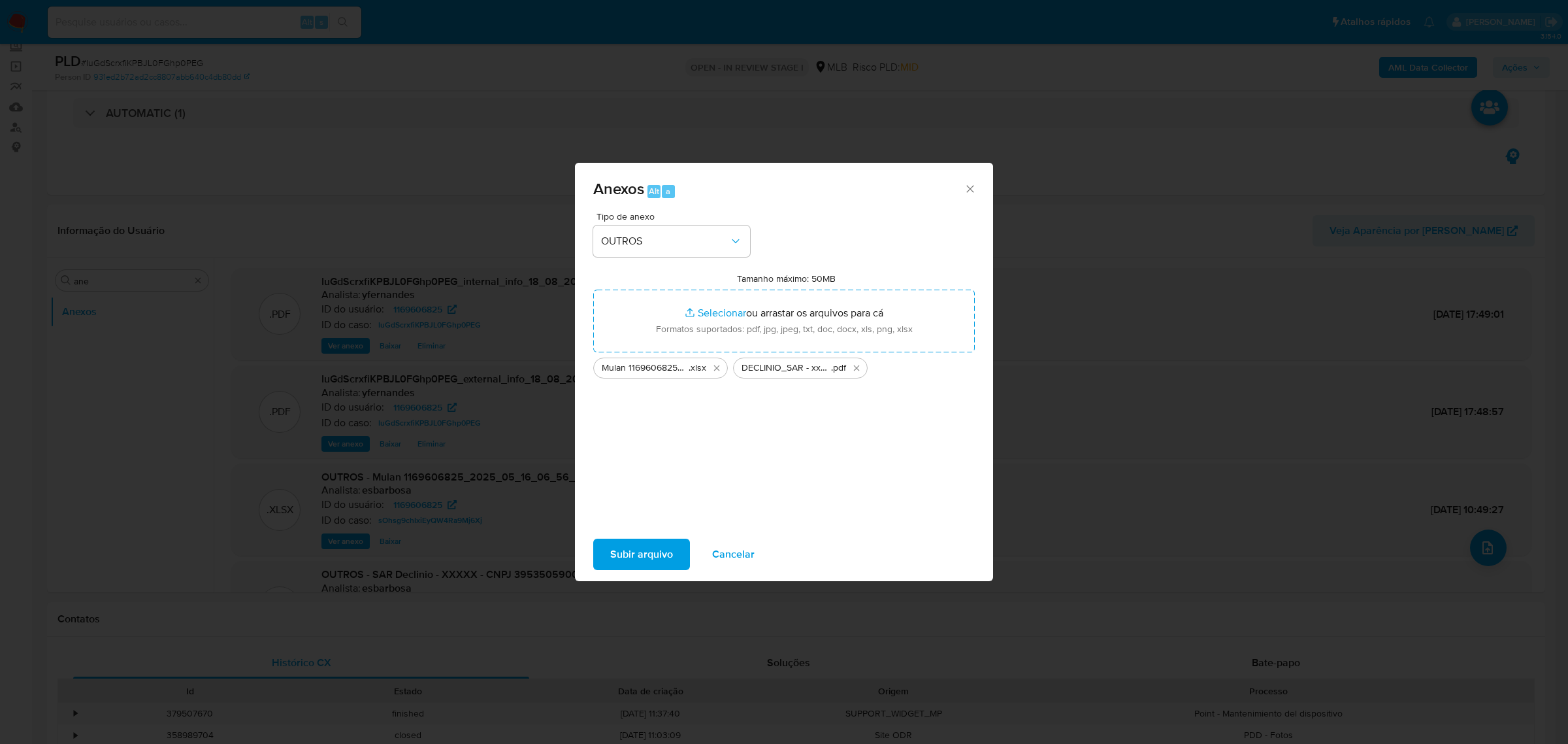
click at [635, 556] on span "Subir arquivo" at bounding box center [642, 554] width 63 height 29
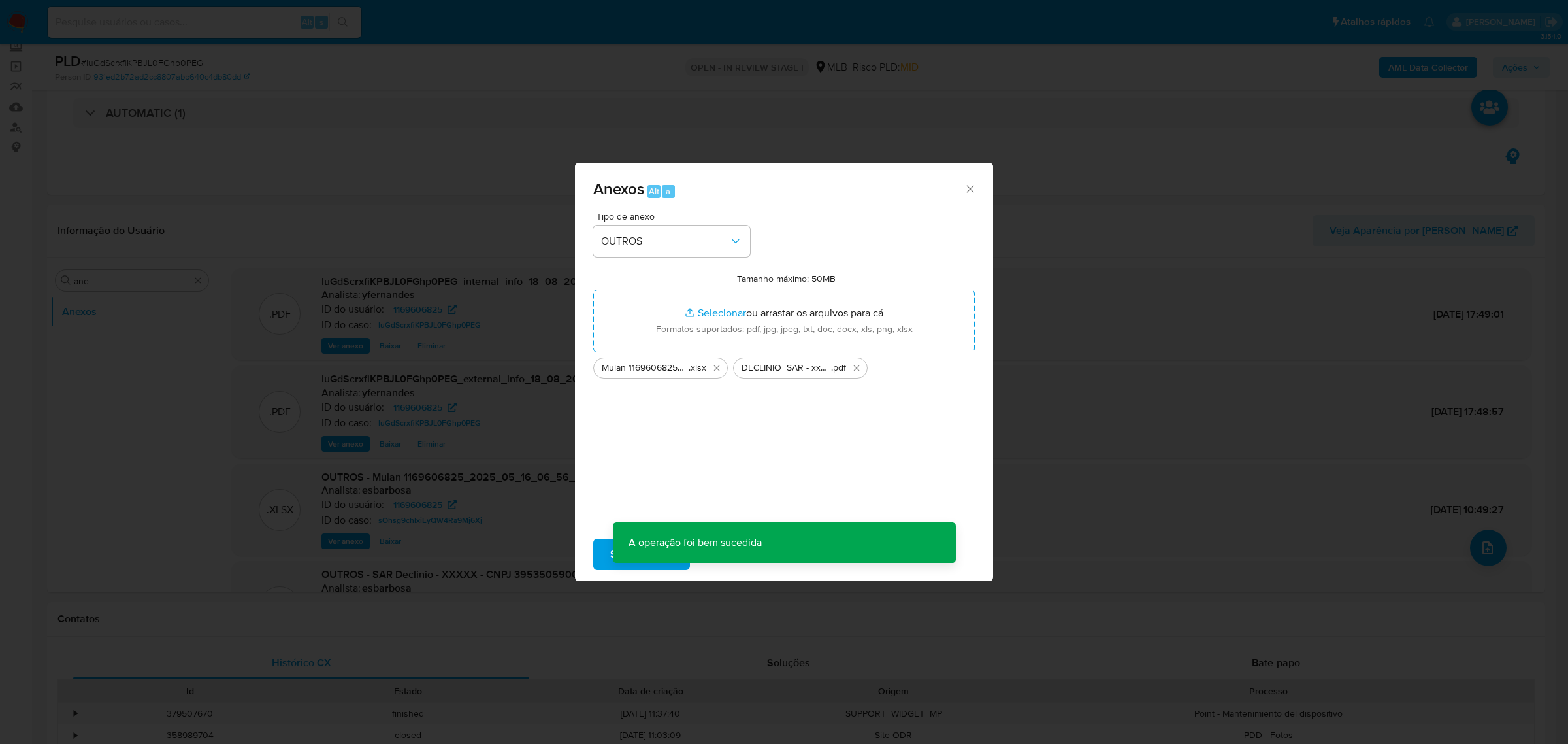
click at [425, 350] on div "Anexos Alt a Tipo de anexo OUTROS Tamanho máximo: 50MB Selecionar arquivos Sele…" at bounding box center [784, 372] width 1568 height 744
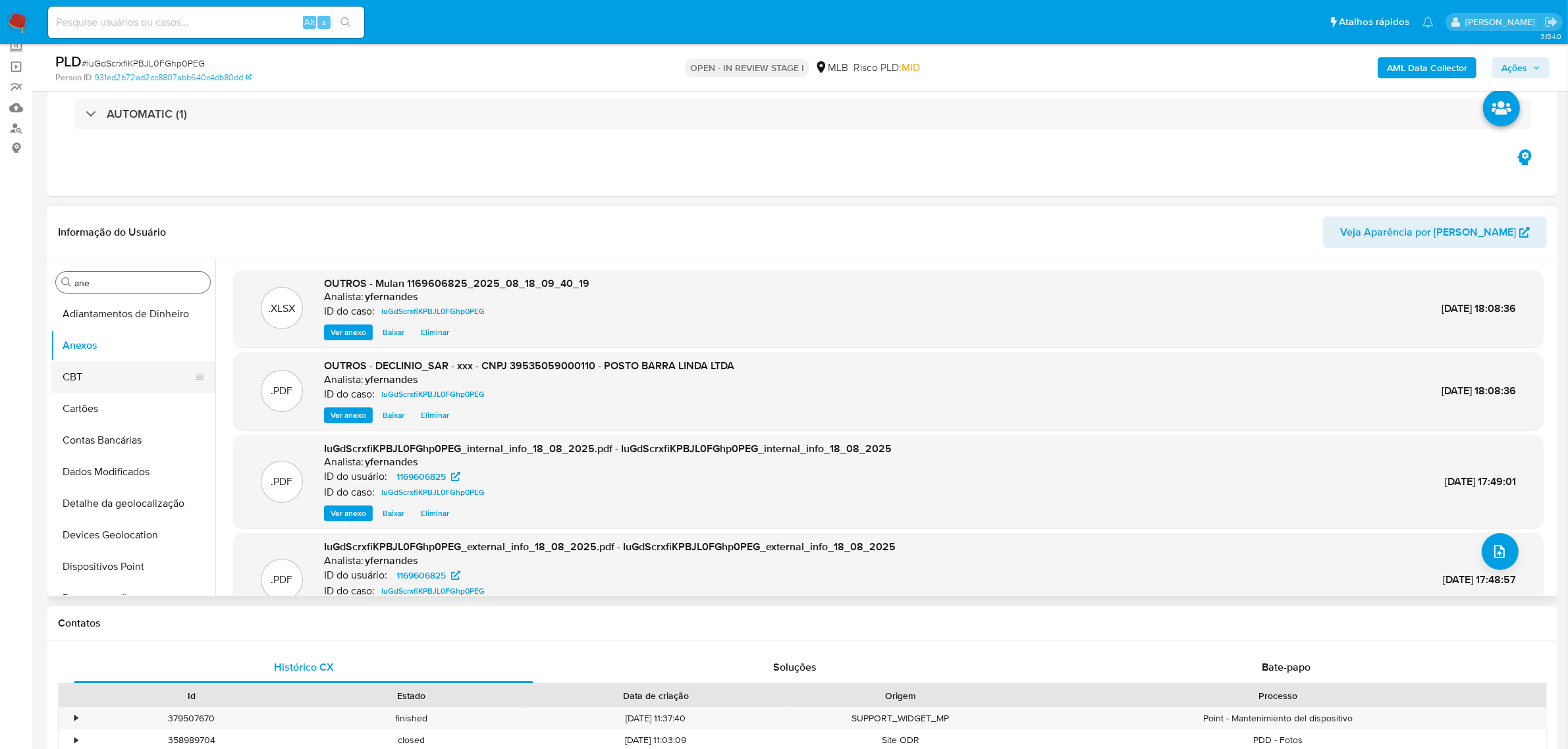
click at [96, 362] on button "CBT" at bounding box center [128, 377] width 154 height 32
click at [88, 350] on button "Anexos" at bounding box center [128, 345] width 154 height 32
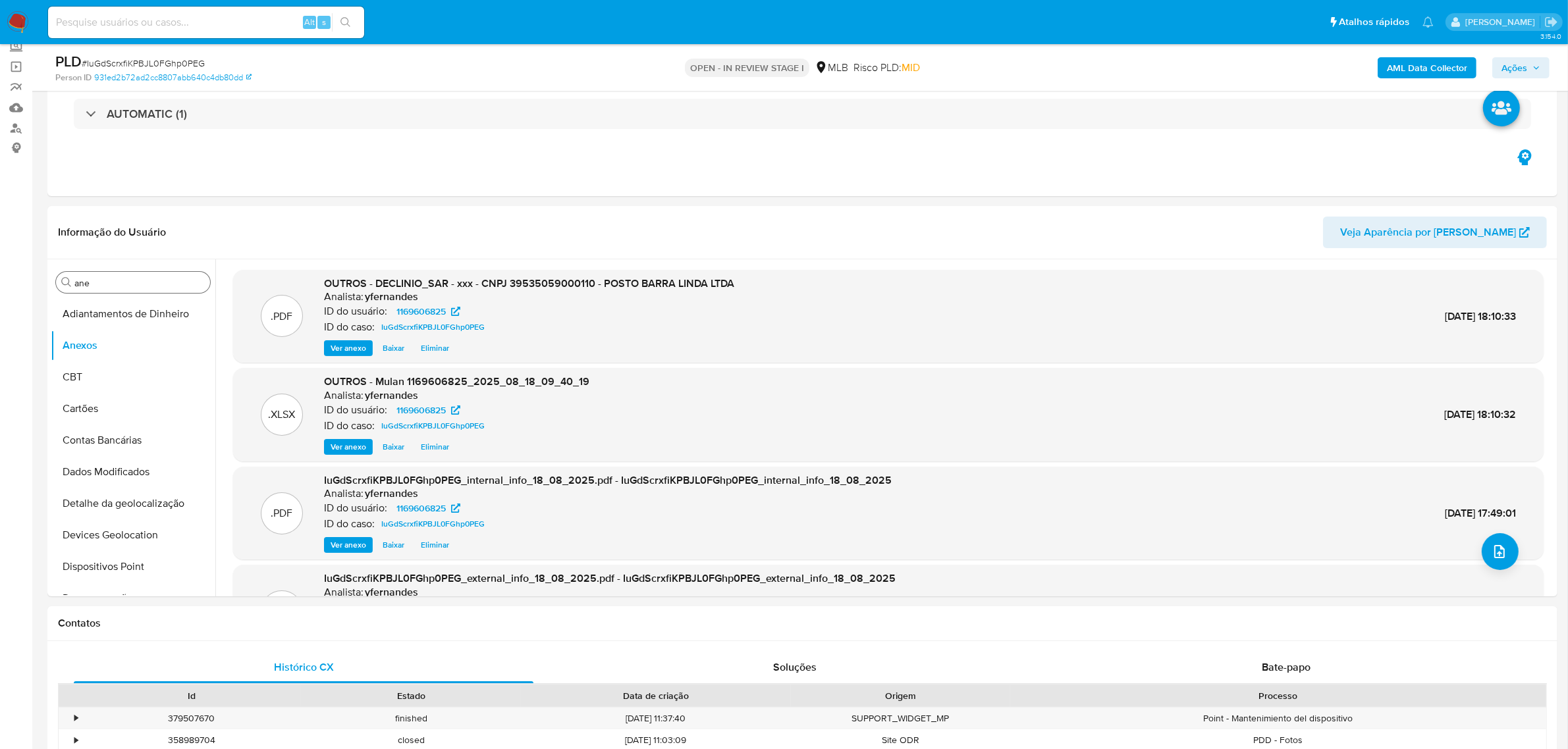
click at [1522, 78] on span "Ações" at bounding box center [1514, 68] width 26 height 21
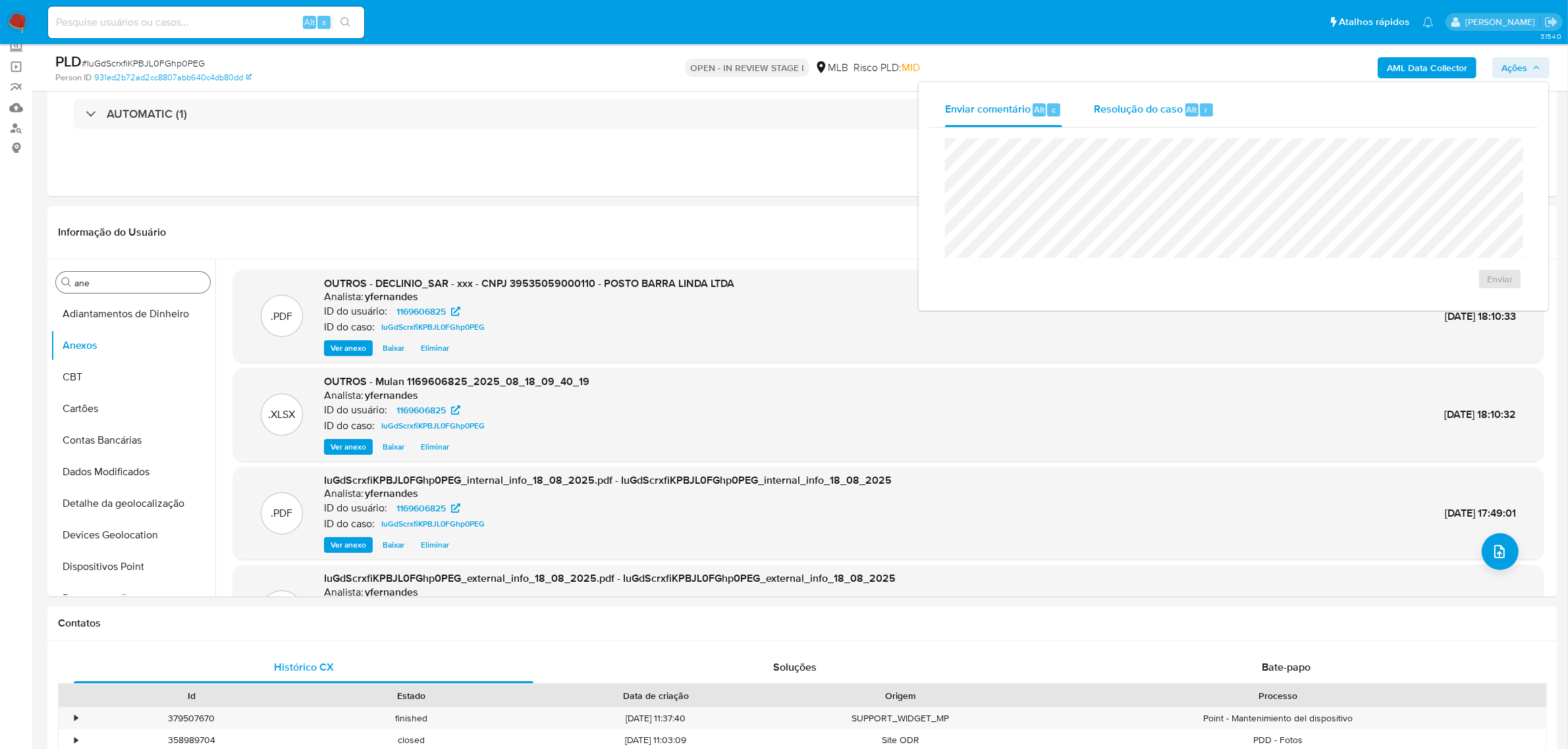
click at [1083, 115] on button "Resolução do caso Alt r" at bounding box center [1153, 110] width 152 height 34
click at [1379, 300] on span "No ROI" at bounding box center [1371, 300] width 69 height 18
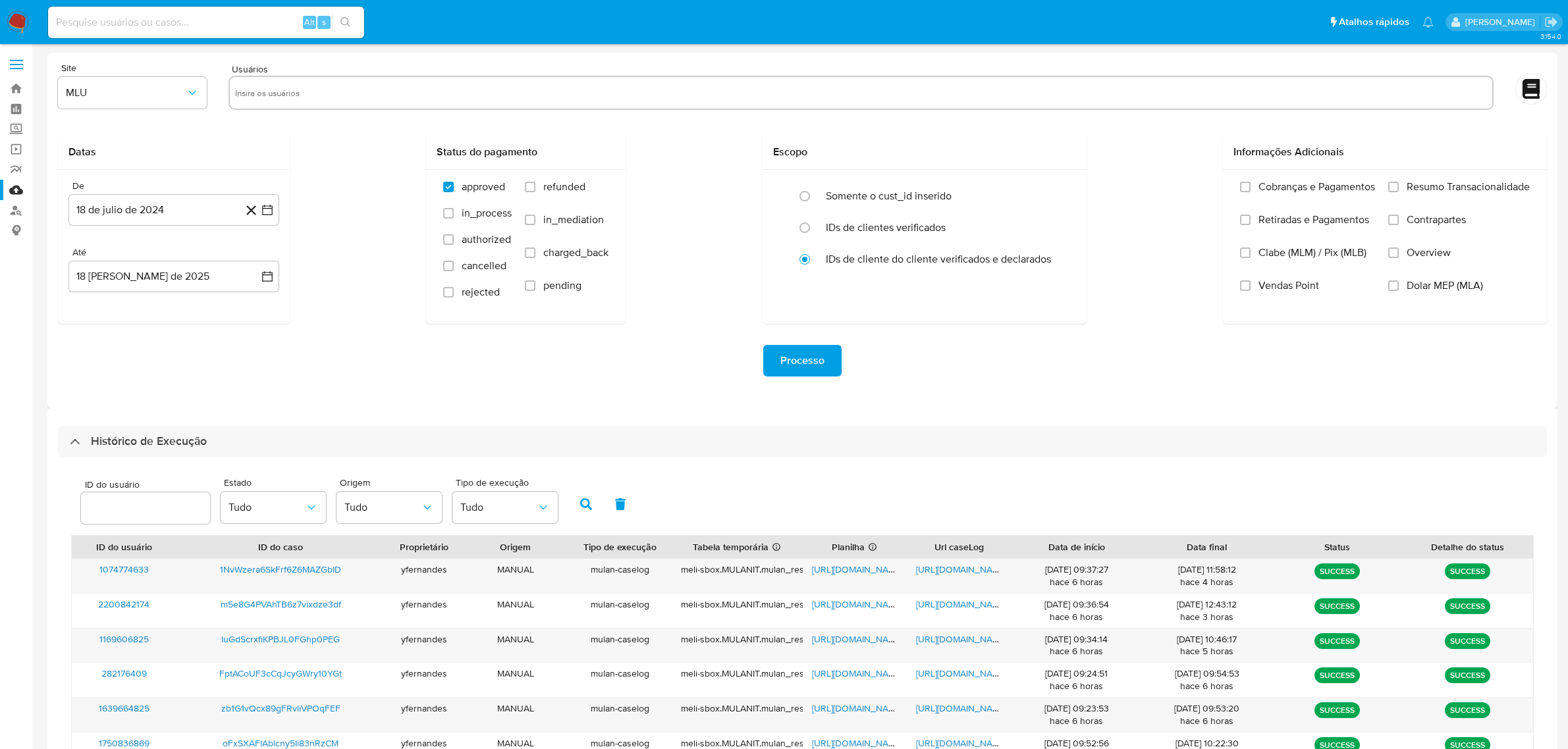
select select "10"
click at [854, 639] on span "[URL][DOMAIN_NAME]" at bounding box center [857, 639] width 91 height 13
click at [952, 642] on span "[URL][DOMAIN_NAME]" at bounding box center [962, 639] width 91 height 13
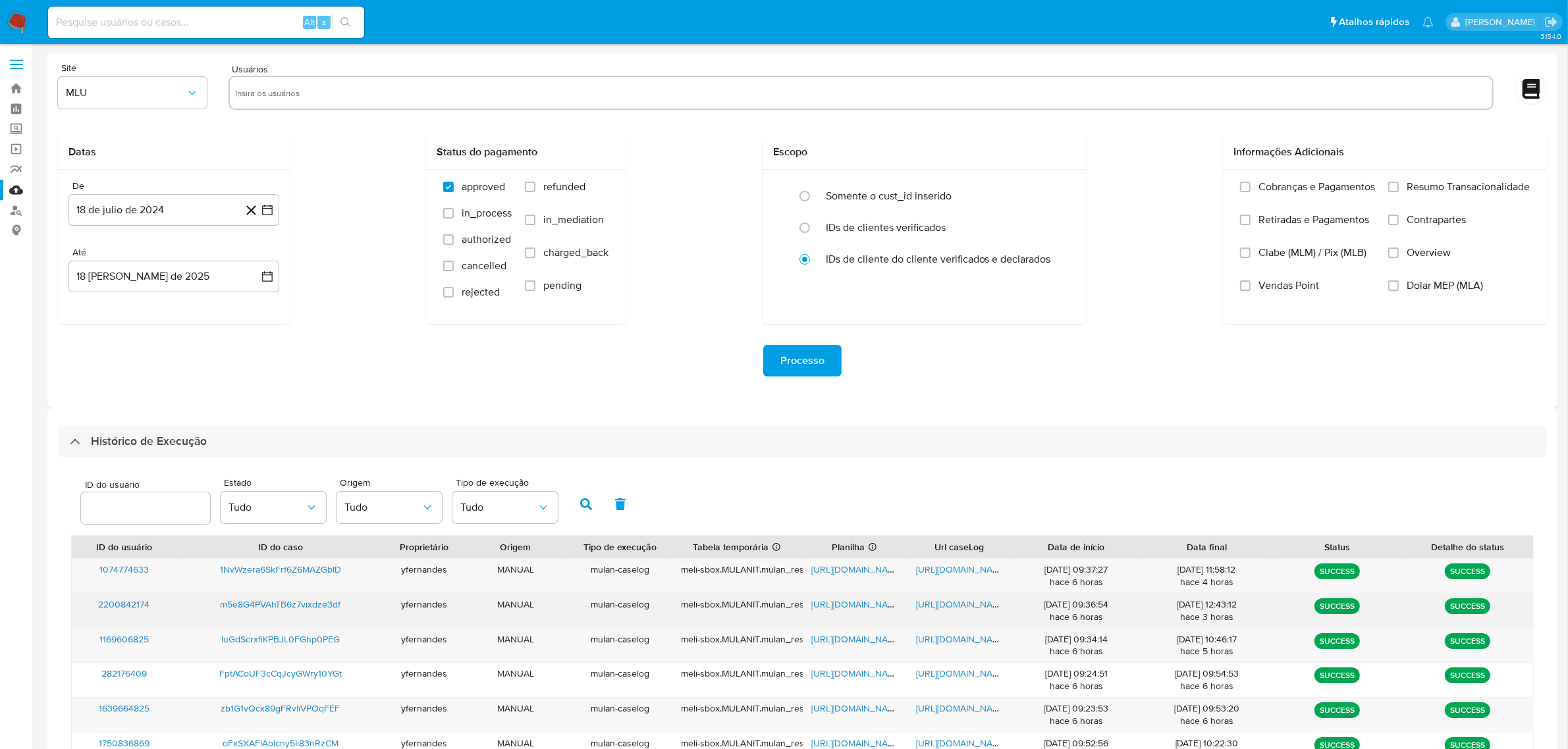
click at [850, 597] on span "[URL][DOMAIN_NAME]" at bounding box center [857, 604] width 91 height 13
click at [956, 599] on span "[URL][DOMAIN_NAME]" at bounding box center [962, 604] width 91 height 13
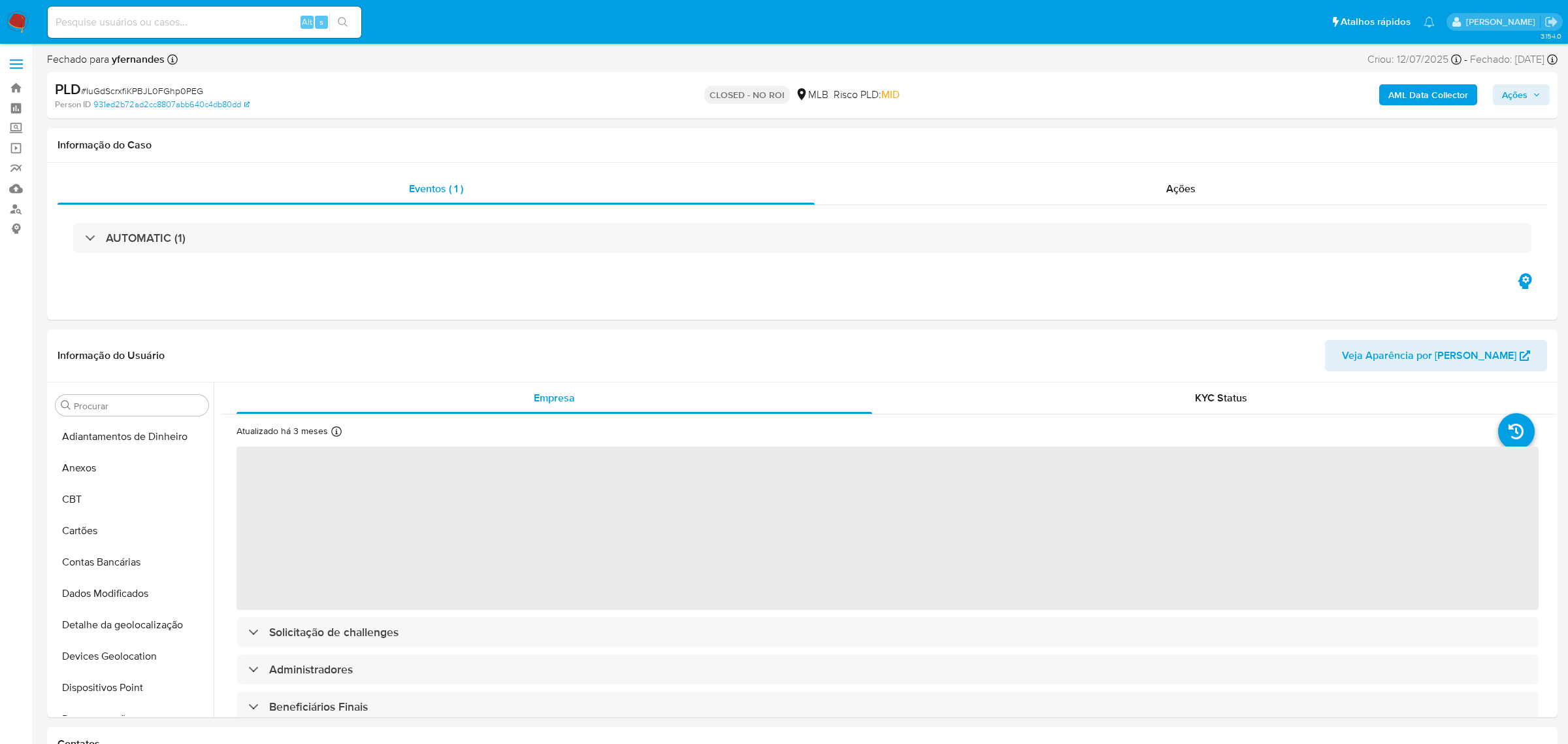
select select "10"
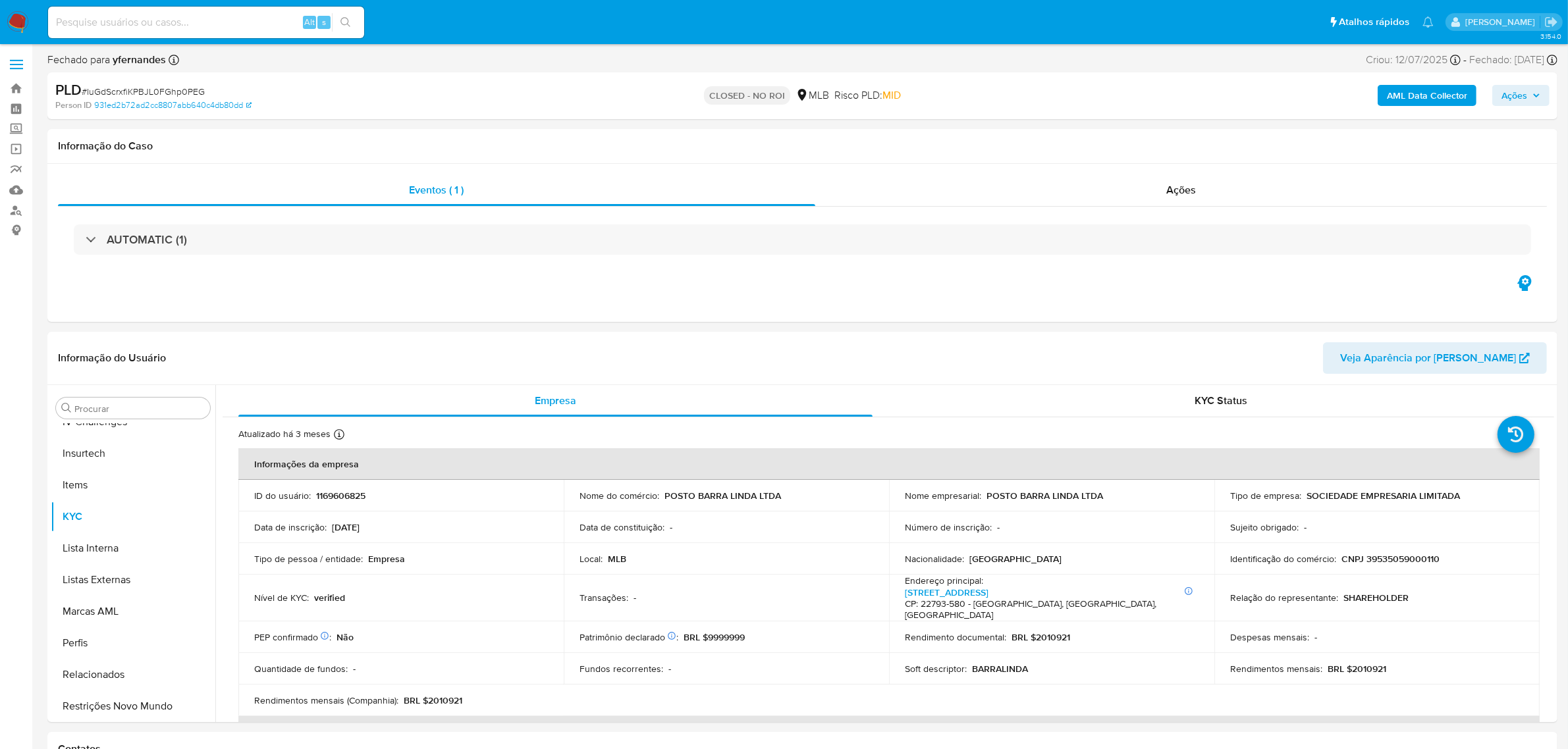
scroll to position [587, 0]
click at [914, 179] on div "Ações" at bounding box center [1181, 190] width 732 height 32
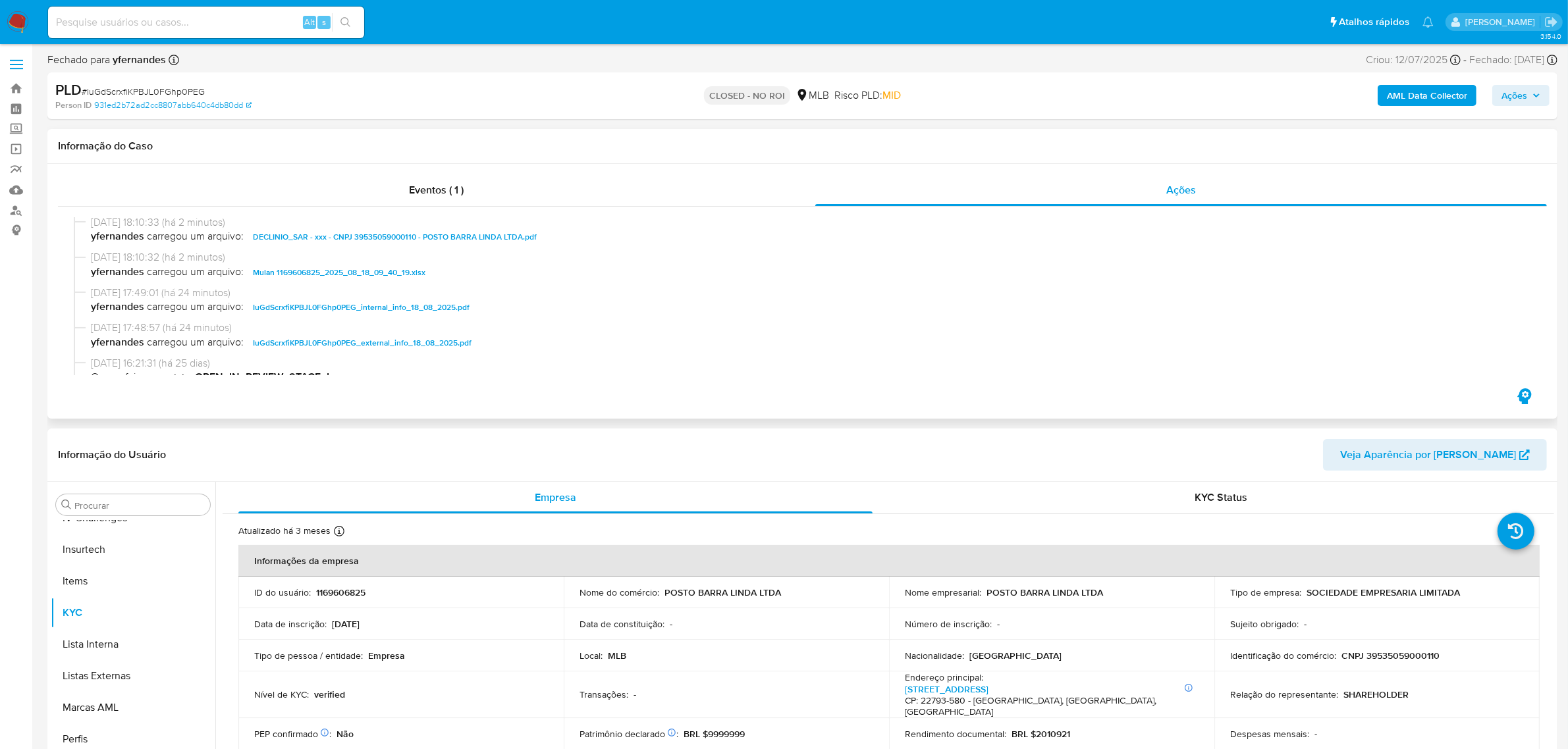
scroll to position [0, 0]
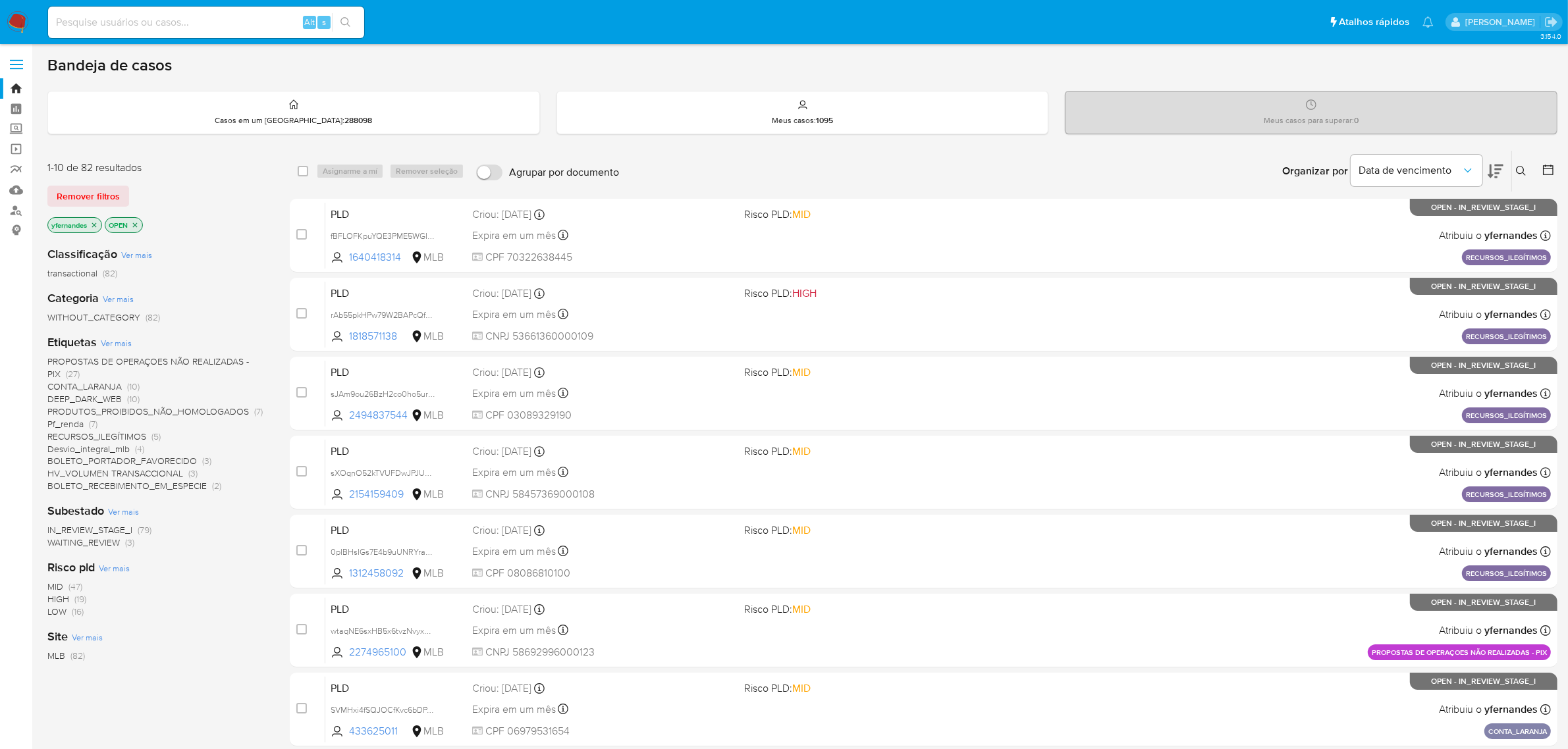
click at [22, 24] on img at bounding box center [18, 22] width 22 height 22
click at [261, 7] on div "Alt s" at bounding box center [206, 22] width 316 height 32
click at [251, 14] on input at bounding box center [206, 22] width 316 height 17
paste input "210467437"
click at [251, 14] on input "21046743" at bounding box center [206, 22] width 316 height 17
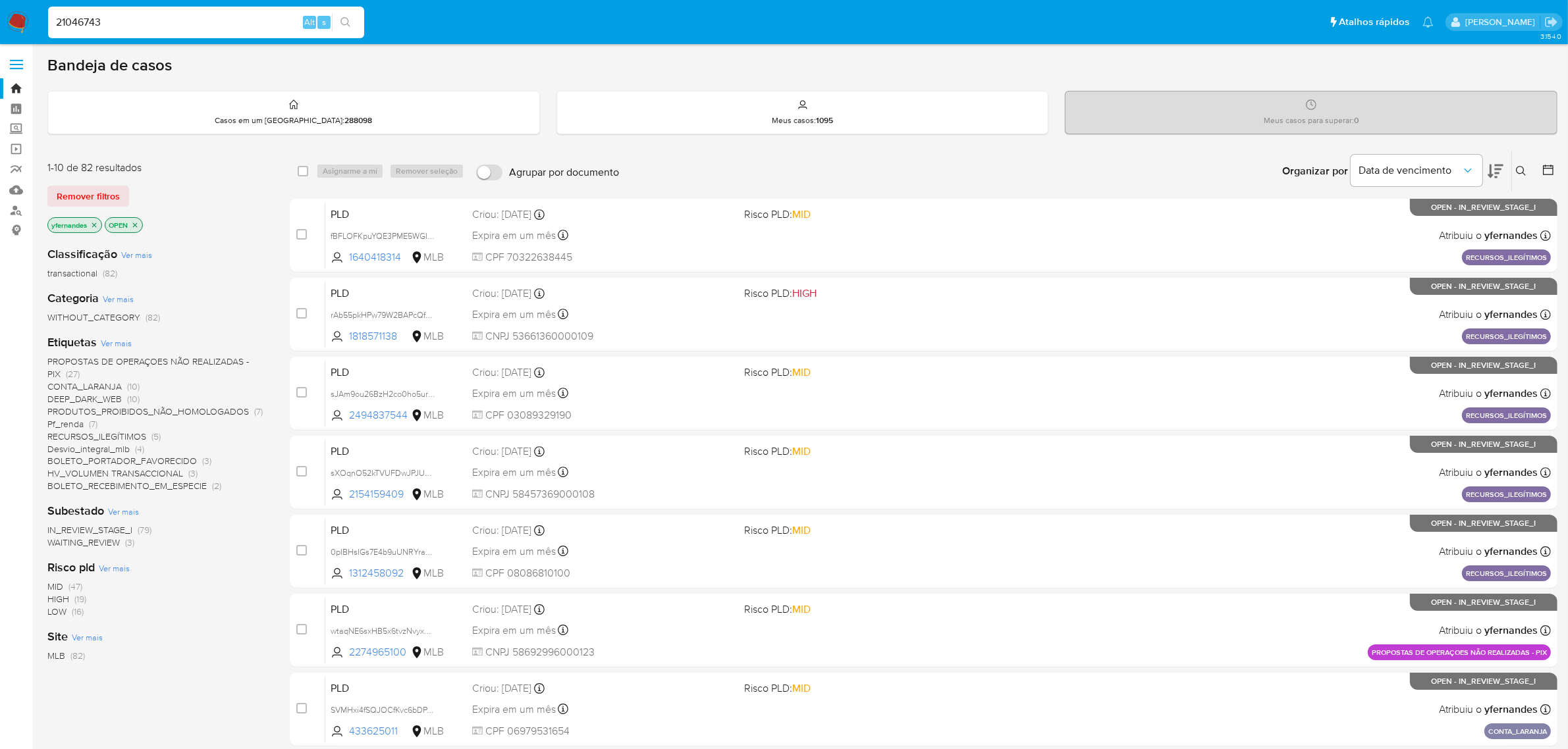
click at [251, 14] on input "21046743" at bounding box center [206, 22] width 316 height 17
paste input "7"
type input "210467437"
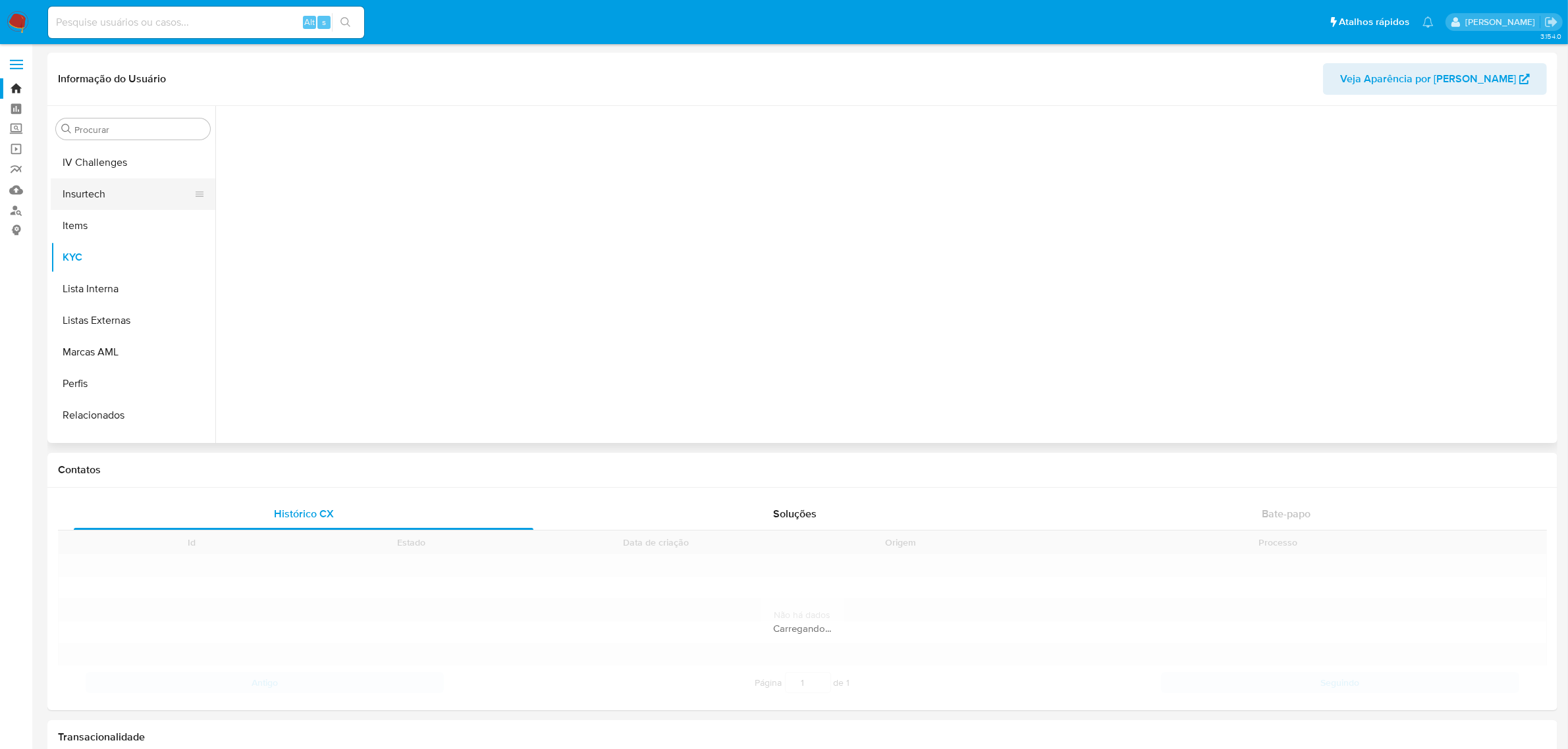
scroll to position [587, 0]
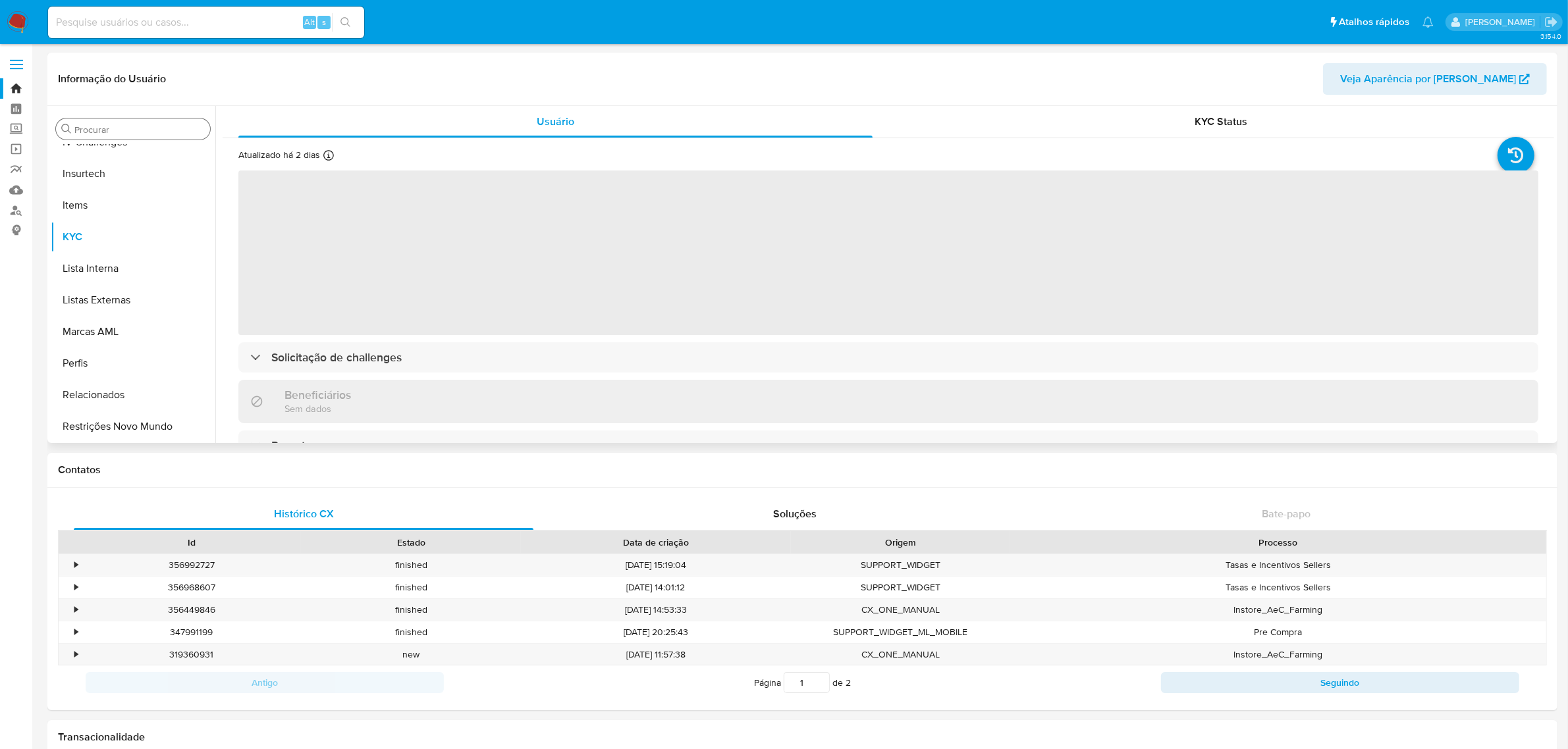
click at [110, 122] on div "Procurar" at bounding box center [133, 129] width 154 height 21
click at [117, 130] on input "Procurar" at bounding box center [140, 130] width 131 height 12
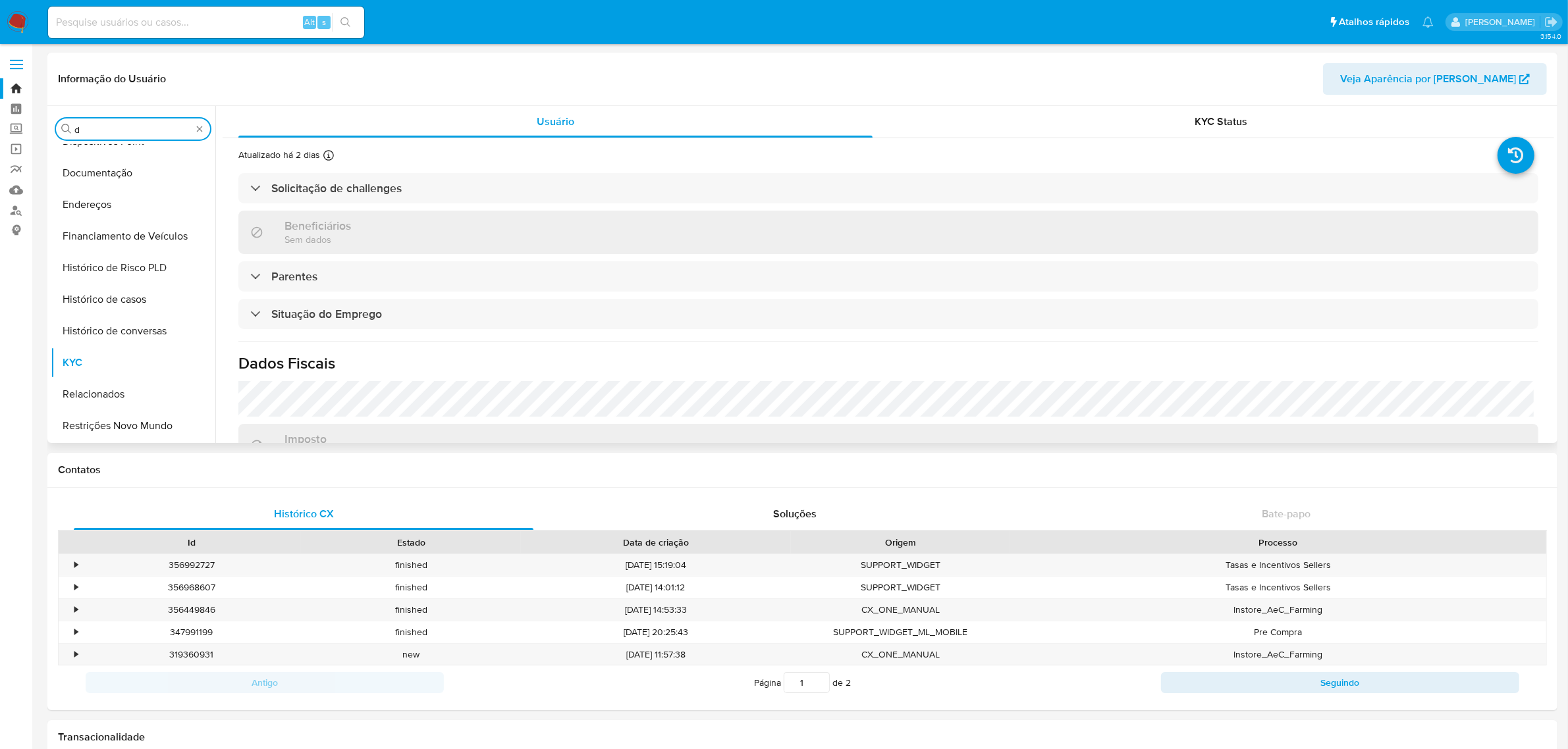
scroll to position [145, 0]
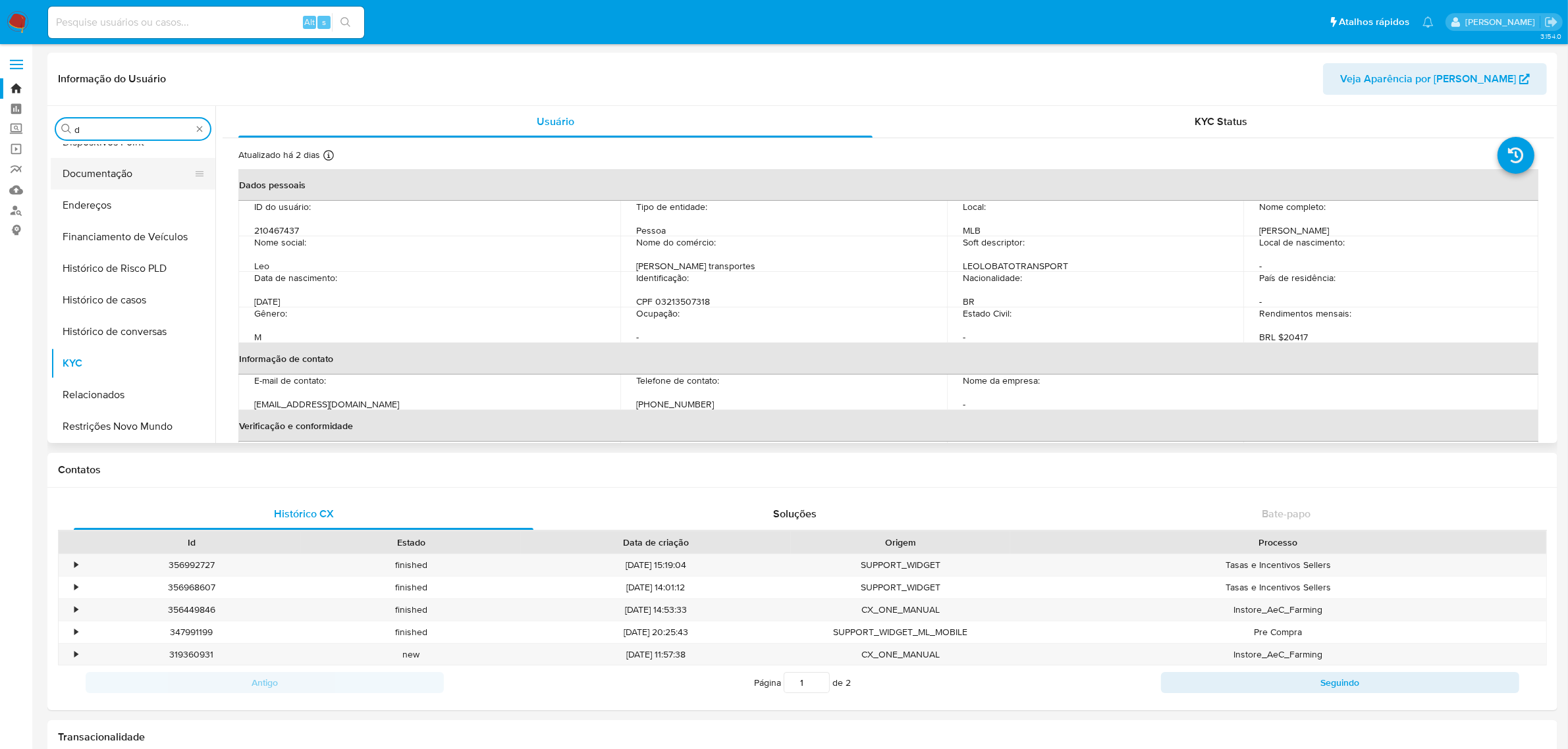
type input "do"
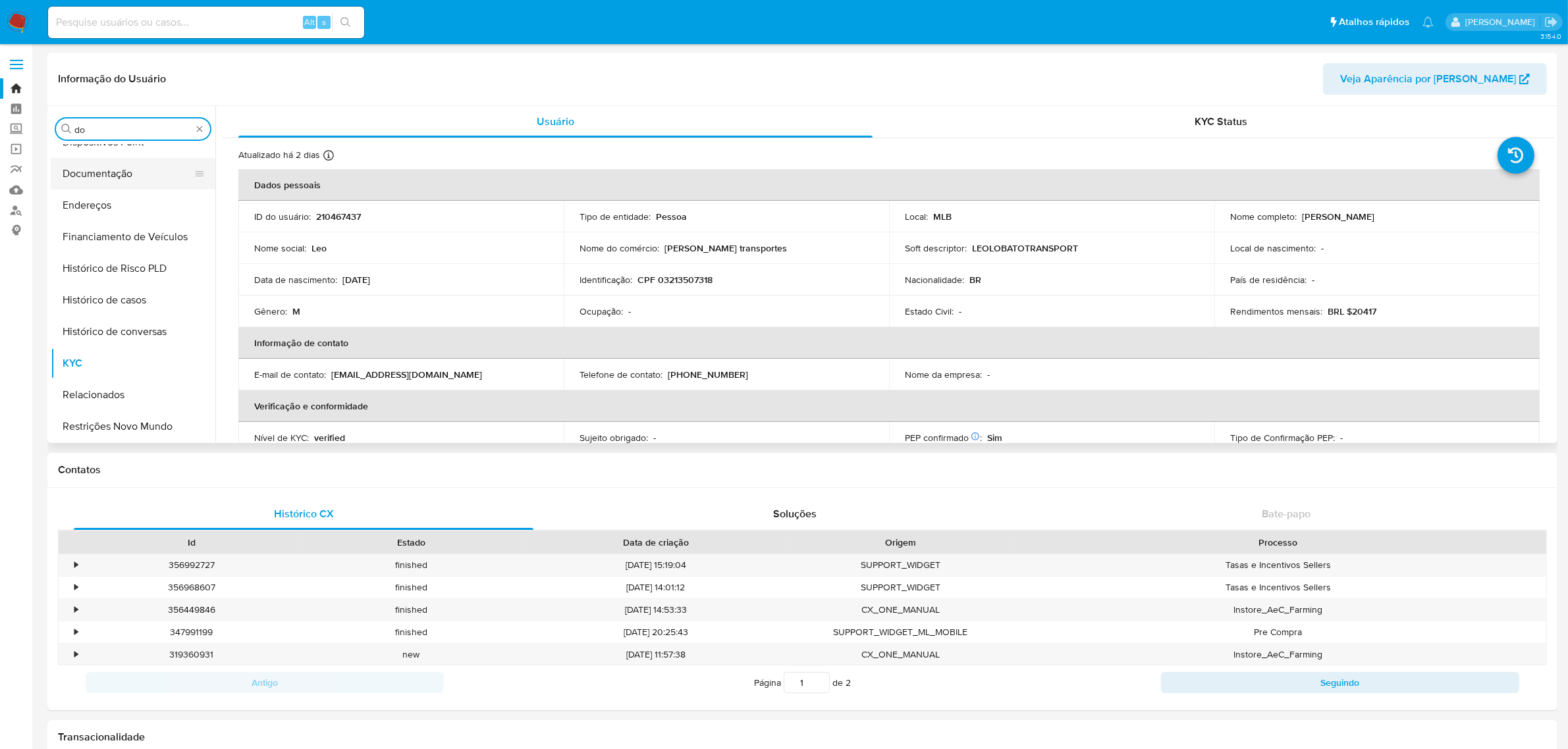
select select "10"
click at [109, 199] on button "Documentação" at bounding box center [128, 192] width 154 height 32
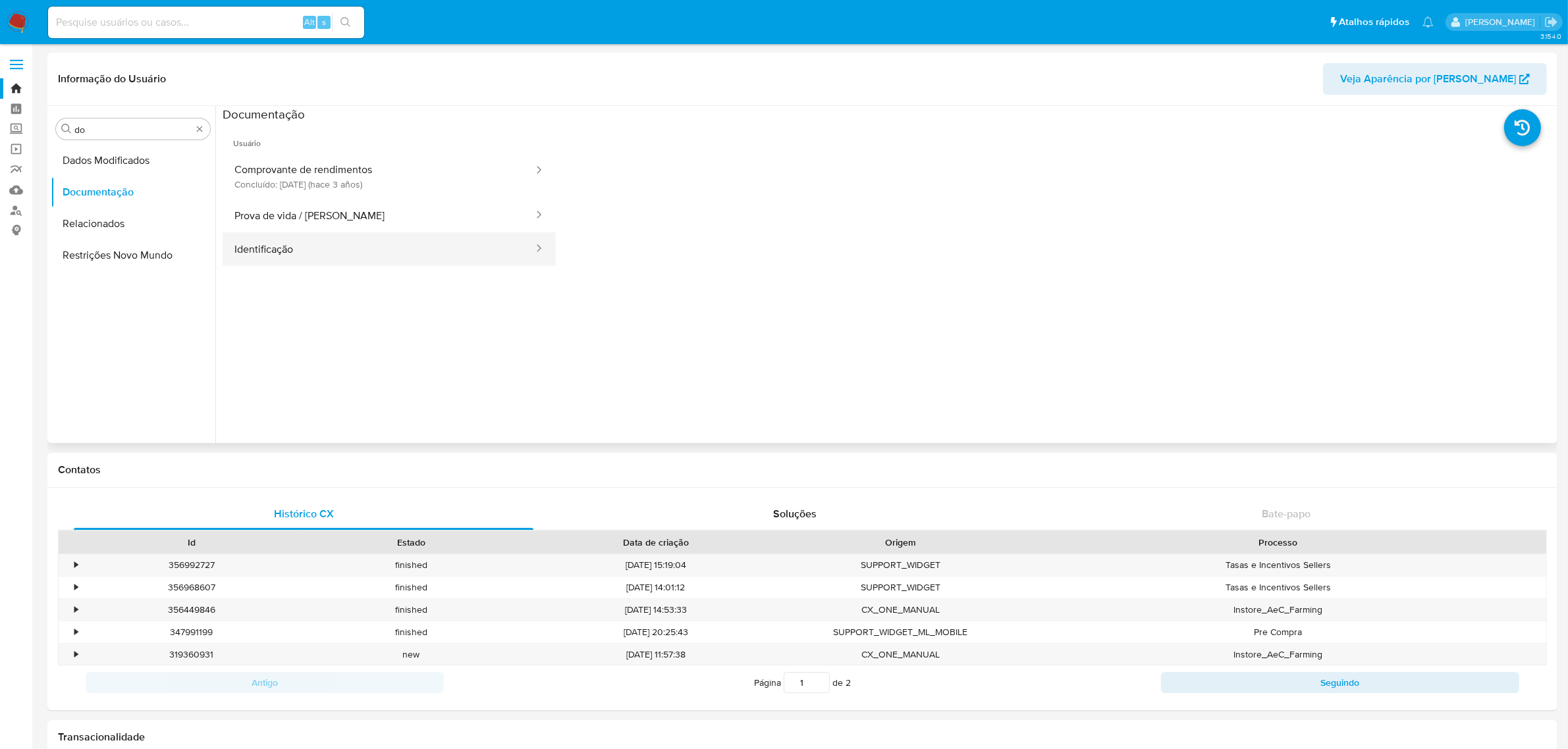
click at [299, 242] on button "Identificação" at bounding box center [379, 249] width 312 height 34
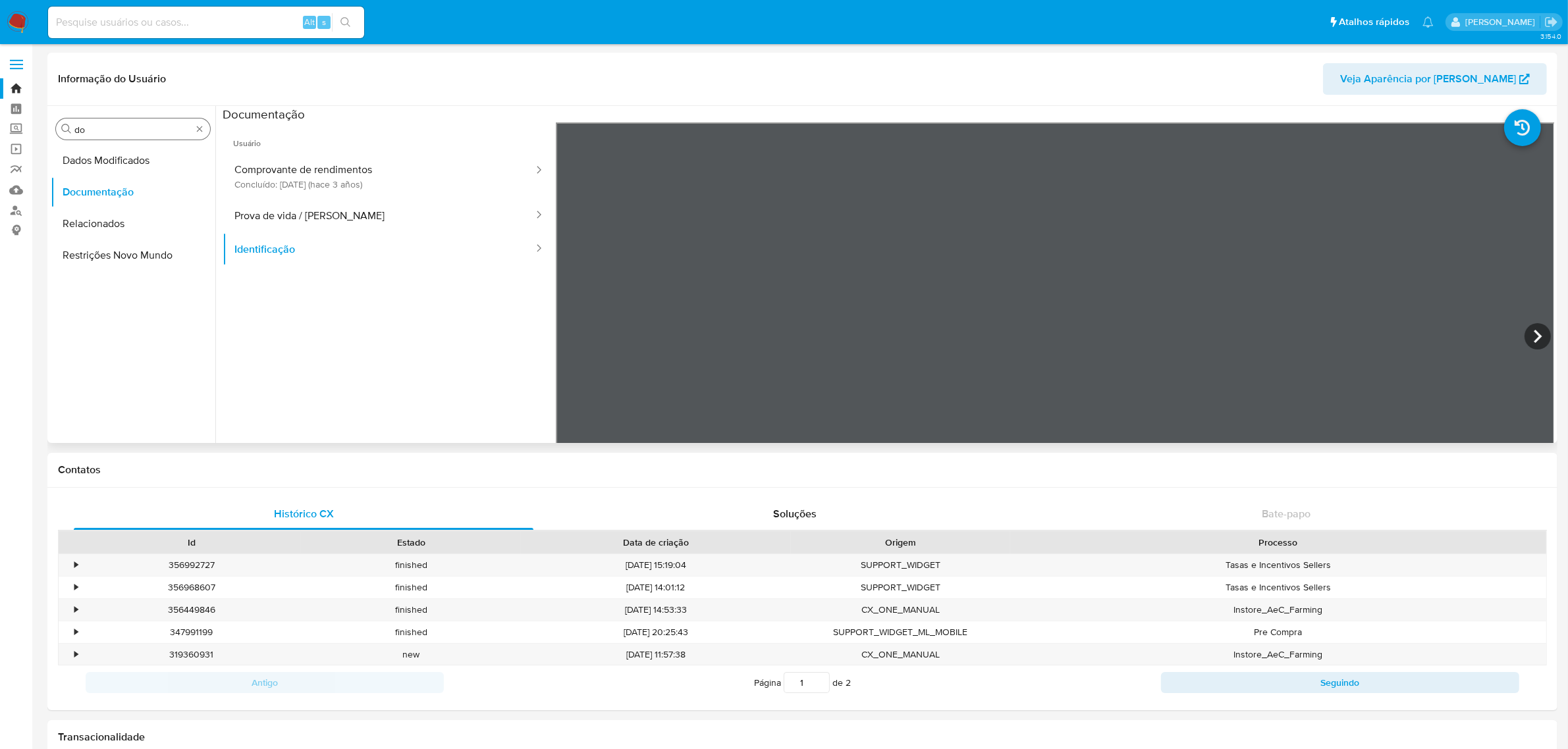
click at [138, 124] on input "do" at bounding box center [133, 130] width 117 height 12
click at [138, 124] on input "c" at bounding box center [133, 130] width 117 height 12
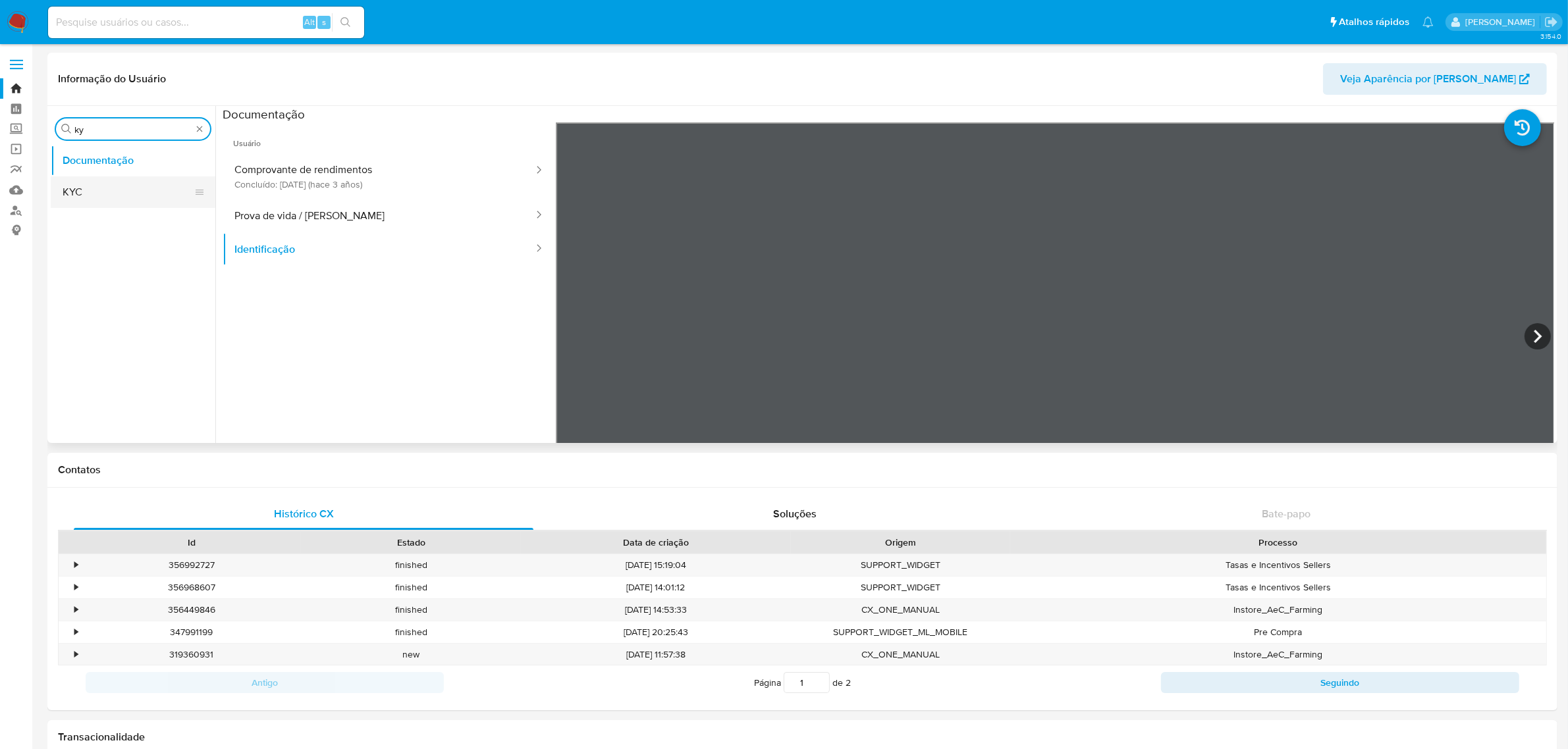
type input "ky"
click at [90, 196] on button "KYC" at bounding box center [128, 192] width 154 height 32
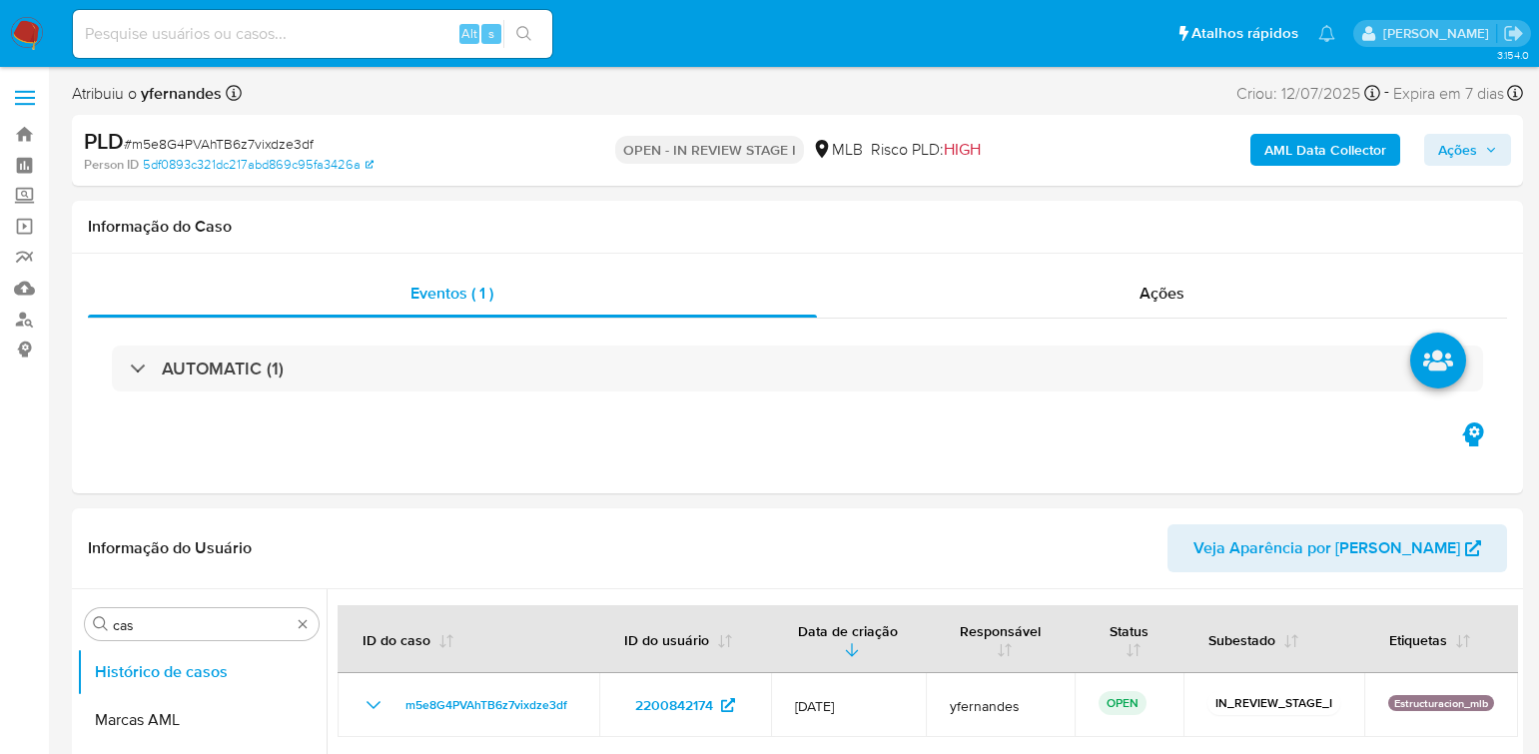
select select "10"
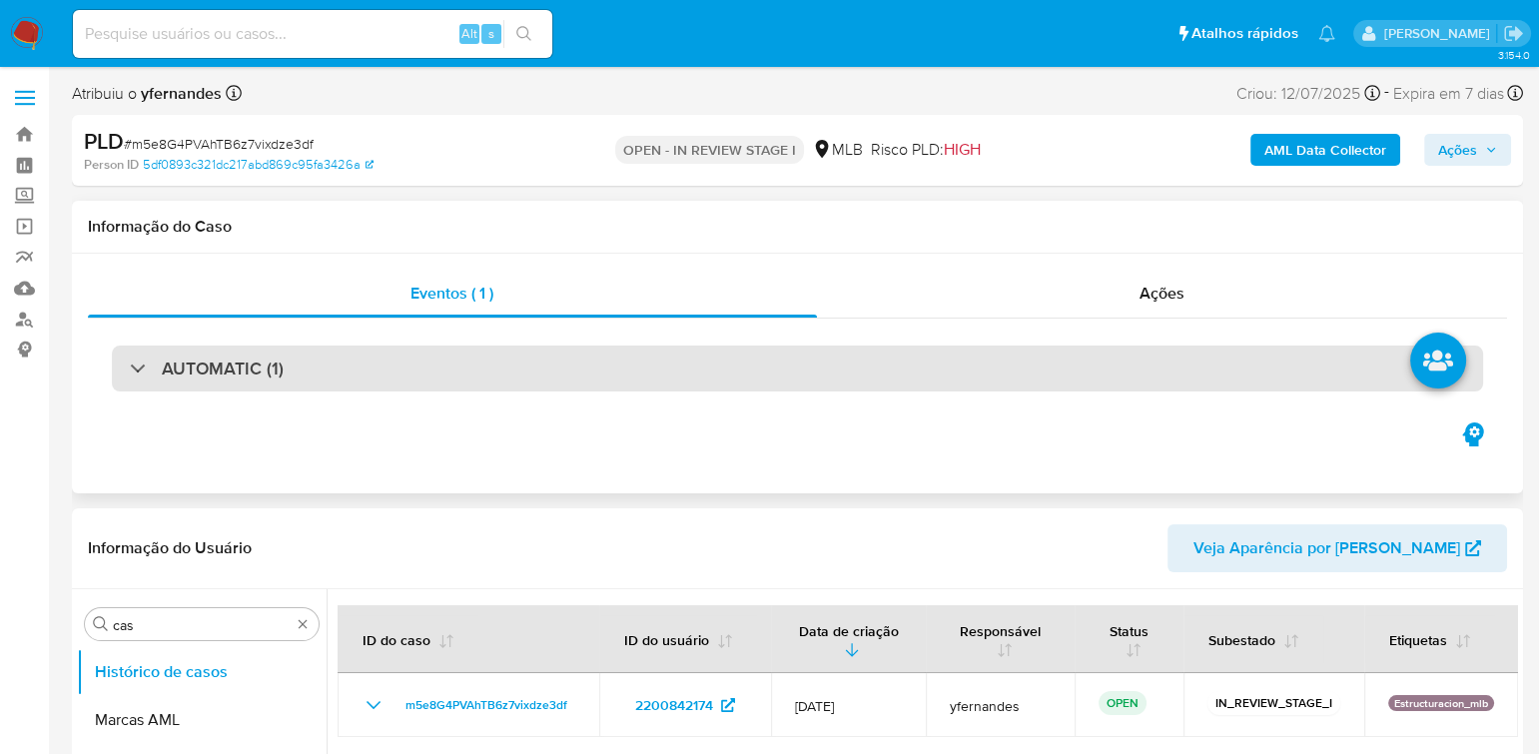
click at [284, 363] on div "AUTOMATIC (1)" at bounding box center [798, 369] width 1372 height 46
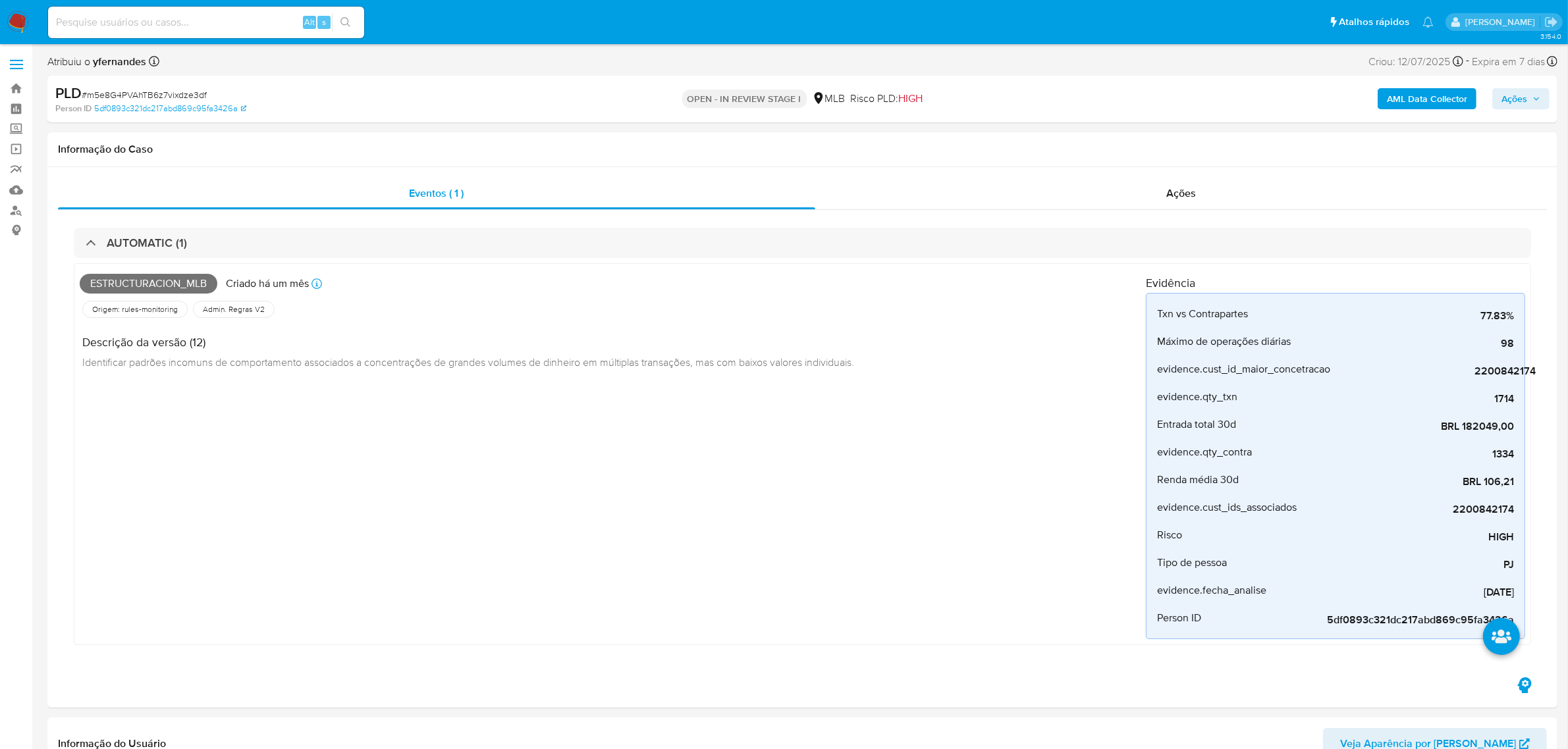
click at [109, 87] on div "PLD # m5e8G4PVAhTB6z7vixdze3df" at bounding box center [302, 94] width 493 height 20
copy span "m5e8G4PVAhTB6z7vixdze3df"
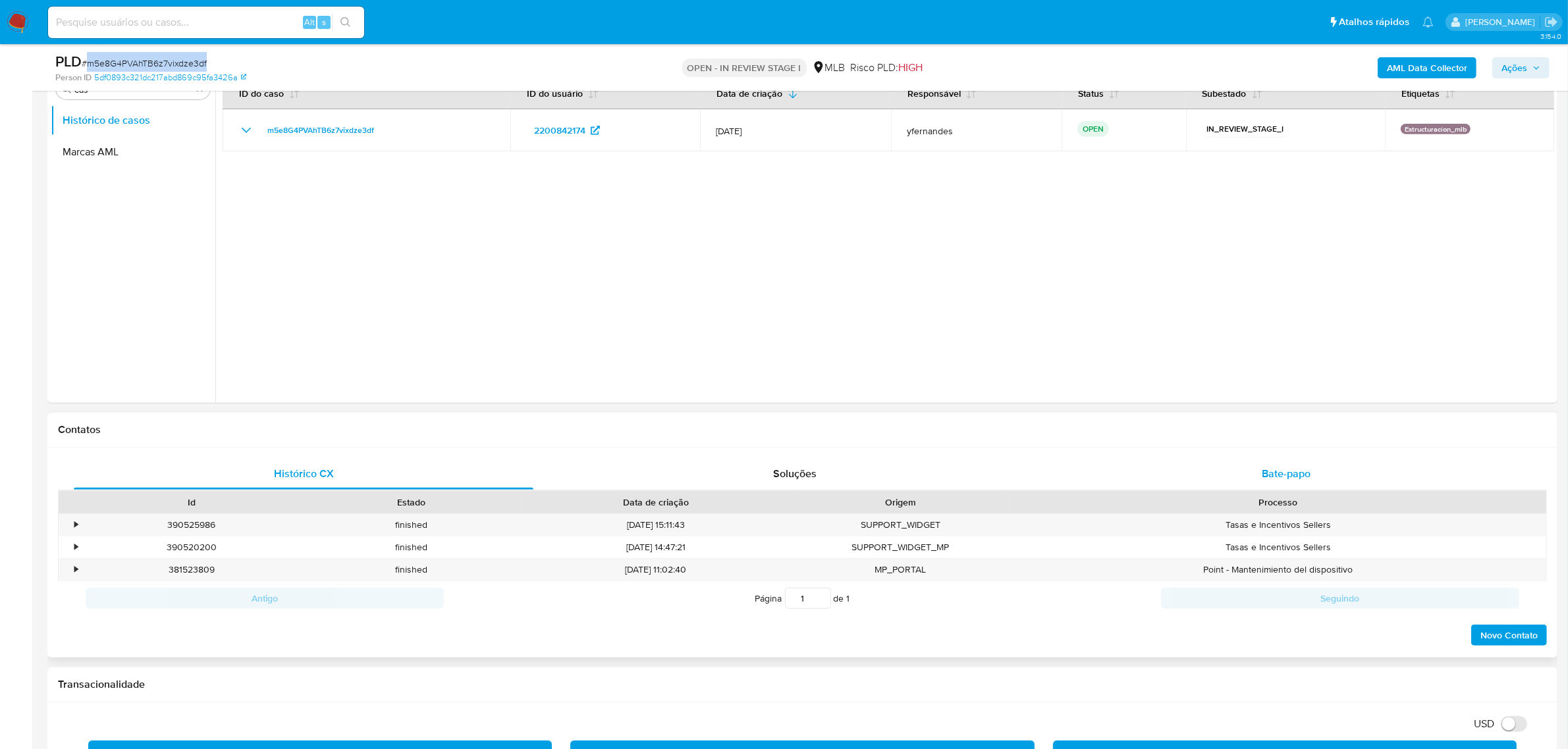
scroll to position [823, 0]
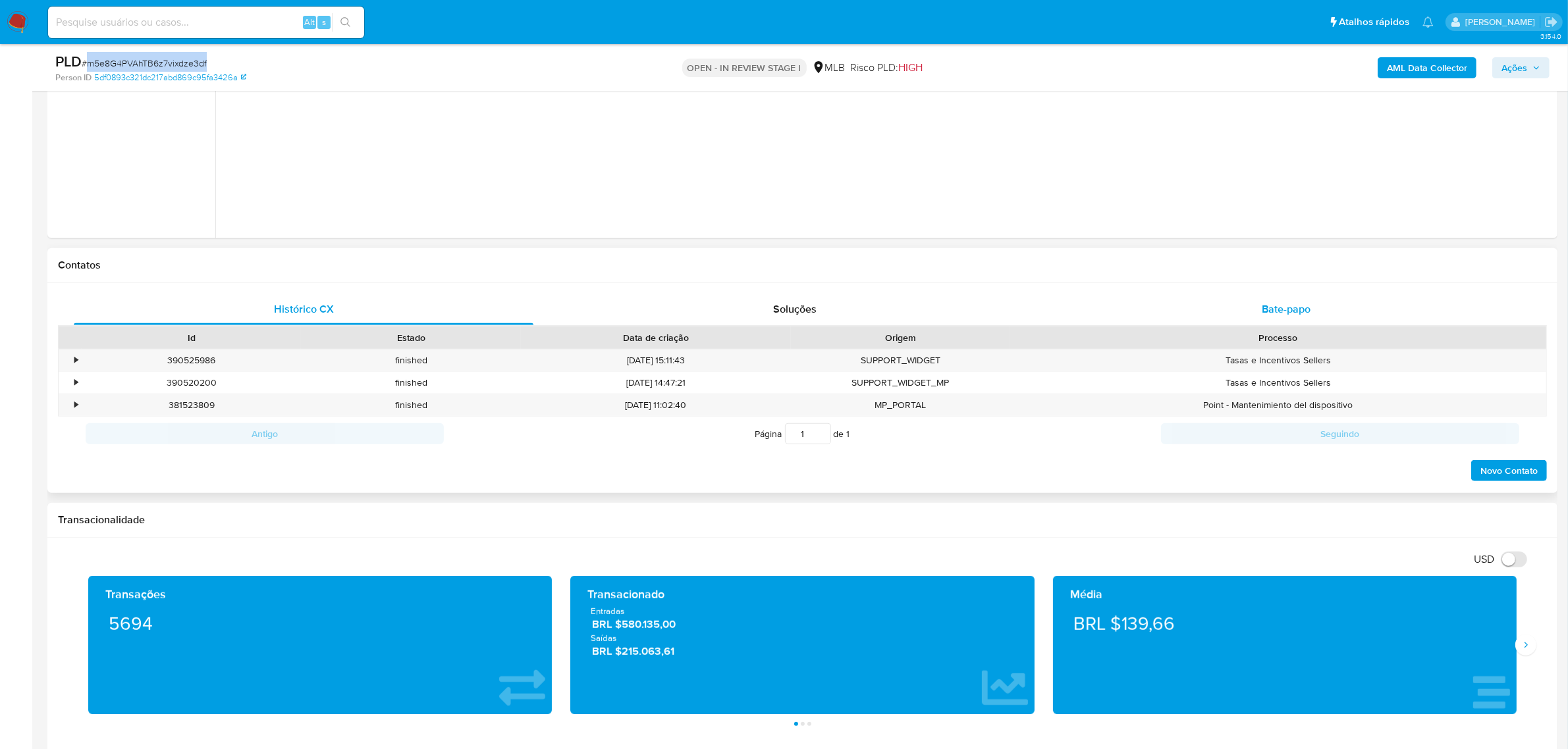
click at [1014, 318] on div "Bate-papo" at bounding box center [1285, 310] width 459 height 32
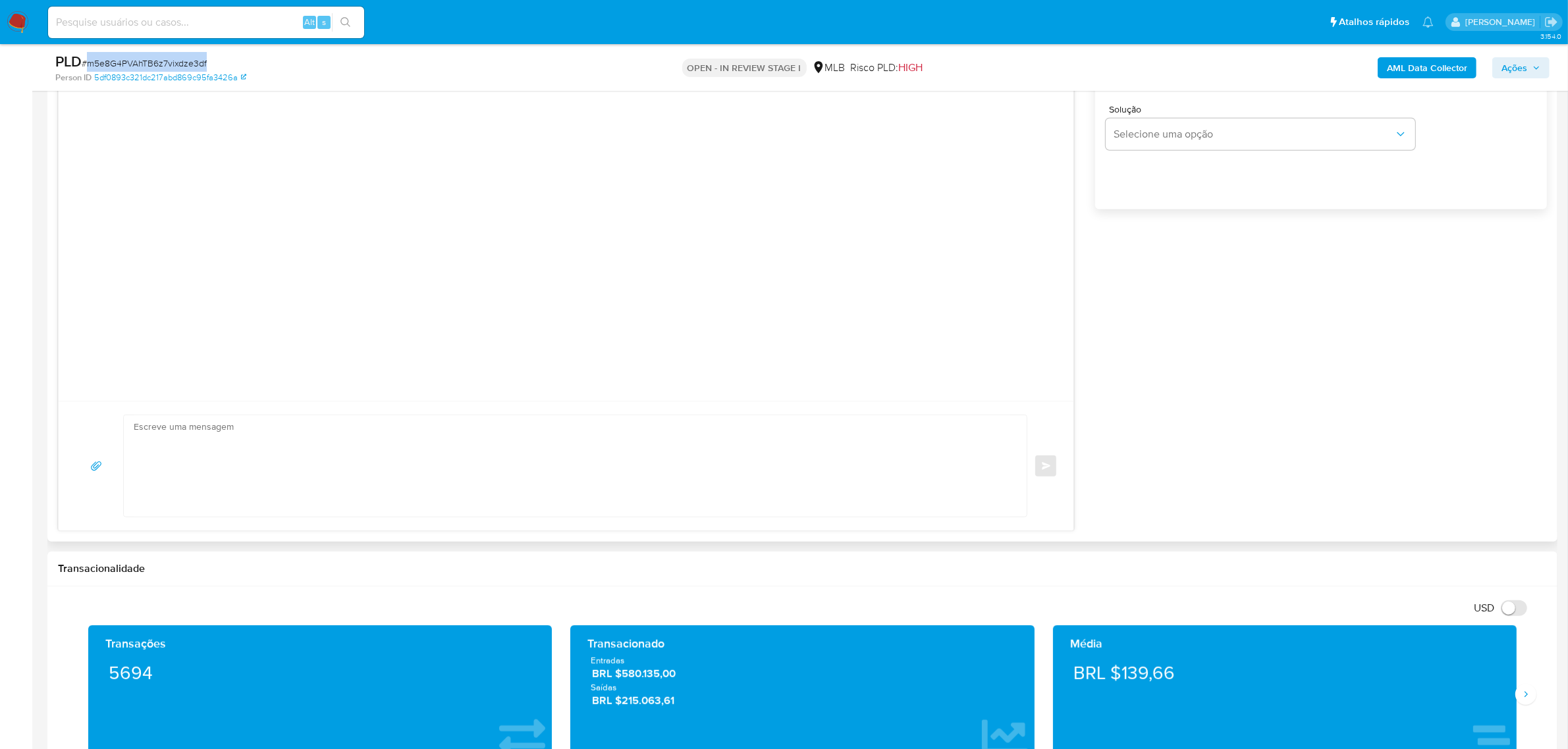
scroll to position [1481, 0]
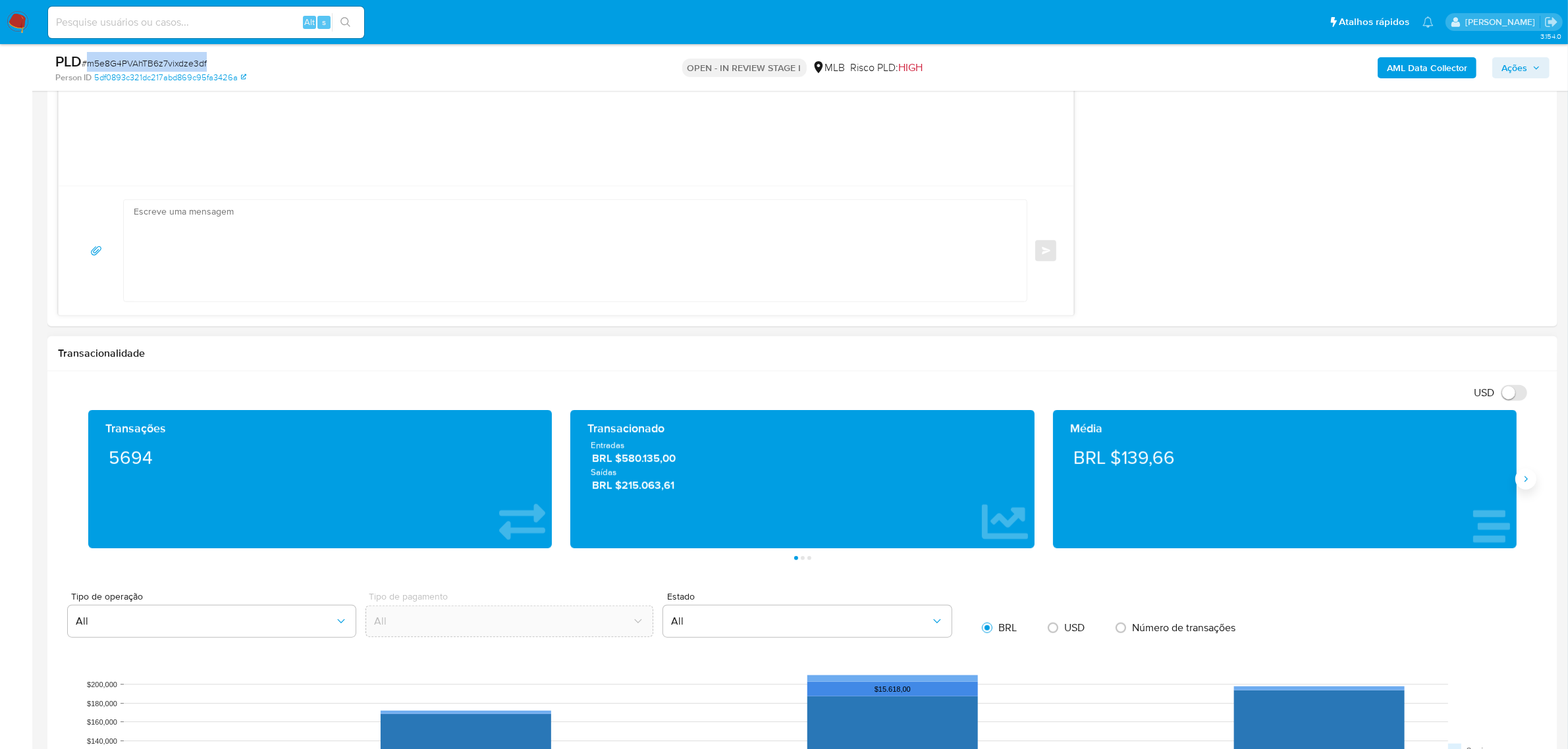
click at [1014, 484] on icon "Siguiente" at bounding box center [1526, 479] width 11 height 11
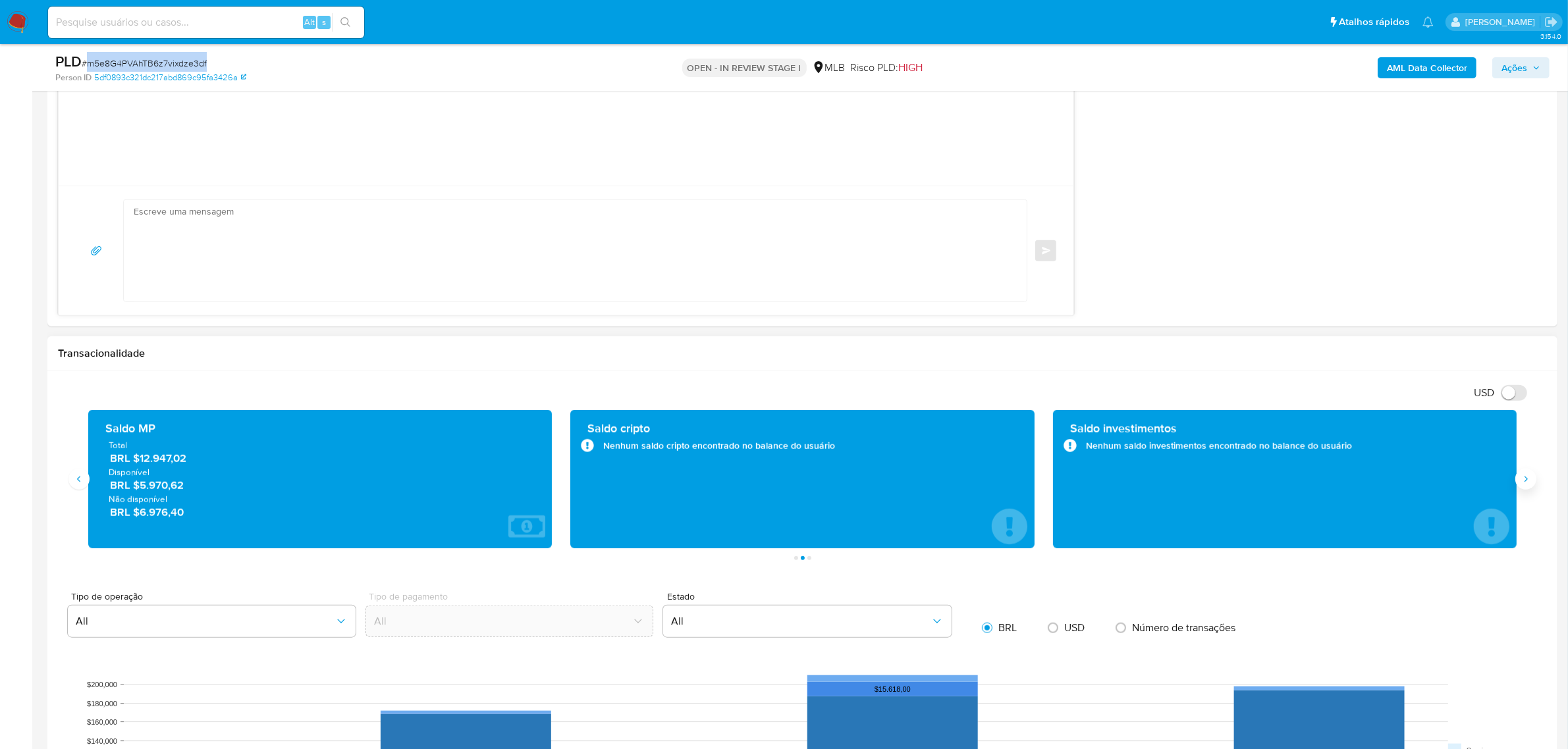
click at [1014, 484] on icon "Siguiente" at bounding box center [1526, 479] width 11 height 11
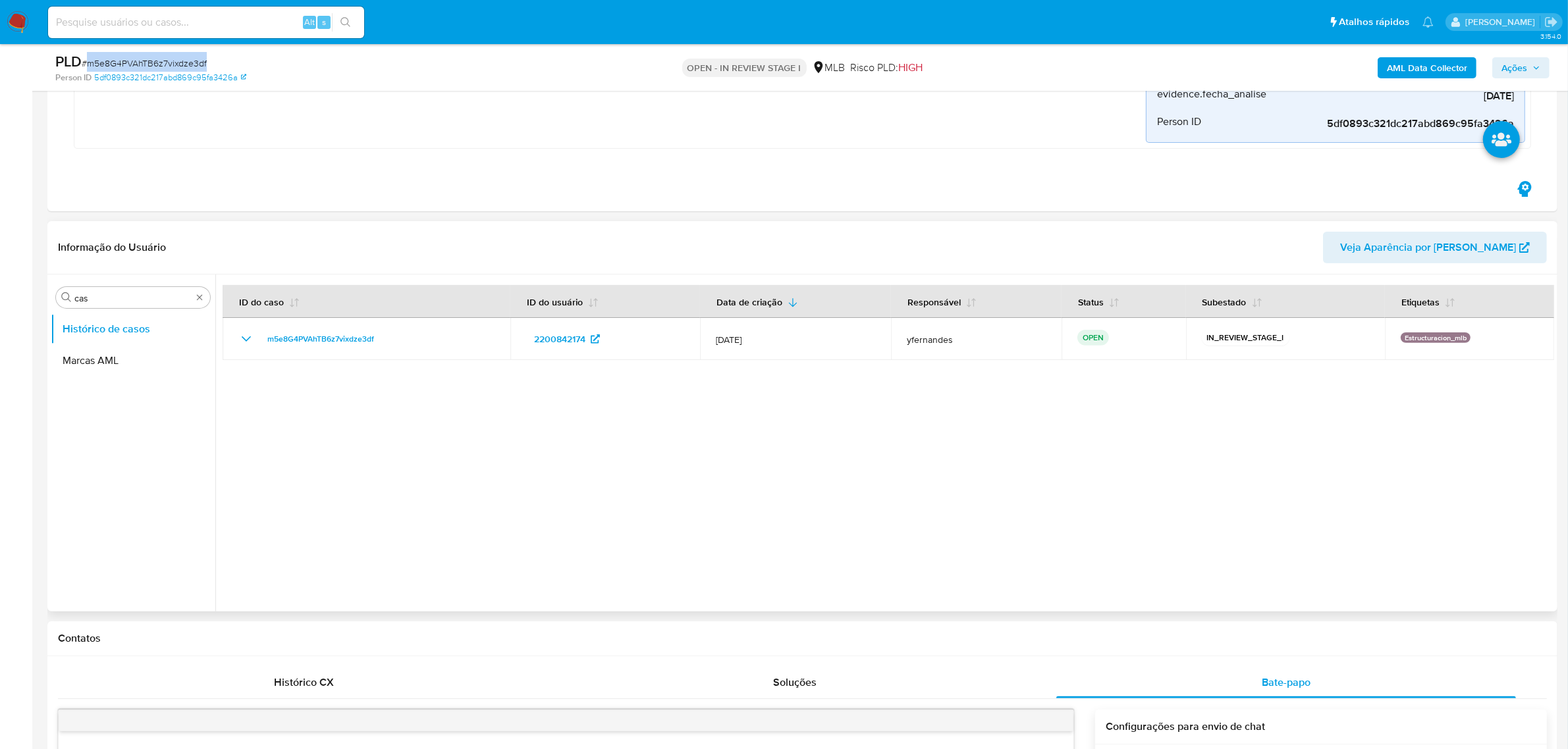
scroll to position [411, 0]
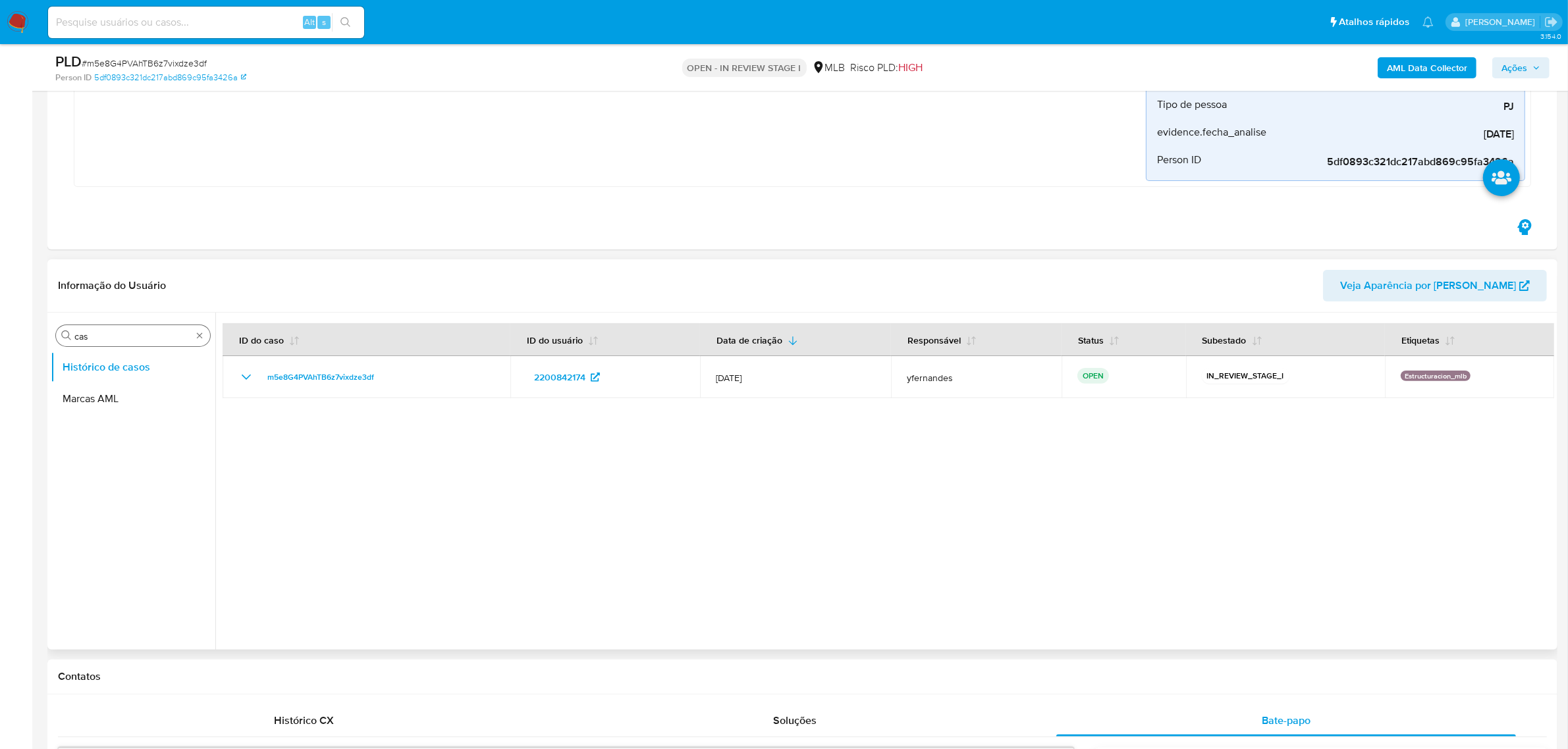
click at [82, 337] on input "cas" at bounding box center [133, 336] width 117 height 12
click at [82, 337] on input "cas" at bounding box center [133, 336] width 117 height 12
click at [80, 406] on button "KYC" at bounding box center [128, 399] width 154 height 32
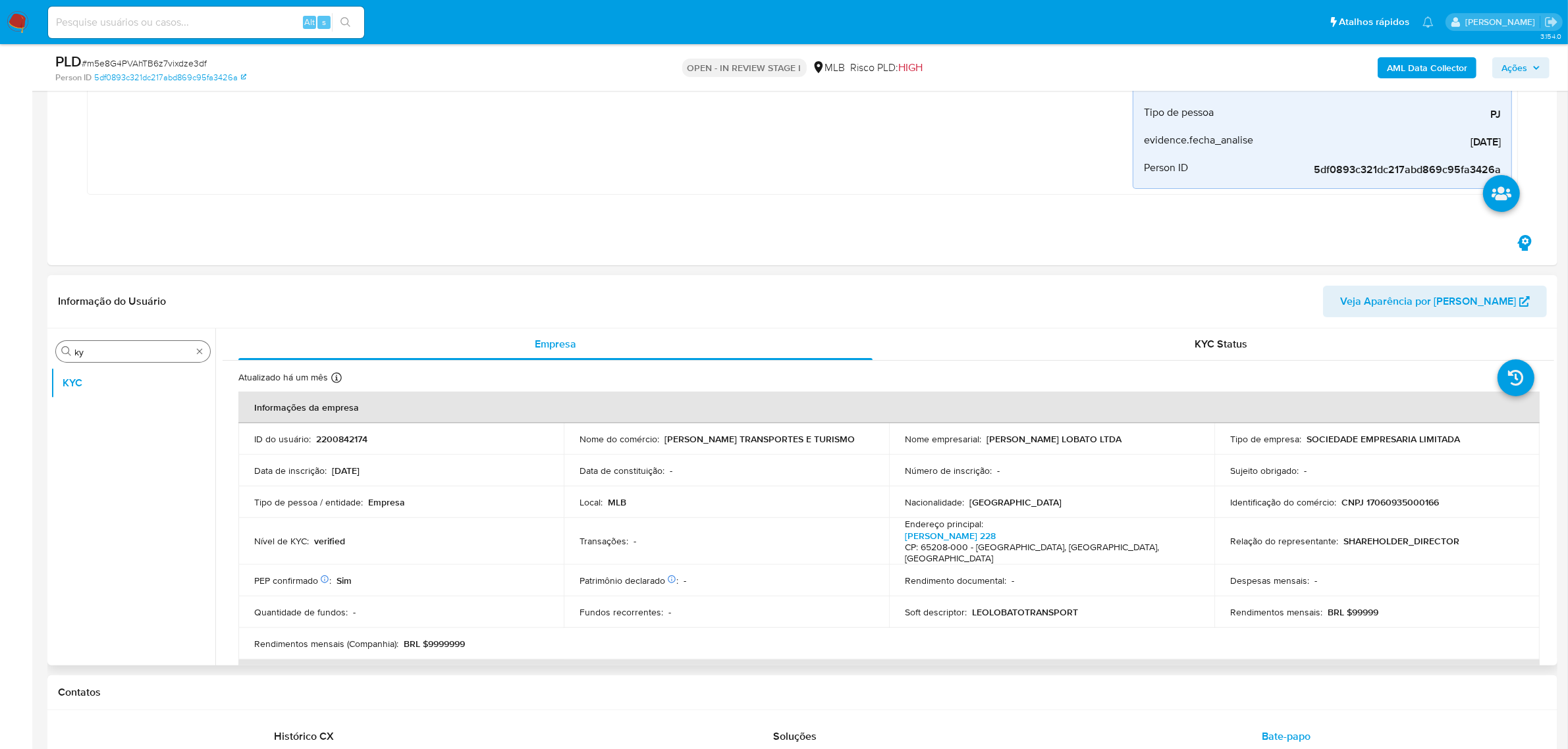
click at [92, 360] on div "Procurar ky" at bounding box center [133, 351] width 154 height 21
click at [90, 357] on input "ky" at bounding box center [133, 352] width 117 height 12
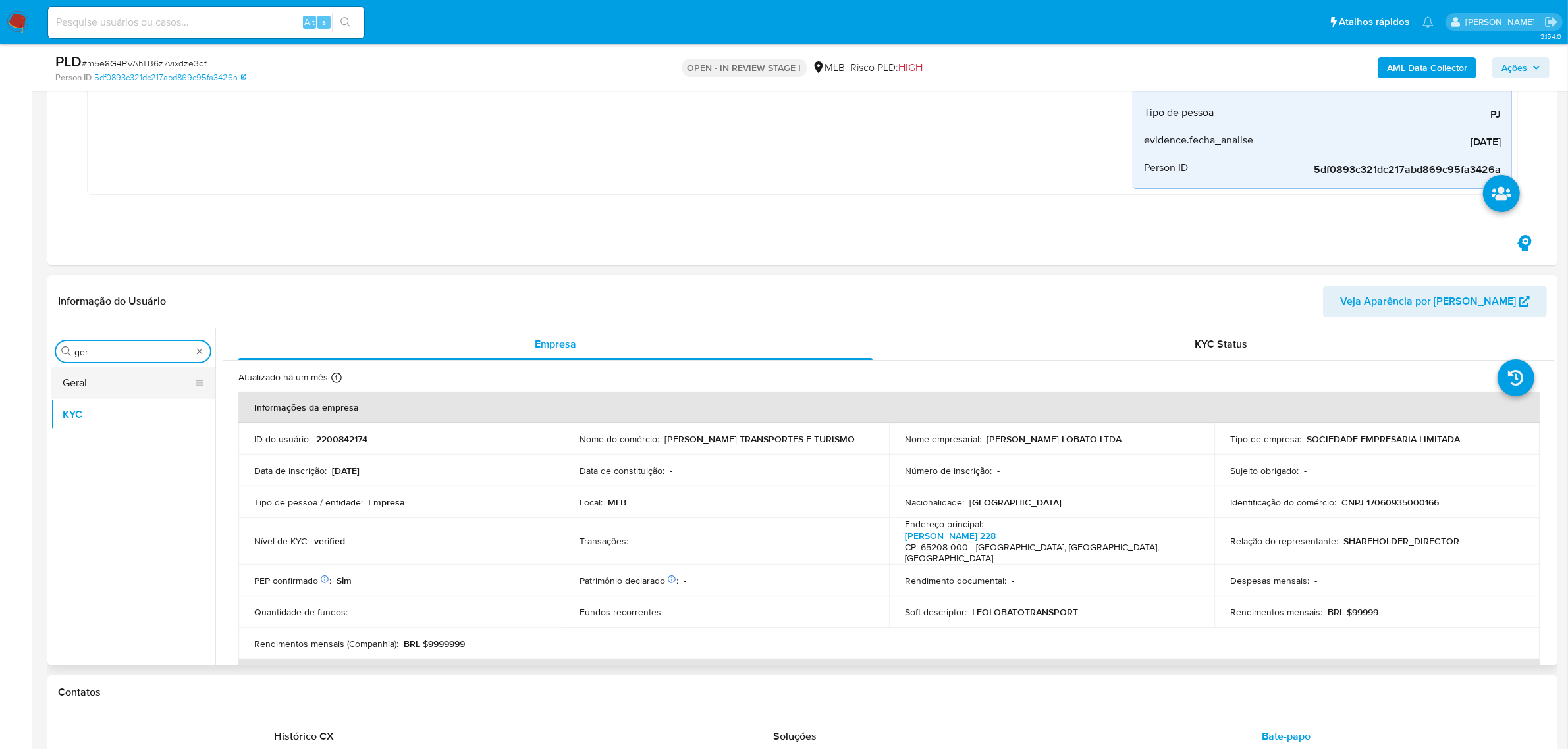
type input "ger"
click at [93, 387] on button "Geral" at bounding box center [128, 383] width 154 height 32
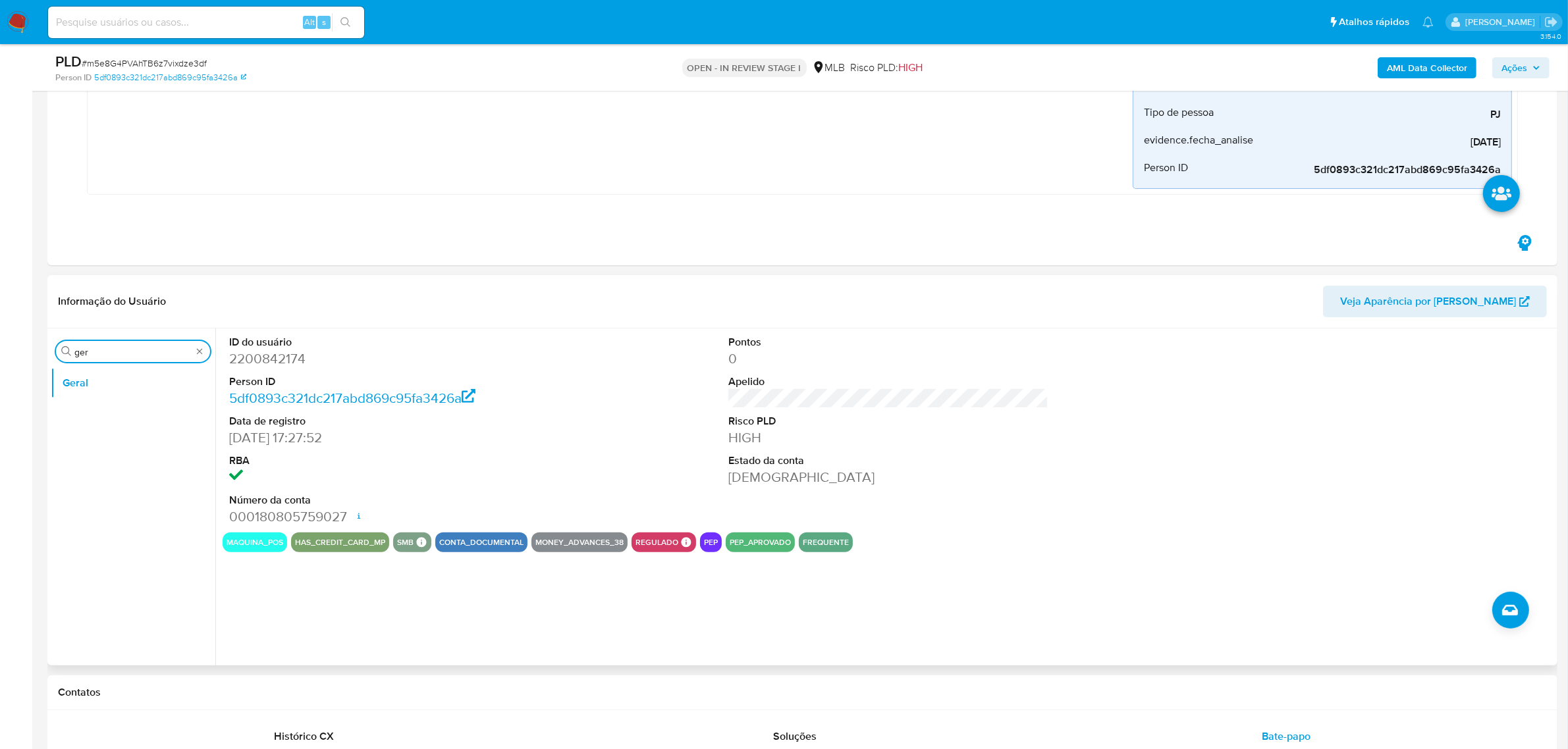
click at [147, 346] on input "ger" at bounding box center [133, 352] width 117 height 12
type input "do"
click at [100, 418] on button "Documentação" at bounding box center [128, 414] width 154 height 32
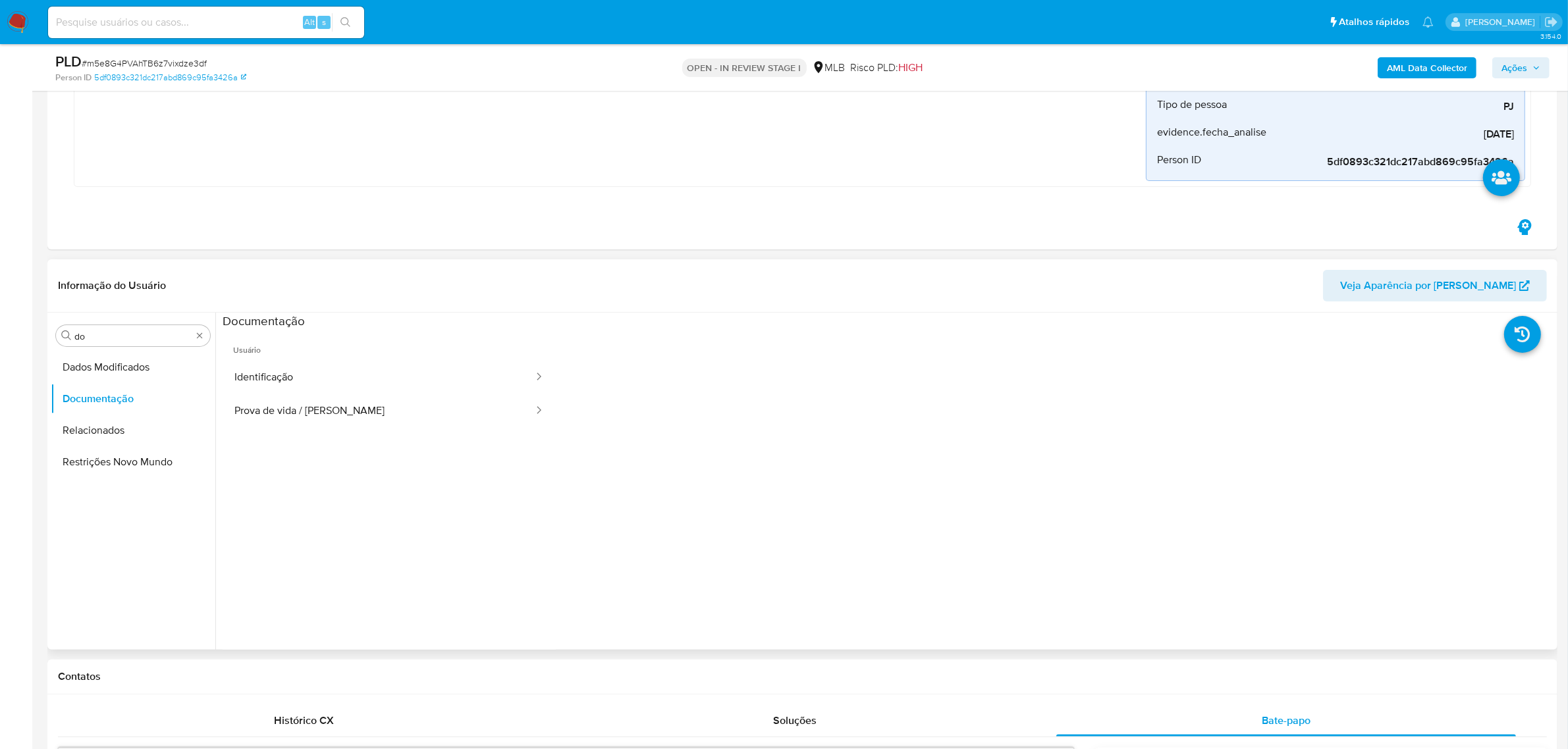
click at [297, 385] on button "Identificação" at bounding box center [379, 377] width 312 height 34
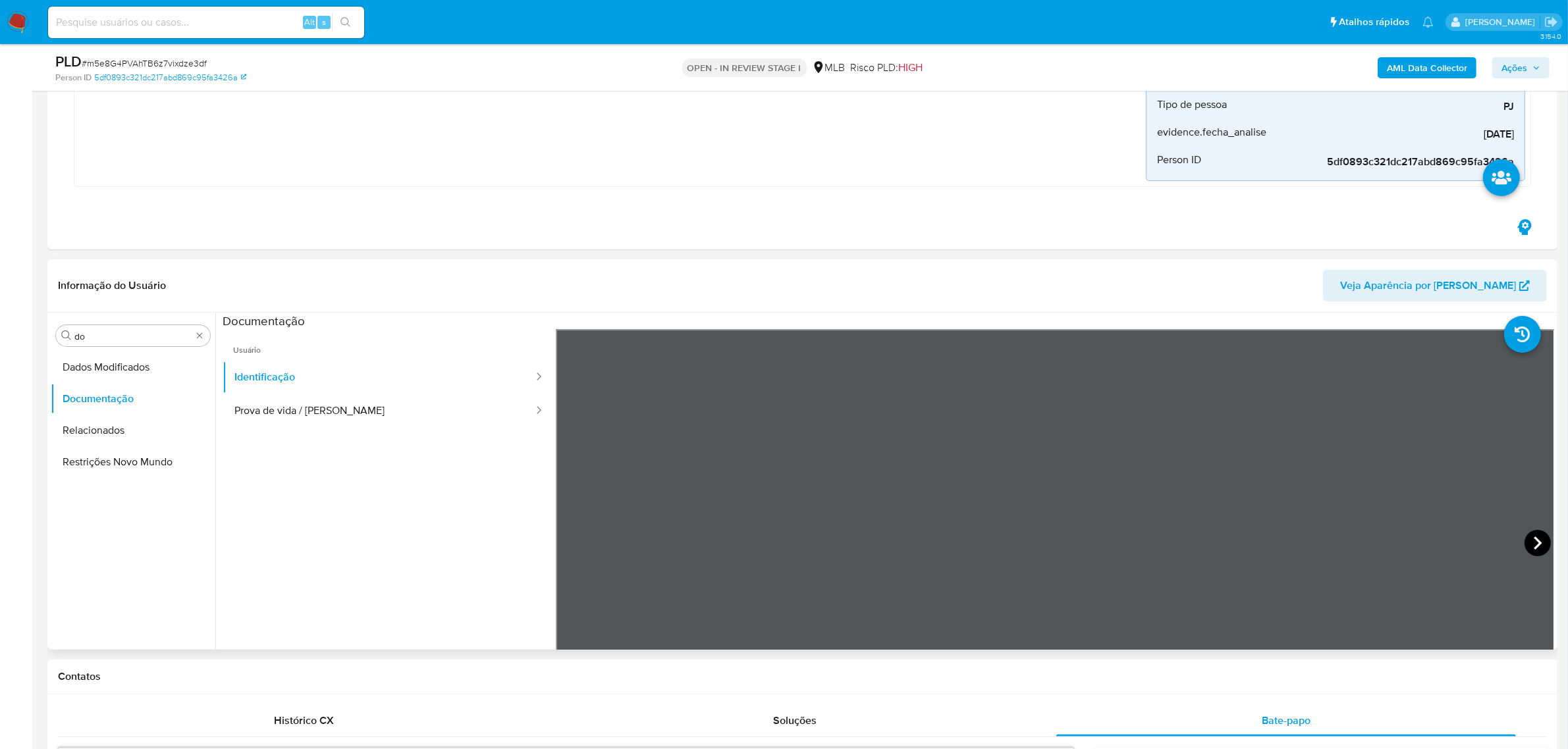
click at [1014, 496] on icon at bounding box center [1538, 543] width 26 height 26
click at [383, 412] on button "Prova de vida / Selfie" at bounding box center [379, 410] width 312 height 34
click at [70, 342] on div "Procurar do" at bounding box center [133, 335] width 154 height 21
click at [392, 324] on div "Documentação" at bounding box center [888, 321] width 1331 height 16
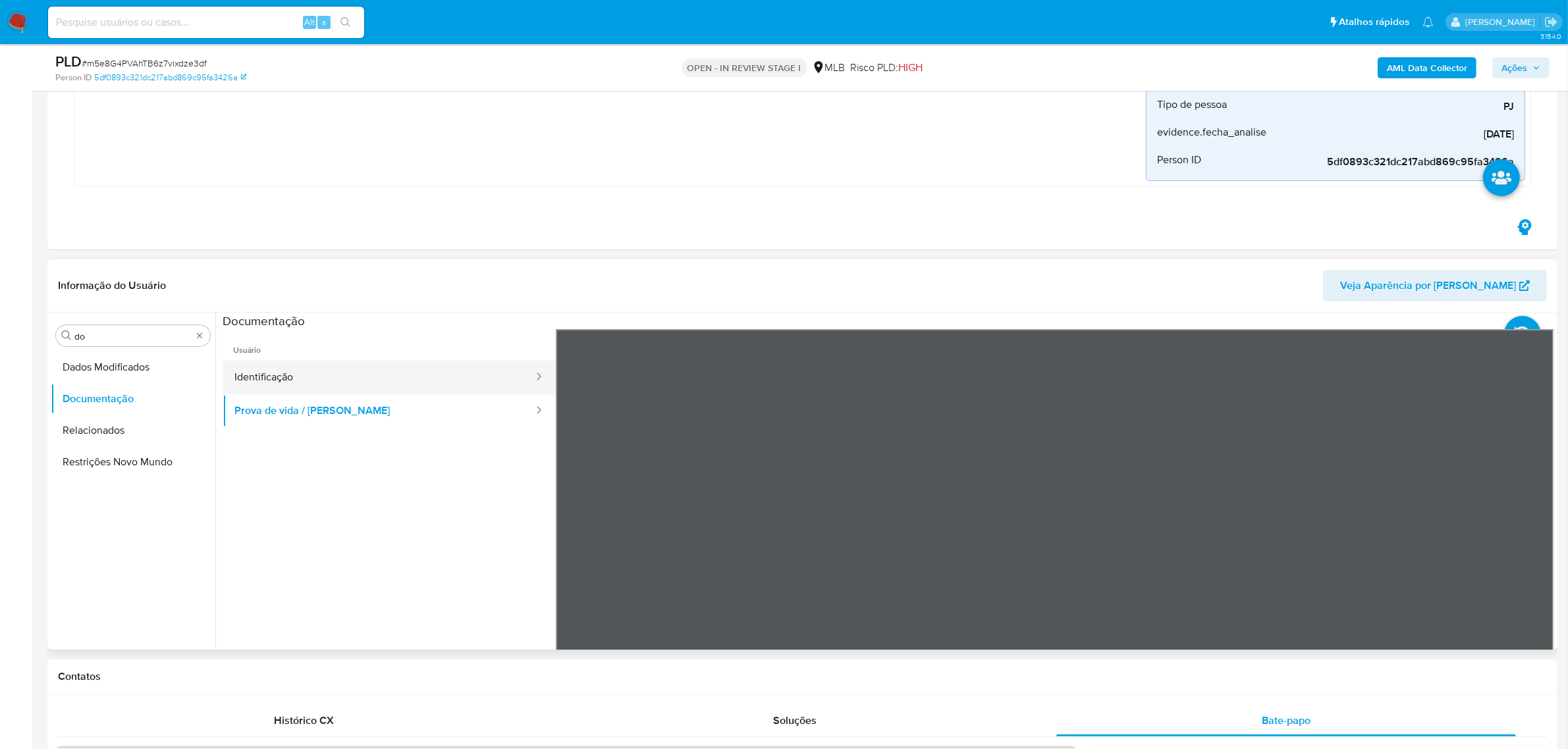
click at [357, 382] on button "Identificação" at bounding box center [379, 377] width 312 height 34
click at [342, 428] on button "Prova de vida / Selfie" at bounding box center [379, 410] width 312 height 34
click at [86, 333] on input "do" at bounding box center [133, 336] width 117 height 12
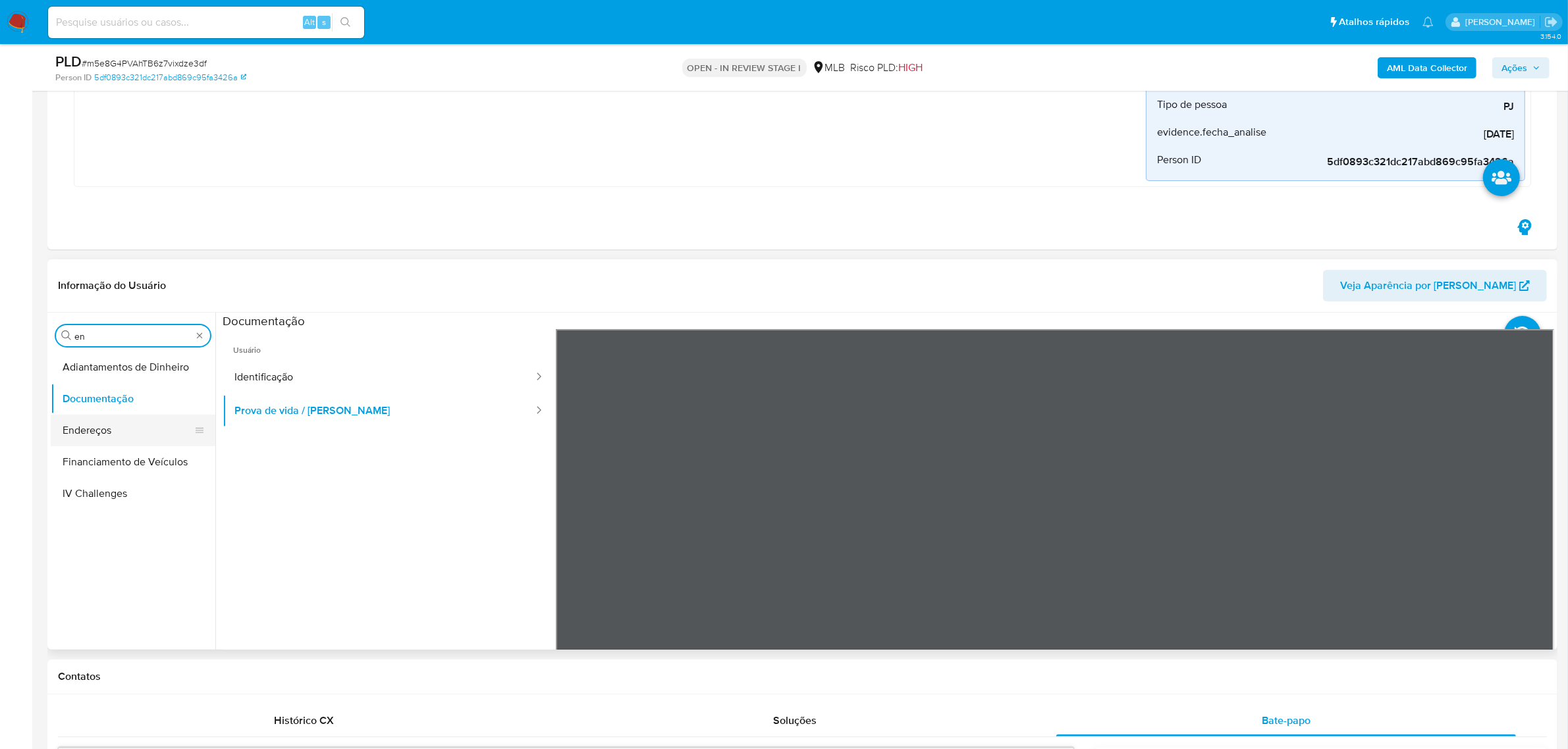
type input "en"
click at [98, 431] on button "Endereços" at bounding box center [128, 430] width 154 height 32
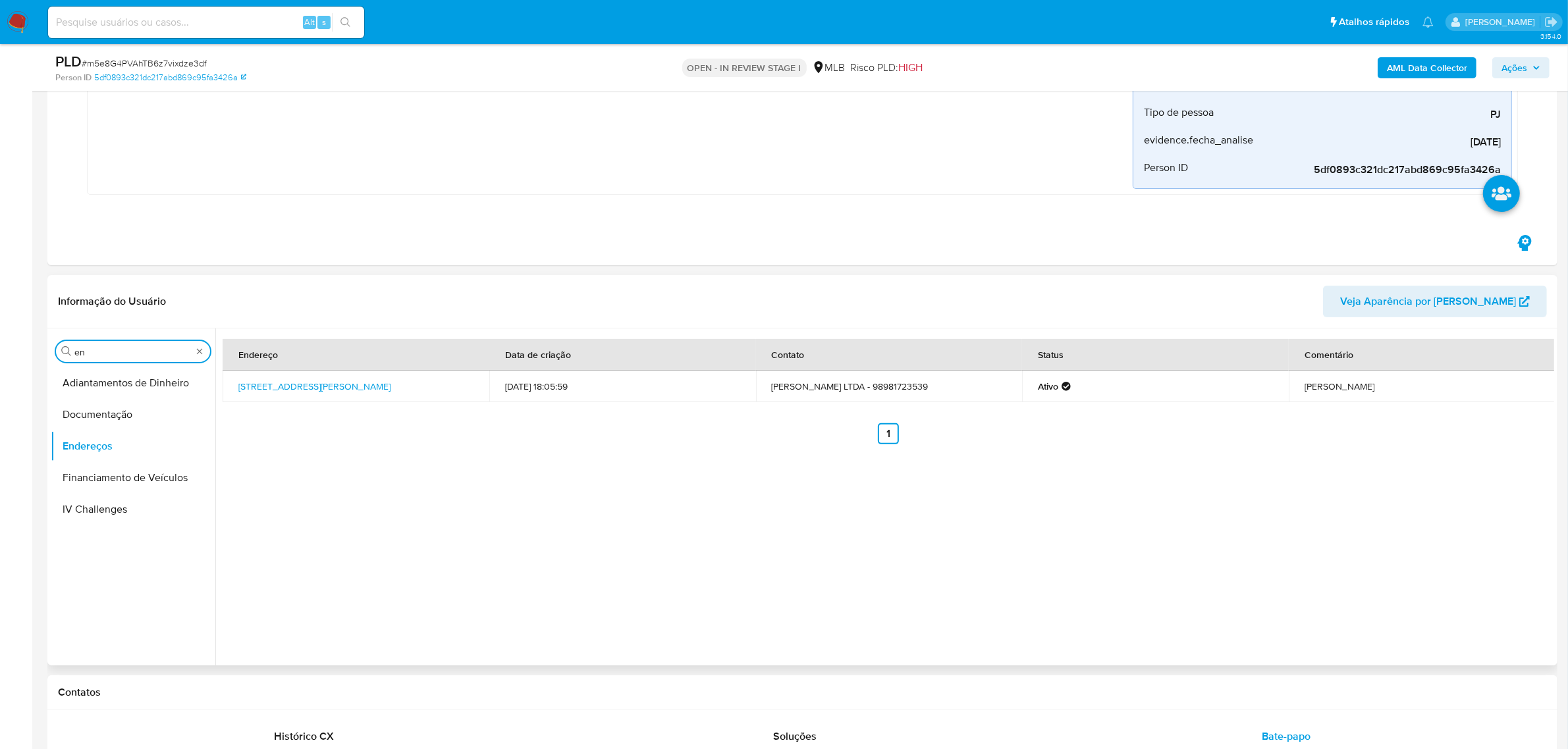
click at [93, 354] on input "en" at bounding box center [133, 352] width 117 height 12
type input "ge"
click at [86, 378] on button "Detalhe da geolocalização" at bounding box center [128, 383] width 154 height 32
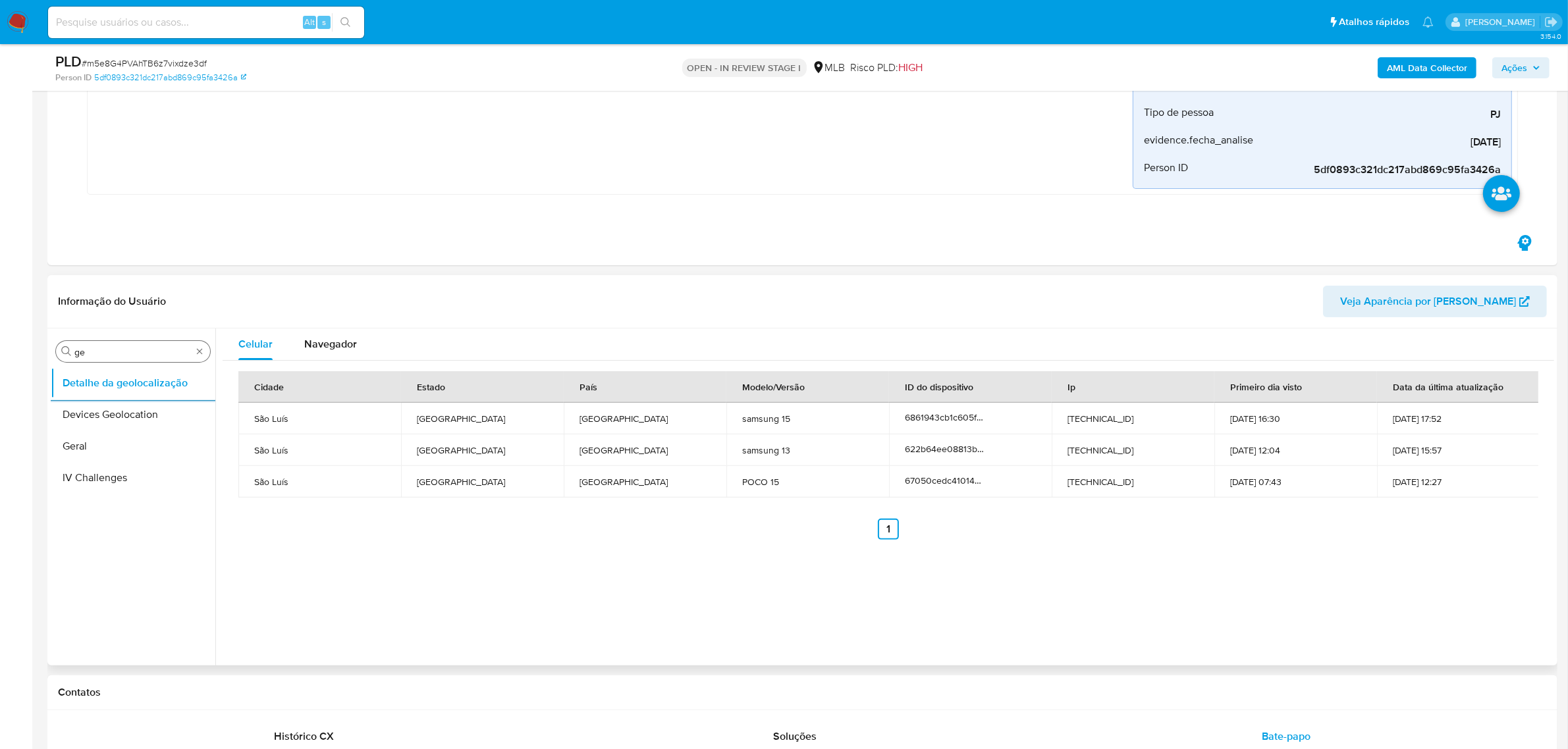
click at [96, 353] on input "ge" at bounding box center [133, 352] width 117 height 12
click at [107, 346] on input "ern" at bounding box center [133, 352] width 117 height 12
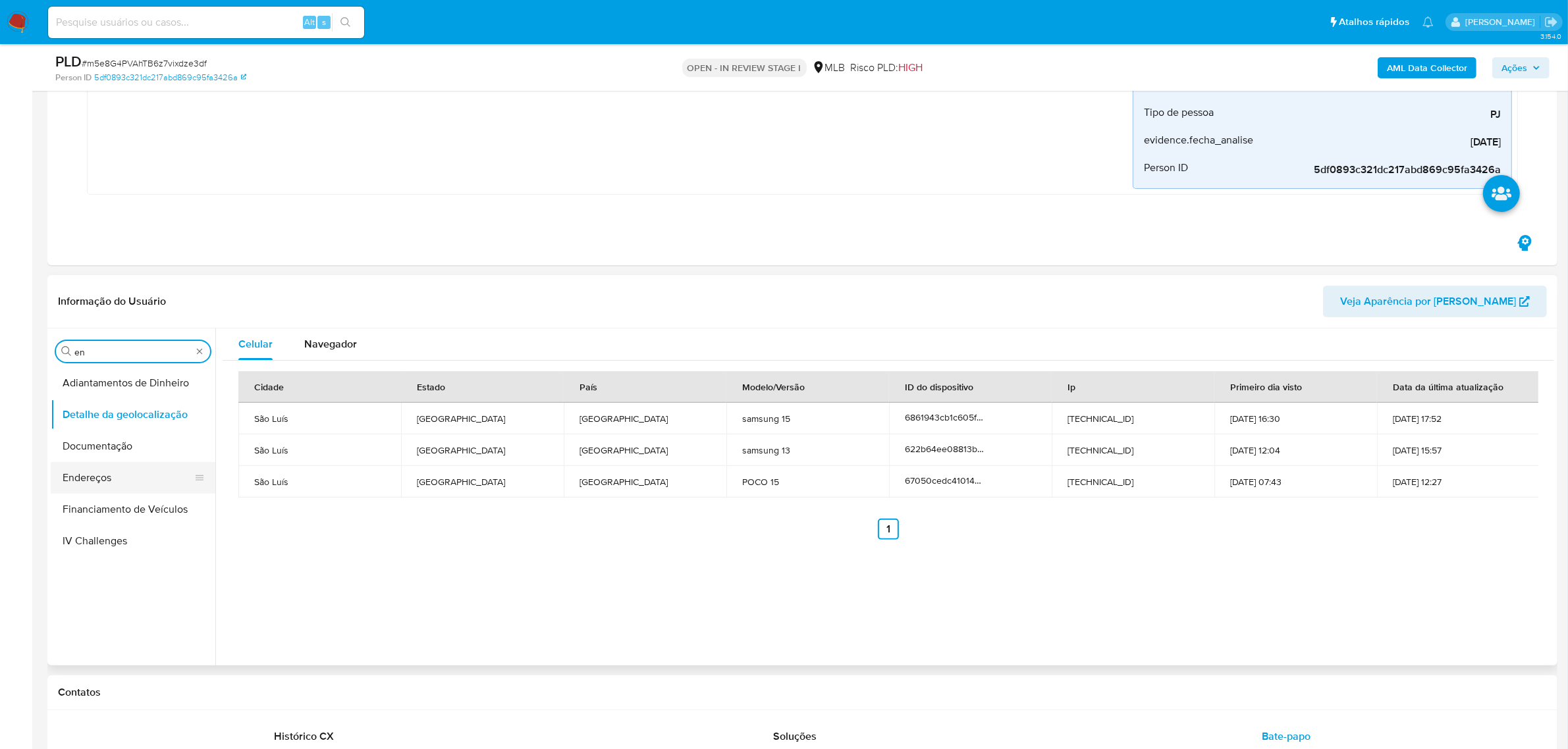
type input "en"
click at [89, 485] on button "Endereços" at bounding box center [128, 478] width 154 height 32
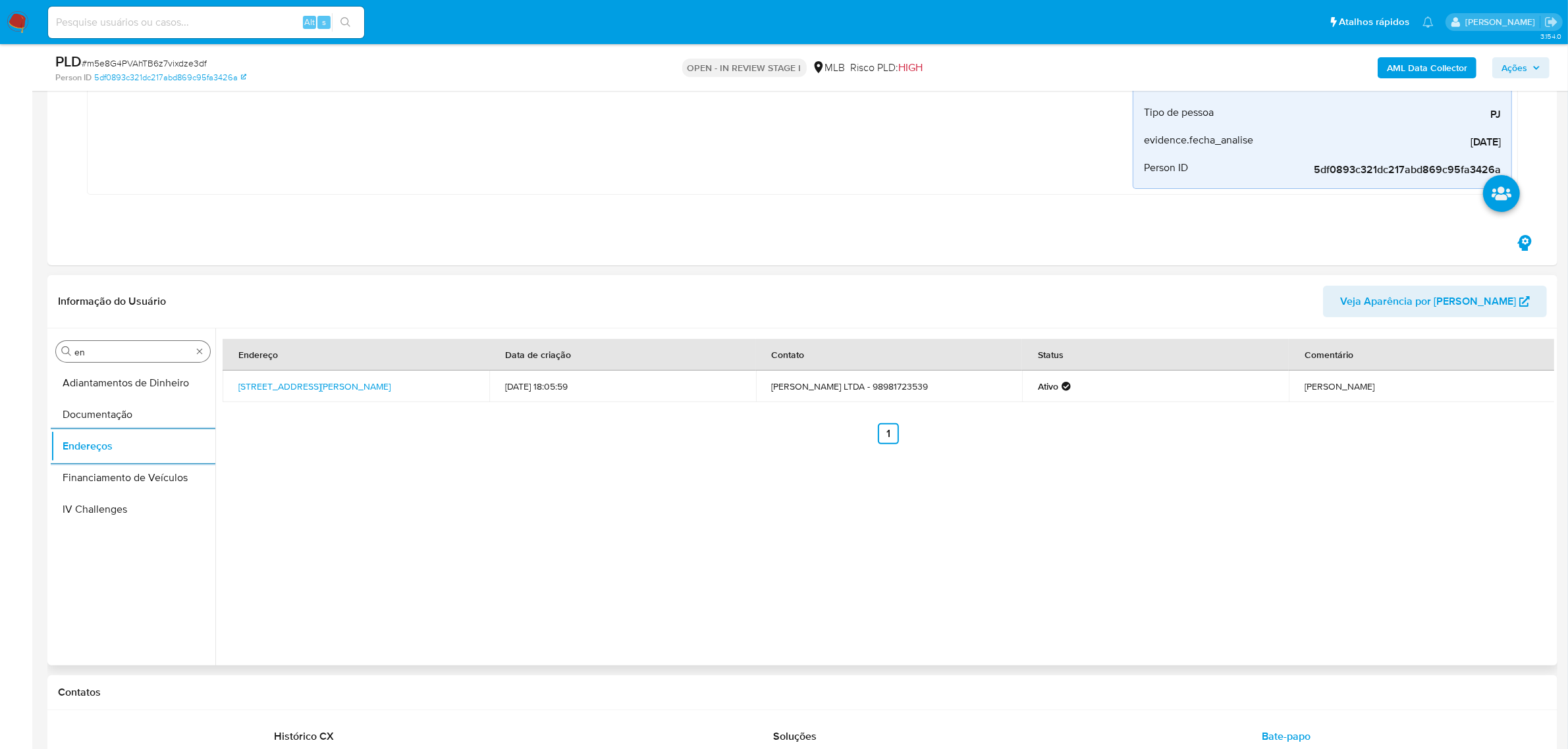
click at [101, 350] on input "en" at bounding box center [133, 352] width 117 height 12
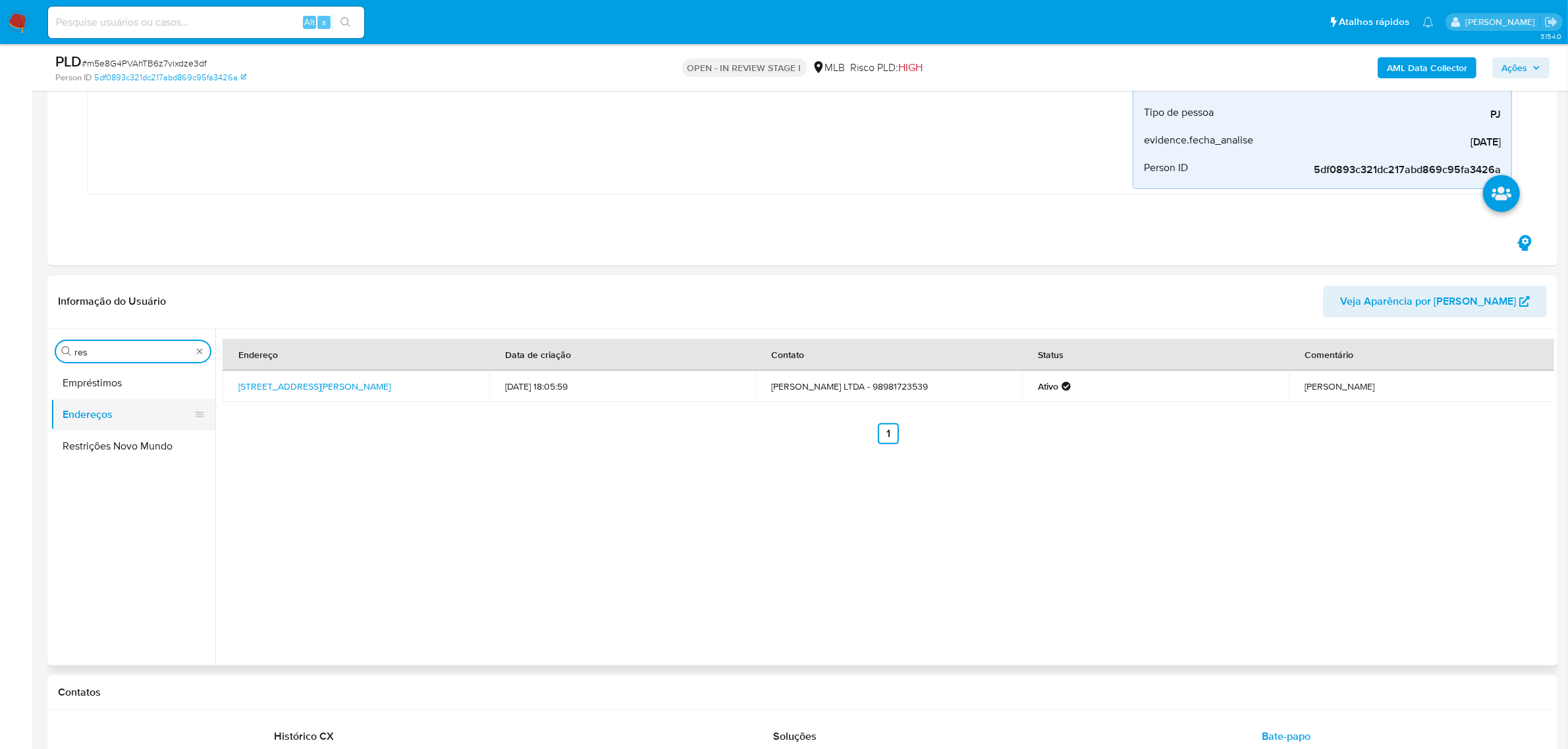
type input "res"
click at [90, 430] on button "Endereços" at bounding box center [128, 414] width 154 height 32
drag, startPoint x: 74, startPoint y: 436, endPoint x: 266, endPoint y: 329, distance: 219.8
click at [74, 435] on button "Restrições Novo Mundo" at bounding box center [133, 446] width 165 height 32
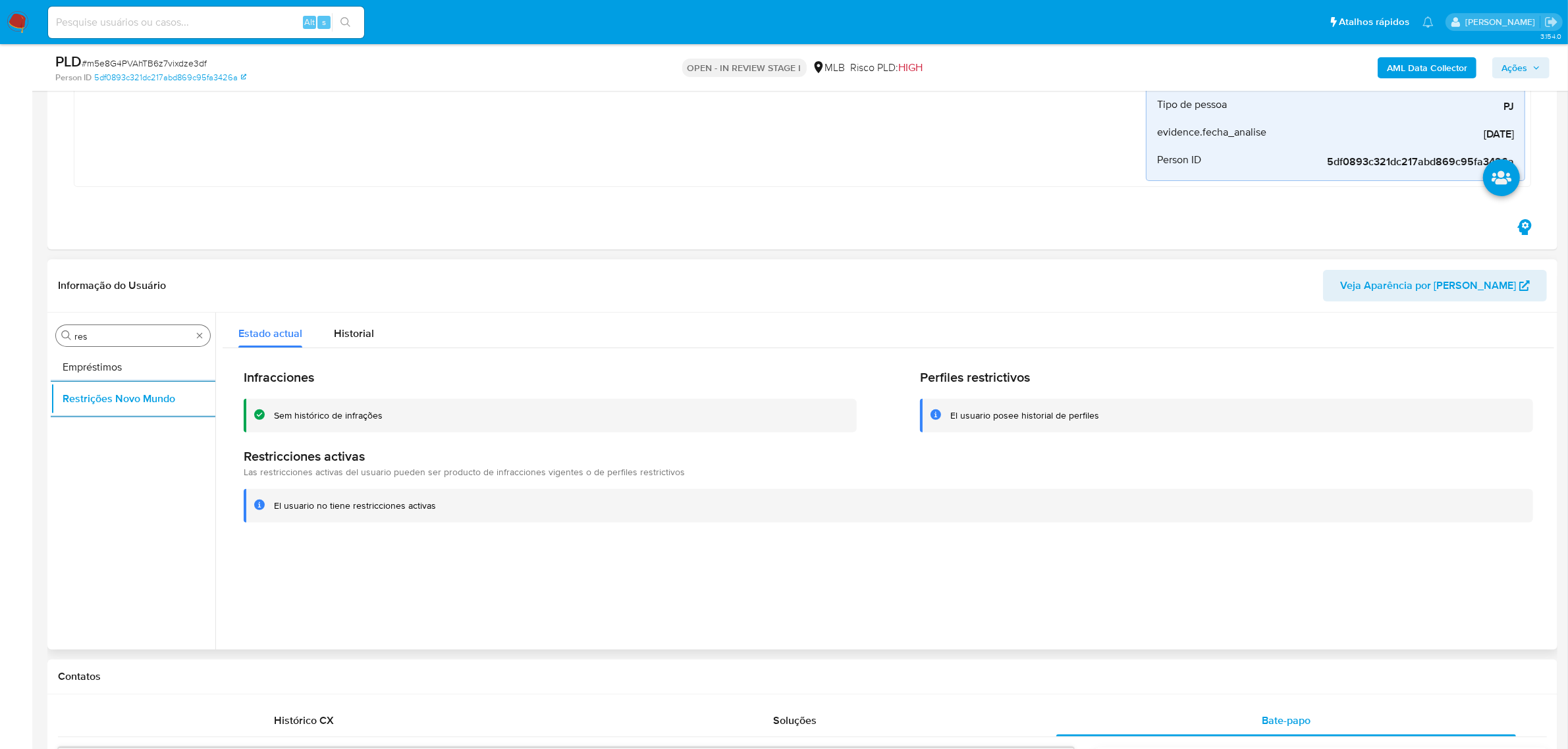
click at [104, 342] on input "res" at bounding box center [133, 336] width 117 height 12
type input "po"
click at [93, 368] on button "Dispositivos Point" at bounding box center [133, 367] width 165 height 32
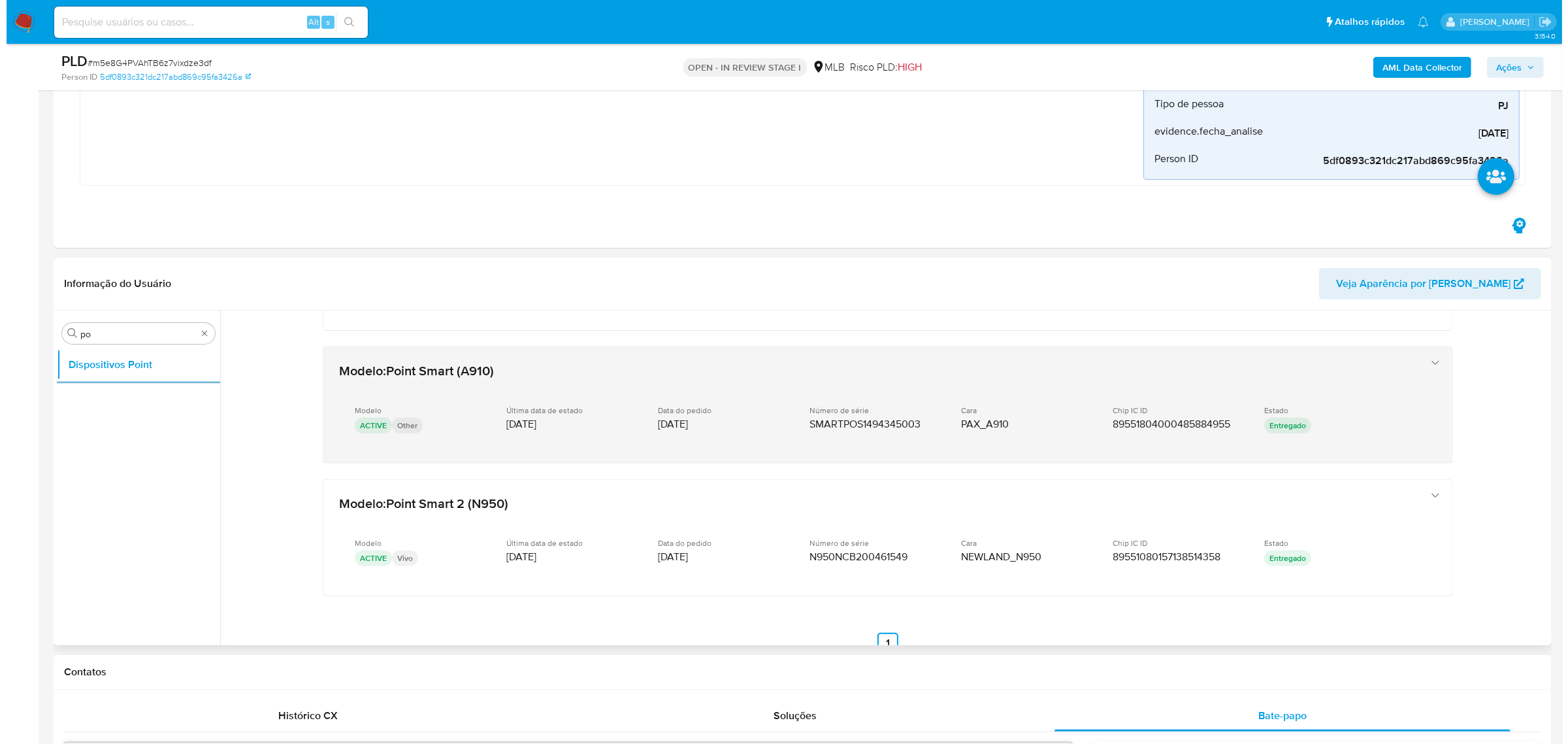
scroll to position [276, 0]
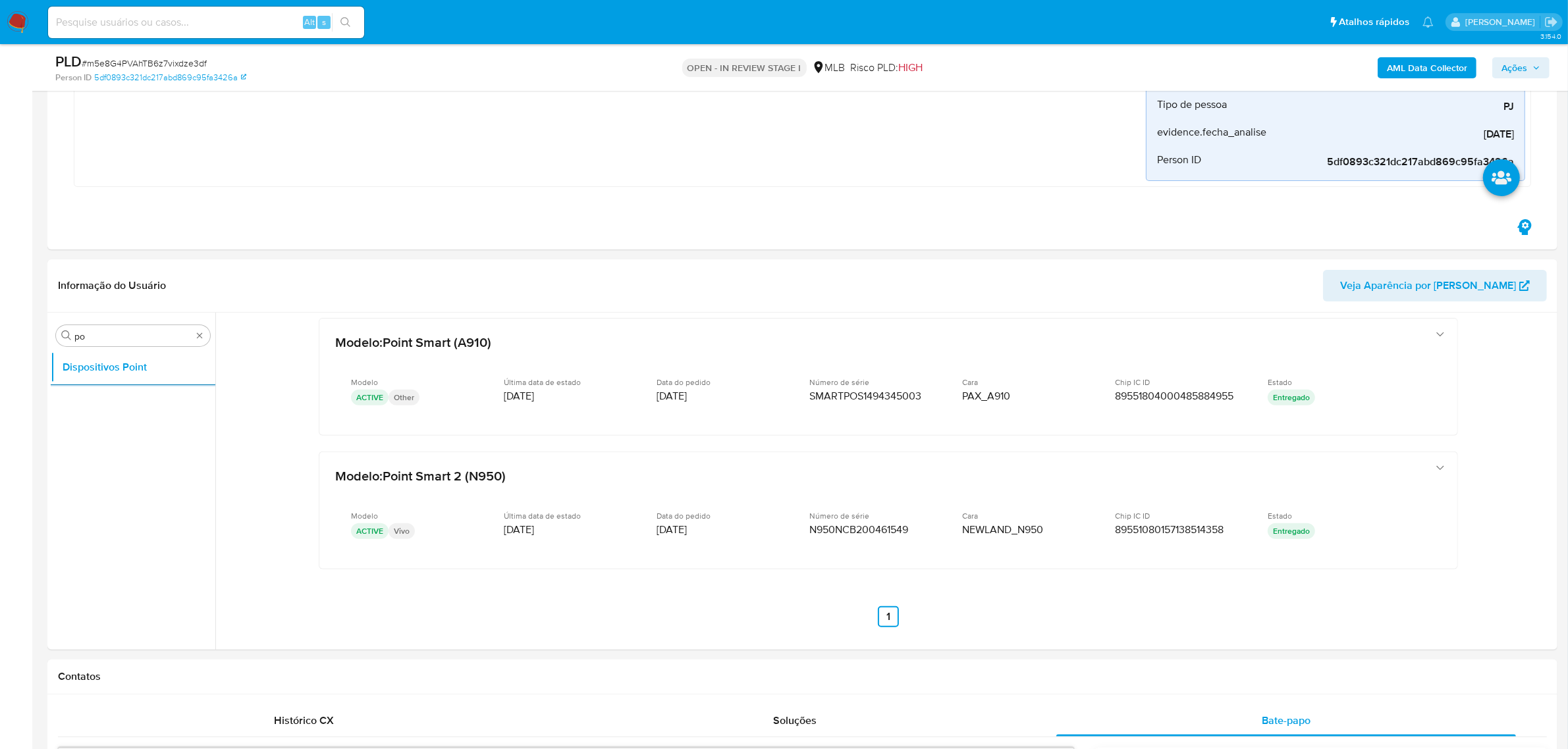
click at [1014, 76] on b "AML Data Collector" at bounding box center [1427, 68] width 80 height 21
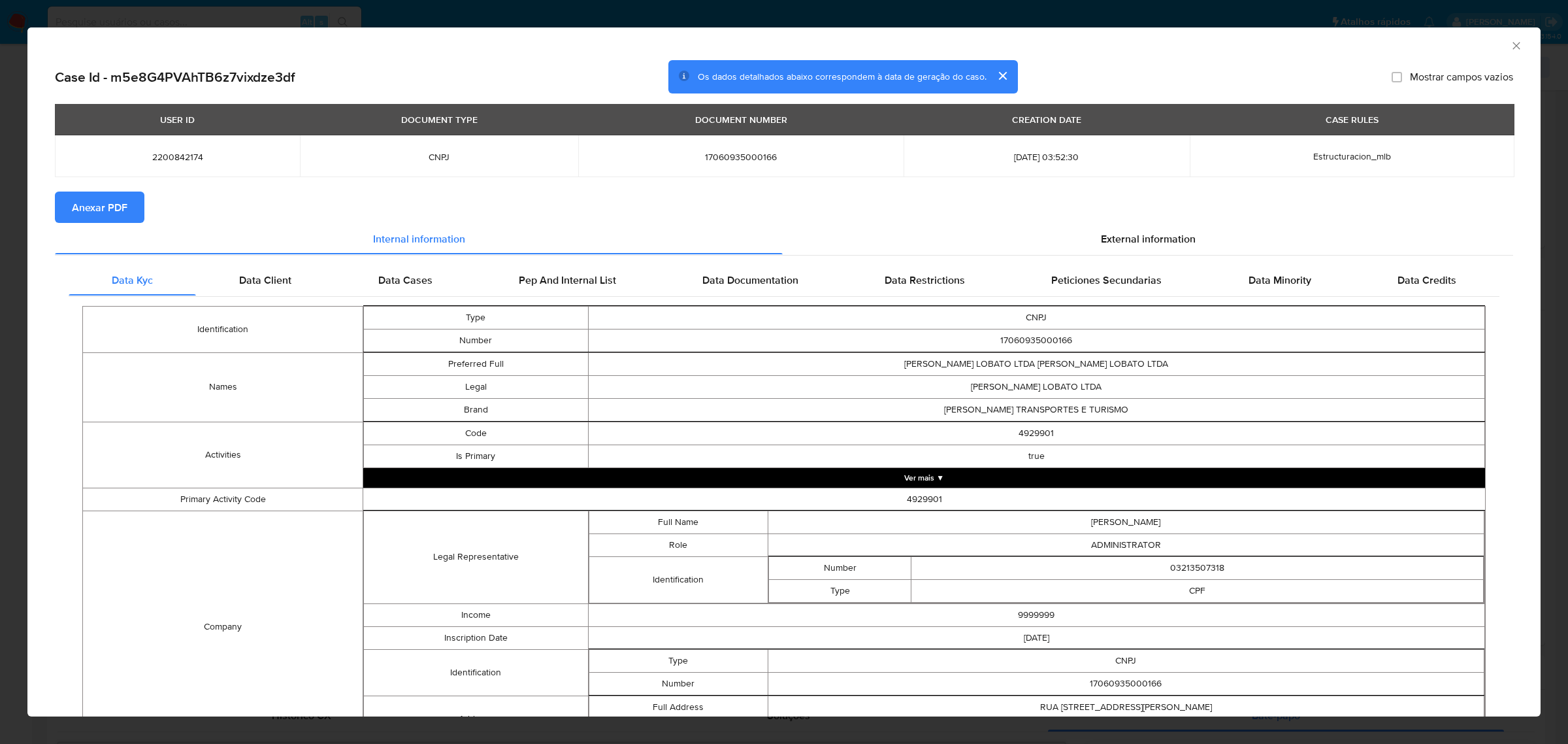
click at [105, 214] on span "Anexar PDF" at bounding box center [99, 207] width 56 height 29
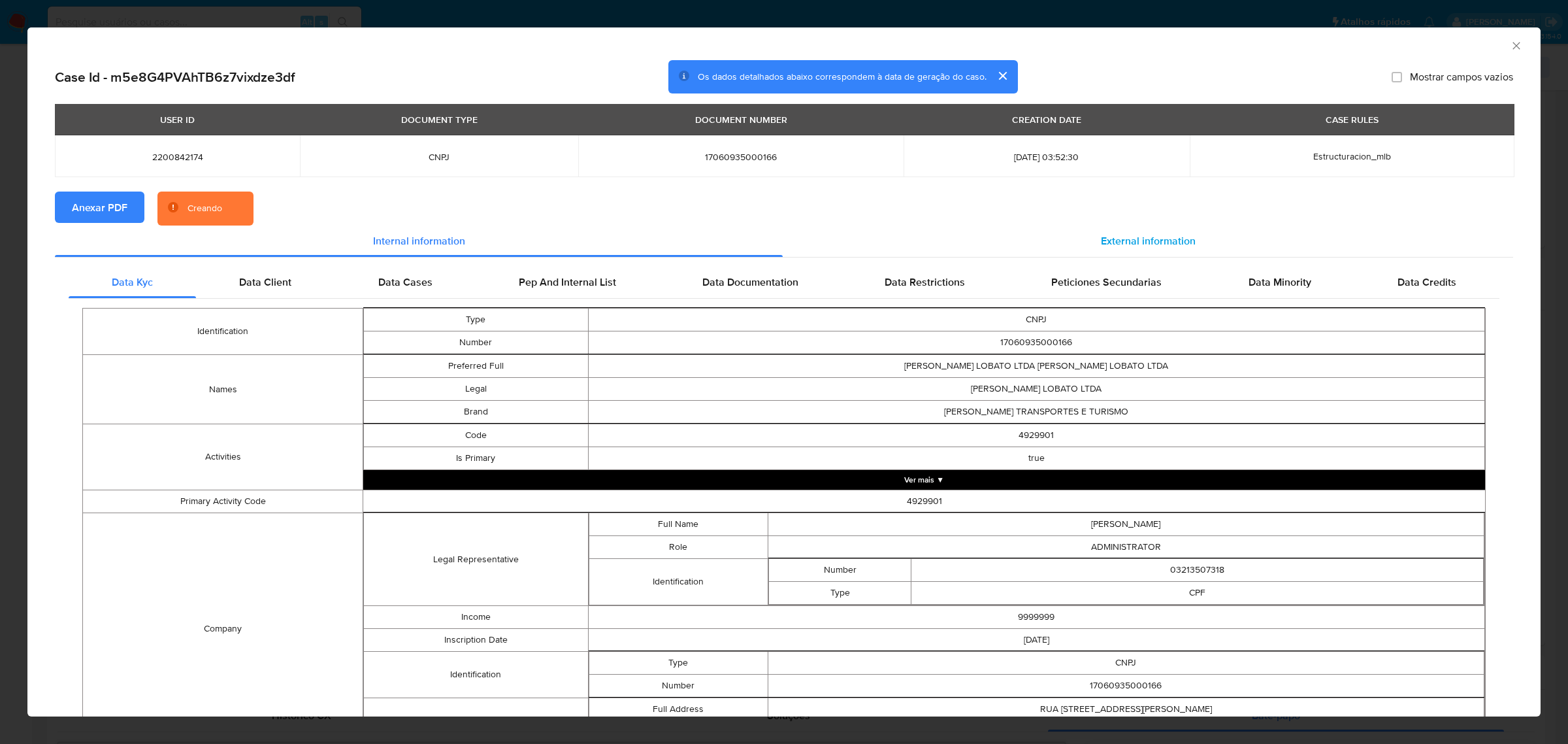
click at [1006, 232] on div "External information" at bounding box center [1148, 241] width 731 height 31
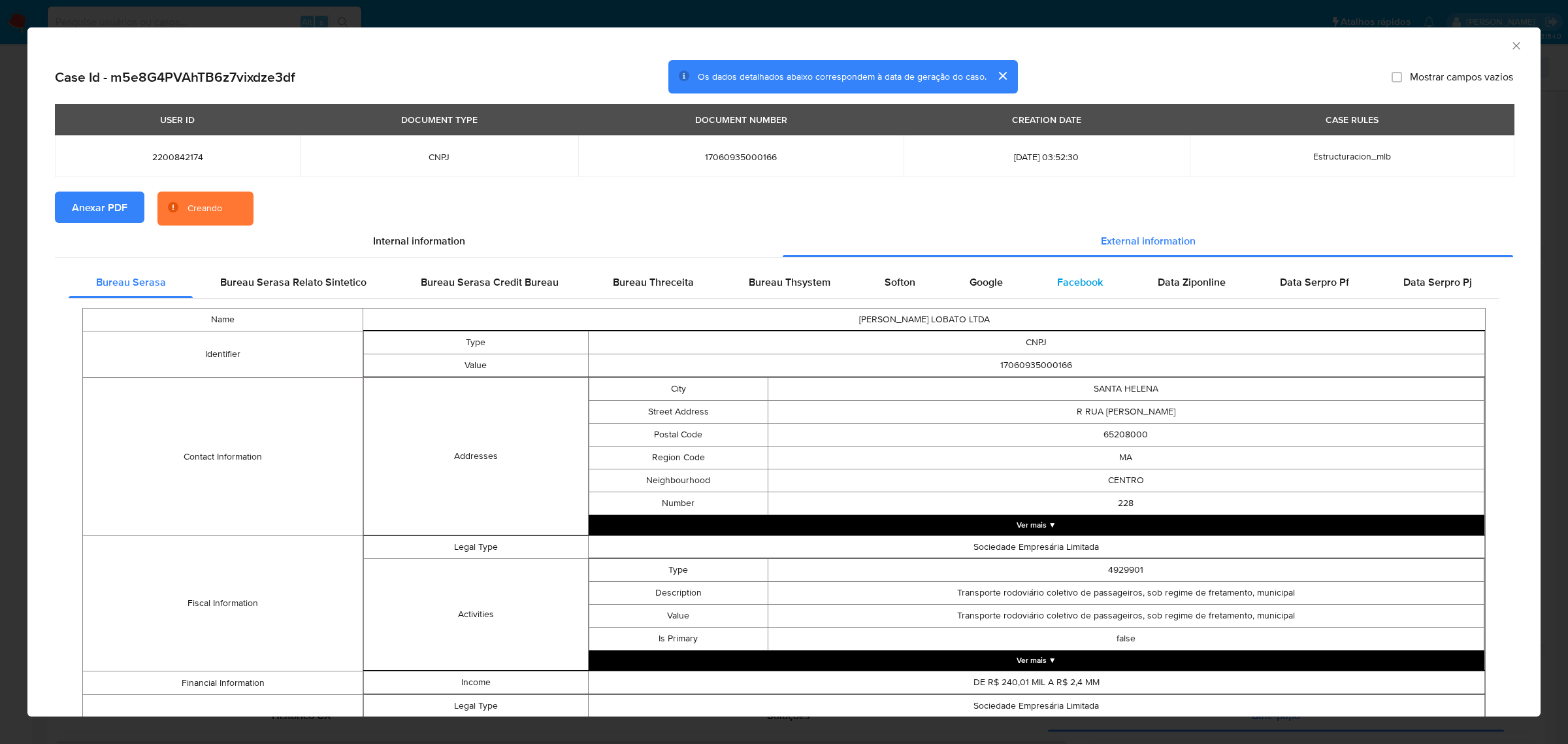
click at [1006, 282] on div "Facebook" at bounding box center [1080, 283] width 100 height 31
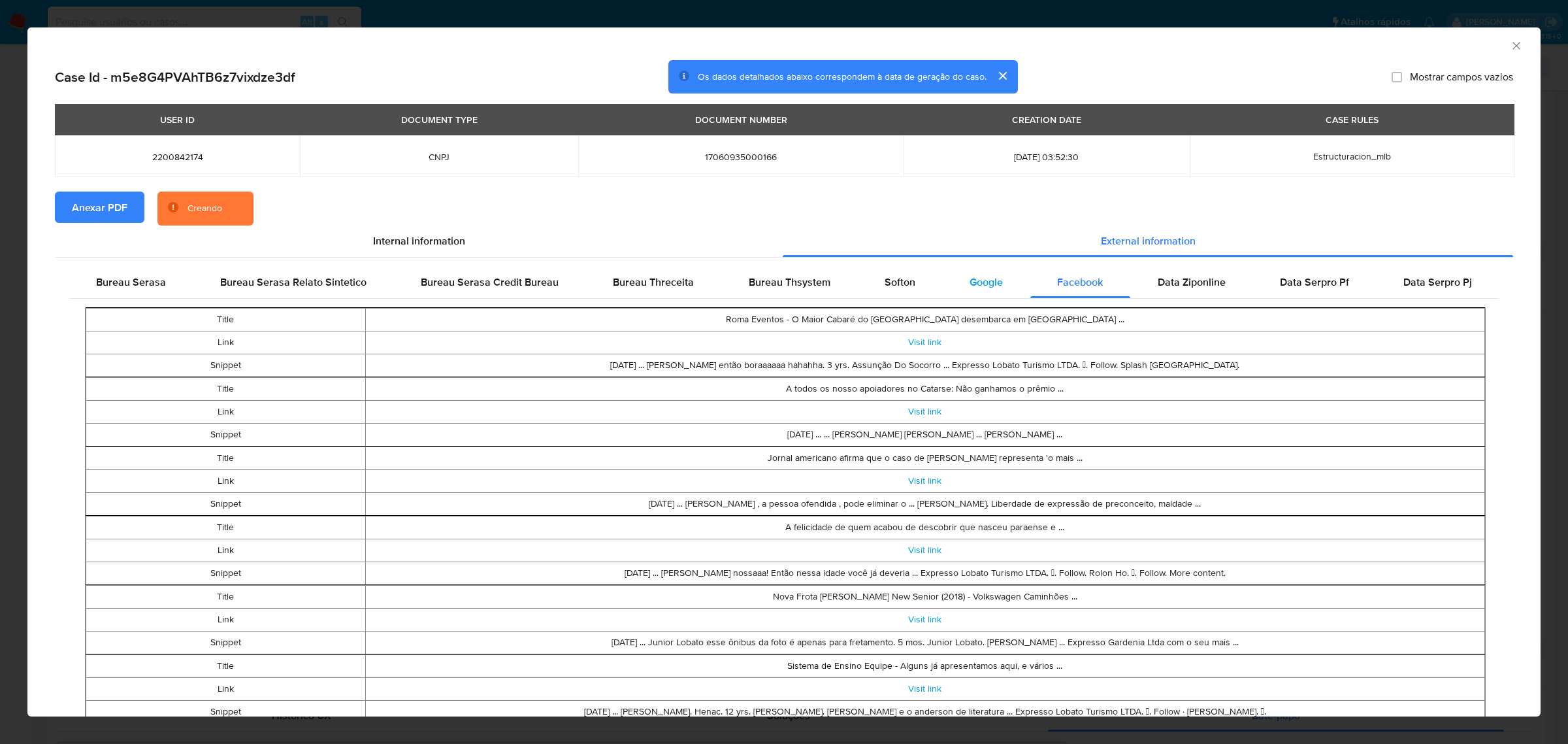
click at [984, 286] on span "Google" at bounding box center [986, 282] width 33 height 15
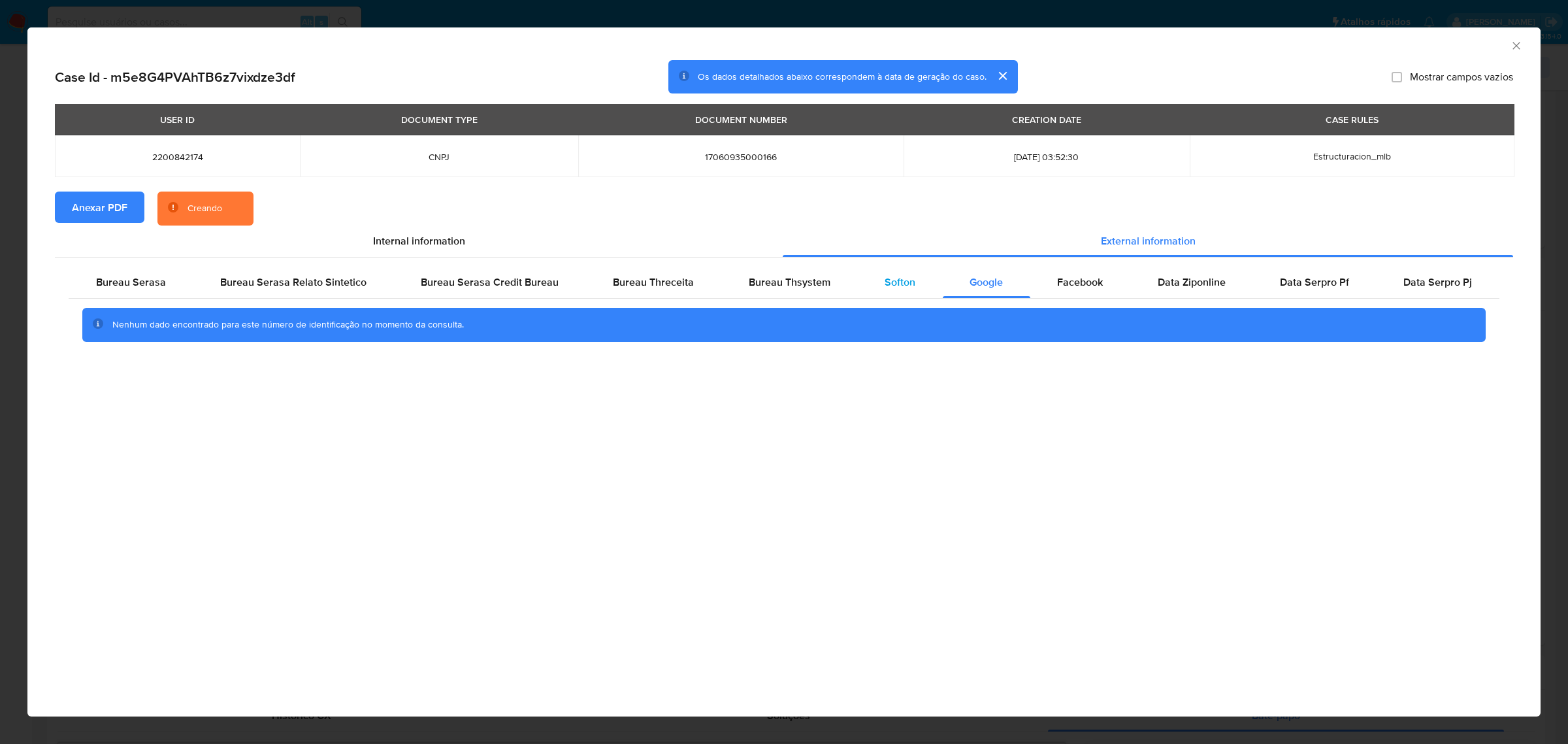
click at [886, 287] on span "Softon" at bounding box center [900, 282] width 31 height 15
click at [825, 289] on span "Bureau Thsystem" at bounding box center [790, 282] width 82 height 15
click at [629, 292] on div "Bureau Threceita" at bounding box center [653, 283] width 135 height 31
click at [215, 288] on div "Bureau Serasa Relato Sintetico" at bounding box center [293, 283] width 201 height 31
click at [188, 285] on div "Bureau Serasa" at bounding box center [131, 283] width 124 height 31
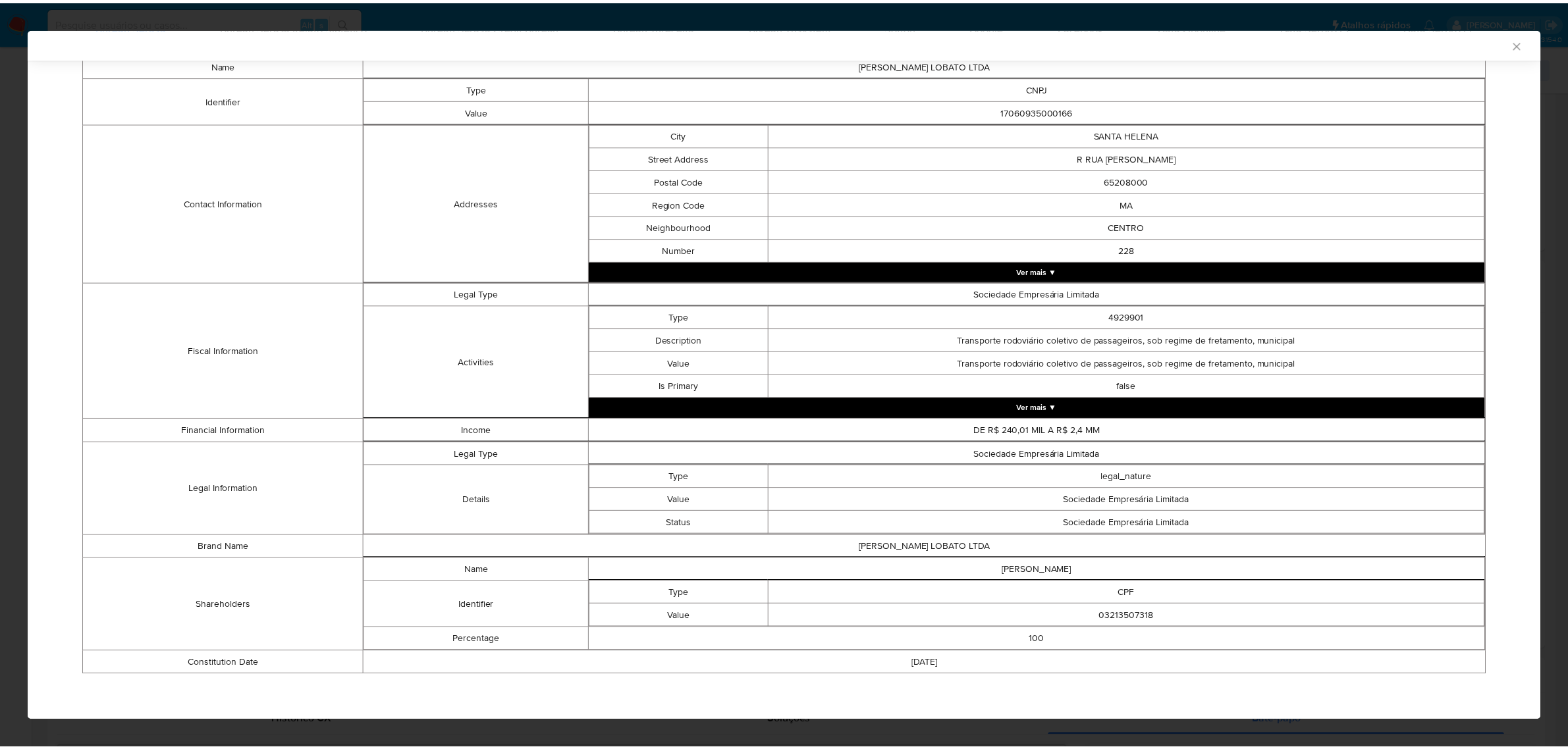
scroll to position [257, 0]
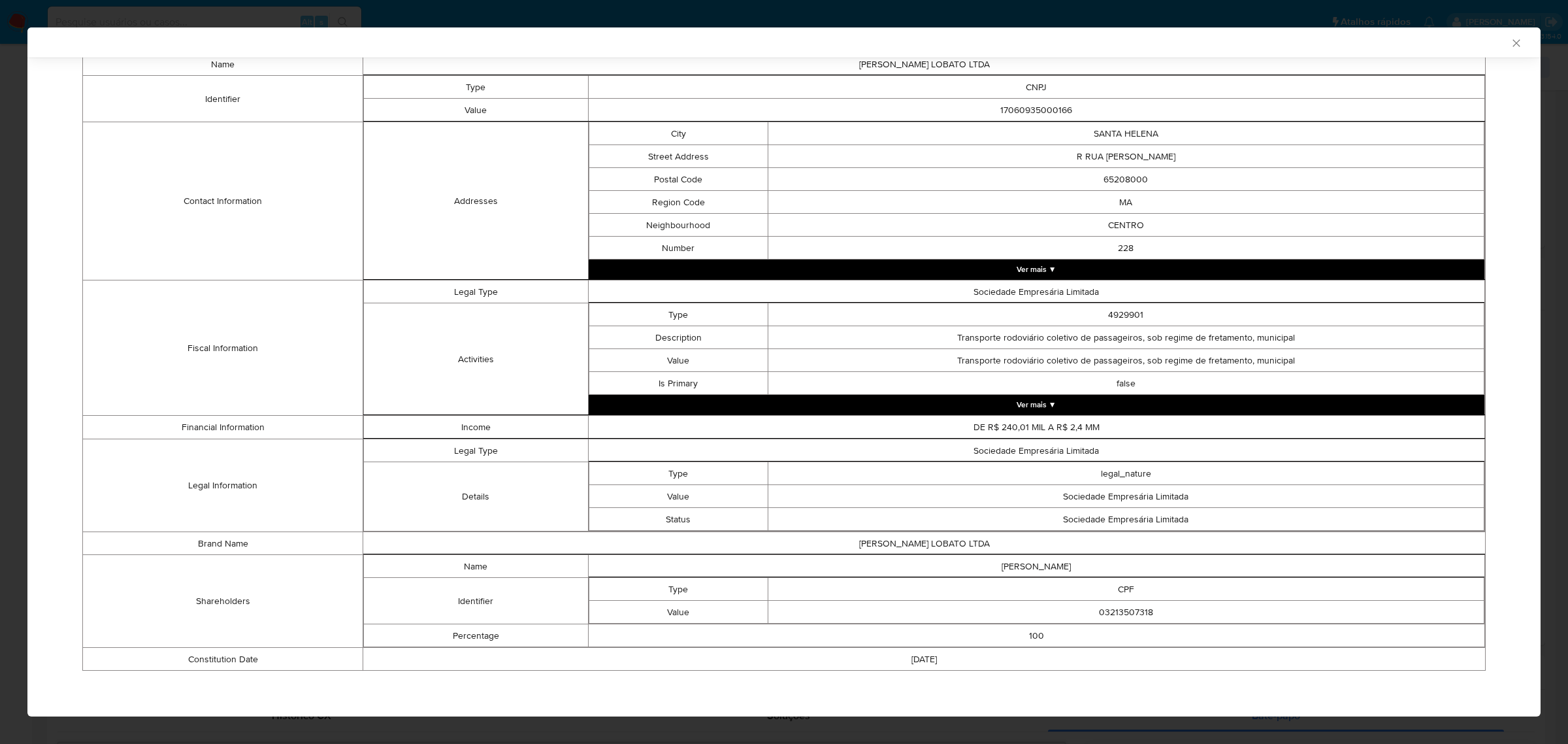
click at [14, 268] on div "AML Data Collector Case Id - m5e8G4PVAhTB6z7vixdze3df Os dados detalhados abaix…" at bounding box center [784, 372] width 1568 height 744
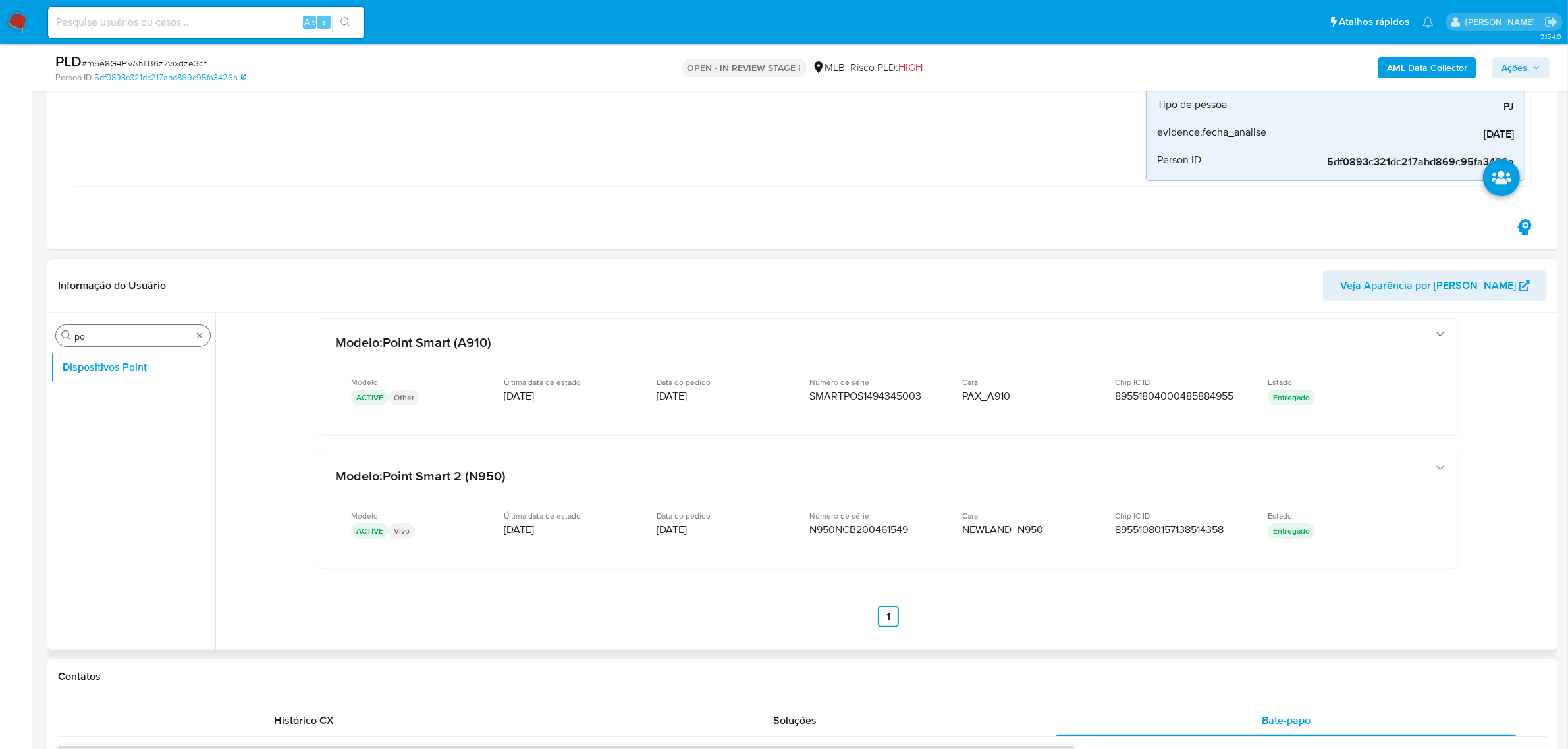
click at [92, 342] on input "po" at bounding box center [133, 336] width 117 height 12
type input "li"
click at [91, 464] on button "Lista Interna" at bounding box center [128, 462] width 154 height 32
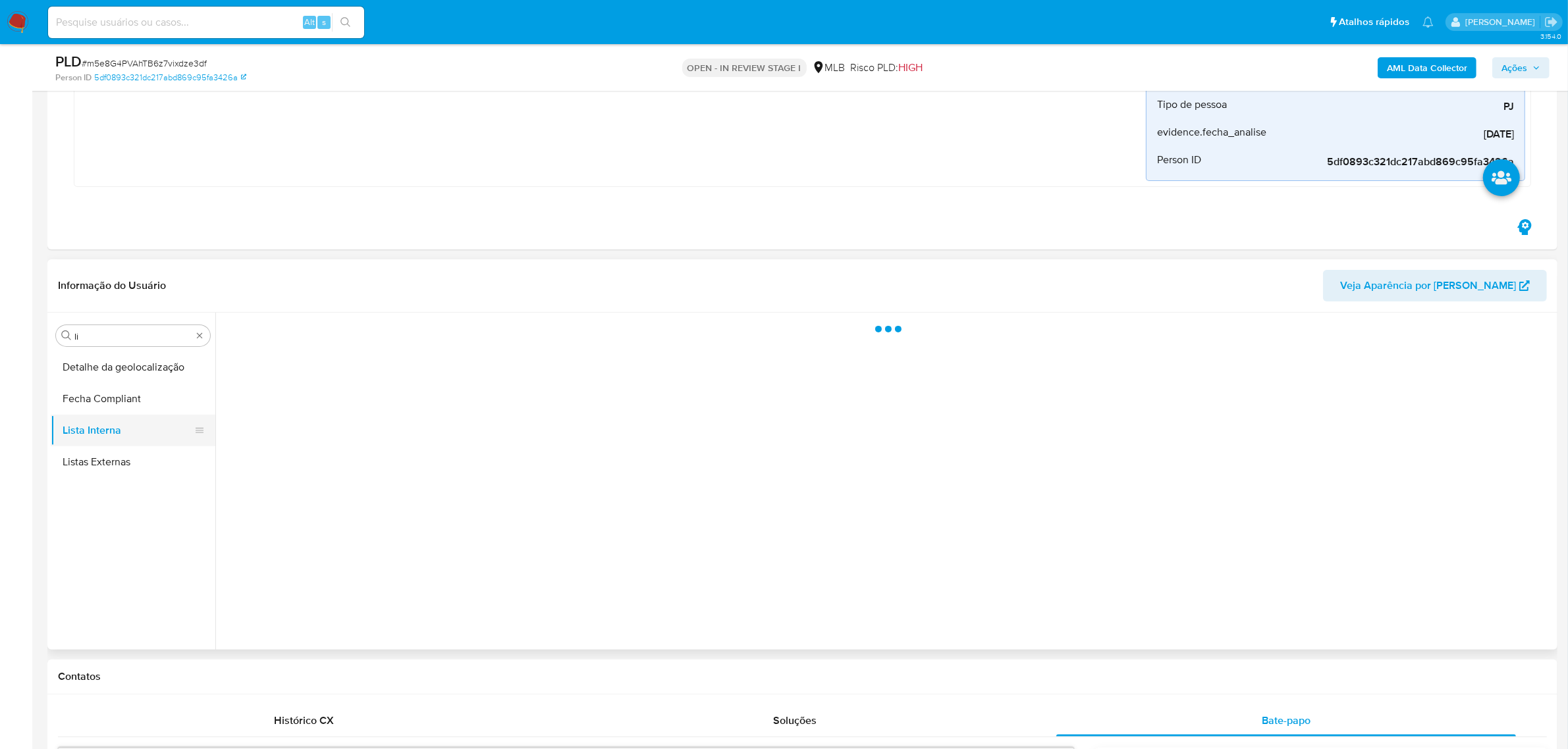
scroll to position [0, 0]
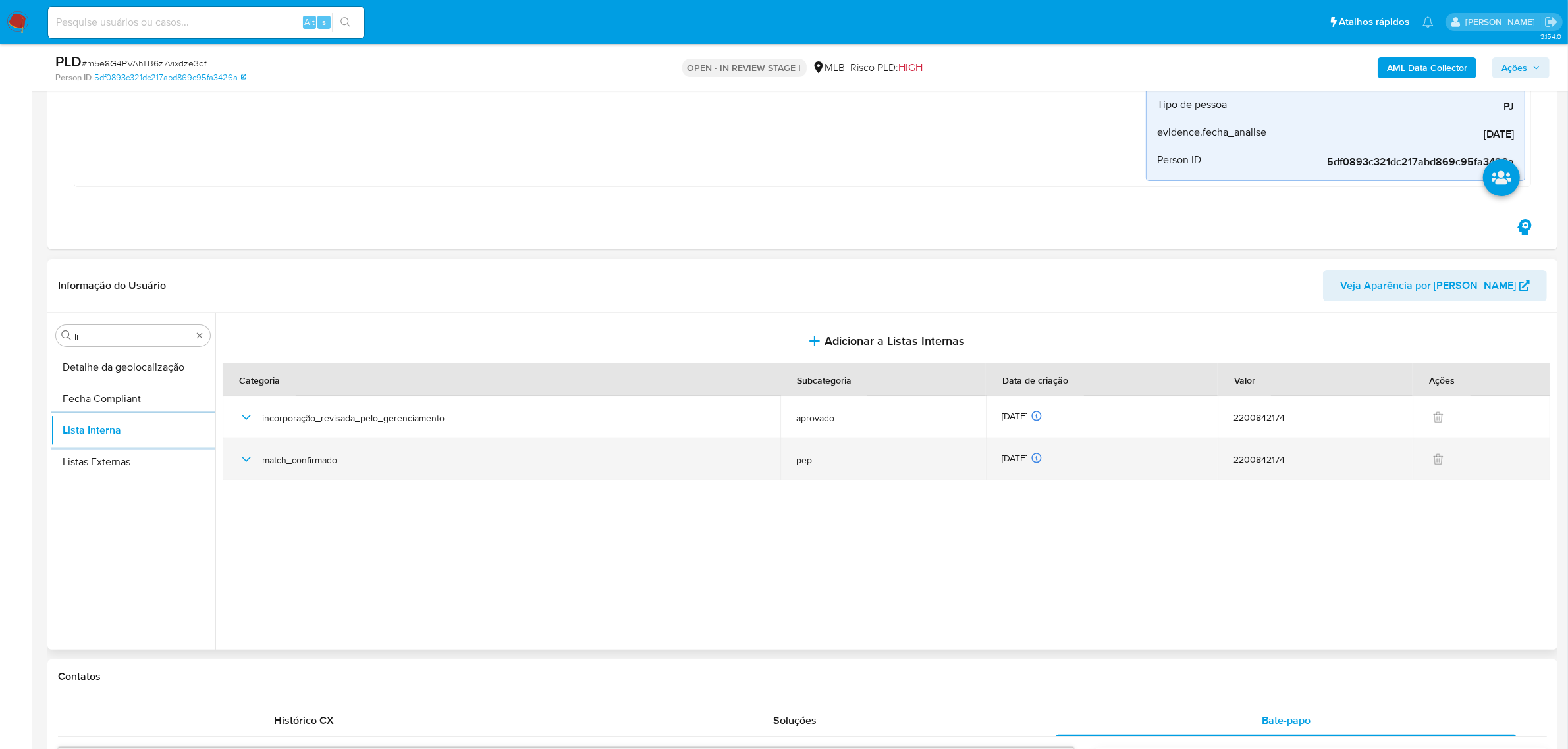
click at [239, 462] on icon "button" at bounding box center [247, 459] width 16 height 16
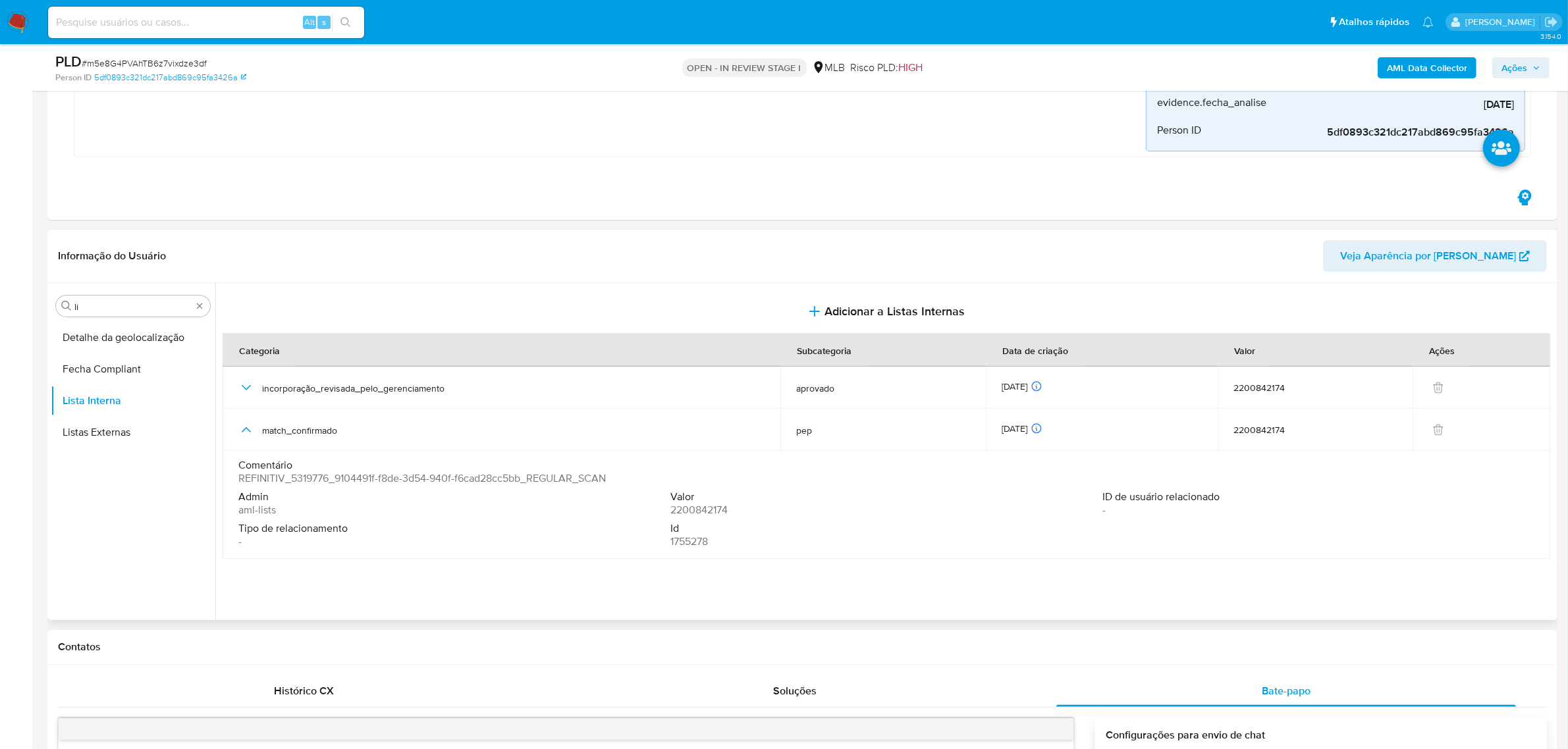
scroll to position [411, 0]
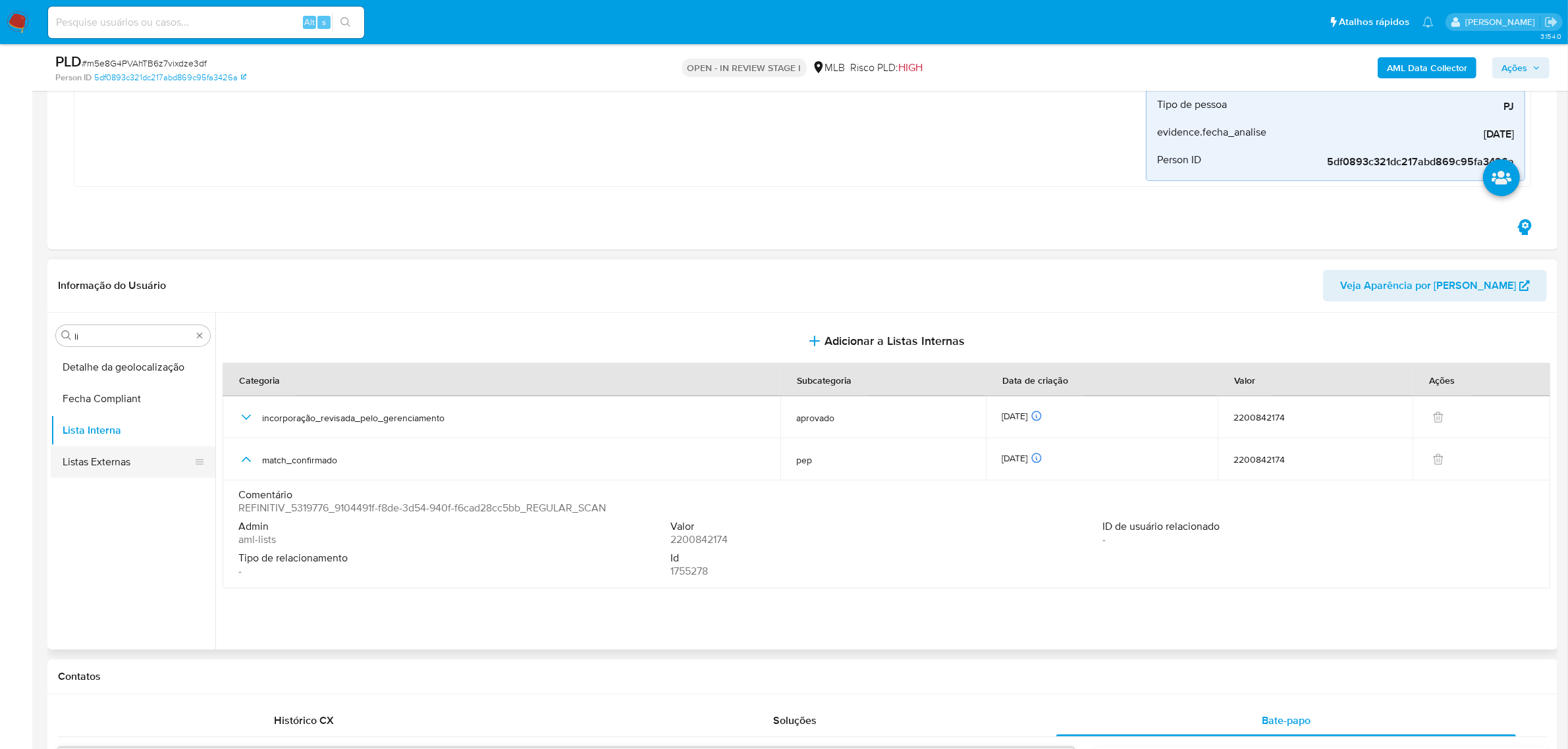
click at [140, 465] on button "Listas Externas" at bounding box center [128, 462] width 154 height 32
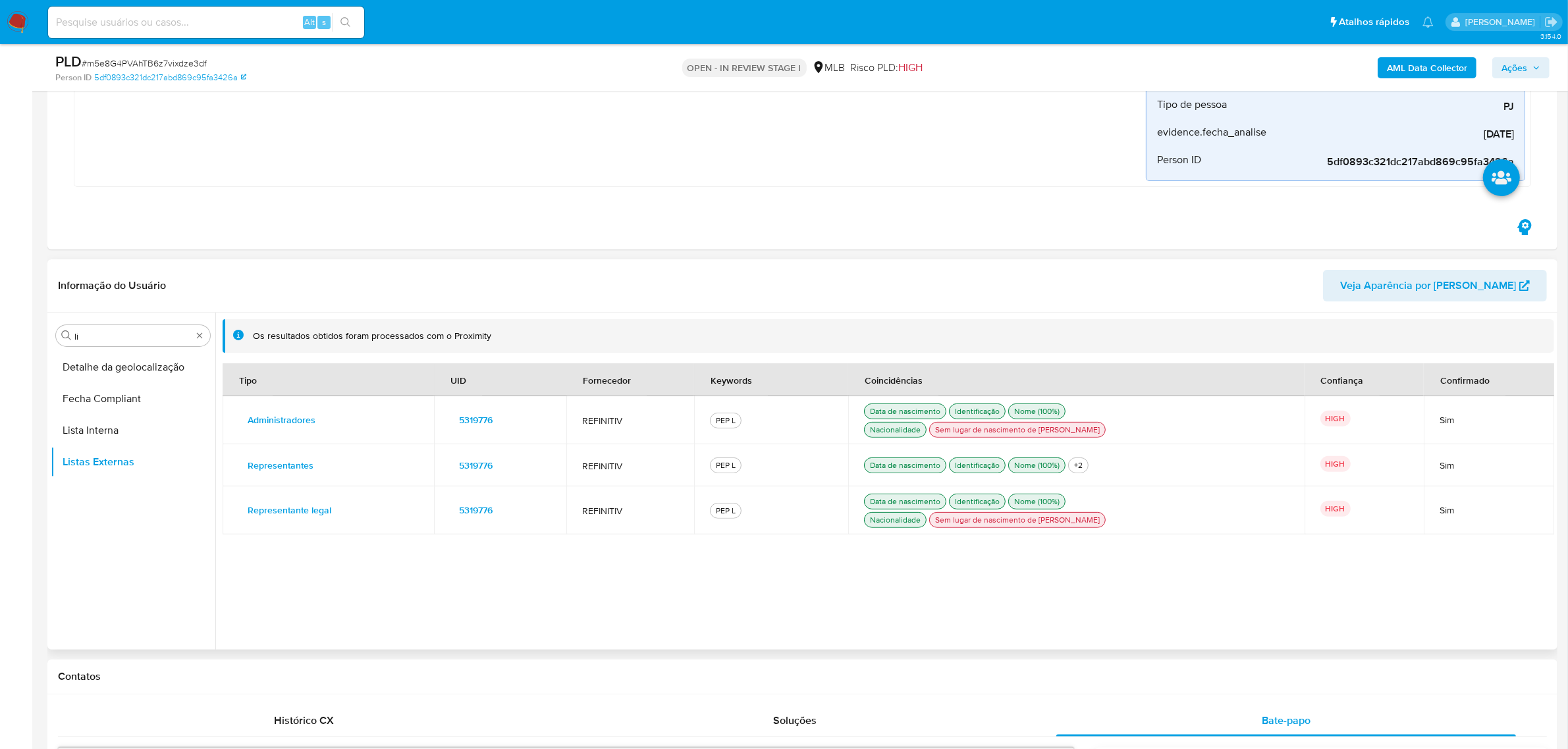
click at [476, 423] on span "5319776" at bounding box center [475, 420] width 34 height 18
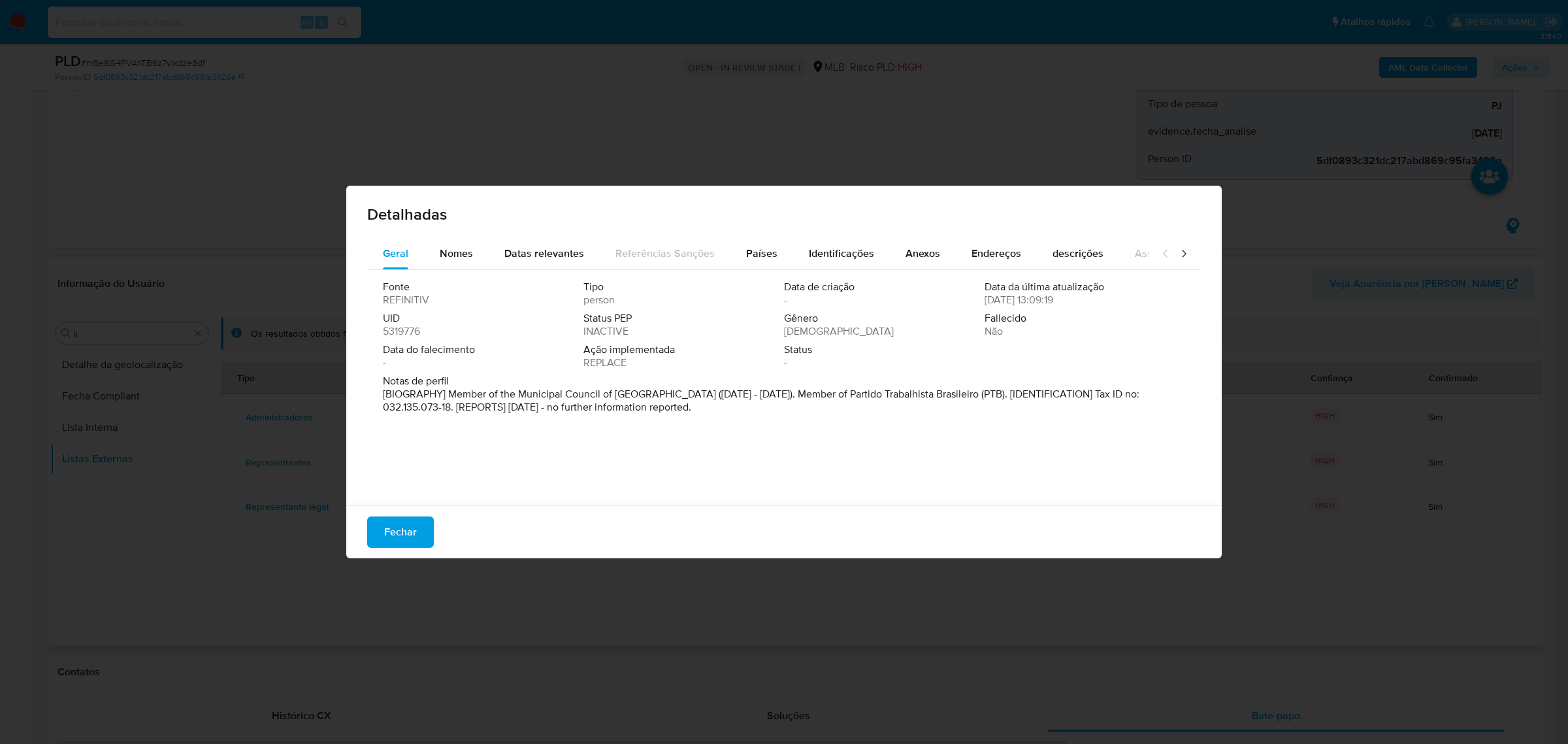
click at [399, 493] on span "Fechar" at bounding box center [400, 532] width 33 height 29
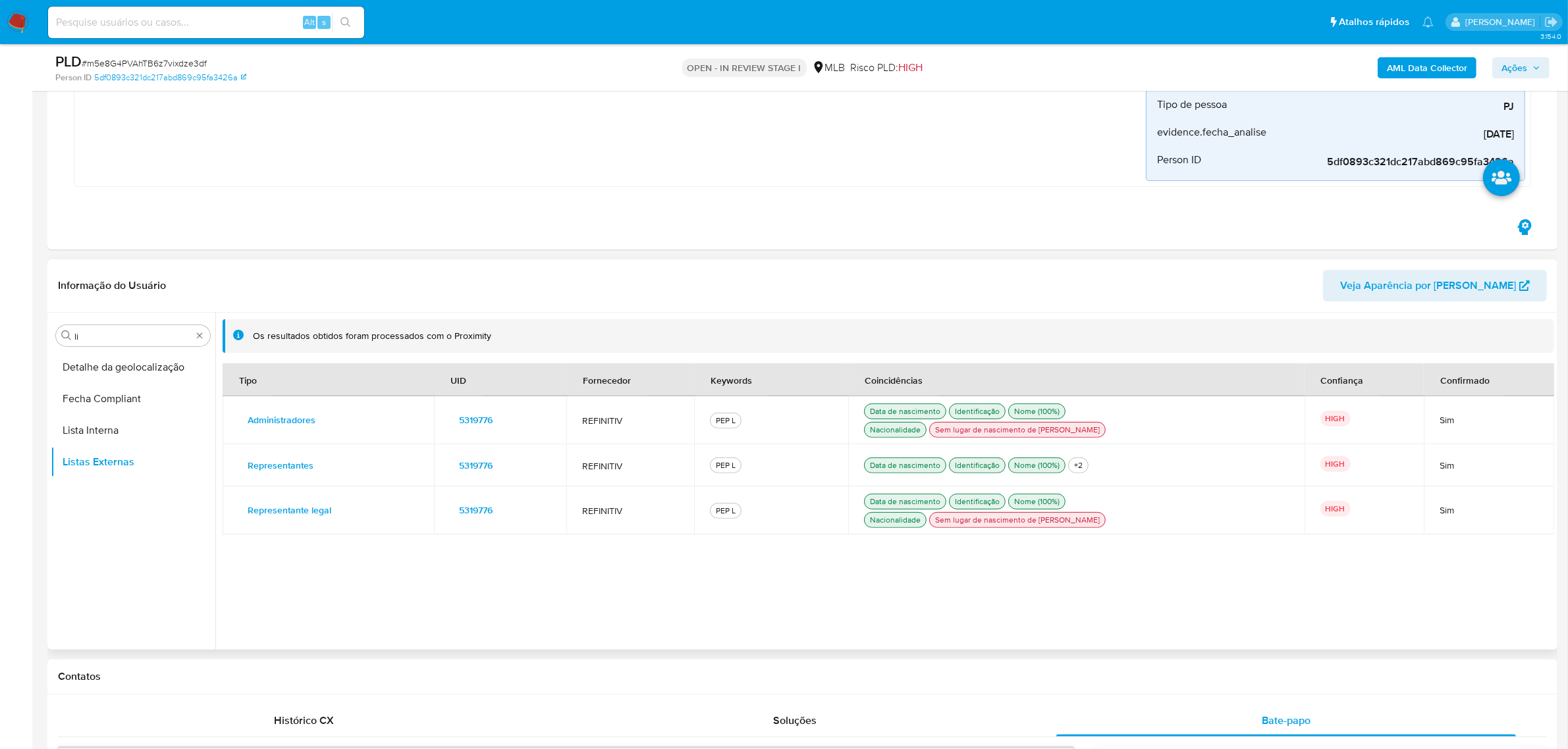
click at [477, 416] on span "5319776" at bounding box center [475, 420] width 34 height 18
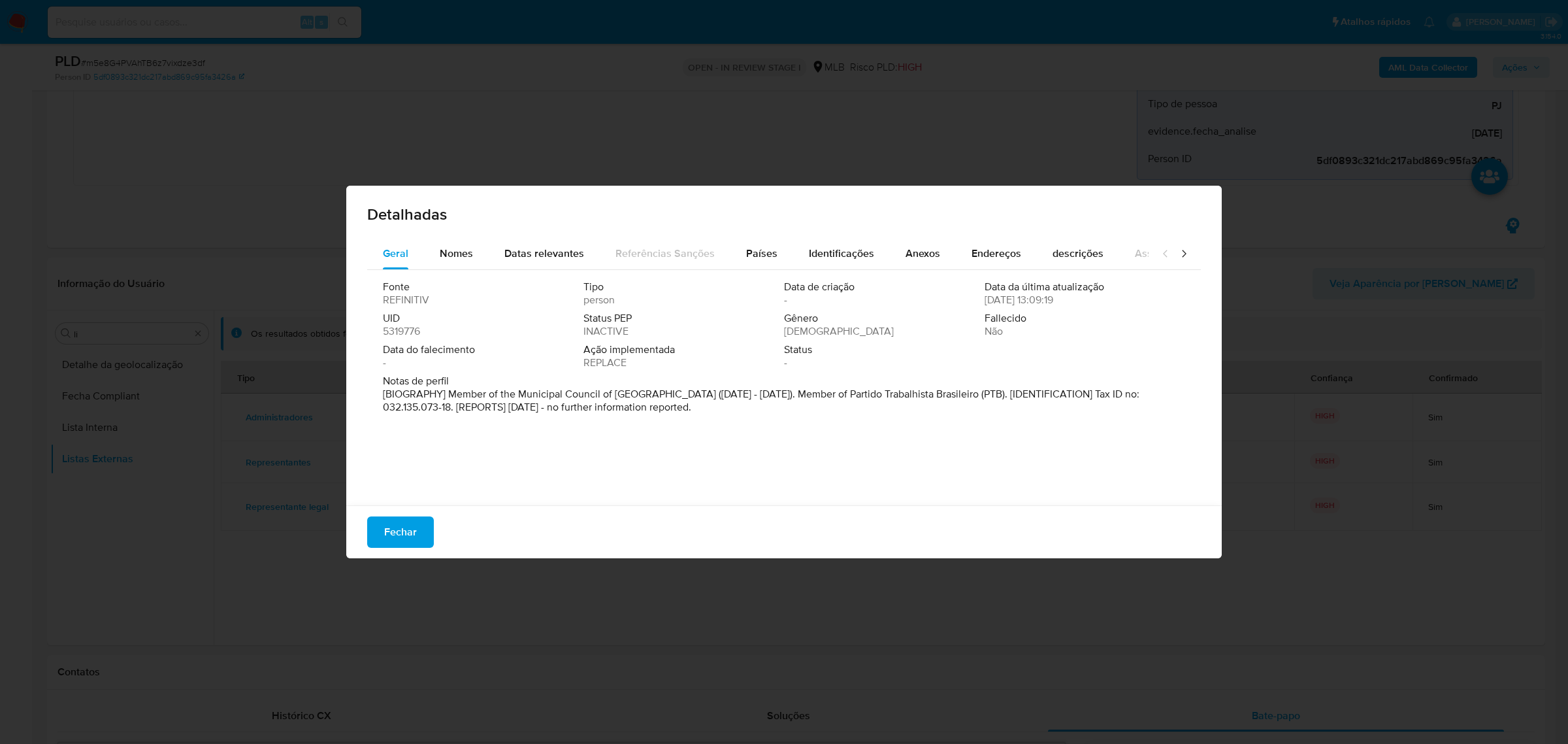
click at [404, 493] on span "Fechar" at bounding box center [400, 532] width 33 height 29
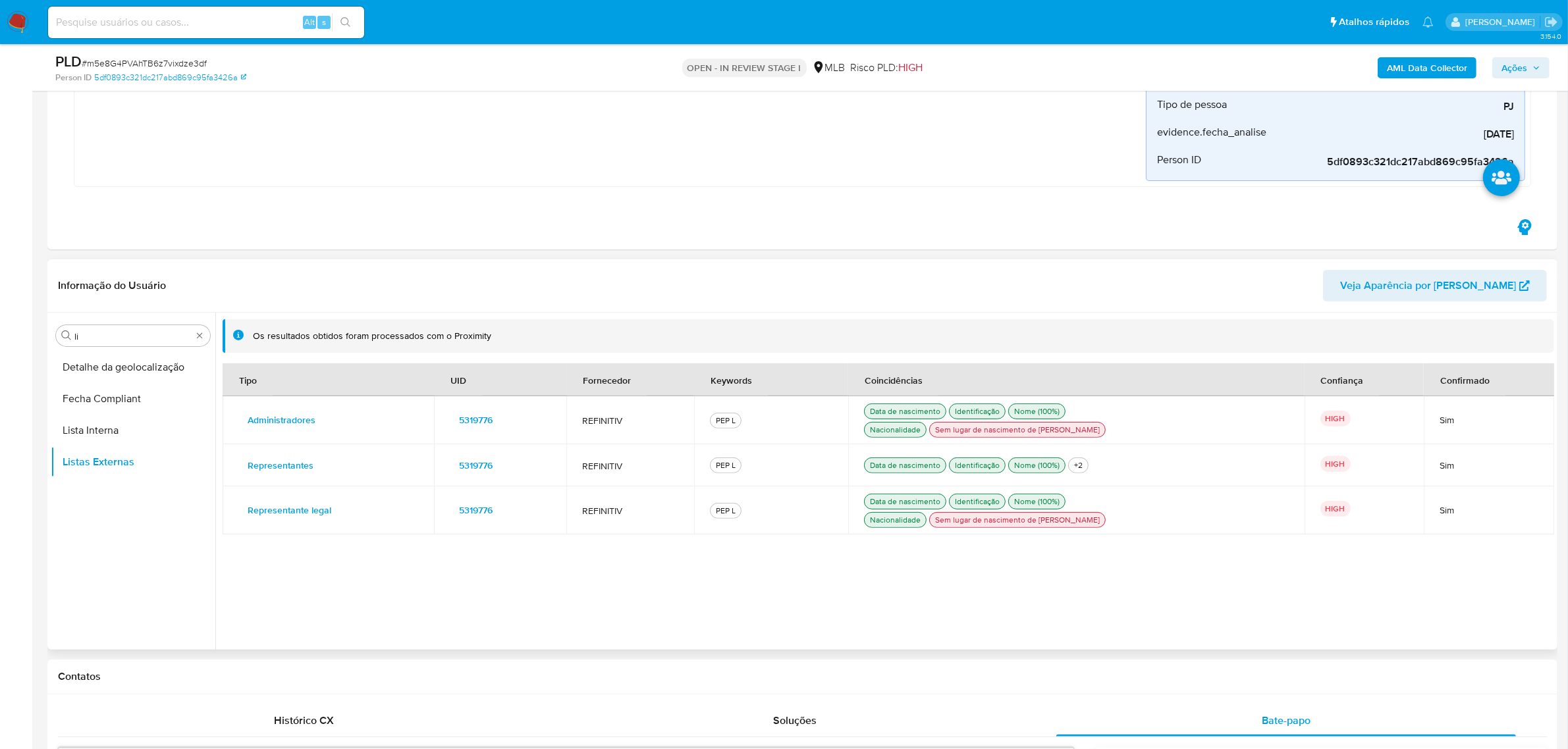
click at [479, 469] on span "5319776" at bounding box center [475, 465] width 34 height 18
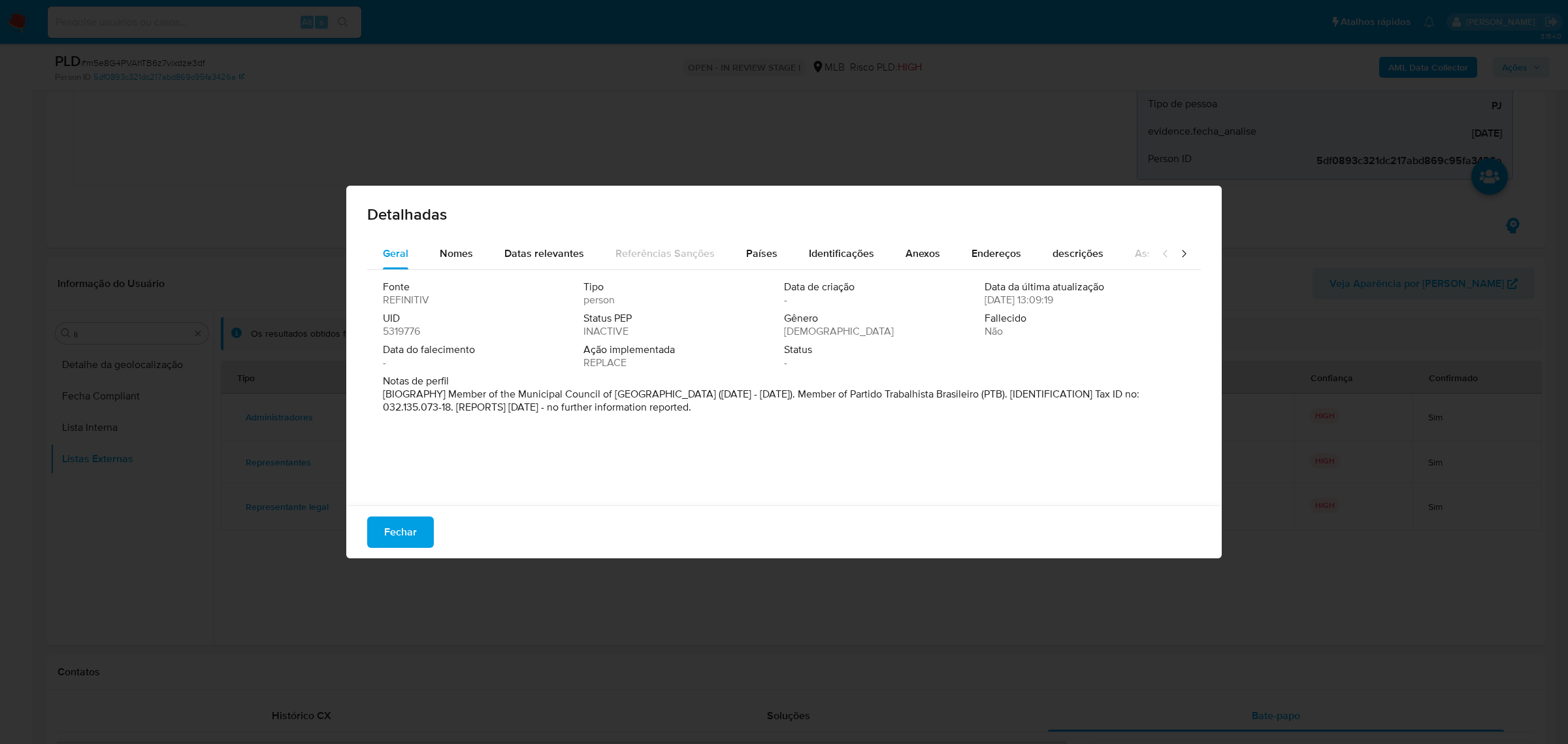
click at [315, 419] on div "Detalhadas Geral Nomes Datas relevantes Referências Sanções Países Identificaçõ…" at bounding box center [784, 372] width 1568 height 744
click at [410, 493] on span "Fechar" at bounding box center [400, 532] width 33 height 29
click at [383, 493] on div "Tipo UID Fornecedor Keywords Coincidências Confiança Confirmado Administradores…" at bounding box center [882, 499] width 1321 height 277
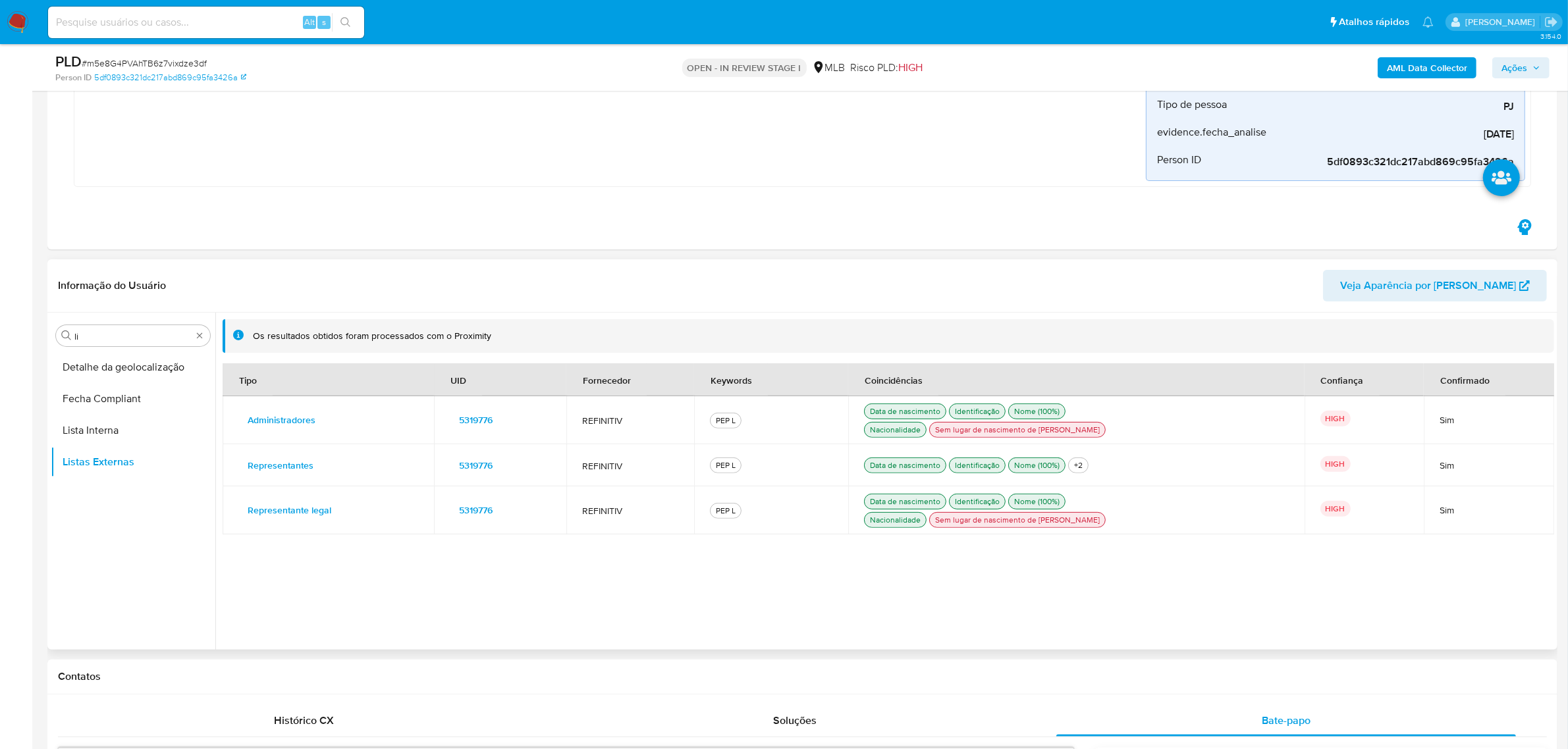
click at [472, 496] on span "5319776" at bounding box center [475, 510] width 34 height 18
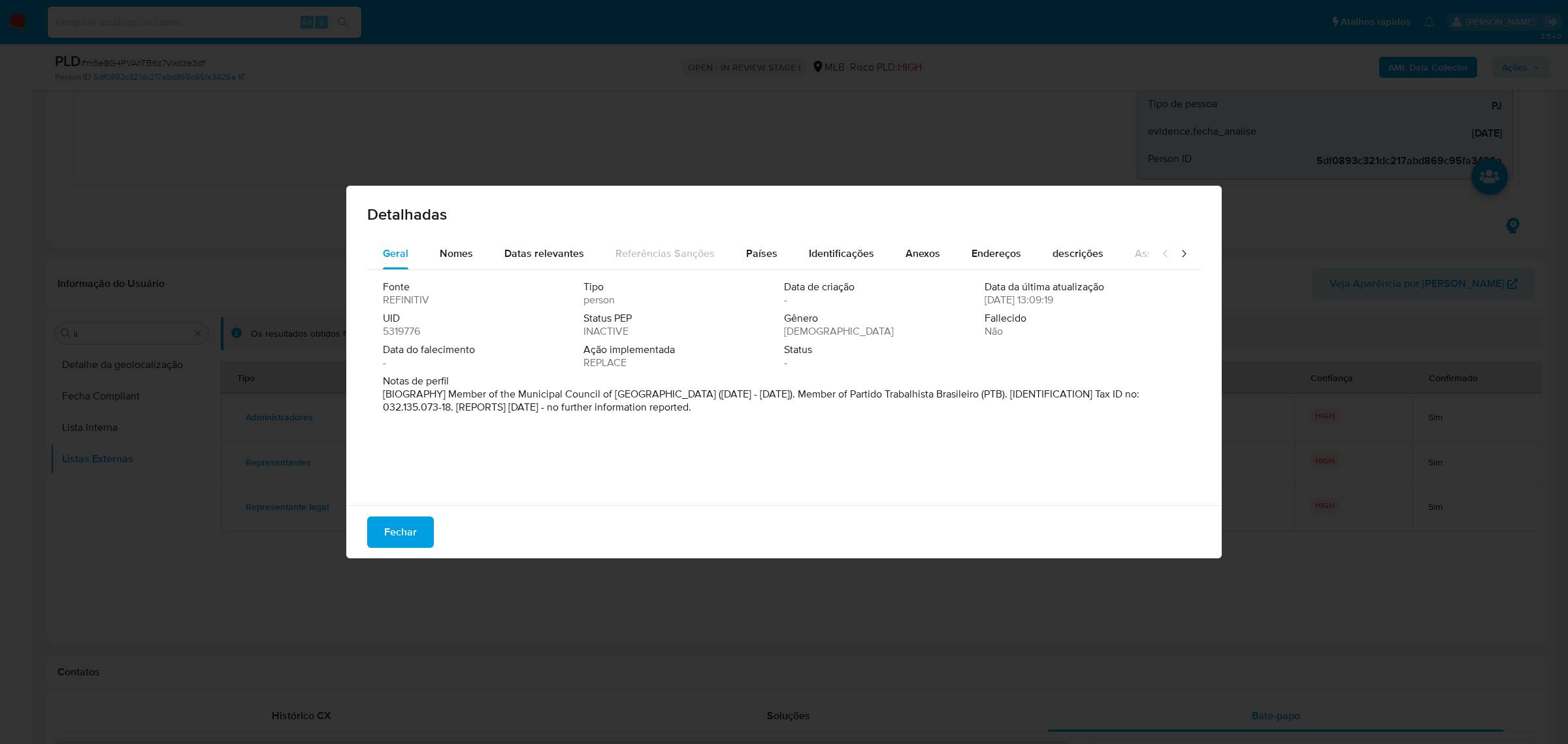
click at [315, 469] on div "Detalhadas Geral Nomes Datas relevantes Referências Sanções Países Identificaçõ…" at bounding box center [784, 372] width 1568 height 744
click at [275, 440] on div "Detalhadas Geral Nomes Datas relevantes Referências Sanções Países Identificaçõ…" at bounding box center [784, 372] width 1568 height 744
click at [421, 493] on button "Fechar" at bounding box center [400, 532] width 67 height 31
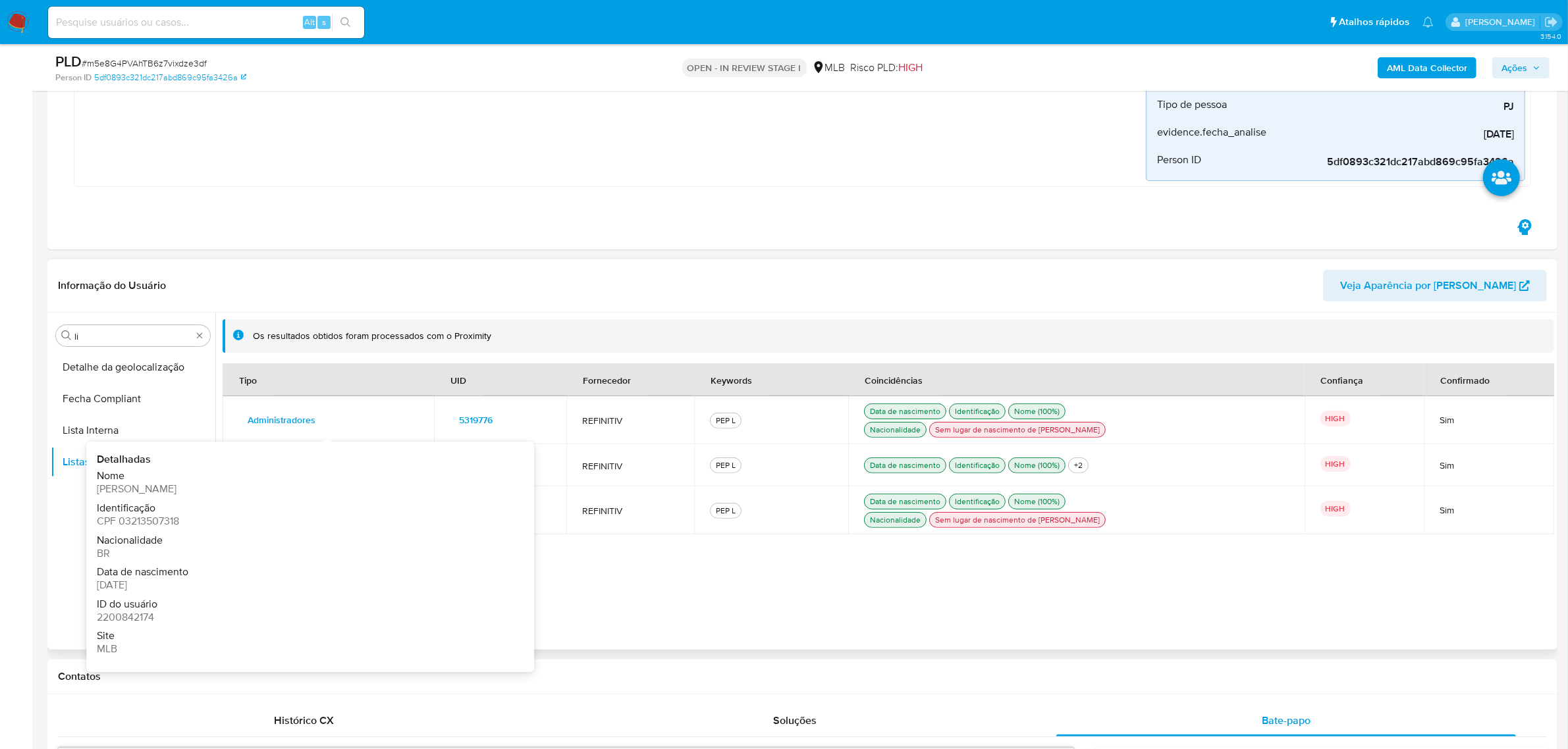
click at [277, 422] on span "Administradores" at bounding box center [281, 420] width 68 height 18
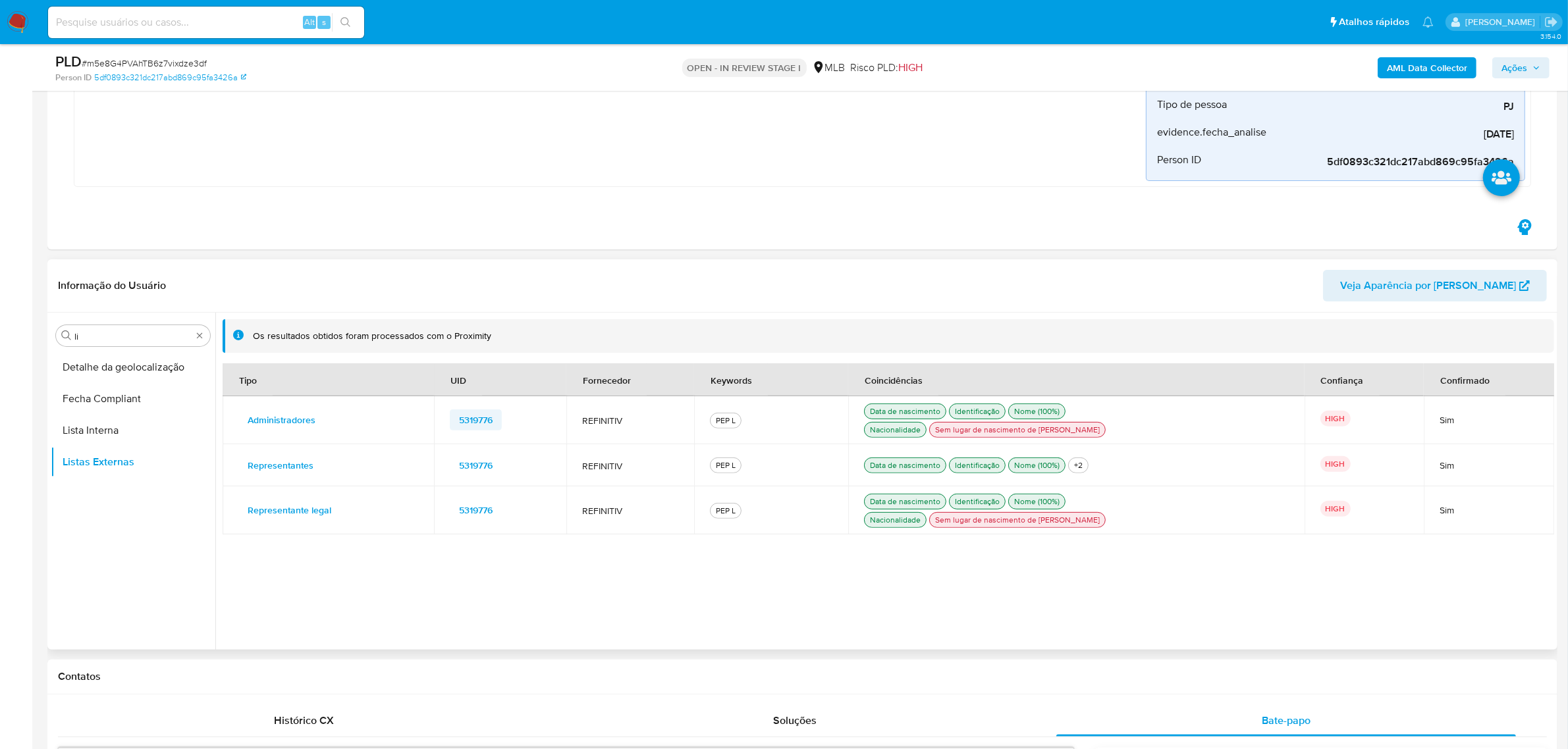
click at [471, 422] on span "5319776" at bounding box center [475, 420] width 34 height 18
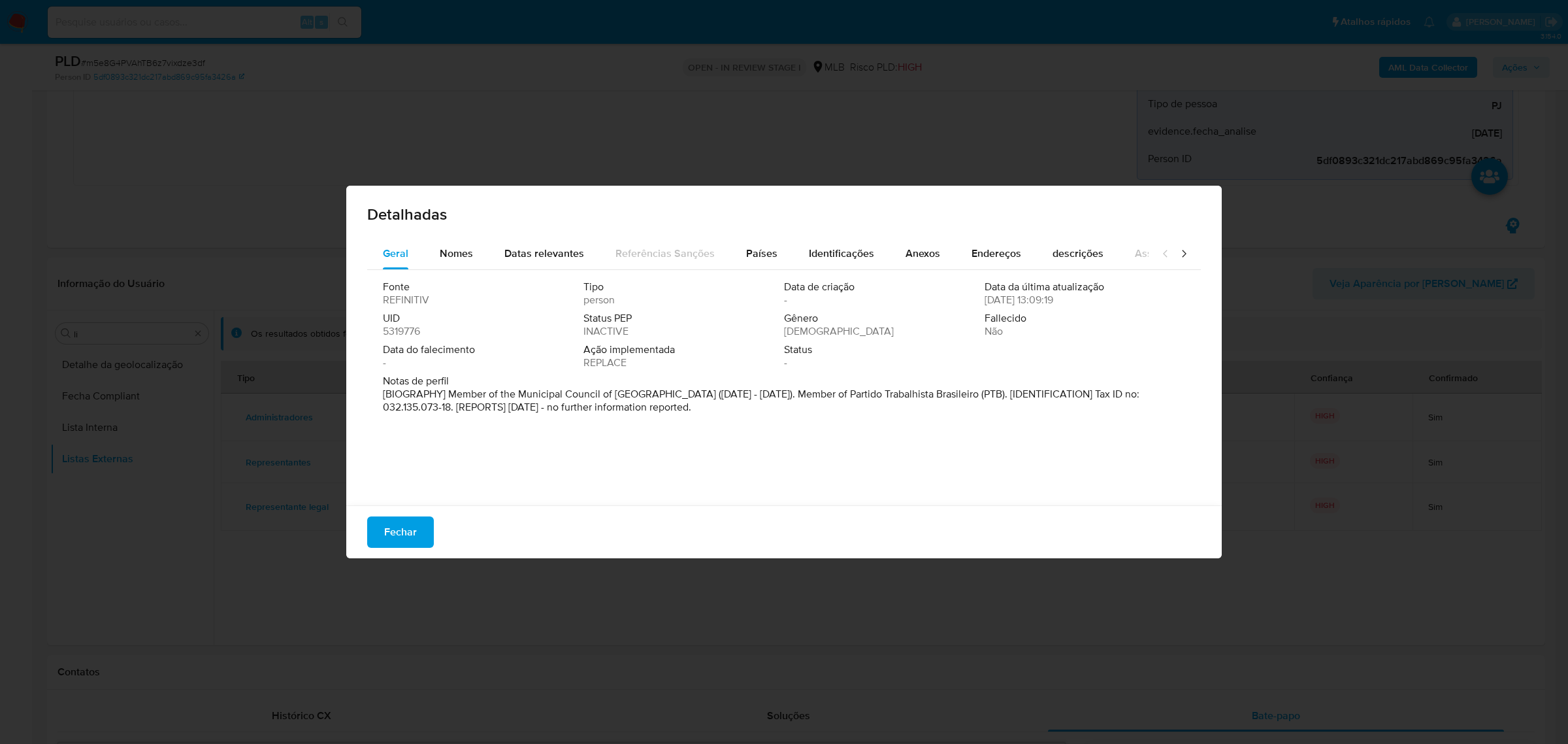
click at [977, 393] on p "[BIOGRAPHY] Member of the Municipal Council of Santa Helena (Jan 2017 - Dec 202…" at bounding box center [782, 400] width 800 height 26
click at [977, 393] on p "[BIOGRAPHY] Member of the Municipal Council of Santa Helena (Jan 2017 - Dec 202…" at bounding box center [782, 400] width 800 height 26
click at [628, 110] on div "Detalhadas Geral Nomes Datas relevantes Referências Sanções Países Identificaçõ…" at bounding box center [784, 372] width 1568 height 744
click at [102, 236] on div "Detalhadas Geral Nomes Datas relevantes Referências Sanções Países Identificaçõ…" at bounding box center [784, 372] width 1568 height 744
click at [398, 493] on span "Fechar" at bounding box center [400, 532] width 33 height 29
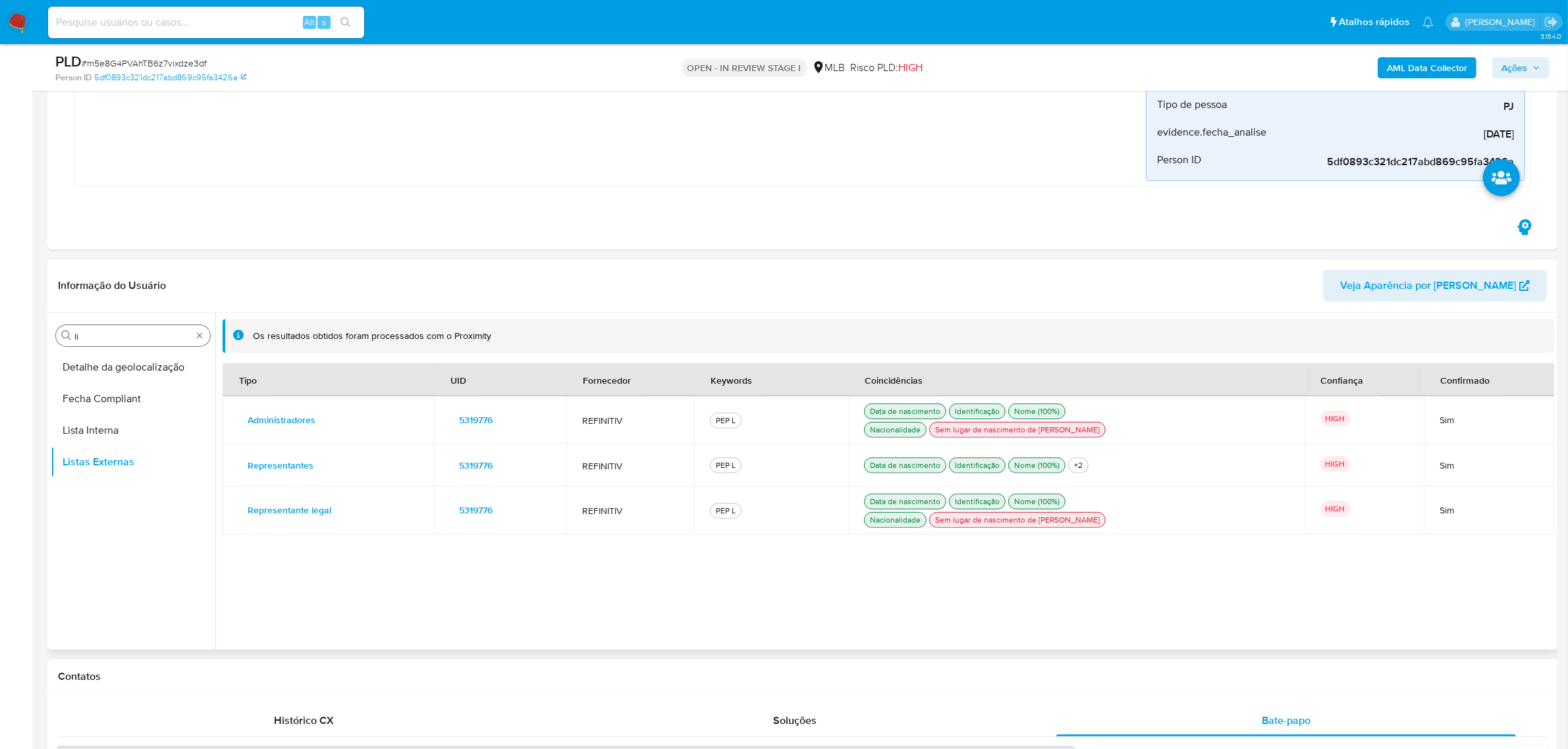
click at [138, 331] on input "li" at bounding box center [133, 336] width 117 height 12
click at [132, 409] on button "Documentação" at bounding box center [128, 399] width 154 height 32
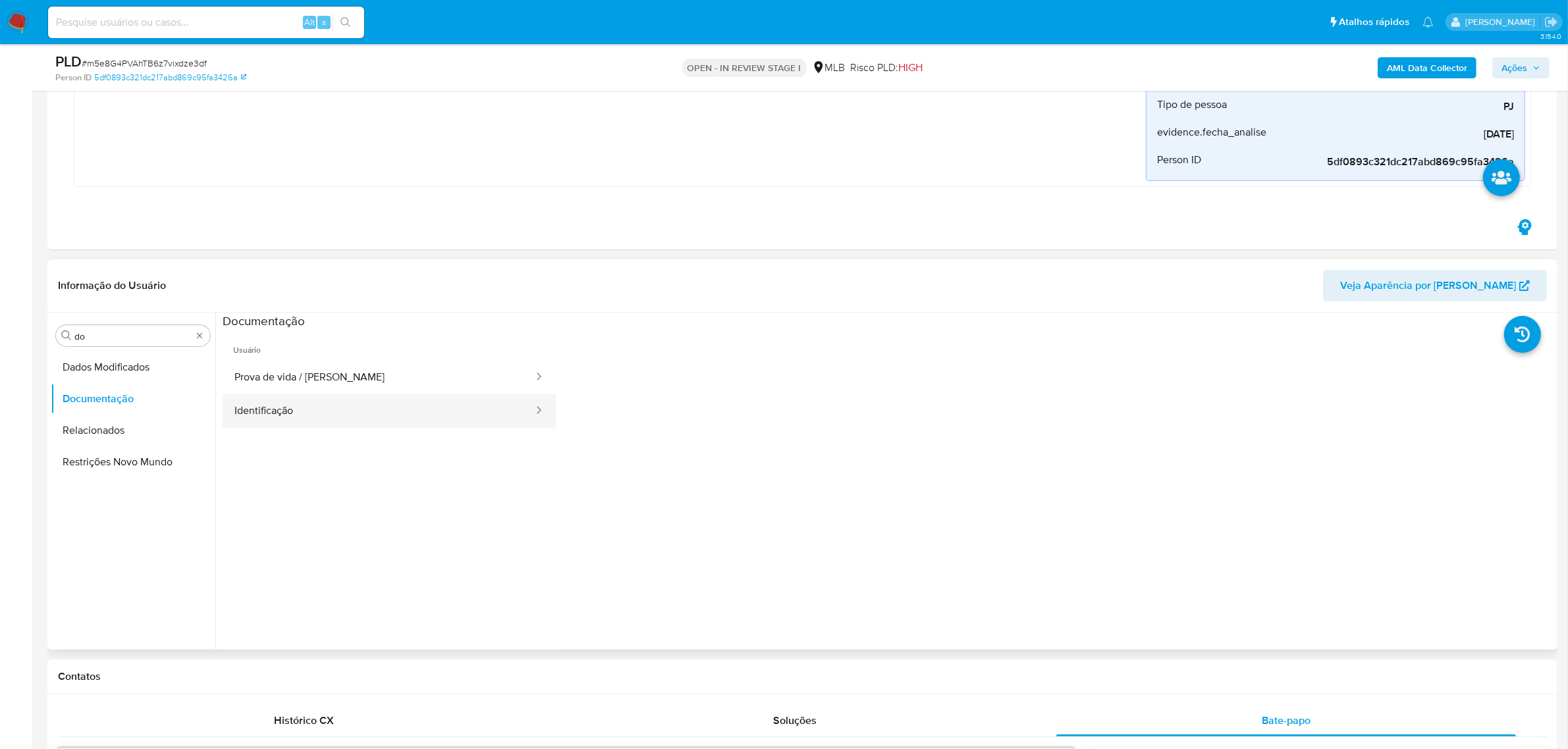
click at [307, 397] on button "Identificação" at bounding box center [379, 410] width 312 height 34
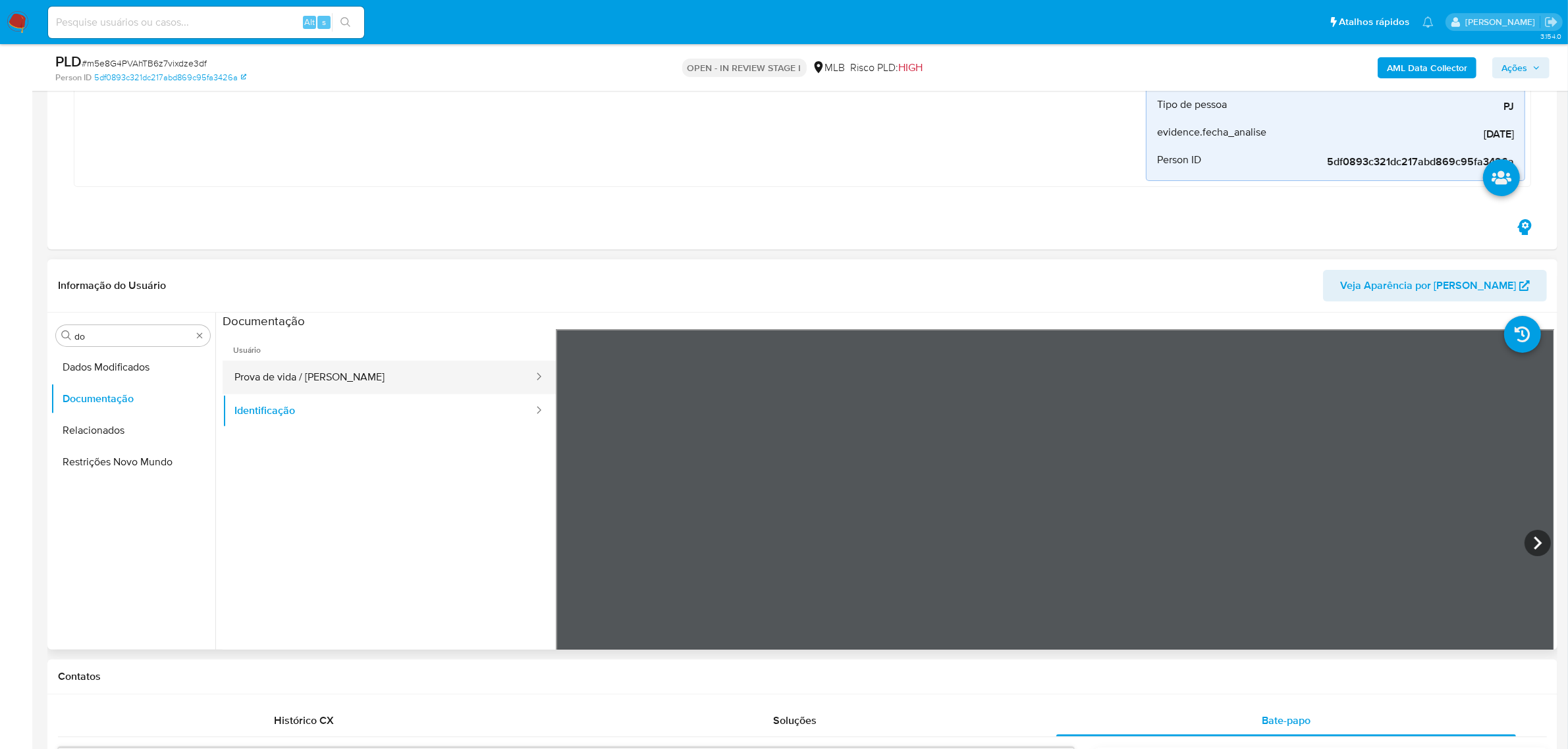
click at [311, 385] on button "Prova de vida / Selfie" at bounding box center [379, 377] width 312 height 34
click at [317, 396] on button "Identificação" at bounding box center [379, 410] width 312 height 34
click at [337, 416] on button "Identificação" at bounding box center [379, 410] width 312 height 34
click at [90, 336] on input "do" at bounding box center [133, 336] width 117 height 12
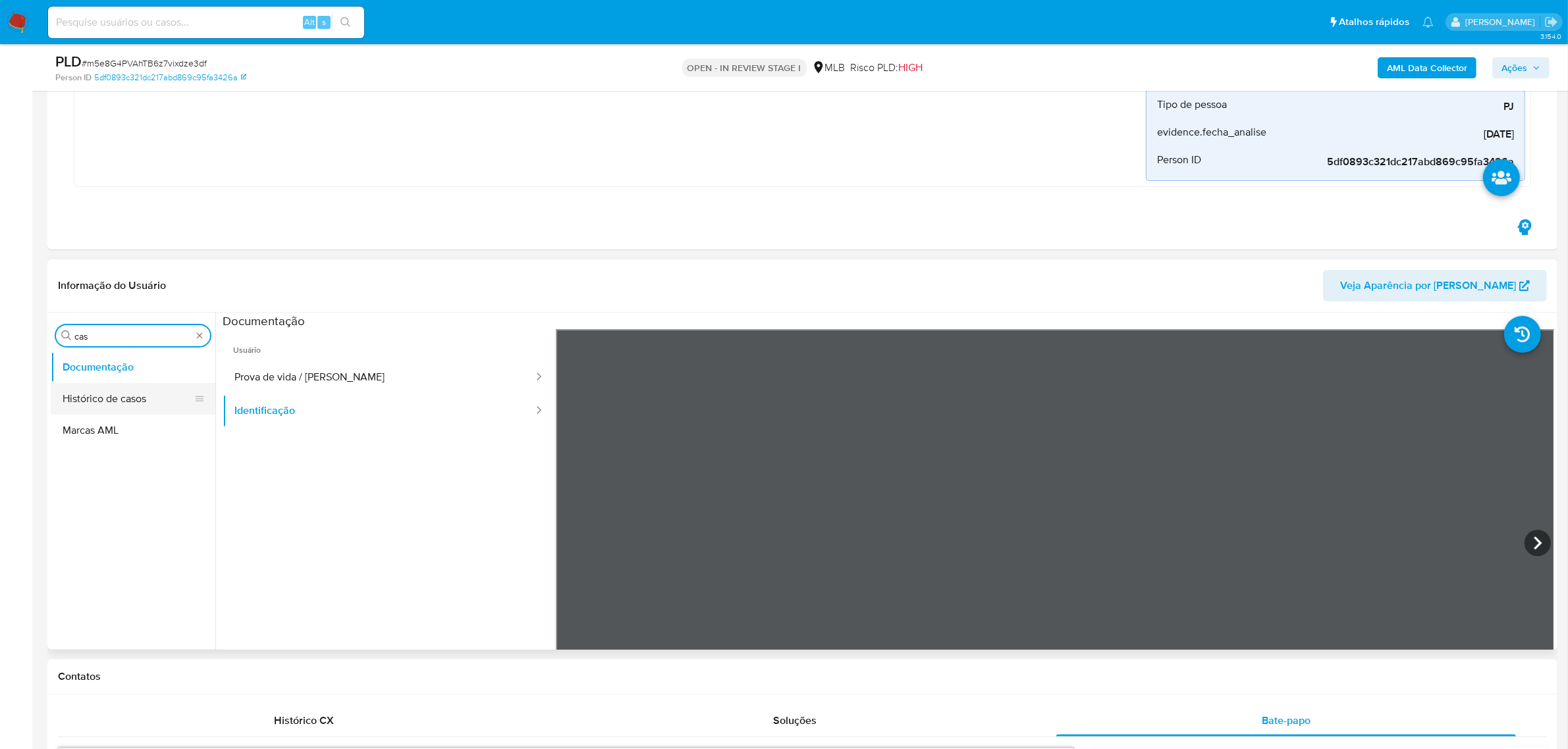
type input "cas"
click at [103, 390] on button "Histórico de casos" at bounding box center [128, 399] width 154 height 32
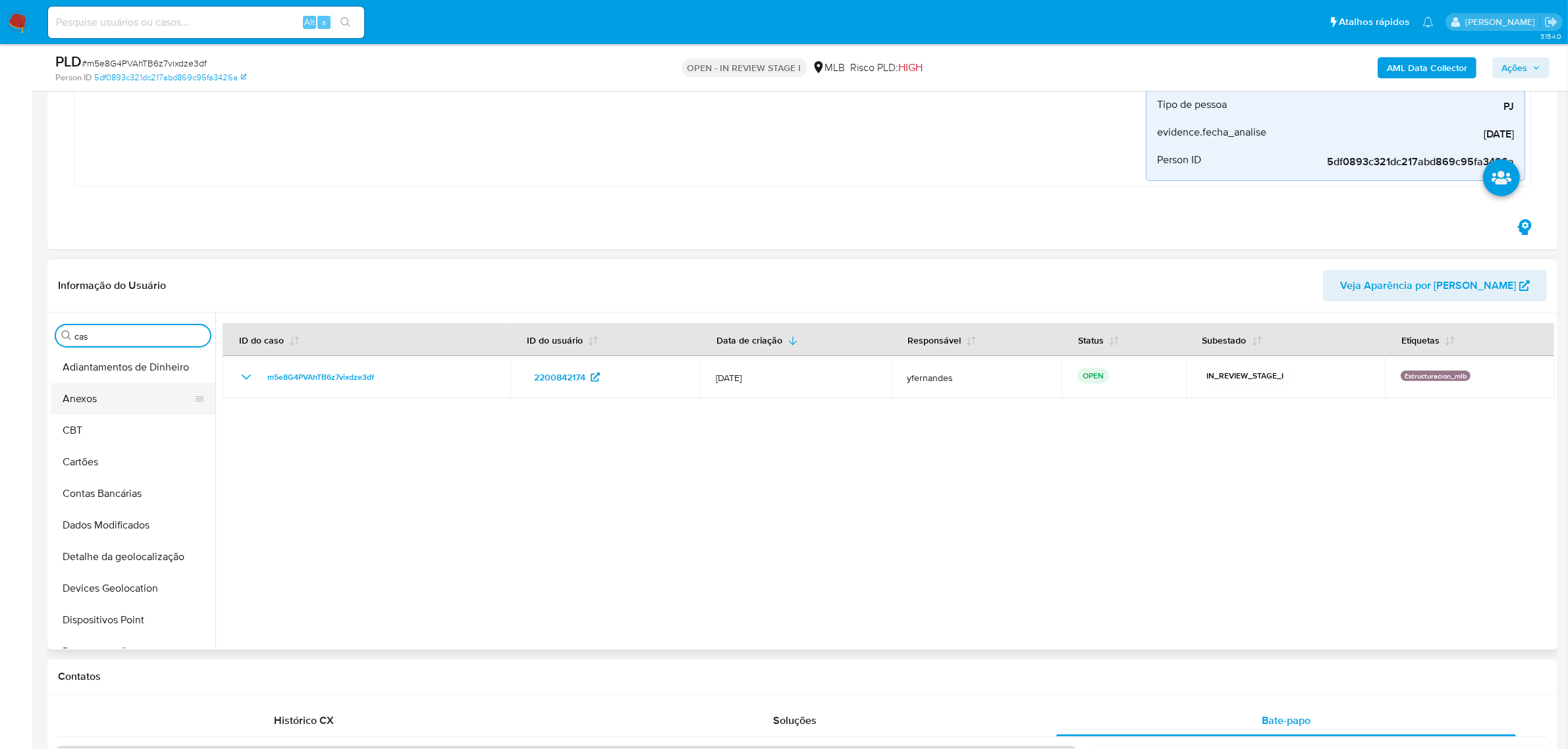
click at [113, 393] on button "Anexos" at bounding box center [128, 399] width 154 height 32
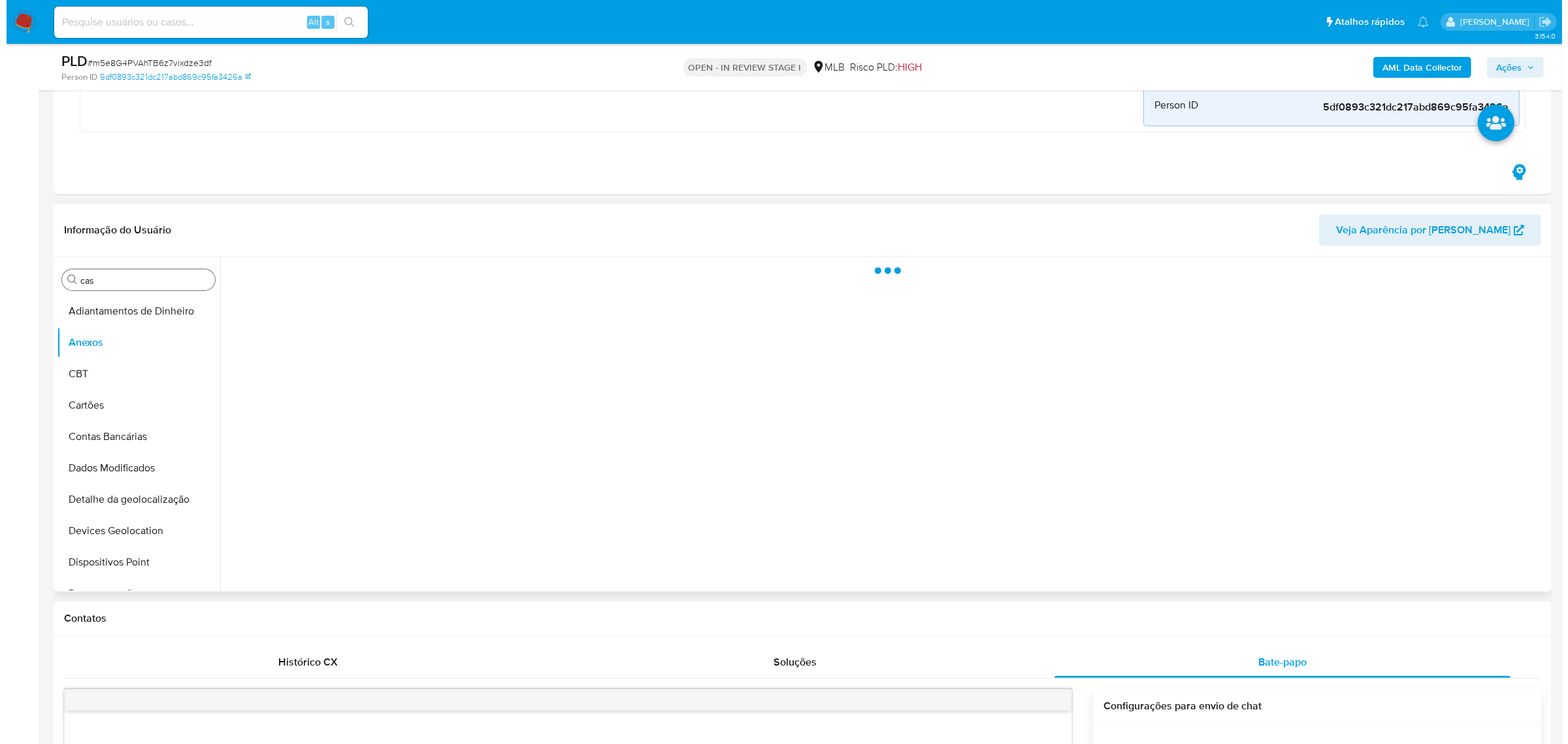
scroll to position [490, 0]
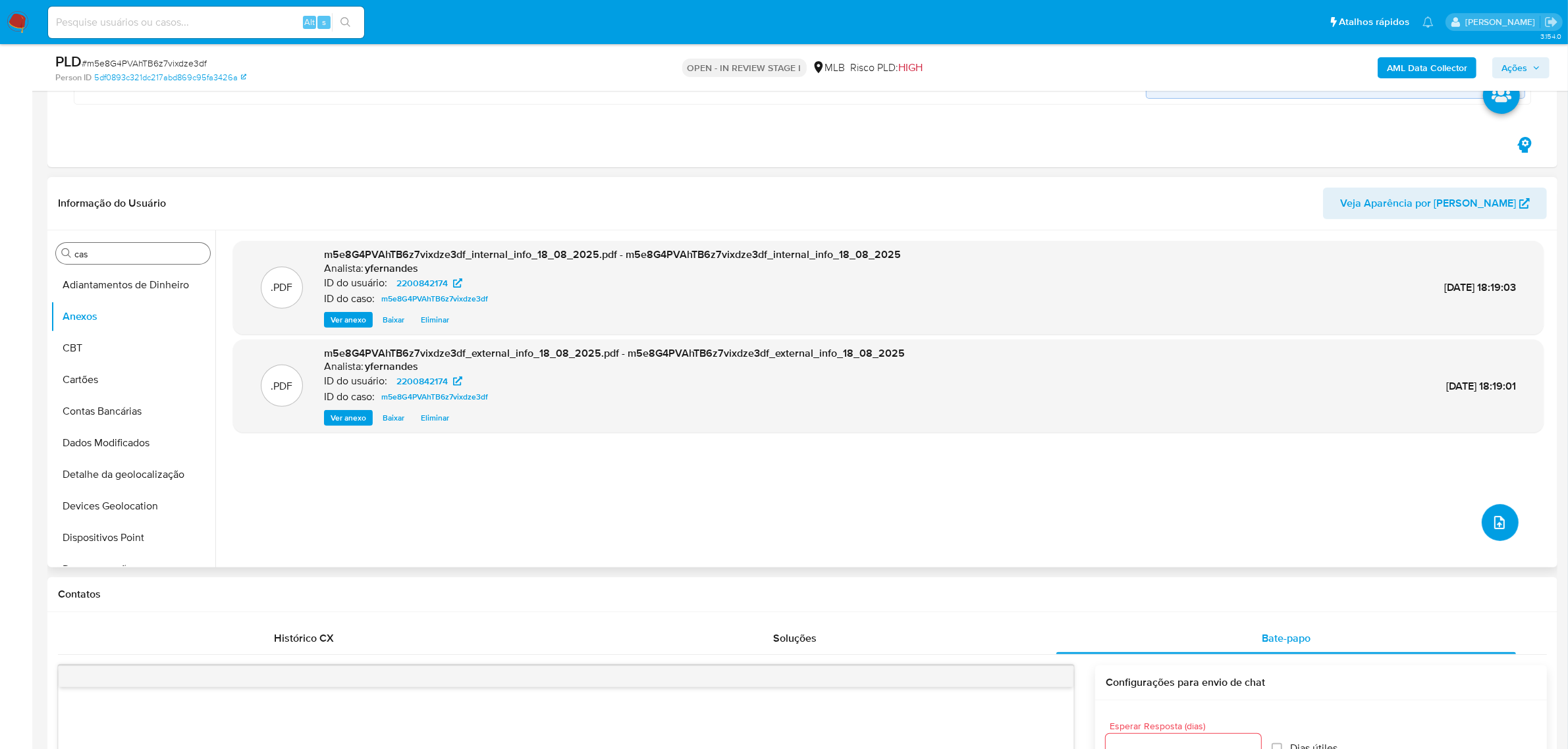
click at [1014, 496] on button "upload-file" at bounding box center [1500, 522] width 37 height 37
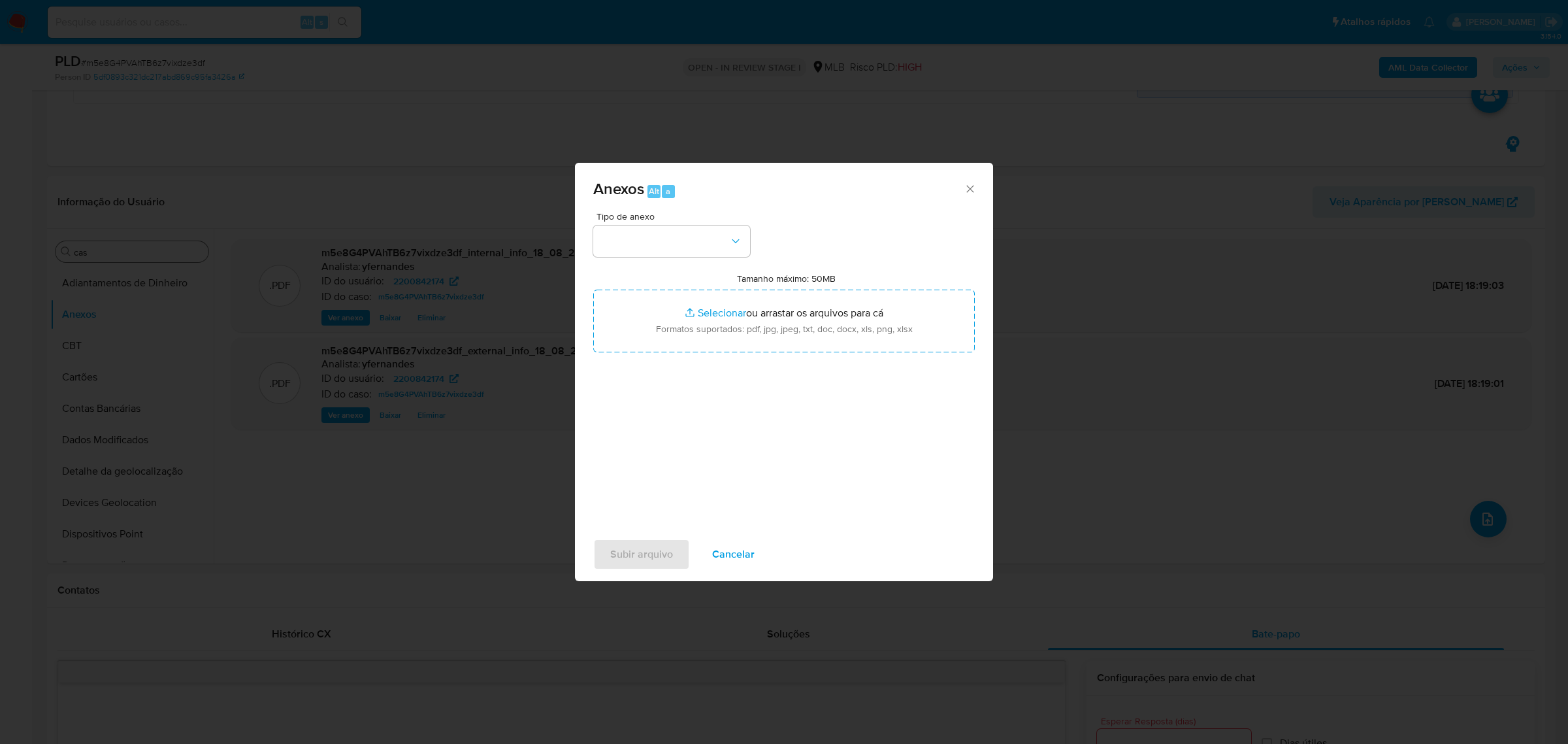
click at [683, 211] on div "Anexos Alt a" at bounding box center [784, 187] width 418 height 49
click at [676, 244] on button "button" at bounding box center [672, 241] width 157 height 31
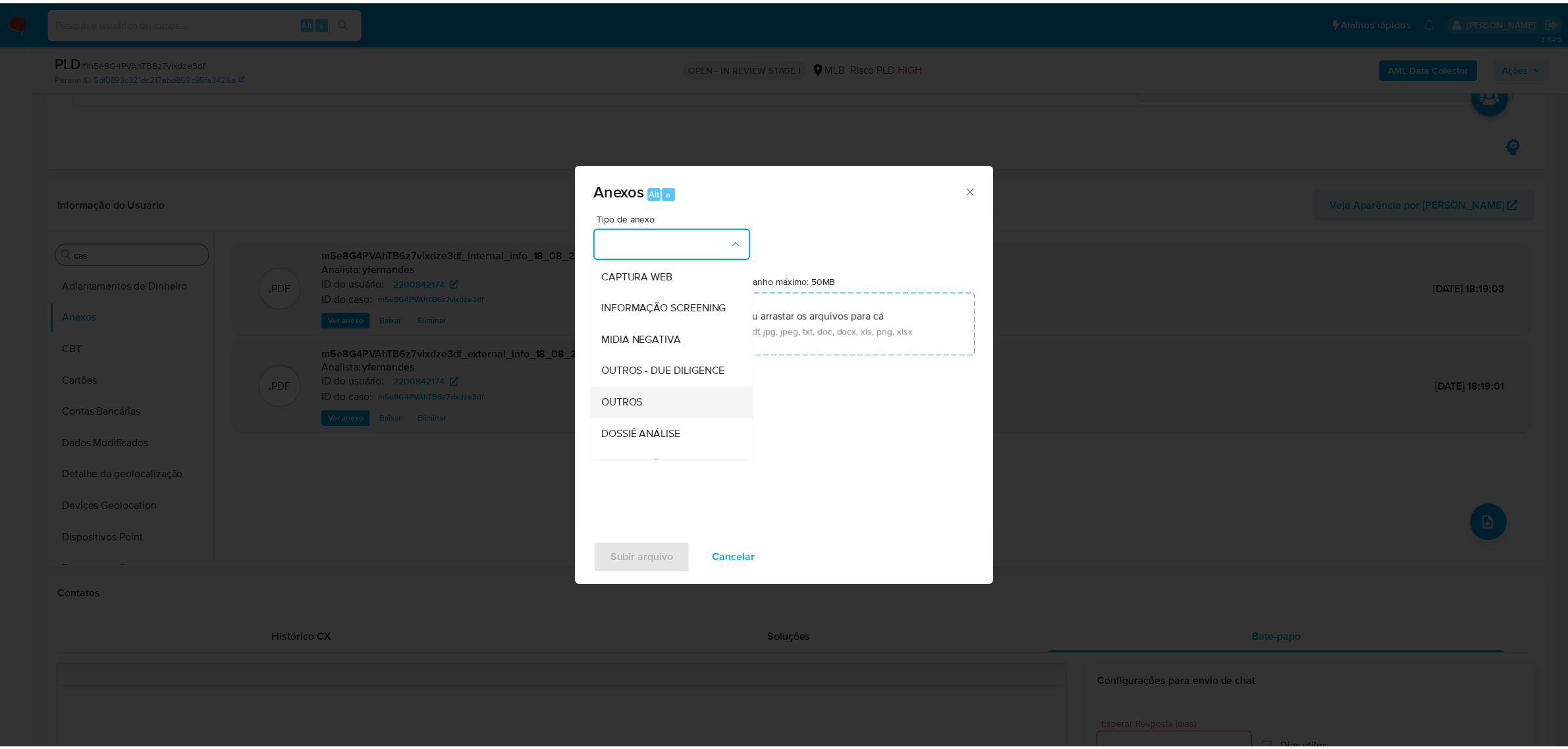
scroll to position [202, 0]
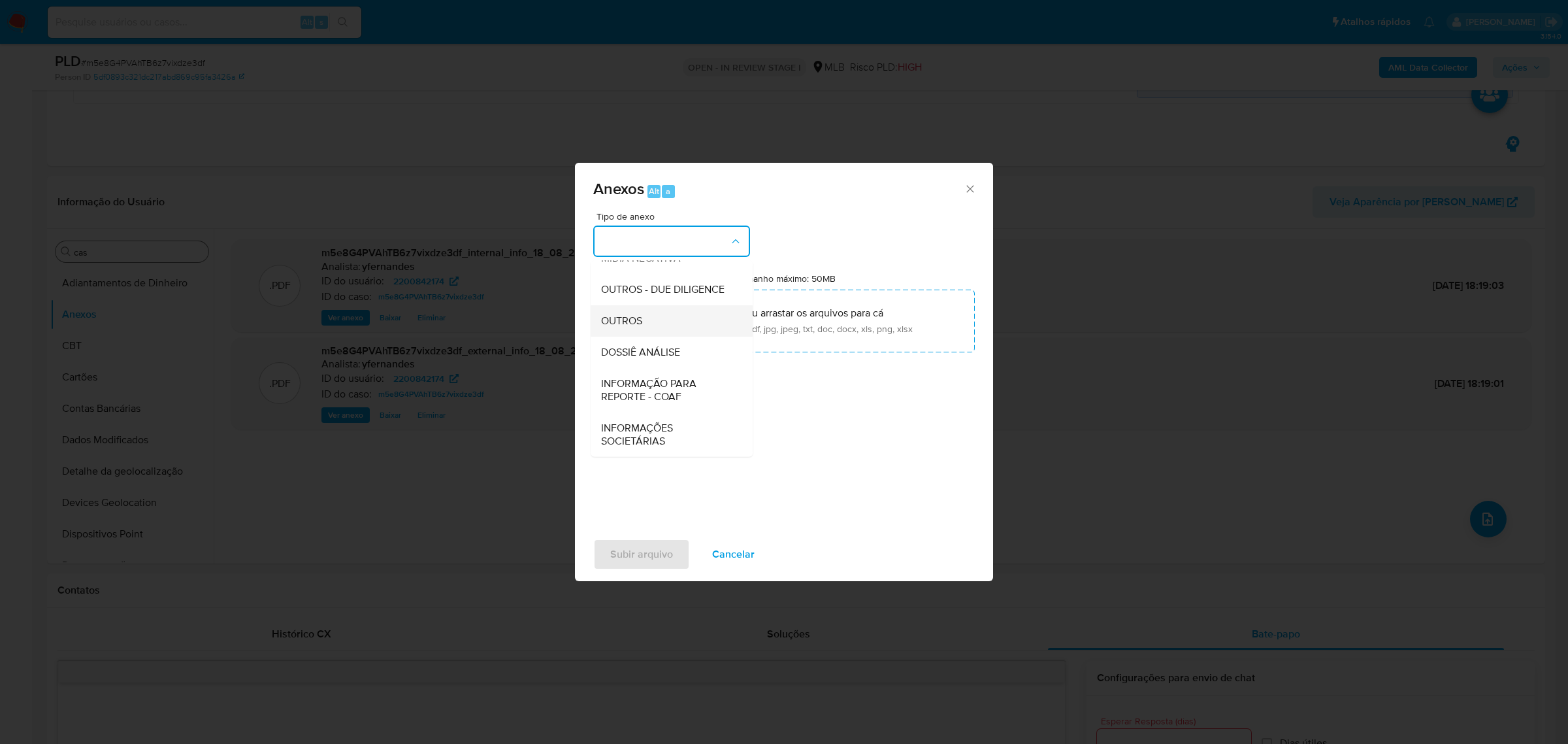
click at [634, 317] on span "OUTROS" at bounding box center [621, 320] width 41 height 13
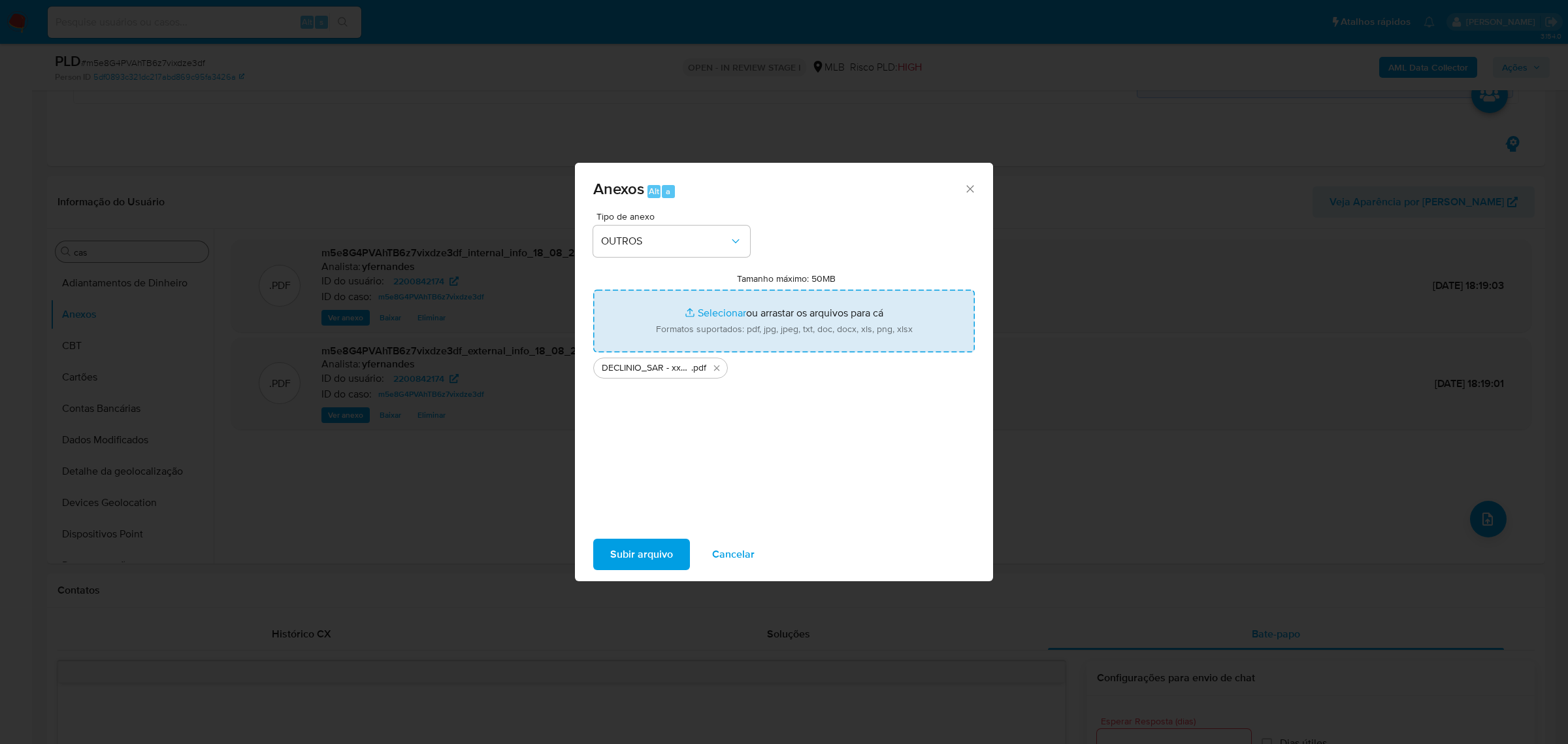
type input "C:\fakepath\Mulan 2200842174_2025_08_18_11_38_23.xlsx"
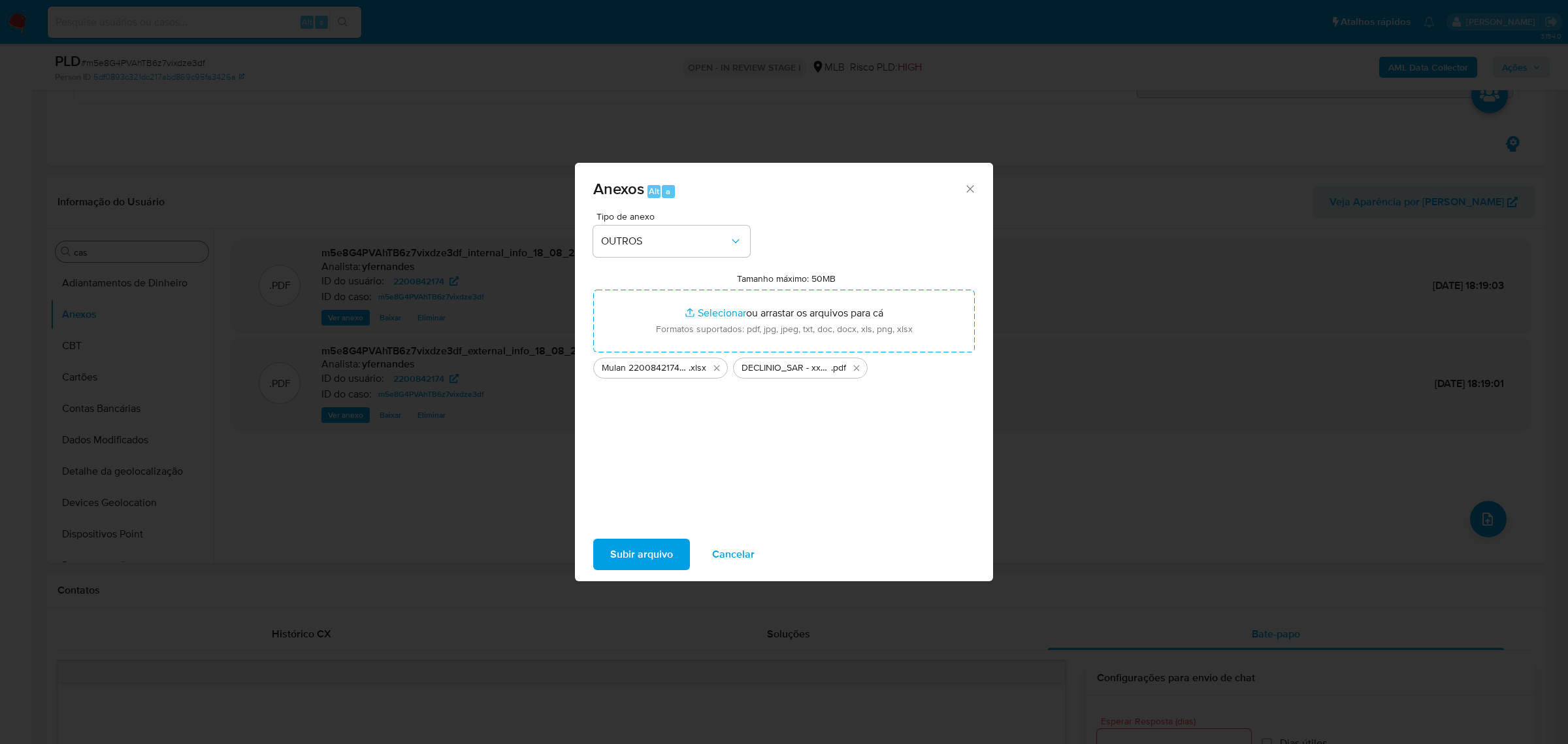
click at [641, 493] on span "Subir arquivo" at bounding box center [642, 554] width 63 height 29
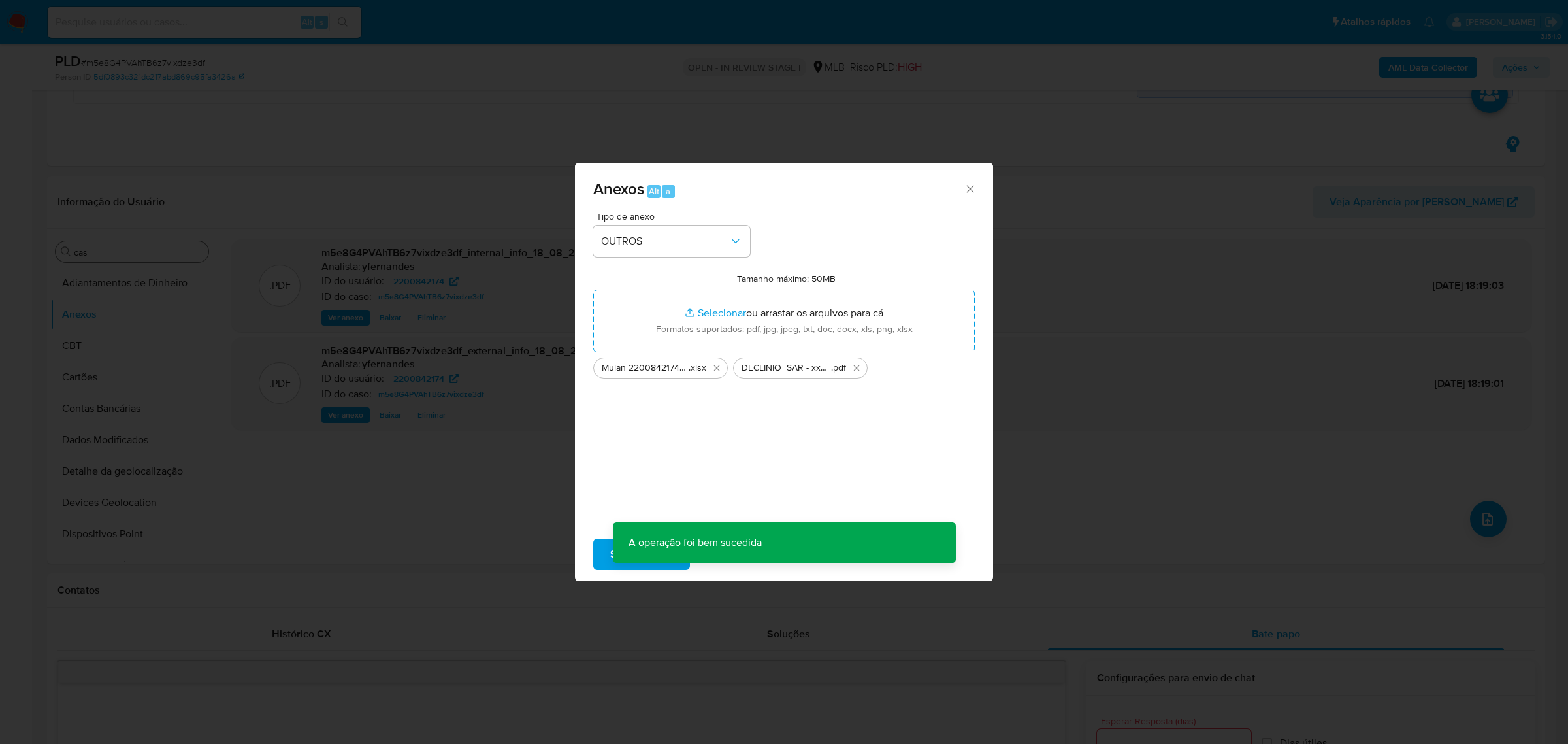
click at [183, 305] on div "Anexos Alt a Tipo de anexo OUTROS Tamanho máximo: 50MB Selecionar arquivos Sele…" at bounding box center [784, 372] width 1568 height 744
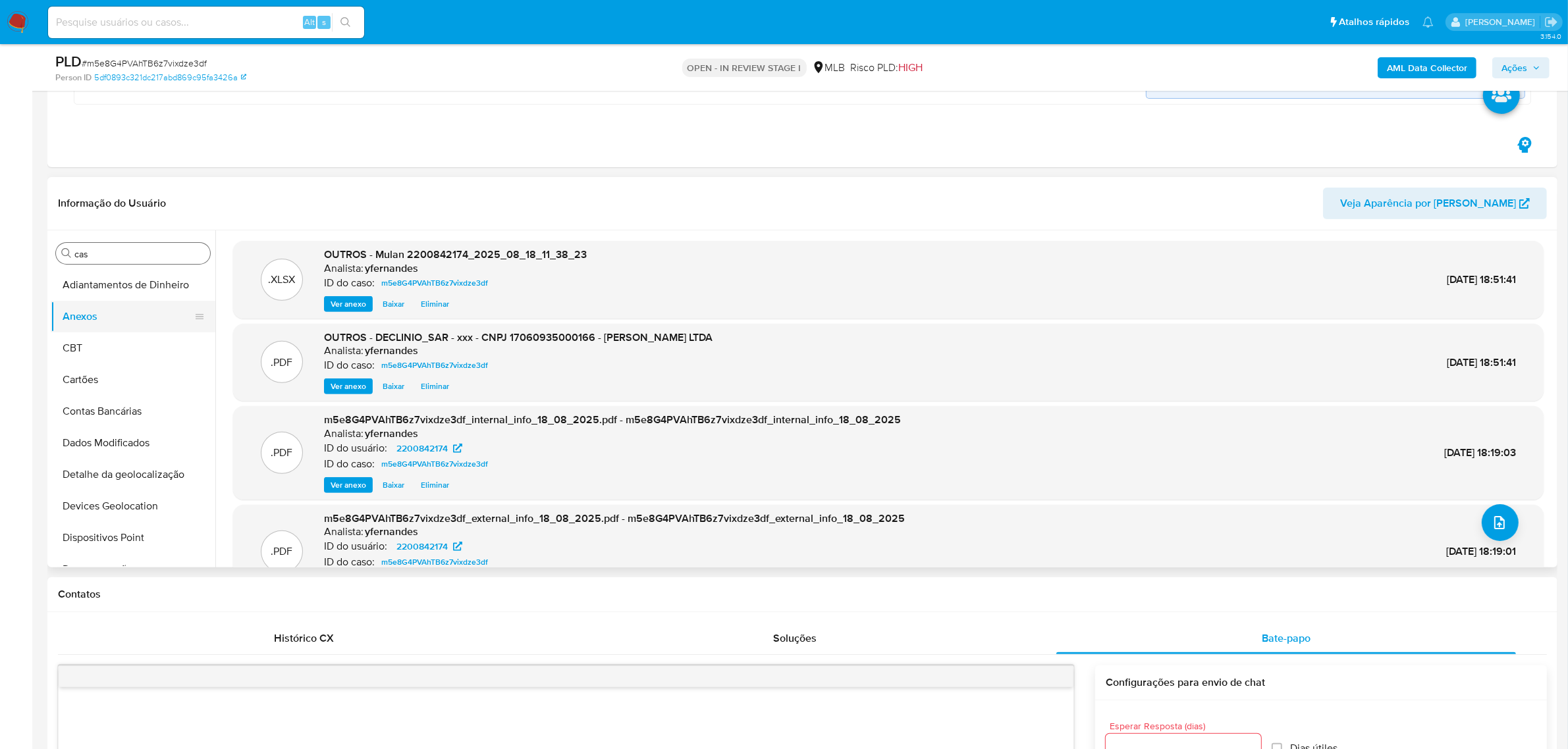
click at [100, 314] on button "Anexos" at bounding box center [128, 317] width 154 height 32
click at [105, 350] on button "CBT" at bounding box center [128, 348] width 154 height 32
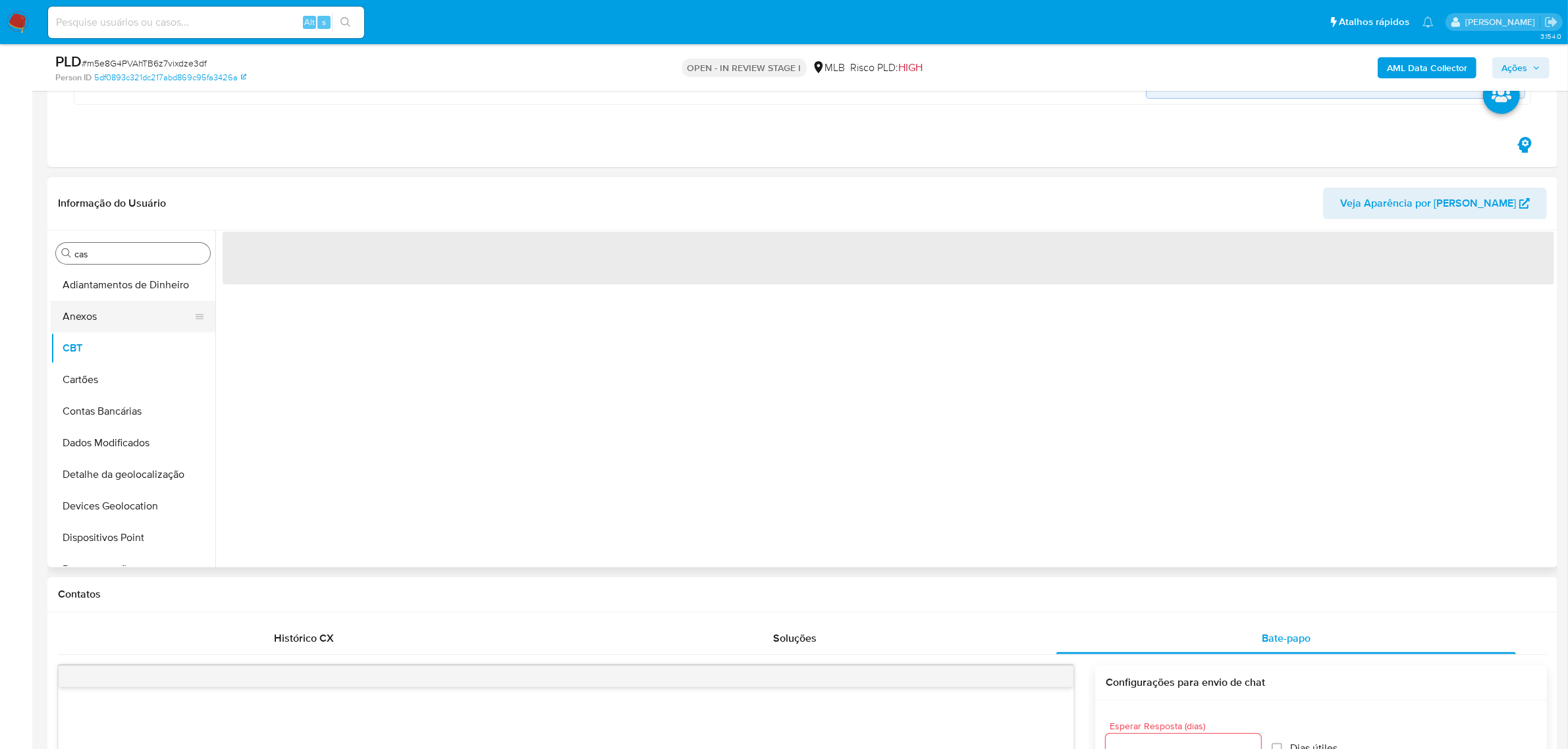
click at [103, 314] on button "Anexos" at bounding box center [128, 317] width 154 height 32
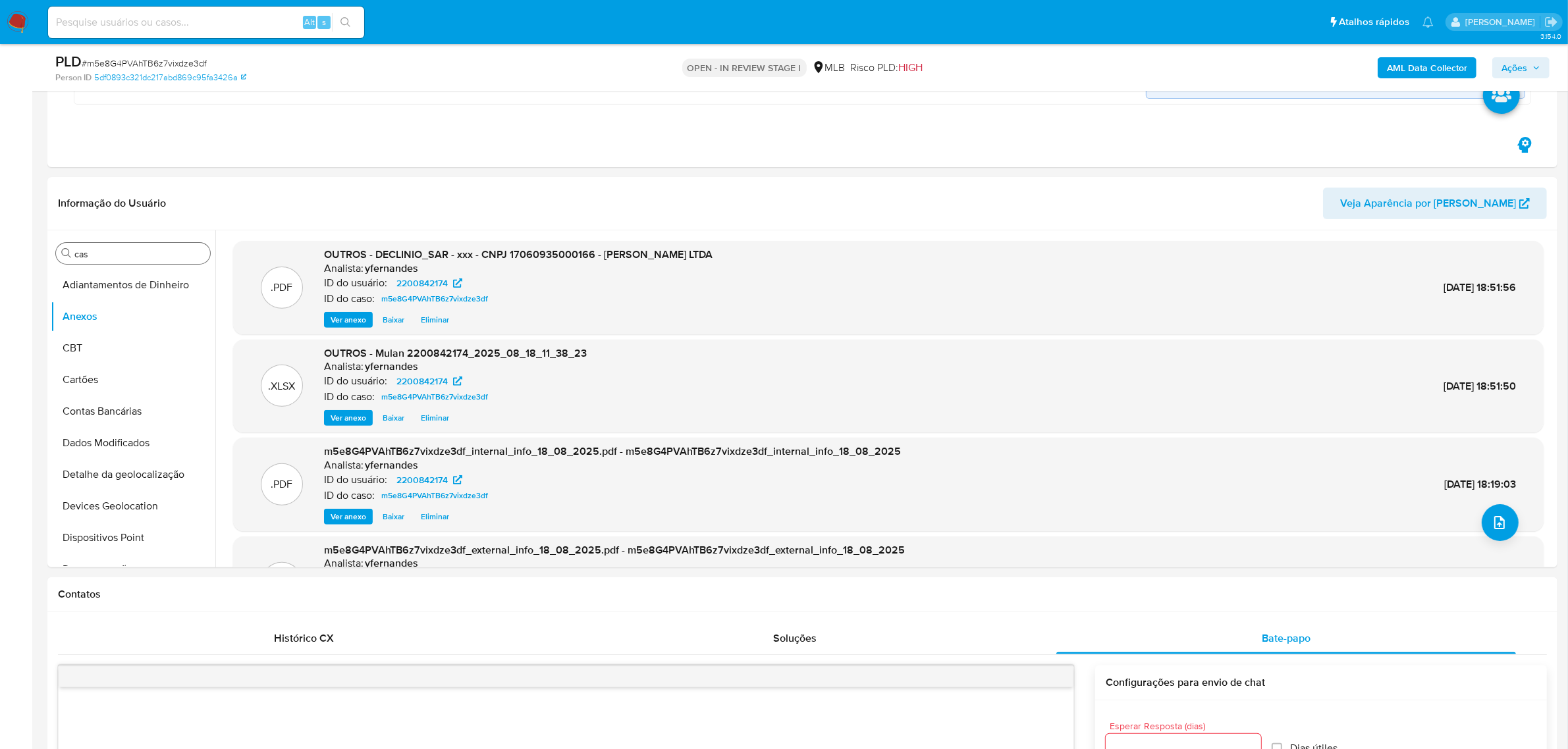
click at [1014, 74] on span "Ações" at bounding box center [1514, 68] width 26 height 21
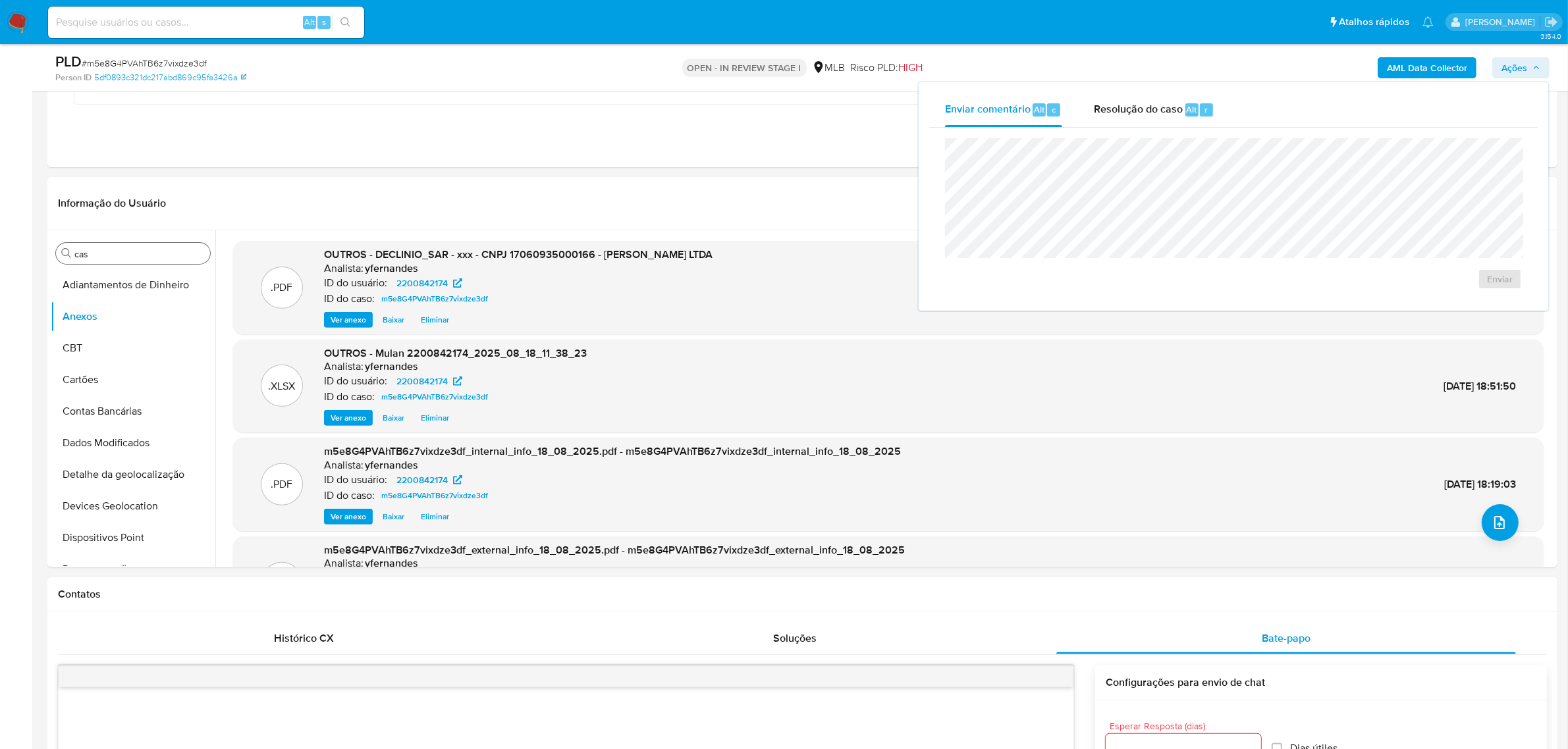
click at [1014, 101] on div "Enviar comentário Alt c Resolução do caso Alt r" at bounding box center [1233, 110] width 608 height 34
click at [1014, 104] on span "Resolução do caso" at bounding box center [1138, 109] width 89 height 15
click at [1014, 298] on span "No ROI" at bounding box center [1371, 300] width 69 height 18
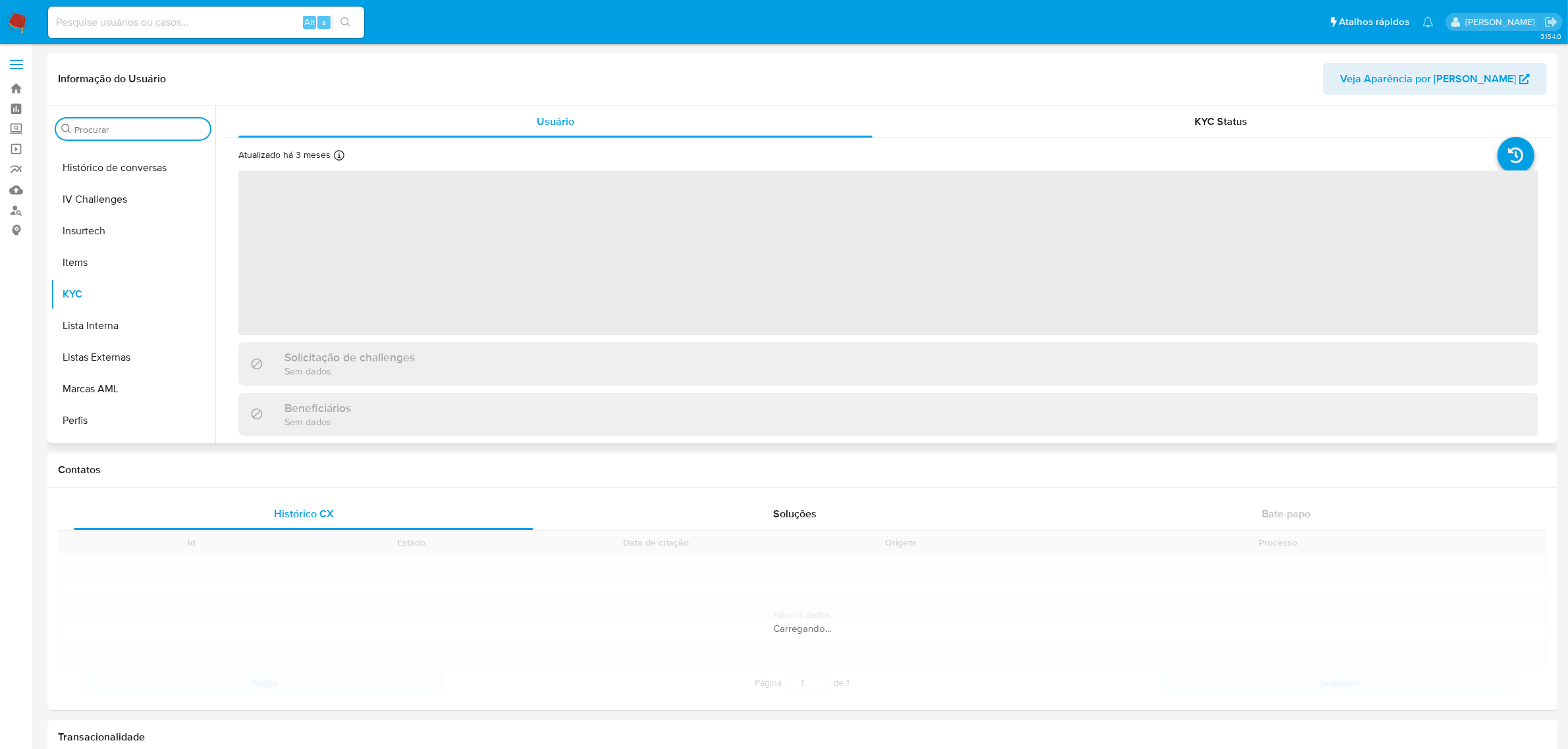
click at [89, 128] on input "Procurar" at bounding box center [140, 130] width 131 height 12
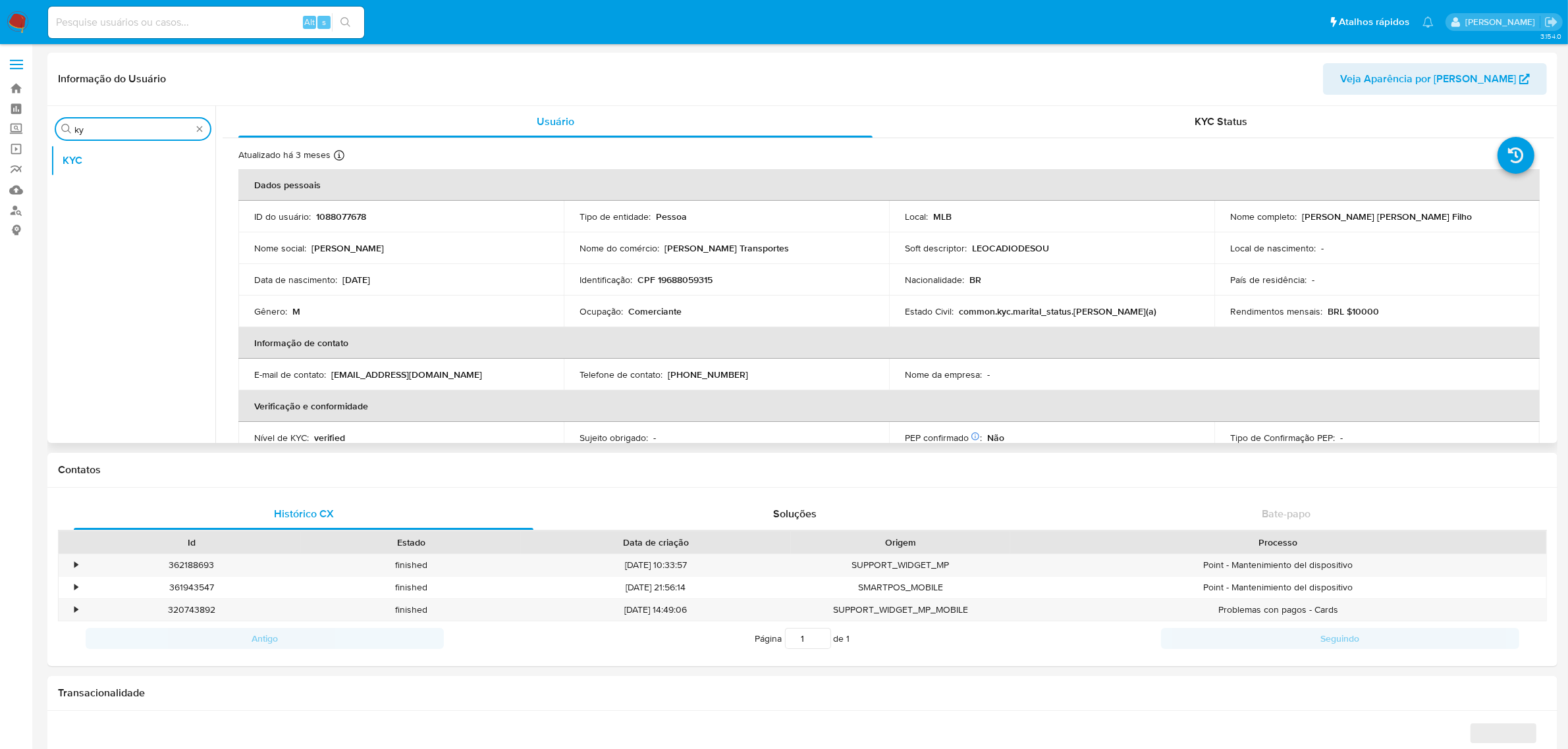
type input "ky"
click at [123, 123] on div "Procurar ky" at bounding box center [133, 129] width 154 height 21
select select "10"
click at [123, 132] on input "ky" at bounding box center [133, 130] width 117 height 12
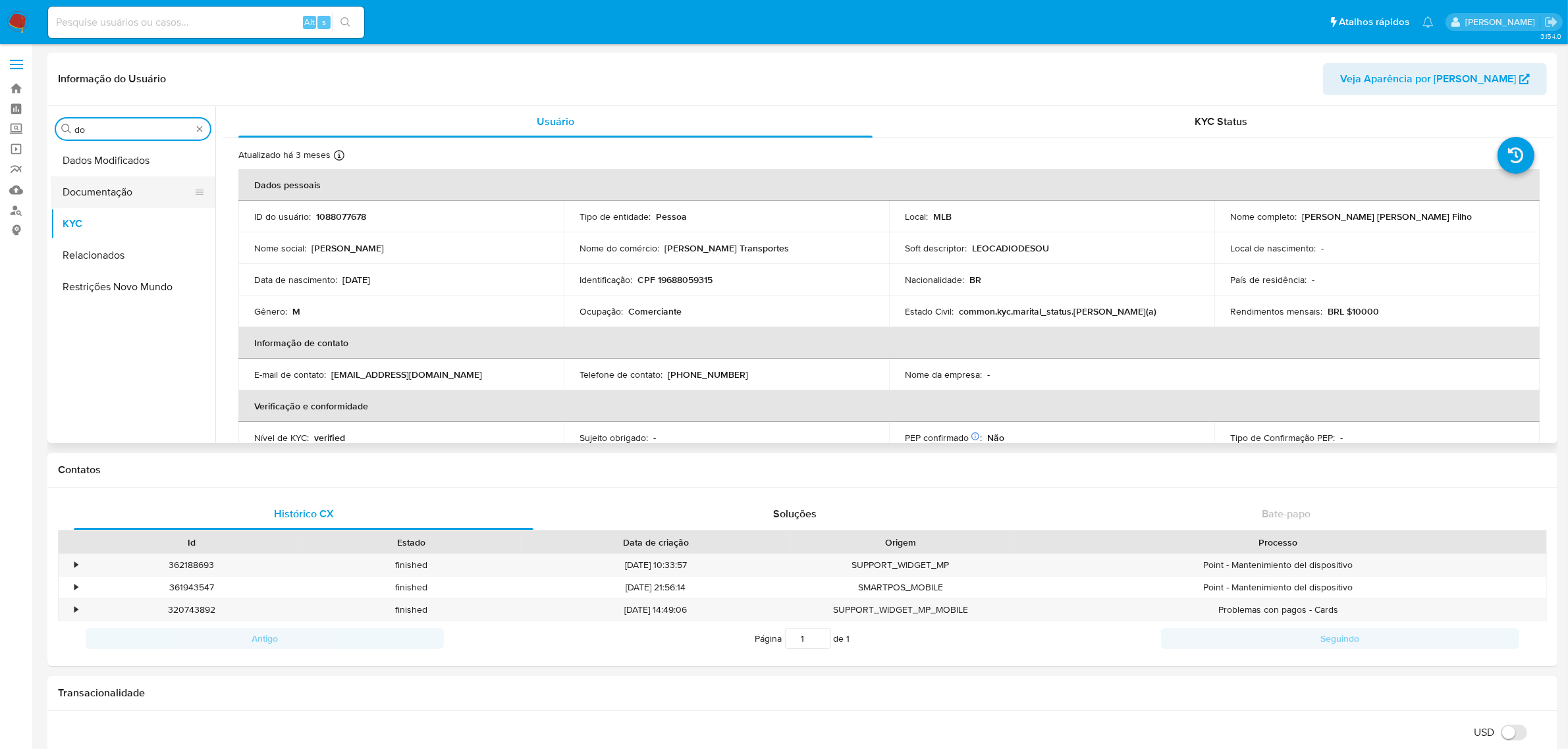
type input "do"
click at [99, 179] on button "Documentação" at bounding box center [128, 192] width 154 height 32
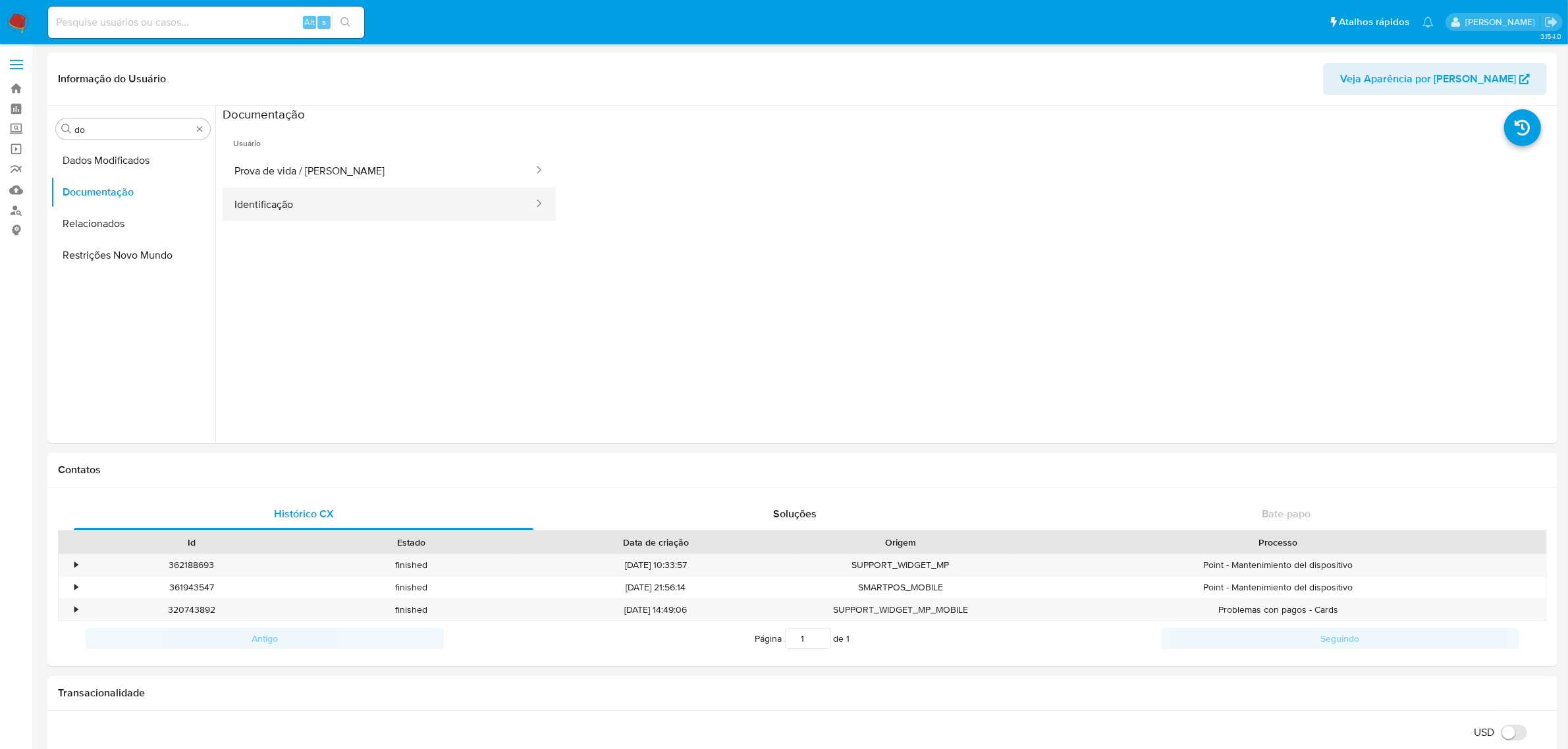
click at [301, 217] on button "Identificação" at bounding box center [379, 204] width 312 height 34
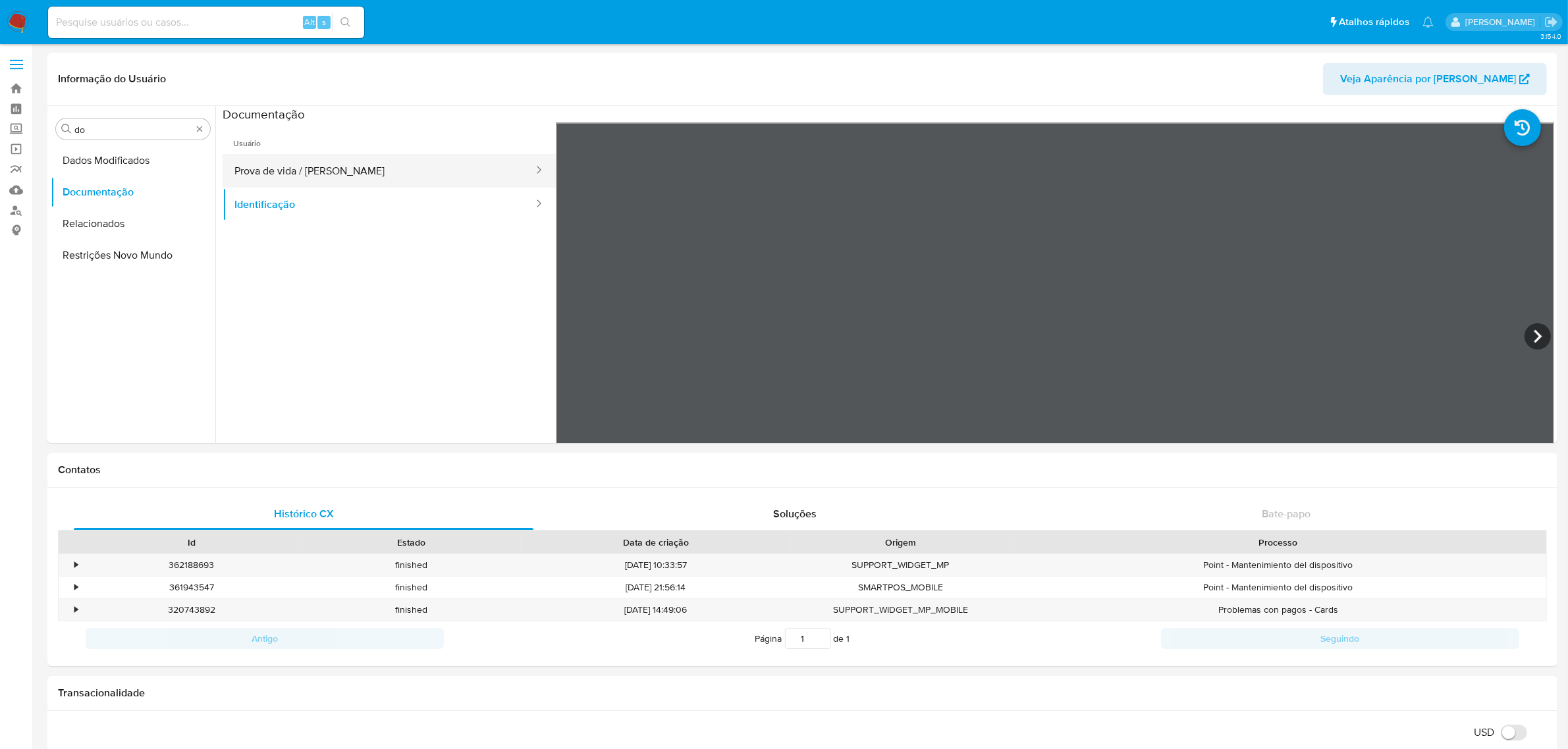
click at [318, 162] on button "Prova de vida / [PERSON_NAME]" at bounding box center [379, 171] width 312 height 34
click at [337, 196] on button "Identificação" at bounding box center [379, 204] width 312 height 34
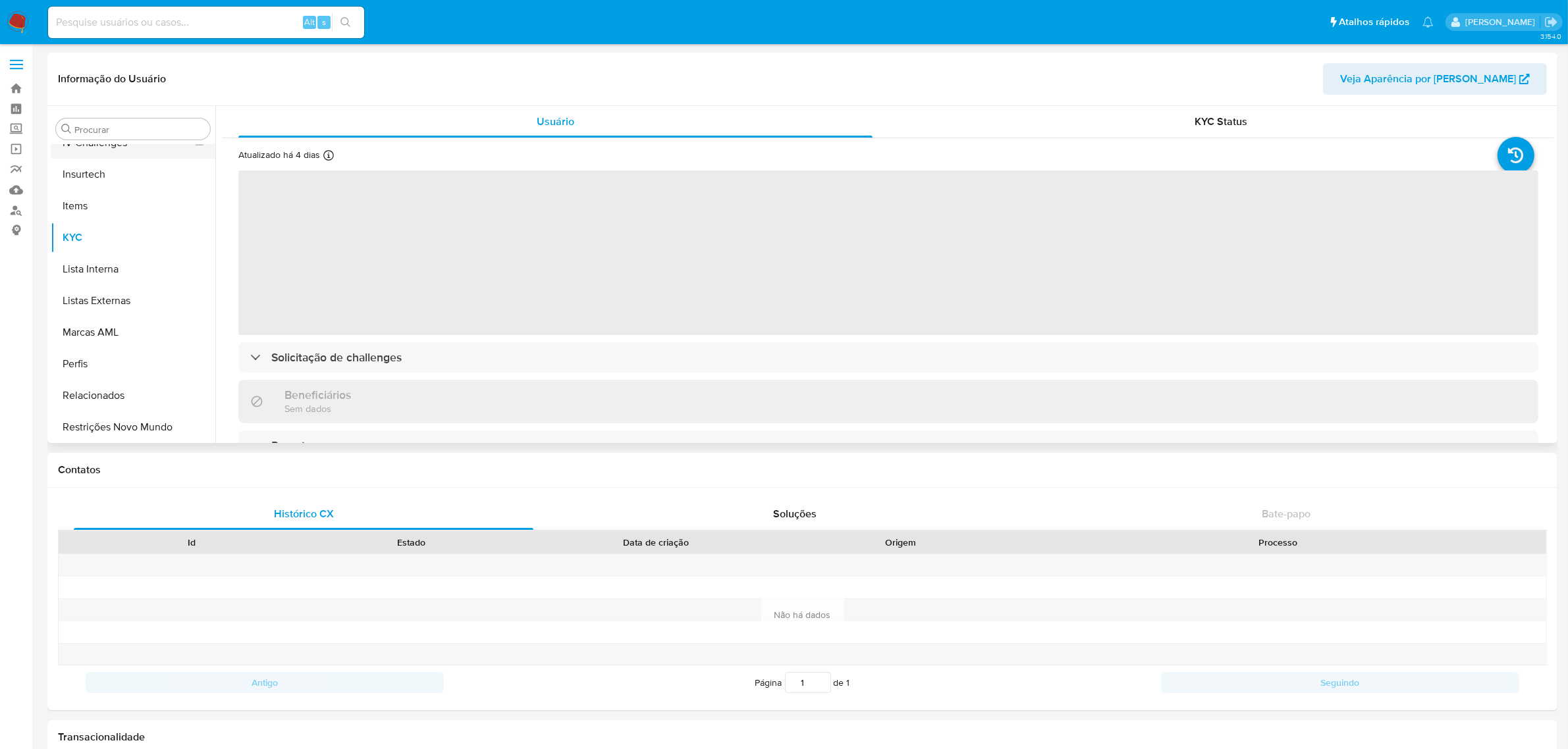
scroll to position [587, 0]
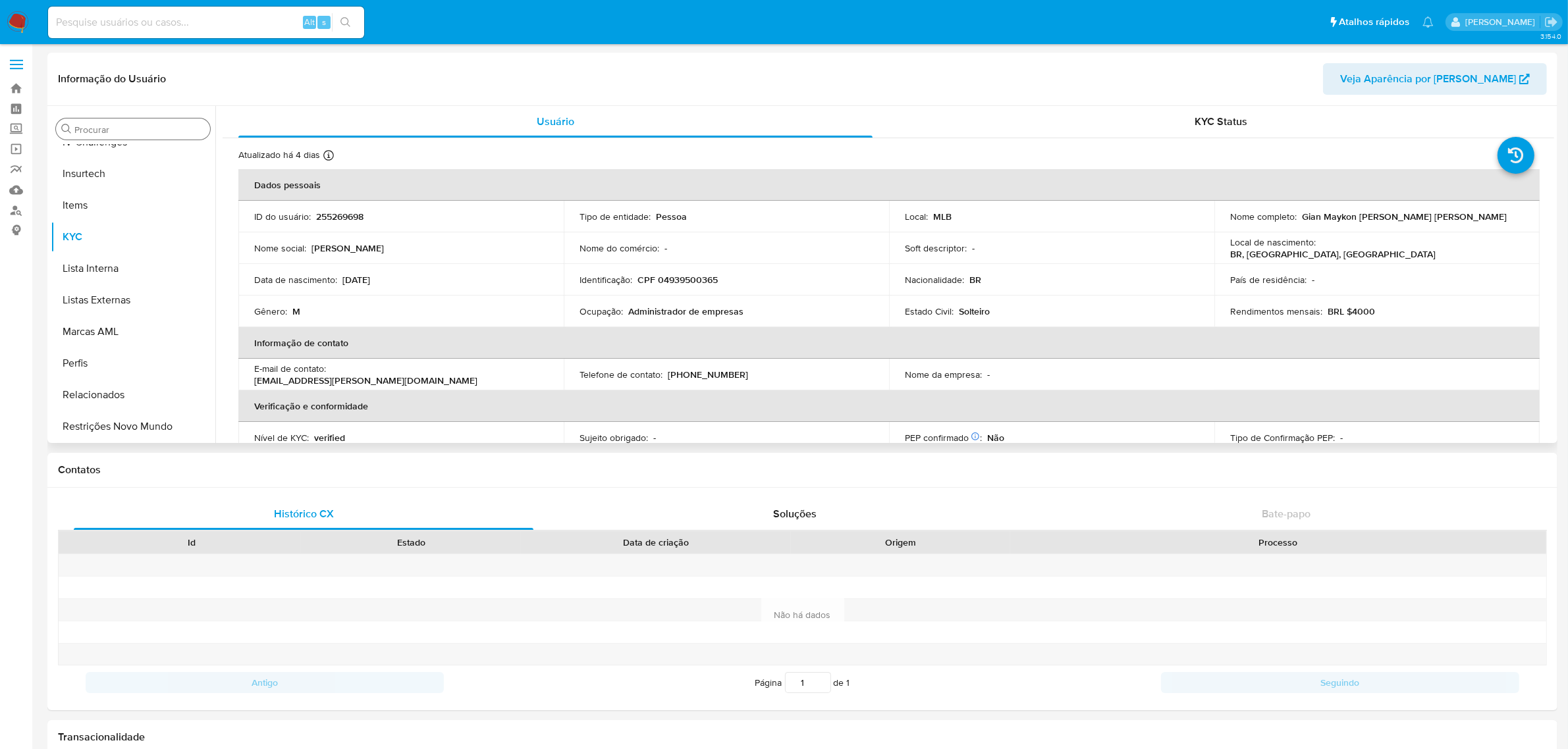
select select "10"
click at [116, 132] on input "Procurar" at bounding box center [140, 130] width 131 height 12
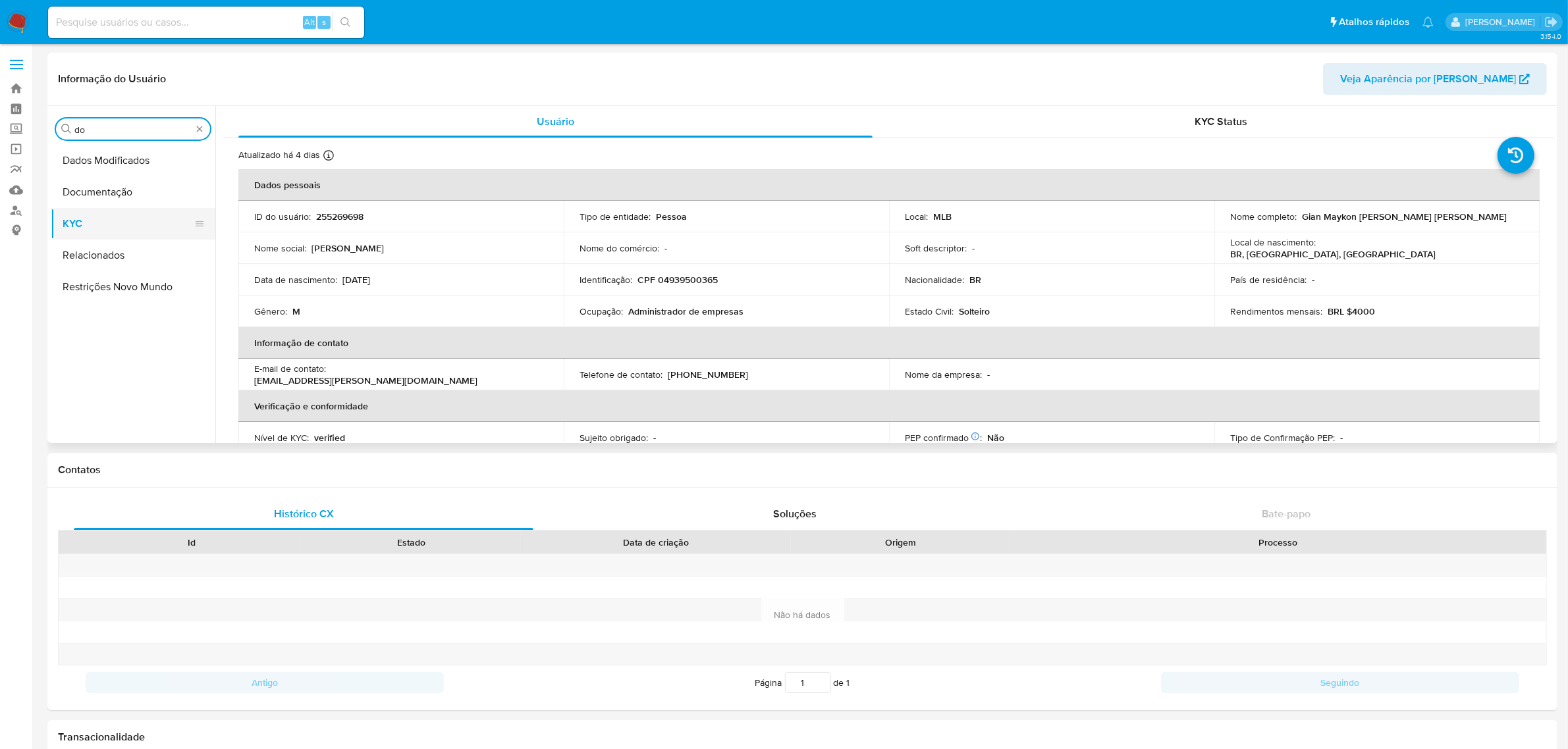
click at [110, 208] on button "KYC" at bounding box center [128, 224] width 154 height 32
click at [121, 195] on button "Documentação" at bounding box center [128, 192] width 154 height 32
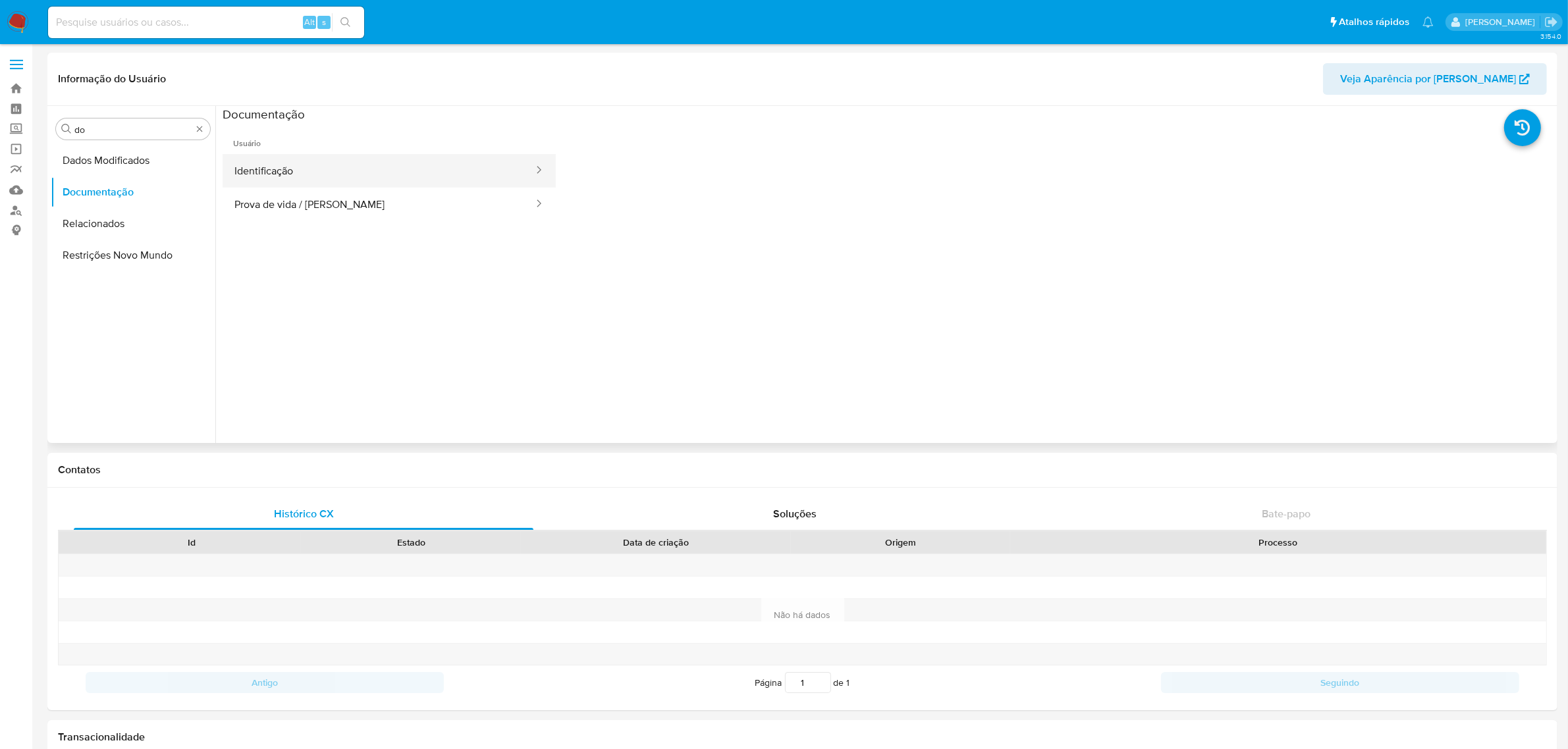
click at [288, 186] on button "Identificação" at bounding box center [379, 171] width 312 height 34
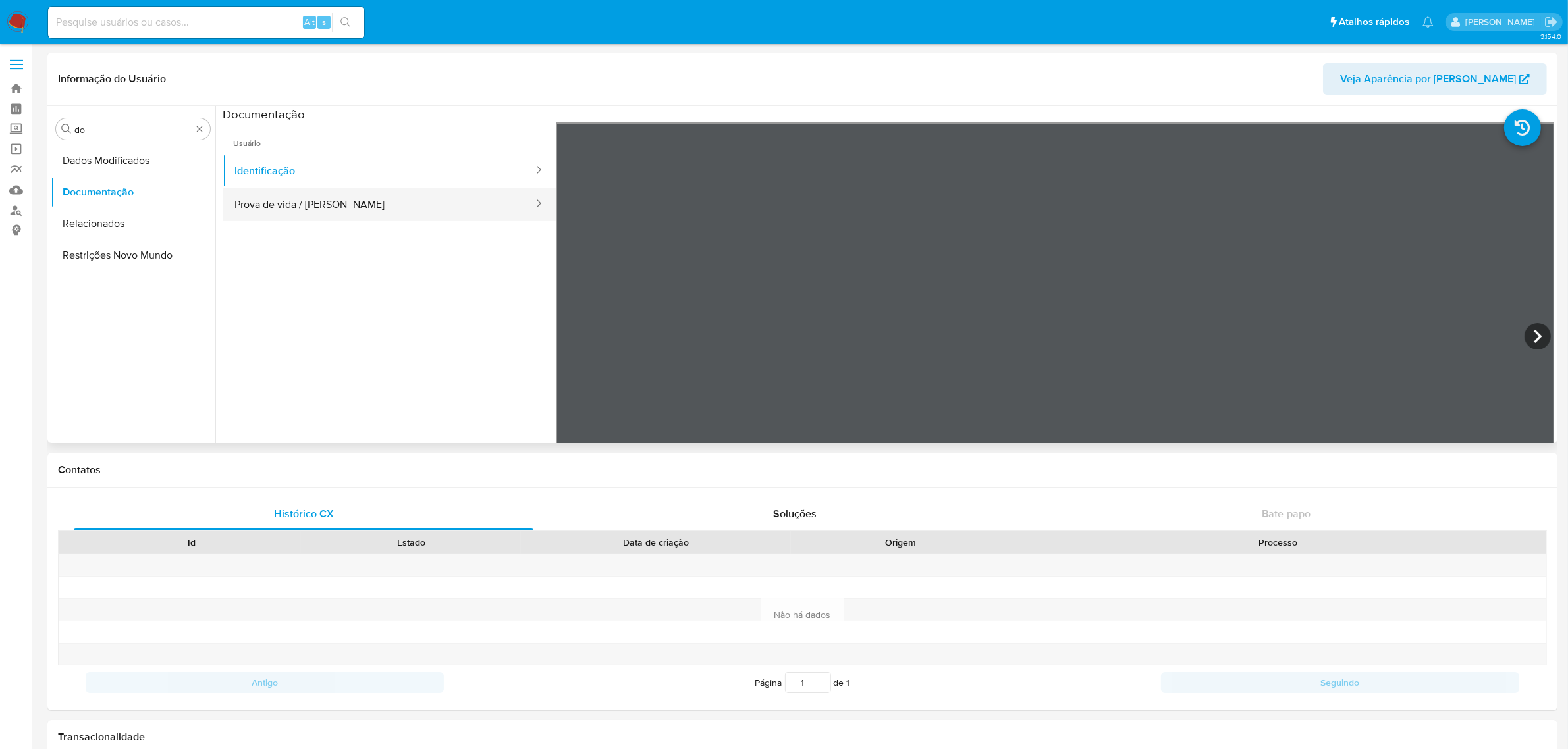
click at [291, 195] on button "Prova de vida / [PERSON_NAME]" at bounding box center [379, 204] width 312 height 34
click at [285, 170] on button "Identificação" at bounding box center [379, 171] width 312 height 34
click at [110, 127] on input "do" at bounding box center [133, 130] width 117 height 12
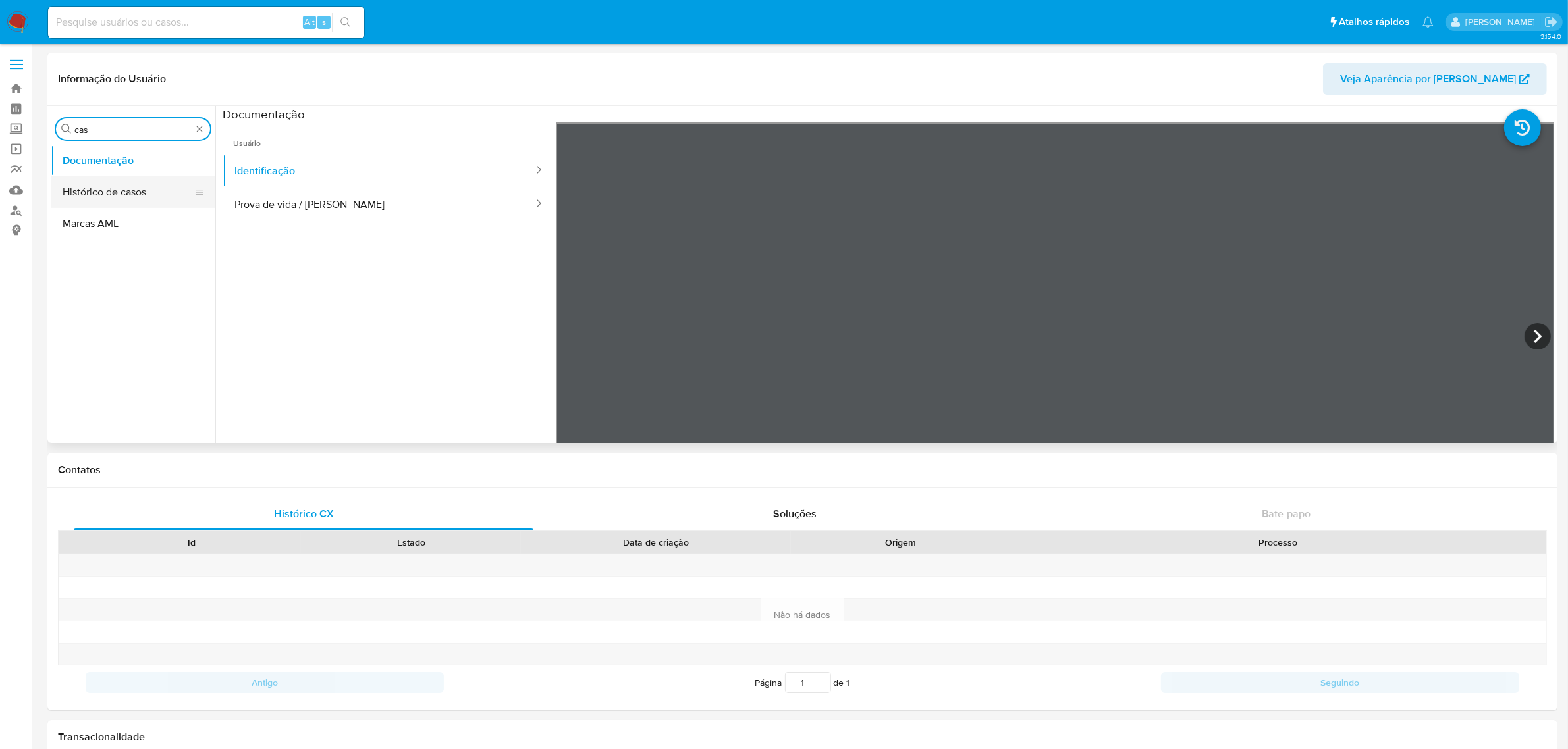
type input "cas"
click at [97, 202] on button "Histórico de casos" at bounding box center [128, 192] width 154 height 32
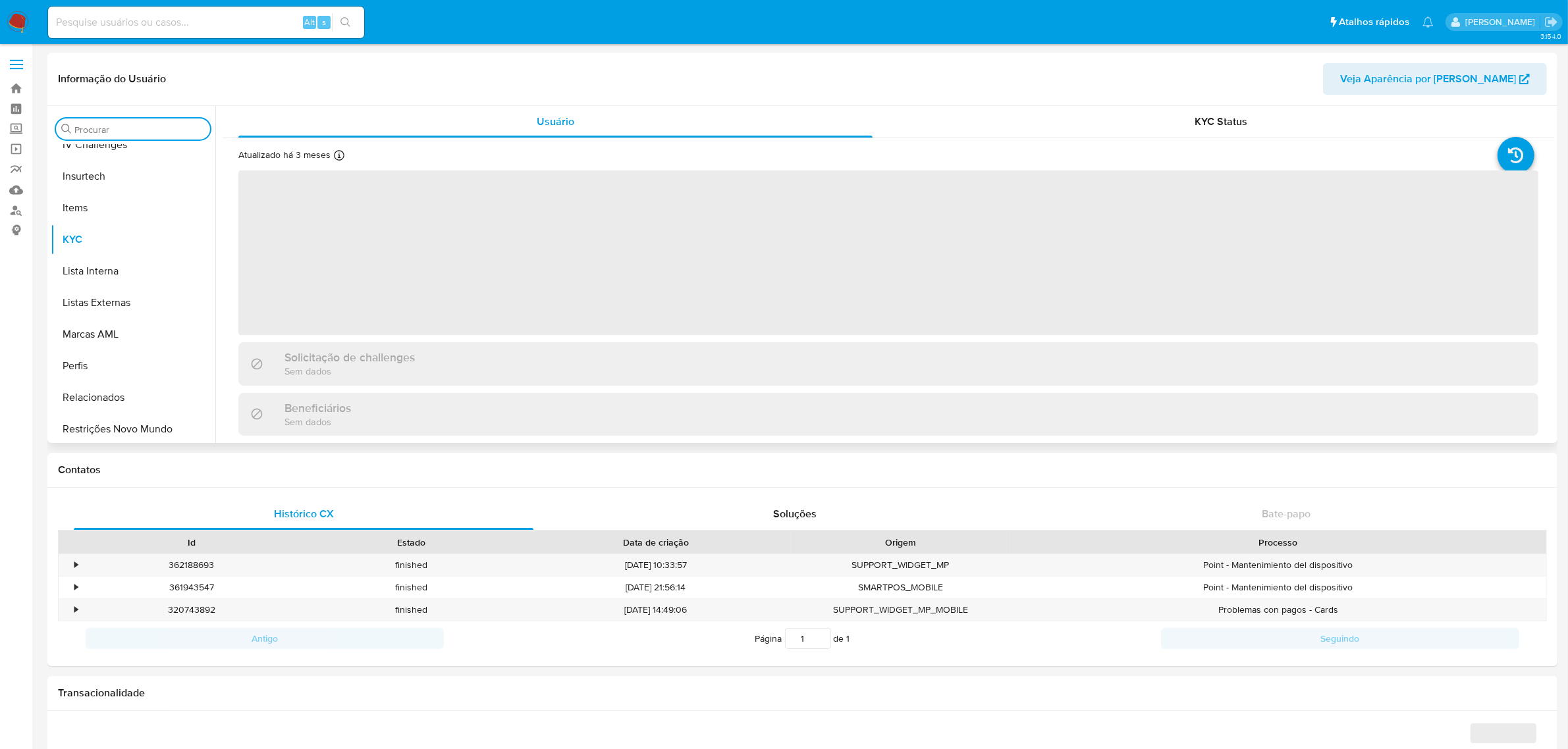
click at [140, 126] on input "Procurar" at bounding box center [140, 130] width 131 height 12
type input "cas"
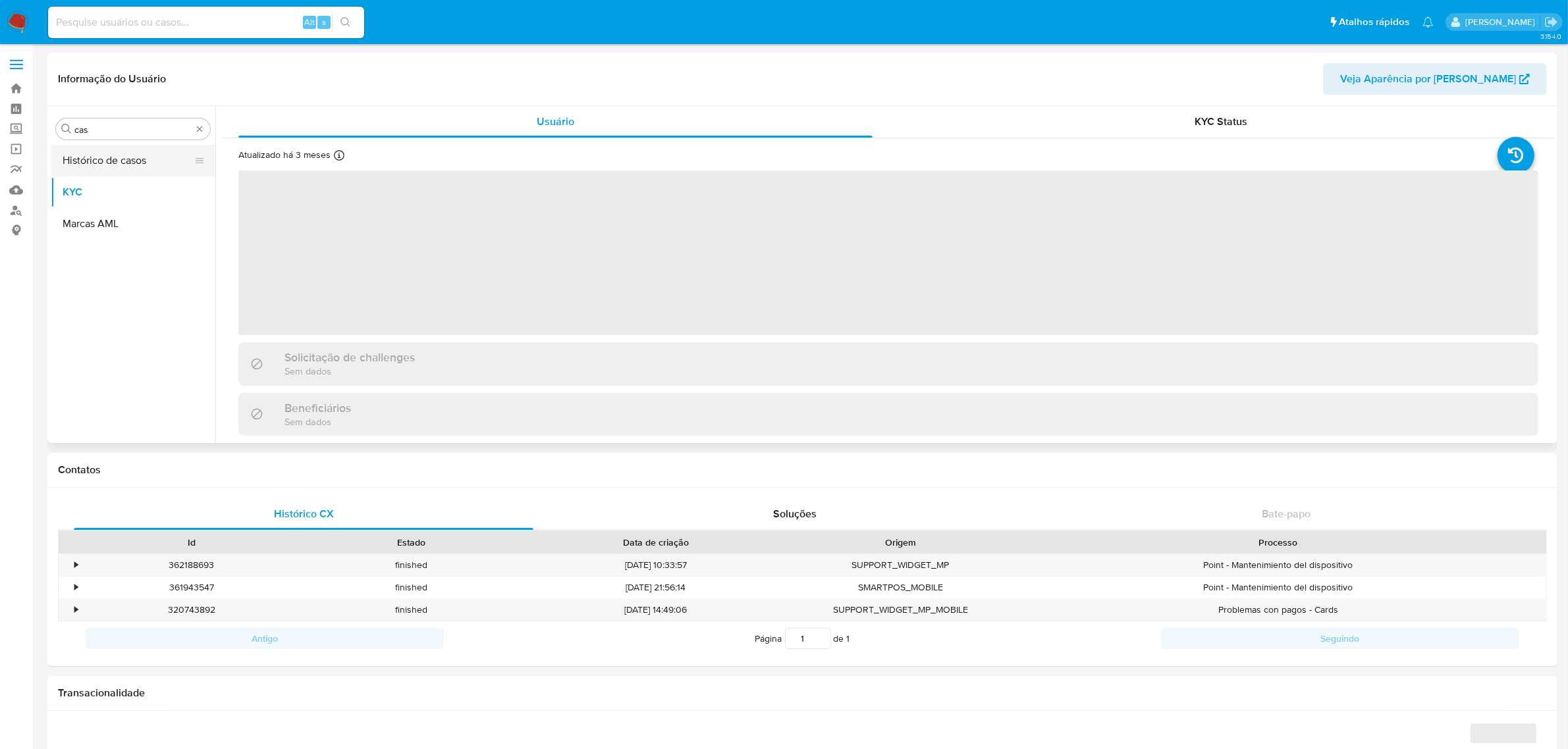
click at [109, 163] on button "Histórico de casos" at bounding box center [128, 161] width 154 height 32
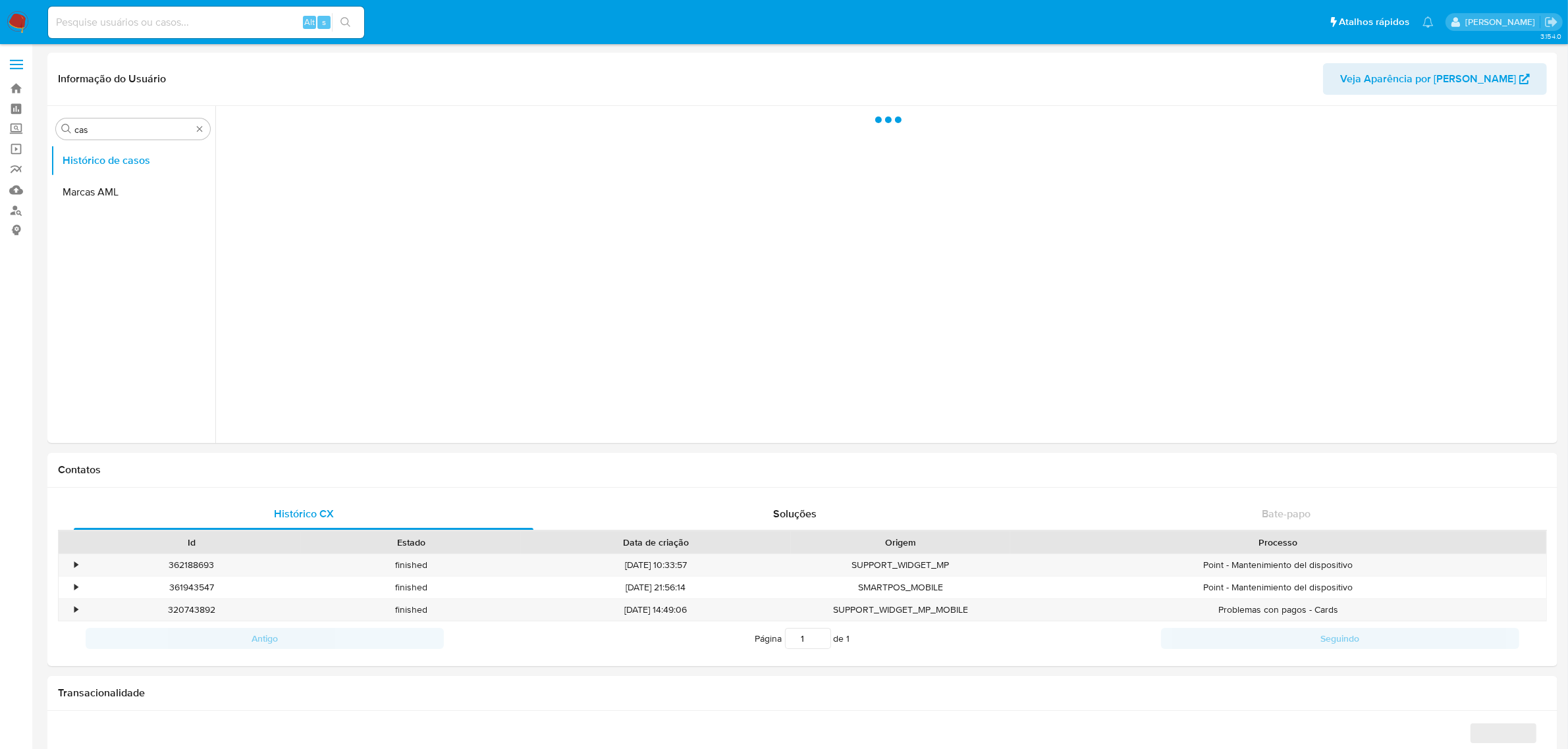
select select "10"
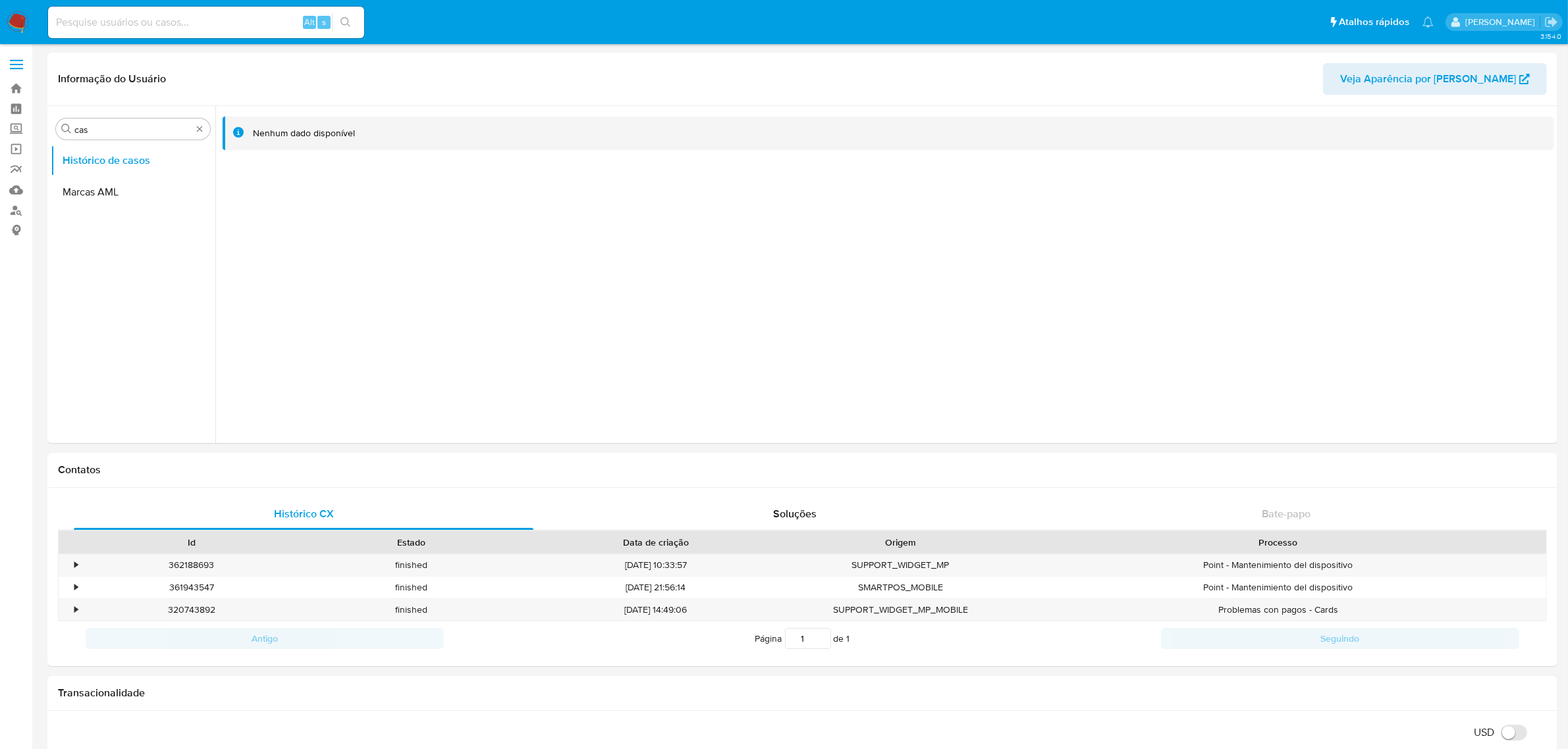
click at [252, 32] on div "Alt s" at bounding box center [206, 22] width 316 height 32
click at [252, 32] on div "Alt s" at bounding box center [206, 22] width 316 height 32
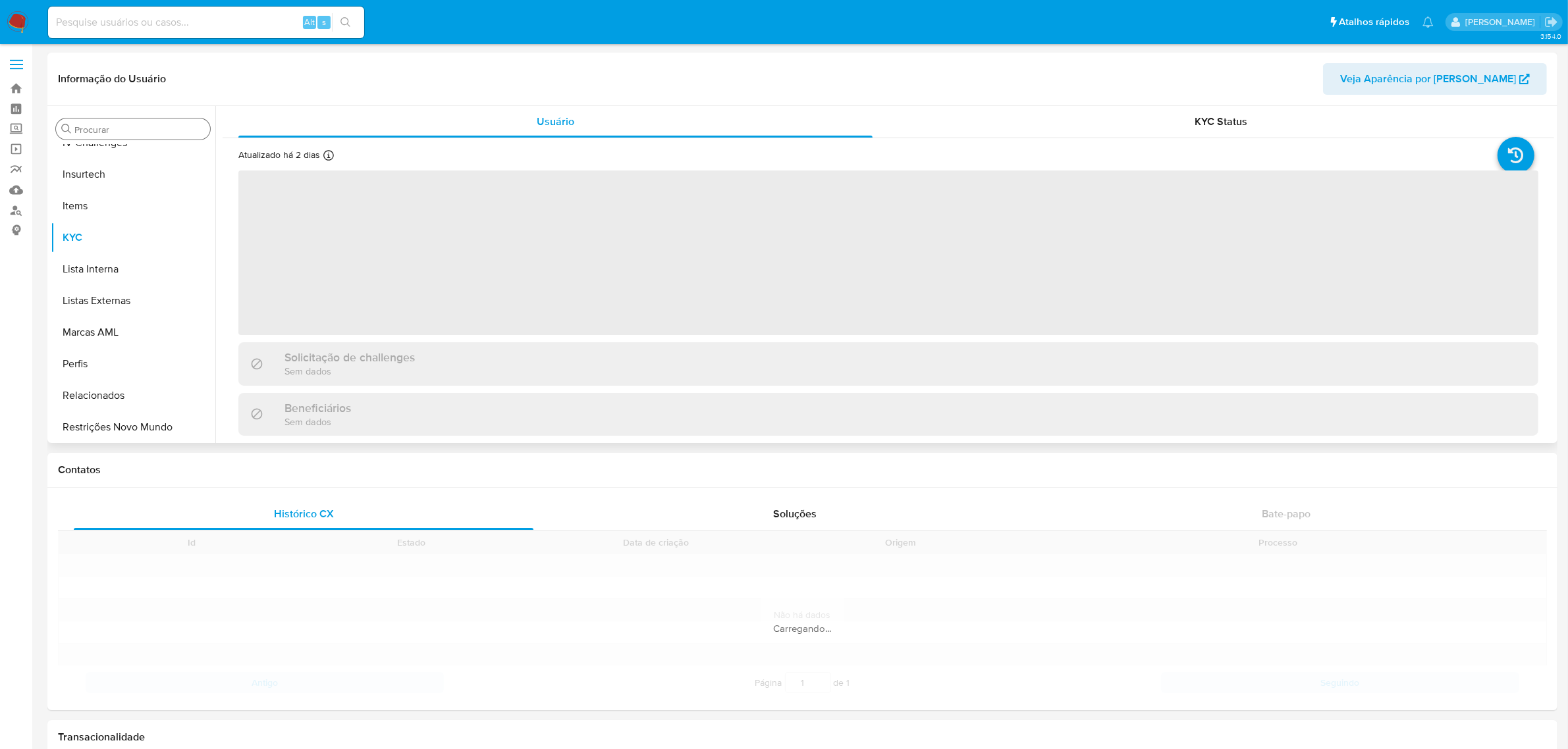
click at [129, 132] on input "Procurar" at bounding box center [140, 130] width 131 height 12
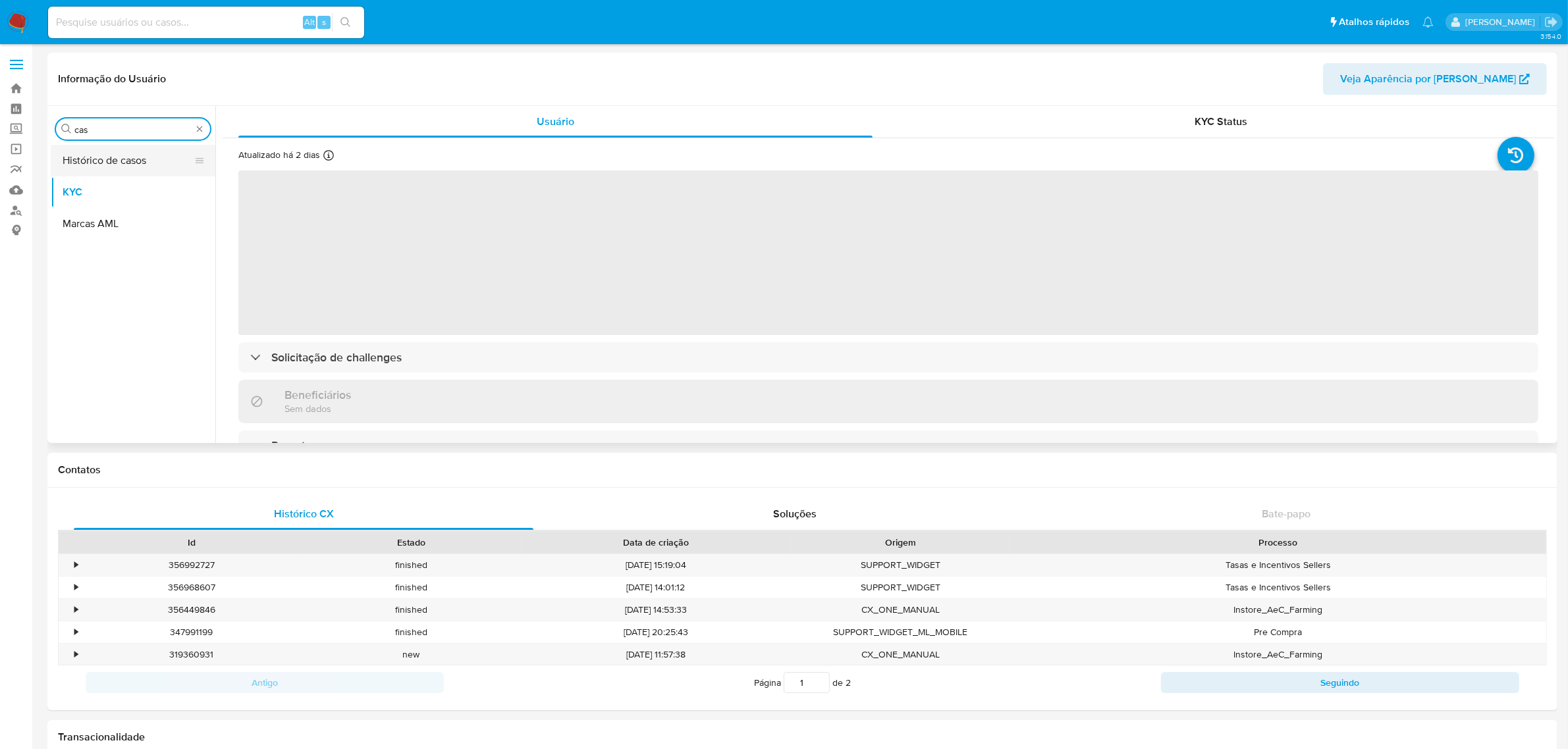
type input "cas"
click at [104, 169] on button "Histórico de casos" at bounding box center [128, 161] width 154 height 32
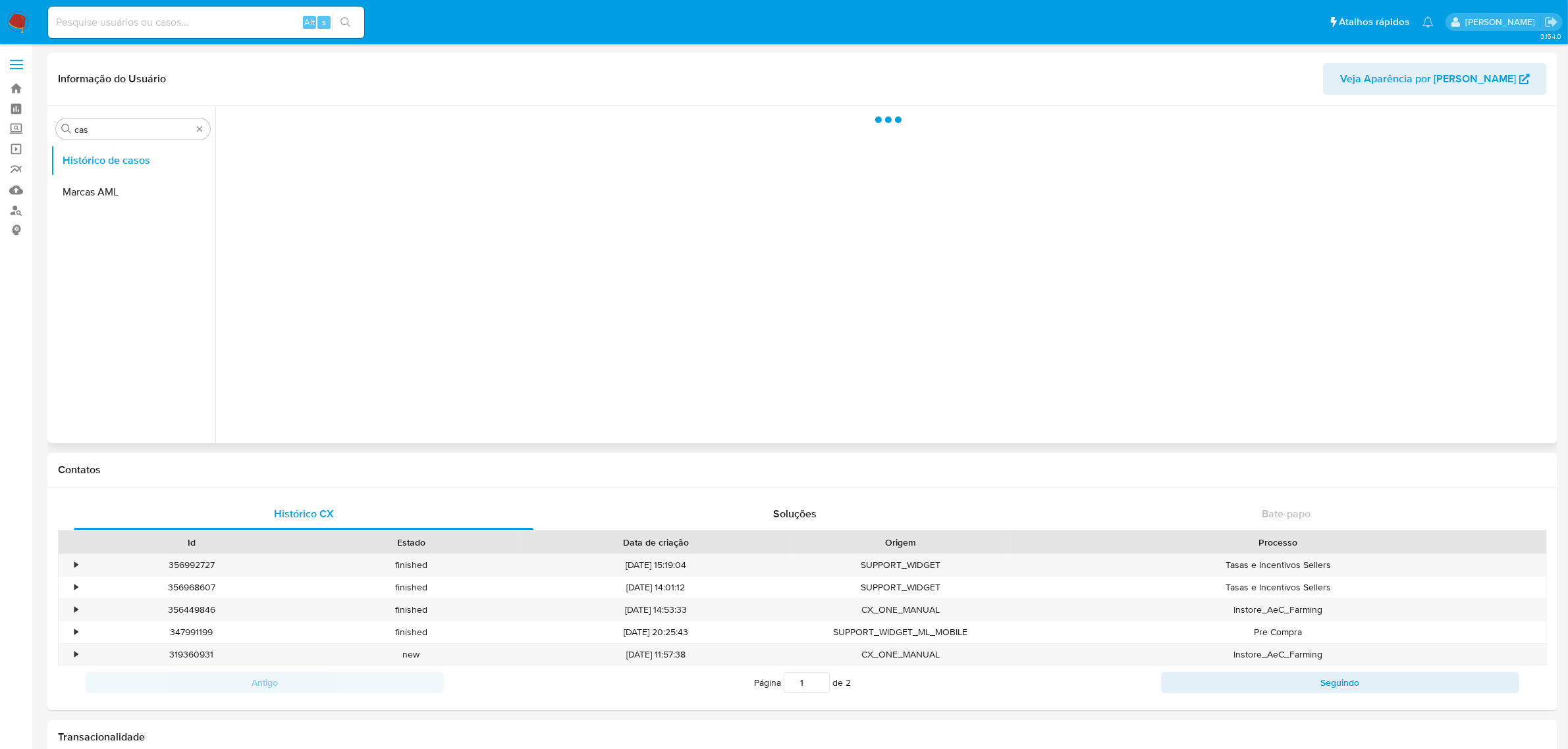
select select "10"
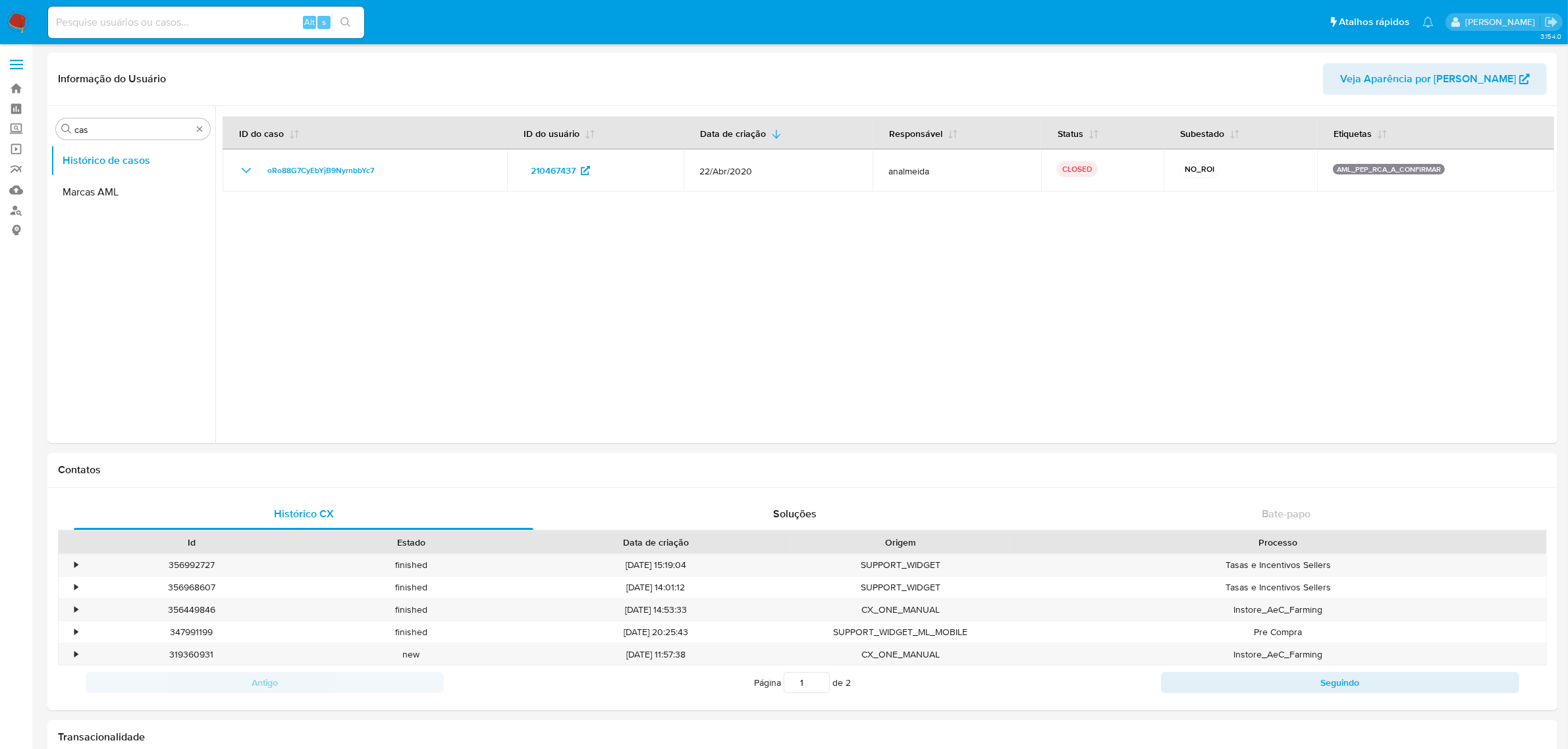
click at [20, 14] on img at bounding box center [18, 22] width 22 height 22
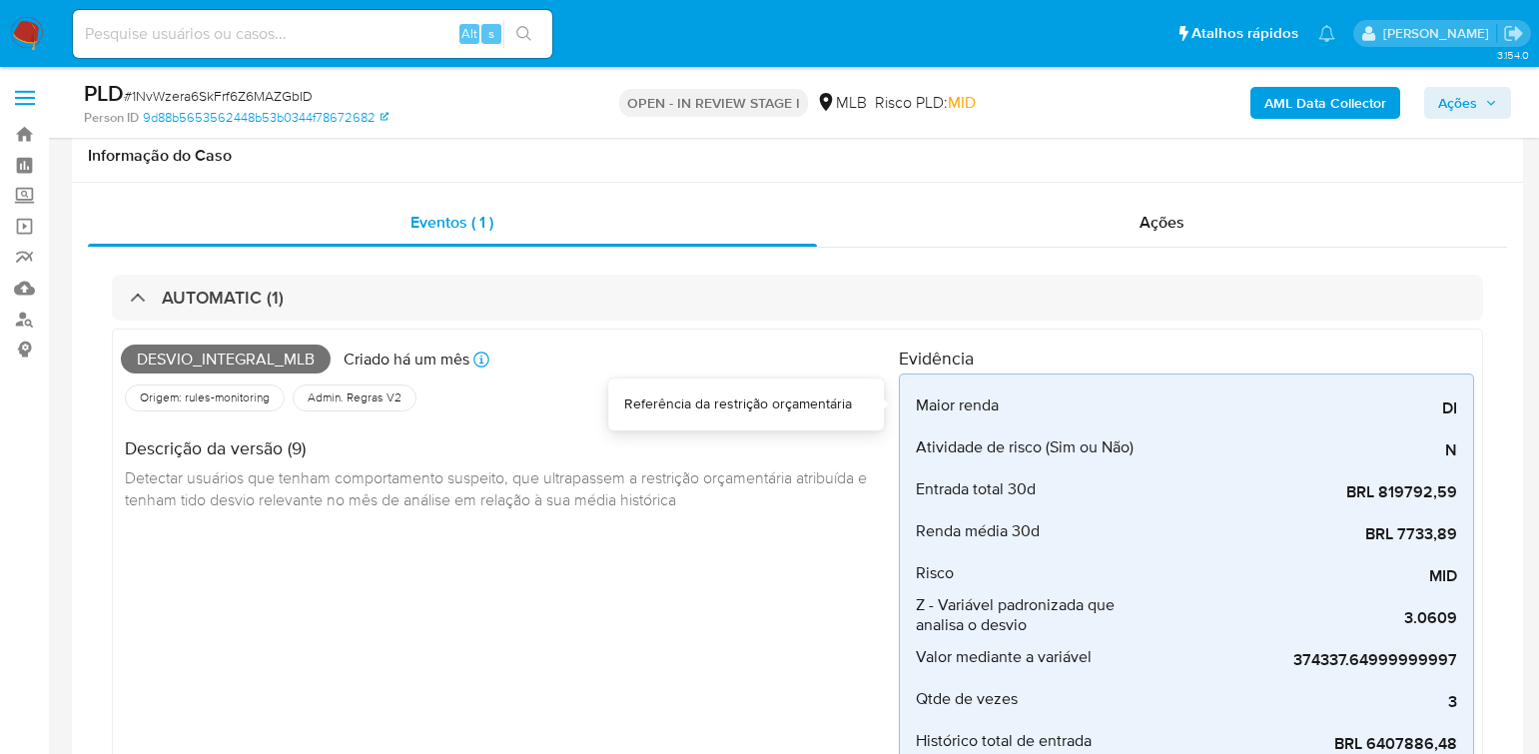
select select "10"
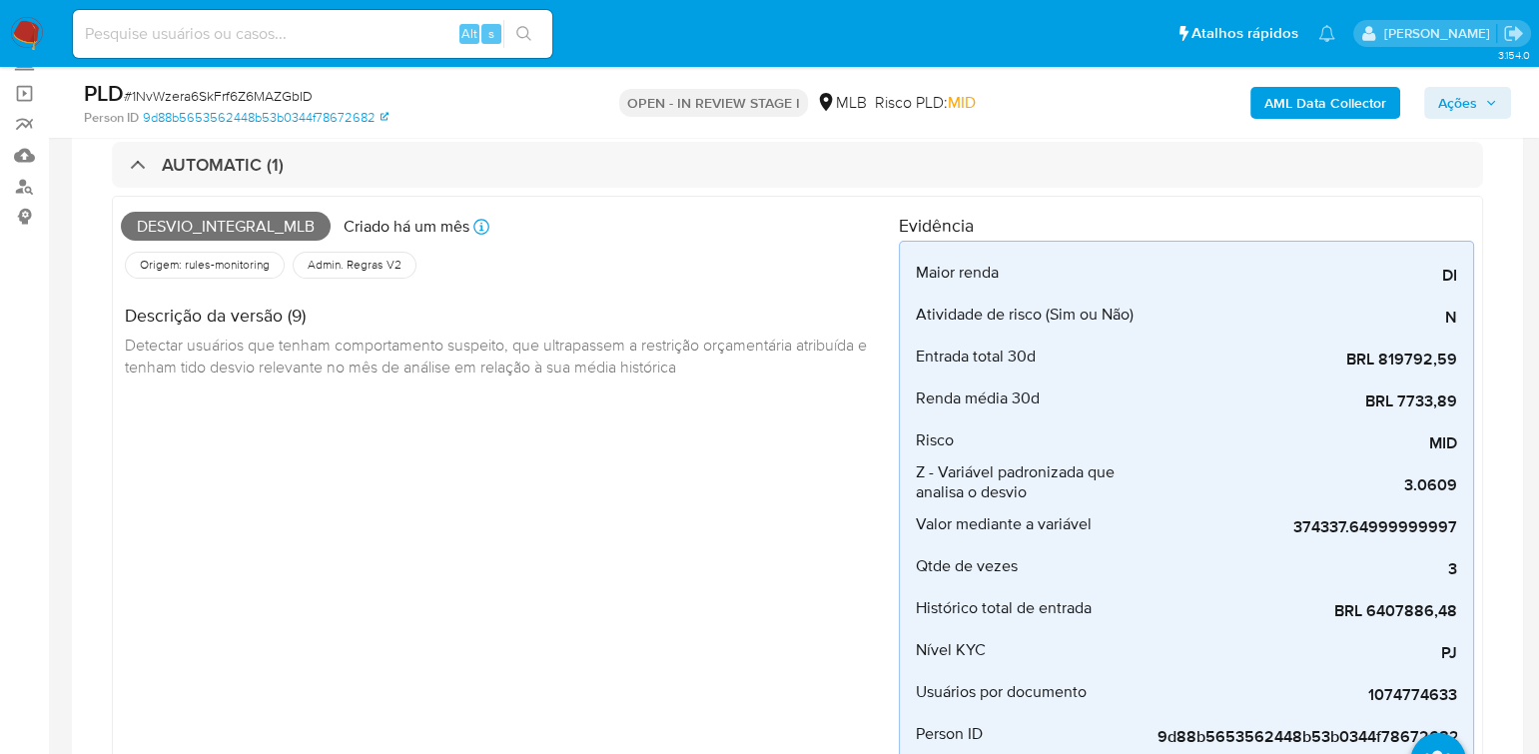
click at [1016, 196] on div "Desvio_integral_mlb Criado há um mês Criado: [DATE] 00:53:16 Origem: rules-moni…" at bounding box center [798, 485] width 1372 height 579
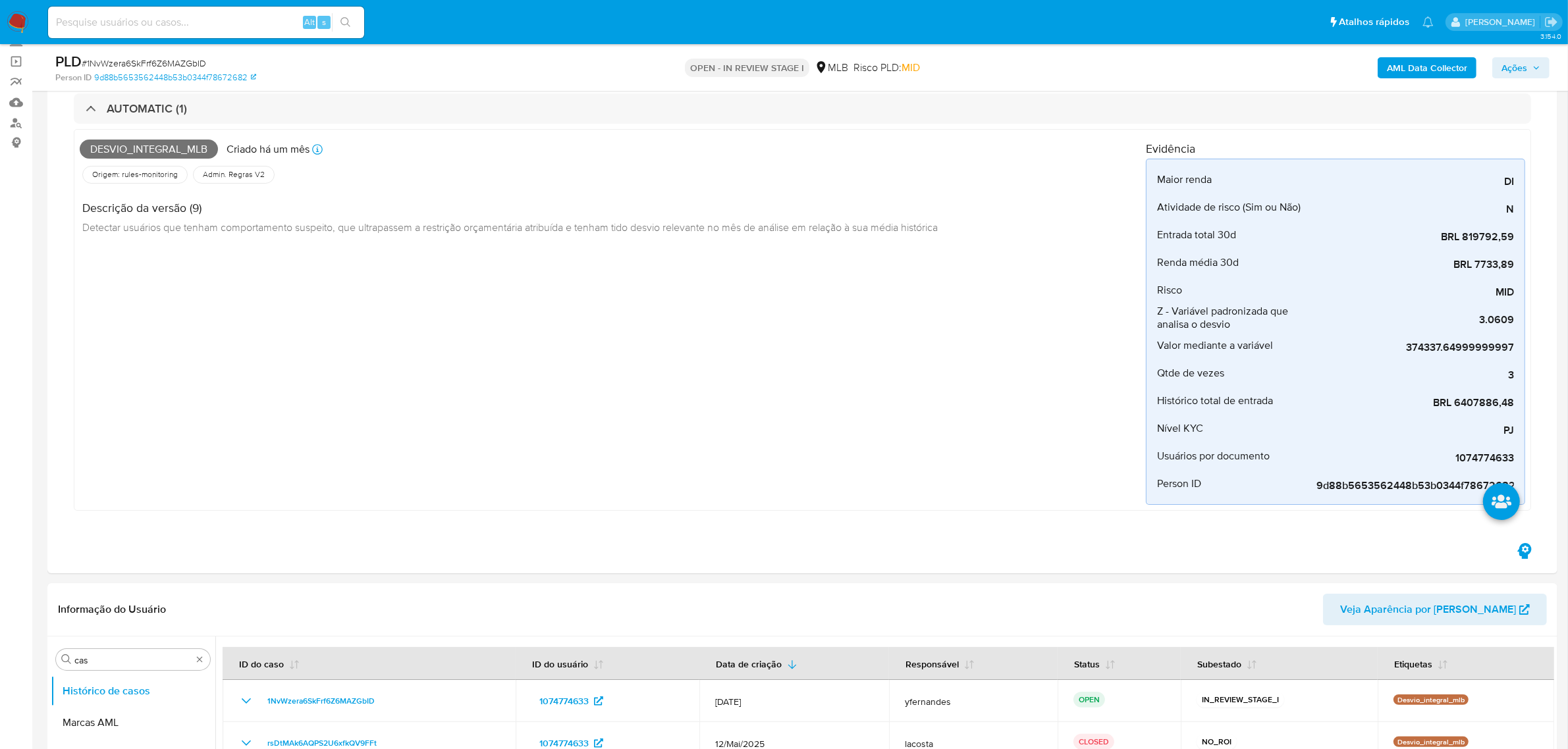
click at [126, 58] on span "# 1NvWzera6SkFrf6Z6MAZGbID" at bounding box center [144, 63] width 125 height 13
copy span "1NvWzera6SkFrf6Z6MAZGbID"
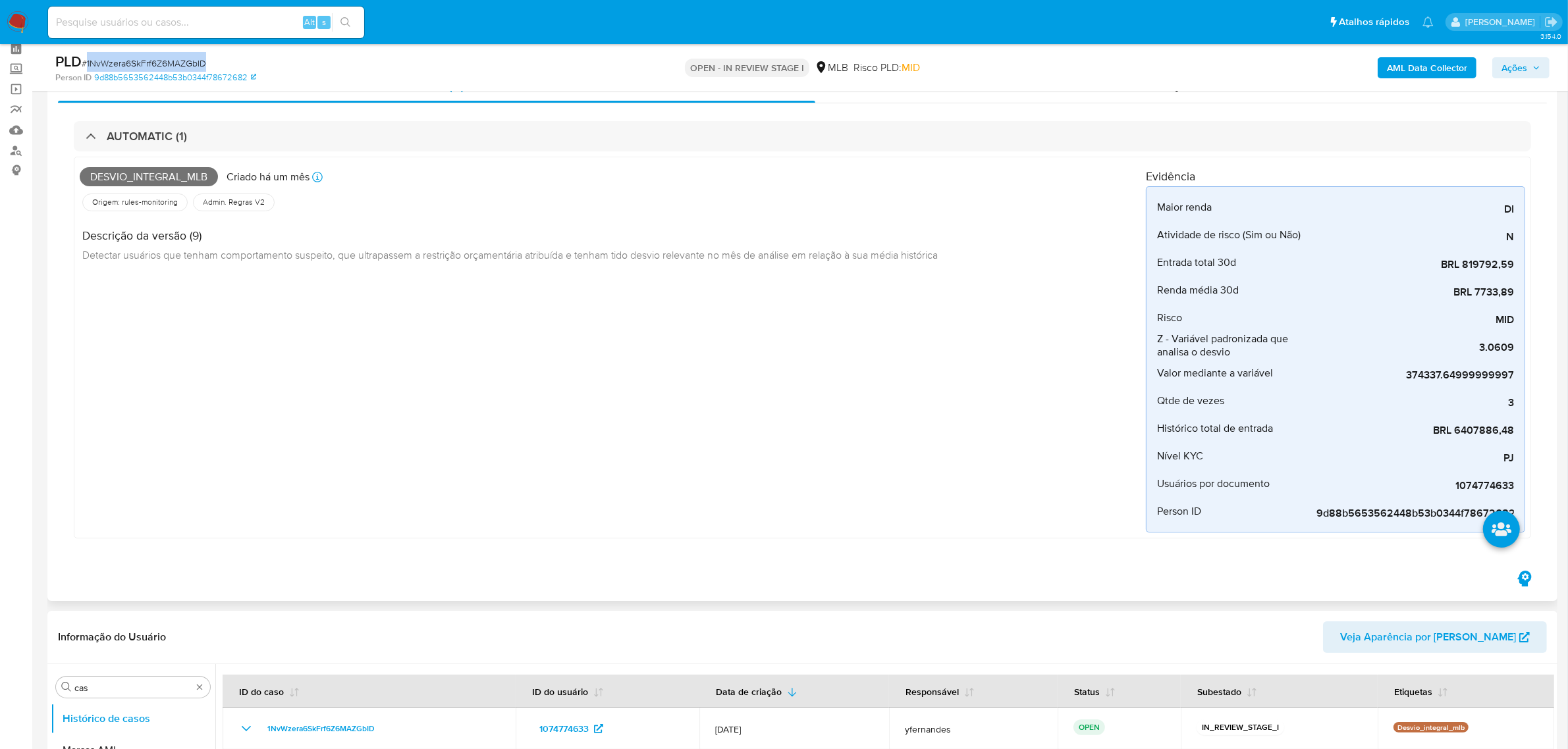
scroll to position [0, 0]
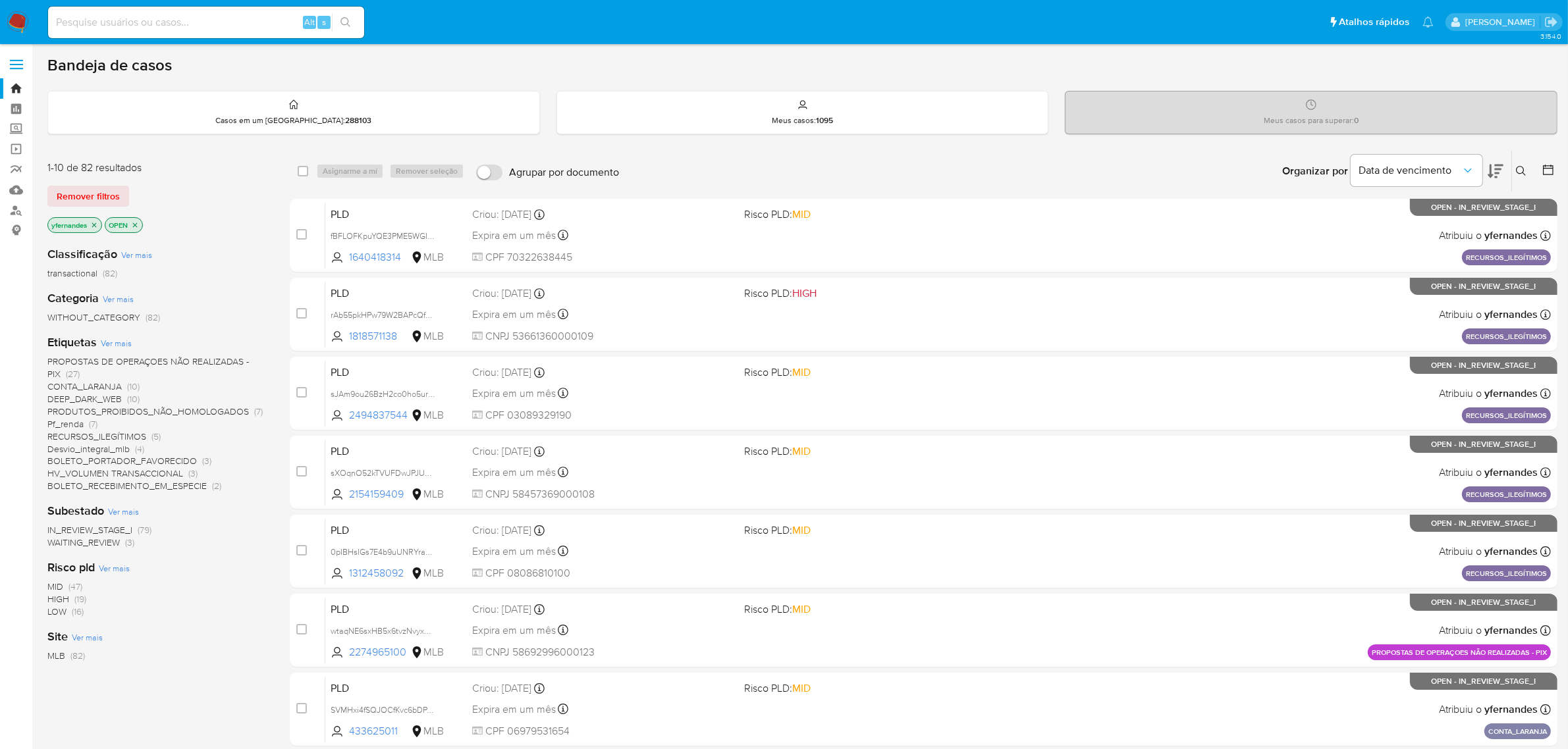
click at [1499, 156] on button at bounding box center [1495, 171] width 16 height 41
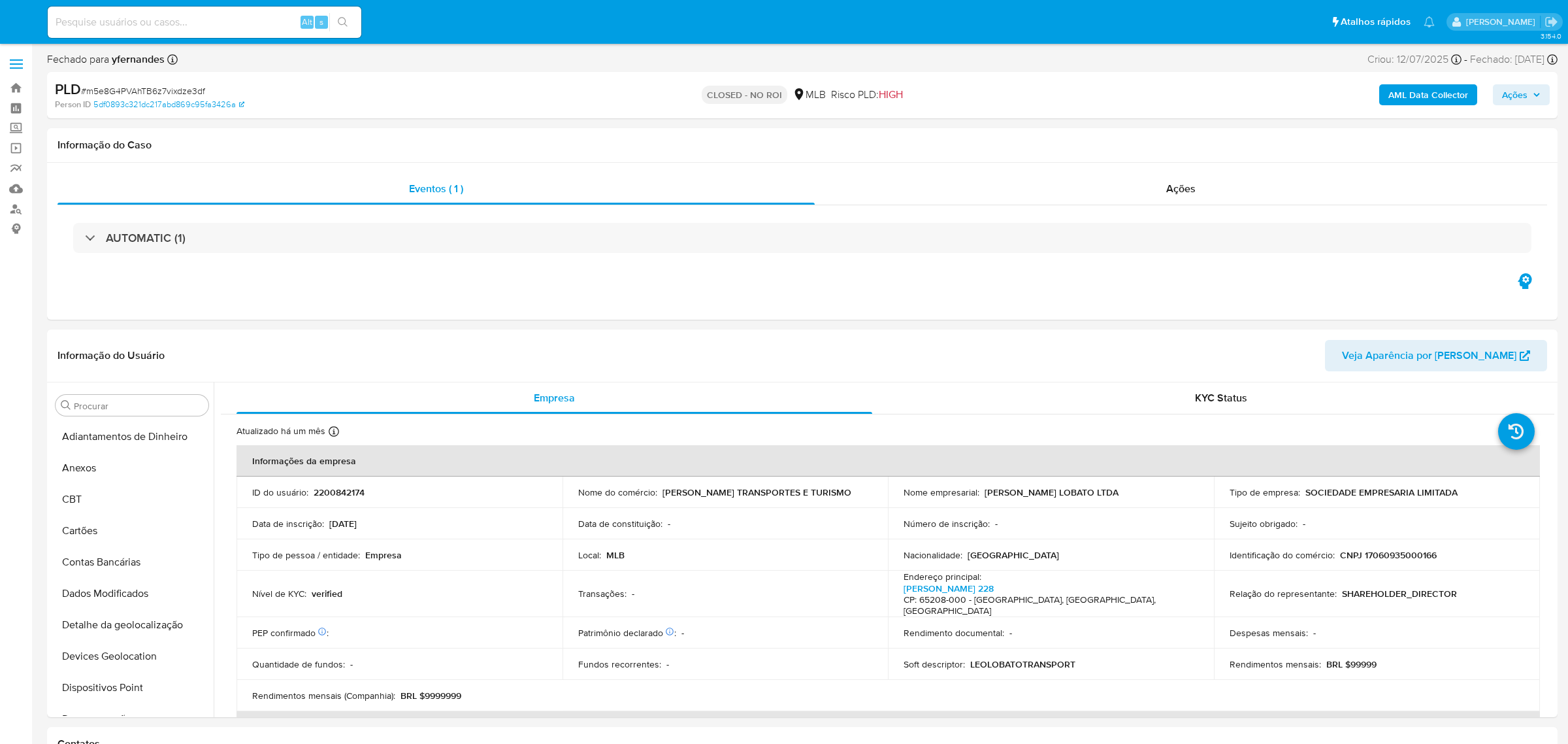
select select "10"
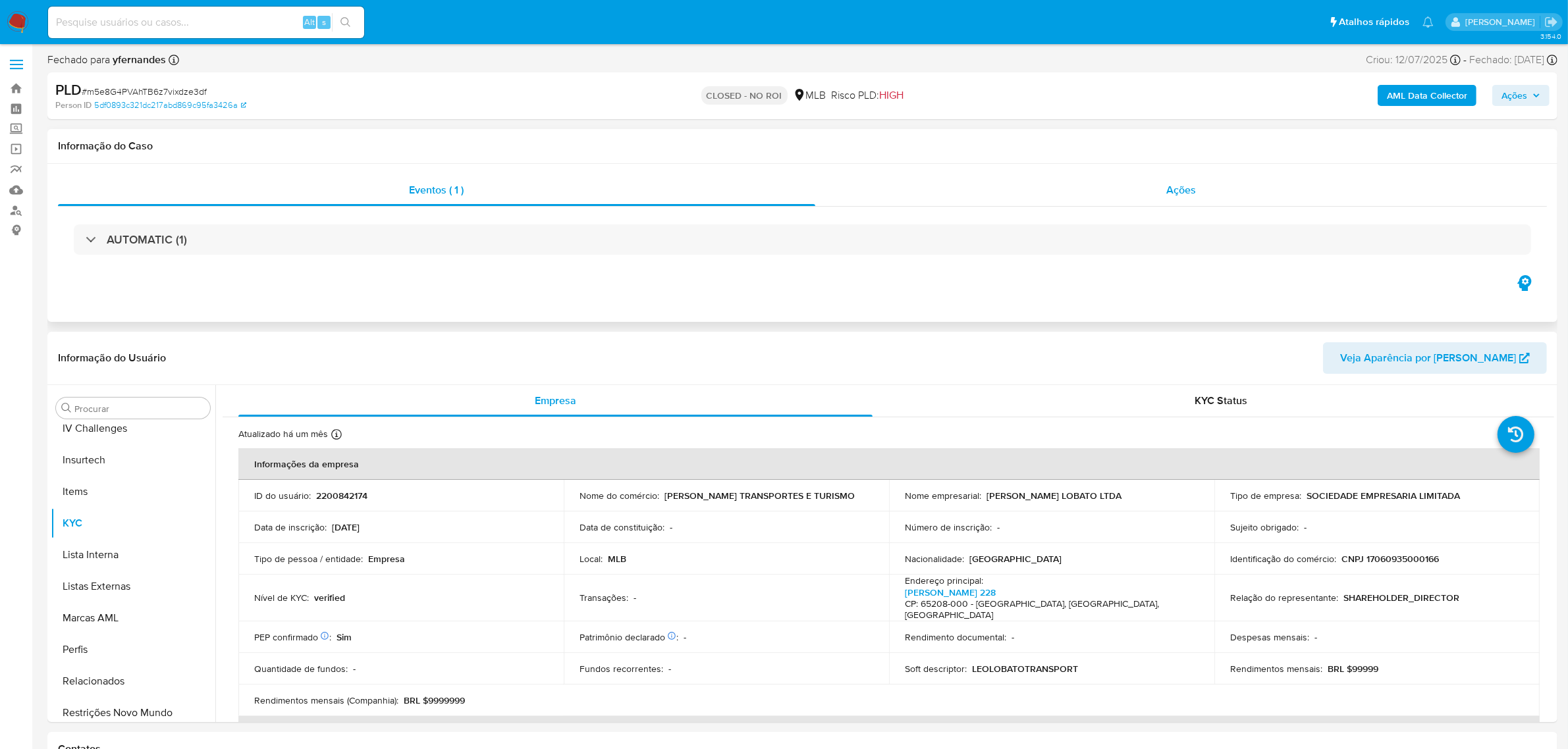
scroll to position [587, 0]
click at [968, 188] on div "Ações" at bounding box center [1181, 190] width 732 height 32
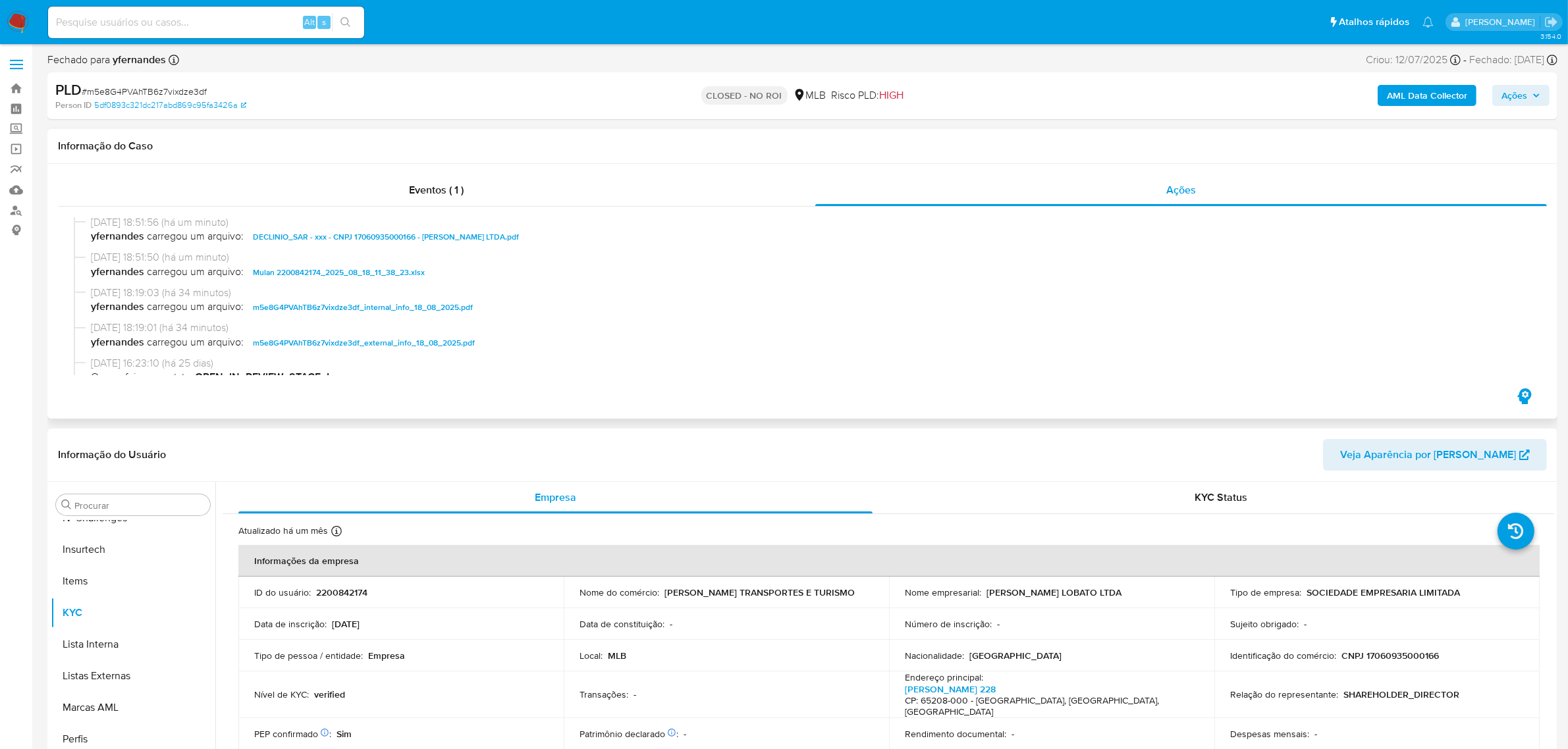
scroll to position [0, 0]
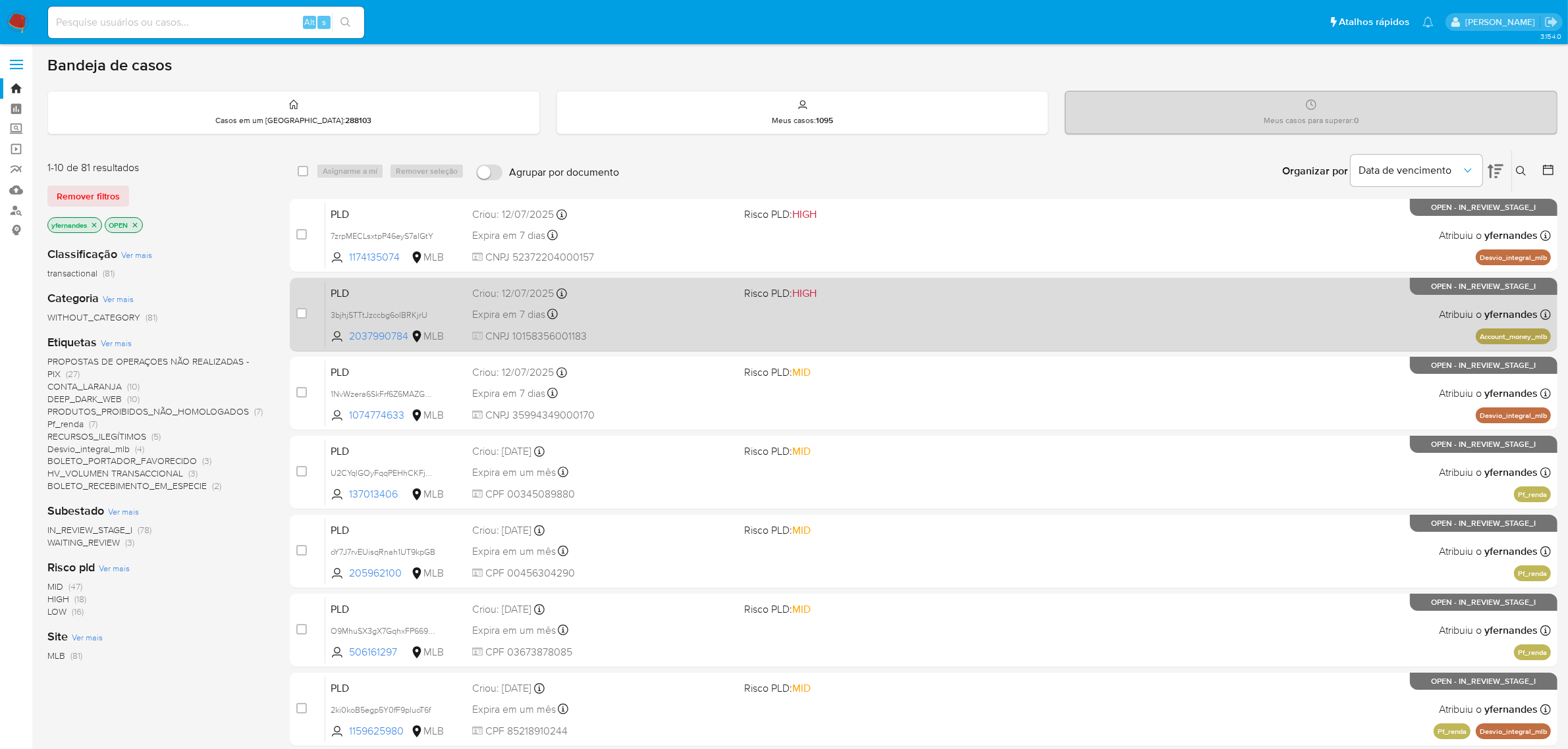
click at [685, 333] on span "CNPJ 10158356001183" at bounding box center [603, 336] width 262 height 14
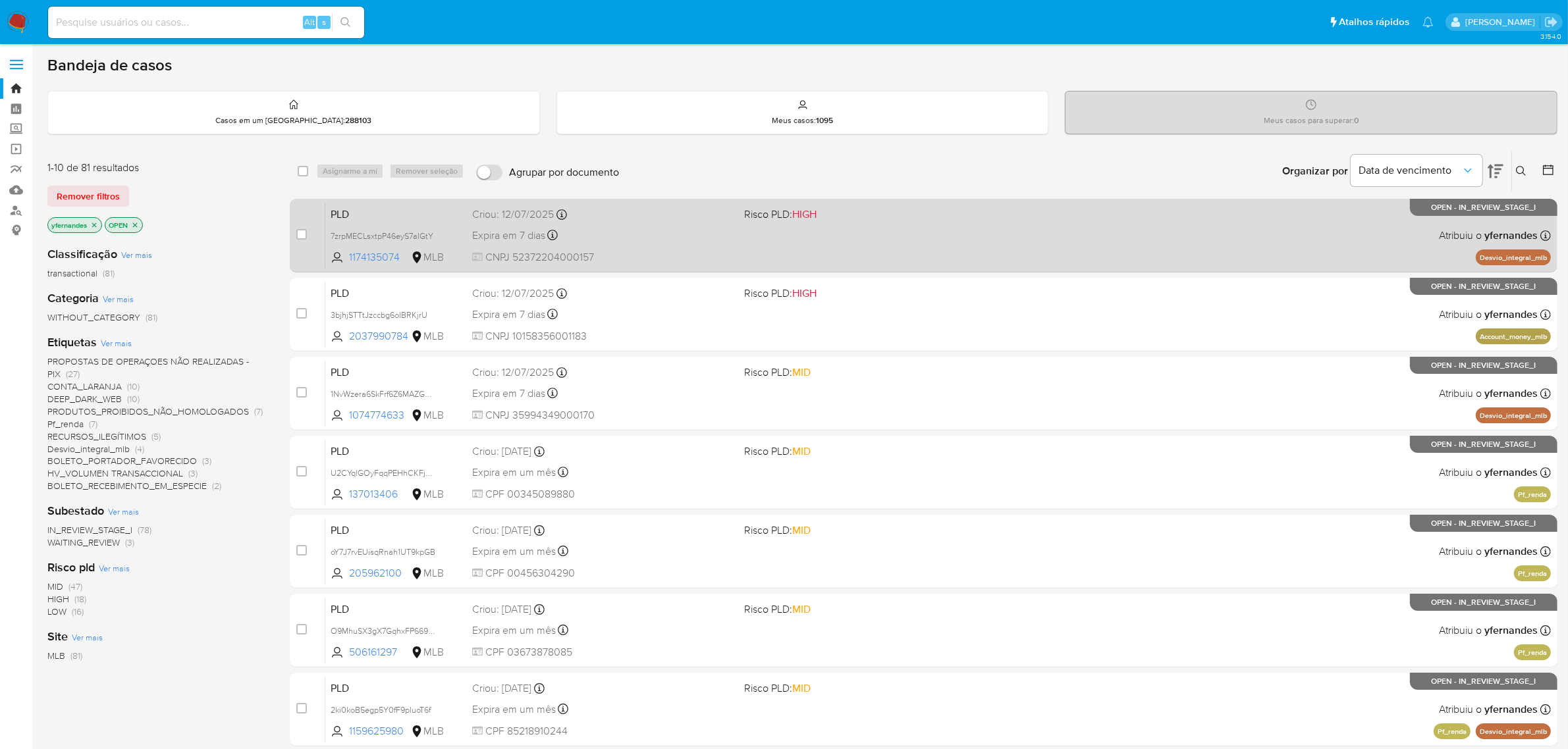
click at [647, 219] on div "Criou: [DATE] Criou: [DATE] 00:49:50" at bounding box center [603, 215] width 262 height 14
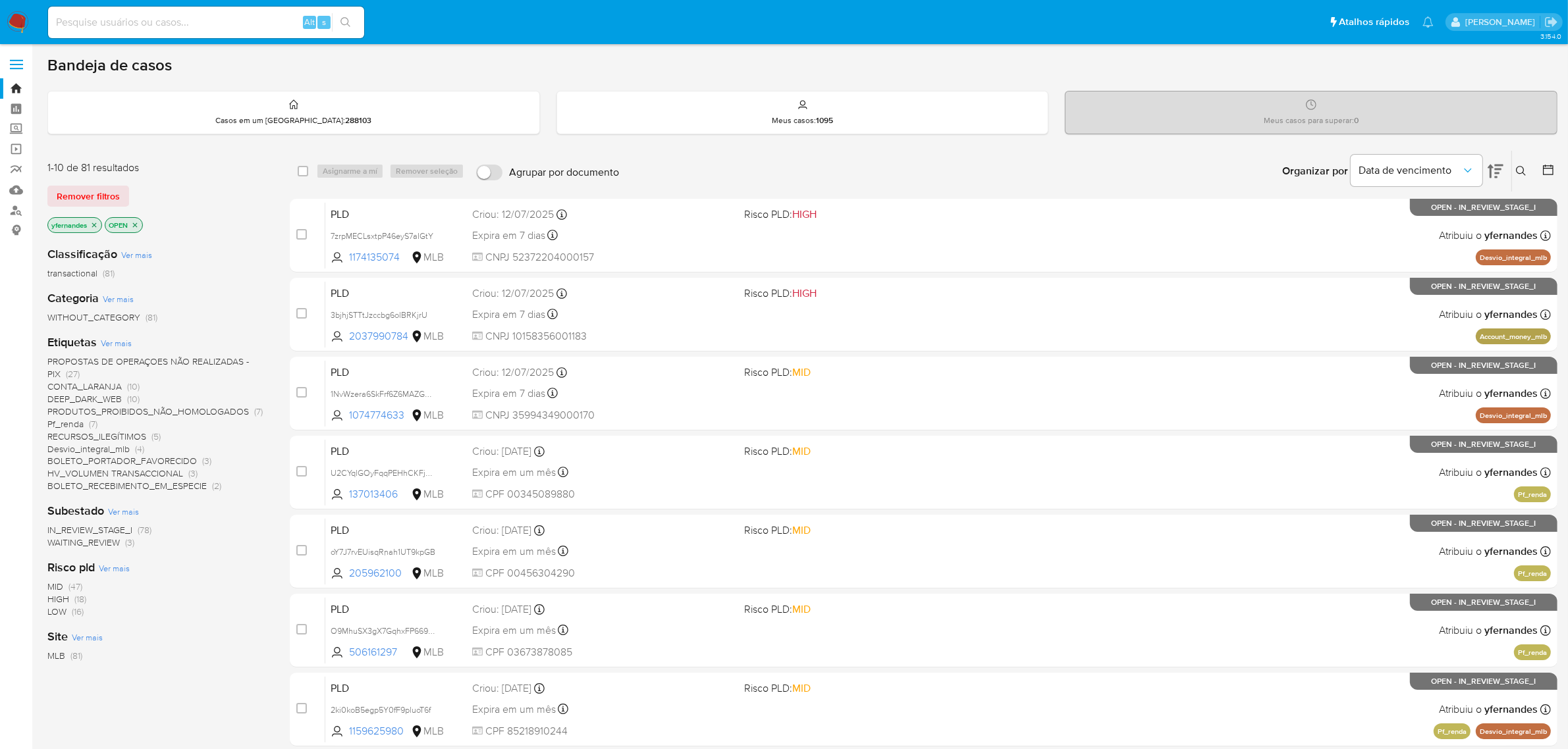
click at [20, 18] on img at bounding box center [18, 22] width 22 height 22
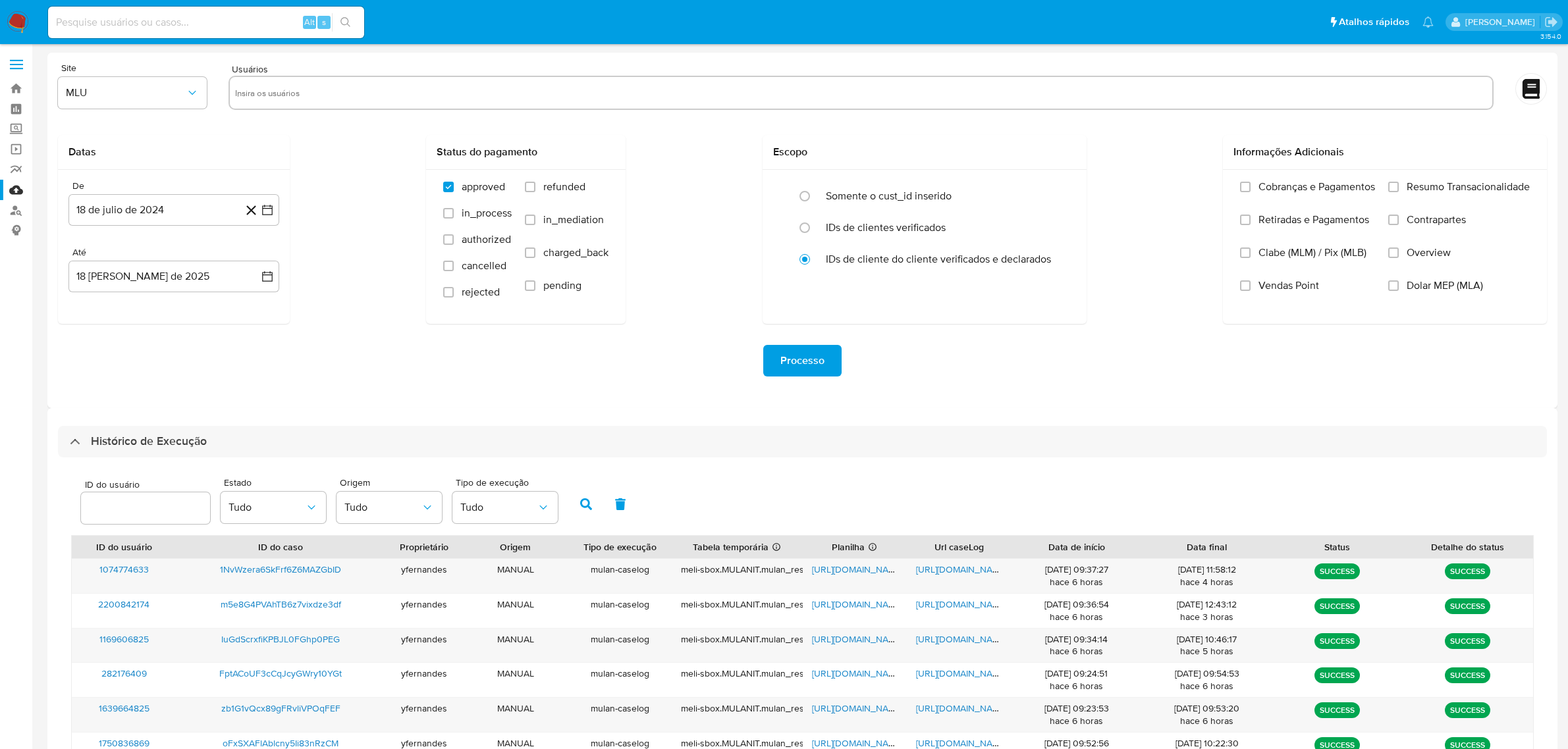
select select "10"
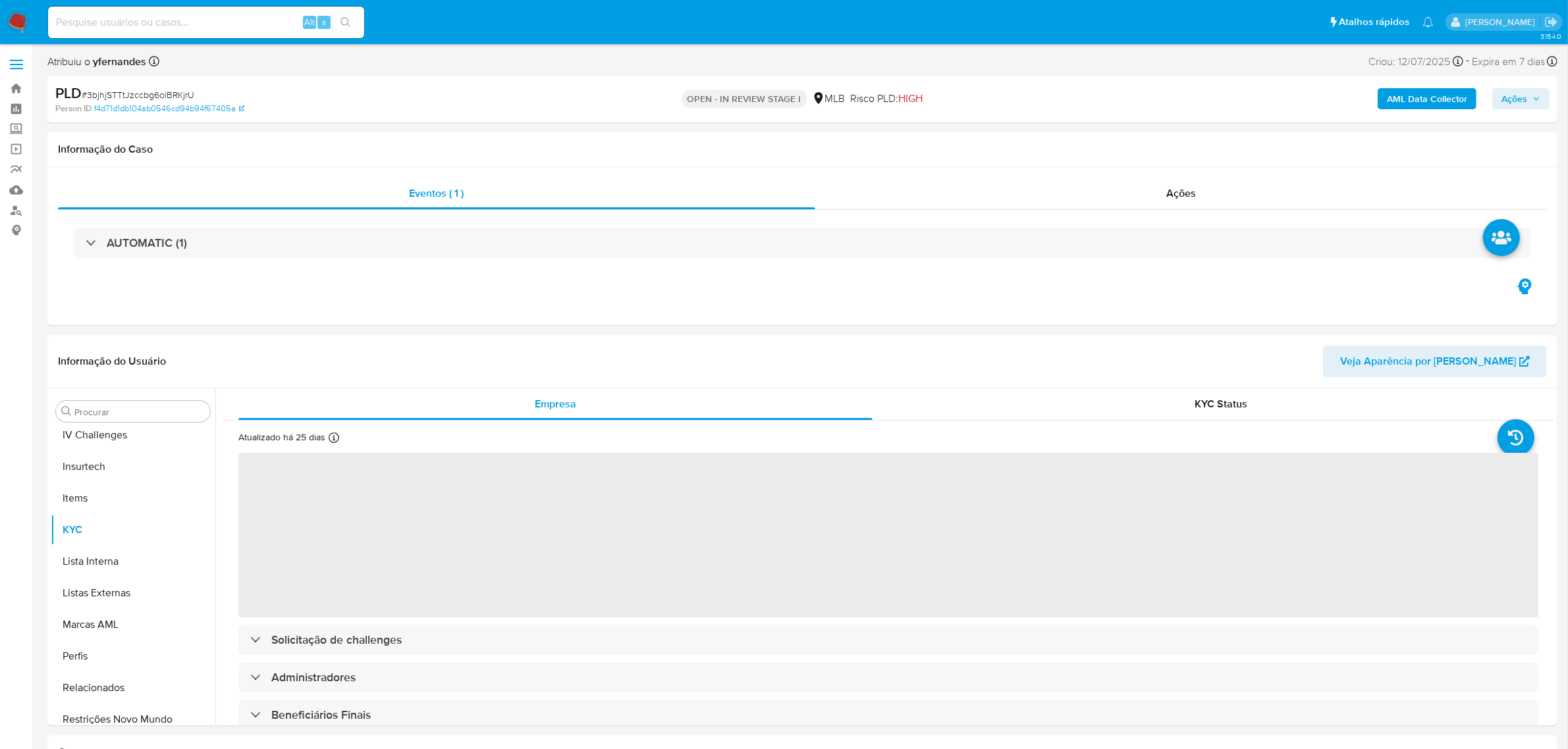
scroll to position [587, 0]
select select "10"
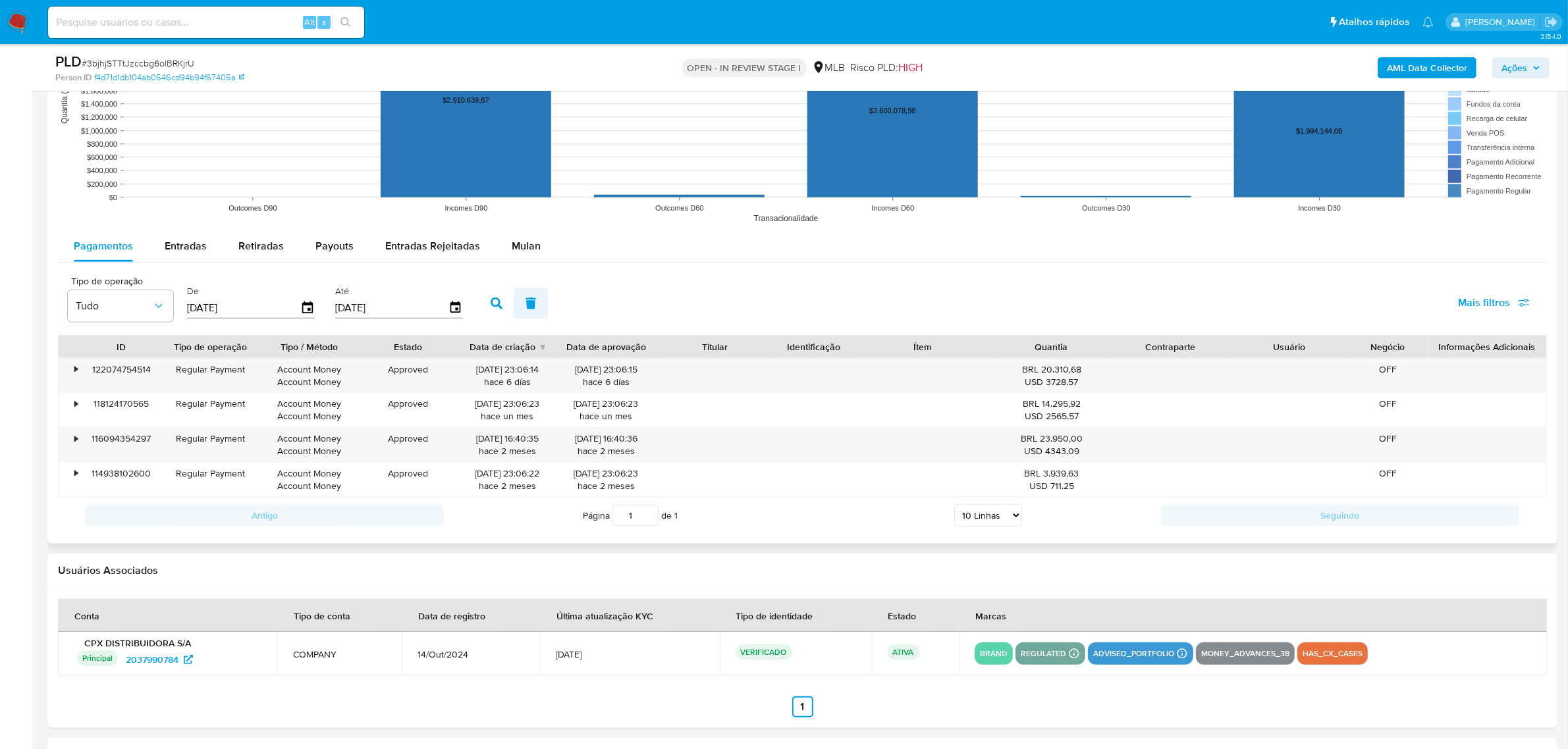
scroll to position [1399, 0]
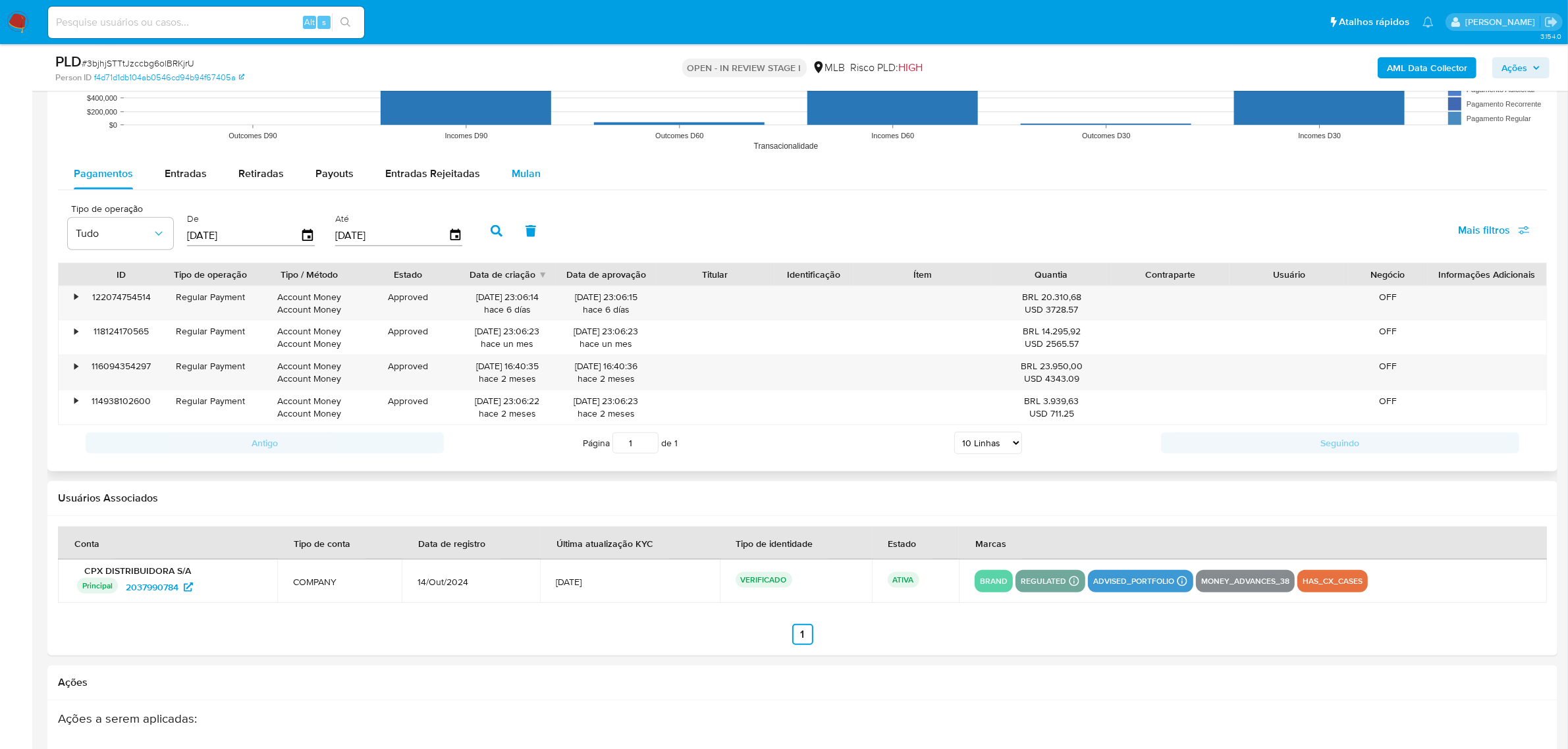
click at [521, 160] on div "Mulan" at bounding box center [526, 174] width 29 height 32
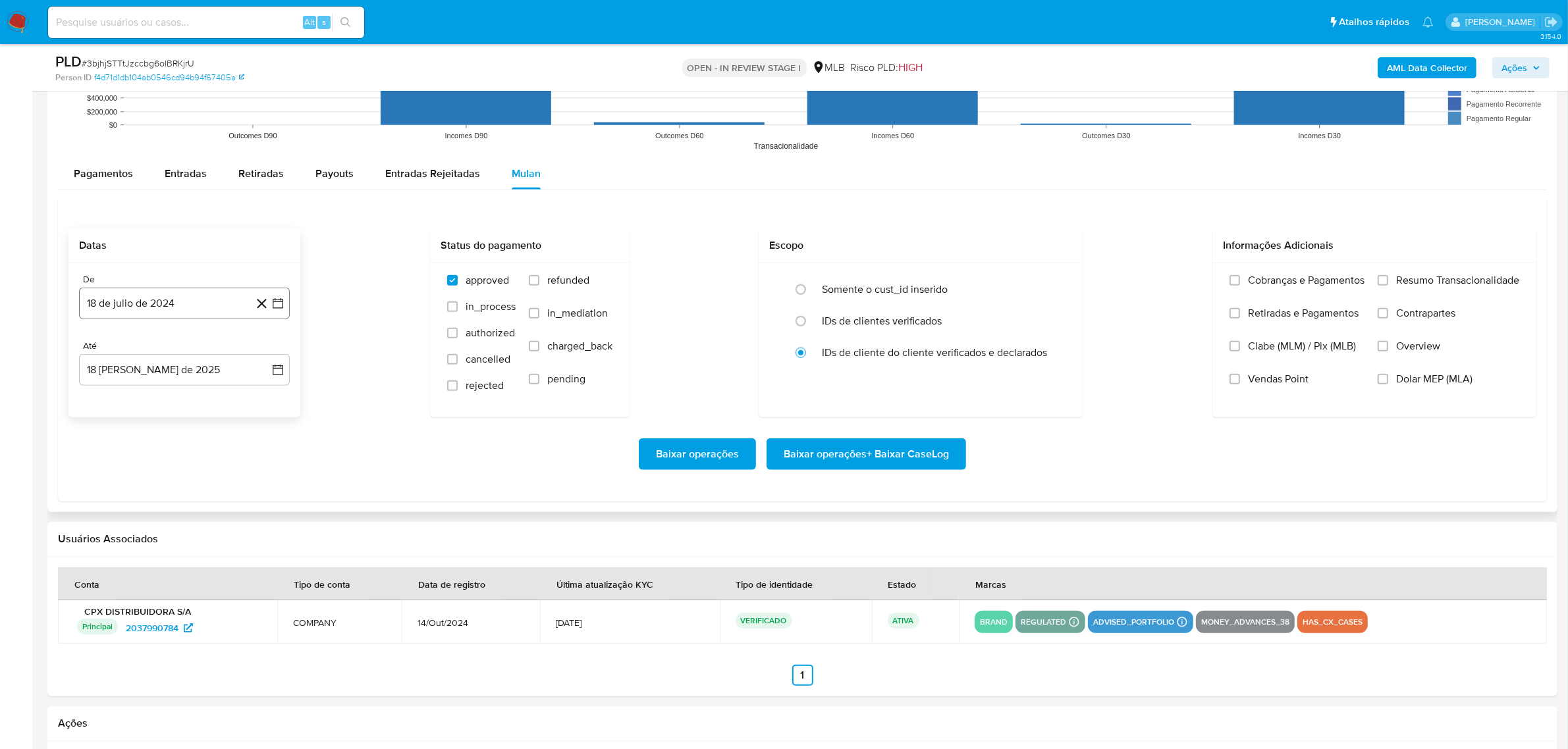
click at [205, 300] on button "18 de julio de 2024" at bounding box center [185, 304] width 211 height 32
click at [169, 348] on span "julio 2024" at bounding box center [178, 350] width 49 height 13
click at [261, 355] on icon "Año siguiente" at bounding box center [264, 350] width 16 height 16
click at [236, 445] on button "jun" at bounding box center [240, 435] width 37 height 21
click at [264, 403] on button "1" at bounding box center [264, 399] width 21 height 21
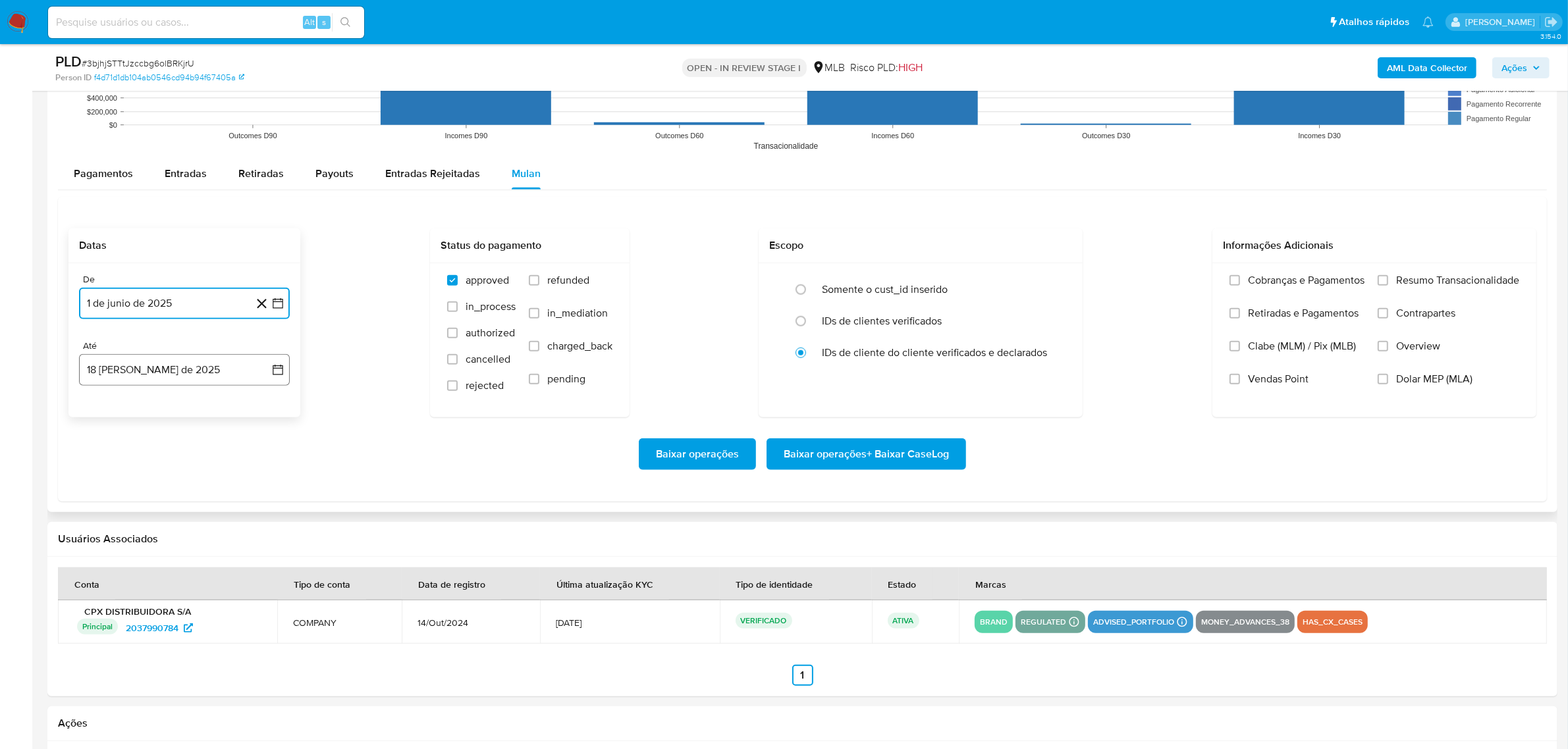
click at [229, 374] on button "18 [PERSON_NAME] de 2025" at bounding box center [185, 370] width 211 height 32
click at [260, 512] on button "17" at bounding box center [264, 518] width 21 height 21
click at [1411, 271] on div "Cobranças e Pagamentos Retiradas e Pagamentos Clabe (MLM) / Pix (MLB) Vendas Po…" at bounding box center [1374, 340] width 324 height 153
click at [1423, 268] on div "Cobranças e Pagamentos Retiradas e Pagamentos Clabe (MLM) / Pix (MLB) Vendas Po…" at bounding box center [1374, 340] width 324 height 153
click at [1426, 278] on span "Resumo Transacionalidade" at bounding box center [1457, 281] width 123 height 13
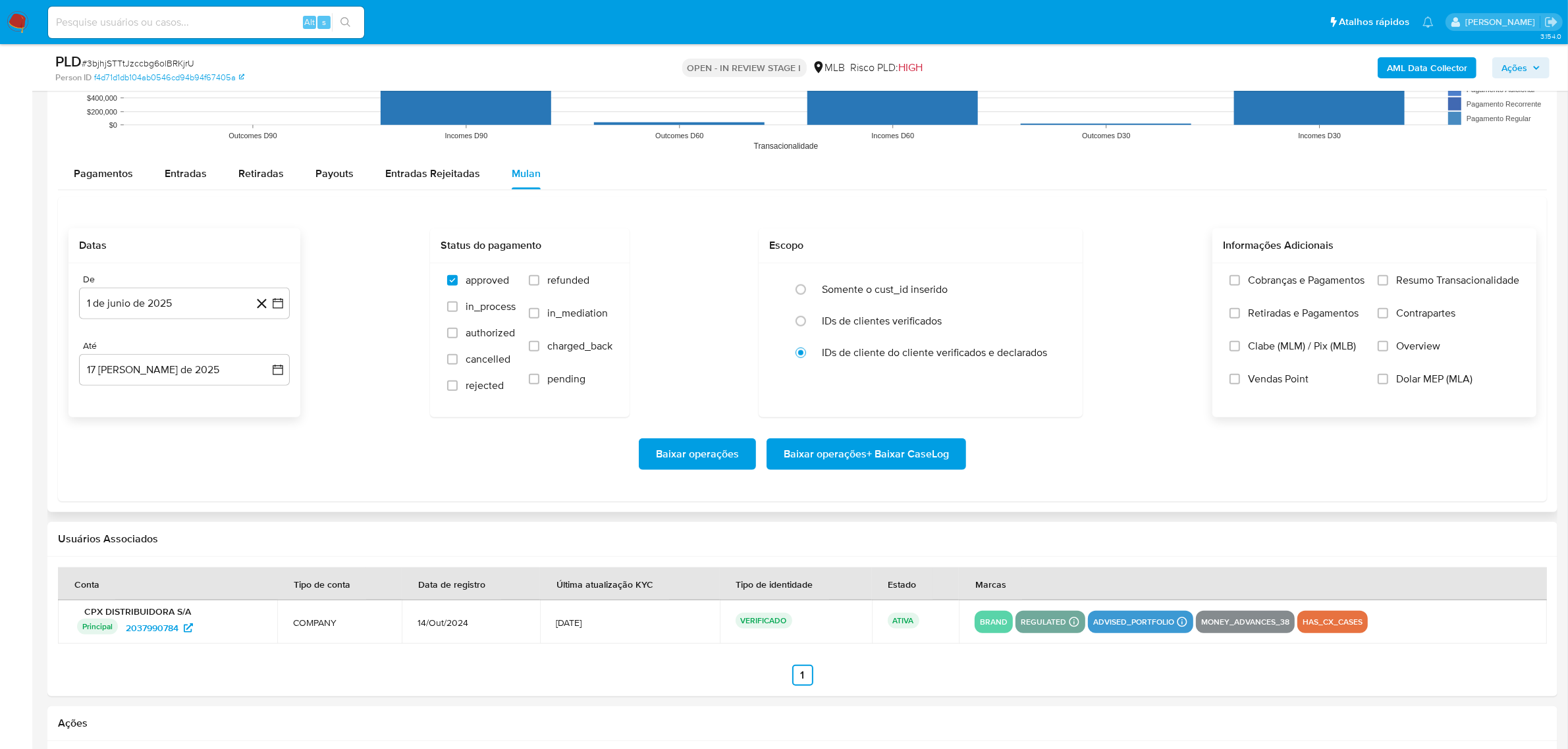
click at [1388, 278] on input "Resumo Transacionalidade" at bounding box center [1383, 281] width 11 height 11
click at [901, 464] on span "Baixar operações + Baixar CaseLog" at bounding box center [866, 454] width 165 height 29
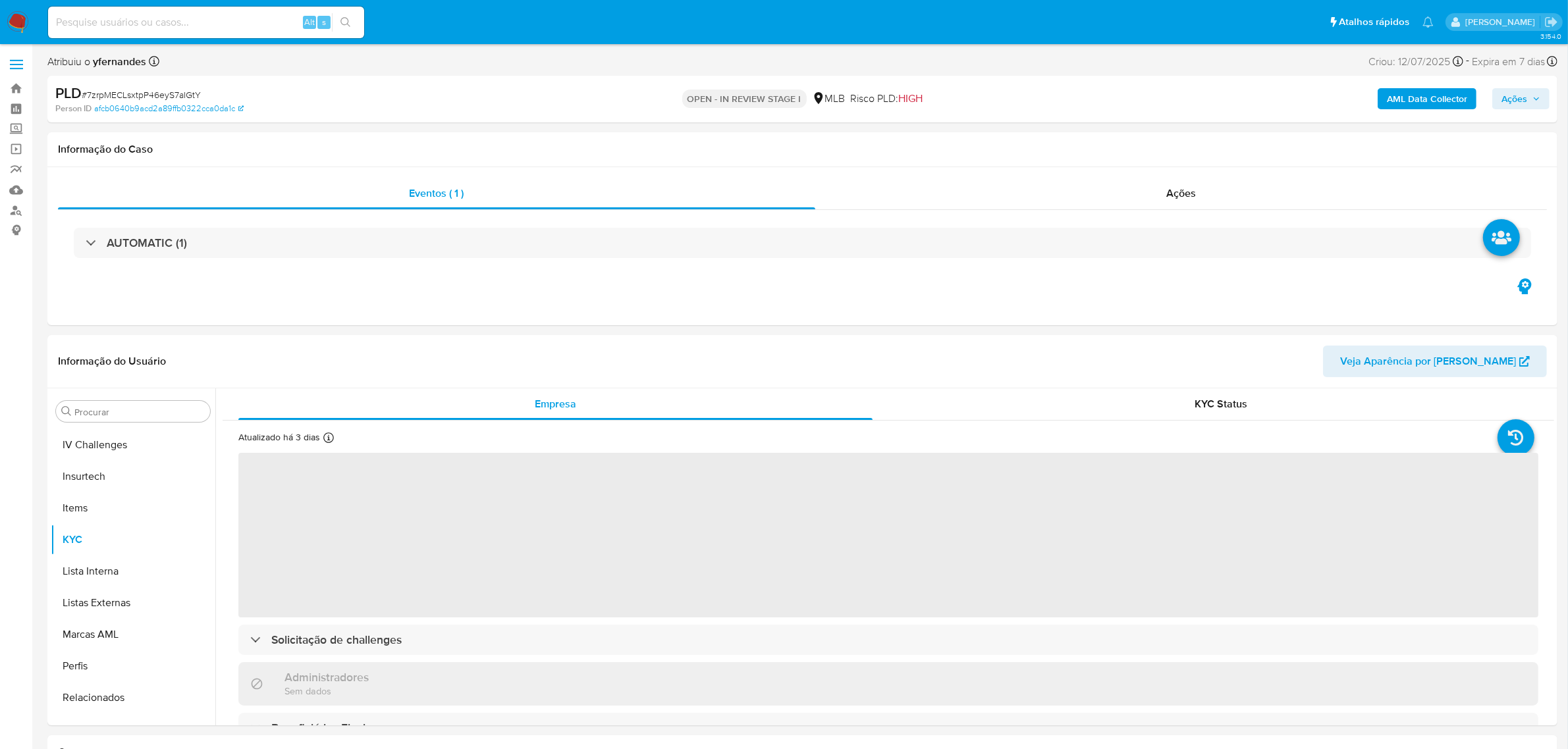
scroll to position [586, 0]
select select "10"
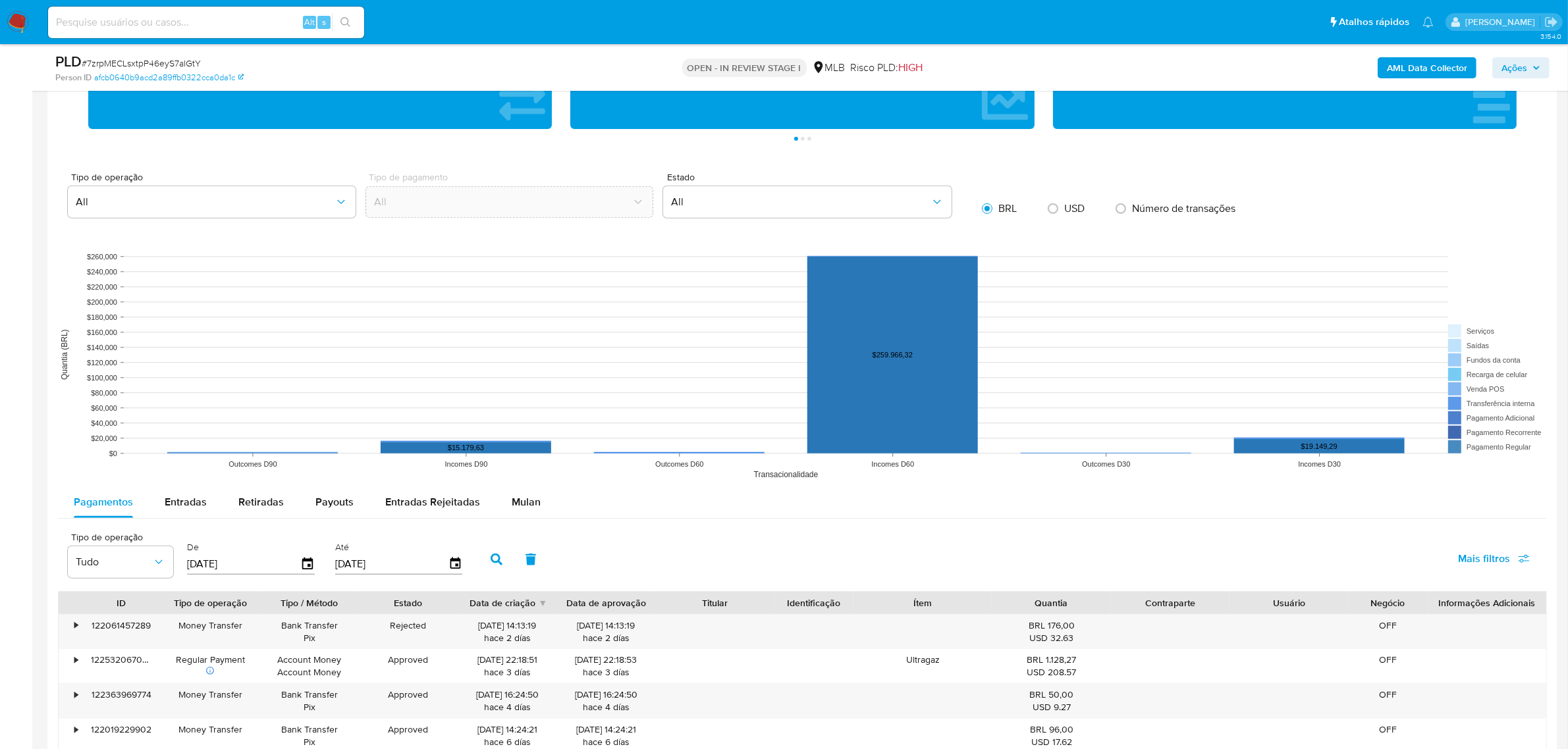
scroll to position [1234, 0]
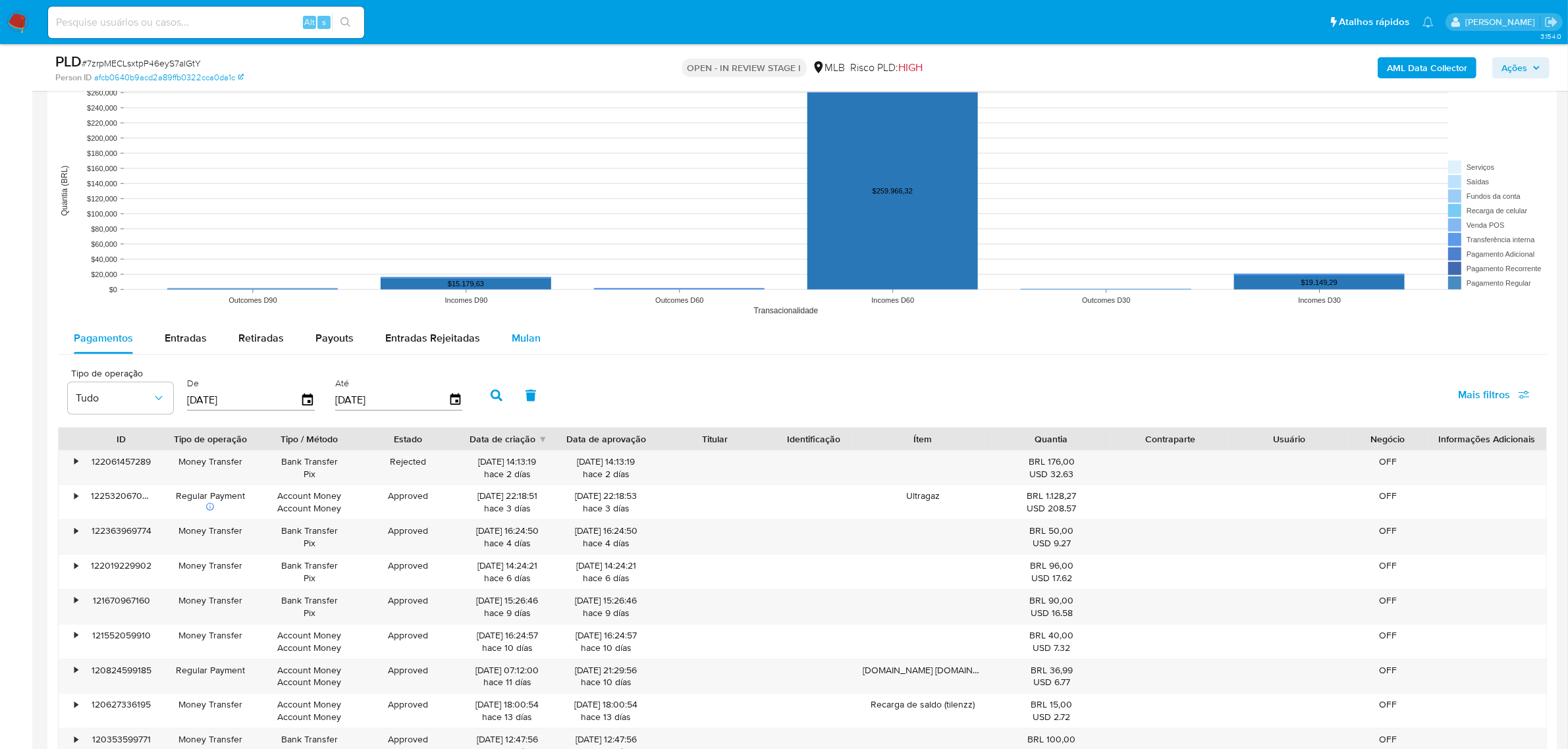
click at [518, 352] on div "Mulan" at bounding box center [526, 338] width 29 height 32
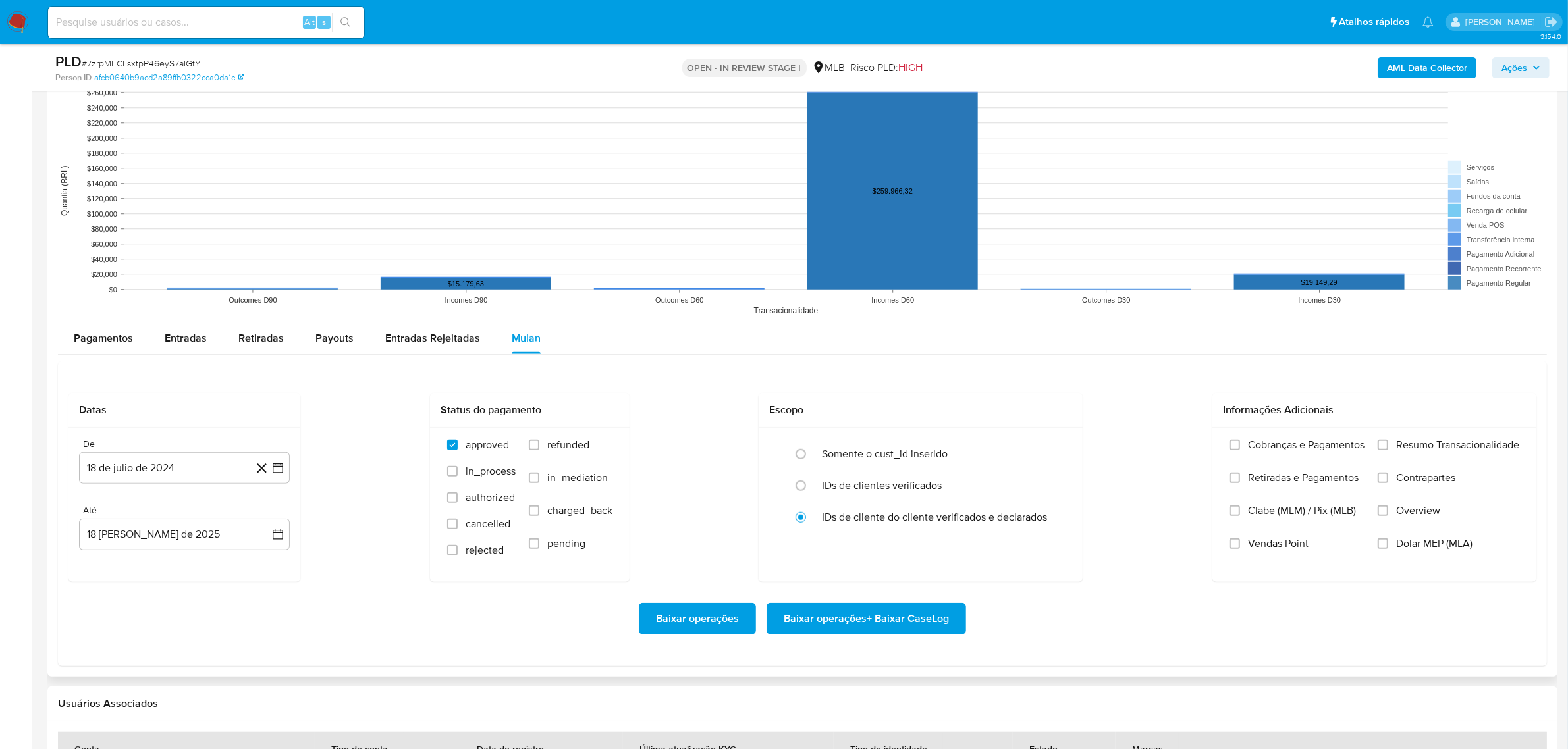
scroll to position [1316, 0]
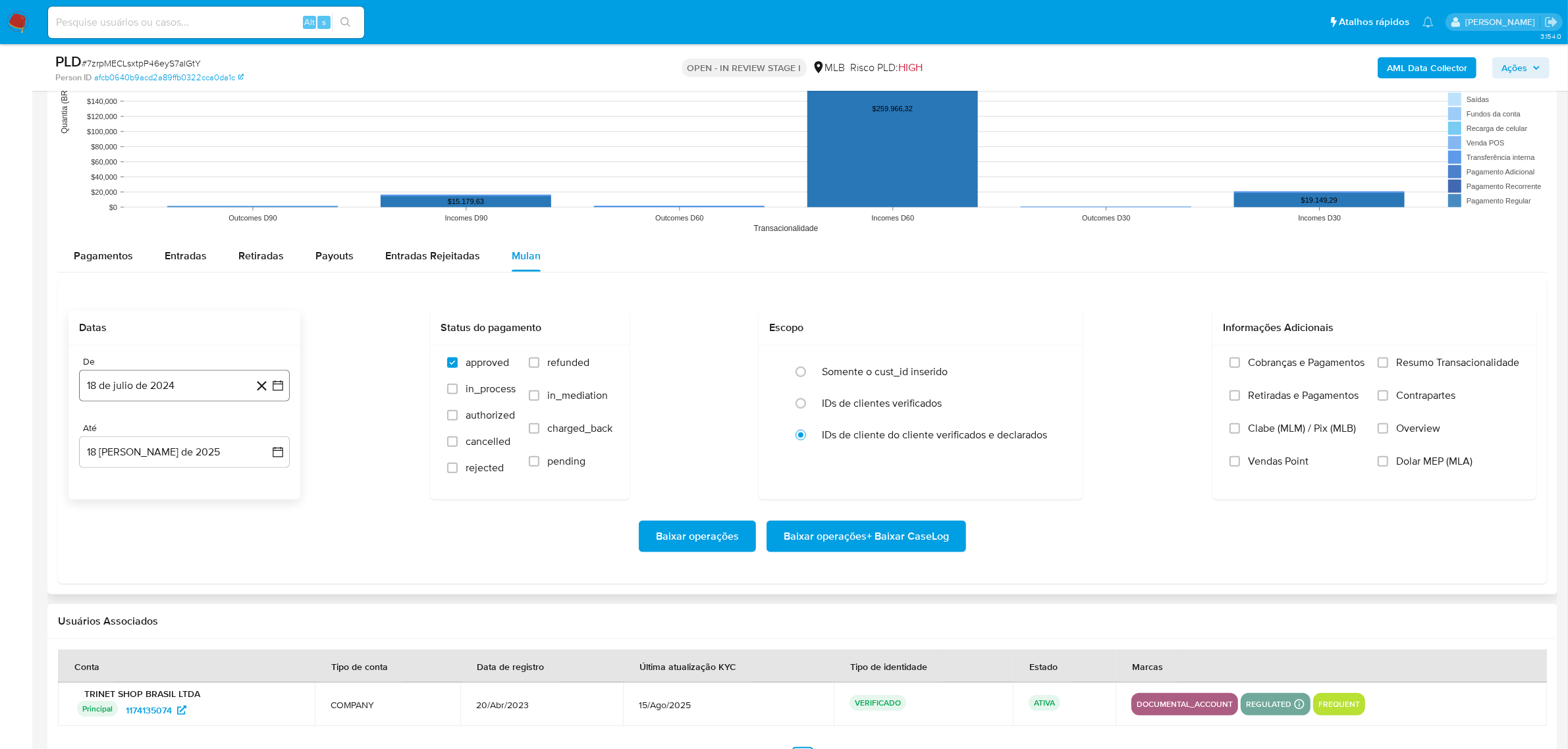
click at [176, 393] on button "18 de julio de 2024" at bounding box center [185, 385] width 211 height 32
click at [175, 431] on span "julio 2024" at bounding box center [178, 432] width 49 height 13
click at [261, 435] on icon "Año siguiente" at bounding box center [264, 432] width 16 height 16
click at [239, 522] on span "jun" at bounding box center [240, 517] width 15 height 11
click at [262, 482] on button "1" at bounding box center [264, 481] width 21 height 21
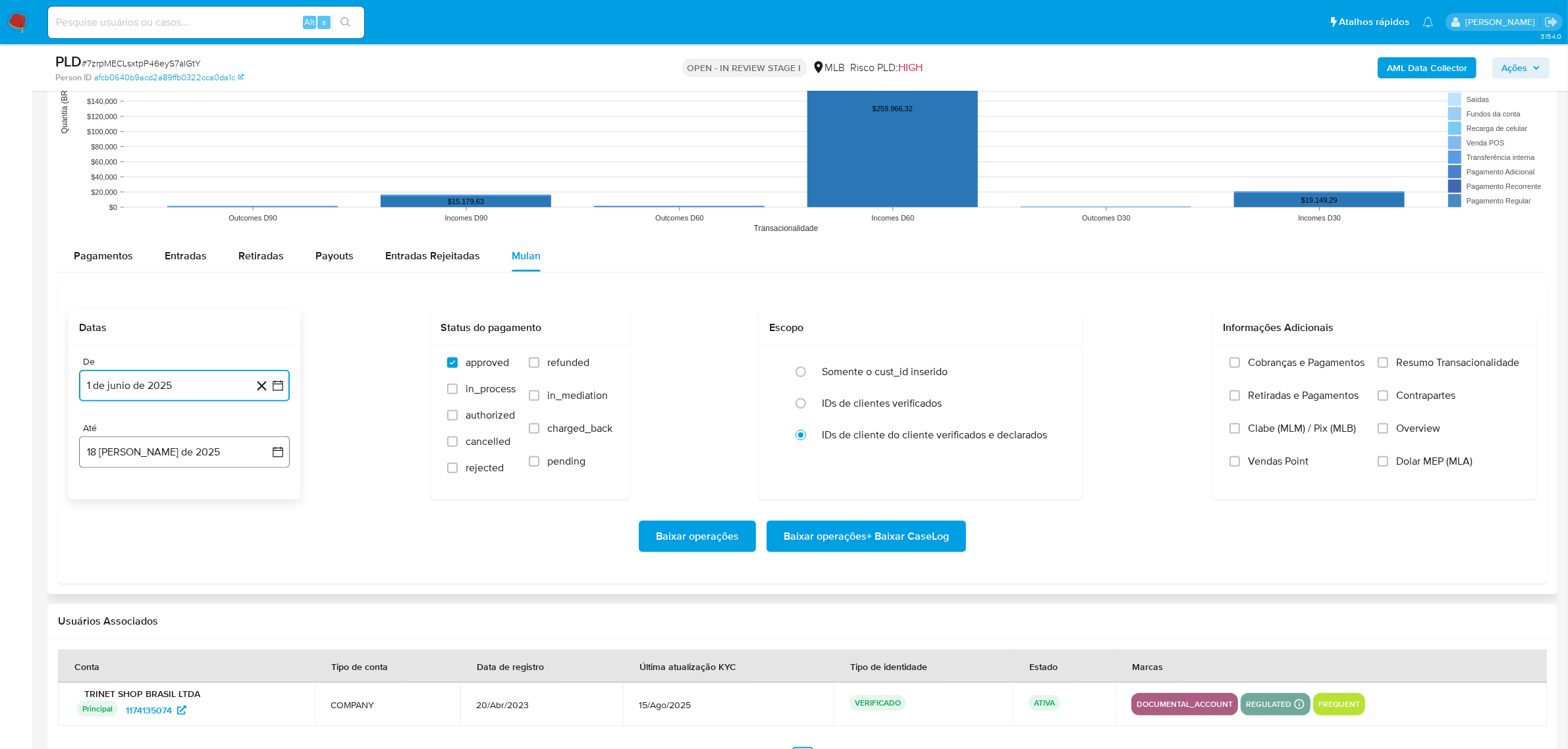
click at [221, 457] on button "18 de agosto de 2025" at bounding box center [185, 452] width 211 height 32
click at [267, 603] on button "17" at bounding box center [264, 600] width 21 height 21
drag, startPoint x: 1391, startPoint y: 352, endPoint x: 1394, endPoint y: 360, distance: 8.5
click at [1391, 352] on div "Cobranças e Pagamentos Retiradas e Pagamentos Clabe (MLM) / Pix (MLB) Vendas Po…" at bounding box center [1374, 422] width 324 height 153
click at [1394, 360] on label "Resumo Transacionalidade" at bounding box center [1448, 372] width 142 height 33
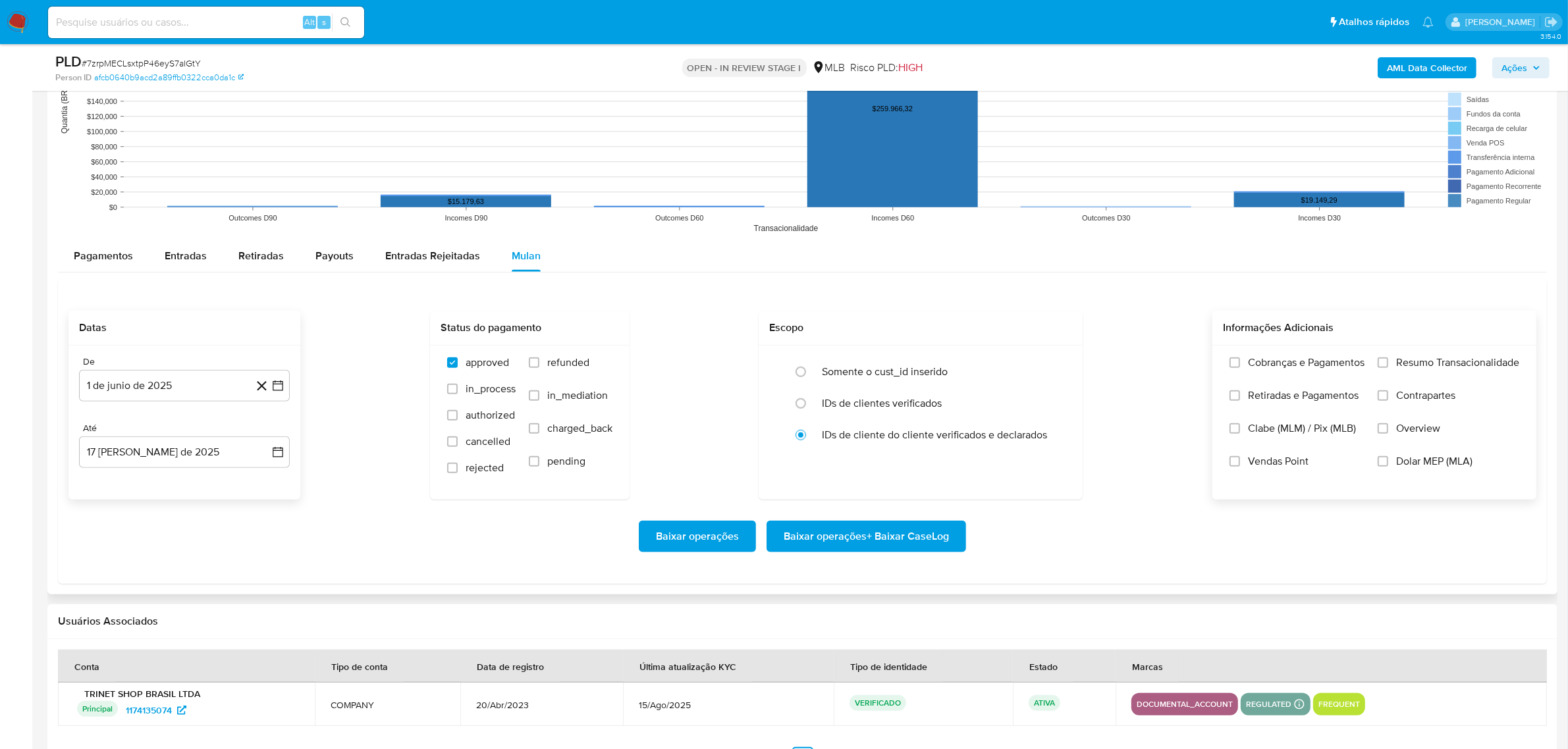
click at [1388, 360] on input "Resumo Transacionalidade" at bounding box center [1383, 362] width 11 height 11
click at [943, 545] on span "Baixar operações + Baixar CaseLog" at bounding box center [866, 536] width 165 height 29
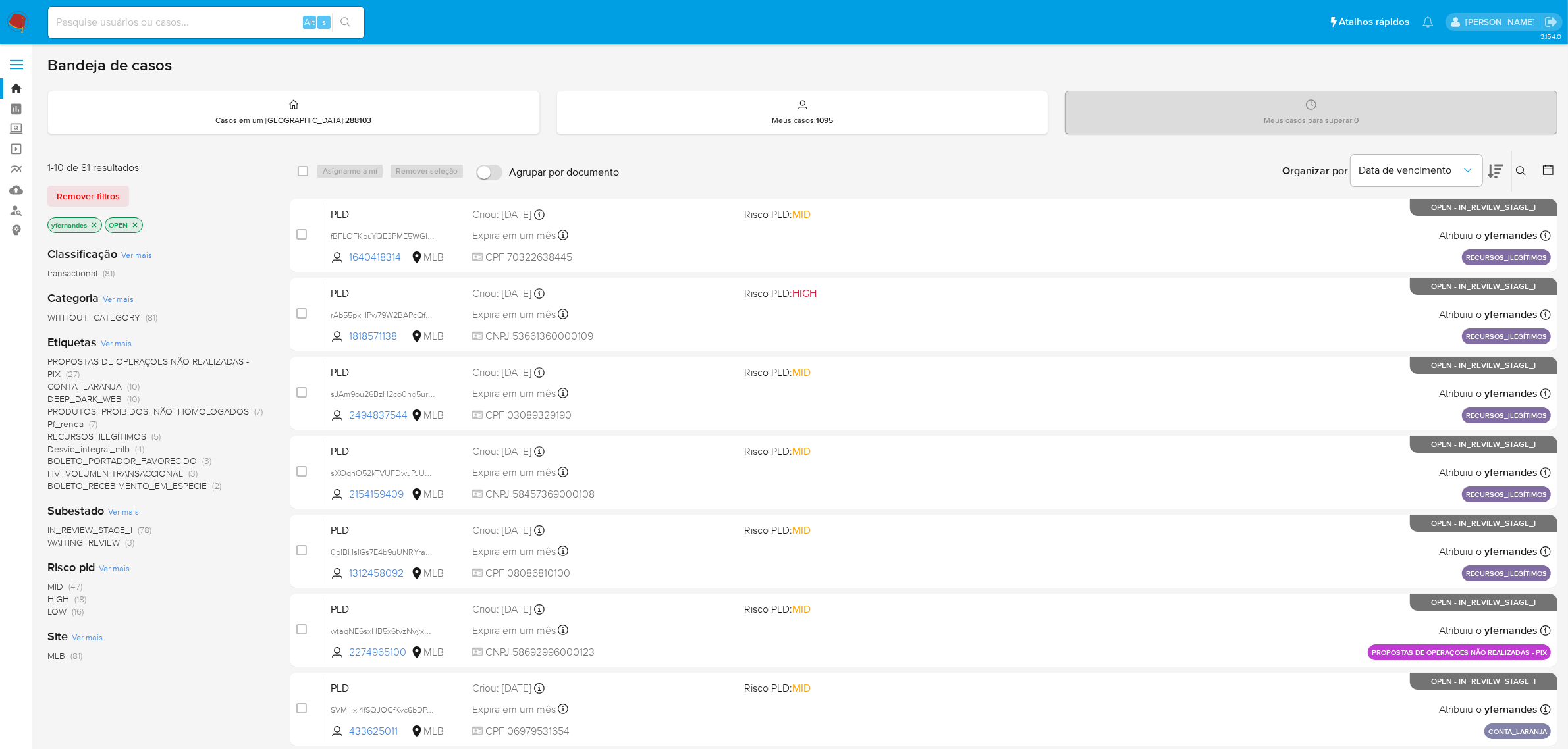
click at [1498, 182] on button at bounding box center [1495, 171] width 16 height 41
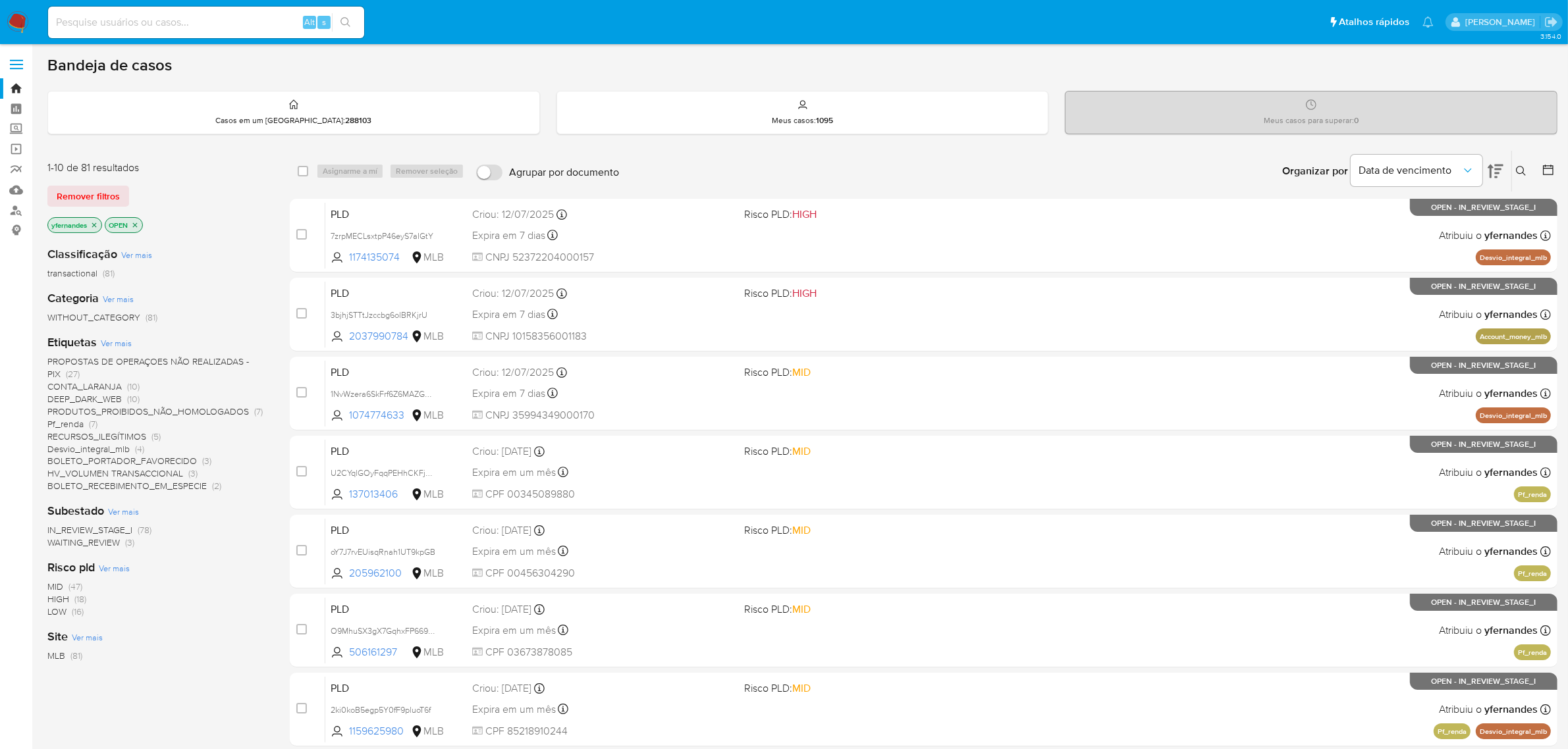
click at [538, 195] on div "select-all-cases-checkbox Asignarme a mí Remover seleção Agrupar por documento …" at bounding box center [923, 569] width 1267 height 839
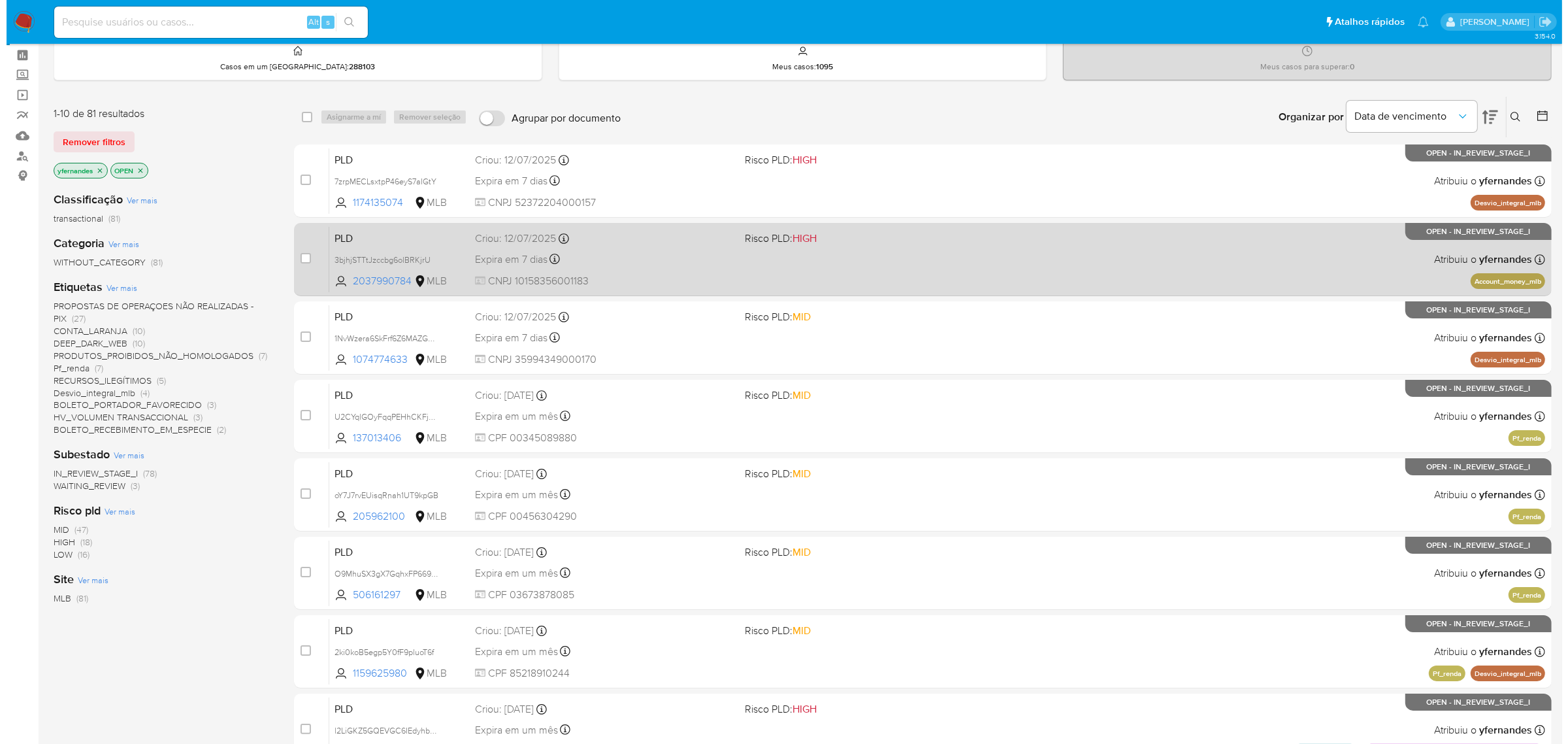
scroll to position [82, 0]
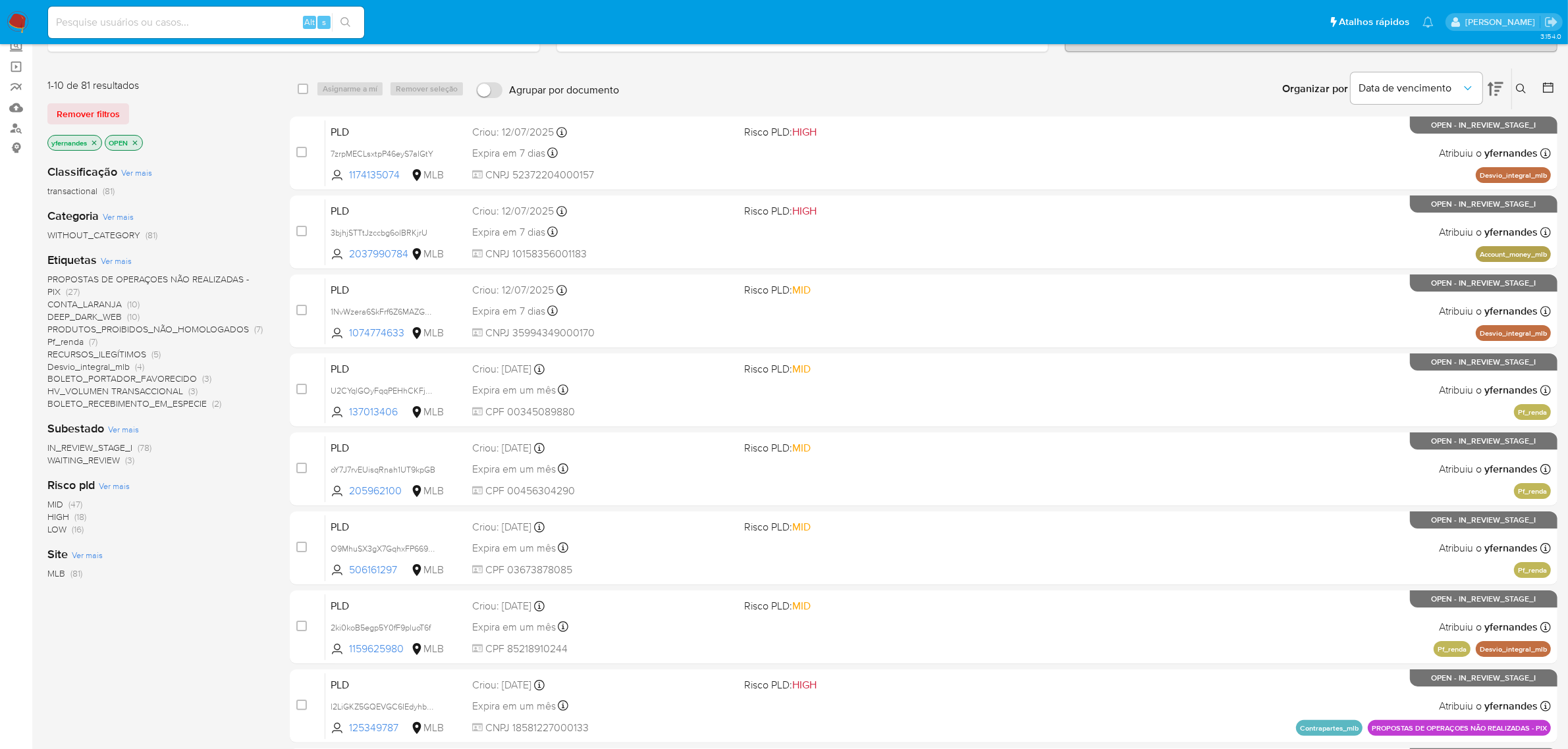
click at [114, 257] on span "Ver mais" at bounding box center [116, 261] width 31 height 12
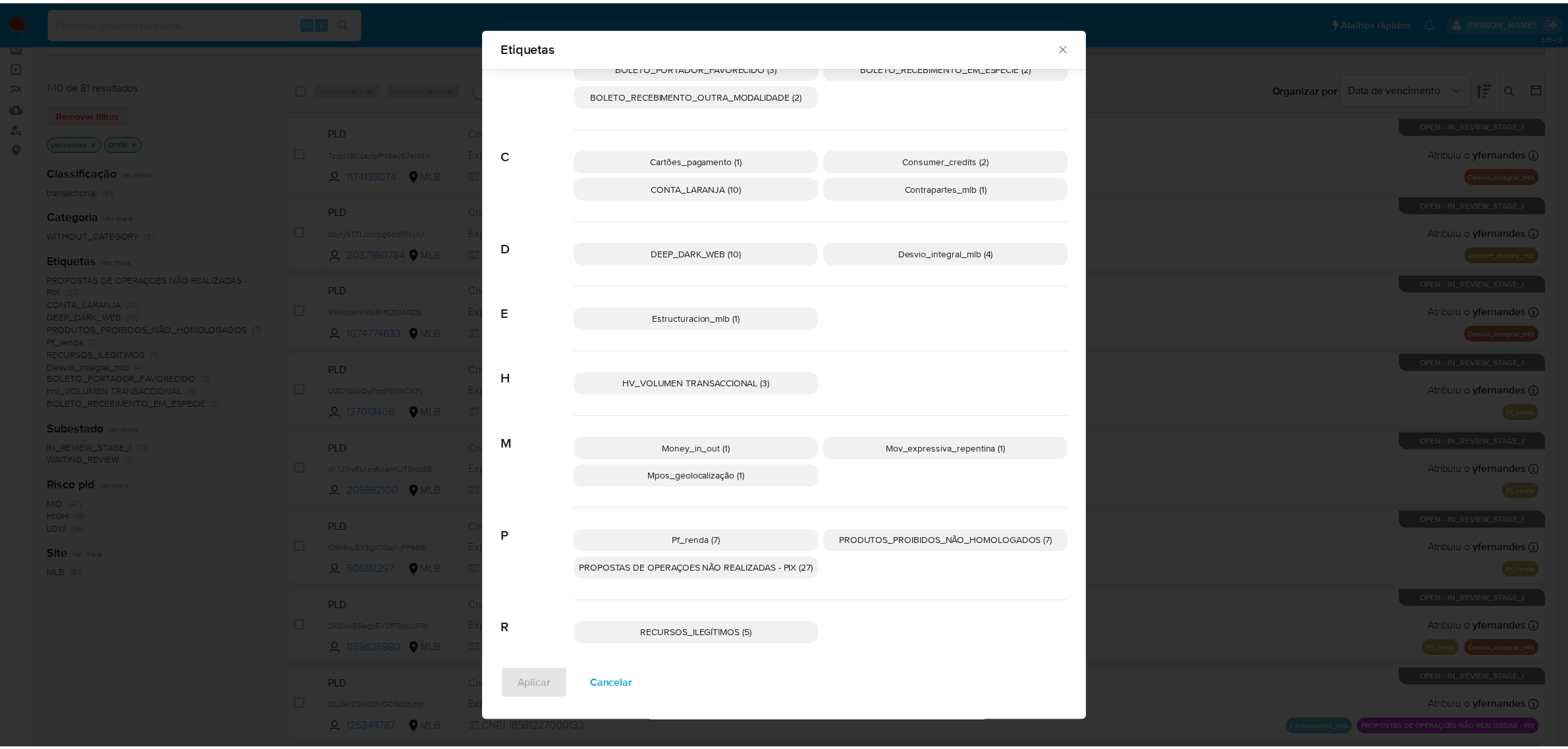
scroll to position [124, 0]
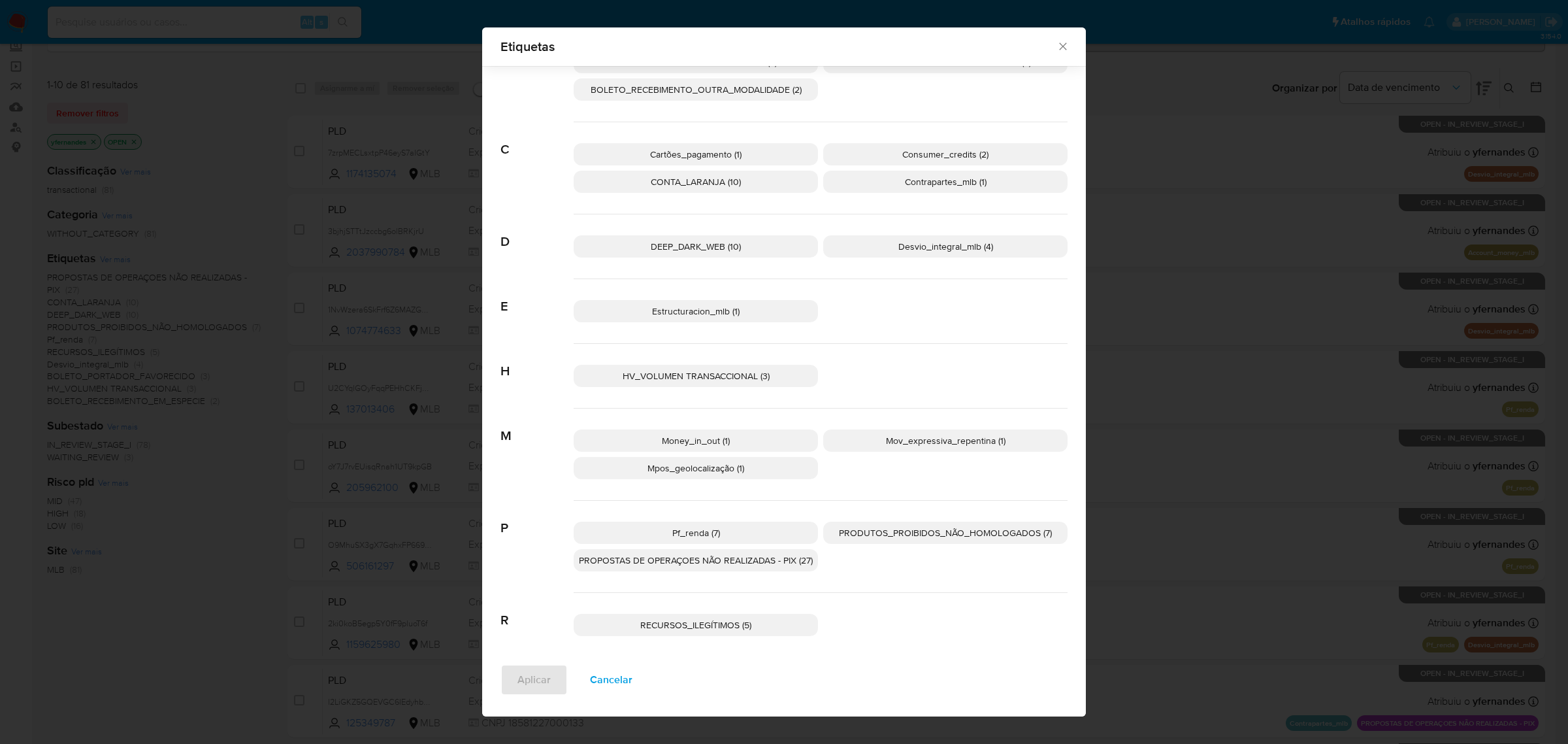
click at [270, 396] on div "Etiquetas Procurar A Account_money_mlb (1) B BOLETO_PORTADOR_FAVORECIDO (3) BOL…" at bounding box center [784, 372] width 1568 height 744
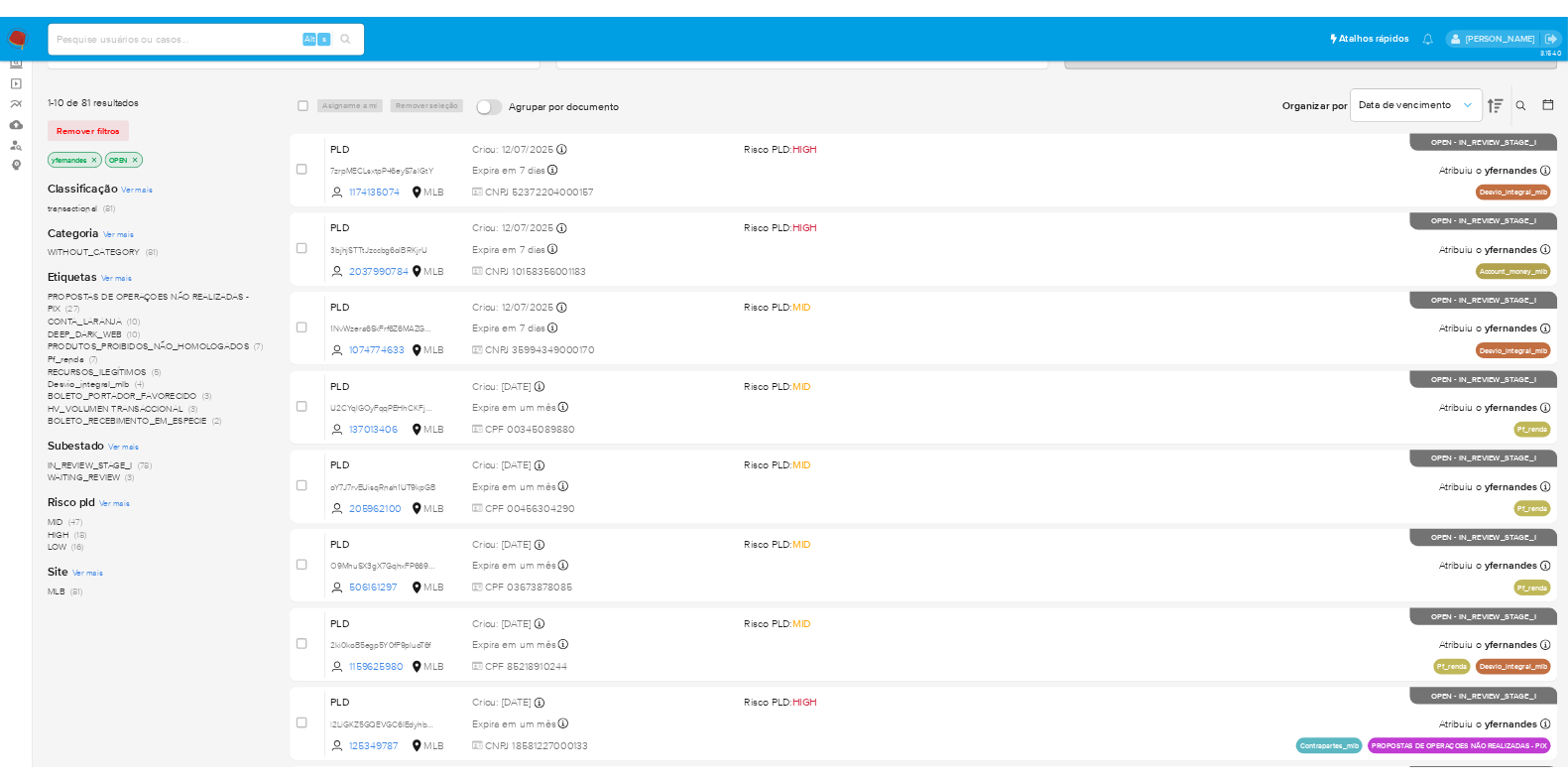
scroll to position [0, 0]
